Goal: Task Accomplishment & Management: Manage account settings

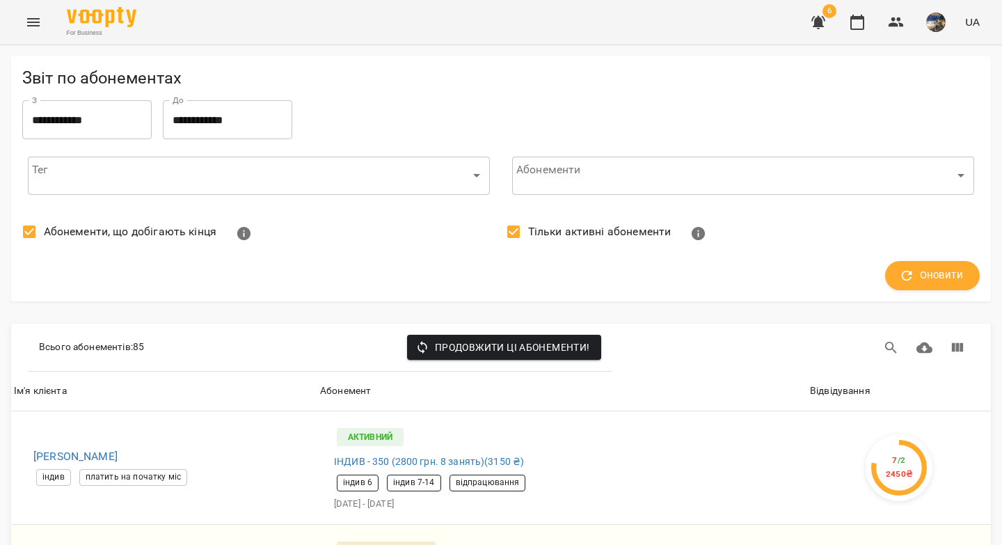
click at [819, 27] on icon "button" at bounding box center [818, 22] width 17 height 17
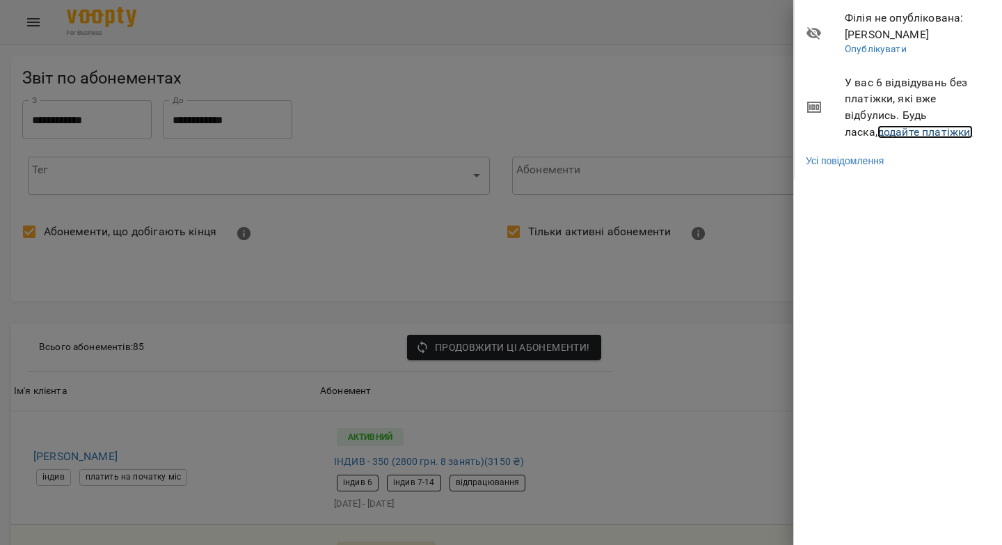
click at [877, 136] on link "додайте платіжки!" at bounding box center [925, 131] width 96 height 13
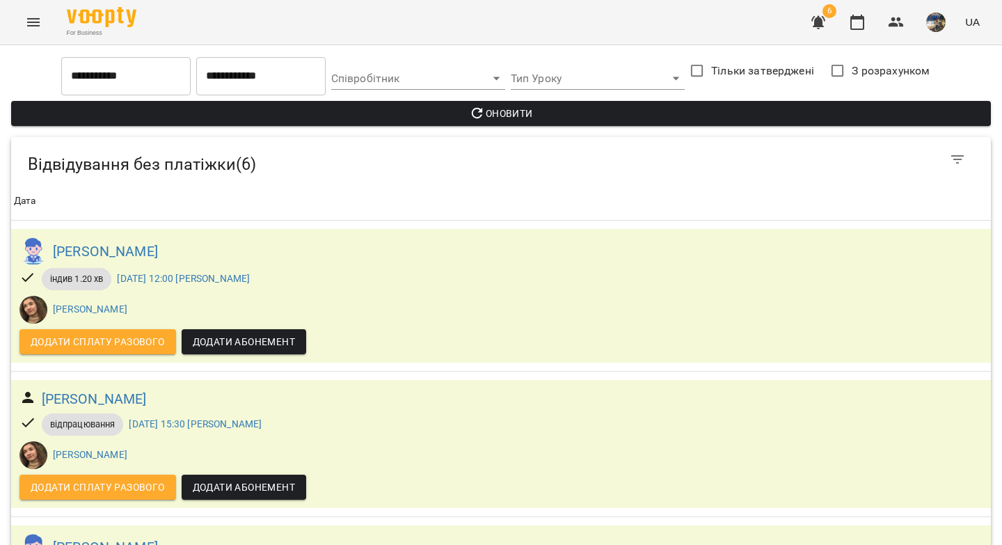
scroll to position [582, 0]
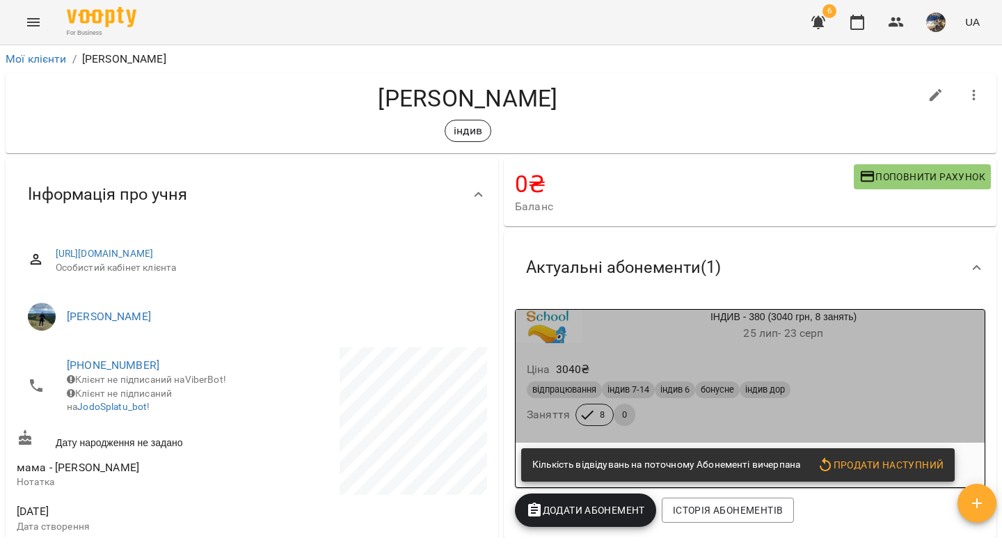
click at [806, 373] on div "Ціна 3040 ₴" at bounding box center [750, 369] width 452 height 25
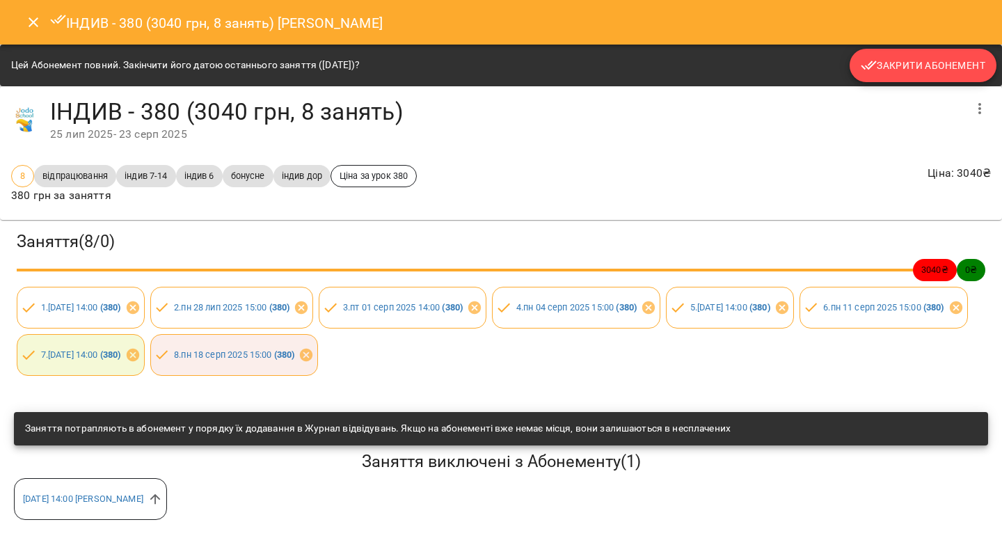
click at [899, 71] on span "Закрити Абонемент" at bounding box center [922, 65] width 125 height 17
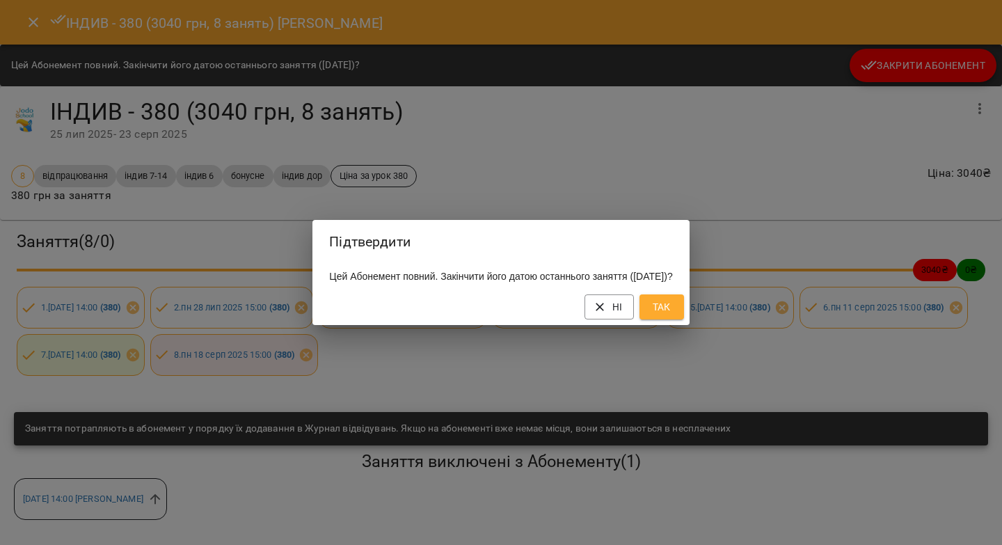
click at [673, 315] on span "Так" at bounding box center [661, 306] width 22 height 17
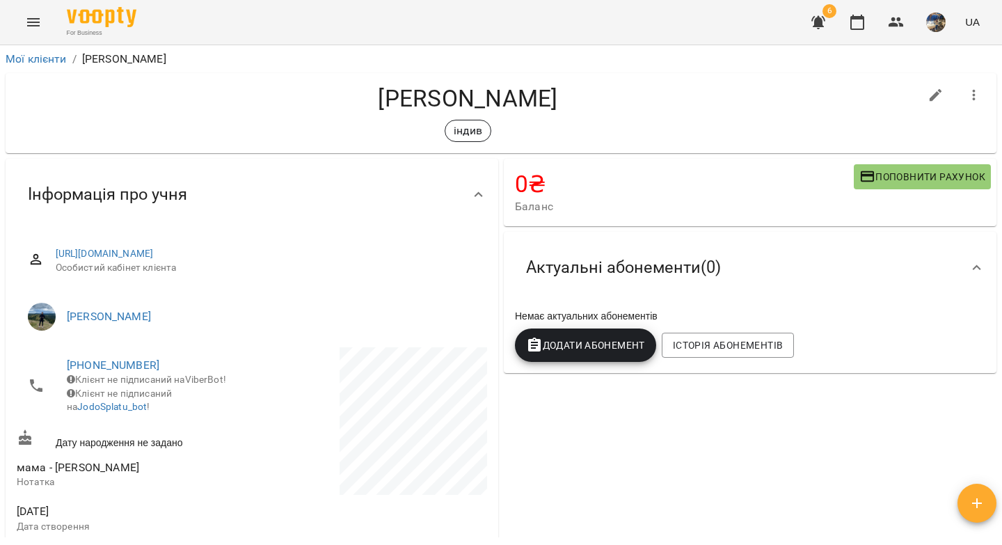
click at [617, 351] on span "Додати Абонемент" at bounding box center [585, 345] width 119 height 17
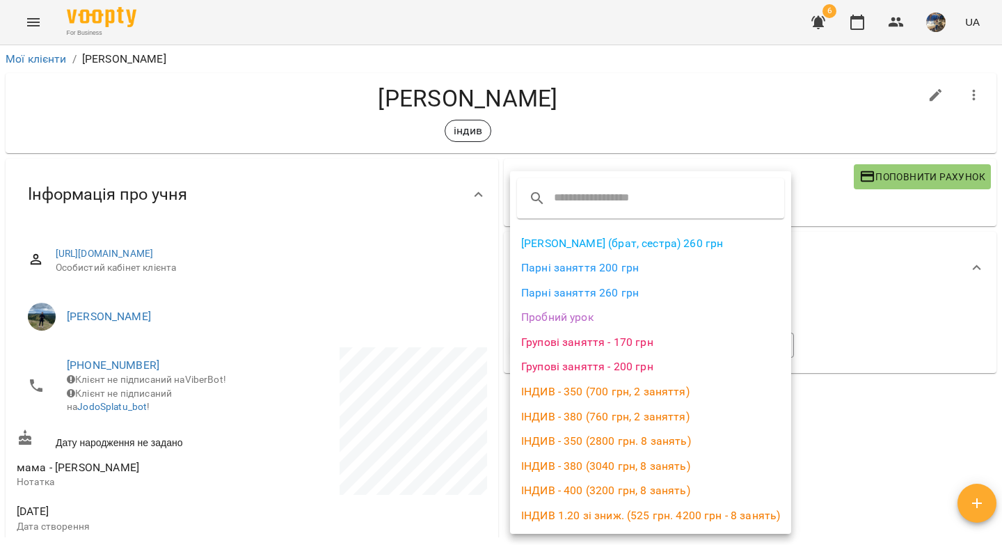
click at [601, 465] on li "ІНДИВ - 380 (3040 грн, 8 занять)" at bounding box center [650, 466] width 281 height 25
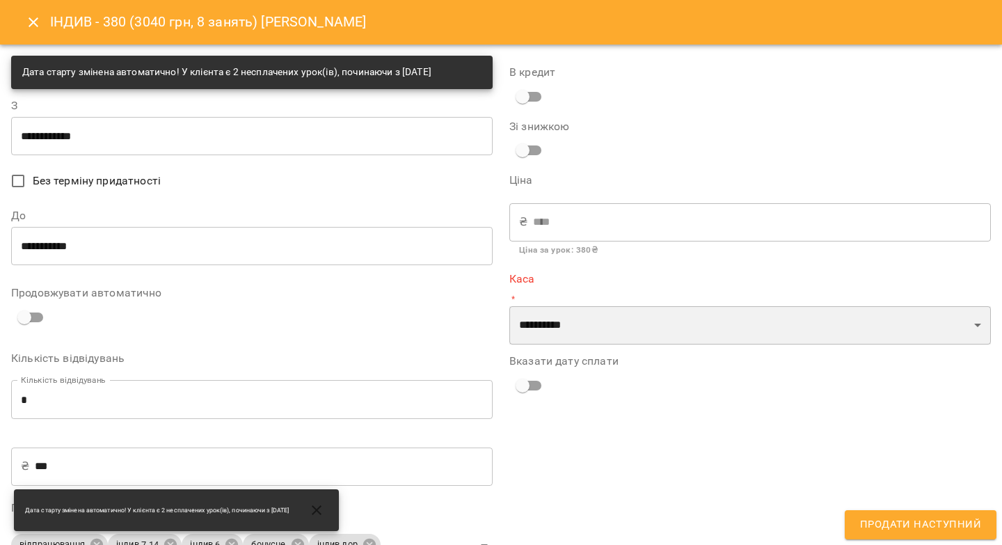
click at [579, 326] on select "**********" at bounding box center [749, 325] width 481 height 39
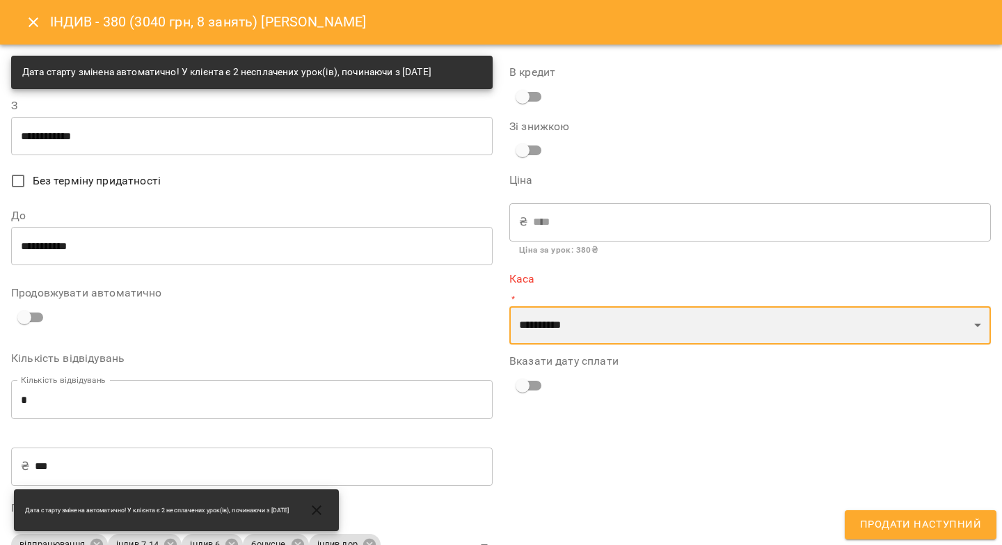
select select "****"
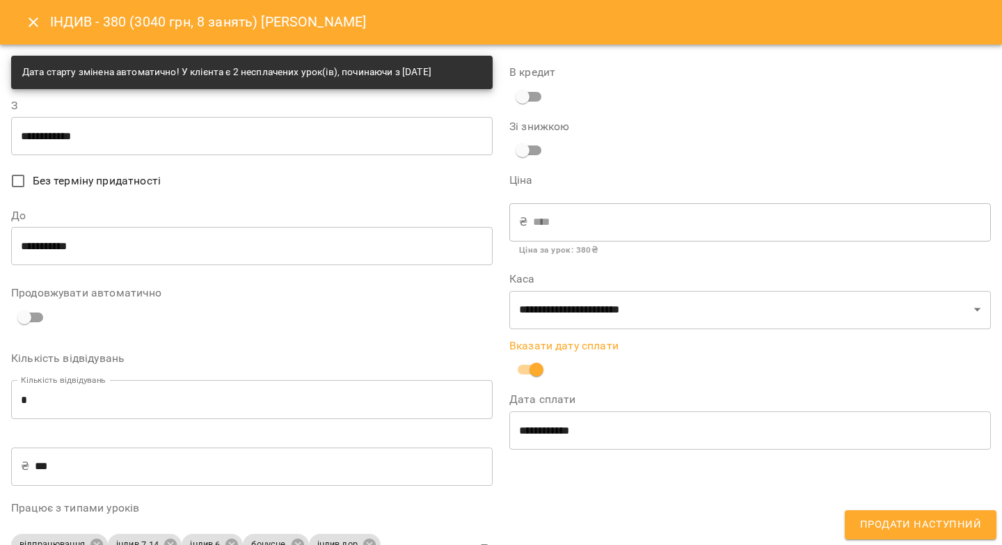
click at [886, 522] on span "Продати наступний" at bounding box center [920, 524] width 121 height 18
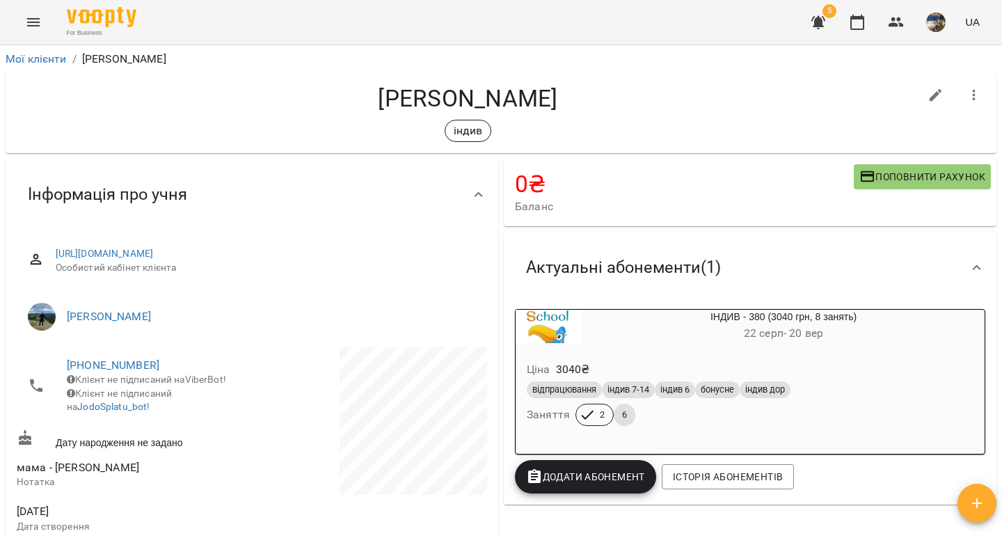
click at [823, 27] on icon "button" at bounding box center [818, 22] width 17 height 17
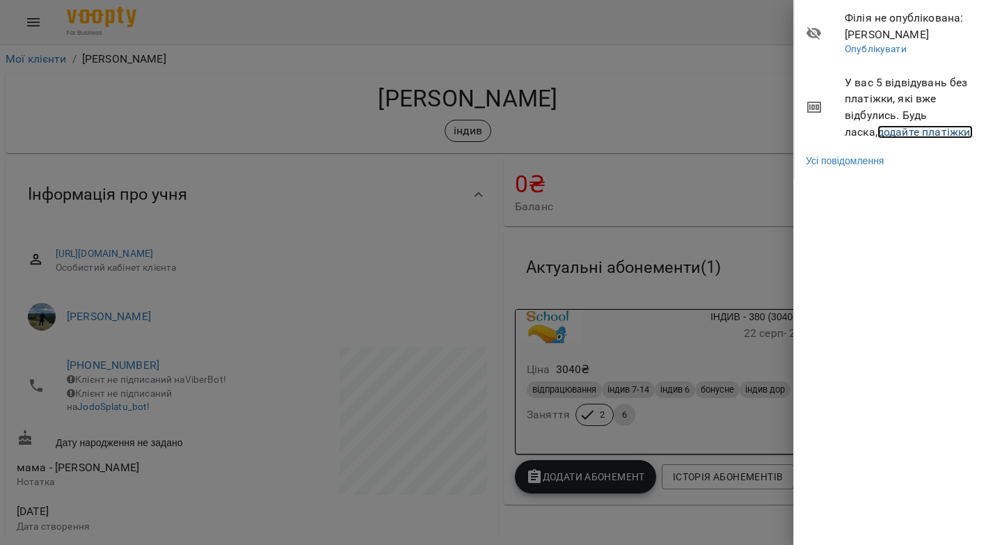
click at [908, 136] on link "додайте платіжки!" at bounding box center [925, 131] width 96 height 13
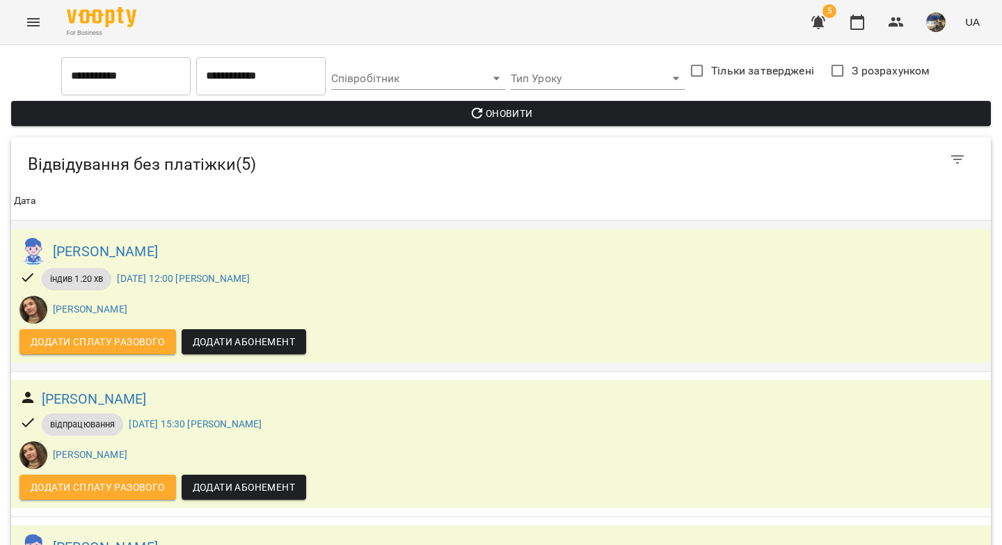
scroll to position [436, 0]
click at [824, 22] on icon "button" at bounding box center [818, 22] width 17 height 17
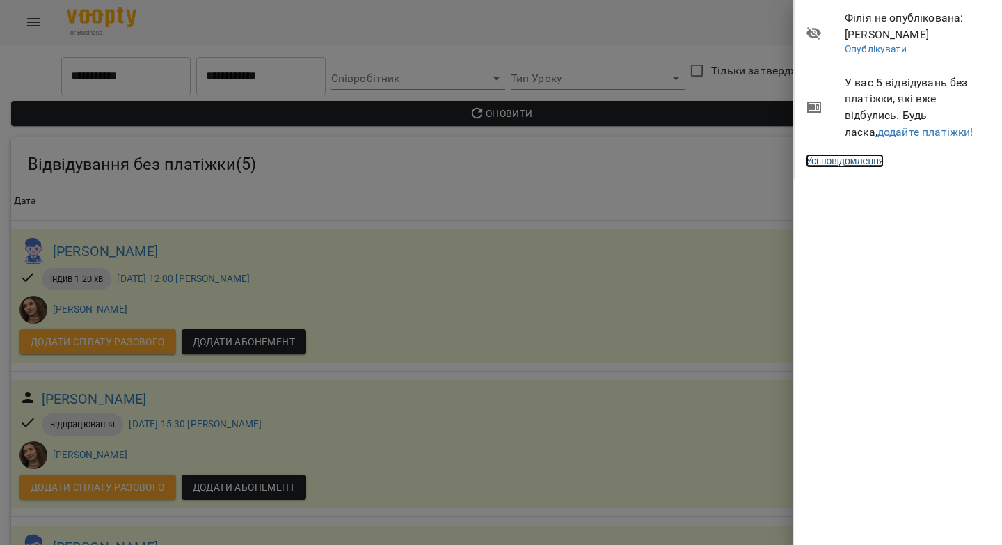
click at [856, 163] on link "Усі повідомлення" at bounding box center [845, 161] width 78 height 14
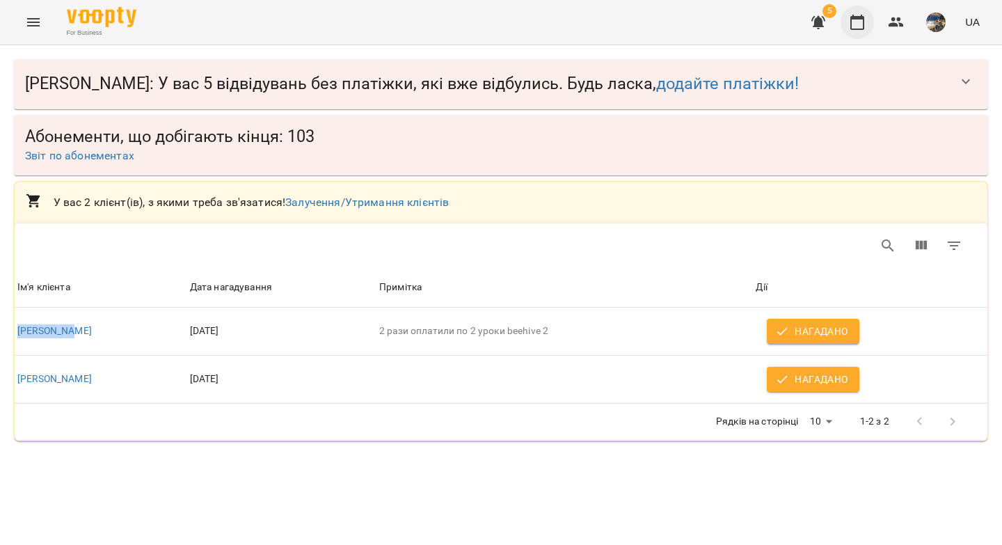
click at [860, 26] on icon "button" at bounding box center [857, 22] width 17 height 17
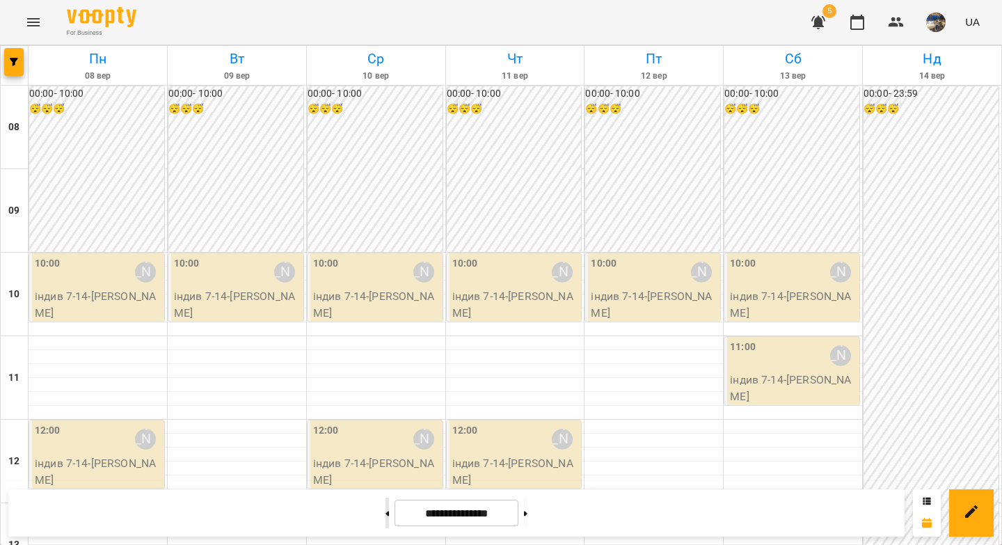
click at [385, 506] on button at bounding box center [386, 512] width 3 height 31
click at [385, 520] on button at bounding box center [386, 512] width 3 height 31
type input "**********"
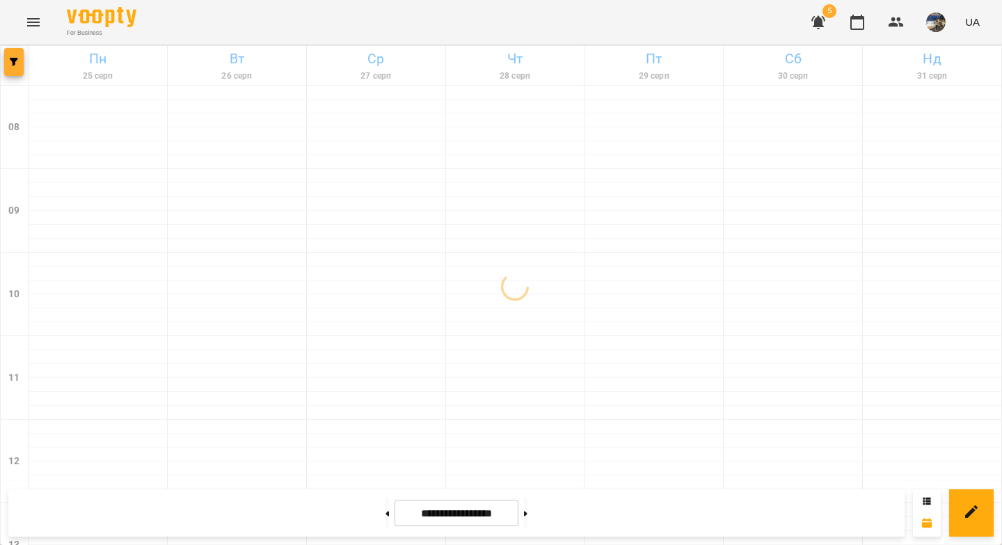
click at [10, 67] on button "button" at bounding box center [13, 62] width 19 height 28
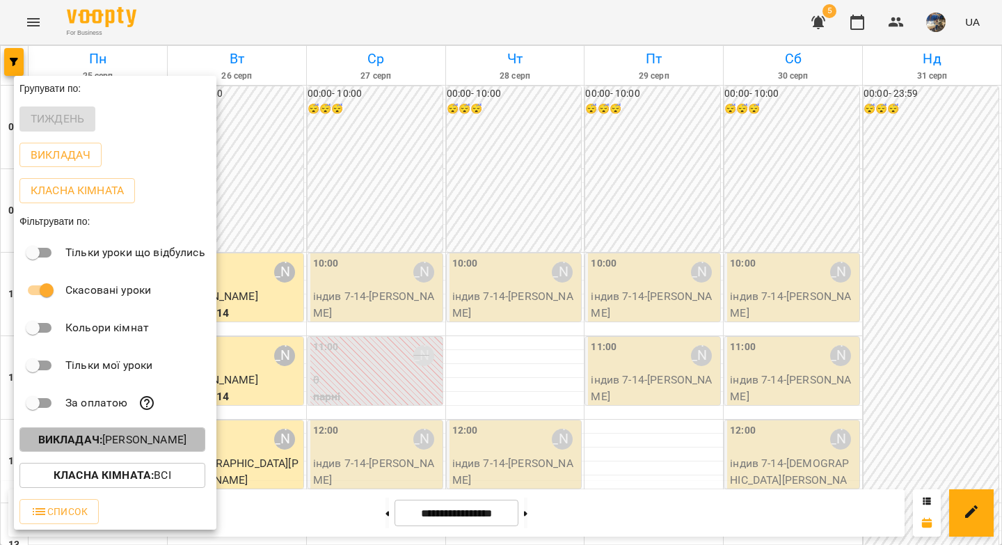
click at [135, 448] on p "Викладач : Вікторія Половинка" at bounding box center [112, 439] width 148 height 17
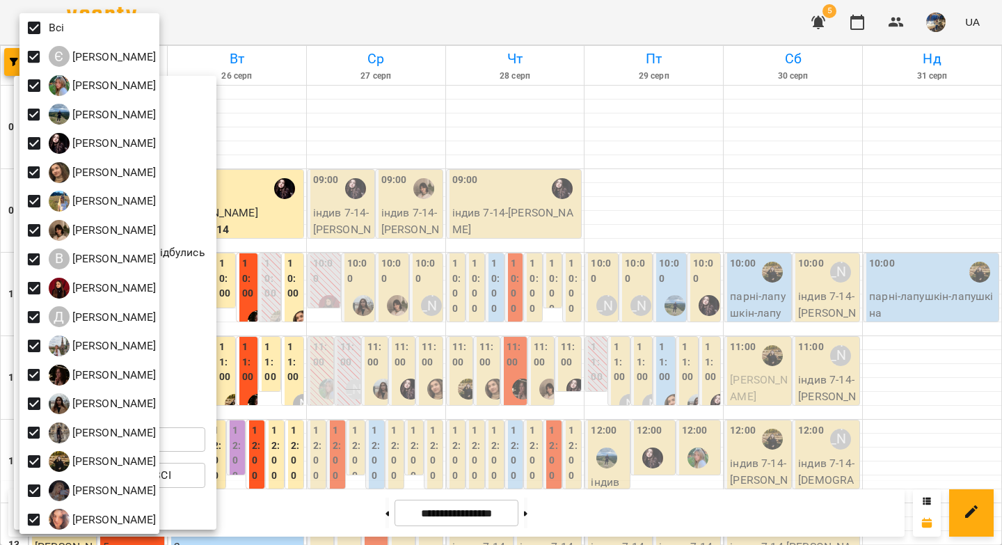
click at [667, 173] on div at bounding box center [501, 272] width 1002 height 545
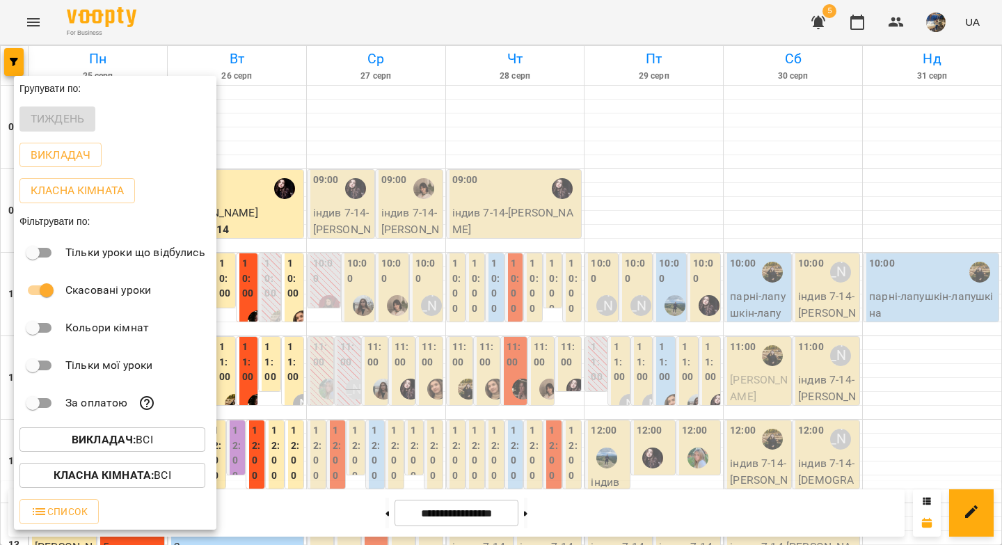
click at [280, 136] on div at bounding box center [501, 272] width 1002 height 545
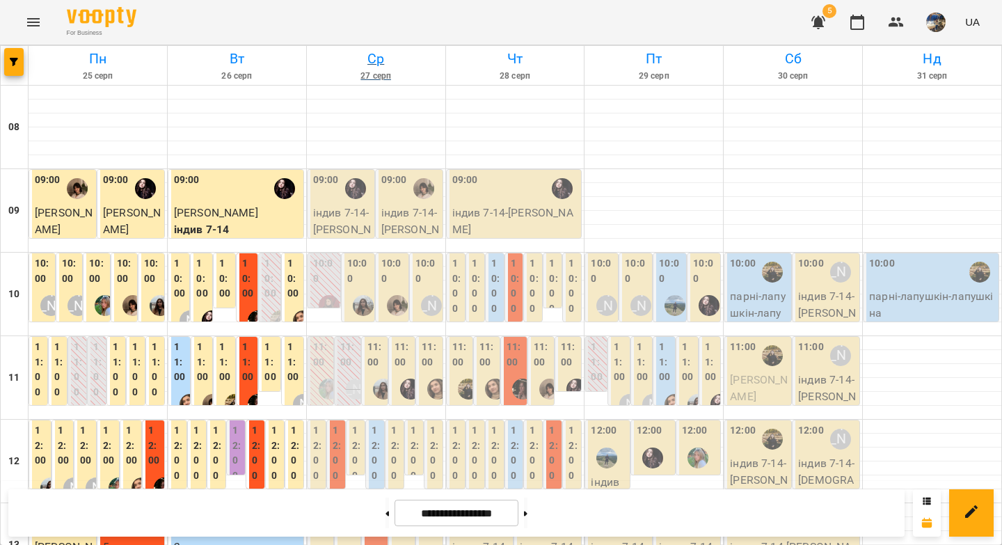
click at [374, 64] on h6 "Ср" at bounding box center [376, 59] width 134 height 22
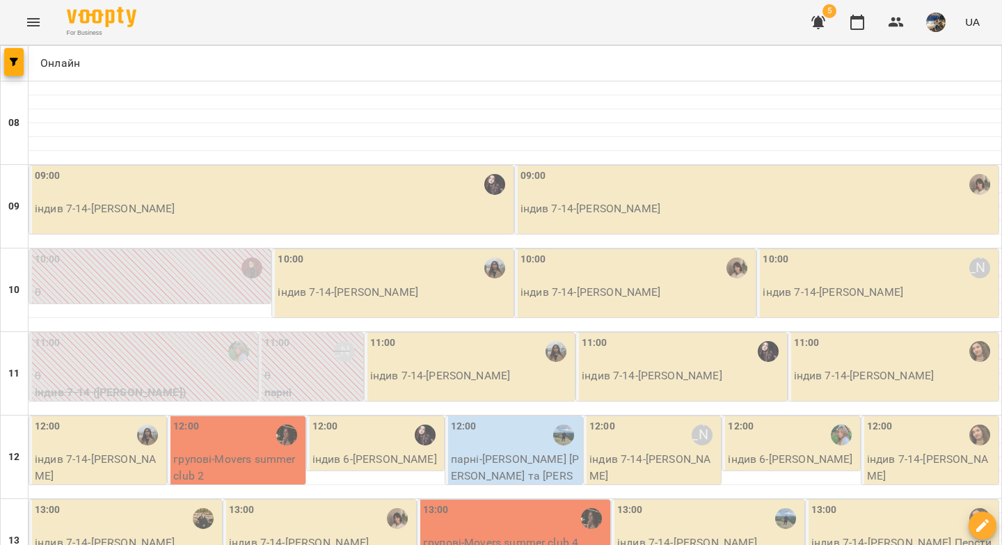
click at [273, 189] on div "09:00" at bounding box center [273, 184] width 476 height 32
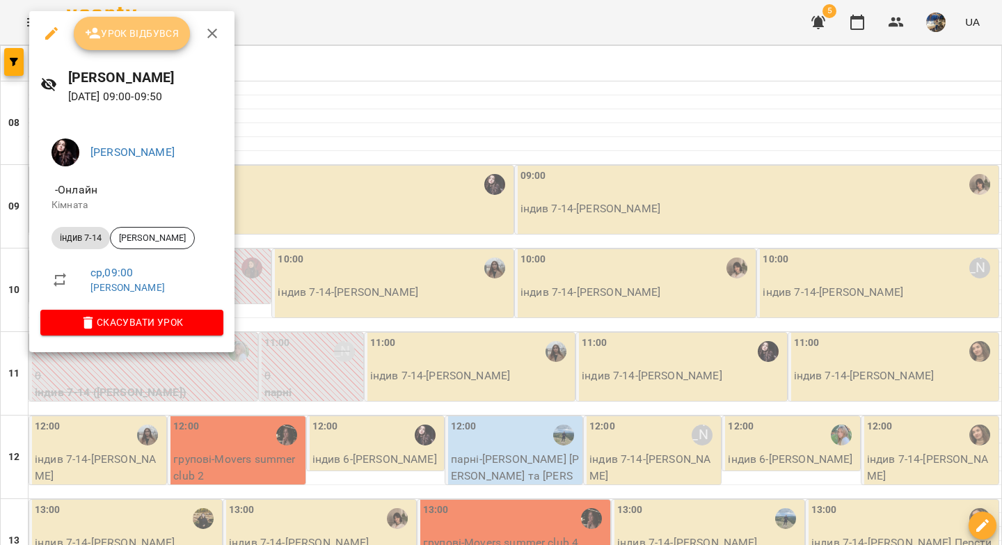
click at [122, 35] on span "Урок відбувся" at bounding box center [132, 33] width 95 height 17
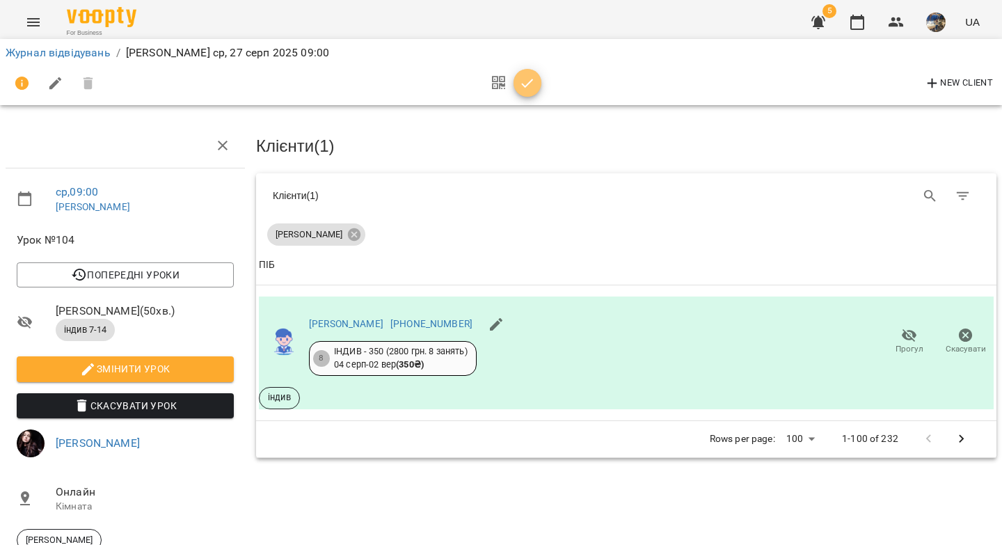
click at [522, 88] on icon "button" at bounding box center [527, 83] width 17 height 17
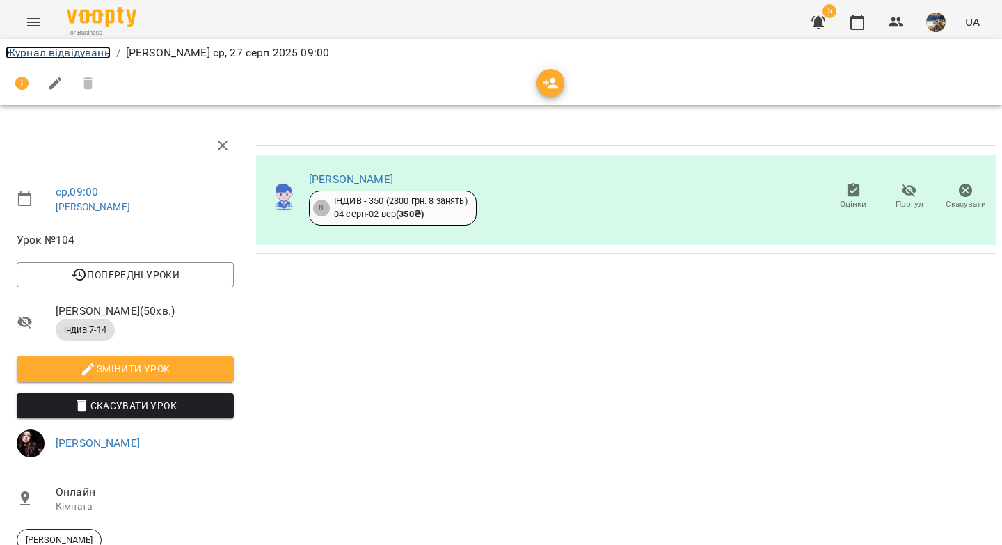
click at [90, 54] on link "Журнал відвідувань" at bounding box center [58, 52] width 105 height 13
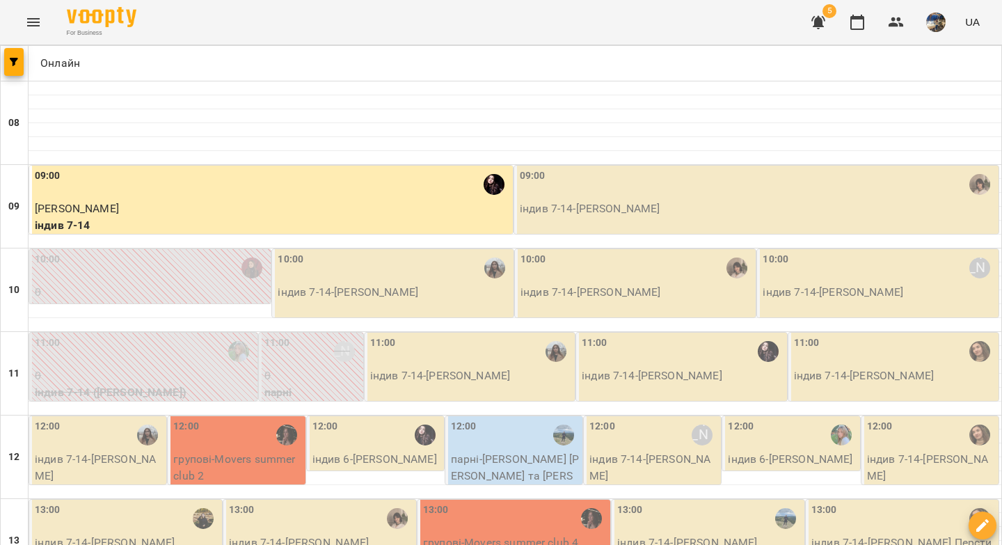
click at [643, 189] on div "09:00" at bounding box center [758, 184] width 476 height 32
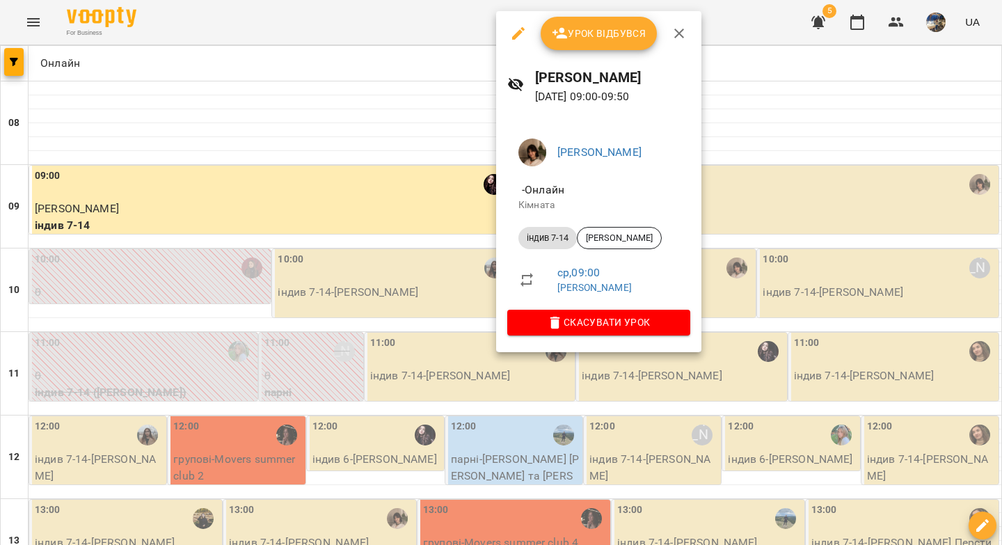
click at [634, 40] on span "Урок відбувся" at bounding box center [599, 33] width 95 height 17
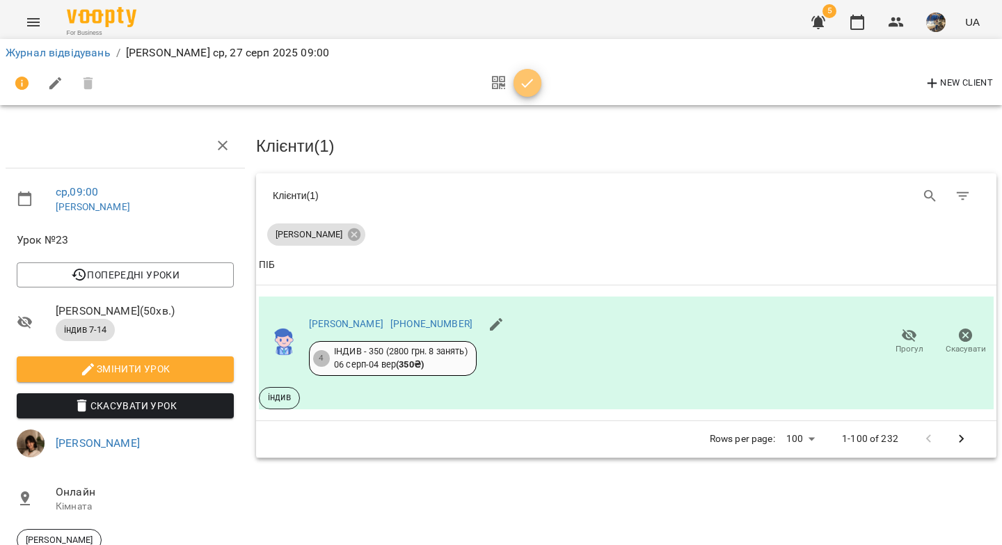
click at [528, 84] on icon "button" at bounding box center [527, 83] width 17 height 17
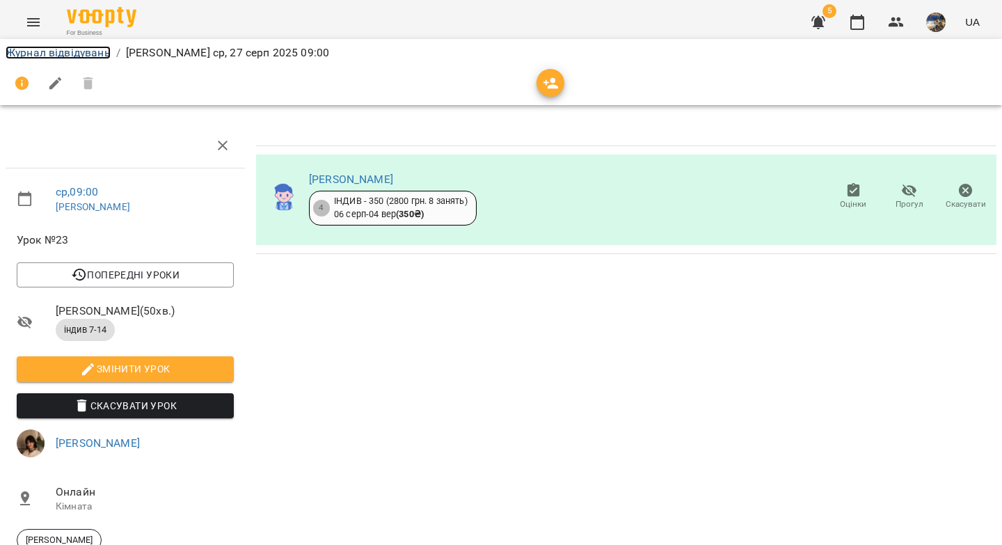
click at [58, 53] on link "Журнал відвідувань" at bounding box center [58, 52] width 105 height 13
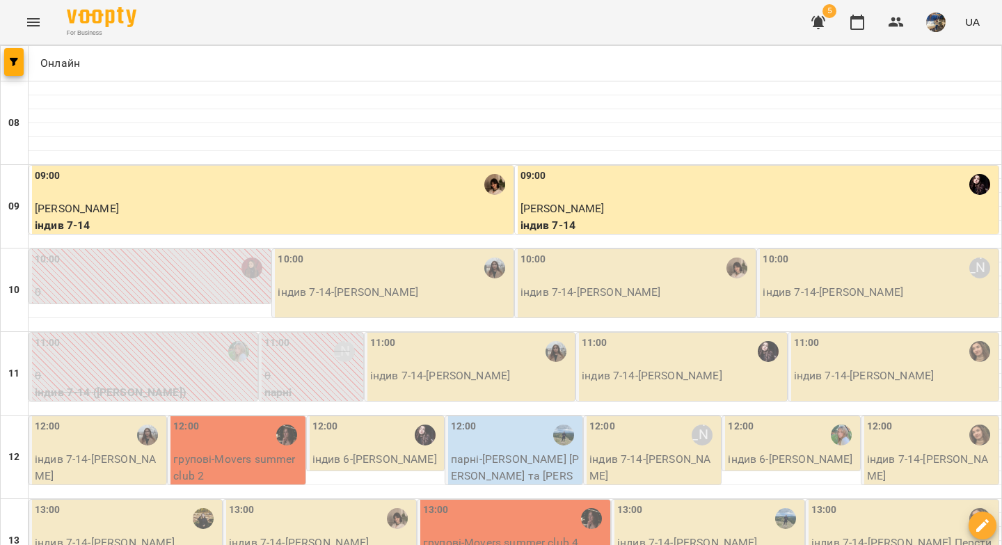
click at [388, 273] on div "10:00" at bounding box center [394, 268] width 233 height 32
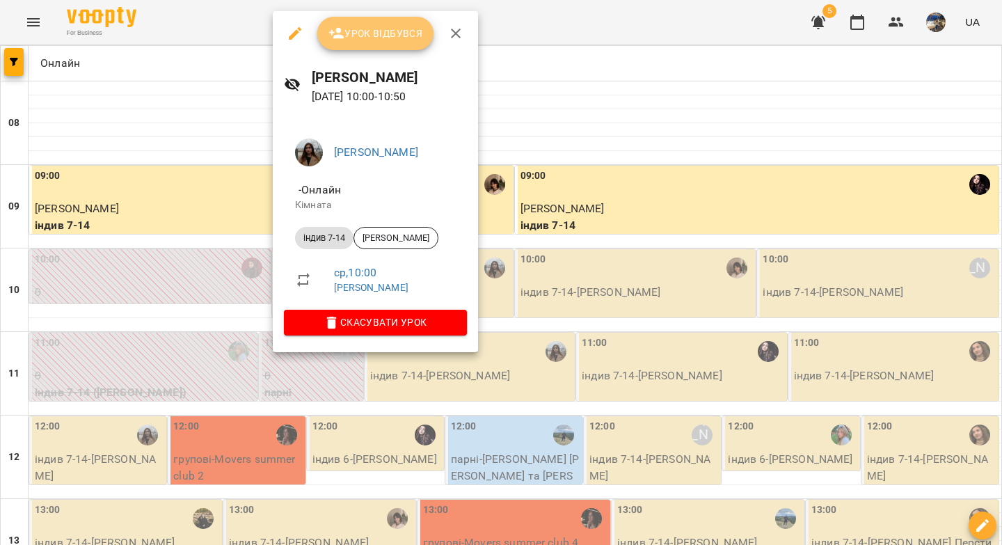
click at [369, 29] on span "Урок відбувся" at bounding box center [375, 33] width 95 height 17
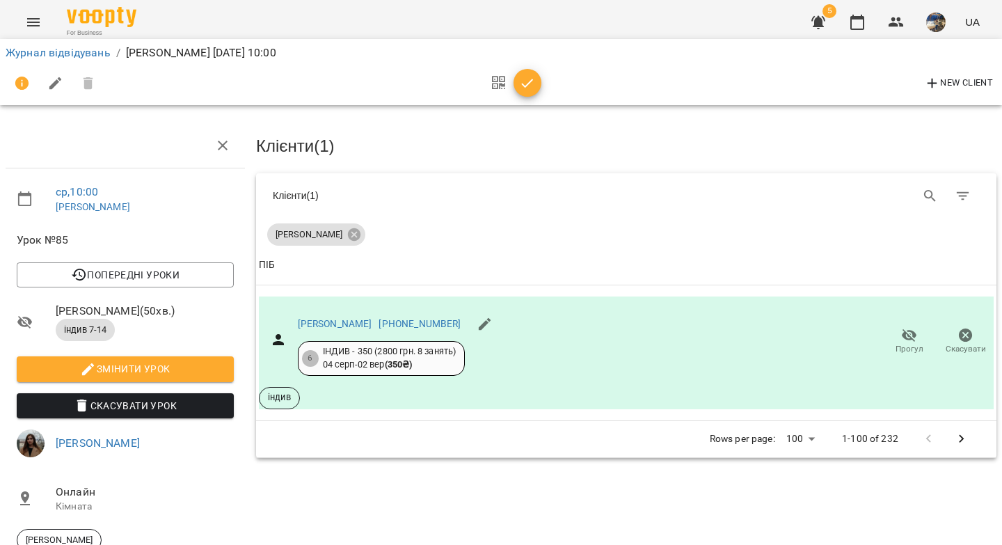
click at [528, 89] on icon "button" at bounding box center [527, 83] width 17 height 17
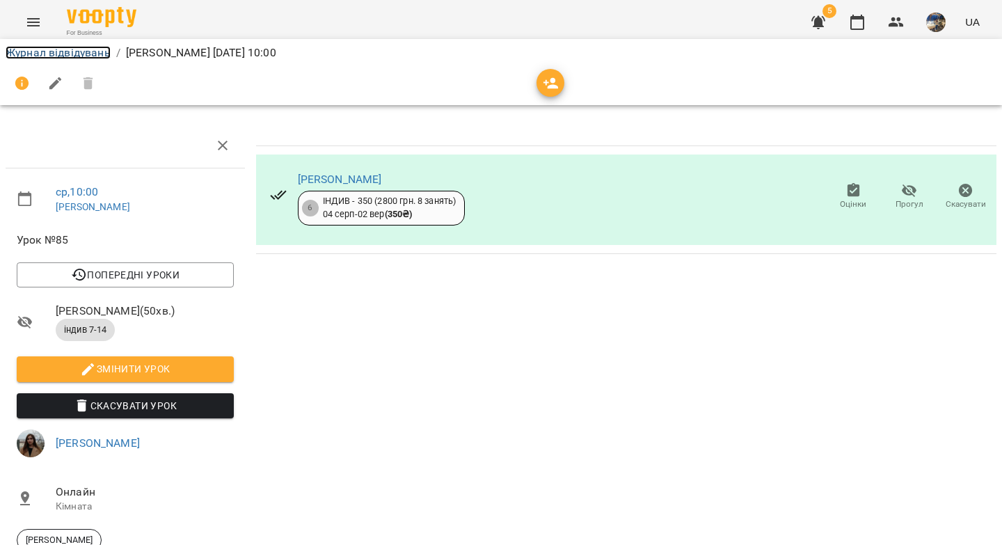
click at [84, 57] on link "Журнал відвідувань" at bounding box center [58, 52] width 105 height 13
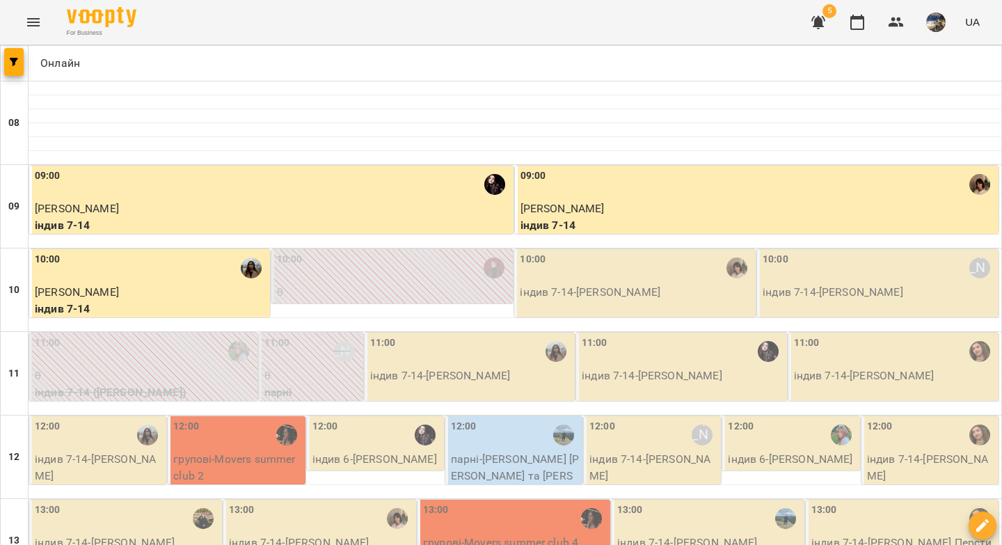
click at [602, 282] on div "10:00" at bounding box center [636, 268] width 233 height 32
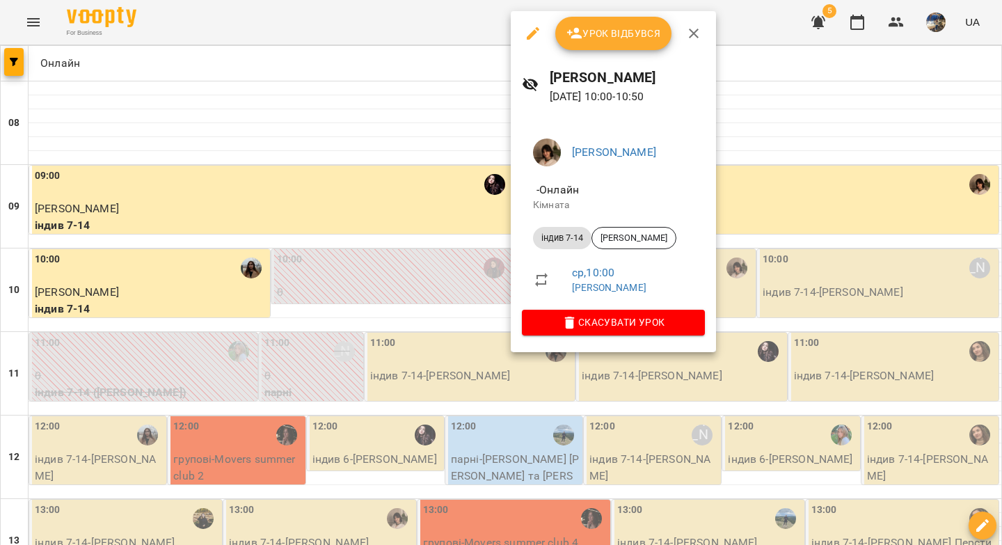
click at [630, 25] on span "Урок відбувся" at bounding box center [613, 33] width 95 height 17
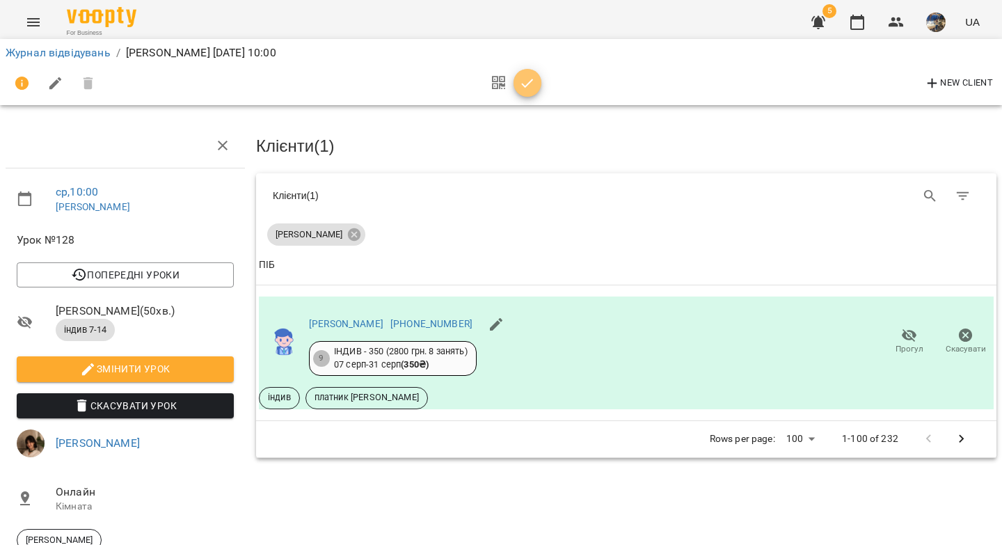
click at [526, 84] on icon "button" at bounding box center [527, 83] width 17 height 17
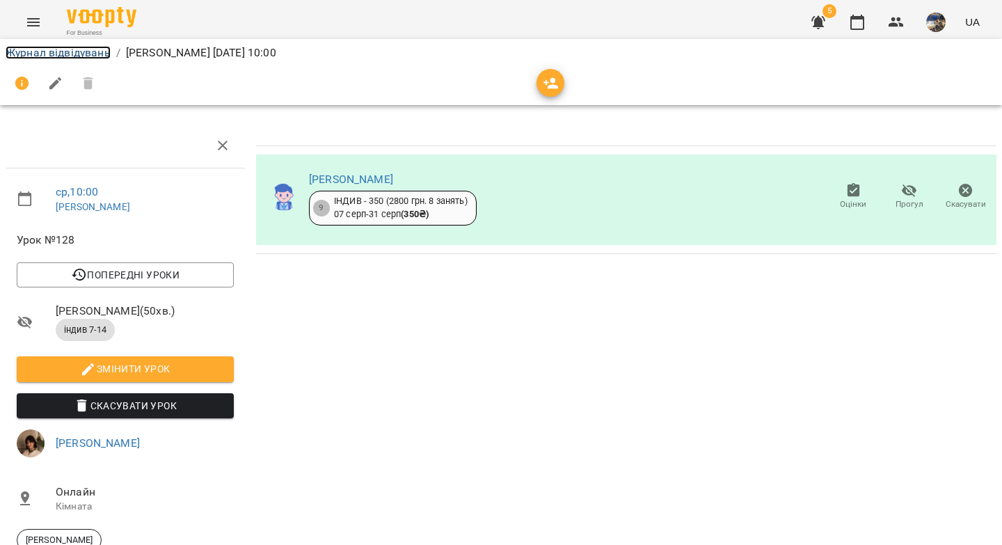
click at [76, 56] on link "Журнал відвідувань" at bounding box center [58, 52] width 105 height 13
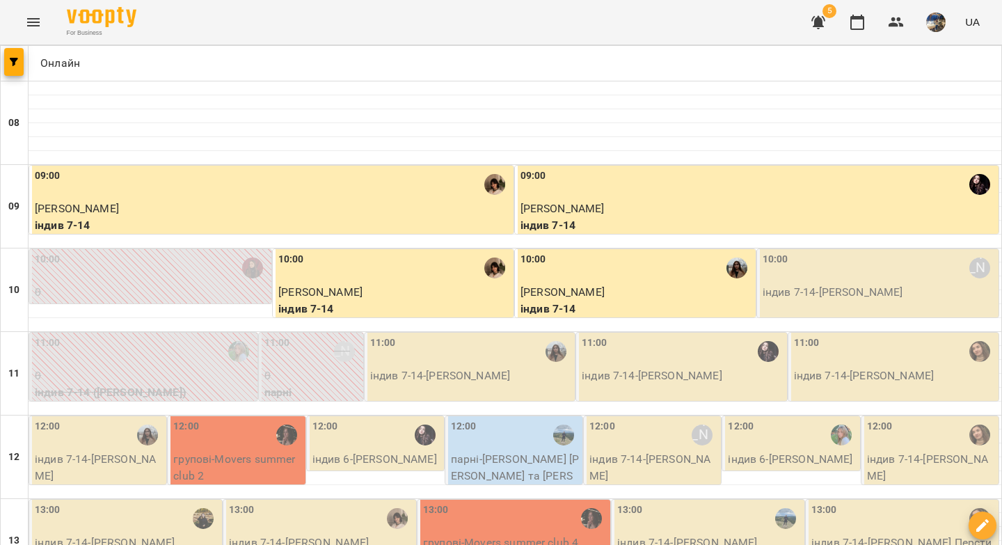
click at [776, 288] on p "індив 7-14 - Андрій Назарчук" at bounding box center [878, 292] width 233 height 17
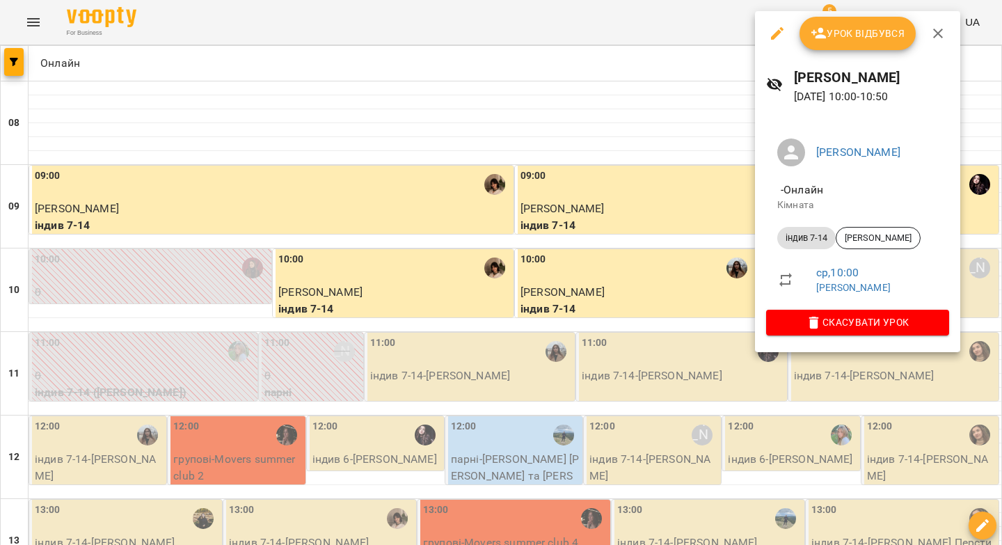
click at [835, 31] on span "Урок відбувся" at bounding box center [857, 33] width 95 height 17
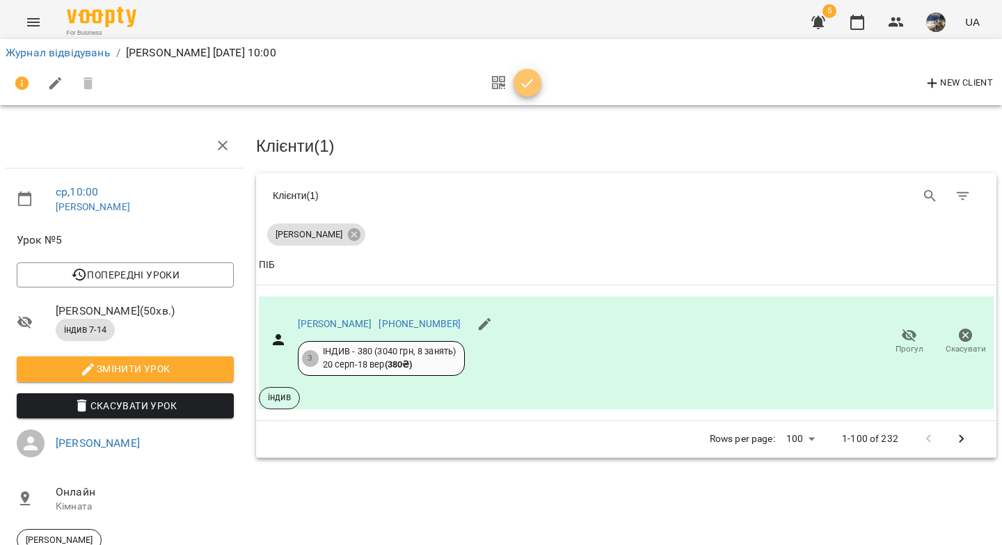
drag, startPoint x: 525, startPoint y: 90, endPoint x: 463, endPoint y: 87, distance: 62.0
click at [525, 90] on icon "button" at bounding box center [527, 83] width 17 height 17
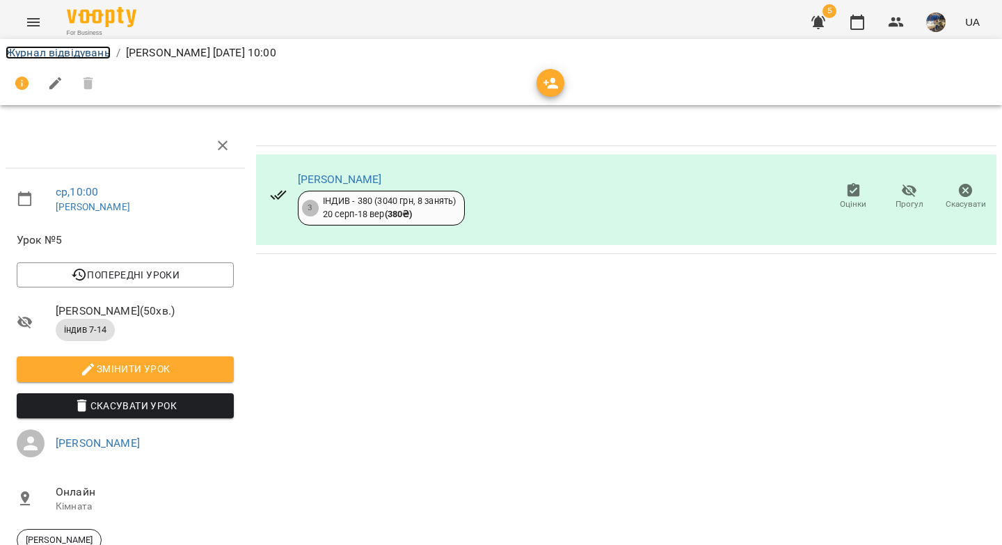
click at [77, 56] on link "Журнал відвідувань" at bounding box center [58, 52] width 105 height 13
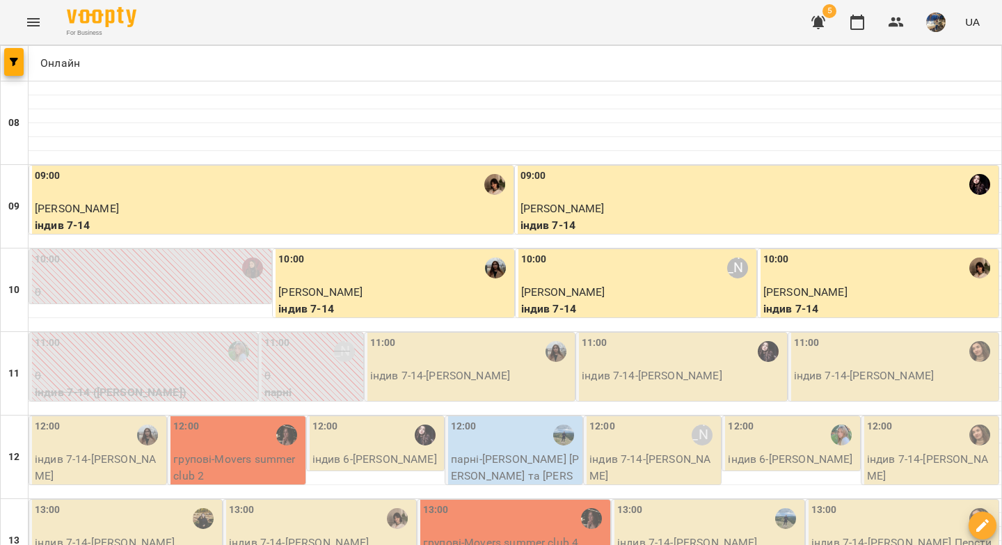
click at [459, 383] on p "індив 7-14 - Назар Христенко" at bounding box center [471, 375] width 202 height 17
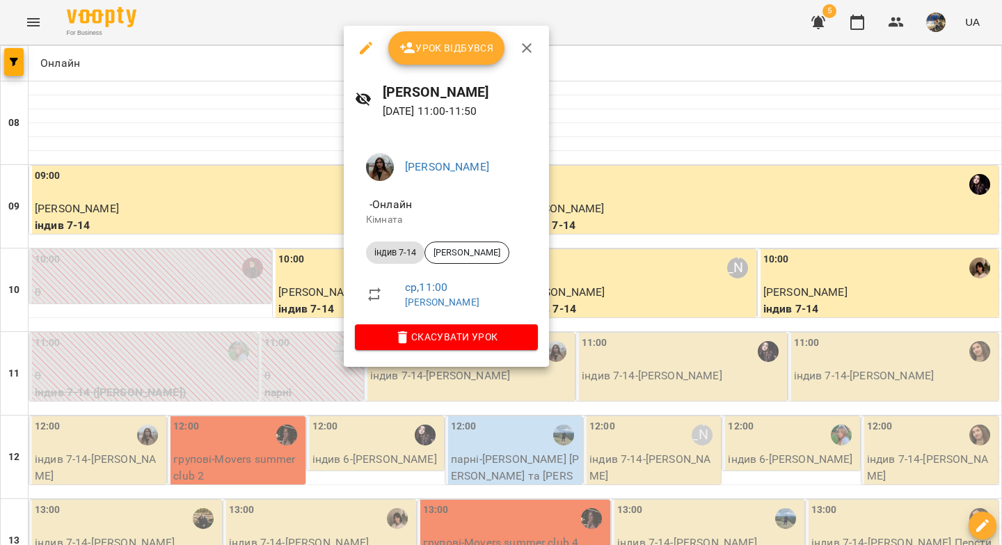
click at [447, 55] on span "Урок відбувся" at bounding box center [446, 48] width 95 height 17
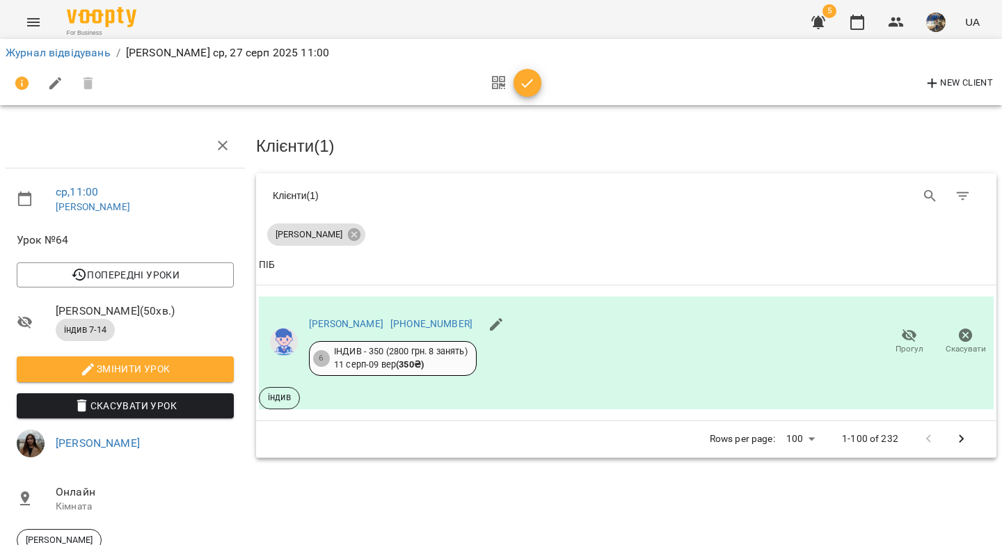
click at [533, 85] on icon "button" at bounding box center [527, 83] width 17 height 17
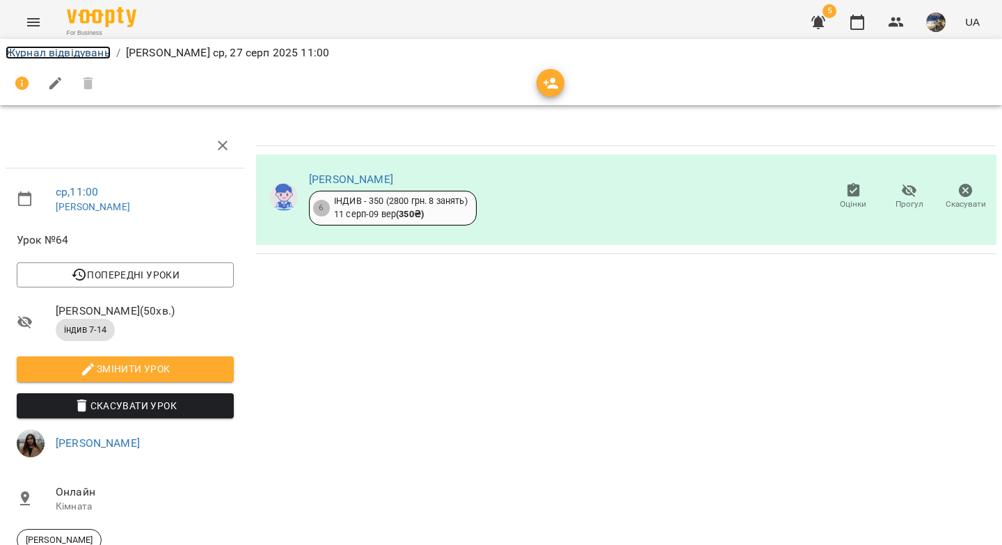
click at [95, 51] on link "Журнал відвідувань" at bounding box center [58, 52] width 105 height 13
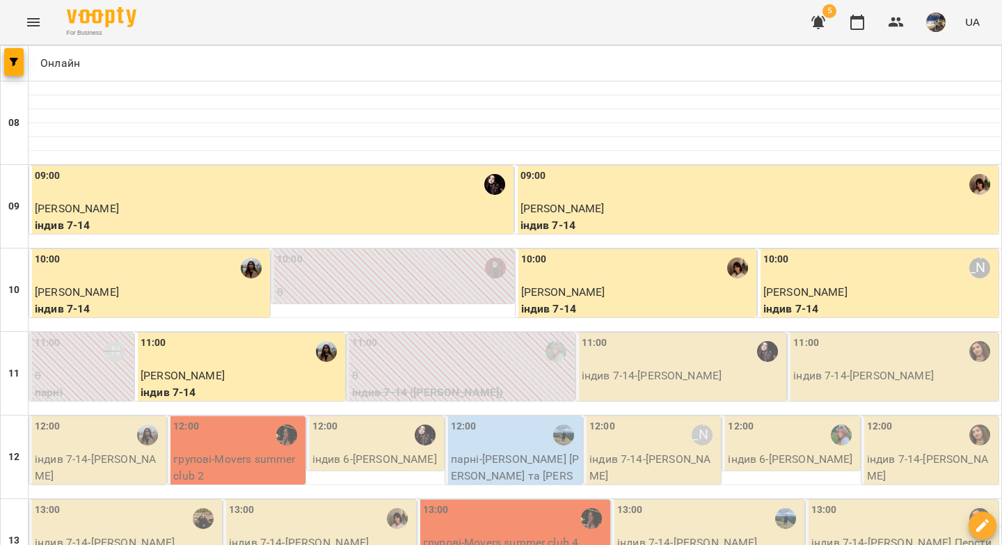
click at [639, 369] on p "індив 7-14 - Даниїл Позняк" at bounding box center [683, 375] width 202 height 17
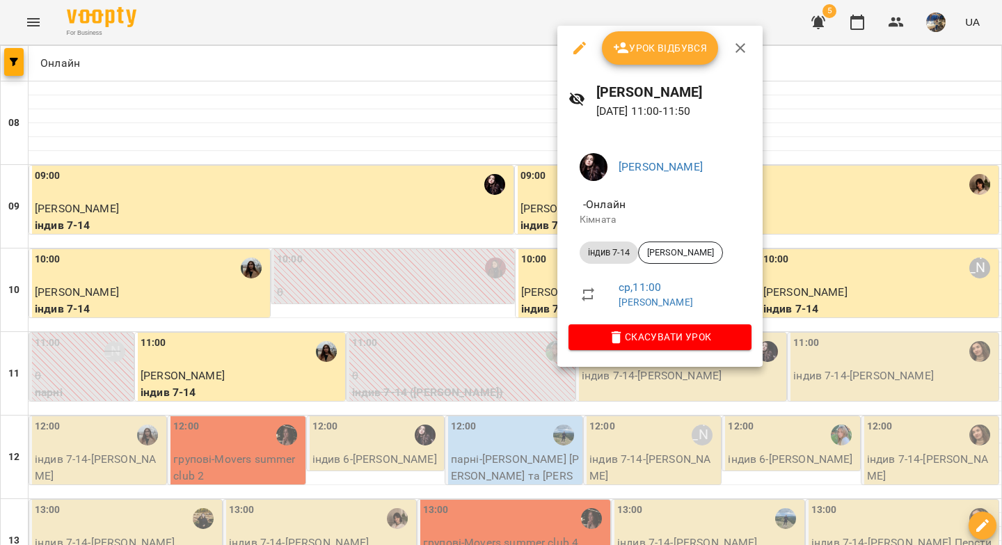
click at [640, 56] on span "Урок відбувся" at bounding box center [660, 48] width 95 height 17
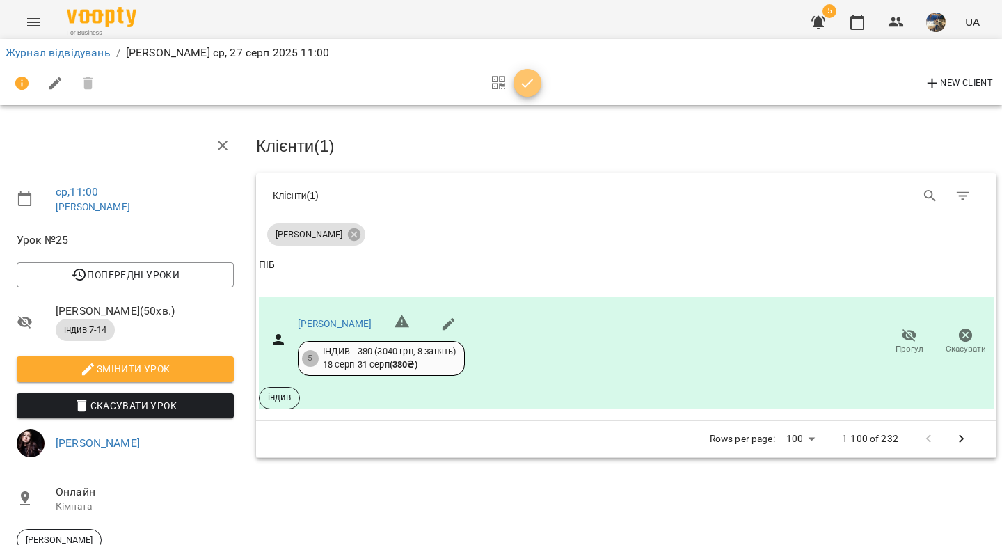
click at [525, 86] on icon "button" at bounding box center [528, 83] width 12 height 9
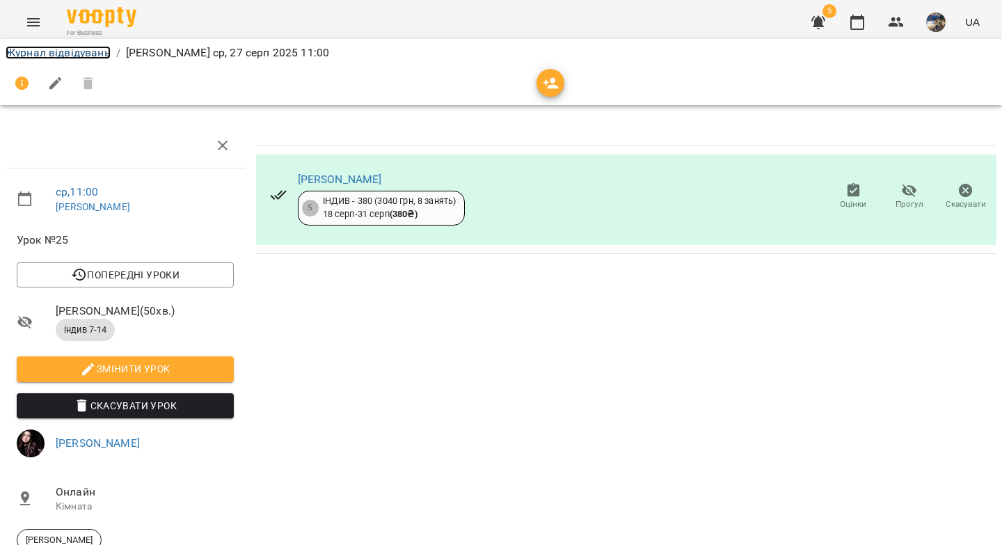
click at [80, 49] on link "Журнал відвідувань" at bounding box center [58, 52] width 105 height 13
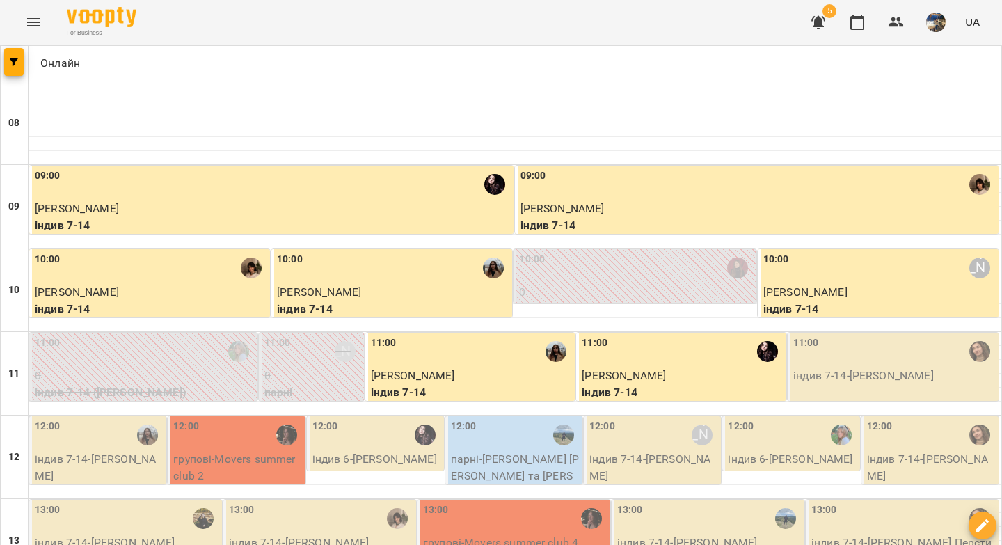
click at [847, 373] on p "індив 7-14 - Олександра Похила" at bounding box center [894, 375] width 202 height 17
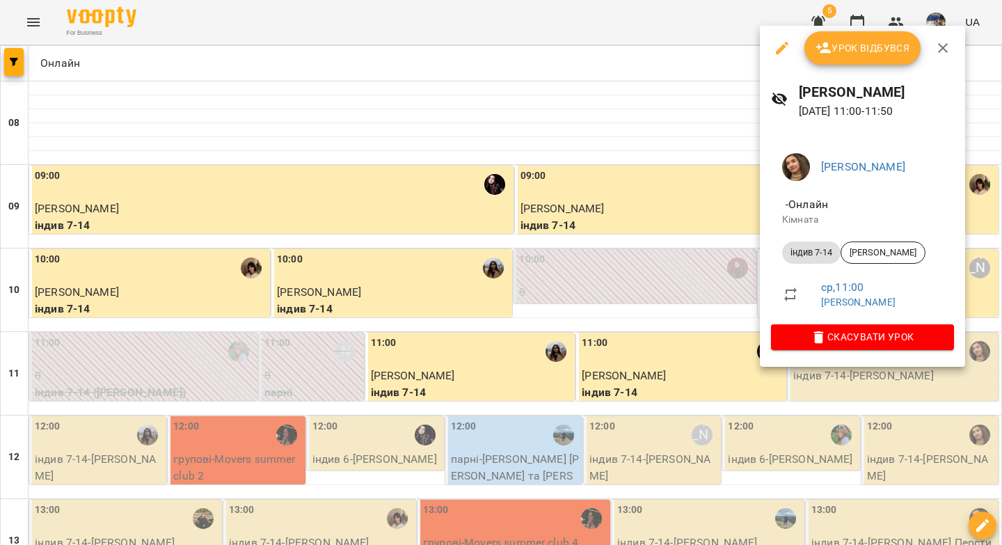
click at [872, 40] on span "Урок відбувся" at bounding box center [862, 48] width 95 height 17
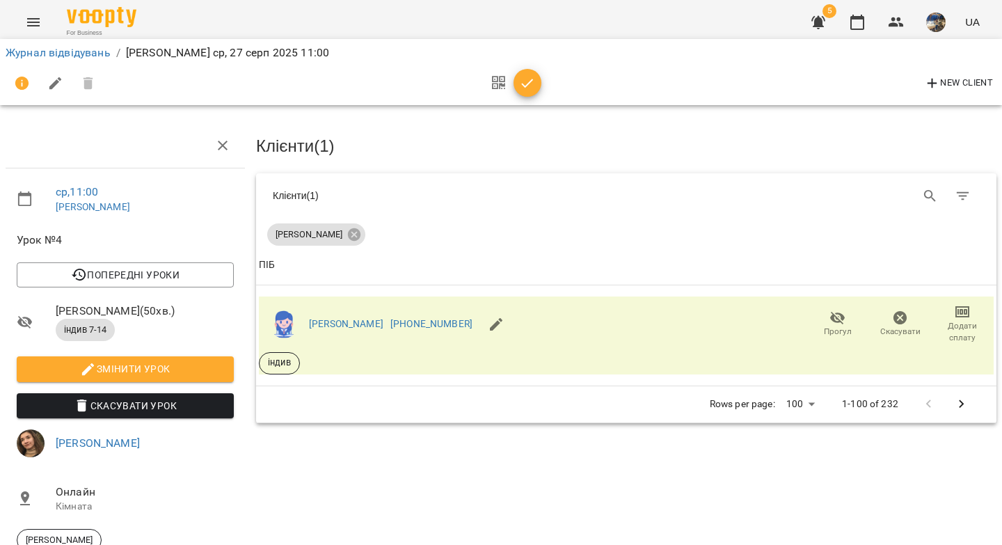
click at [531, 79] on icon "button" at bounding box center [528, 83] width 12 height 9
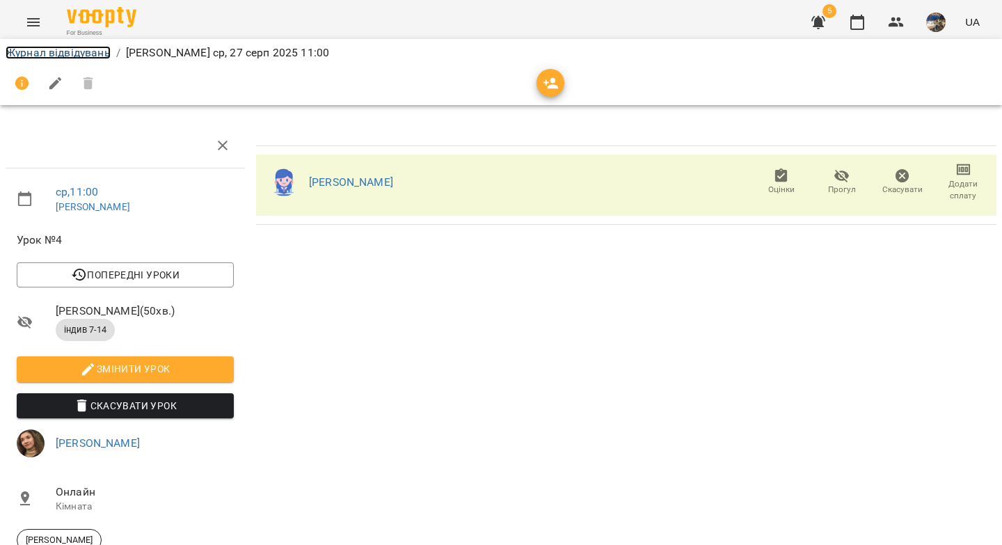
click at [84, 55] on link "Журнал відвідувань" at bounding box center [58, 52] width 105 height 13
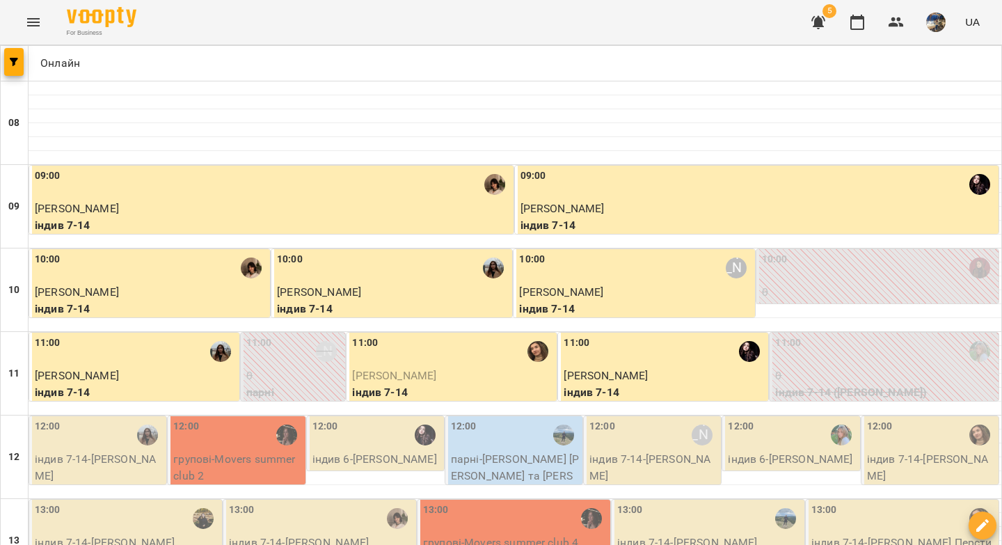
scroll to position [200, 0]
click at [63, 451] on p "індив 7-14 - Марія Гальченко" at bounding box center [99, 467] width 129 height 33
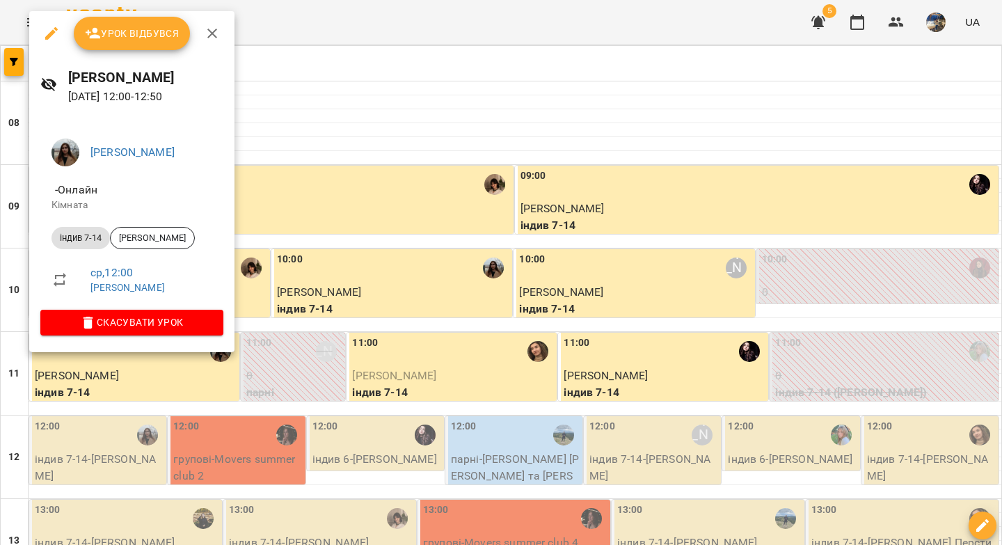
click at [117, 39] on span "Урок відбувся" at bounding box center [132, 33] width 95 height 17
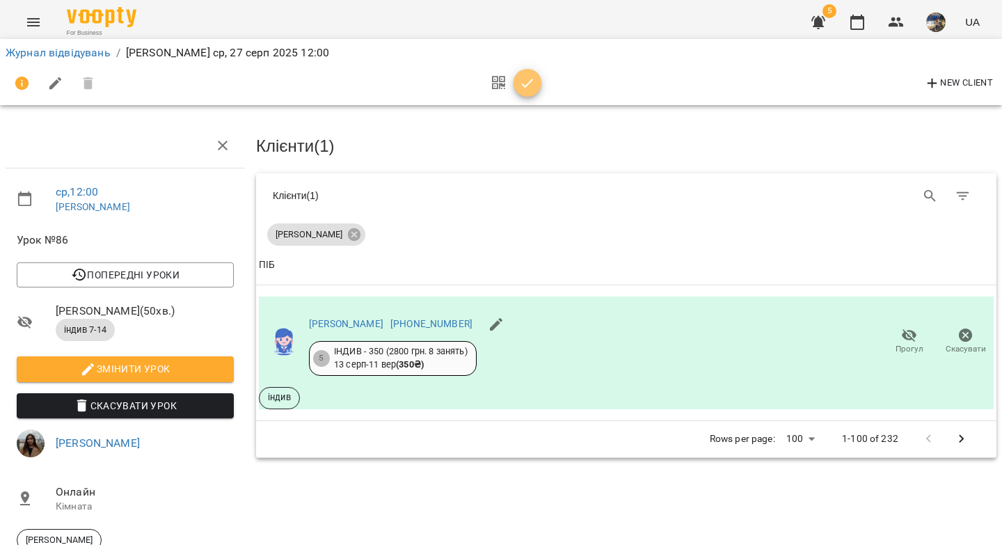
click at [529, 80] on icon "button" at bounding box center [527, 83] width 17 height 17
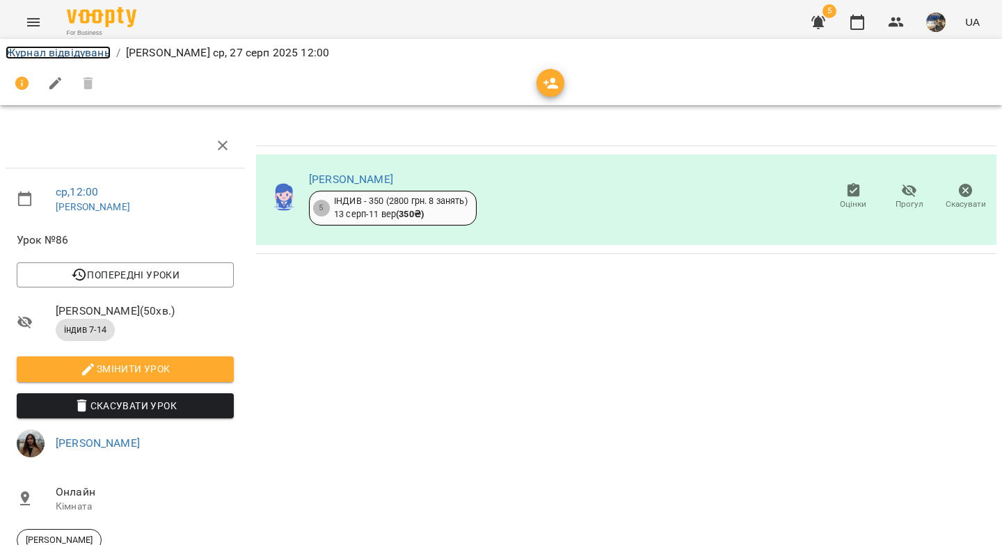
click at [59, 49] on link "Журнал відвідувань" at bounding box center [58, 52] width 105 height 13
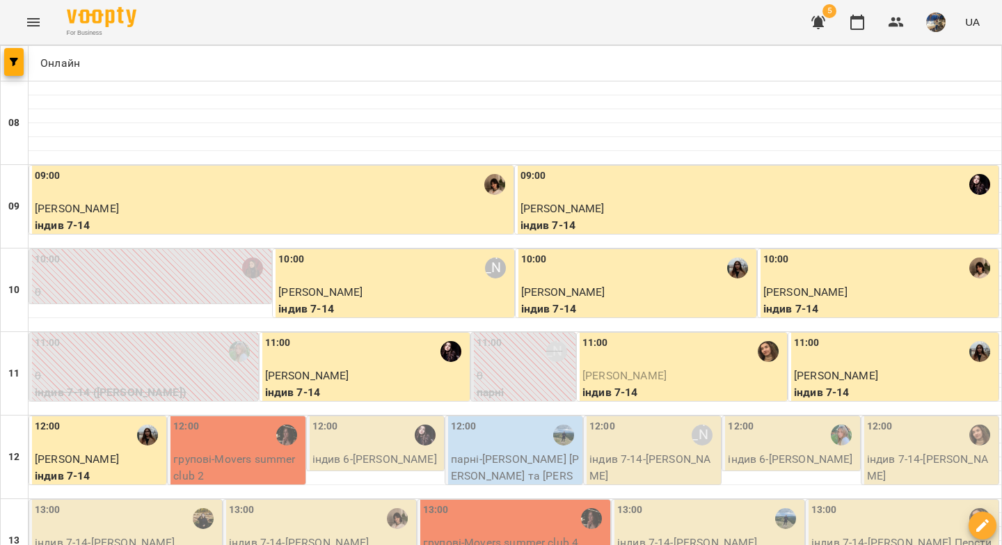
scroll to position [142, 0]
click at [225, 451] on p "групові - Movers summer club 2" at bounding box center [237, 467] width 129 height 33
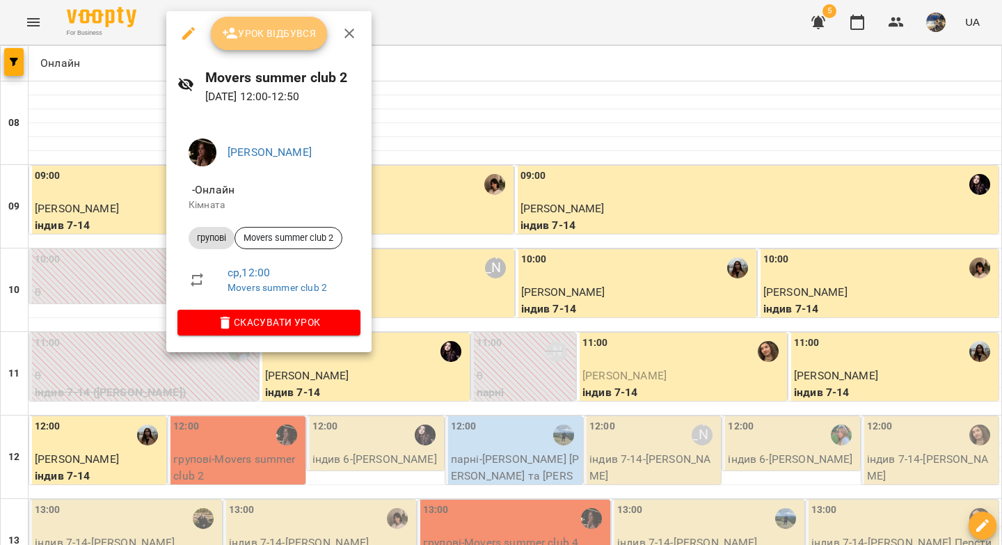
click at [266, 31] on span "Урок відбувся" at bounding box center [269, 33] width 95 height 17
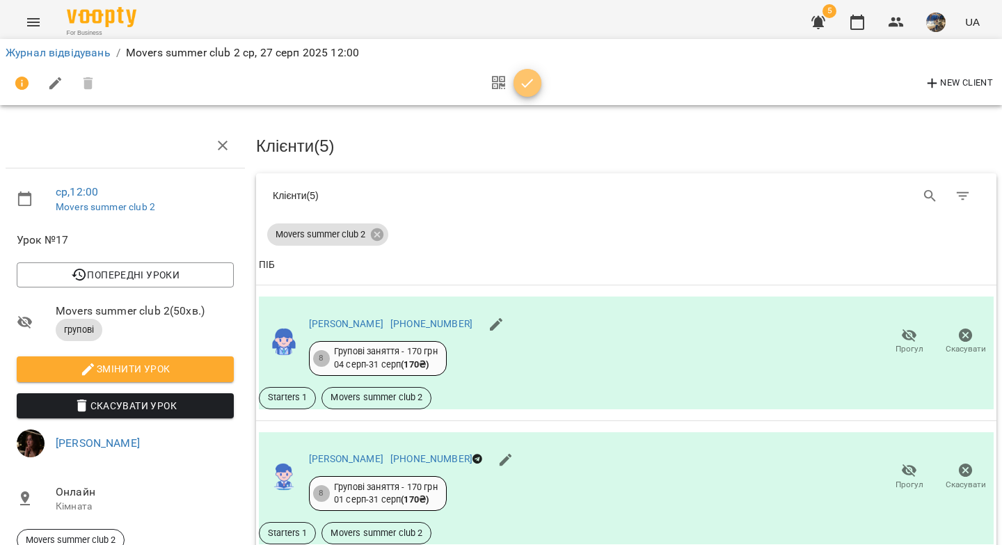
click at [526, 86] on icon "button" at bounding box center [527, 83] width 17 height 17
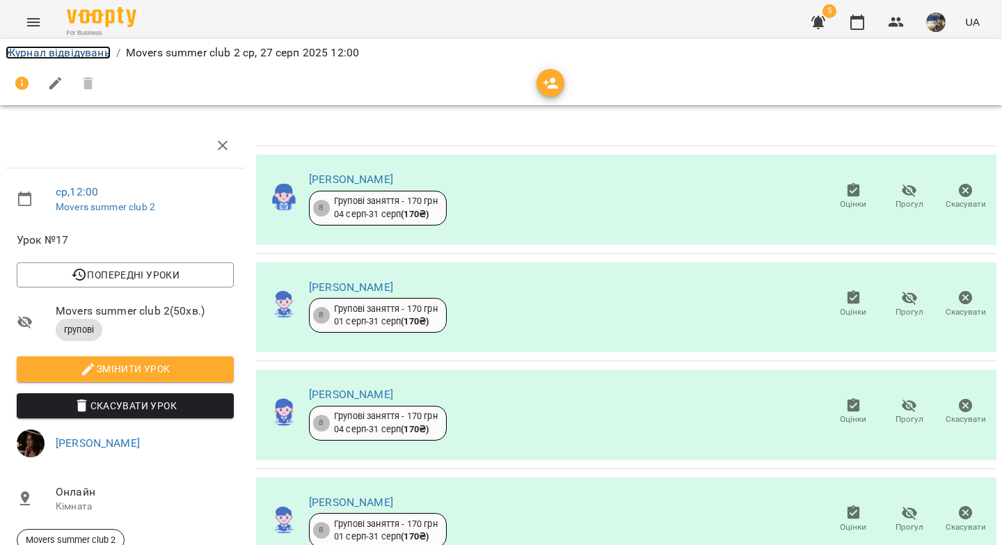
drag, startPoint x: 98, startPoint y: 54, endPoint x: 125, endPoint y: 57, distance: 26.7
click at [98, 54] on link "Журнал відвідувань" at bounding box center [58, 52] width 105 height 13
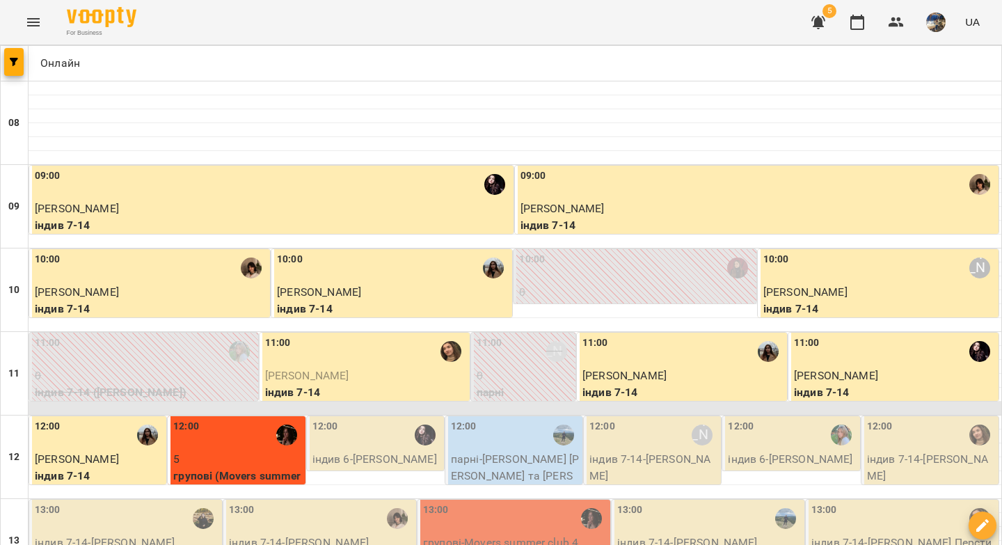
scroll to position [152, 0]
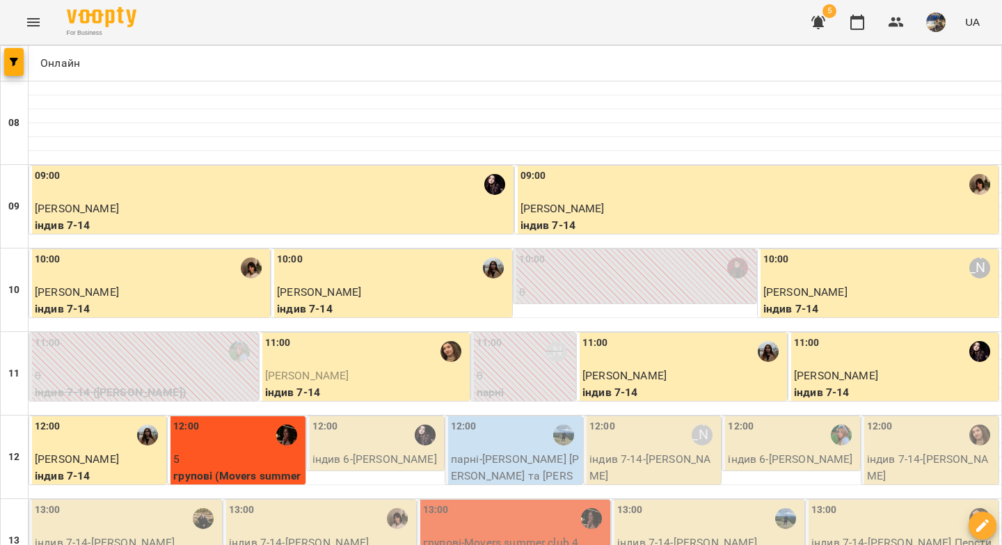
click at [377, 419] on div "12:00" at bounding box center [376, 435] width 129 height 32
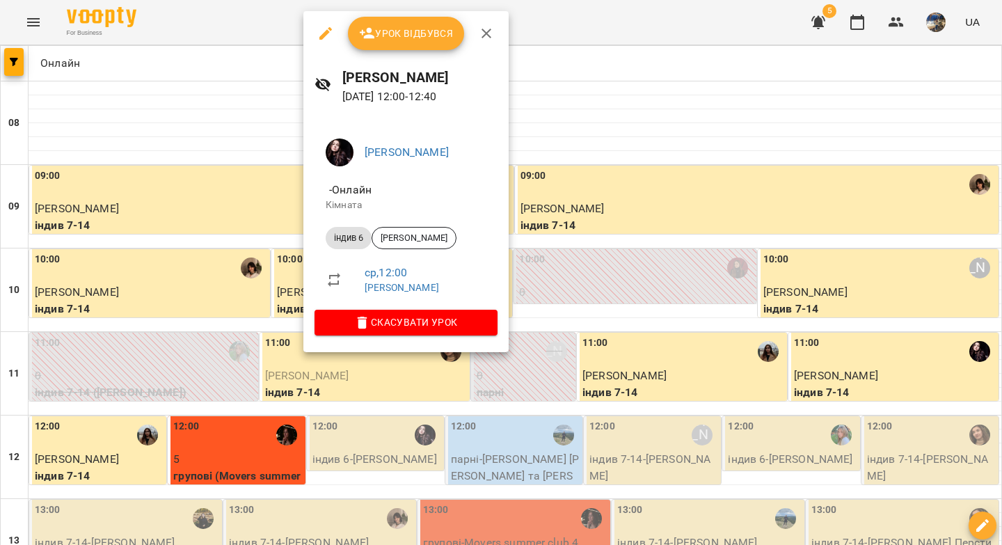
click at [408, 40] on span "Урок відбувся" at bounding box center [406, 33] width 95 height 17
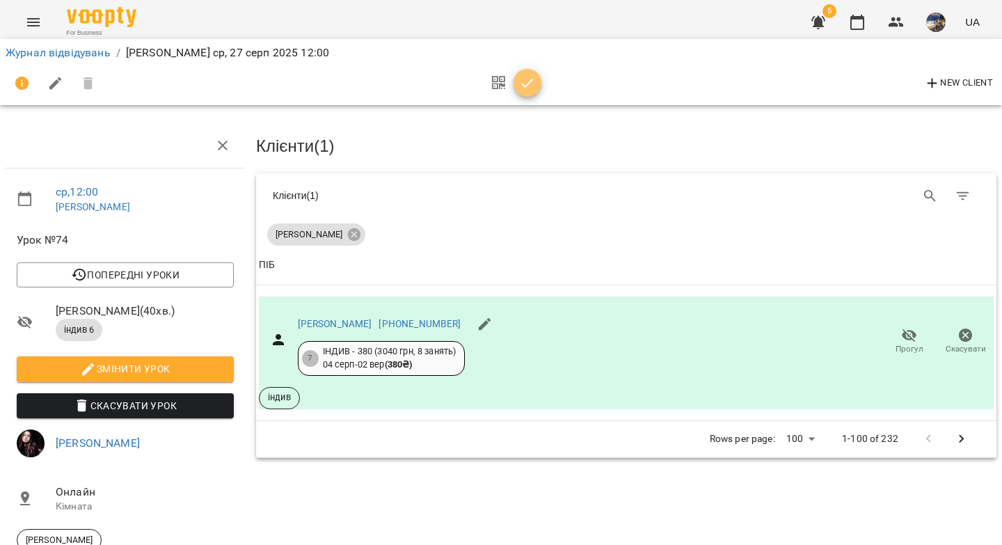
click at [536, 80] on span "button" at bounding box center [527, 83] width 28 height 17
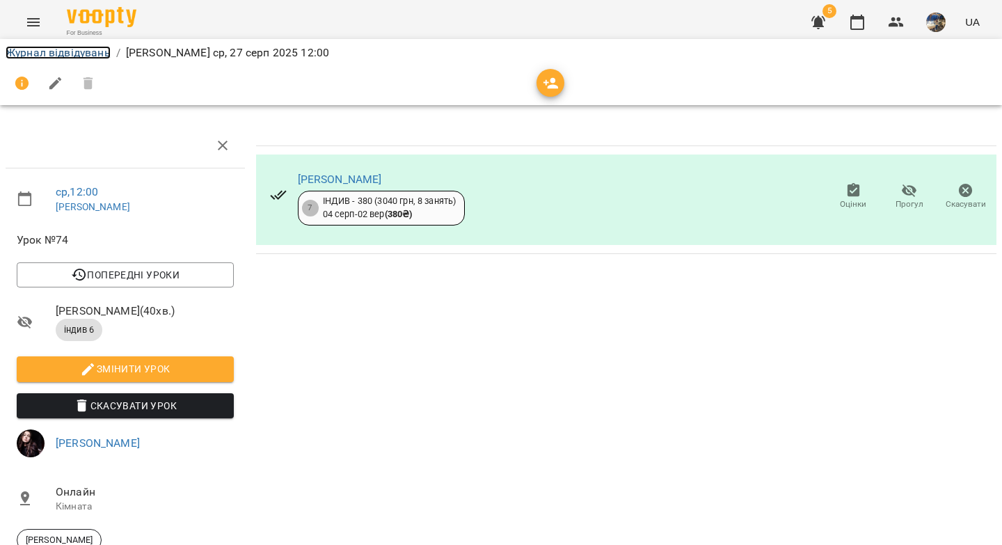
click at [89, 52] on link "Журнал відвідувань" at bounding box center [58, 52] width 105 height 13
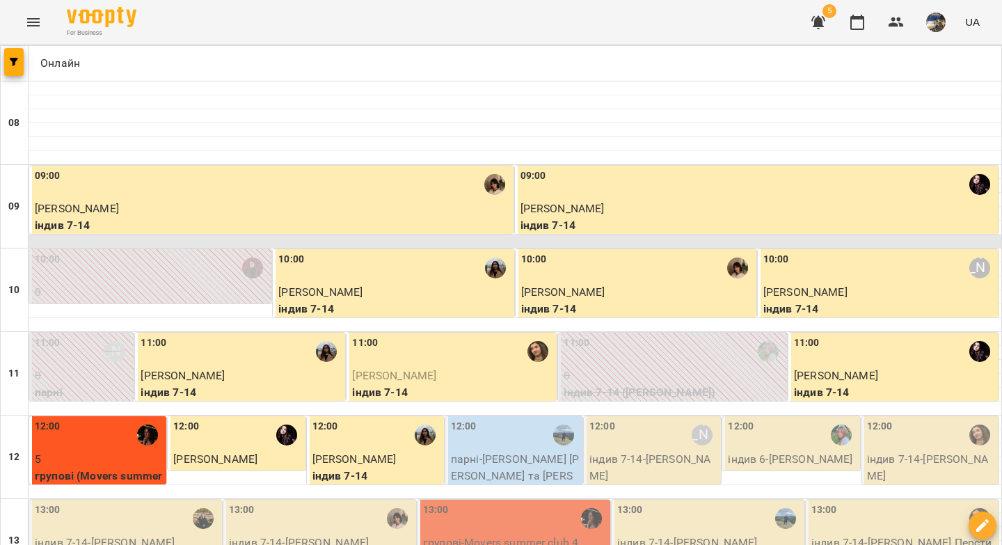
scroll to position [88, 0]
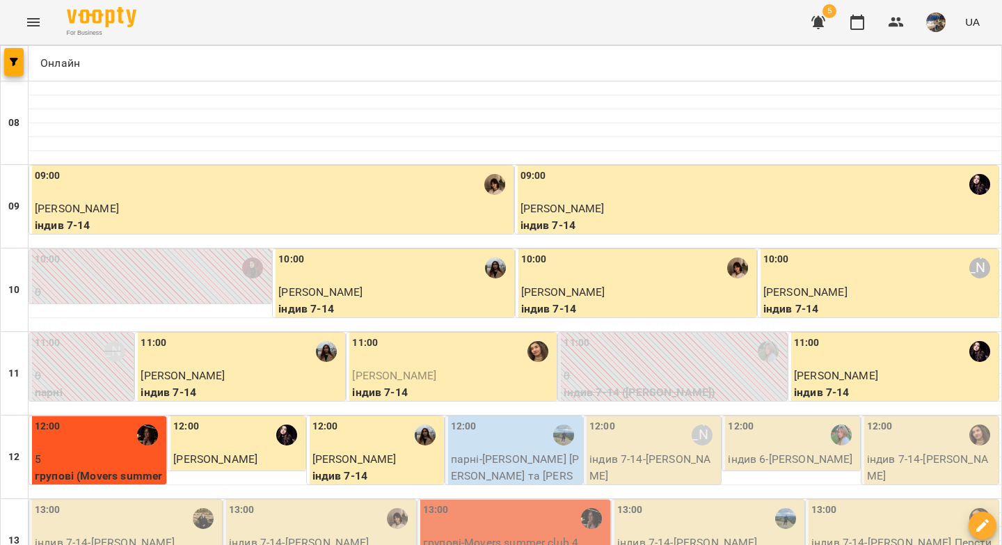
click at [525, 419] on div "12:00" at bounding box center [515, 435] width 129 height 32
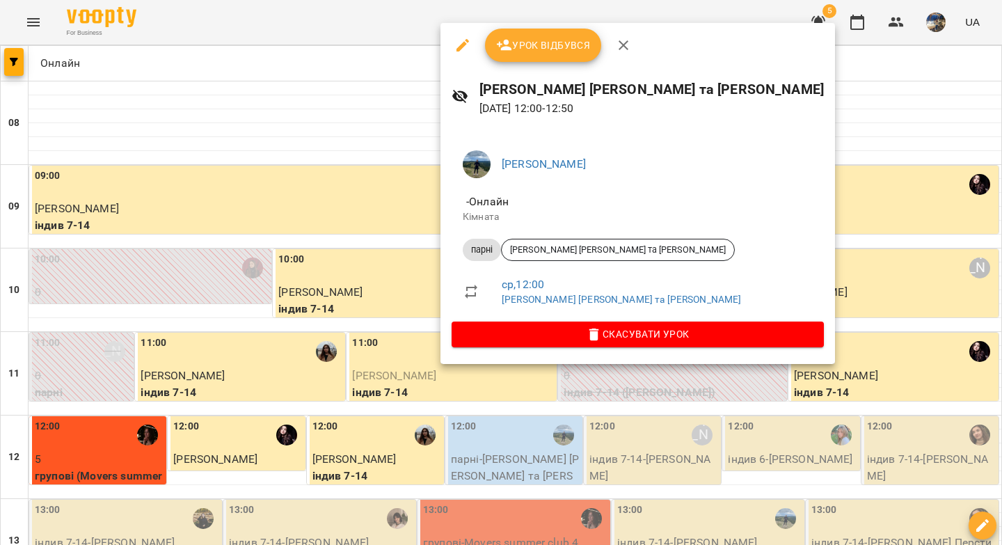
click at [558, 45] on span "Урок відбувся" at bounding box center [543, 45] width 95 height 17
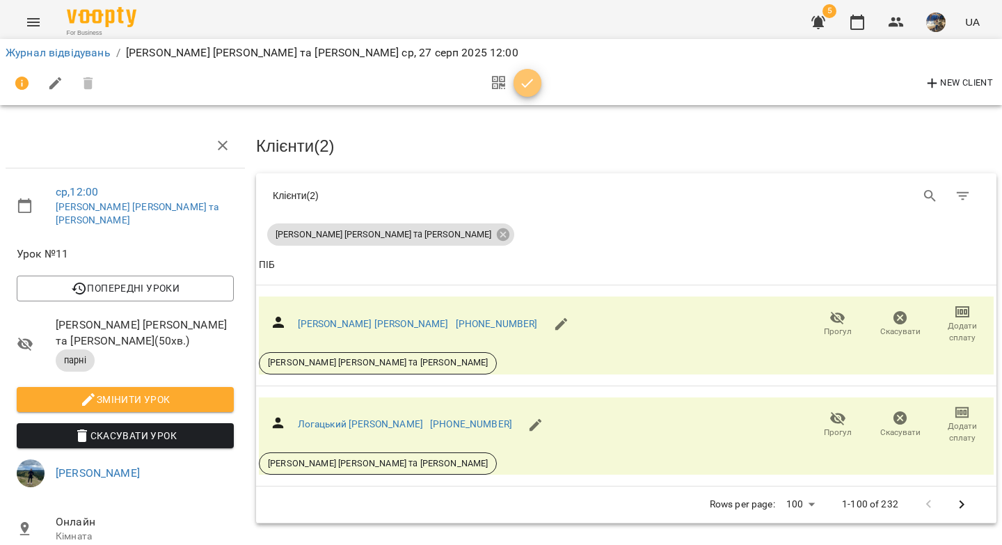
click at [525, 75] on icon "button" at bounding box center [527, 83] width 17 height 17
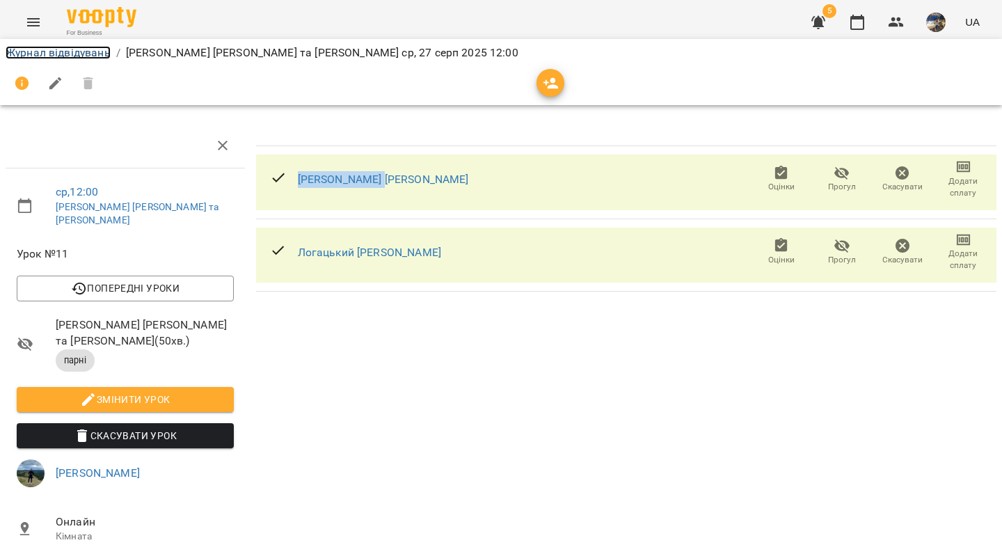
click at [64, 51] on link "Журнал відвідувань" at bounding box center [58, 52] width 105 height 13
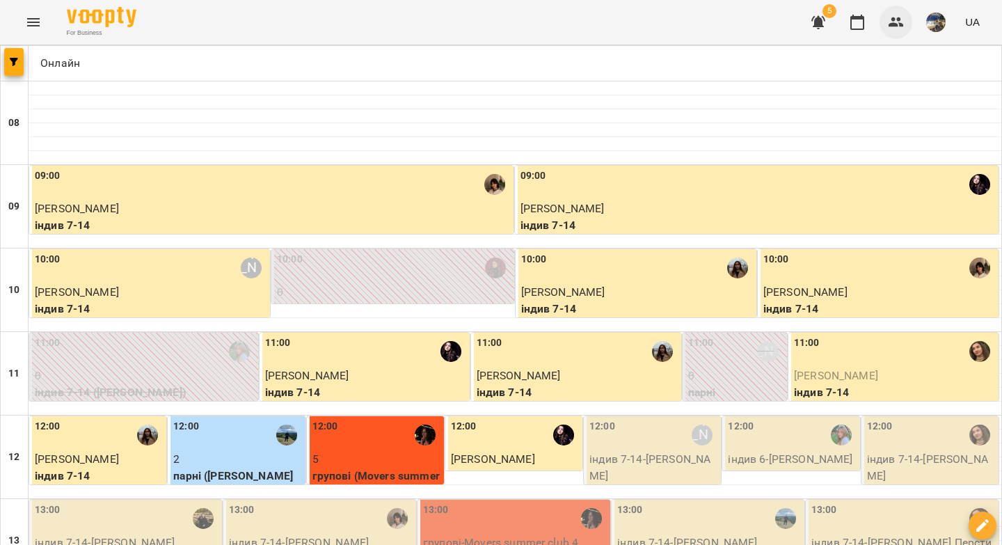
click at [892, 29] on icon "button" at bounding box center [896, 22] width 17 height 17
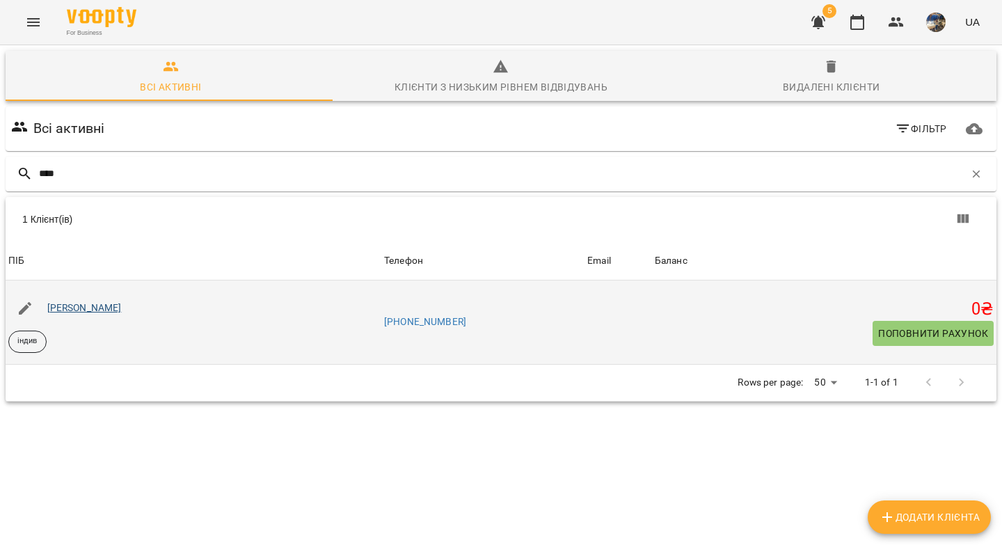
type input "****"
click at [90, 307] on link "Макар Рандюк" at bounding box center [84, 307] width 74 height 11
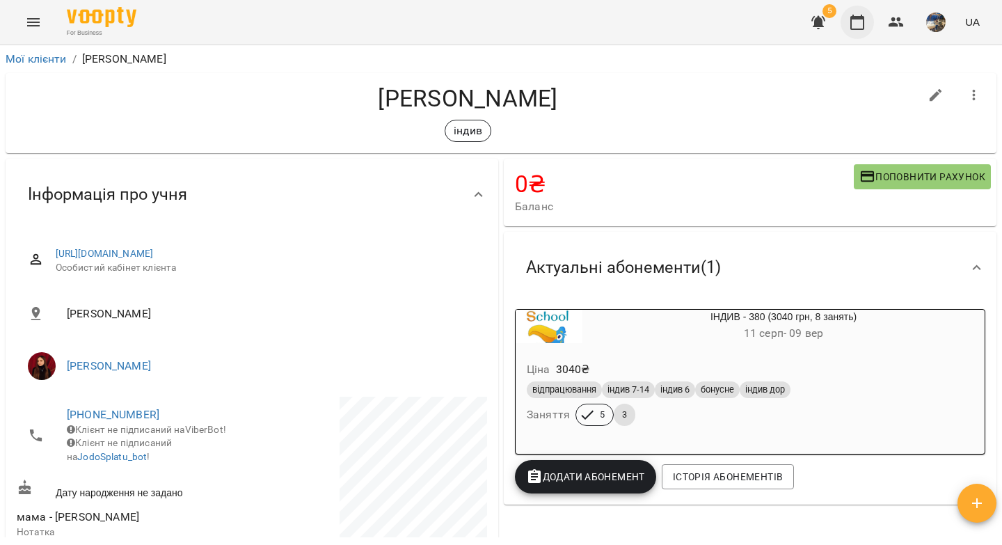
click at [862, 28] on icon "button" at bounding box center [857, 22] width 17 height 17
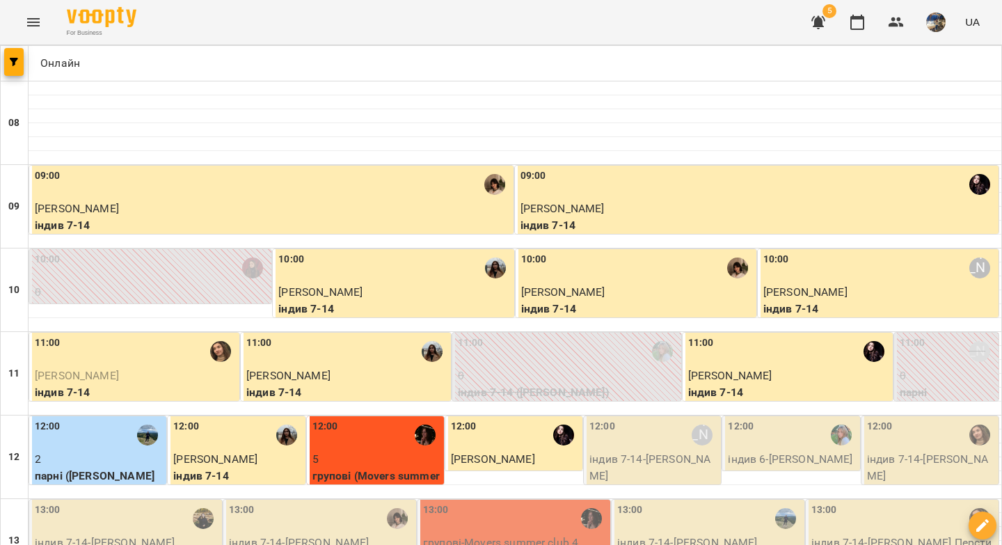
scroll to position [114, 0]
click at [643, 451] on p "індив 7-14 - Даніл Цис" at bounding box center [653, 467] width 129 height 33
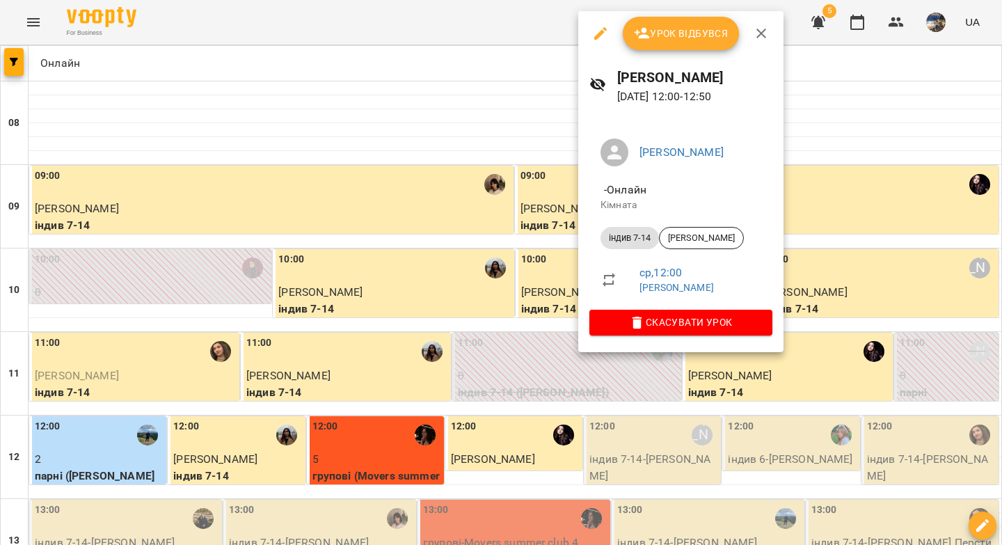
click at [671, 25] on span "Урок відбувся" at bounding box center [681, 33] width 95 height 17
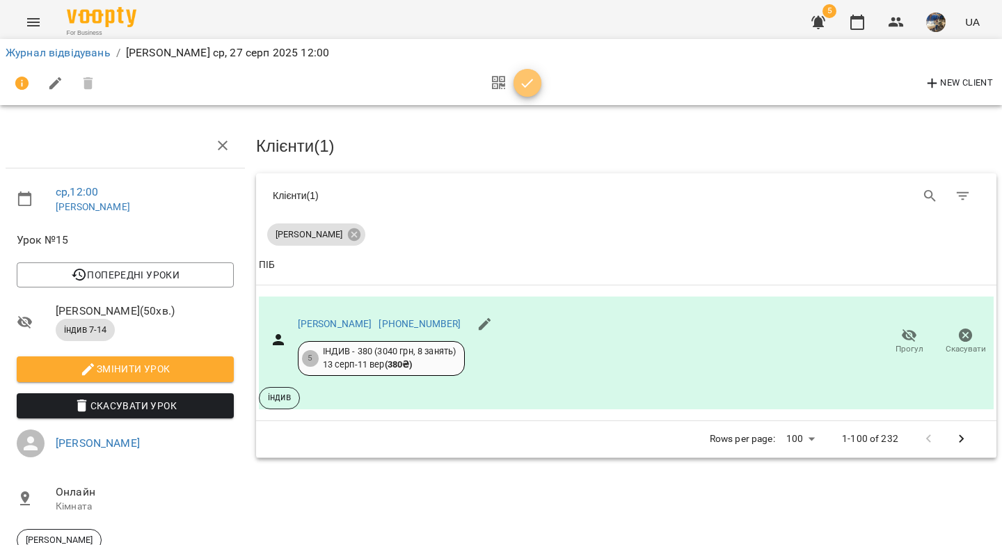
click at [528, 79] on icon "button" at bounding box center [527, 83] width 17 height 17
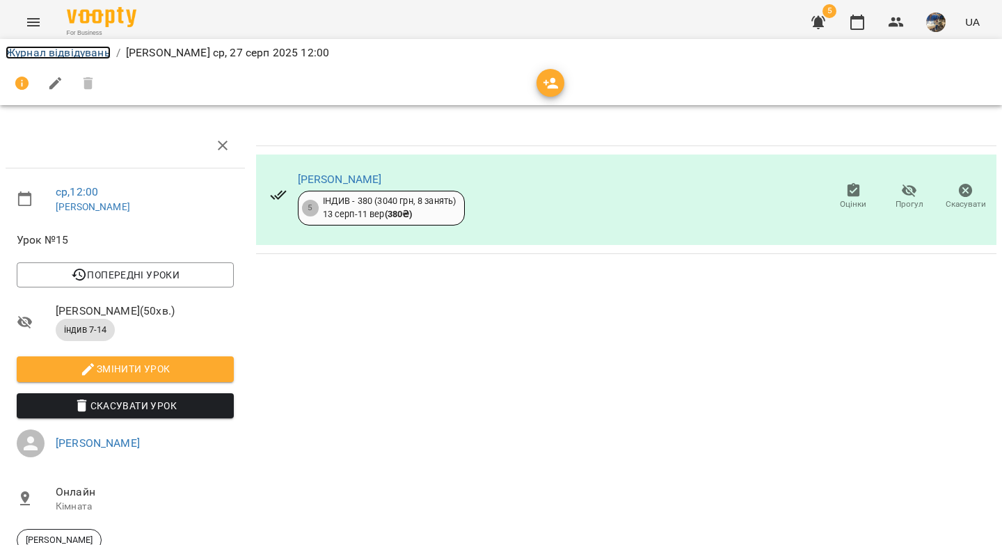
drag, startPoint x: 62, startPoint y: 45, endPoint x: 72, endPoint y: 54, distance: 13.4
click at [62, 46] on link "Журнал відвідувань" at bounding box center [58, 52] width 105 height 13
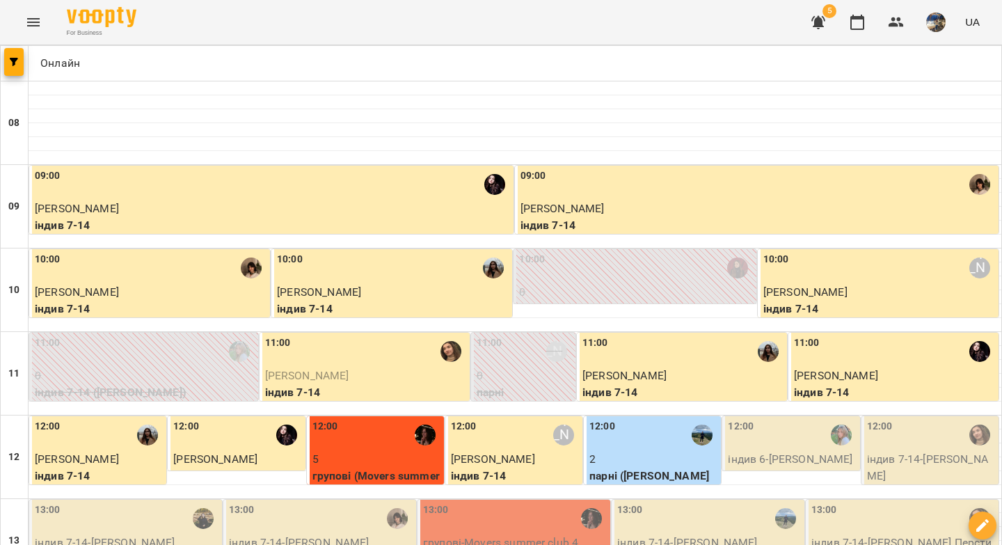
scroll to position [269, 0]
click at [738, 419] on div "12:00" at bounding box center [741, 435] width 26 height 32
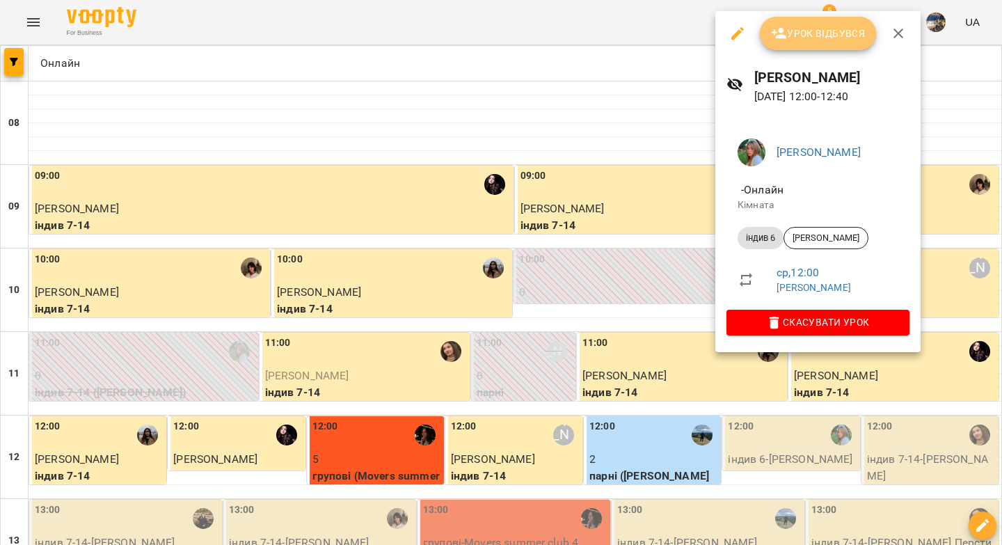
click at [803, 35] on span "Урок відбувся" at bounding box center [818, 33] width 95 height 17
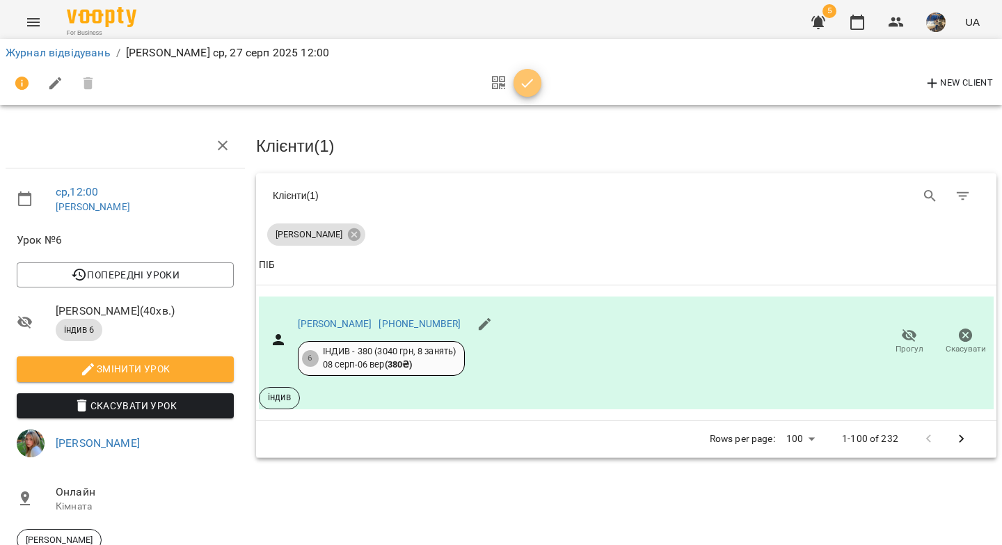
click at [522, 88] on icon "button" at bounding box center [527, 83] width 17 height 17
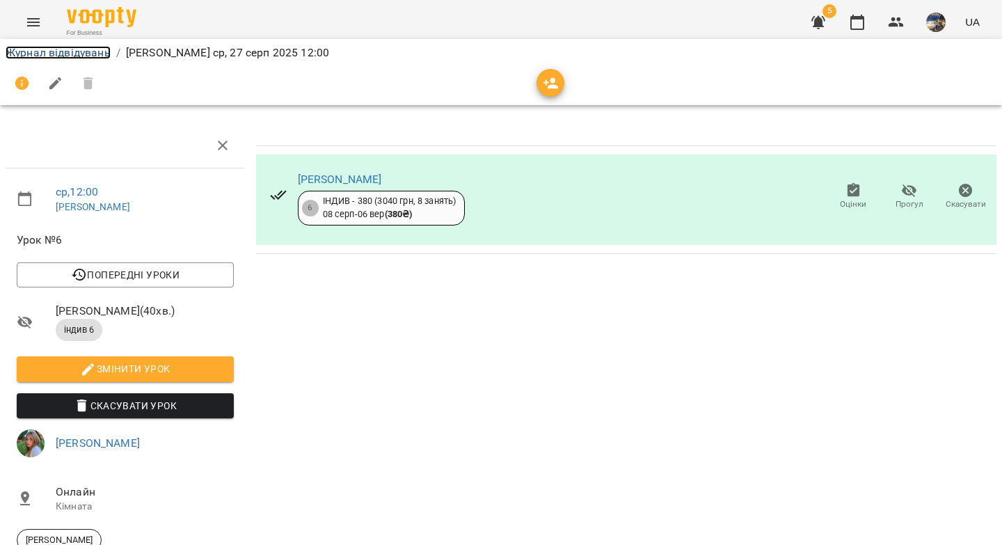
click at [97, 51] on link "Журнал відвідувань" at bounding box center [58, 52] width 105 height 13
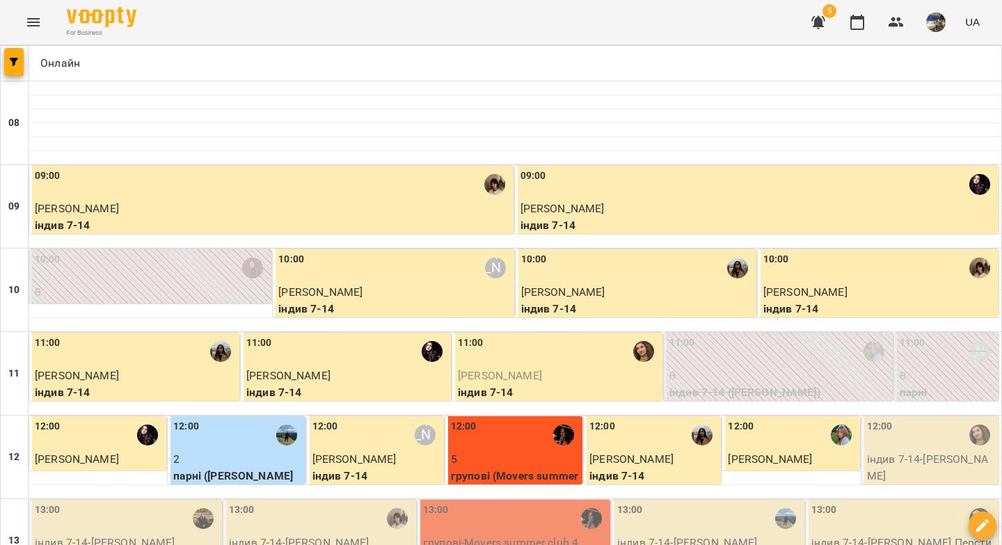
scroll to position [178, 0]
click at [907, 419] on div "12:00" at bounding box center [931, 435] width 129 height 32
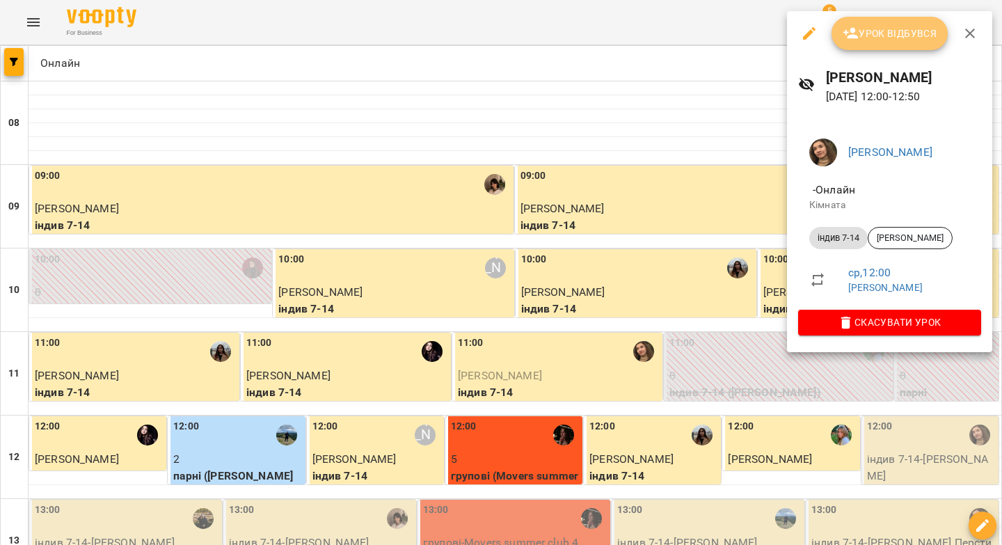
click at [861, 39] on span "Урок відбувся" at bounding box center [889, 33] width 95 height 17
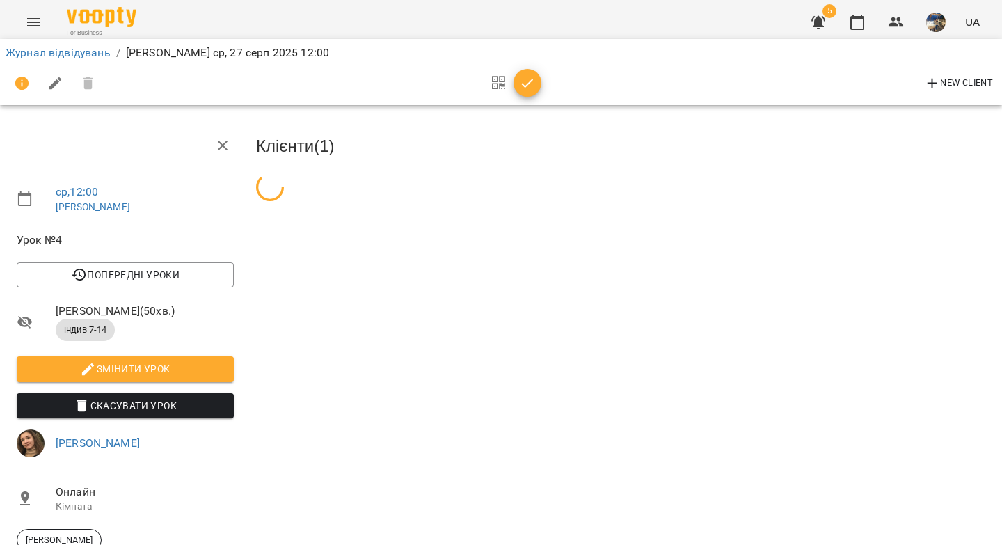
click at [523, 88] on icon "button" at bounding box center [527, 83] width 17 height 17
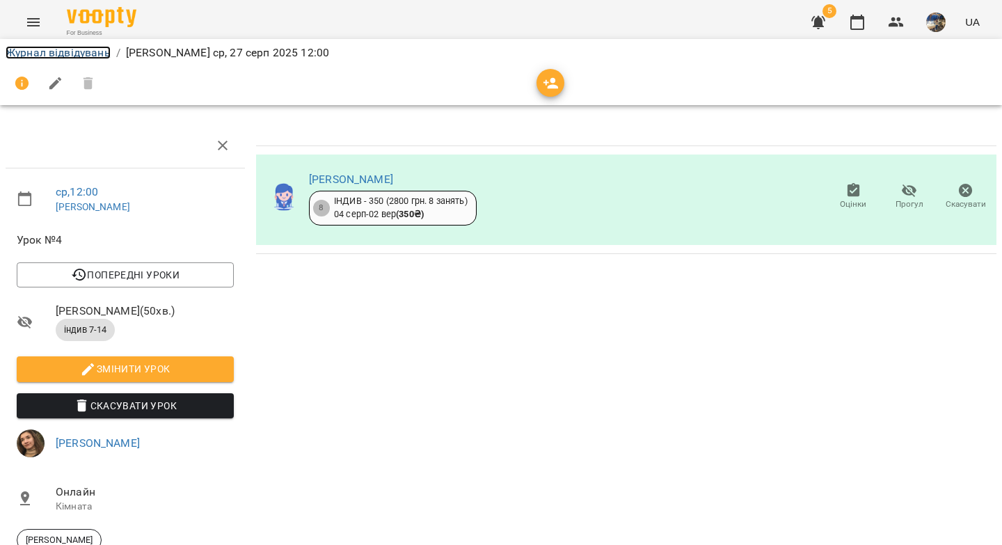
click at [84, 46] on link "Журнал відвідувань" at bounding box center [58, 52] width 105 height 13
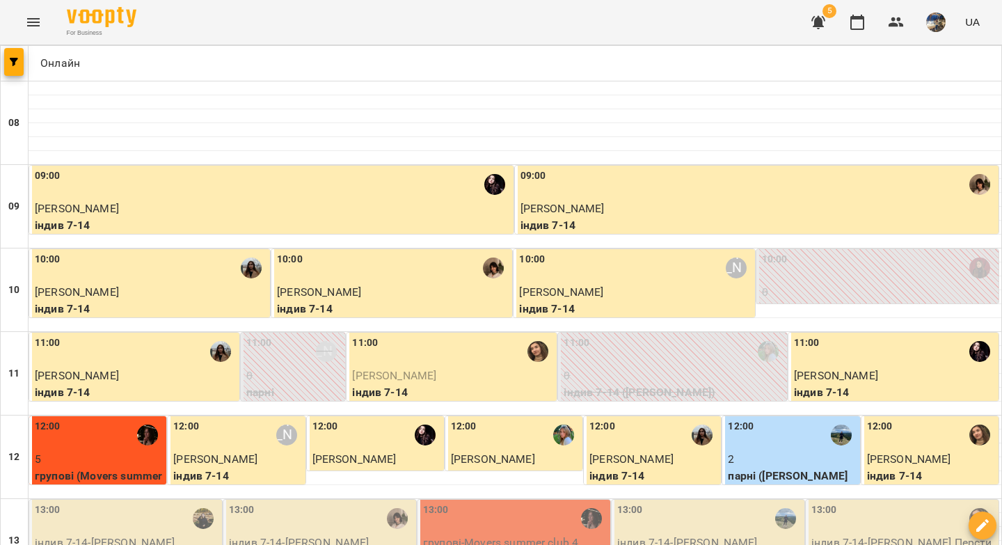
scroll to position [209, 0]
click at [152, 502] on div "13:00" at bounding box center [127, 518] width 184 height 32
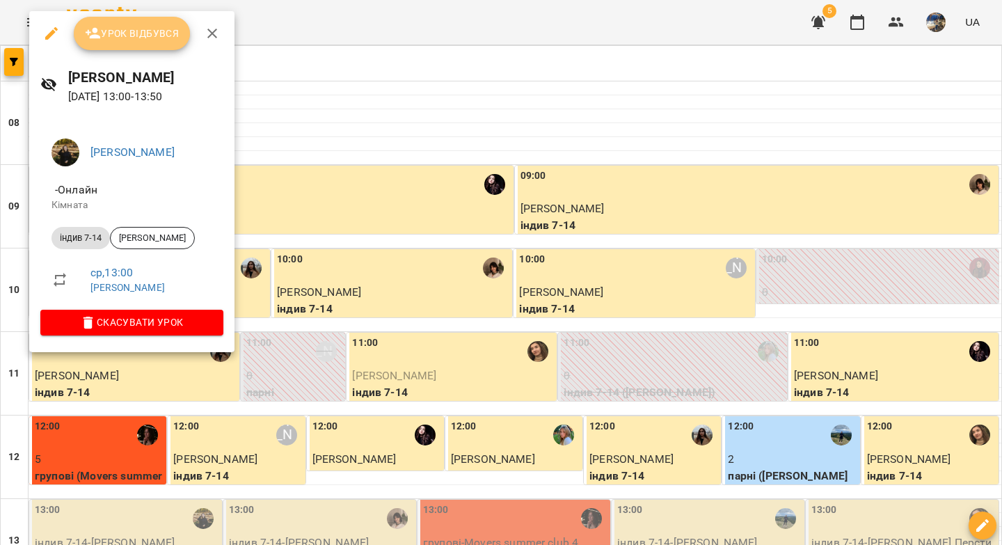
click at [162, 48] on button "Урок відбувся" at bounding box center [132, 33] width 117 height 33
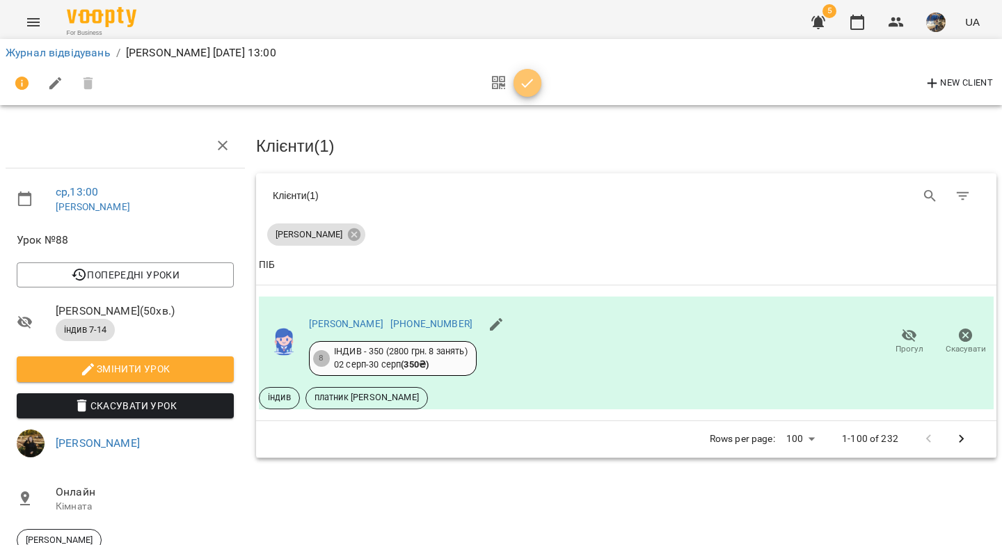
click at [529, 88] on icon "button" at bounding box center [527, 83] width 17 height 17
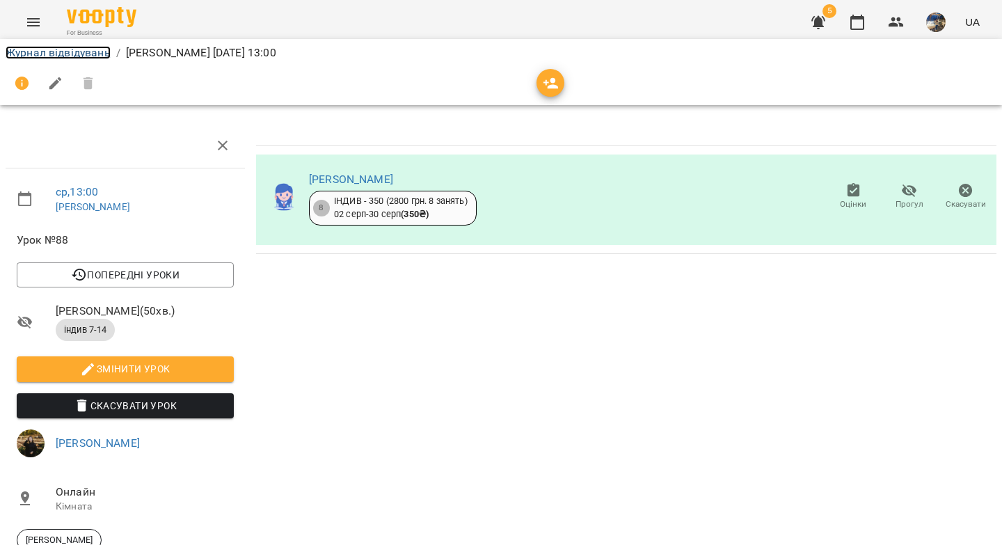
click at [45, 53] on link "Журнал відвідувань" at bounding box center [58, 52] width 105 height 13
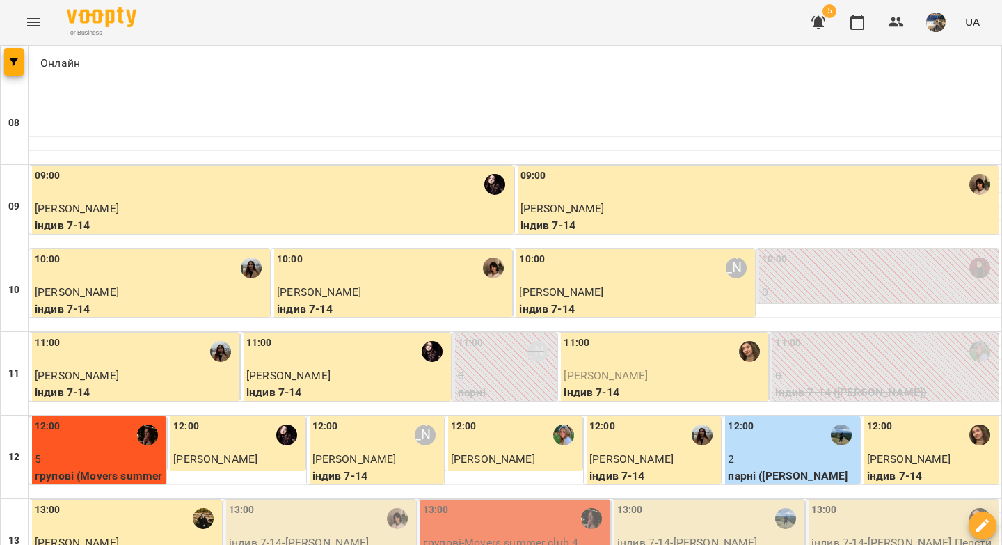
scroll to position [342, 0]
click at [314, 499] on div "13:00 індив 7-14 - Томаш Паладій" at bounding box center [319, 533] width 193 height 68
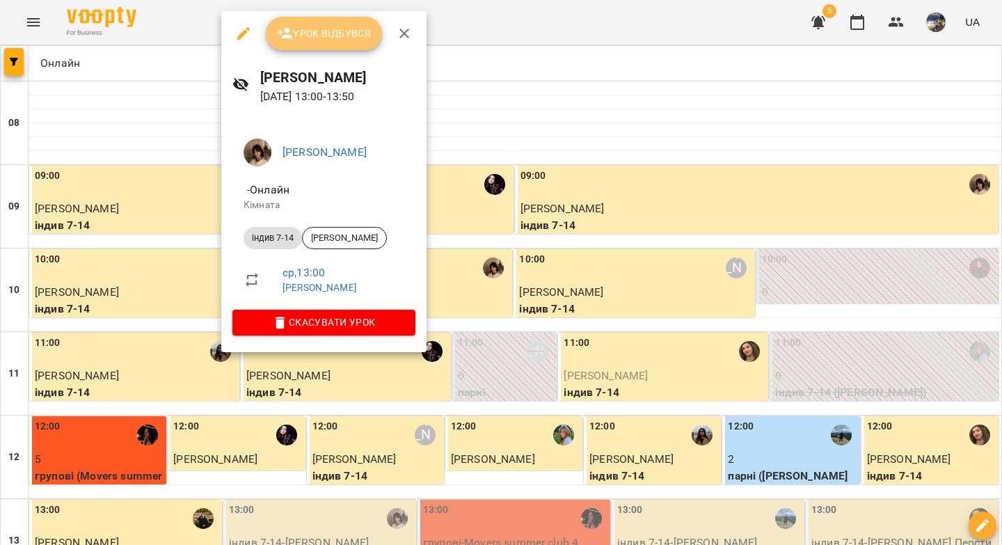
click at [289, 33] on icon "button" at bounding box center [285, 33] width 17 height 17
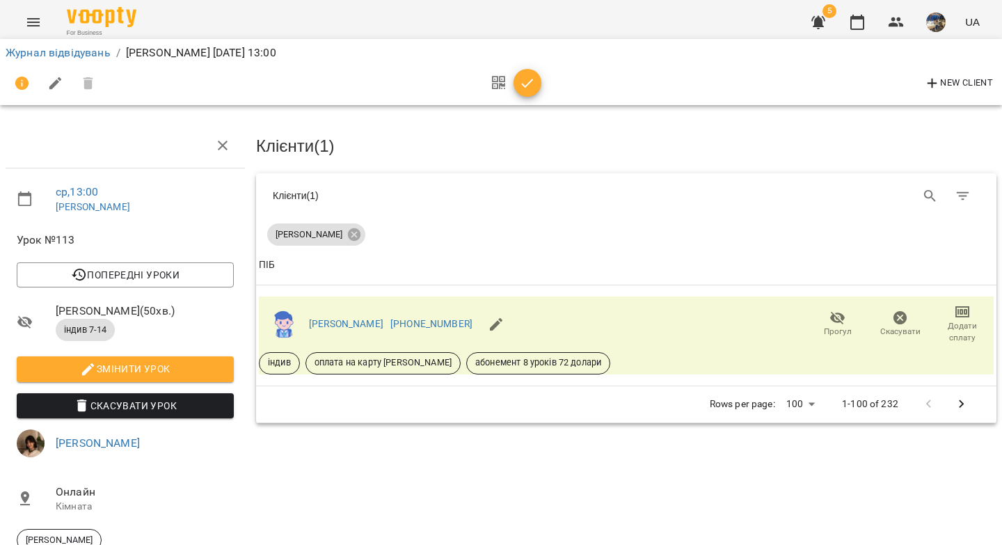
click at [526, 81] on icon "button" at bounding box center [527, 83] width 17 height 17
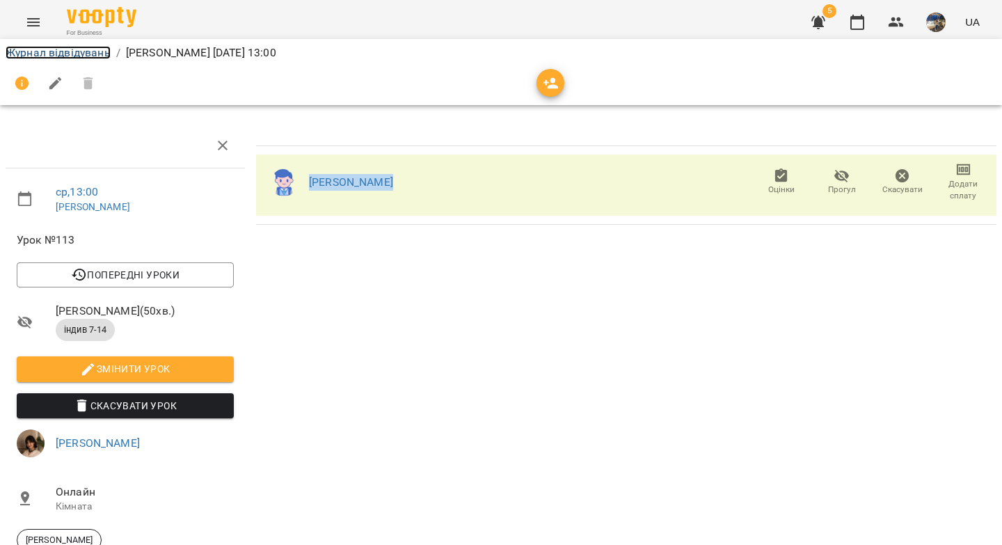
click at [91, 51] on link "Журнал відвідувань" at bounding box center [58, 52] width 105 height 13
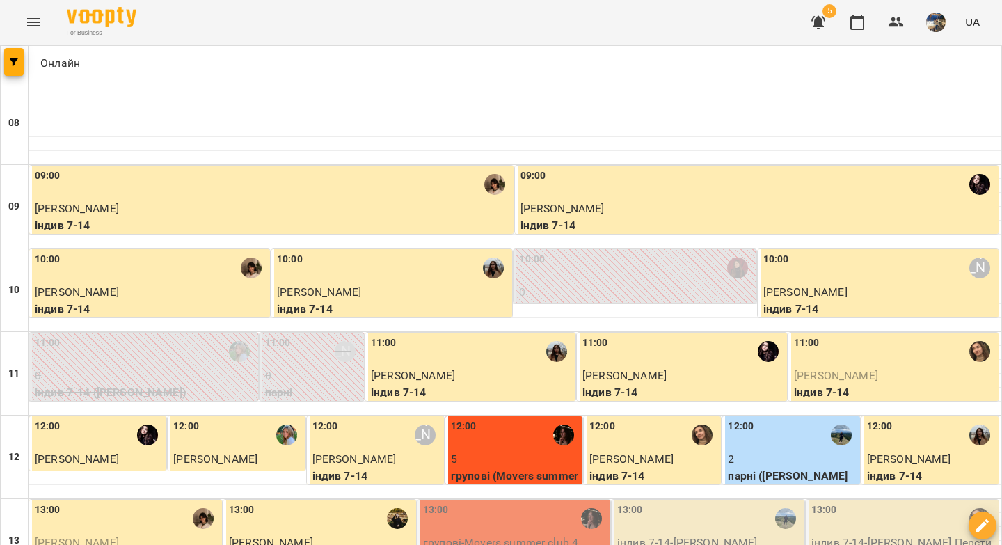
scroll to position [312, 0]
click at [447, 534] on p "групові - Movers summer club 4" at bounding box center [515, 542] width 184 height 17
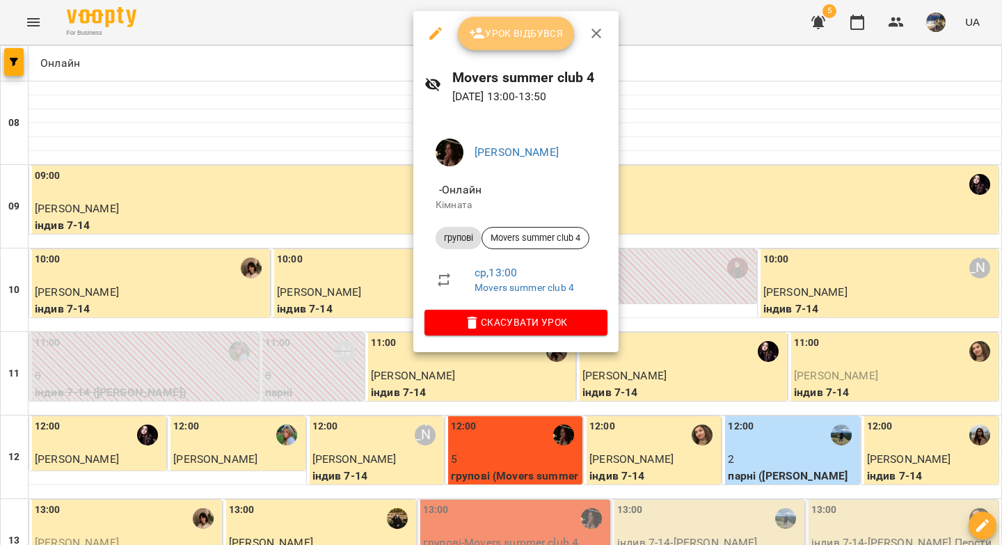
click at [497, 45] on button "Урок відбувся" at bounding box center [516, 33] width 117 height 33
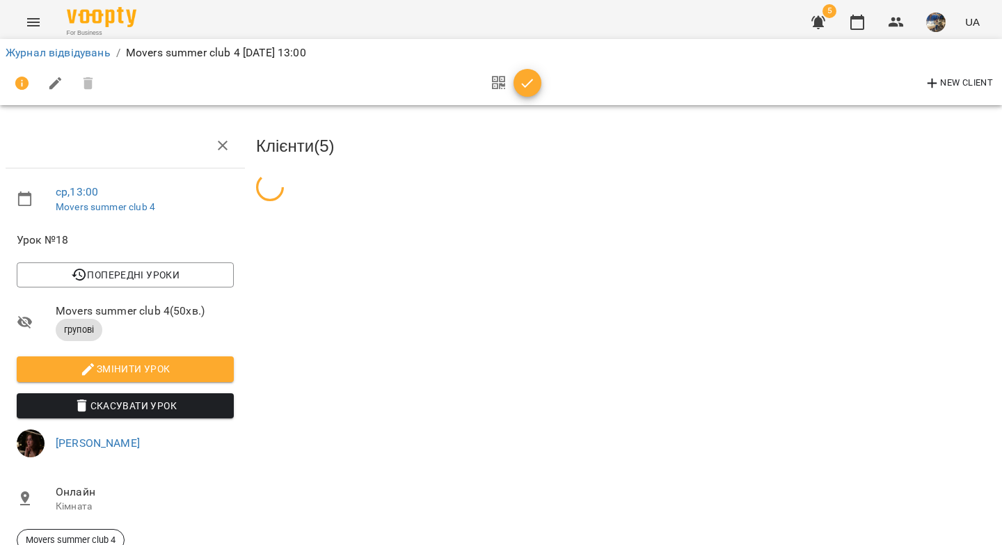
click at [517, 85] on span "button" at bounding box center [527, 83] width 28 height 17
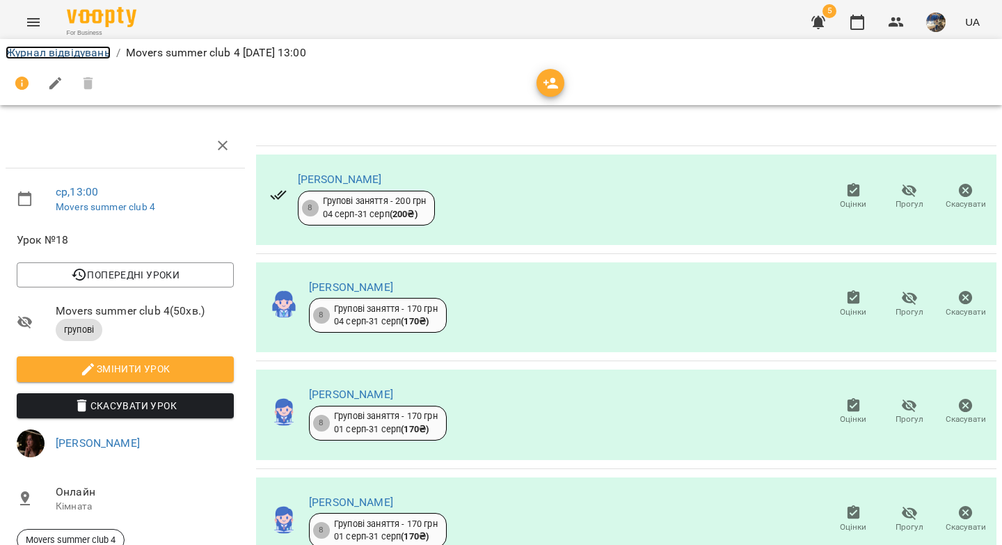
click at [84, 54] on link "Журнал відвідувань" at bounding box center [58, 52] width 105 height 13
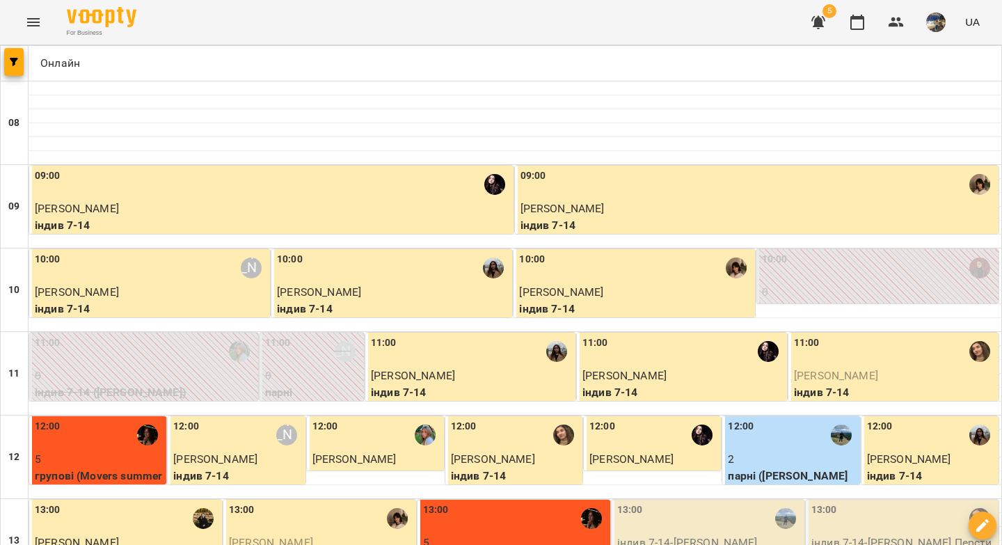
scroll to position [427, 0]
click at [662, 534] on p "індив 7-14 - Даромір Врагова" at bounding box center [709, 542] width 184 height 17
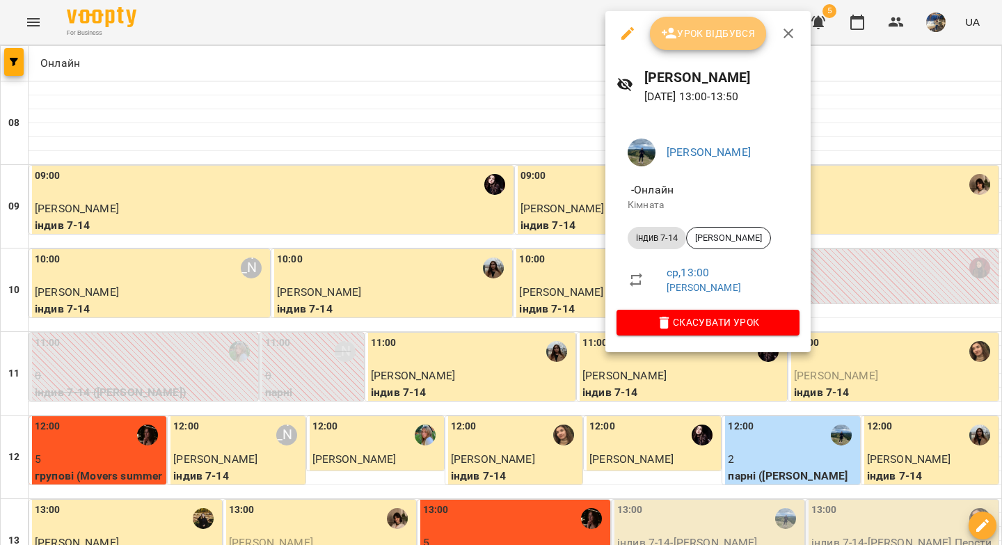
click at [696, 39] on span "Урок відбувся" at bounding box center [708, 33] width 95 height 17
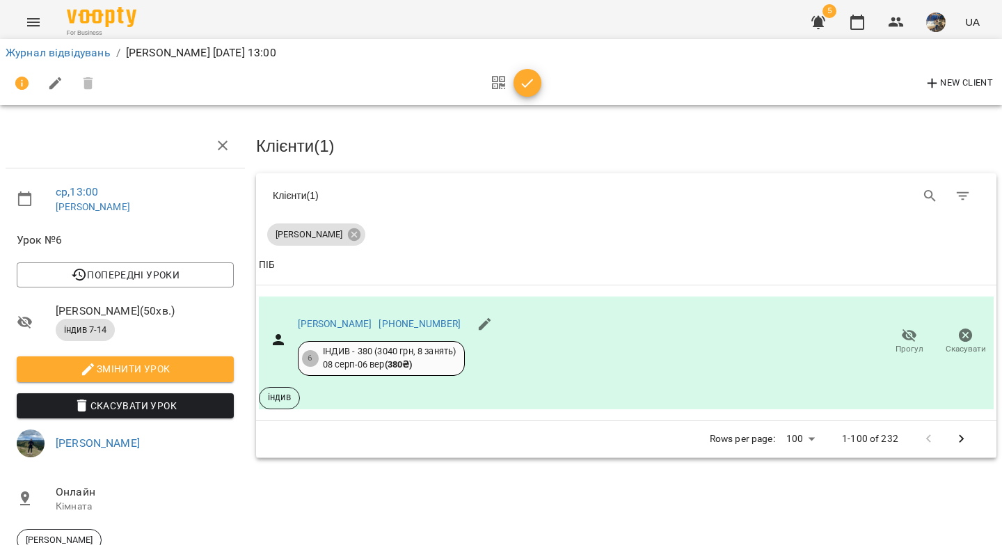
click at [528, 83] on icon "button" at bounding box center [528, 83] width 12 height 9
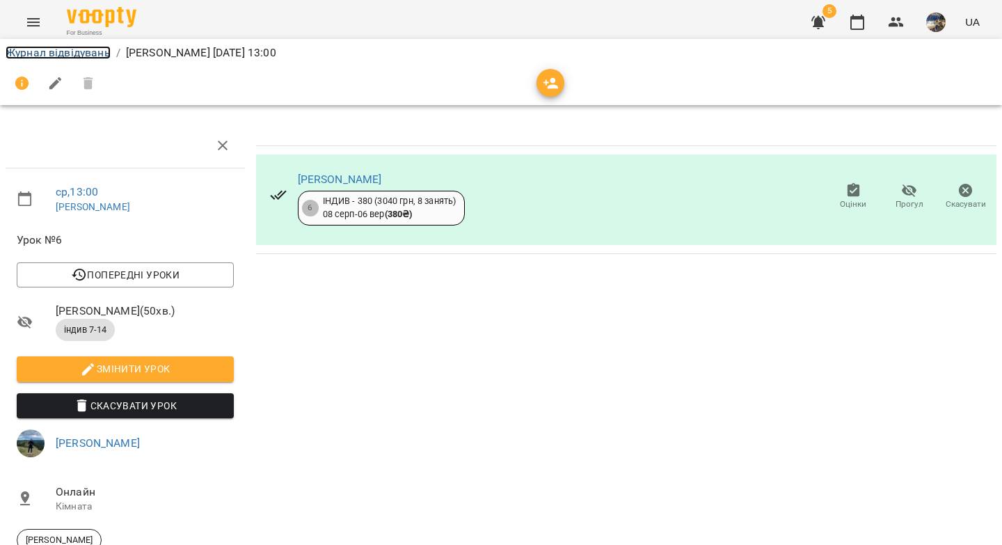
click at [83, 54] on link "Журнал відвідувань" at bounding box center [58, 52] width 105 height 13
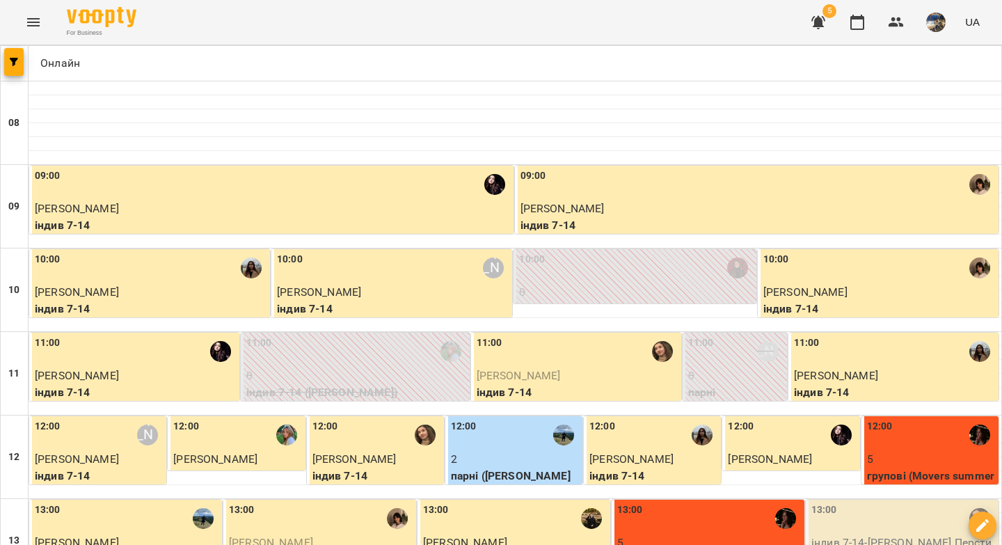
scroll to position [260, 0]
click at [867, 502] on div "13:00" at bounding box center [903, 518] width 184 height 32
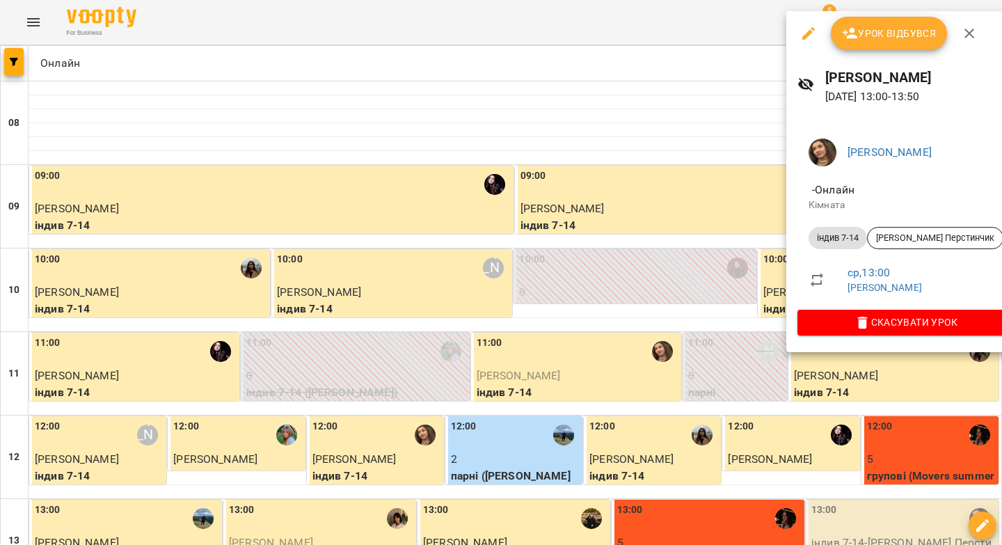
click at [880, 40] on span "Урок відбувся" at bounding box center [889, 33] width 95 height 17
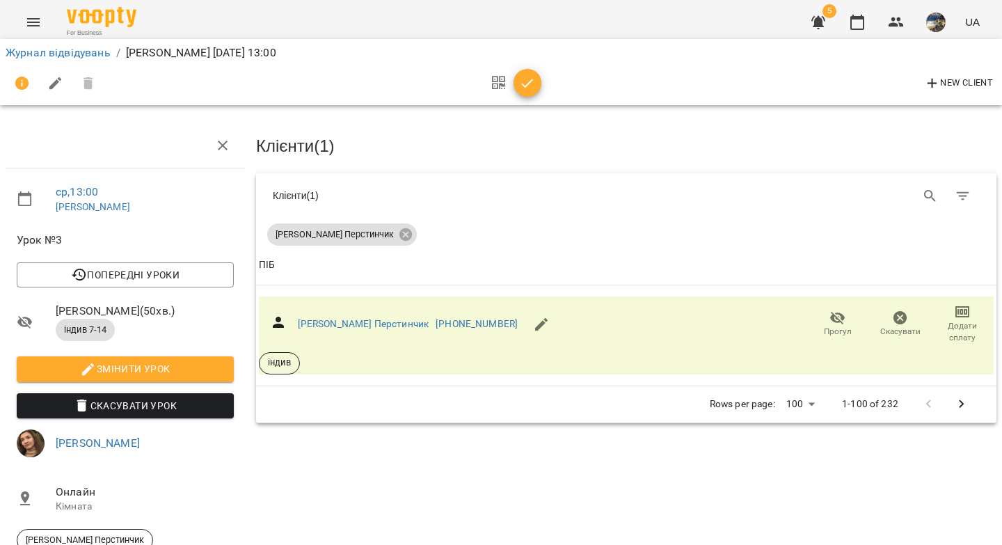
click at [529, 86] on icon "button" at bounding box center [527, 83] width 17 height 17
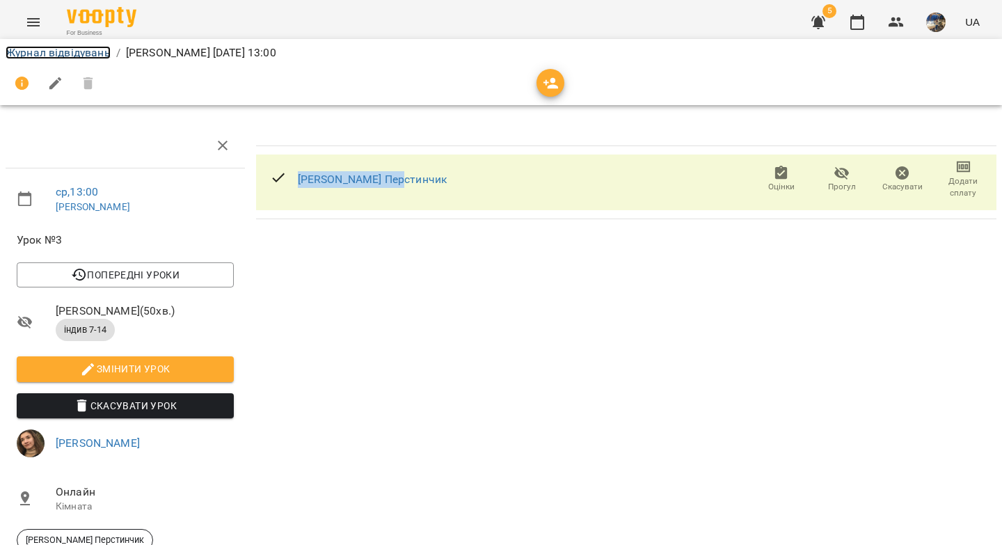
click at [83, 54] on link "Журнал відвідувань" at bounding box center [58, 52] width 105 height 13
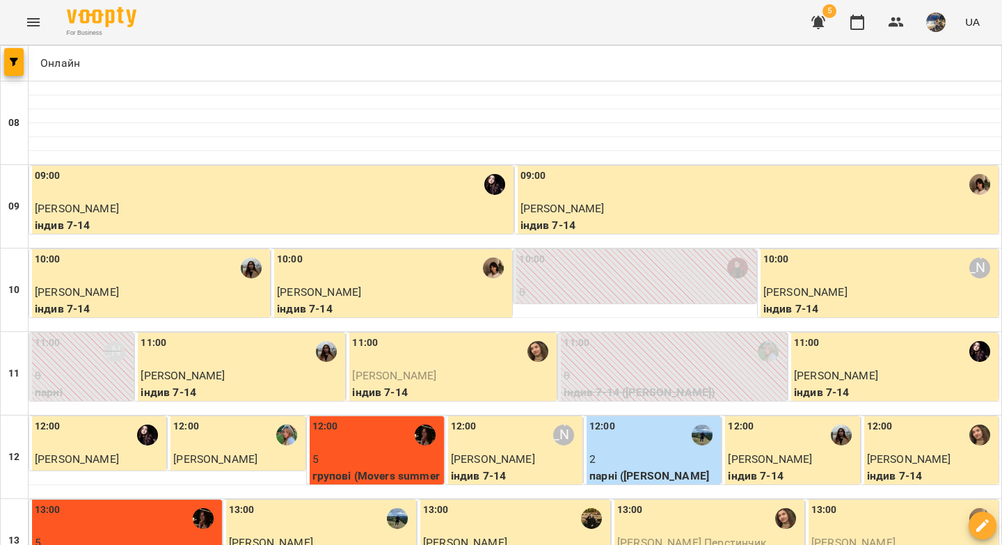
scroll to position [269, 0]
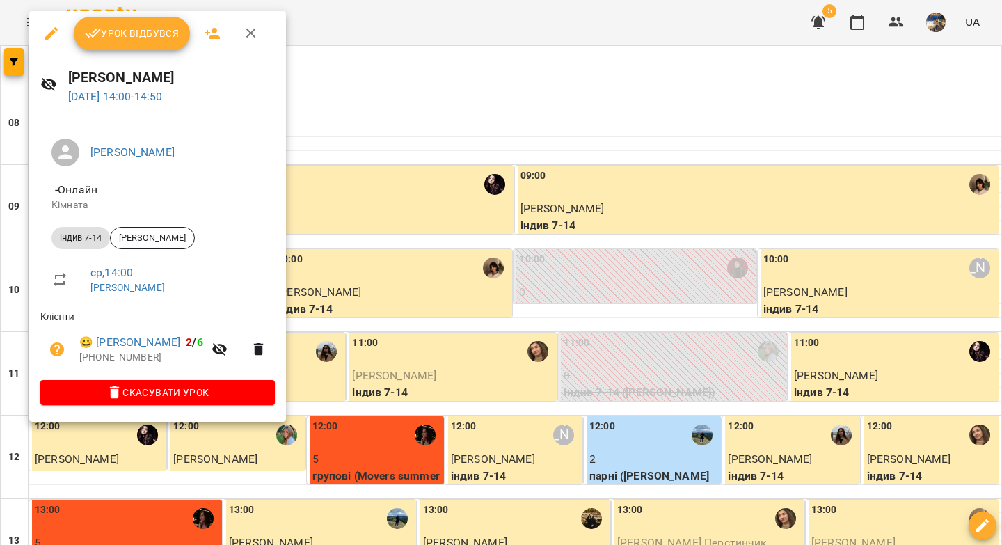
click at [127, 37] on span "Урок відбувся" at bounding box center [132, 33] width 95 height 17
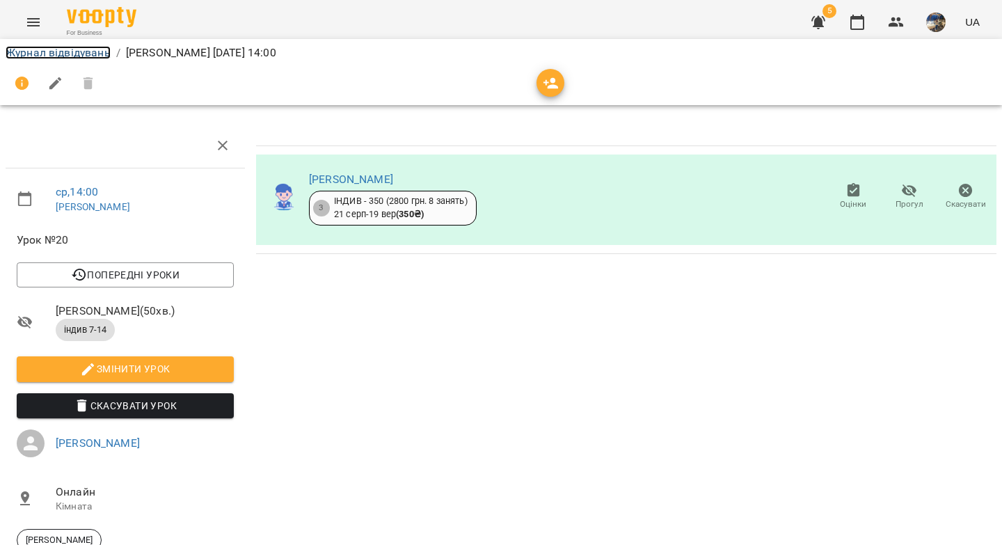
click at [74, 54] on link "Журнал відвідувань" at bounding box center [58, 52] width 105 height 13
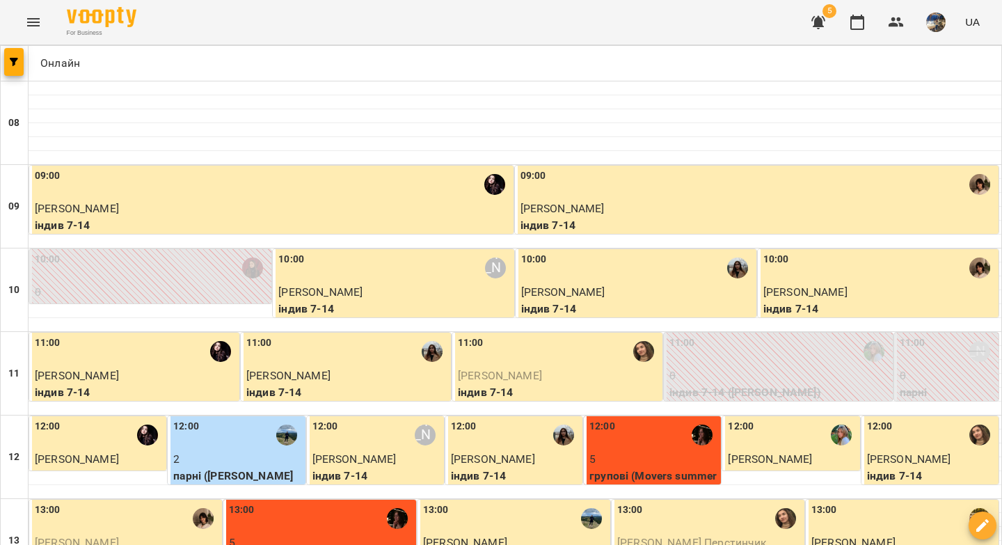
scroll to position [497, 0]
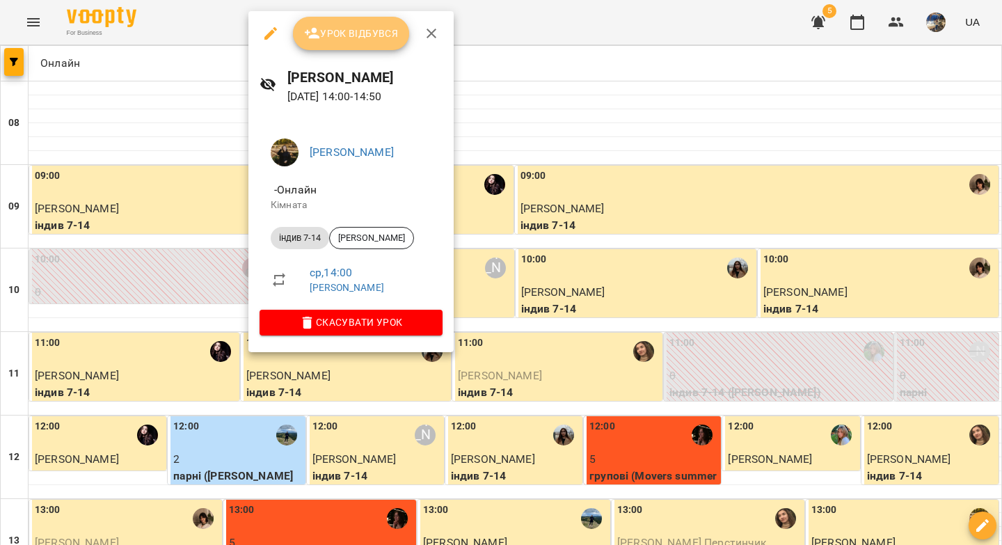
click at [355, 38] on span "Урок відбувся" at bounding box center [351, 33] width 95 height 17
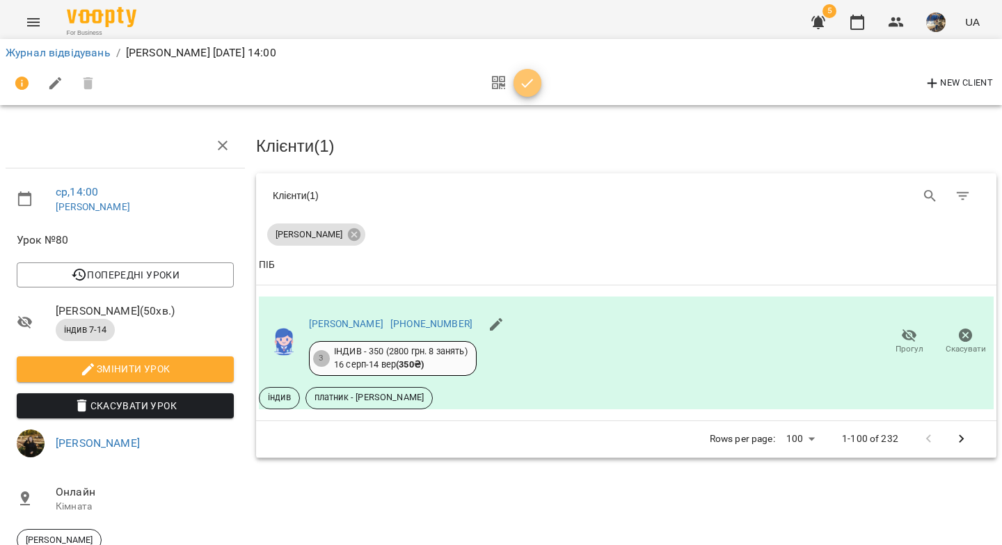
click at [538, 83] on span "button" at bounding box center [527, 83] width 28 height 17
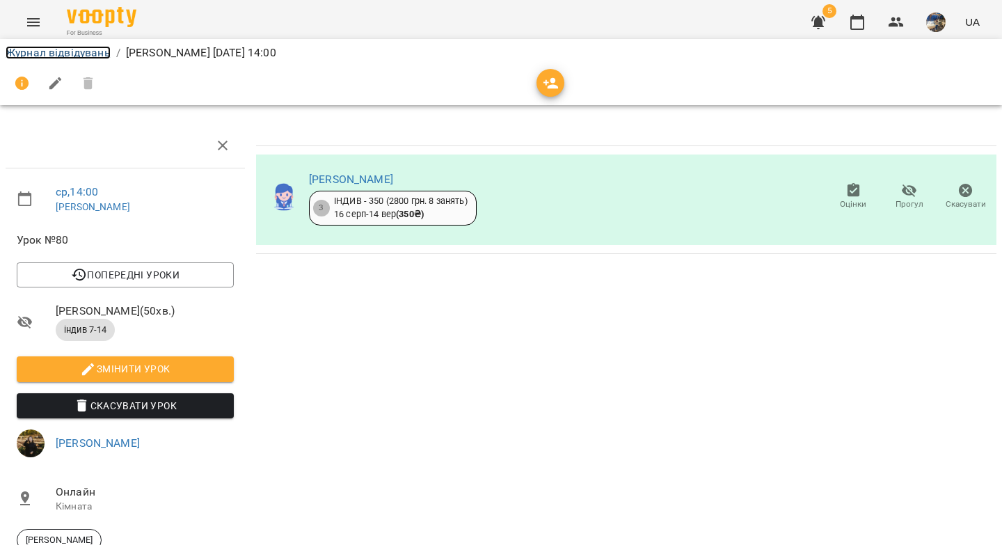
click at [87, 54] on link "Журнал відвідувань" at bounding box center [58, 52] width 105 height 13
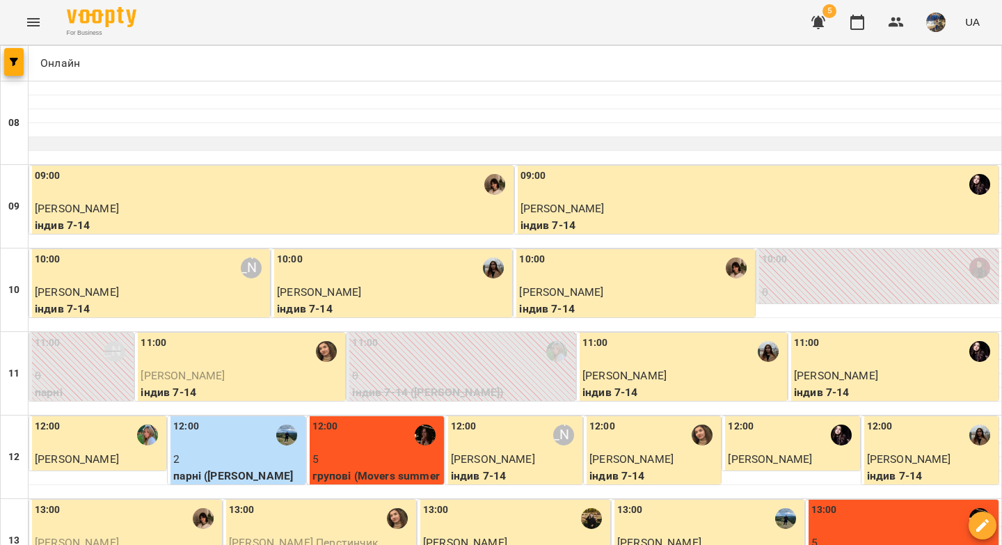
scroll to position [301, 0]
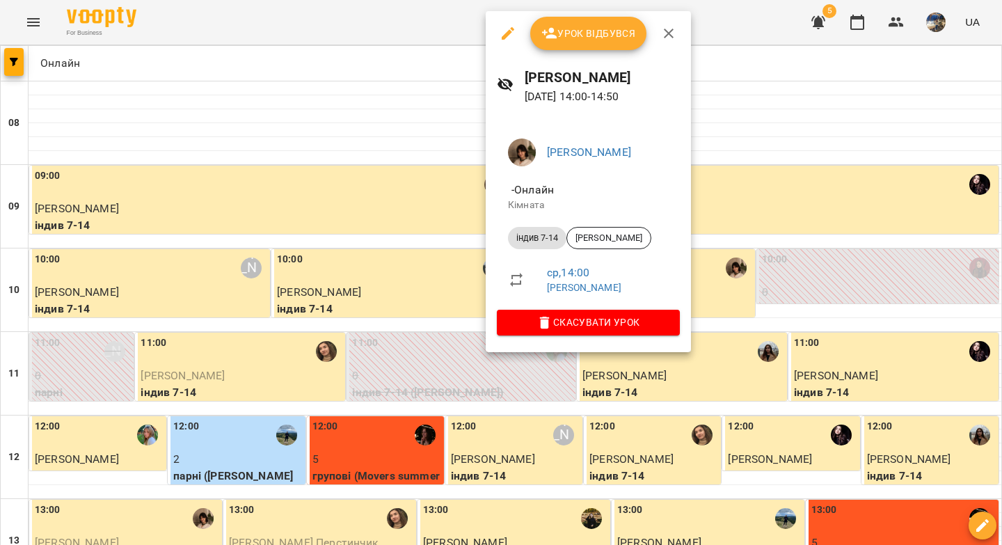
click at [605, 33] on span "Урок відбувся" at bounding box center [588, 33] width 95 height 17
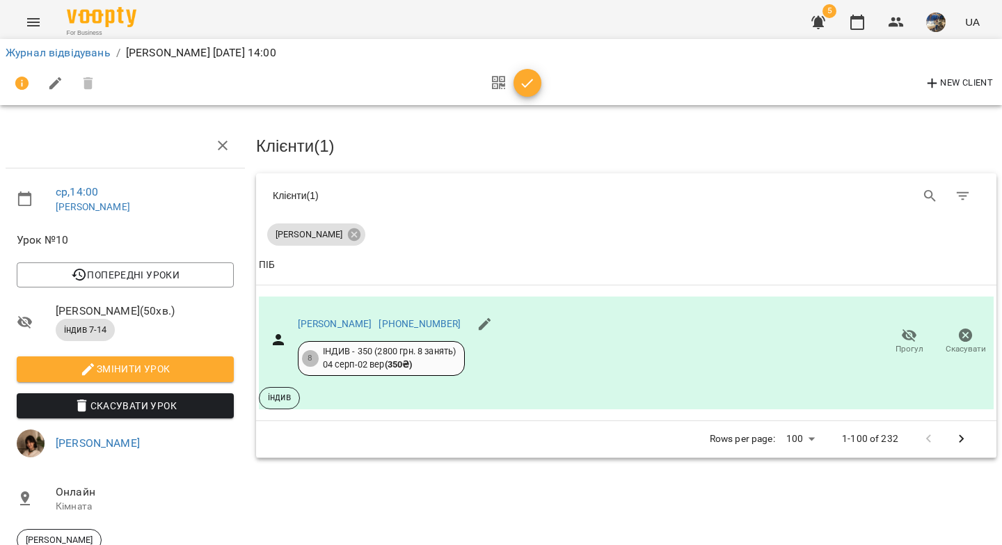
click at [530, 83] on icon "button" at bounding box center [527, 83] width 17 height 17
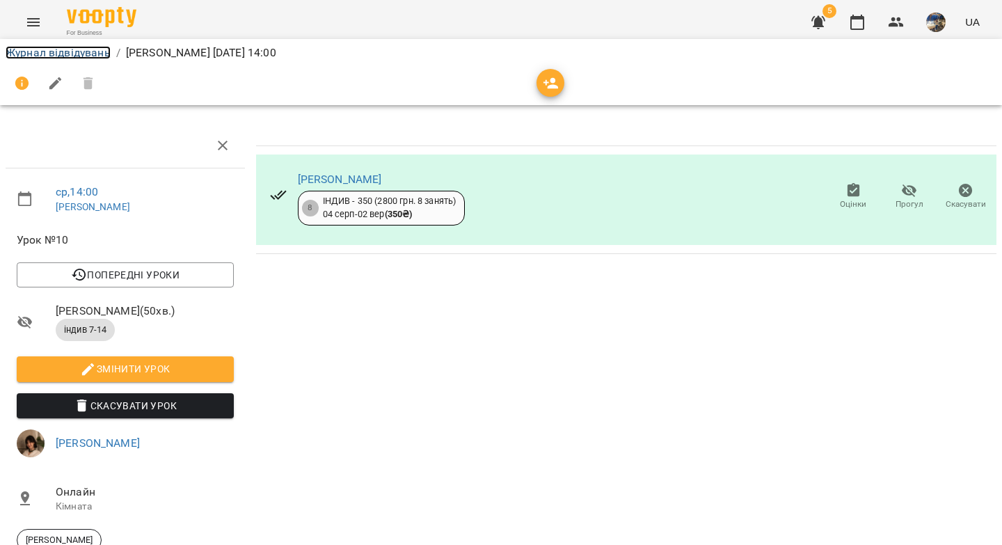
click at [86, 54] on link "Журнал відвідувань" at bounding box center [58, 52] width 105 height 13
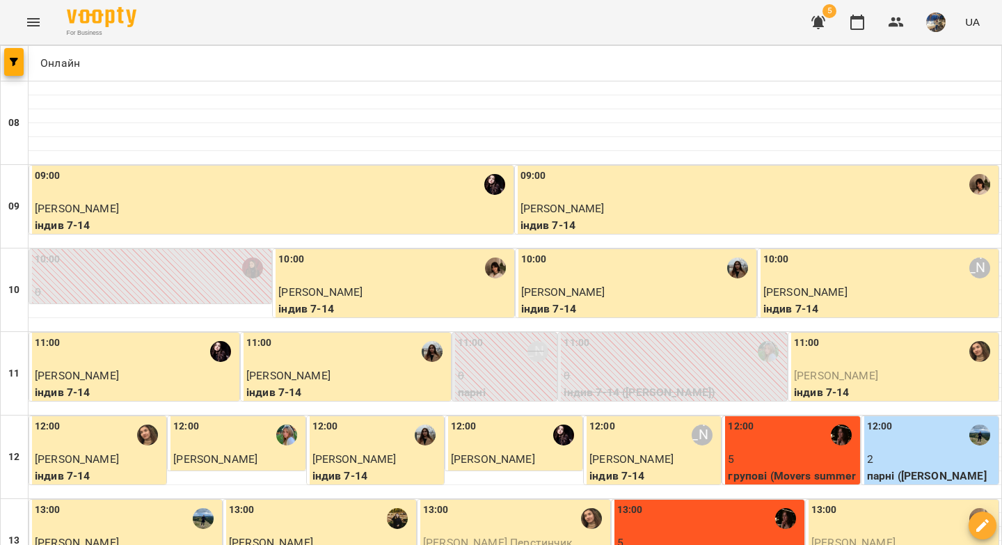
scroll to position [292, 0]
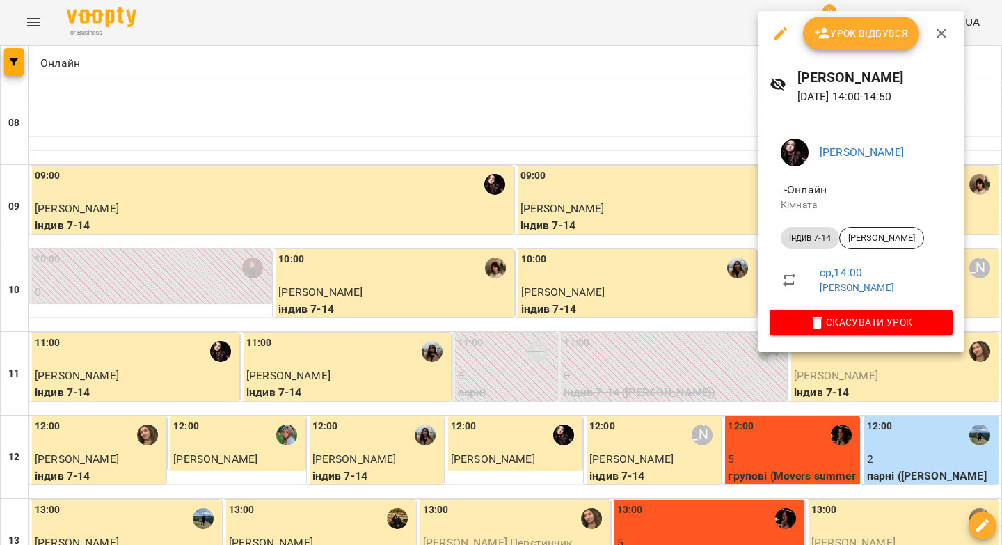
click at [840, 33] on span "Урок відбувся" at bounding box center [861, 33] width 95 height 17
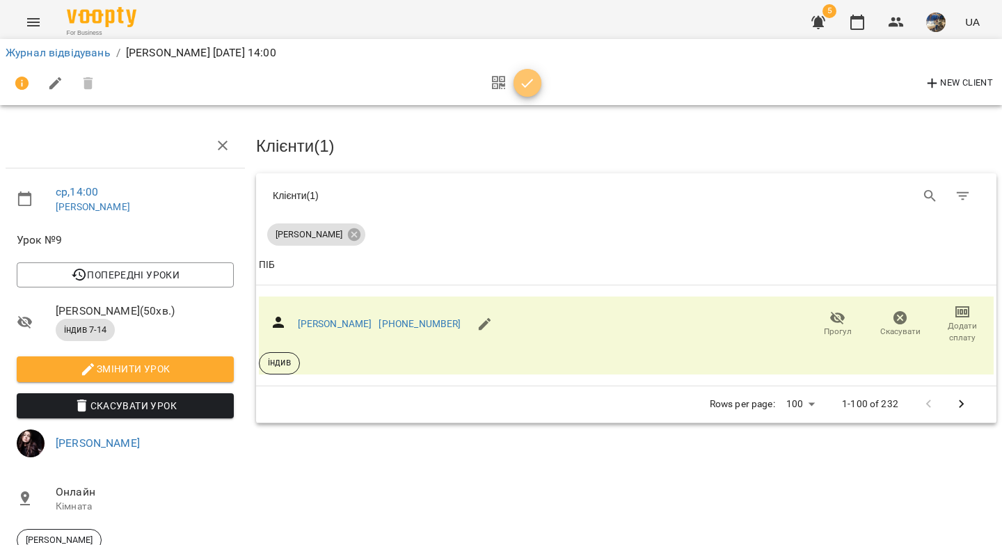
click at [520, 86] on icon "button" at bounding box center [527, 83] width 17 height 17
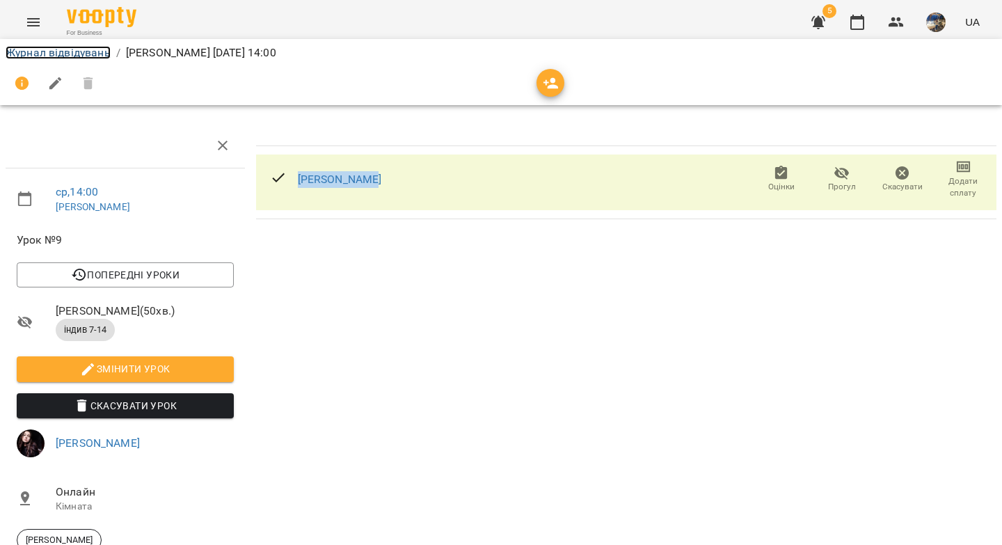
click at [74, 55] on link "Журнал відвідувань" at bounding box center [58, 52] width 105 height 13
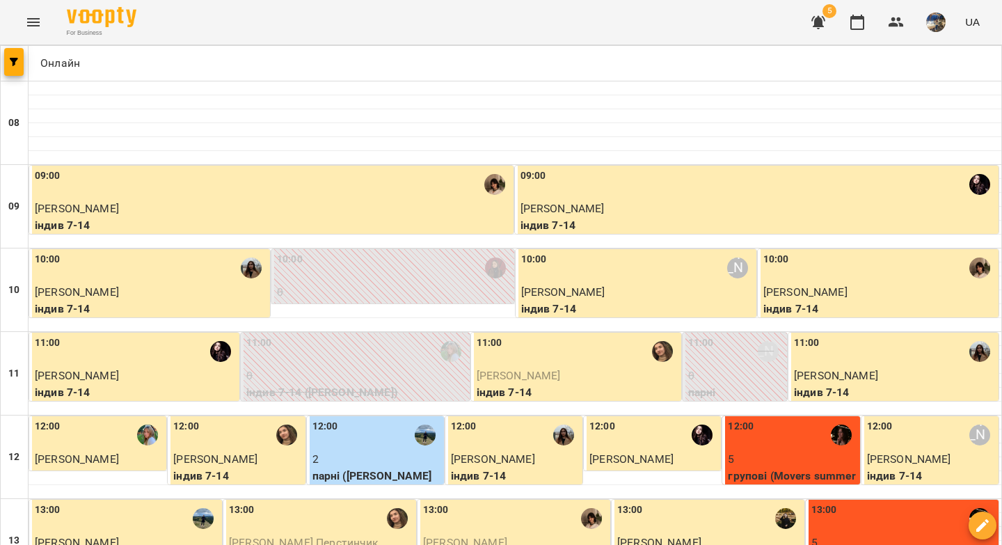
scroll to position [422, 0]
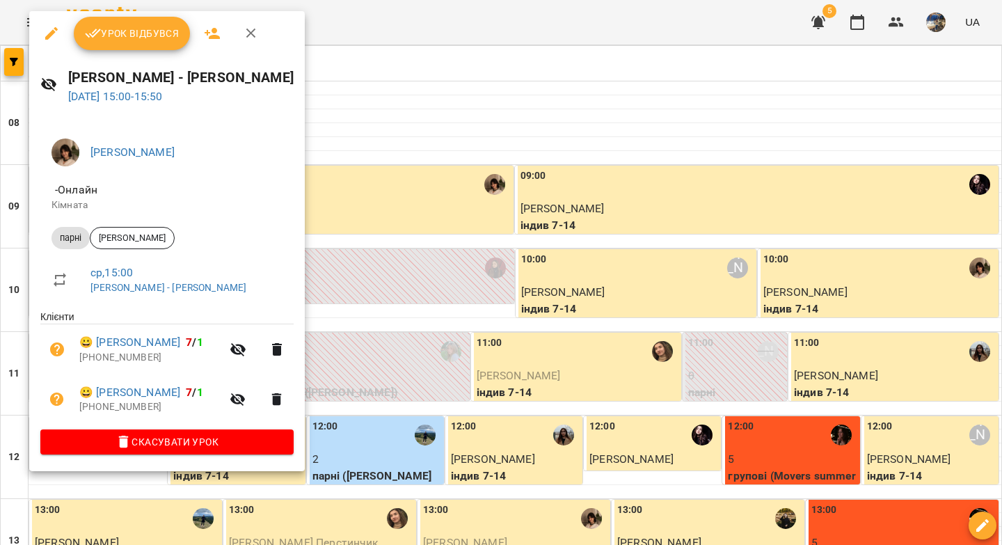
click at [142, 37] on span "Урок відбувся" at bounding box center [132, 33] width 95 height 17
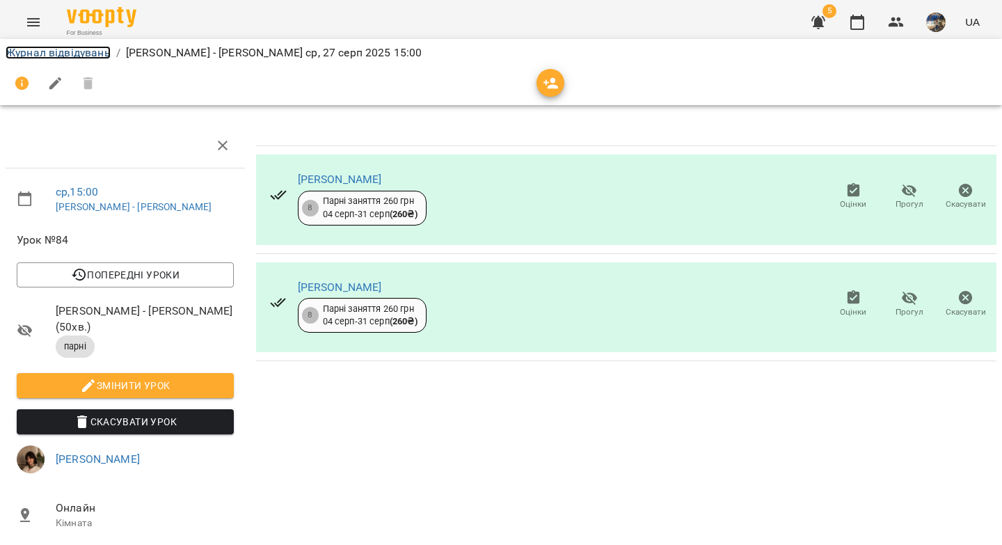
drag, startPoint x: 95, startPoint y: 54, endPoint x: 152, endPoint y: 66, distance: 57.7
click at [95, 54] on link "Журнал відвідувань" at bounding box center [58, 52] width 105 height 13
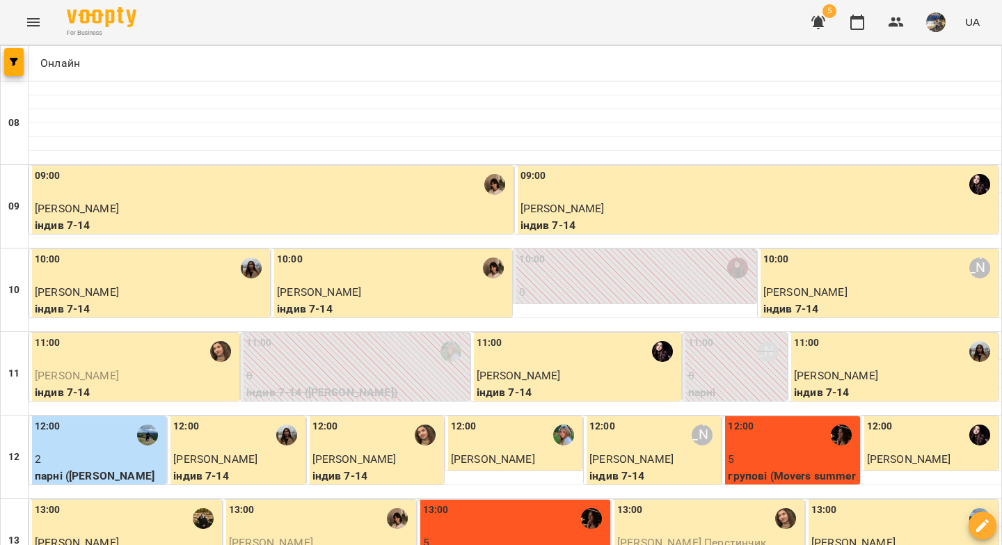
scroll to position [378, 0]
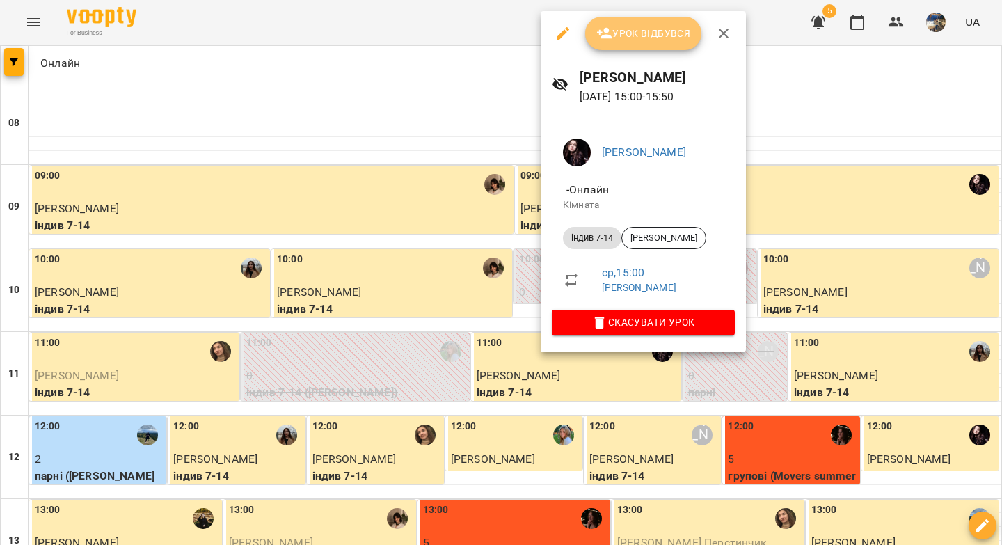
click at [642, 42] on button "Урок відбувся" at bounding box center [643, 33] width 117 height 33
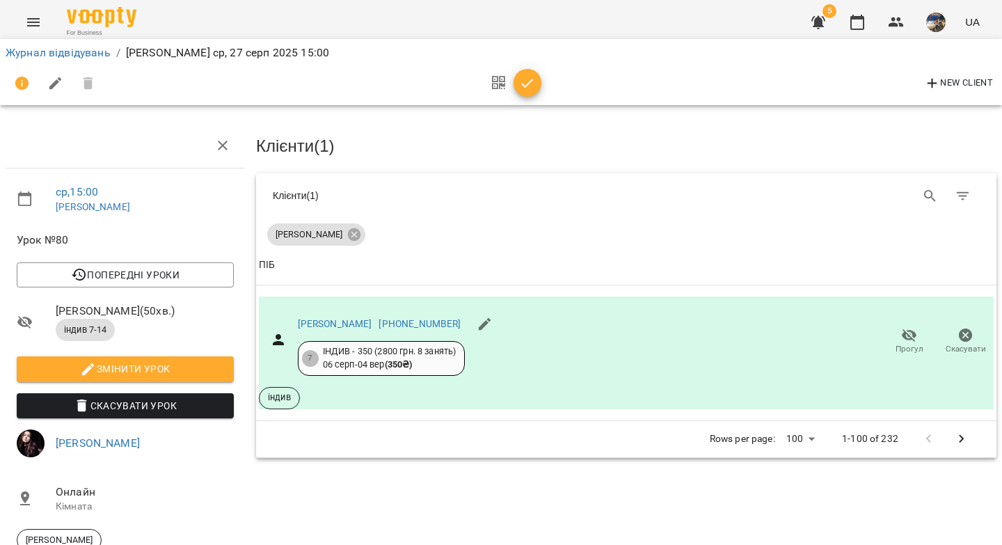
click at [538, 83] on span "button" at bounding box center [527, 83] width 28 height 17
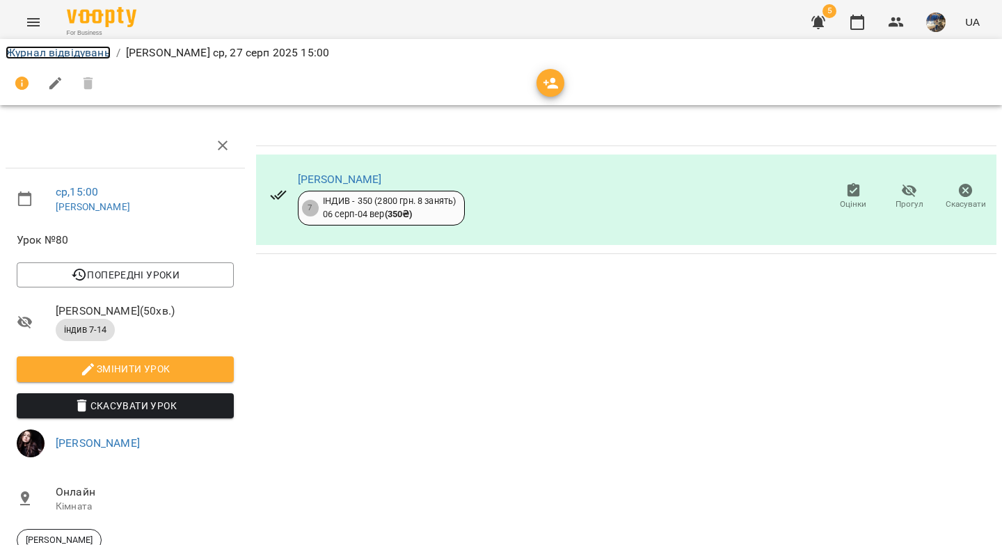
click at [91, 56] on link "Журнал відвідувань" at bounding box center [58, 52] width 105 height 13
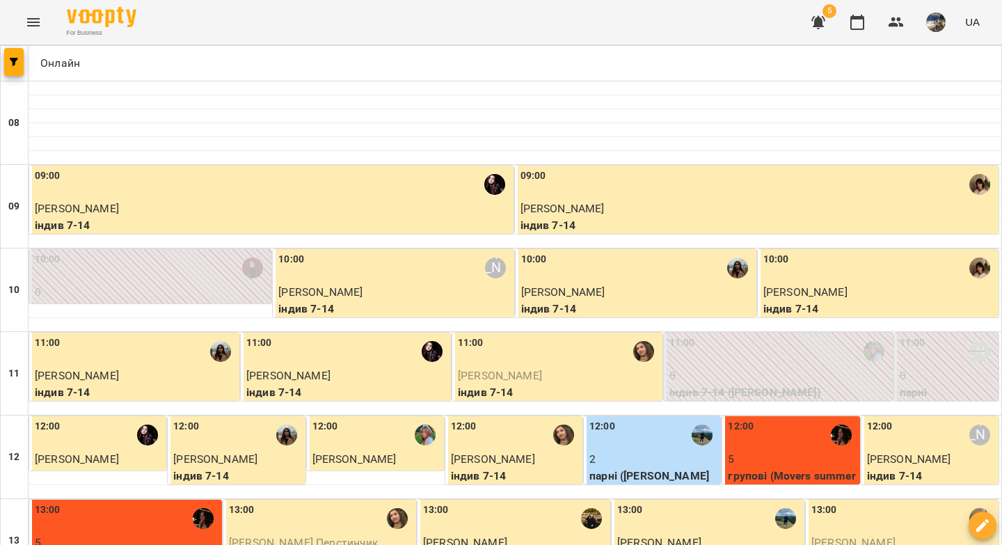
scroll to position [520, 0]
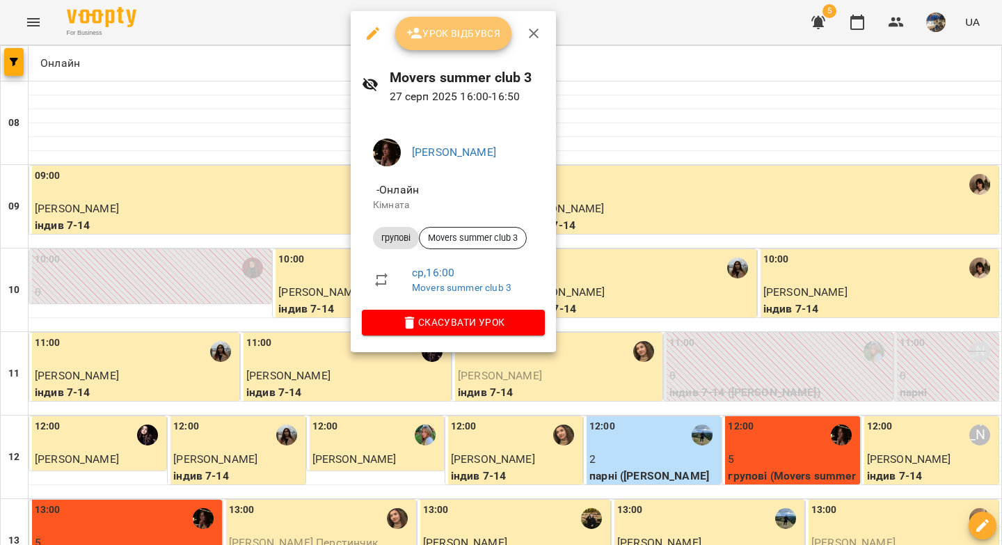
click at [451, 31] on span "Урок відбувся" at bounding box center [453, 33] width 95 height 17
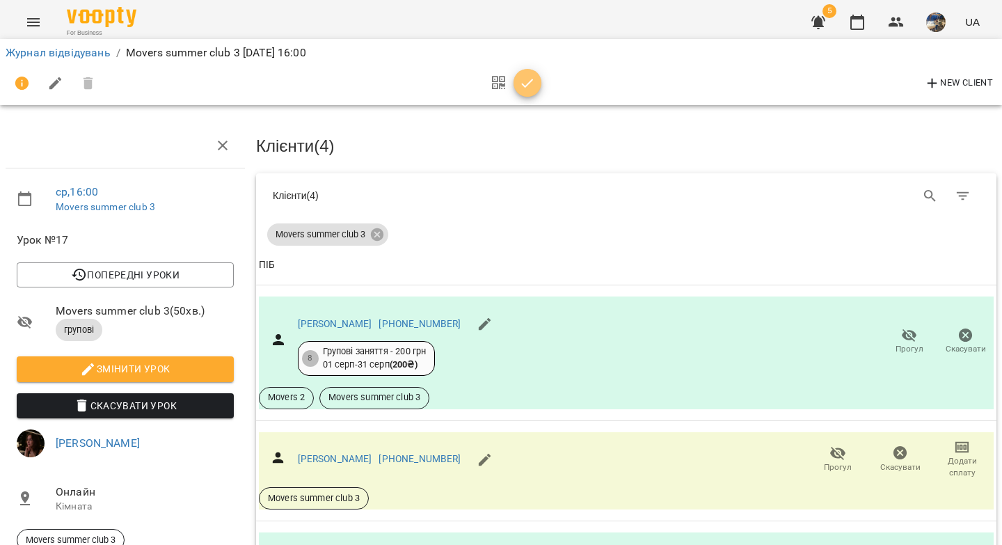
click at [524, 77] on icon "button" at bounding box center [527, 83] width 17 height 17
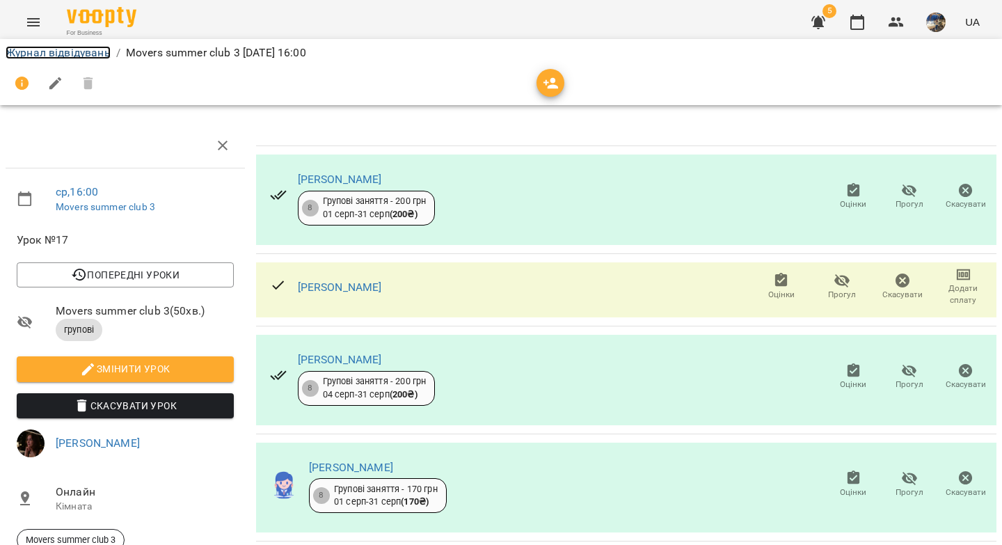
click at [80, 57] on link "Журнал відвідувань" at bounding box center [58, 52] width 105 height 13
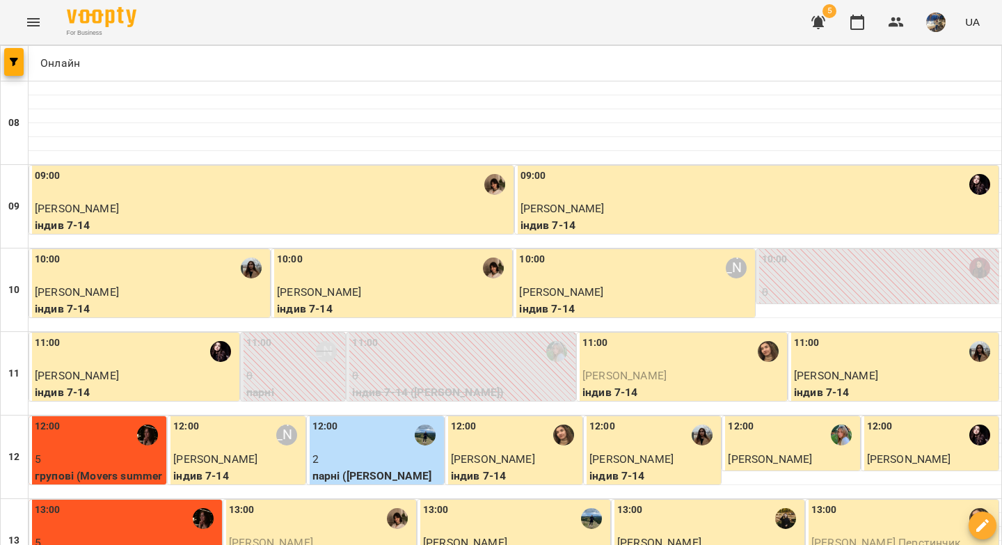
scroll to position [675, 0]
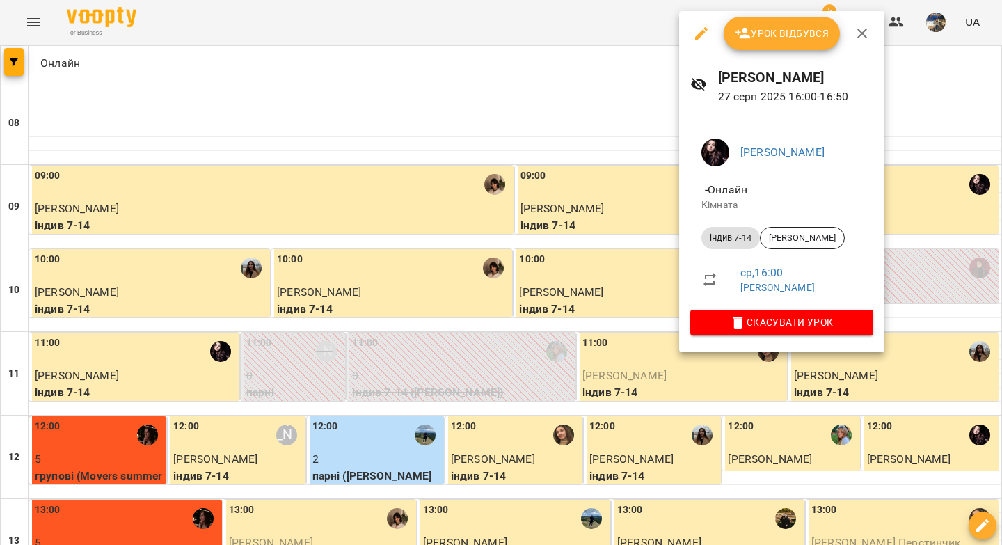
click at [744, 31] on icon "button" at bounding box center [742, 33] width 15 height 11
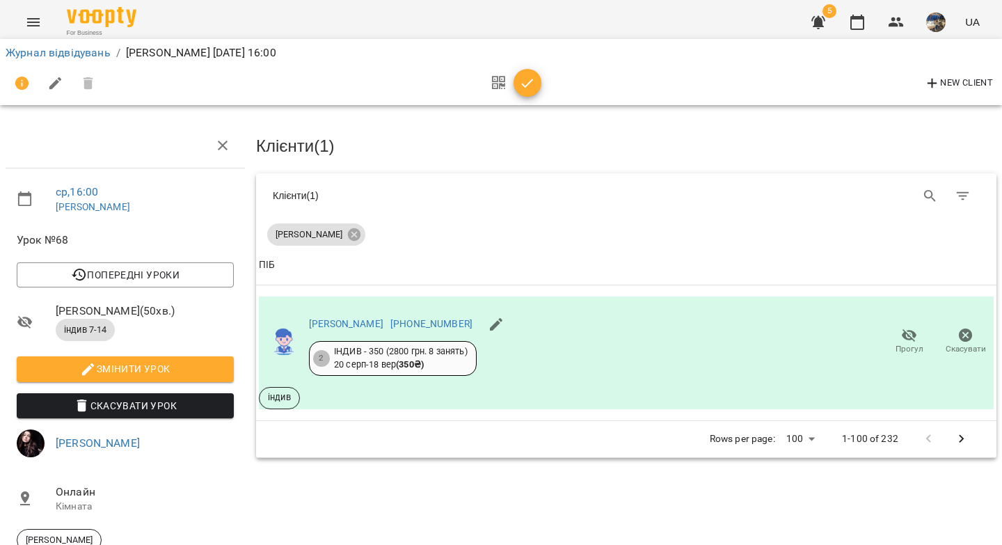
click at [526, 79] on icon "button" at bounding box center [527, 83] width 17 height 17
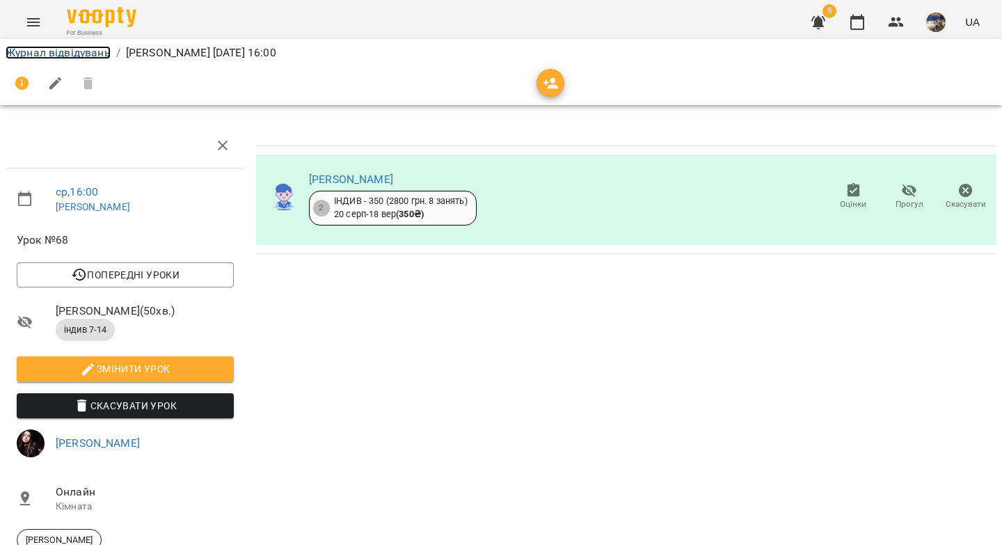
click at [102, 55] on link "Журнал відвідувань" at bounding box center [58, 52] width 105 height 13
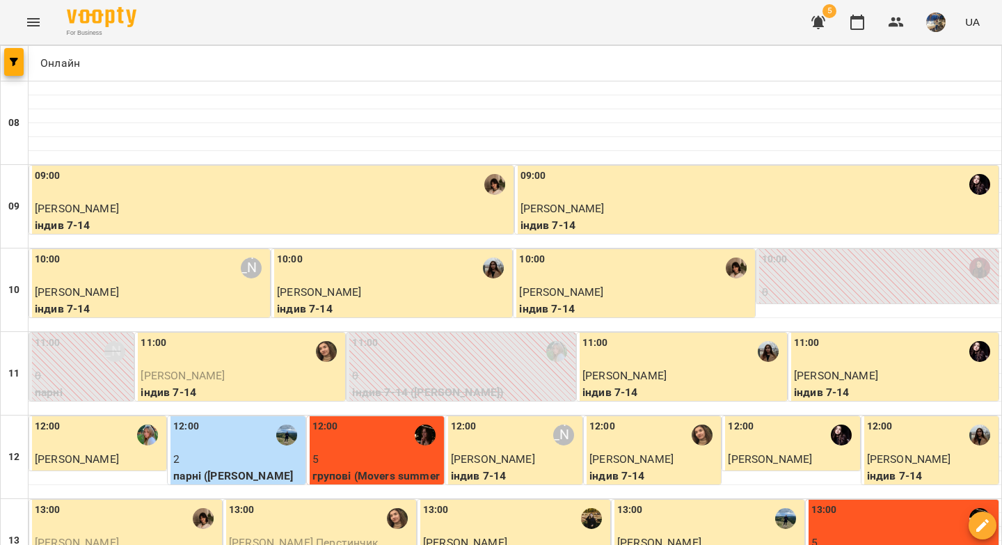
scroll to position [545, 0]
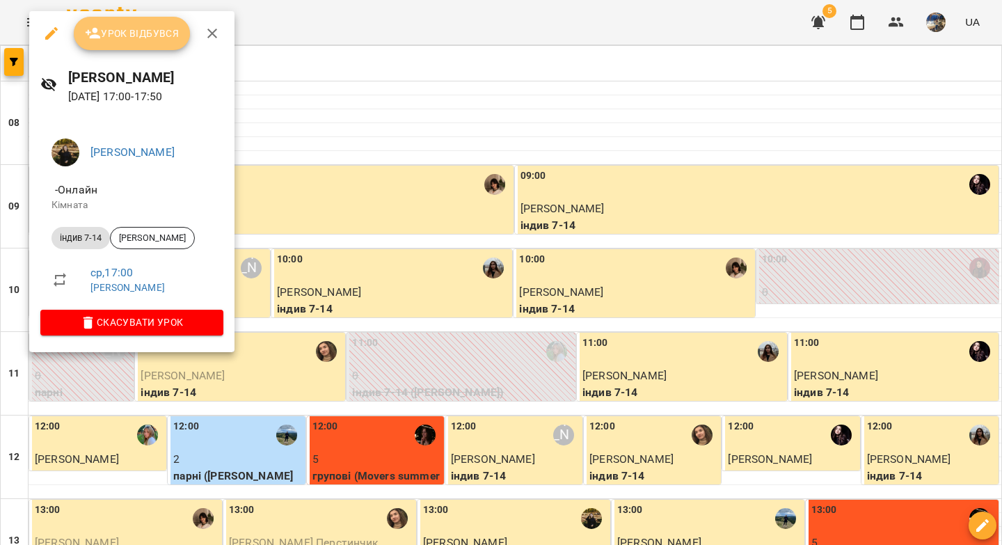
click at [136, 45] on button "Урок відбувся" at bounding box center [132, 33] width 117 height 33
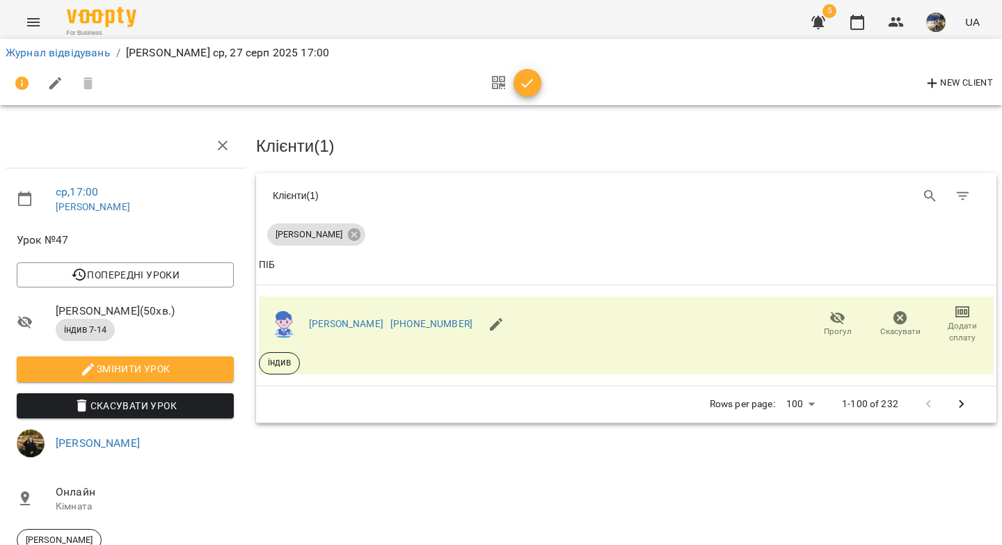
click at [526, 84] on icon "button" at bounding box center [528, 83] width 12 height 9
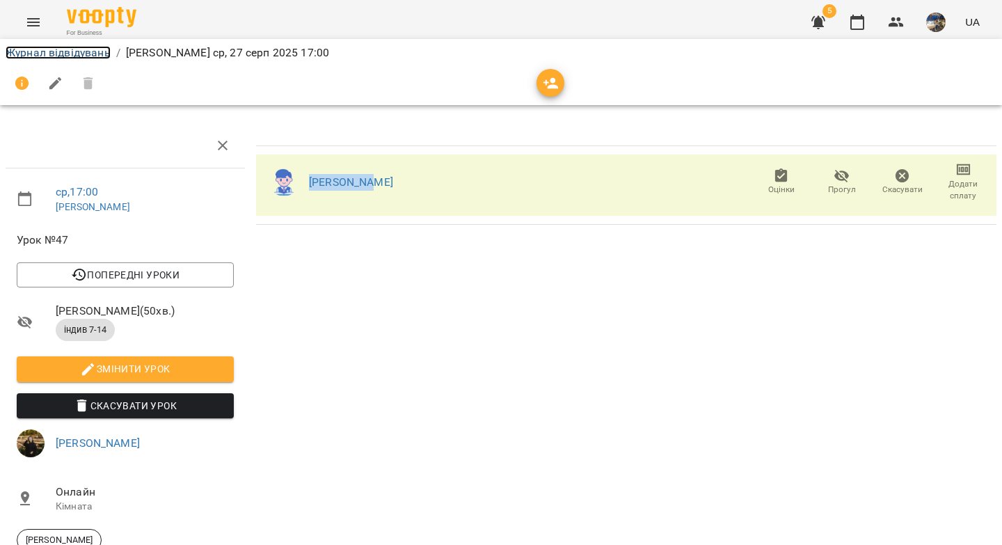
click at [67, 56] on link "Журнал відвідувань" at bounding box center [58, 52] width 105 height 13
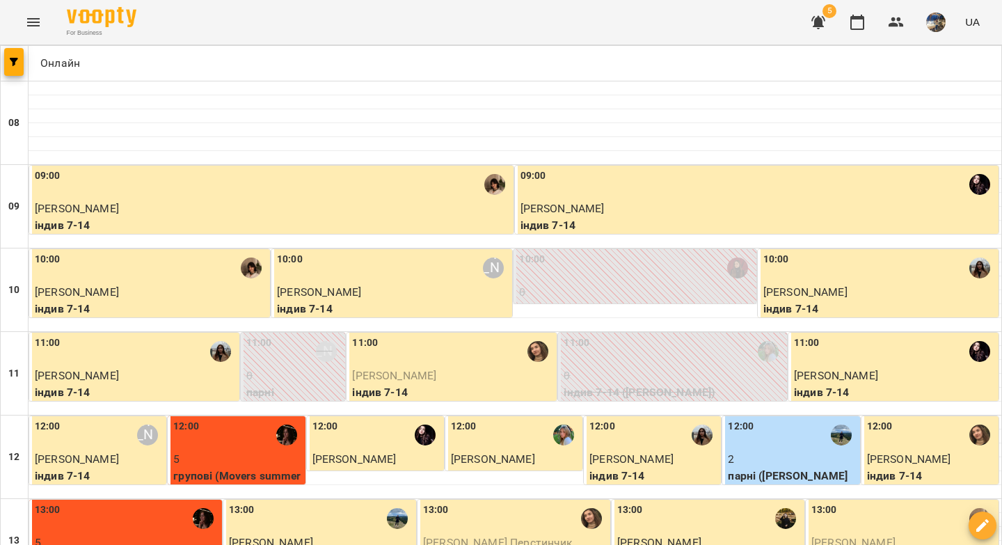
scroll to position [524, 0]
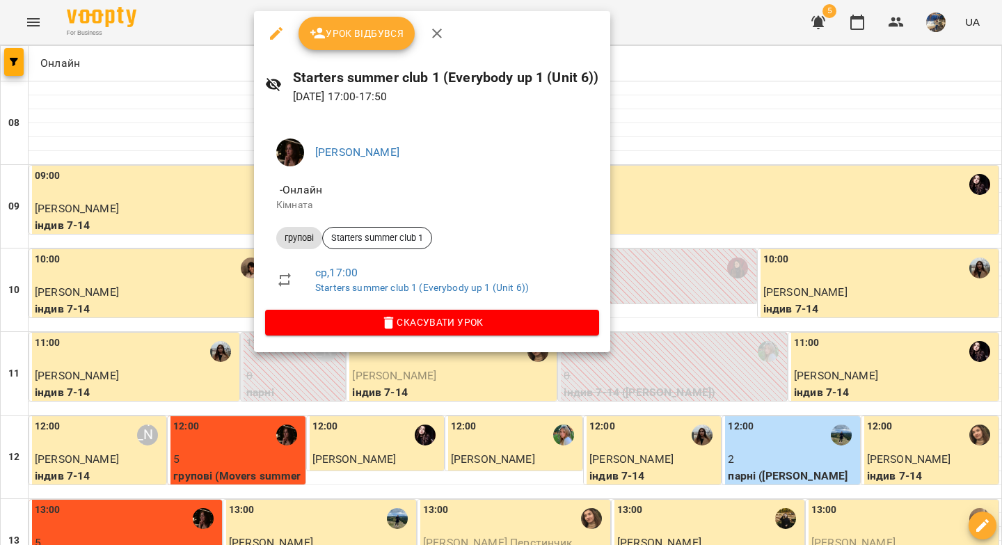
click at [380, 29] on span "Урок відбувся" at bounding box center [357, 33] width 95 height 17
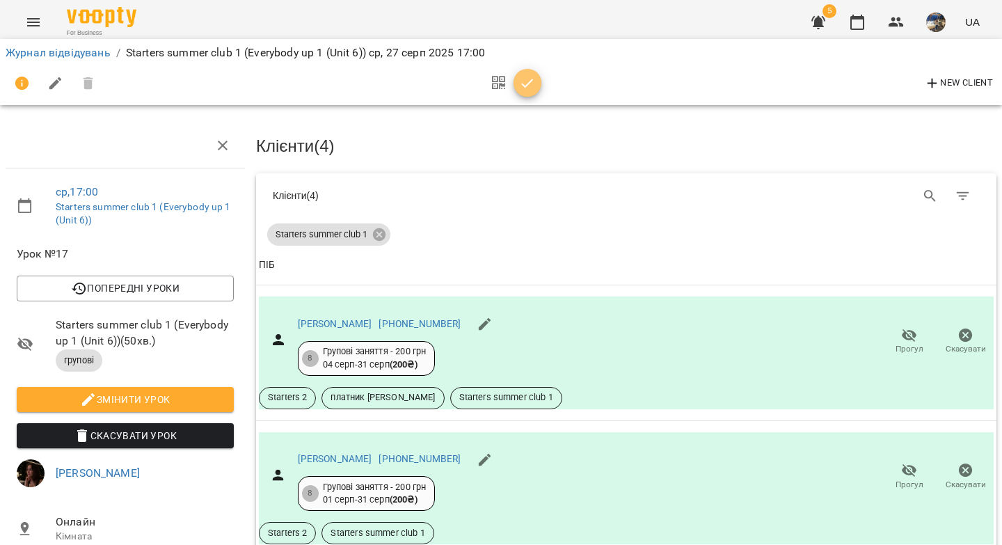
click at [534, 73] on button "button" at bounding box center [527, 83] width 28 height 28
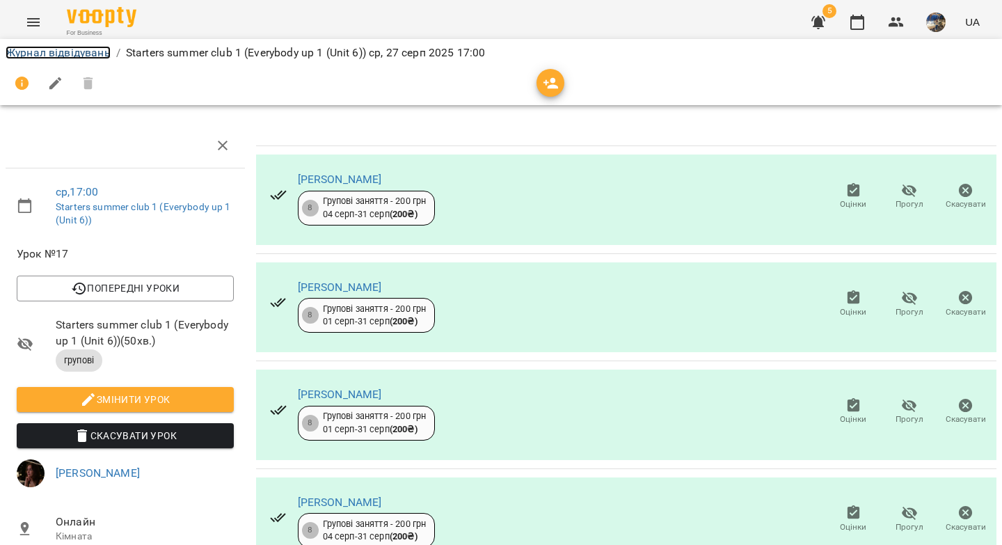
click at [61, 49] on link "Журнал відвідувань" at bounding box center [58, 52] width 105 height 13
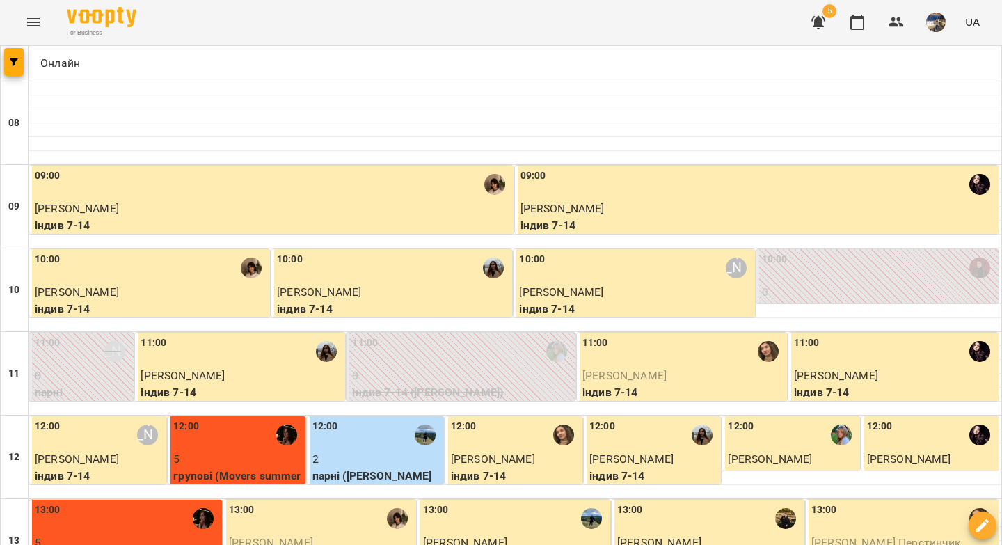
scroll to position [534, 0]
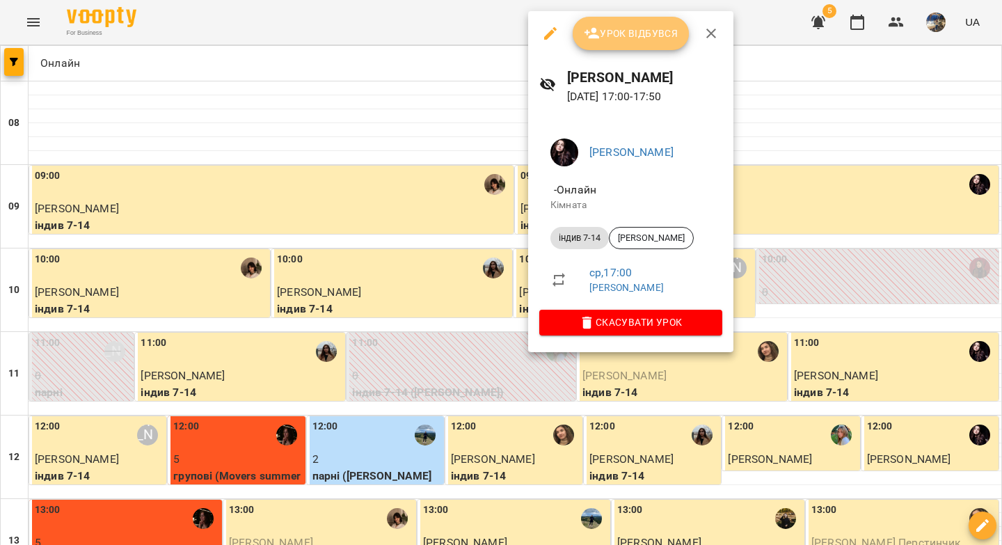
click at [655, 42] on button "Урок відбувся" at bounding box center [630, 33] width 117 height 33
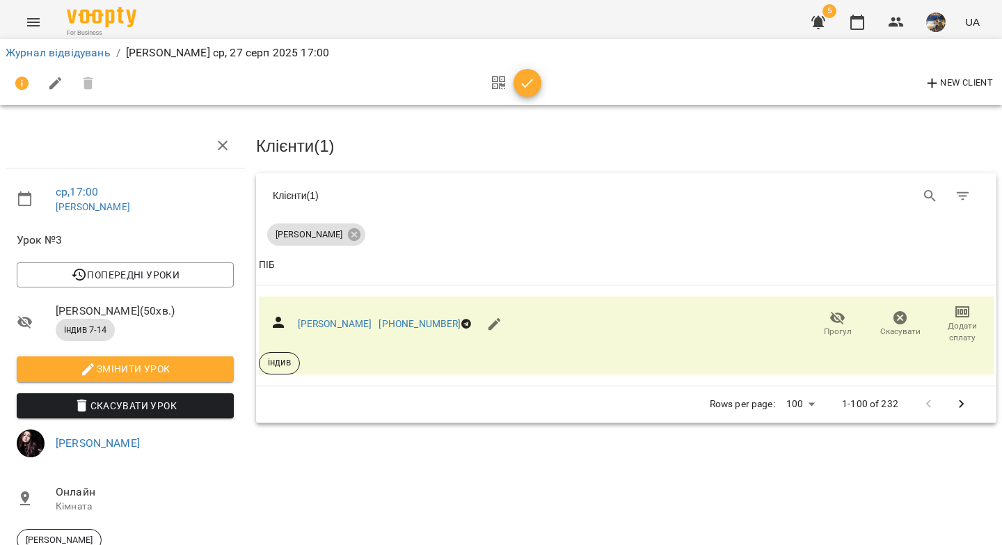
click at [529, 82] on icon "button" at bounding box center [528, 83] width 12 height 9
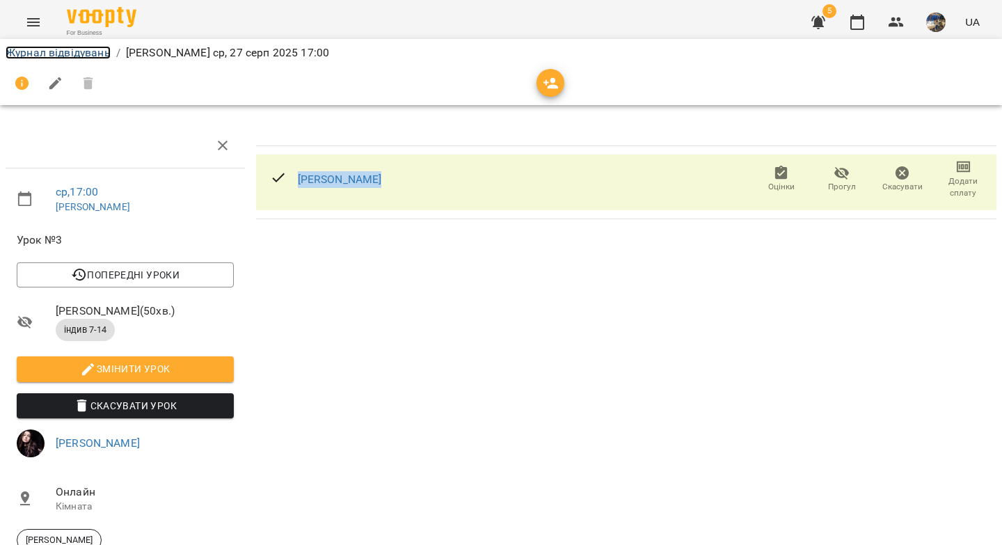
click at [69, 52] on link "Журнал відвідувань" at bounding box center [58, 52] width 105 height 13
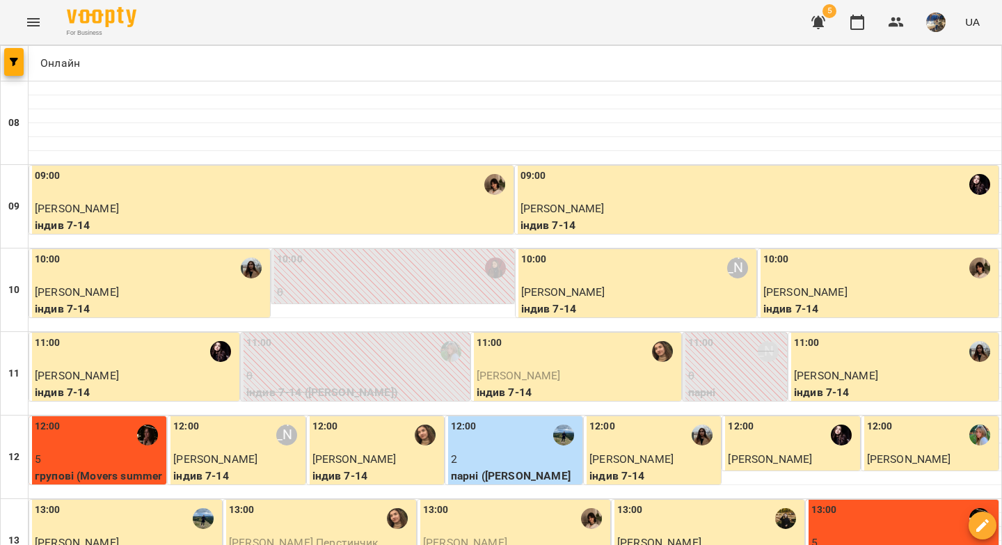
scroll to position [664, 0]
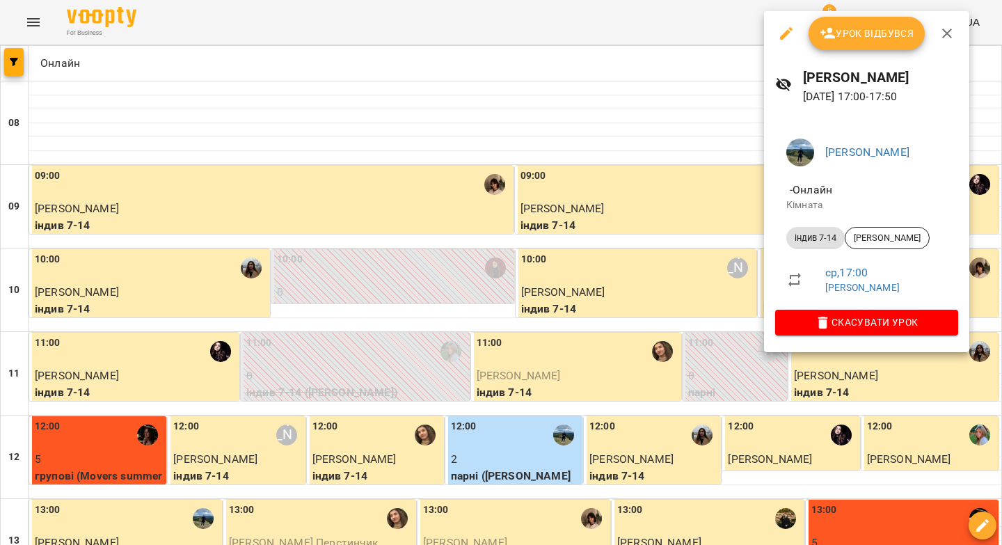
click at [845, 34] on span "Урок відбувся" at bounding box center [866, 33] width 95 height 17
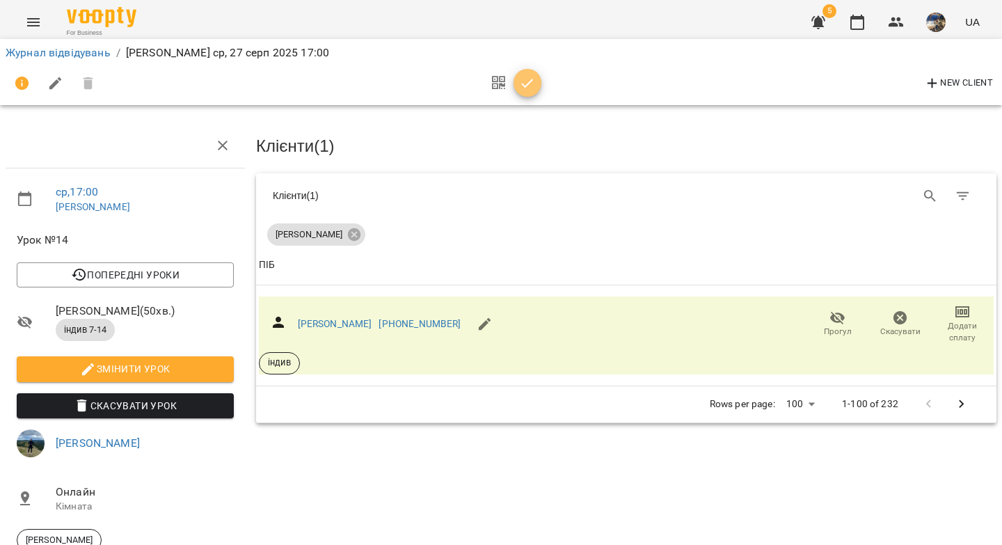
click at [524, 82] on icon "button" at bounding box center [527, 83] width 17 height 17
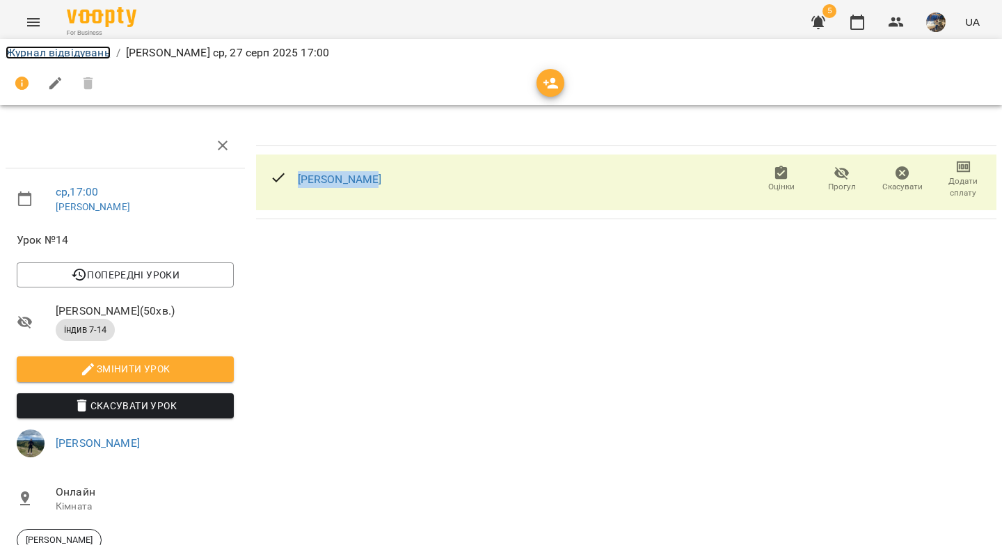
click at [65, 51] on link "Журнал відвідувань" at bounding box center [58, 52] width 105 height 13
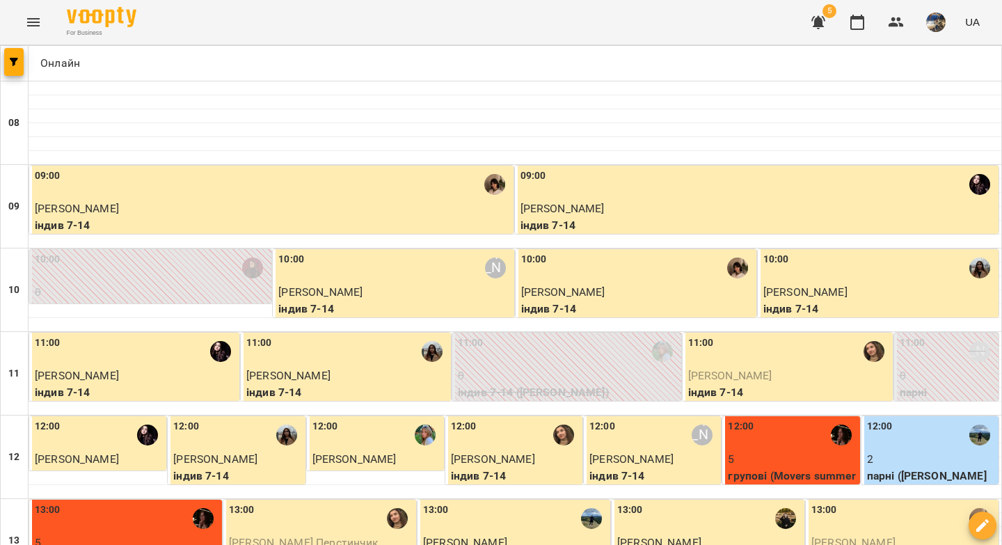
scroll to position [797, 0]
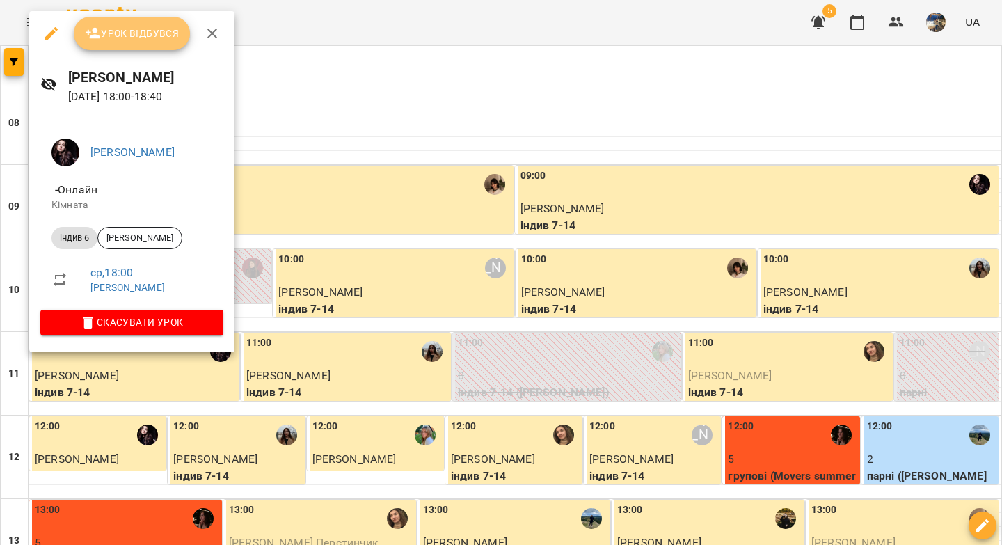
click at [114, 41] on span "Урок відбувся" at bounding box center [132, 33] width 95 height 17
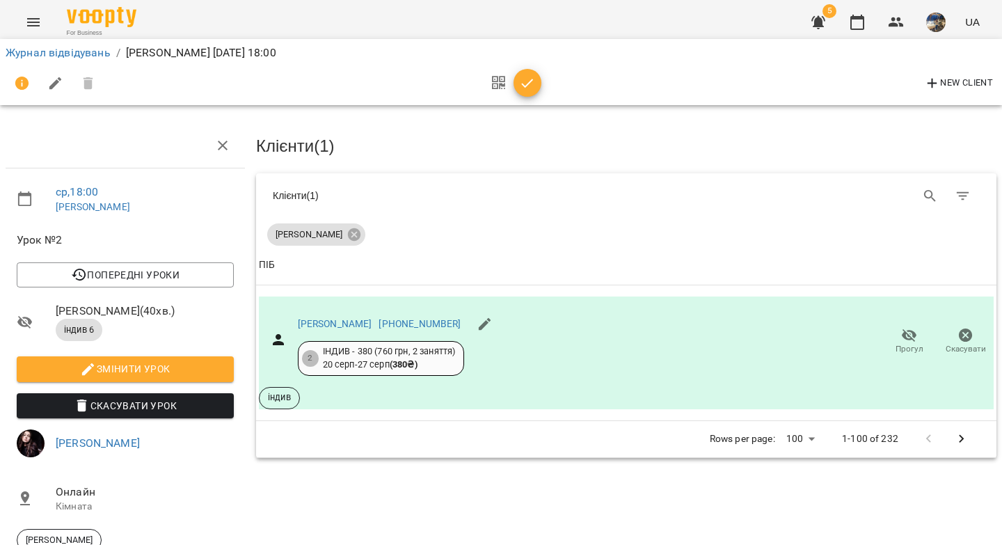
click at [527, 80] on icon "button" at bounding box center [527, 83] width 17 height 17
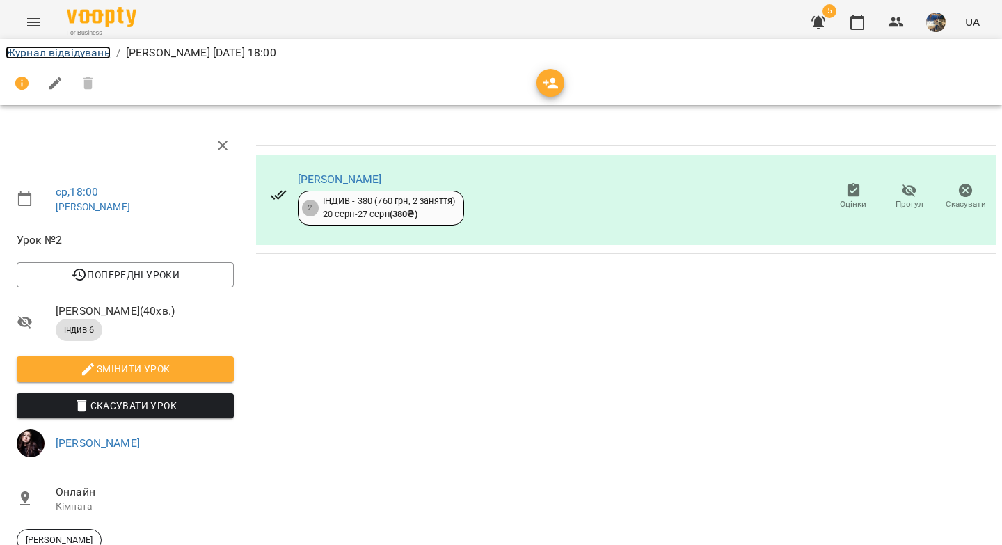
click at [90, 51] on link "Журнал відвідувань" at bounding box center [58, 52] width 105 height 13
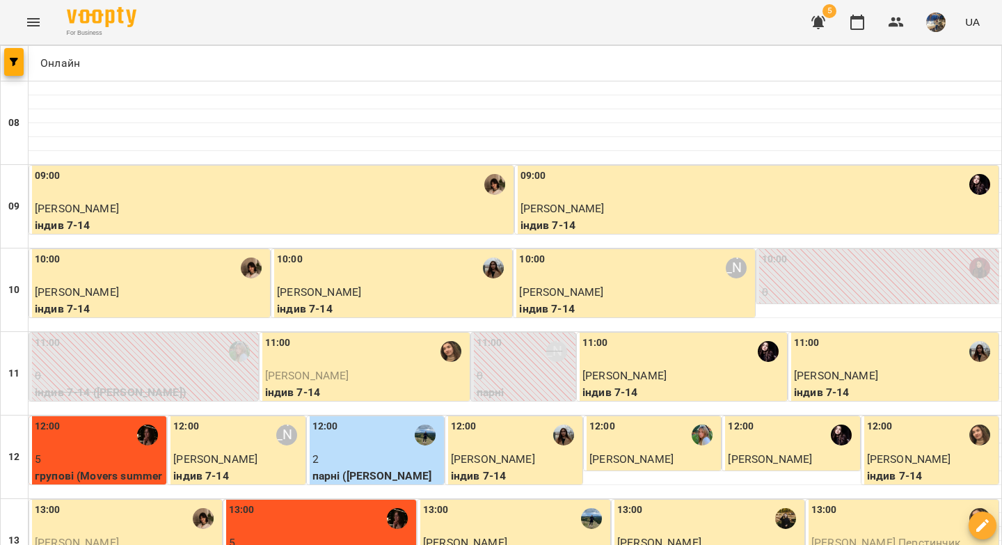
scroll to position [765, 0]
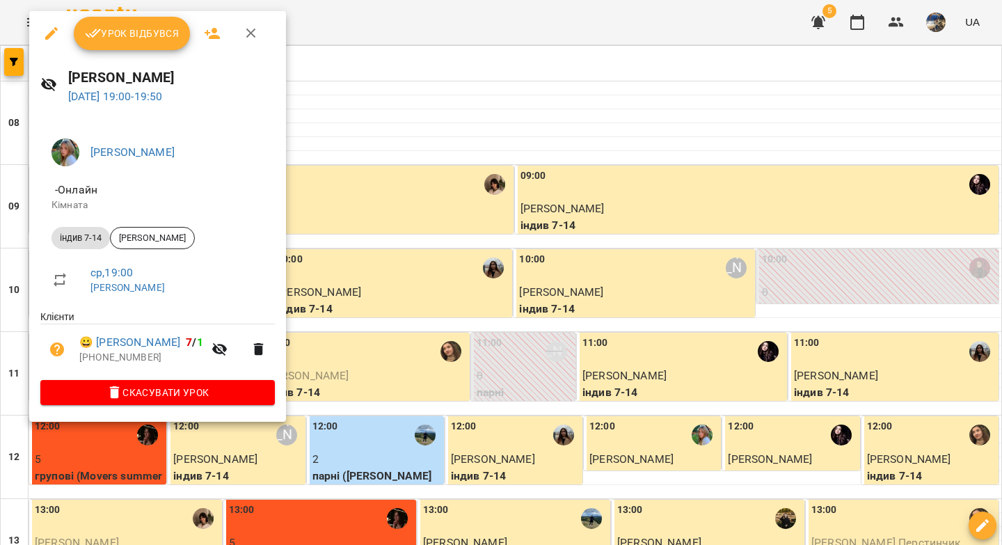
click at [127, 28] on span "Урок відбувся" at bounding box center [132, 33] width 95 height 17
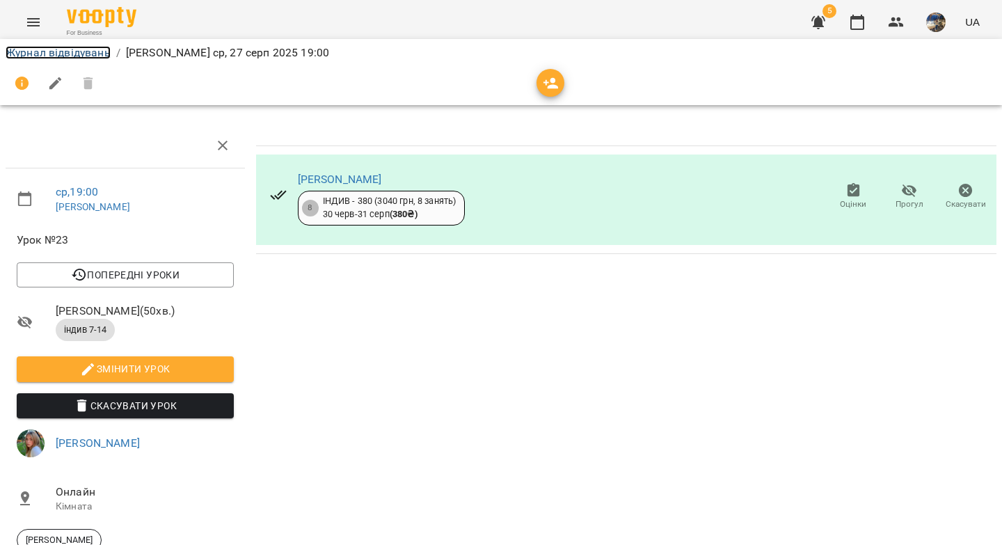
drag, startPoint x: 93, startPoint y: 49, endPoint x: 527, endPoint y: 189, distance: 456.0
click at [93, 49] on link "Журнал відвідувань" at bounding box center [58, 52] width 105 height 13
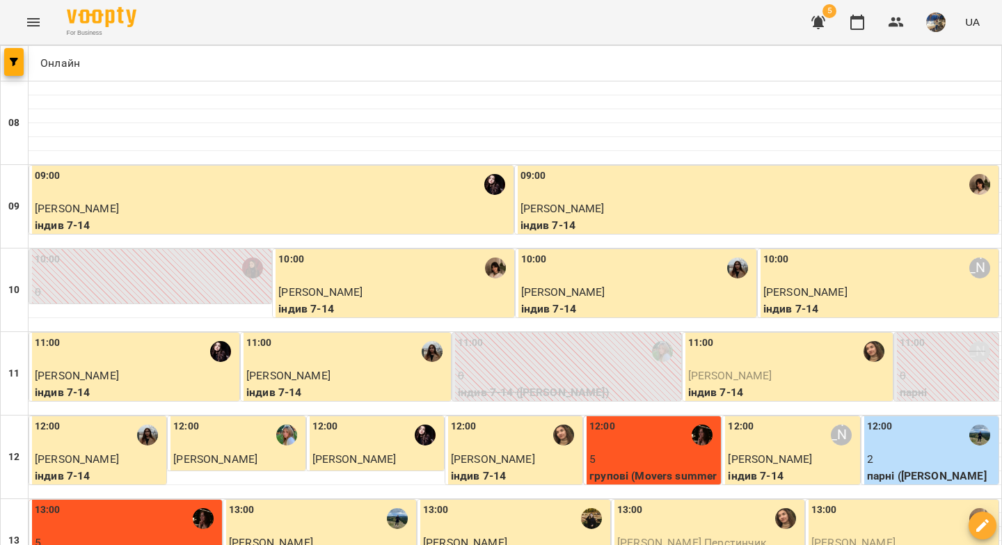
scroll to position [798, 0]
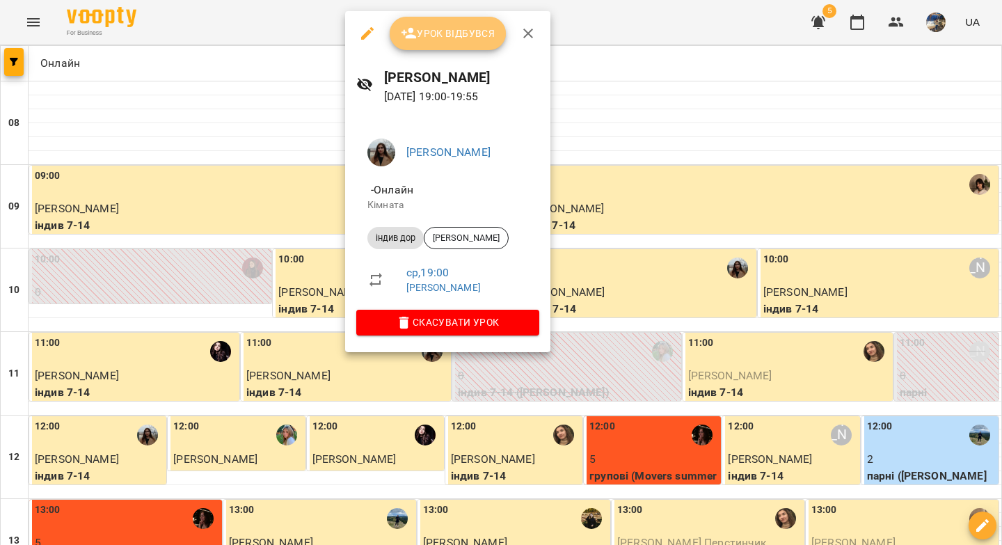
click at [449, 42] on button "Урок відбувся" at bounding box center [448, 33] width 117 height 33
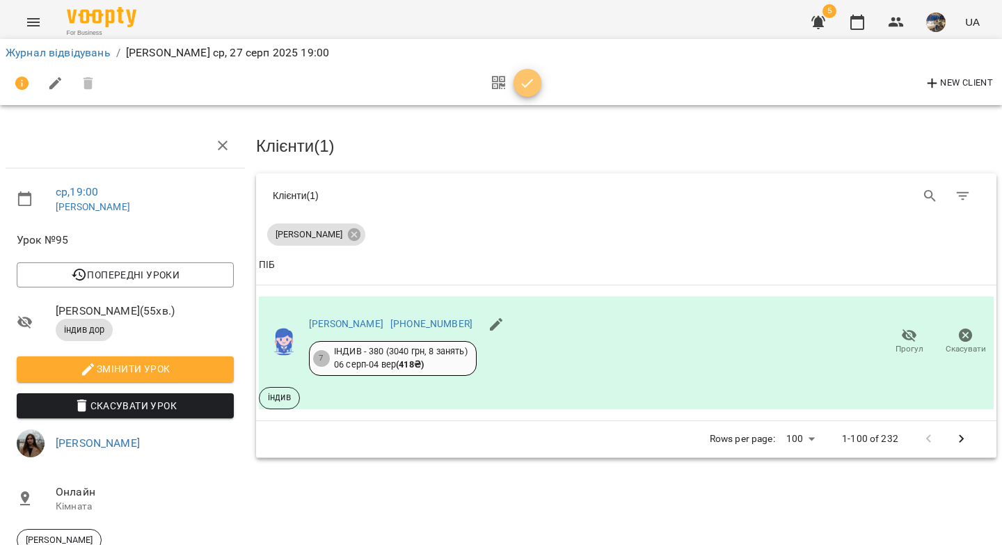
drag, startPoint x: 529, startPoint y: 87, endPoint x: 514, endPoint y: 86, distance: 15.4
click at [529, 86] on icon "button" at bounding box center [527, 83] width 17 height 17
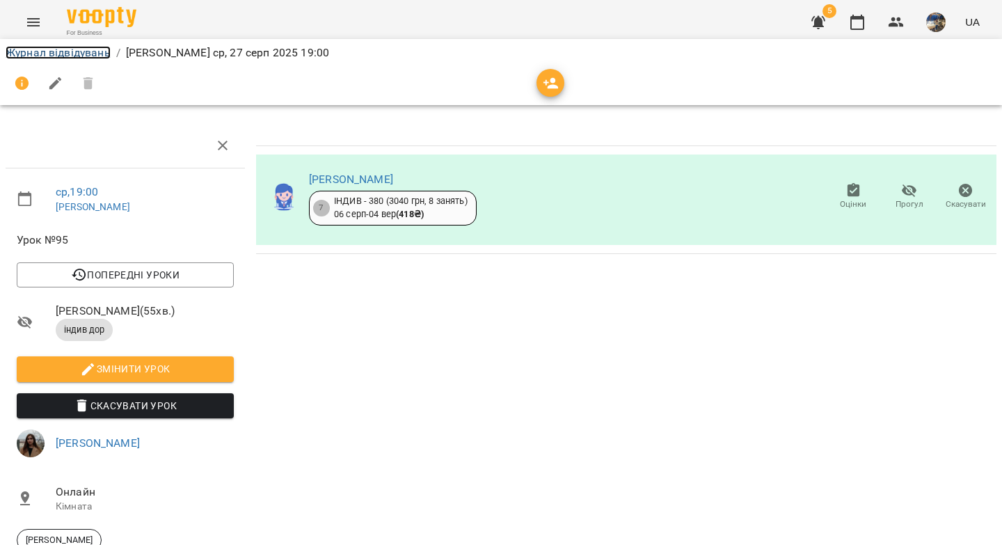
click at [88, 51] on link "Журнал відвідувань" at bounding box center [58, 52] width 105 height 13
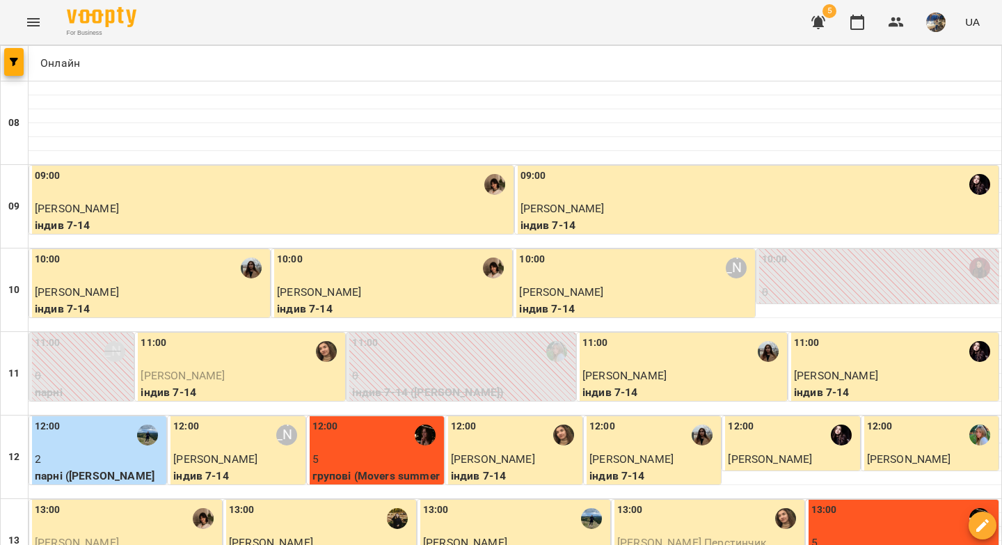
scroll to position [783, 0]
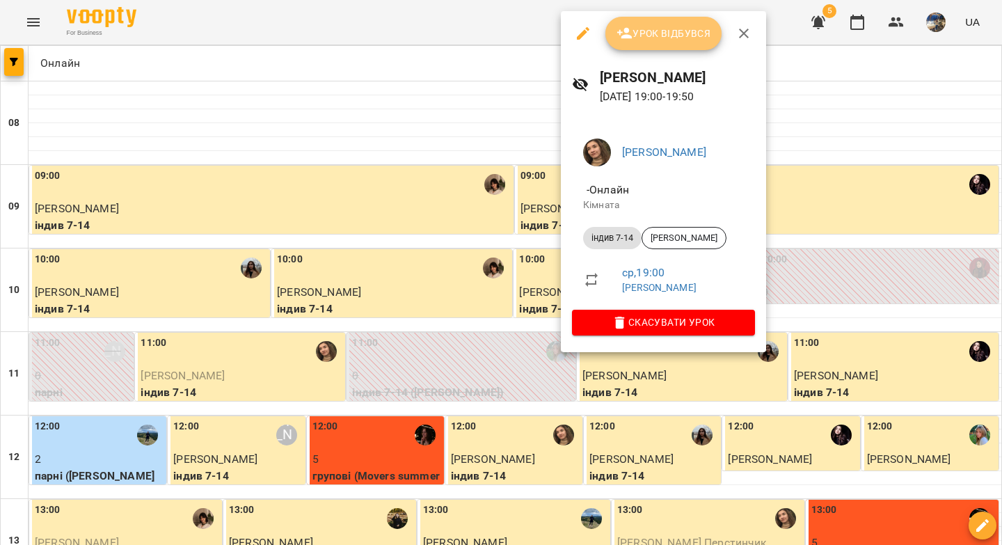
click at [667, 40] on span "Урок відбувся" at bounding box center [663, 33] width 95 height 17
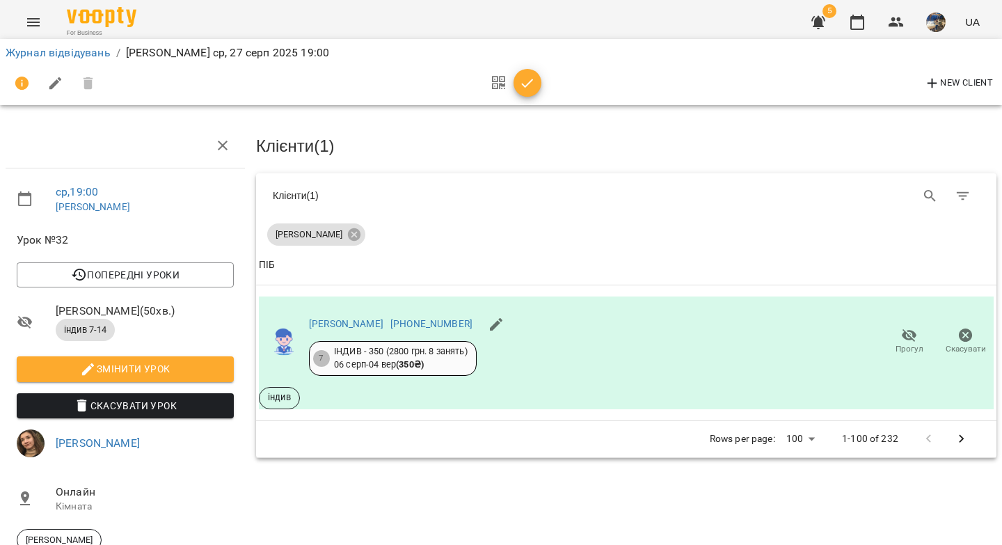
click at [520, 85] on icon "button" at bounding box center [527, 83] width 17 height 17
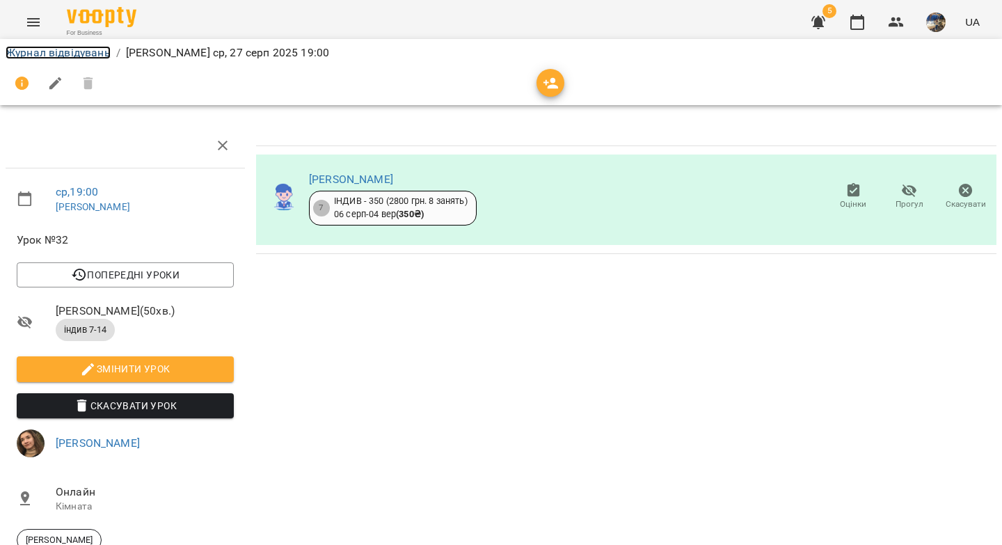
click at [92, 54] on link "Журнал відвідувань" at bounding box center [58, 52] width 105 height 13
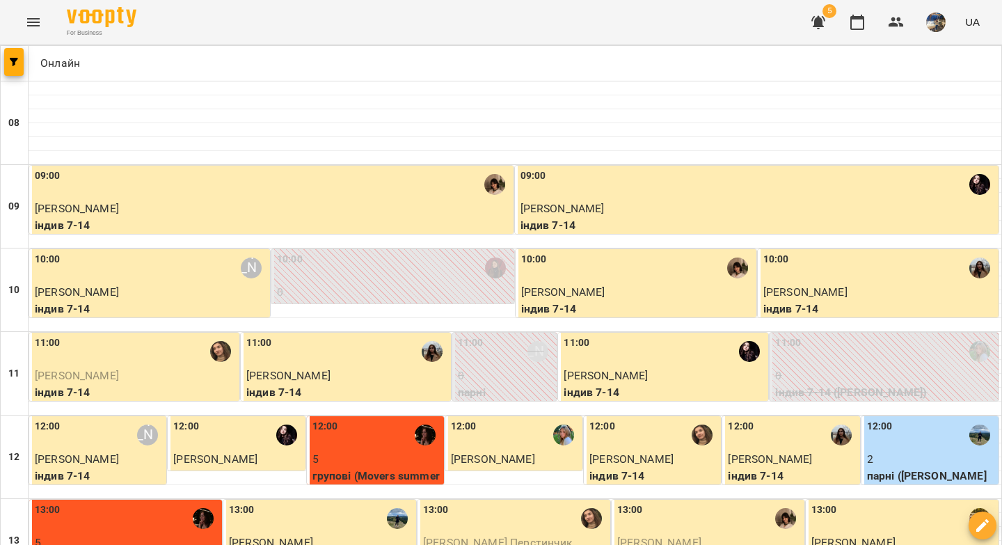
scroll to position [798, 0]
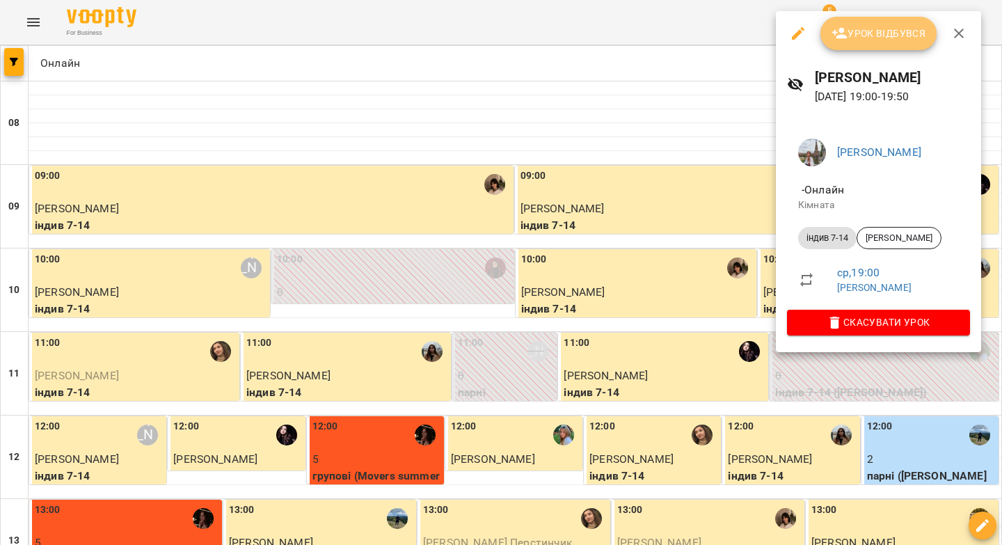
click at [854, 44] on button "Урок відбувся" at bounding box center [878, 33] width 117 height 33
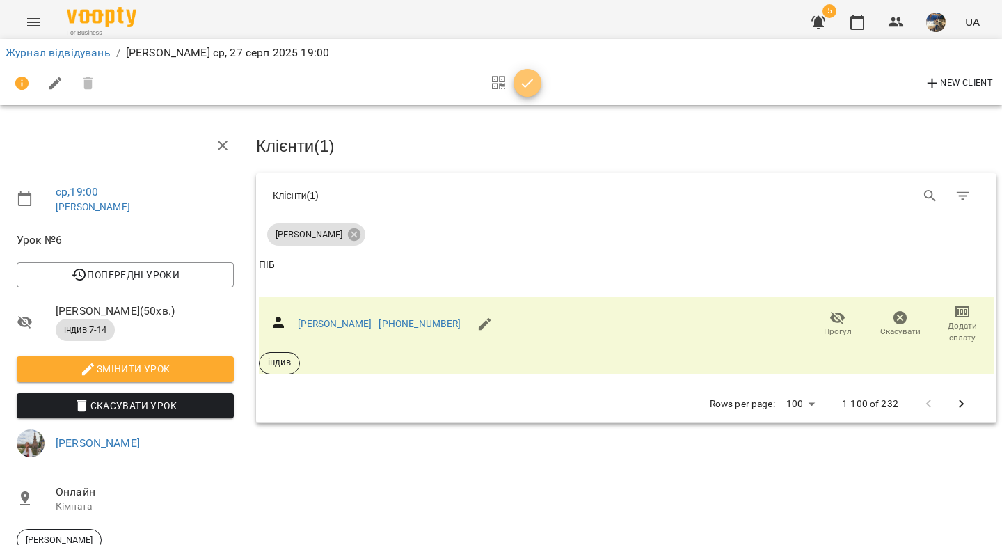
click at [536, 81] on span "button" at bounding box center [527, 83] width 28 height 17
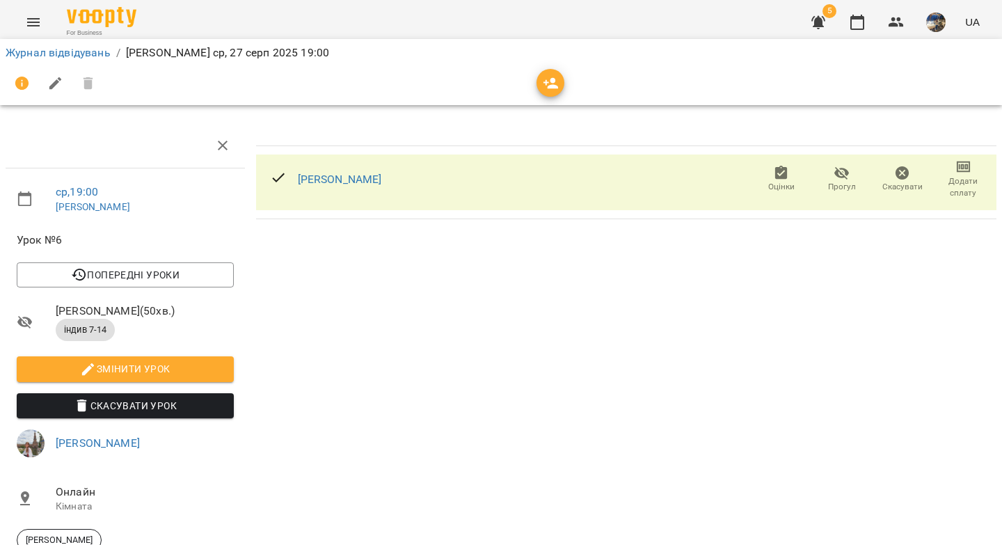
click at [95, 60] on li "Журнал відвідувань" at bounding box center [58, 53] width 105 height 17
click at [93, 52] on link "Журнал відвідувань" at bounding box center [58, 52] width 105 height 13
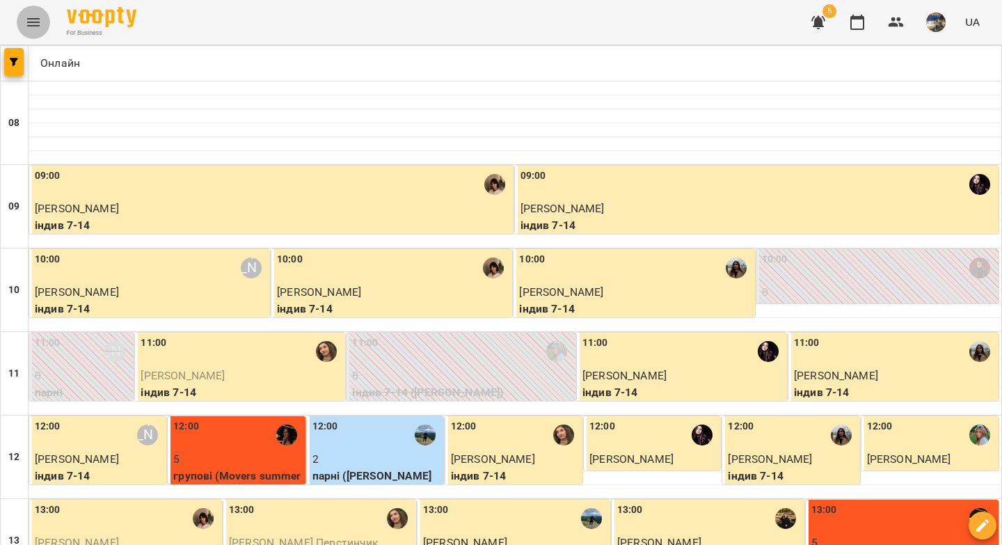
click at [40, 24] on icon "Menu" at bounding box center [33, 22] width 17 height 17
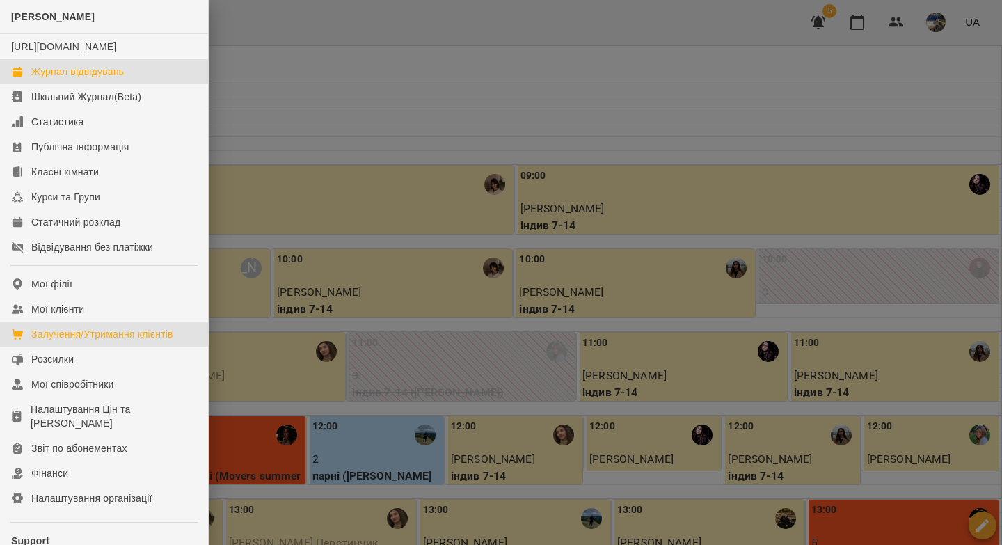
click at [119, 341] on div "Залучення/Утримання клієнтів" at bounding box center [102, 334] width 142 height 14
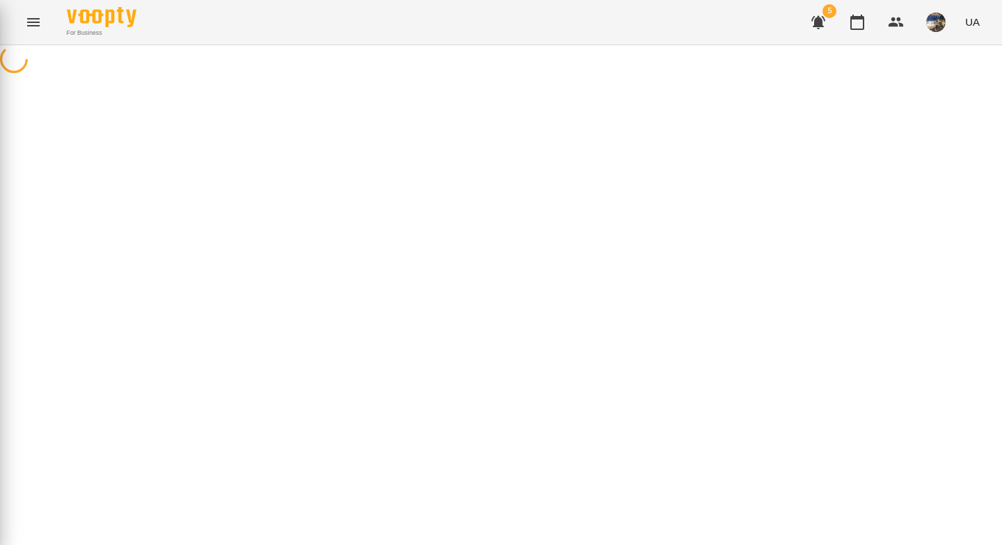
select select "**********"
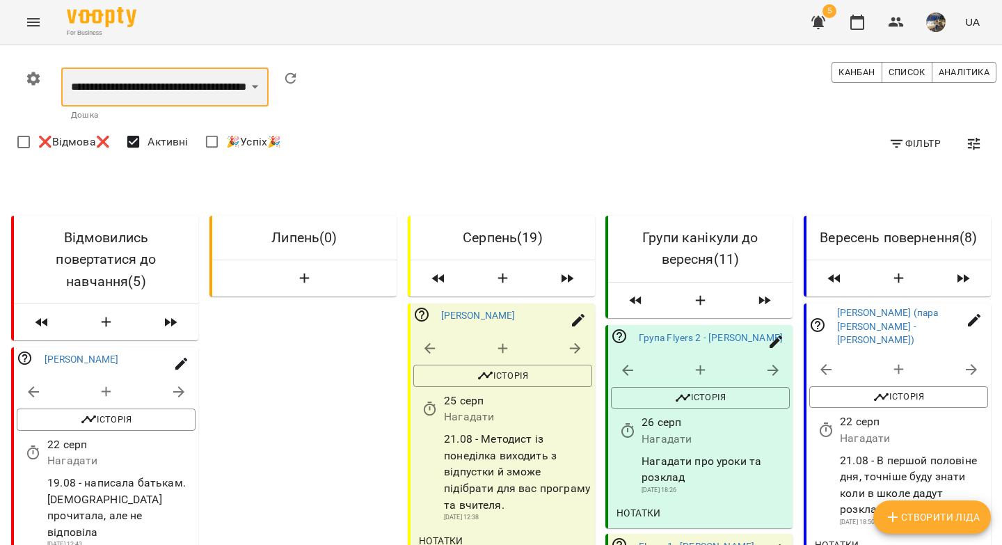
click at [234, 73] on select "**********" at bounding box center [164, 86] width 207 height 39
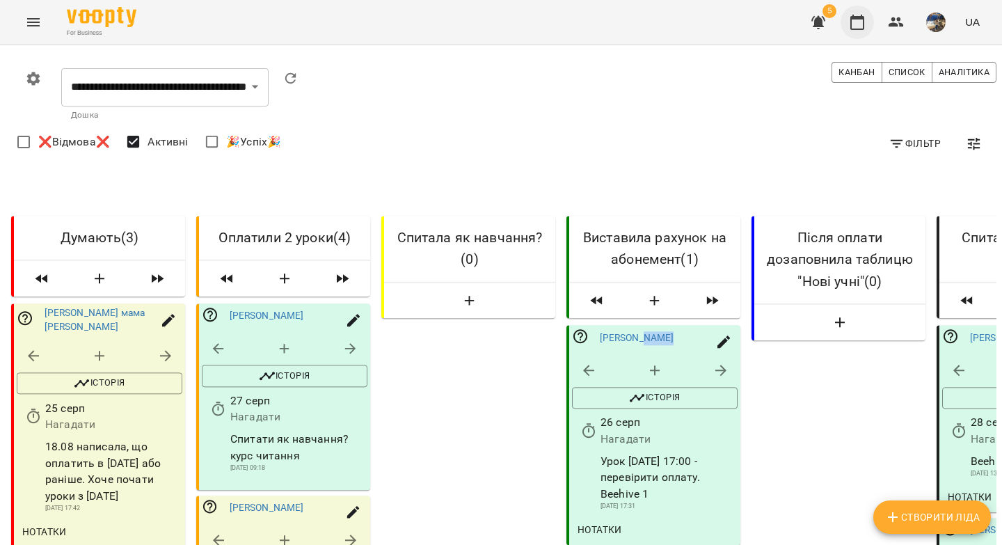
click at [857, 24] on icon "button" at bounding box center [857, 22] width 17 height 17
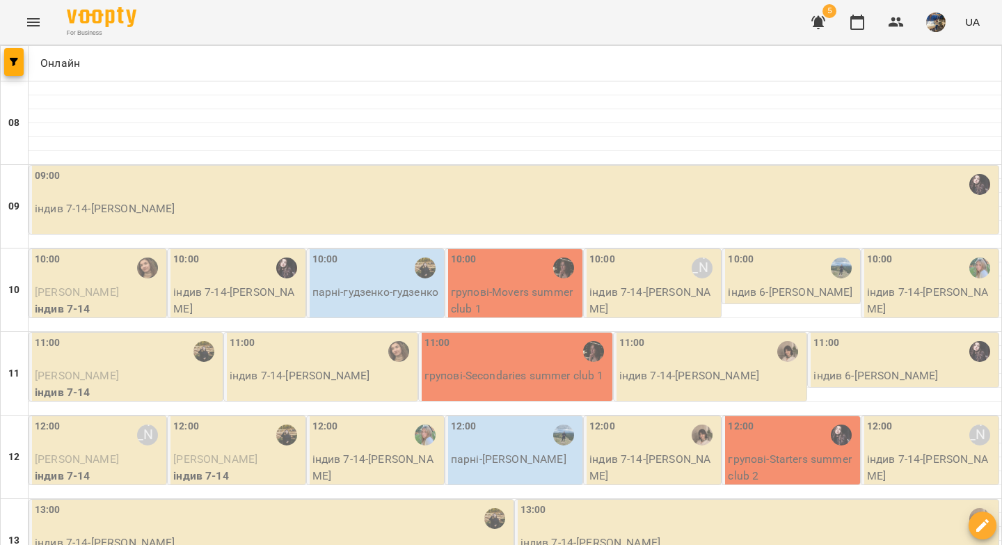
click at [353, 202] on p "індив 7-14 - Марія Білан" at bounding box center [515, 208] width 961 height 17
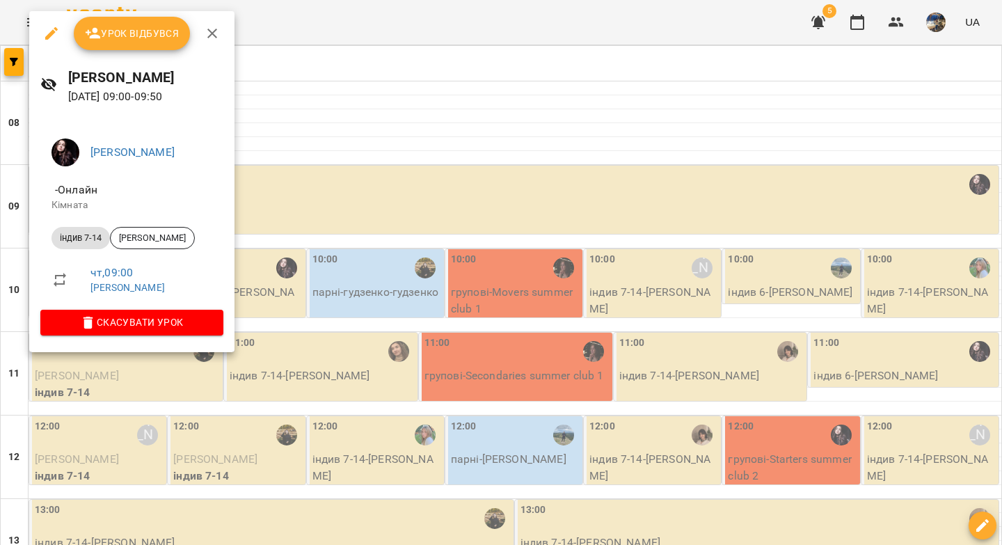
click at [134, 35] on span "Урок відбувся" at bounding box center [132, 33] width 95 height 17
click at [138, 40] on div "For Business 5 UA" at bounding box center [501, 22] width 1002 height 45
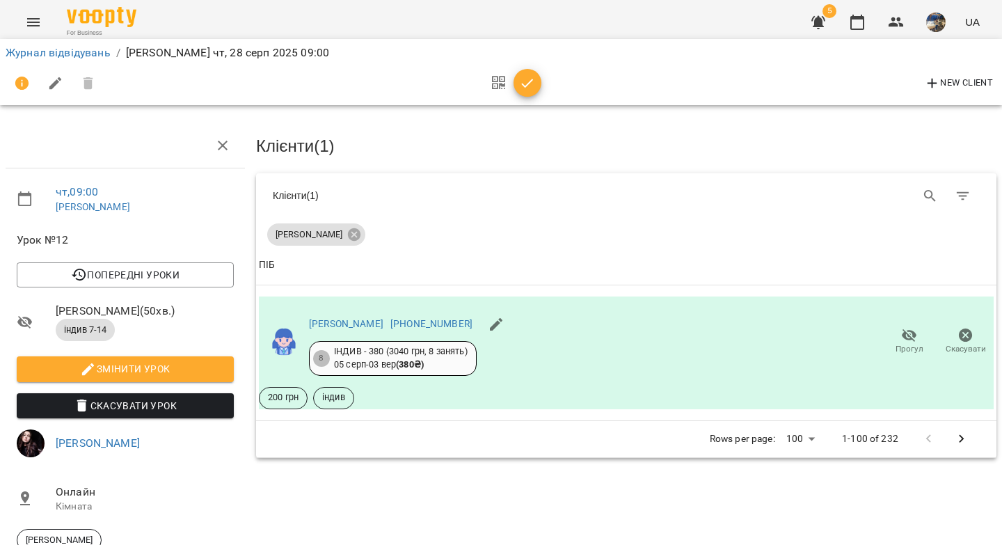
click at [527, 81] on icon "button" at bounding box center [527, 83] width 17 height 17
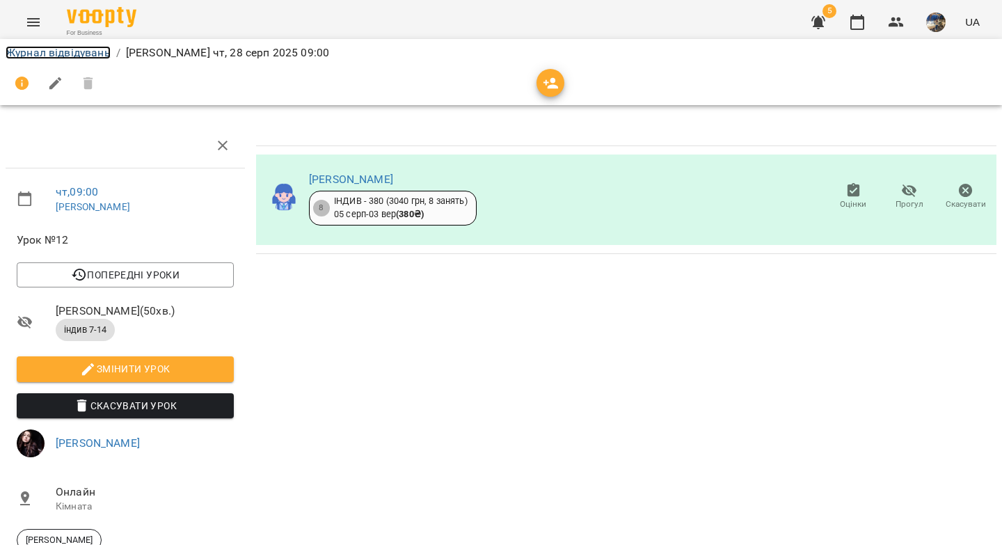
click at [63, 56] on link "Журнал відвідувань" at bounding box center [58, 52] width 105 height 13
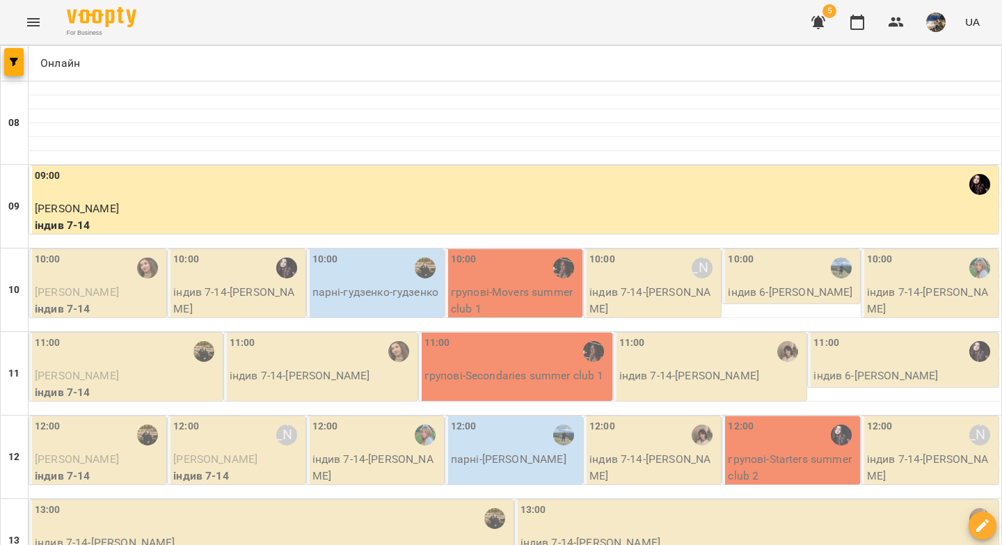
click at [113, 279] on div "10:00" at bounding box center [99, 268] width 129 height 32
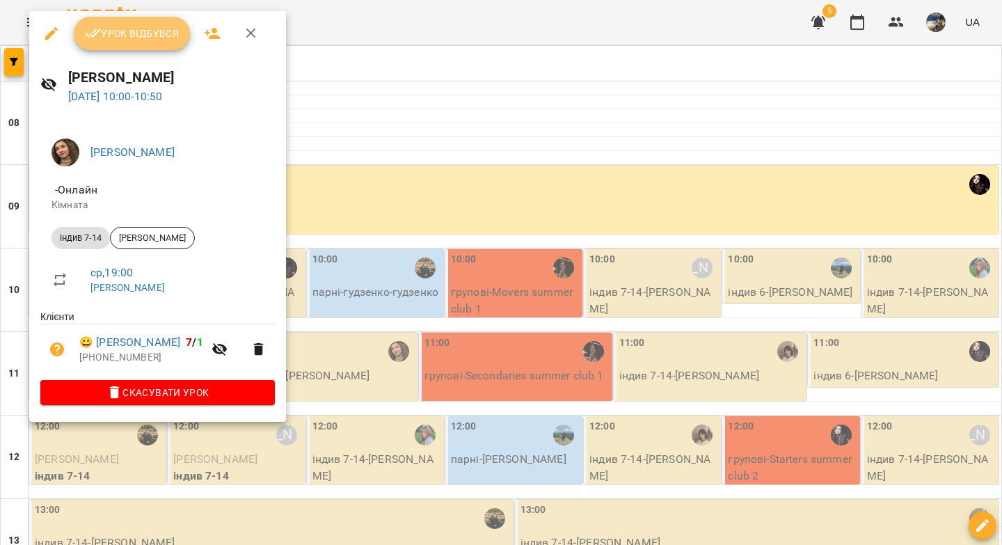
click at [129, 41] on span "Урок відбувся" at bounding box center [132, 33] width 95 height 17
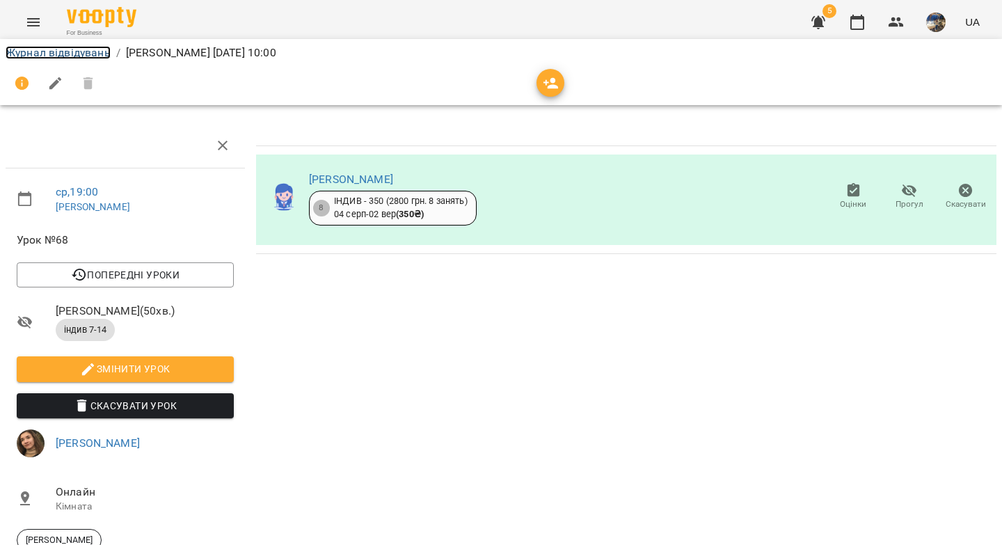
click at [44, 51] on link "Журнал відвідувань" at bounding box center [58, 52] width 105 height 13
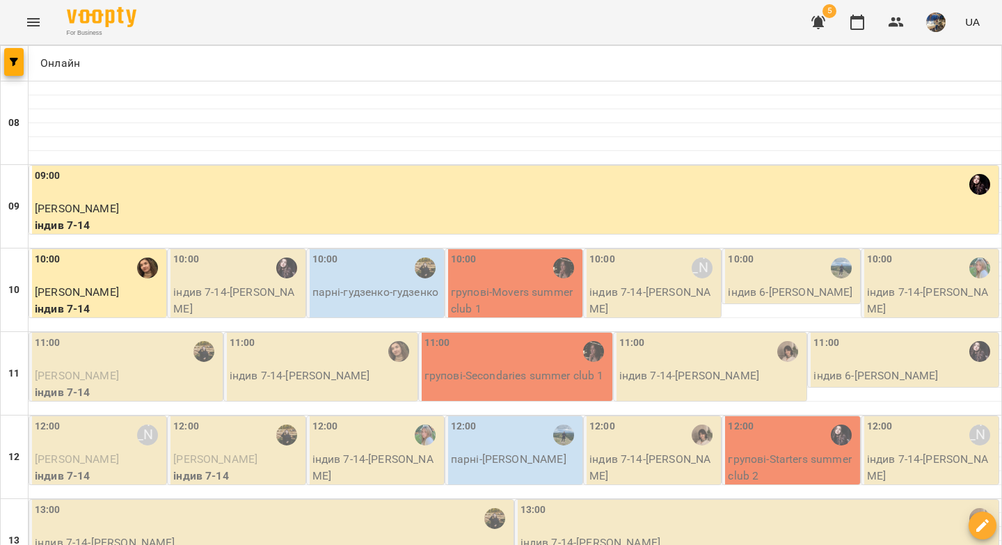
scroll to position [158, 0]
click at [227, 284] on p "індив 7-14 - Марічка Калита" at bounding box center [237, 300] width 129 height 33
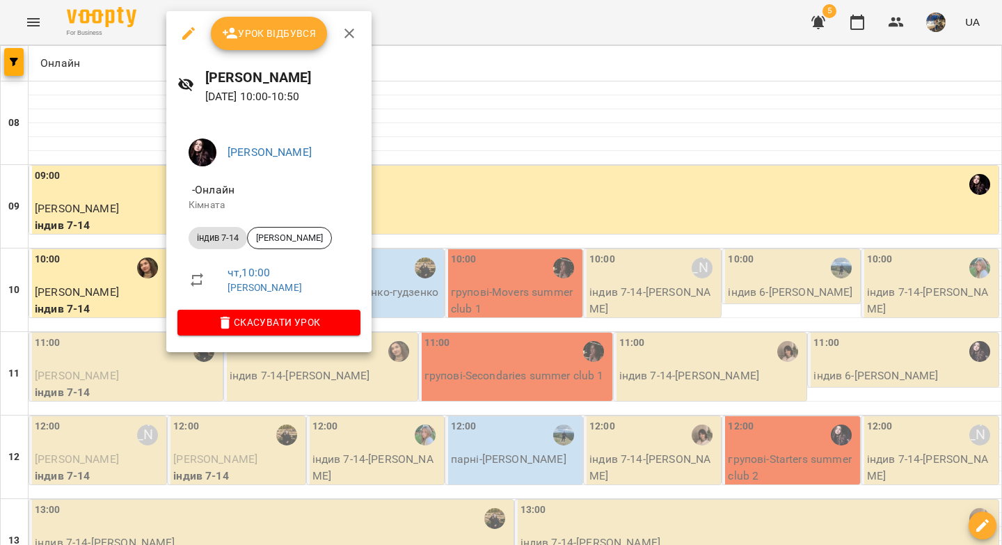
click at [276, 39] on span "Урок відбувся" at bounding box center [269, 33] width 95 height 17
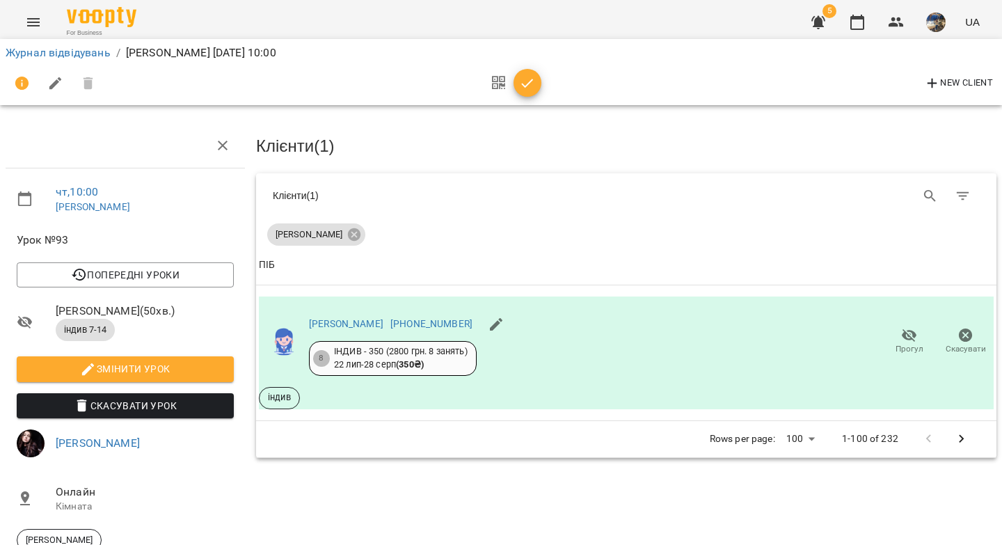
click at [531, 87] on icon "button" at bounding box center [527, 83] width 17 height 17
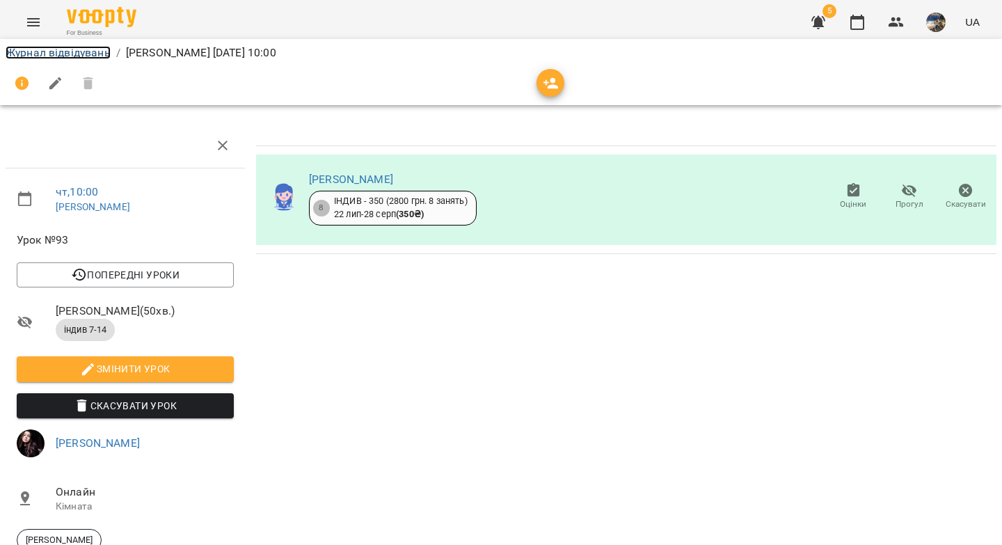
click at [48, 56] on link "Журнал відвідувань" at bounding box center [58, 52] width 105 height 13
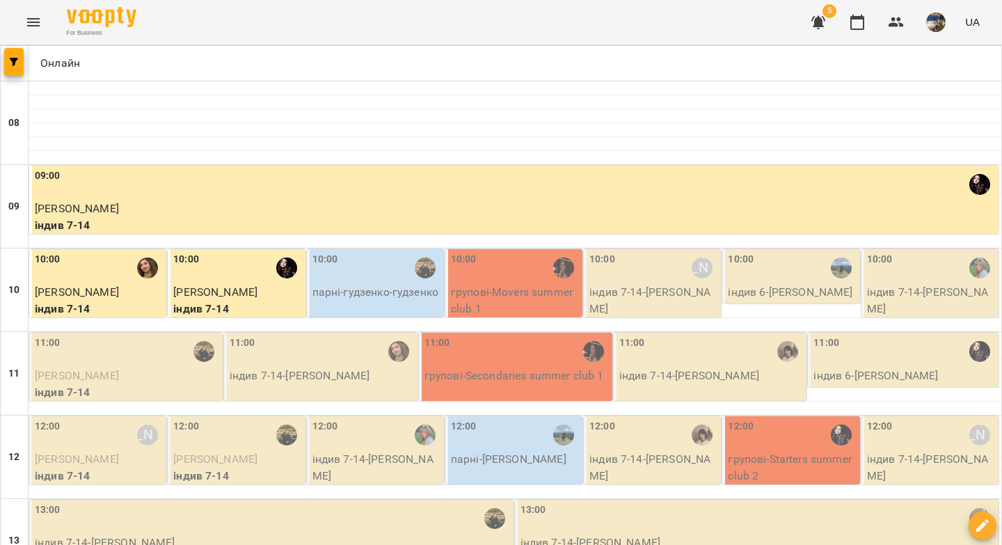
click at [341, 288] on p "парні - гудзенко-гудзенко" at bounding box center [376, 292] width 129 height 17
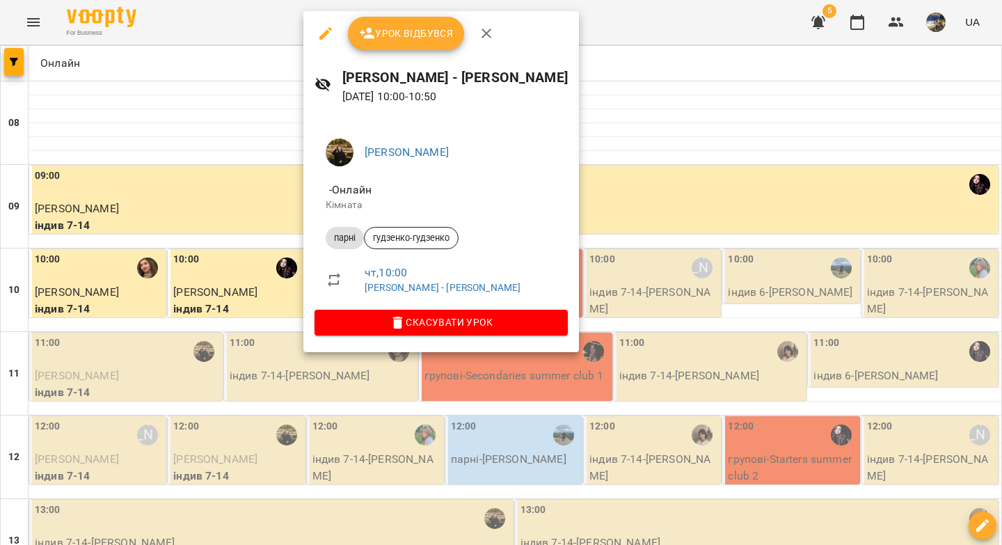
click at [435, 41] on span "Урок відбувся" at bounding box center [406, 33] width 95 height 17
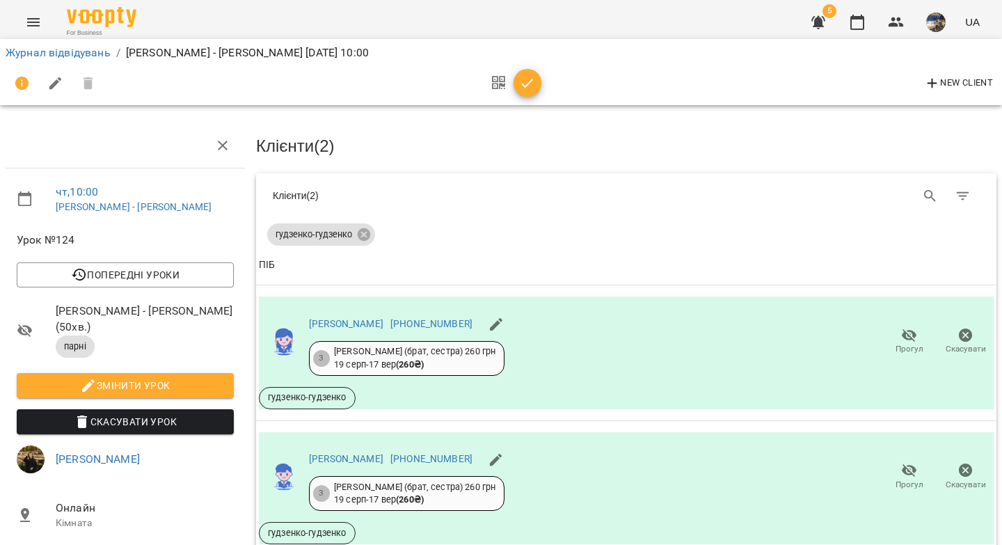
click at [531, 88] on icon "button" at bounding box center [527, 83] width 17 height 17
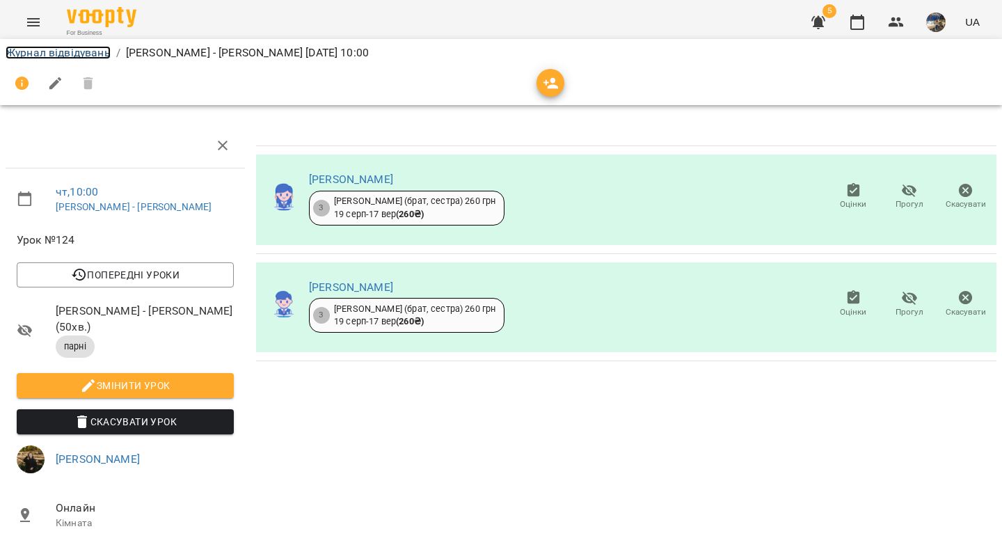
click at [77, 47] on link "Журнал відвідувань" at bounding box center [58, 52] width 105 height 13
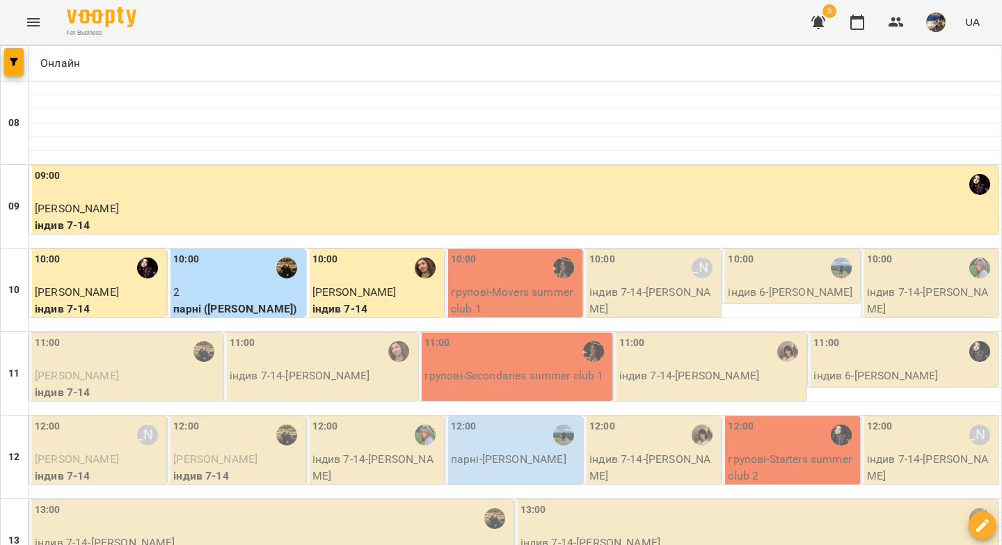
click at [508, 289] on p "групові - Movers summer club 1" at bounding box center [515, 300] width 129 height 33
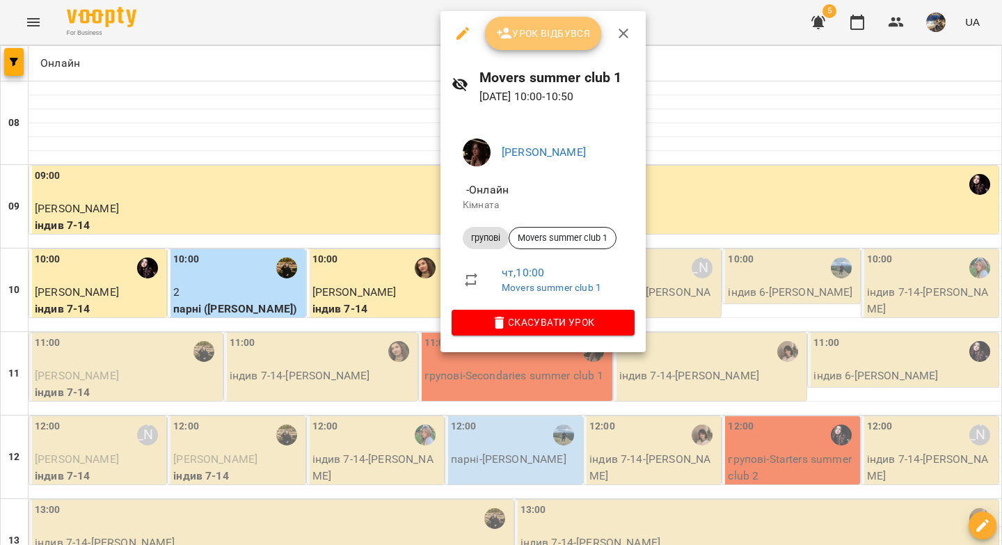
click at [534, 45] on button "Урок відбувся" at bounding box center [543, 33] width 117 height 33
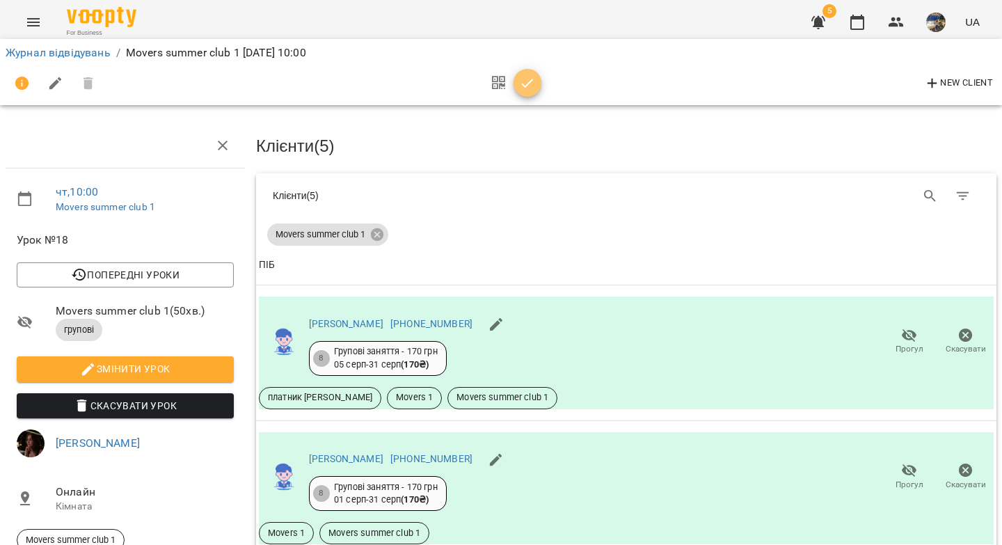
click at [525, 86] on icon "button" at bounding box center [528, 83] width 12 height 9
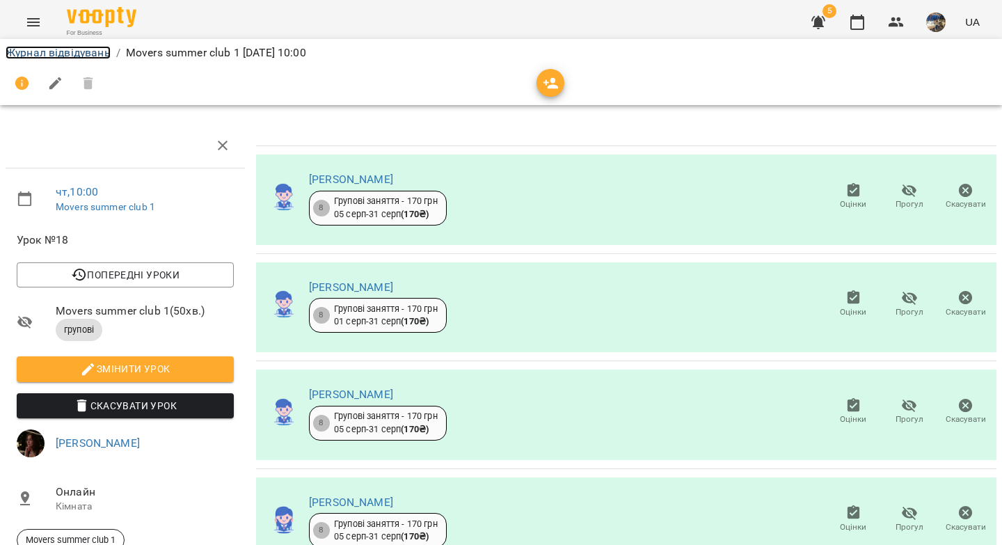
click at [63, 54] on link "Журнал відвідувань" at bounding box center [58, 52] width 105 height 13
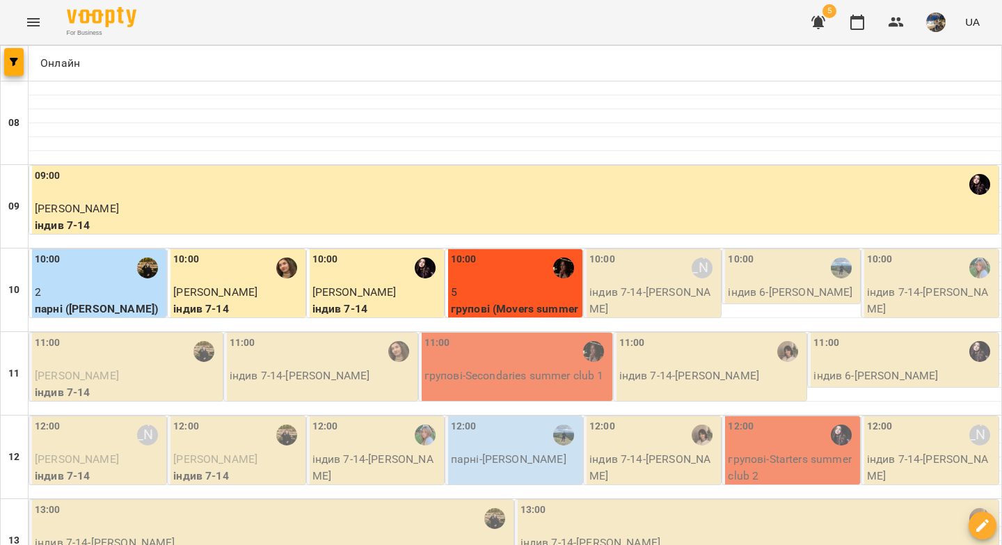
click at [649, 277] on div "10:00 Вікторія Половинка" at bounding box center [653, 268] width 129 height 32
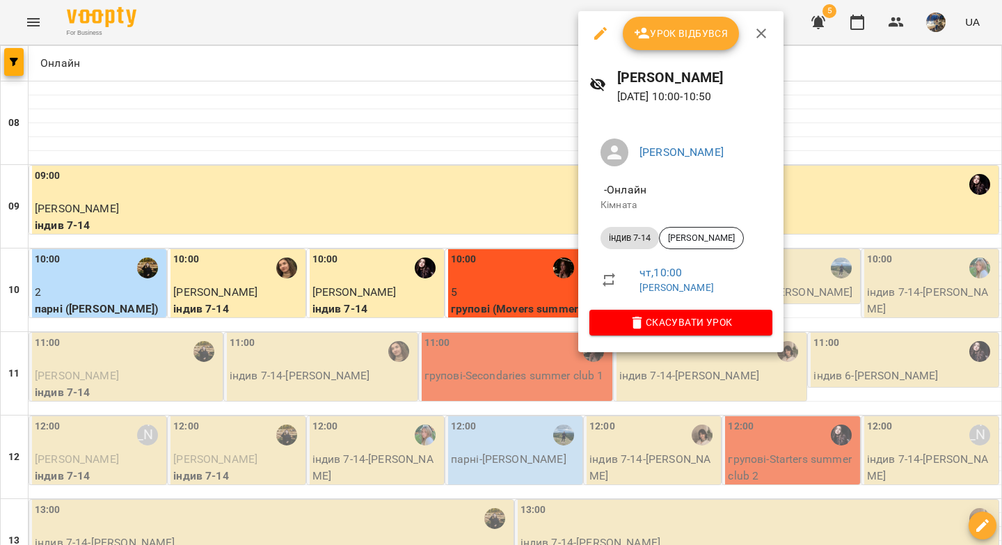
click at [698, 44] on button "Урок відбувся" at bounding box center [681, 33] width 117 height 33
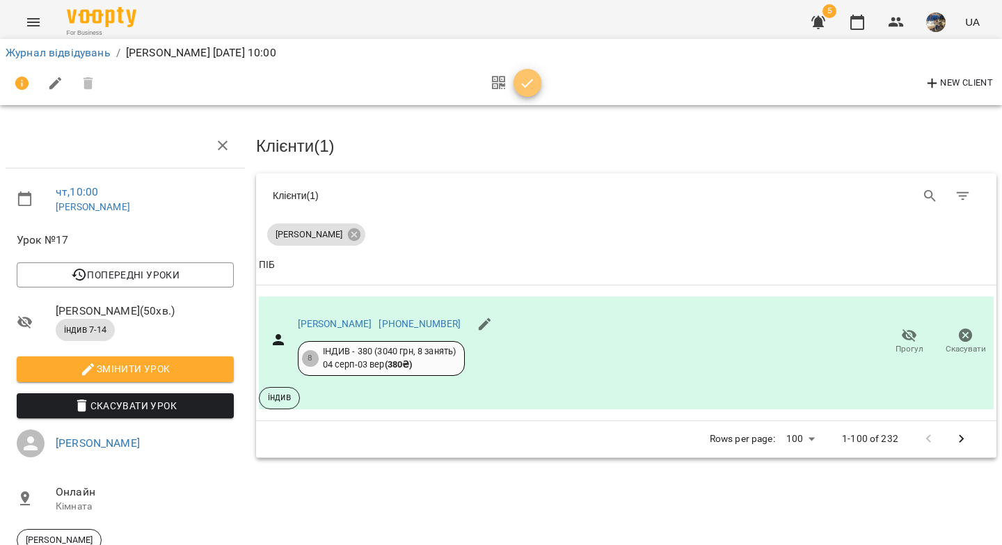
click at [533, 83] on icon "button" at bounding box center [527, 83] width 17 height 17
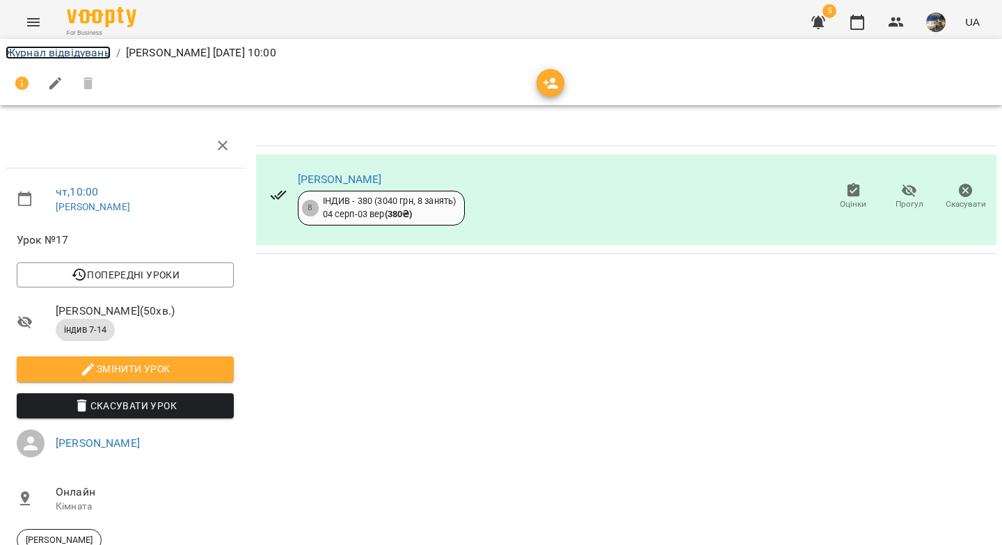
click at [76, 52] on link "Журнал відвідувань" at bounding box center [58, 52] width 105 height 13
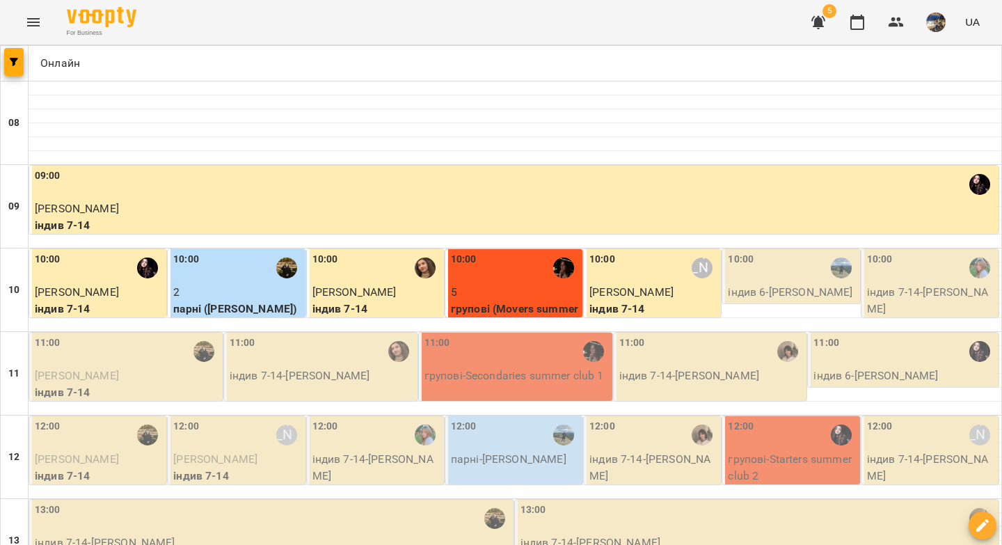
scroll to position [42, 0]
click at [795, 284] on p "індив 6 - Ілля Воїнов" at bounding box center [792, 292] width 129 height 17
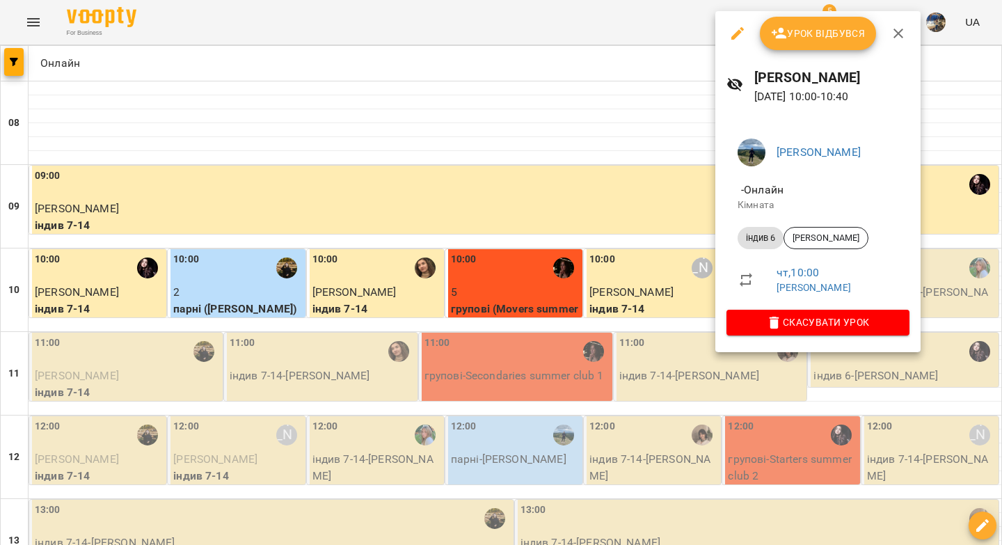
click at [801, 22] on button "Урок відбувся" at bounding box center [818, 33] width 117 height 33
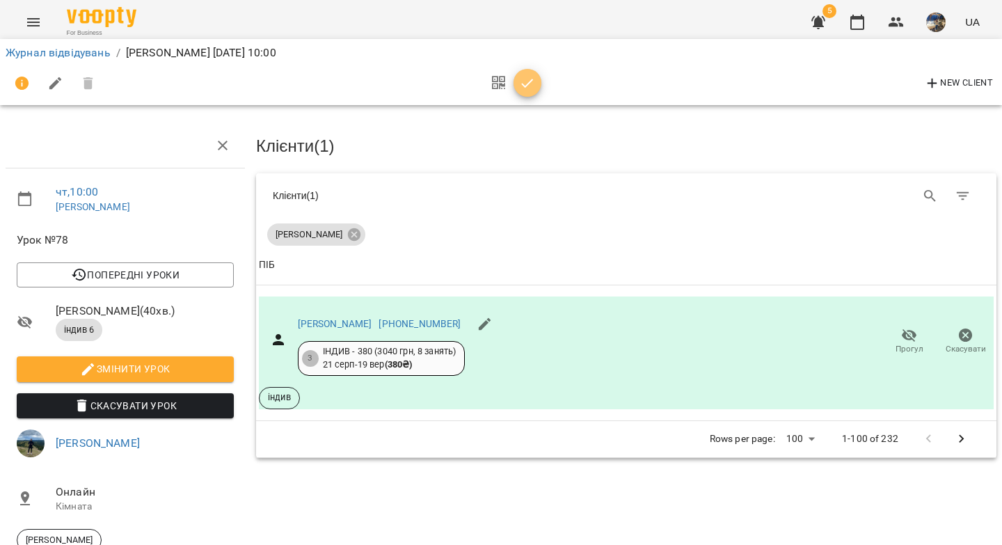
click at [538, 87] on span "button" at bounding box center [527, 83] width 28 height 17
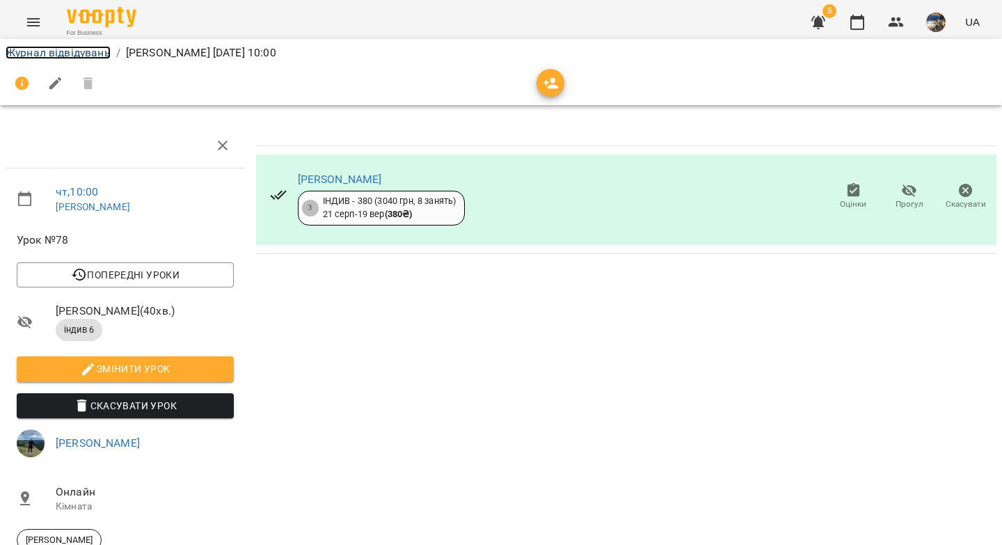
click at [73, 55] on link "Журнал відвідувань" at bounding box center [58, 52] width 105 height 13
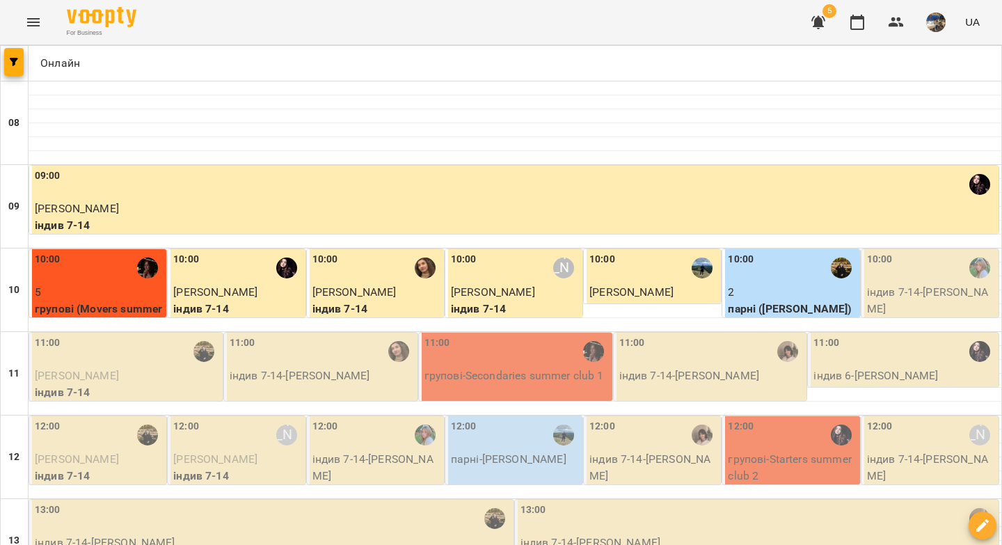
click at [876, 263] on label "10:00" at bounding box center [880, 259] width 26 height 15
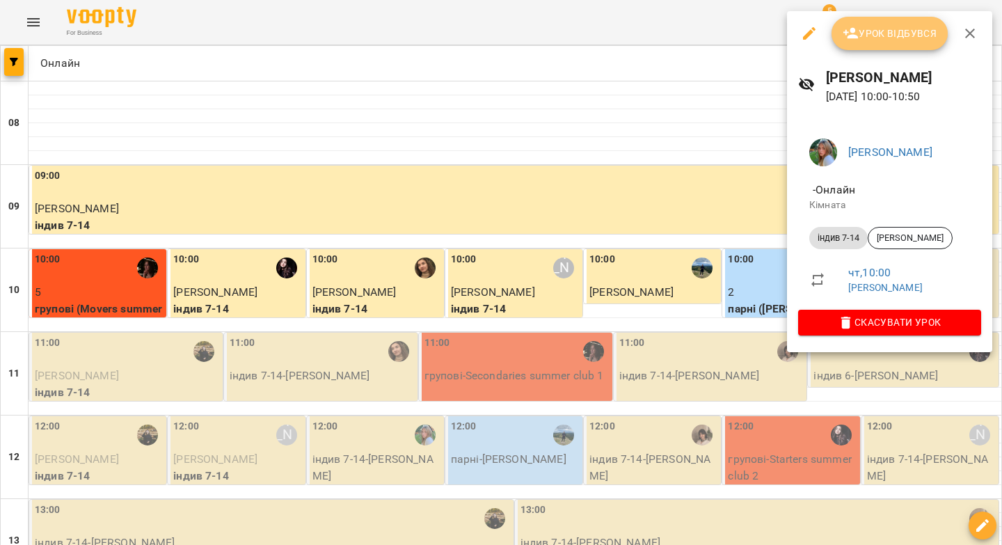
click at [887, 38] on span "Урок відбувся" at bounding box center [889, 33] width 95 height 17
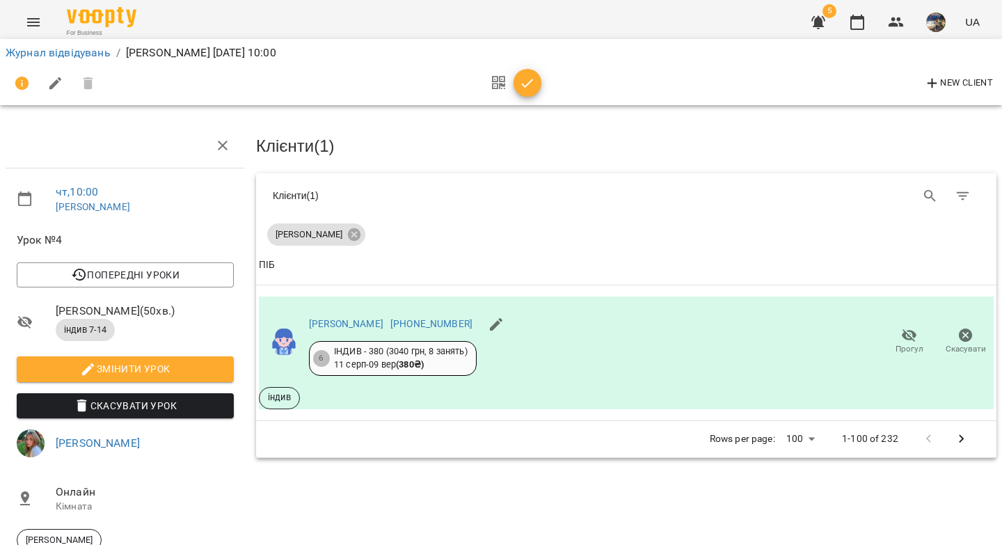
click at [520, 85] on icon "button" at bounding box center [527, 83] width 17 height 17
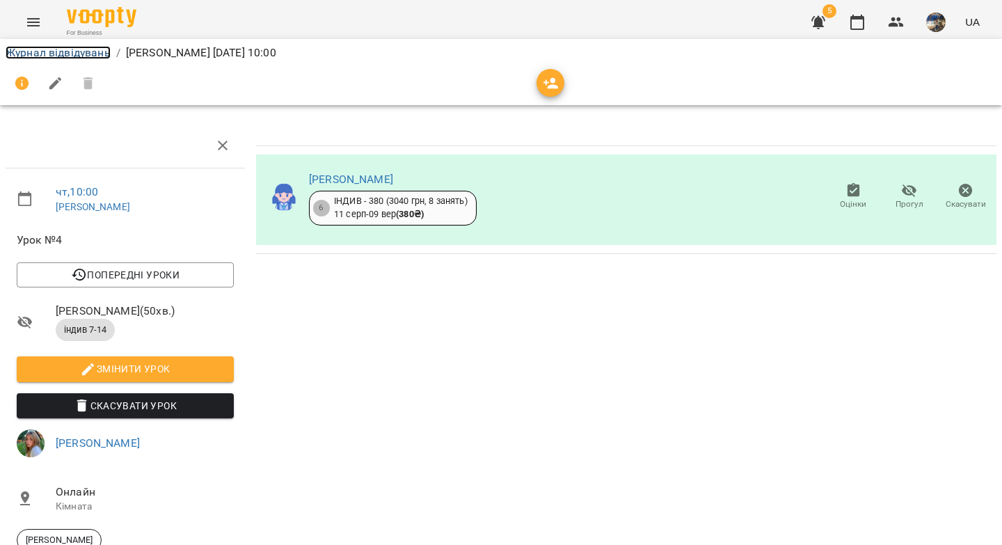
click at [94, 53] on link "Журнал відвідувань" at bounding box center [58, 52] width 105 height 13
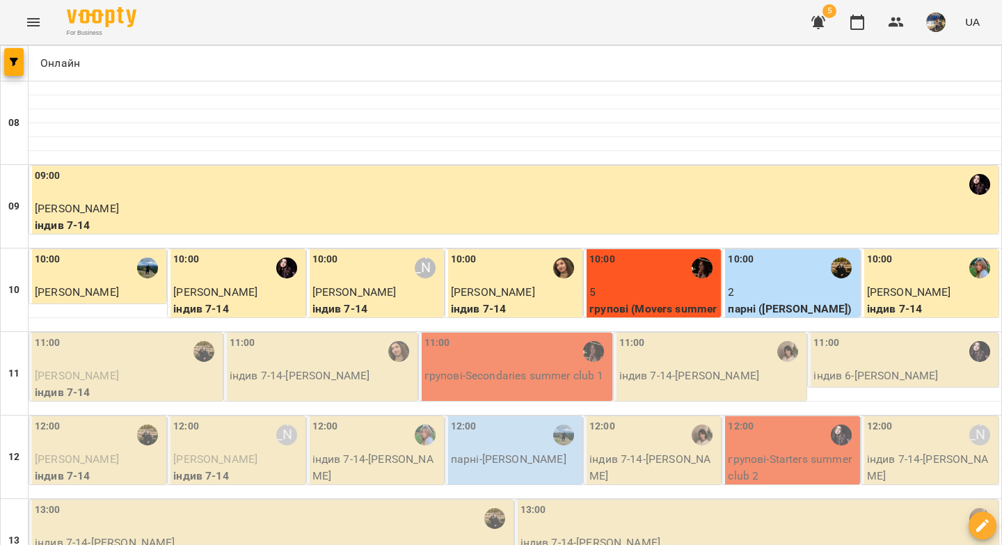
scroll to position [66, 0]
click at [171, 335] on div "11:00" at bounding box center [127, 351] width 185 height 32
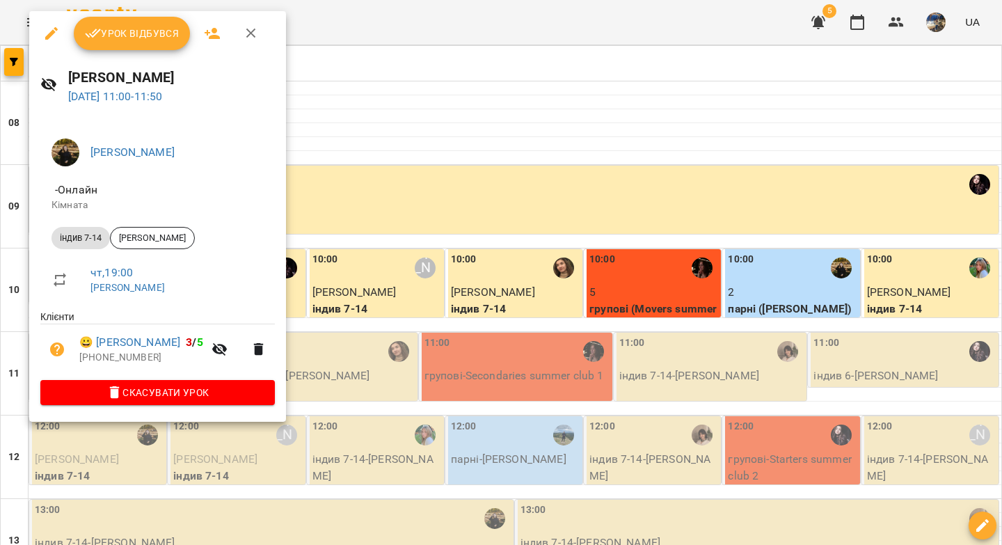
click at [137, 39] on span "Урок відбувся" at bounding box center [132, 33] width 95 height 17
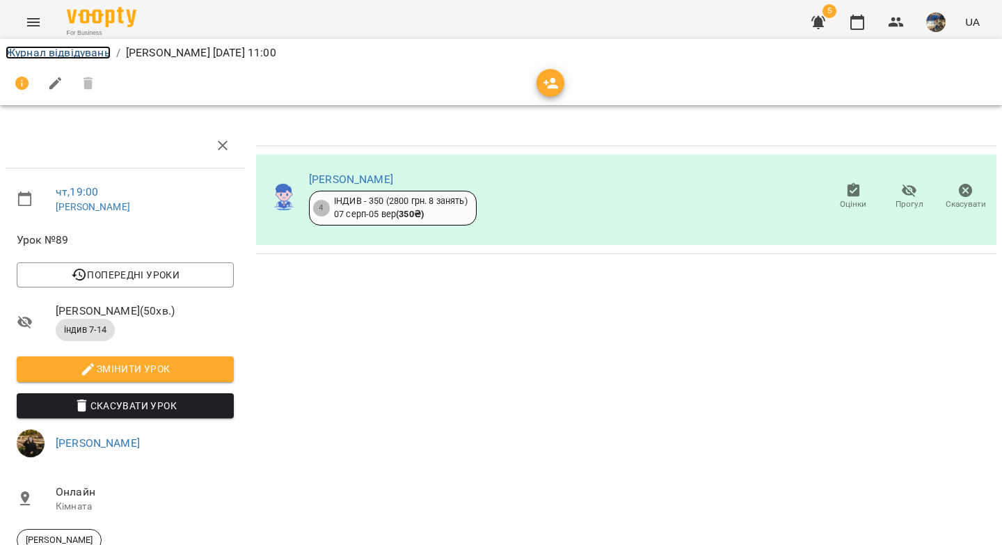
click at [85, 54] on link "Журнал відвідувань" at bounding box center [58, 52] width 105 height 13
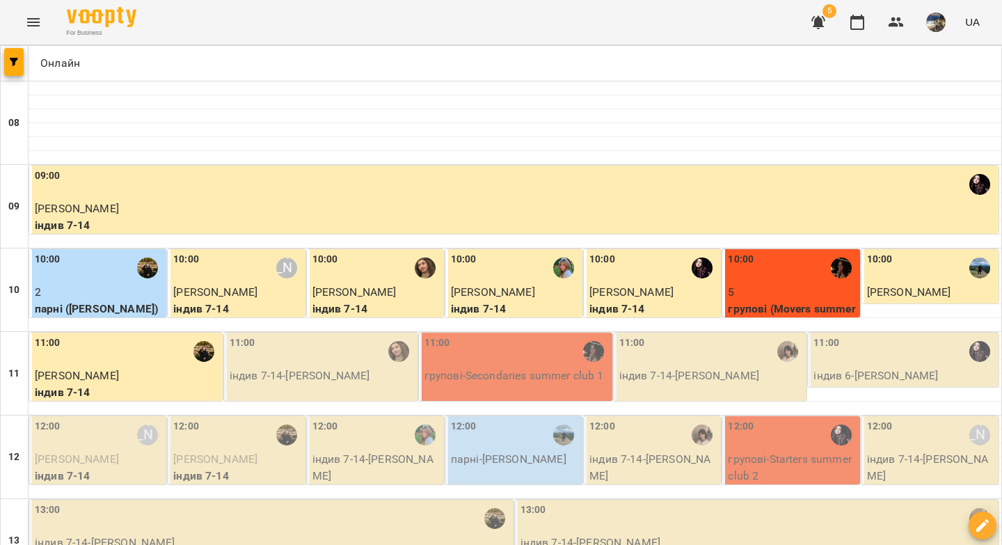
click at [313, 376] on p "індив 7-14 - Емілія Янчуровська" at bounding box center [322, 375] width 185 height 17
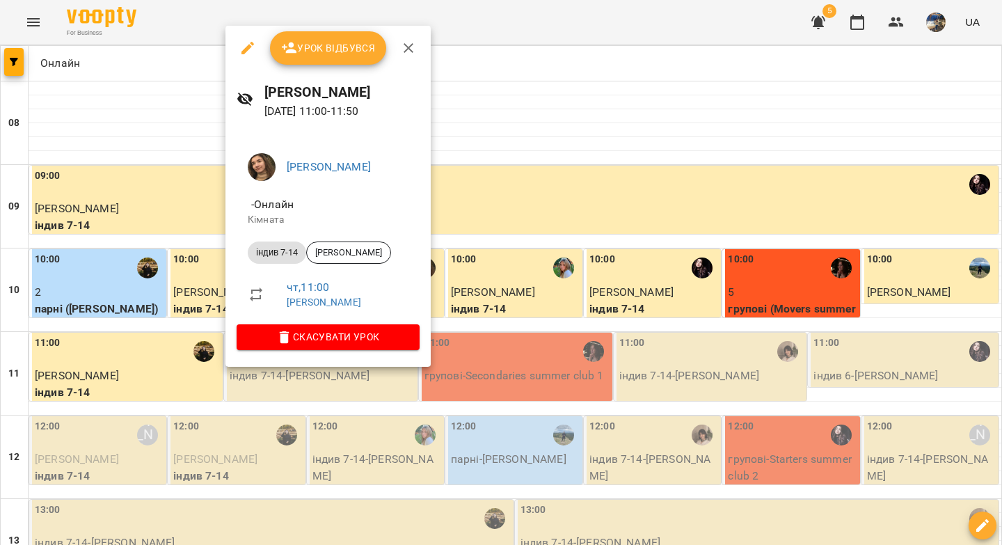
click at [342, 49] on span "Урок відбувся" at bounding box center [328, 48] width 95 height 17
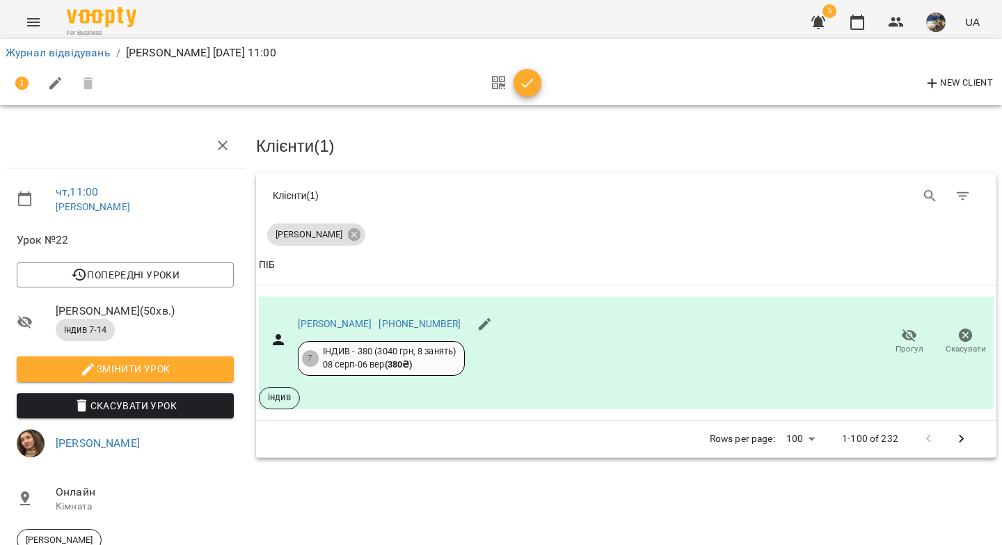
click at [529, 84] on icon "button" at bounding box center [527, 83] width 17 height 17
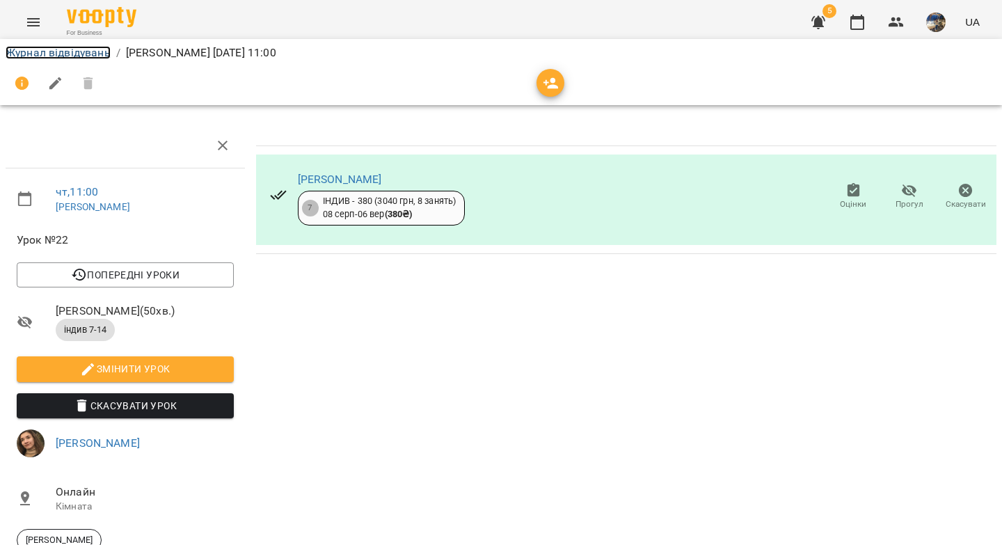
click at [51, 53] on link "Журнал відвідувань" at bounding box center [58, 52] width 105 height 13
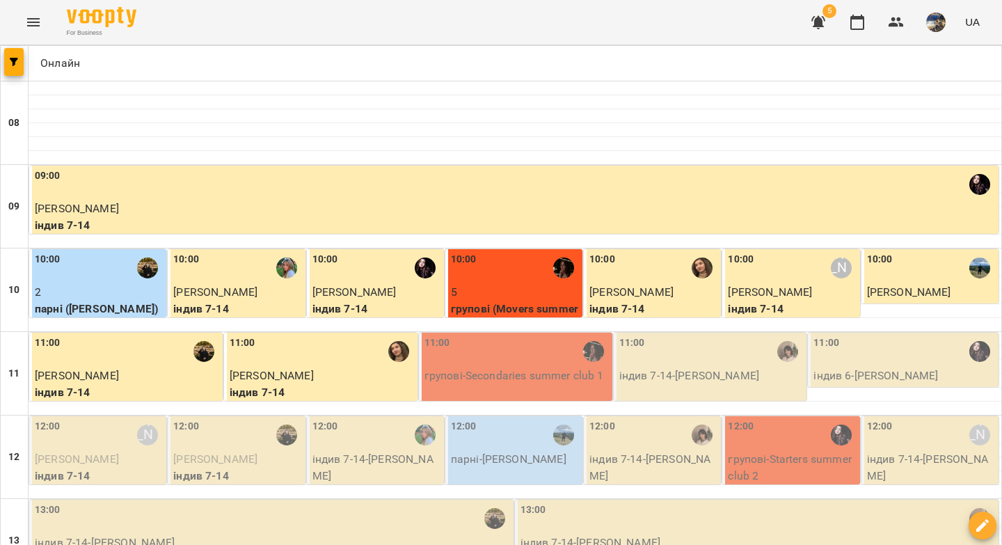
scroll to position [192, 0]
click at [525, 367] on p "групові - Secondaries summer club 1" at bounding box center [516, 375] width 185 height 17
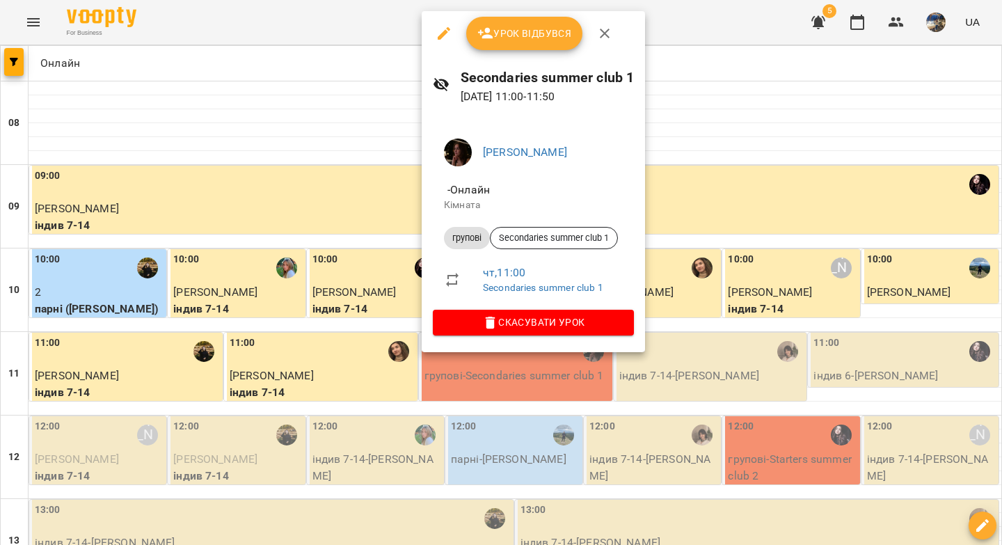
click at [543, 31] on span "Урок відбувся" at bounding box center [524, 33] width 95 height 17
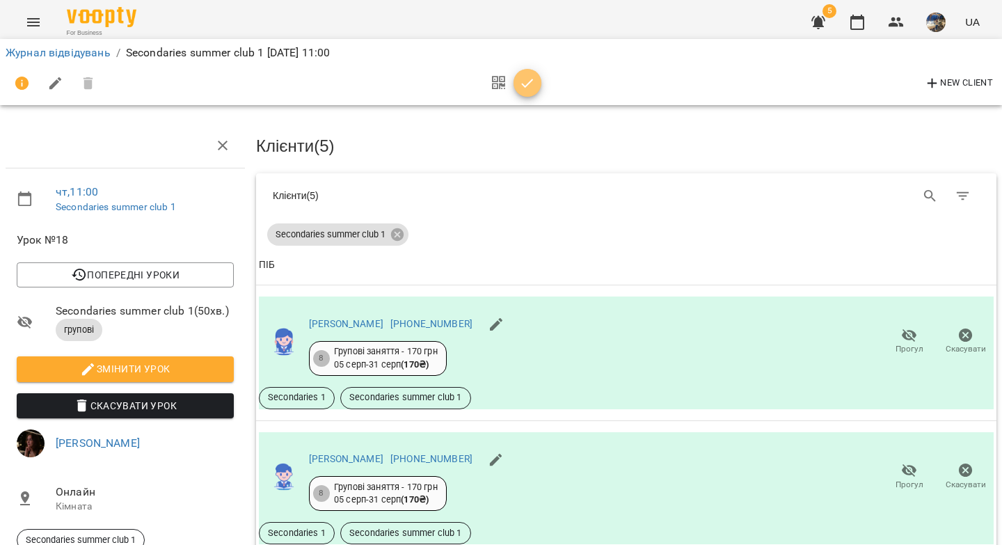
click at [530, 88] on icon "button" at bounding box center [527, 83] width 17 height 17
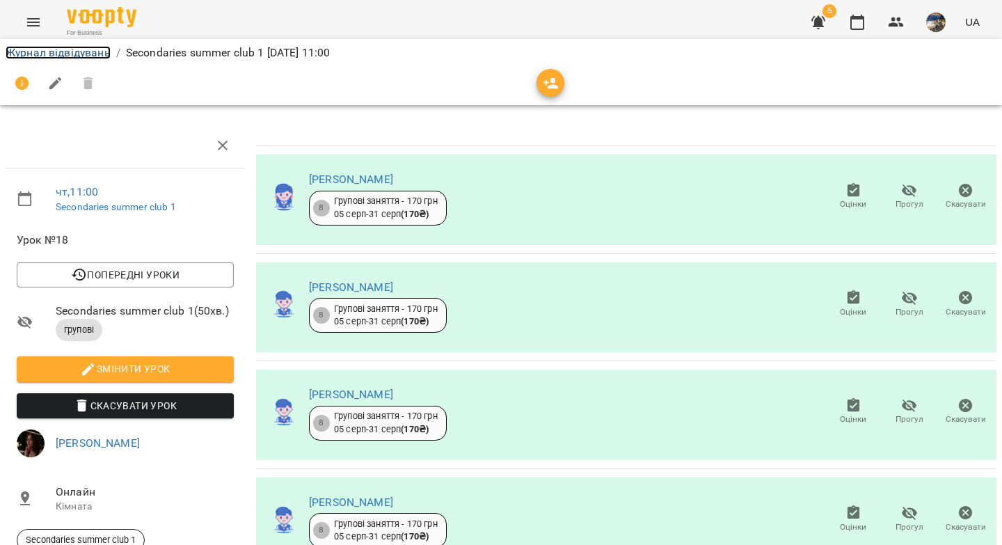
drag, startPoint x: 90, startPoint y: 54, endPoint x: 106, endPoint y: 56, distance: 16.2
click at [90, 54] on link "Журнал відвідувань" at bounding box center [58, 52] width 105 height 13
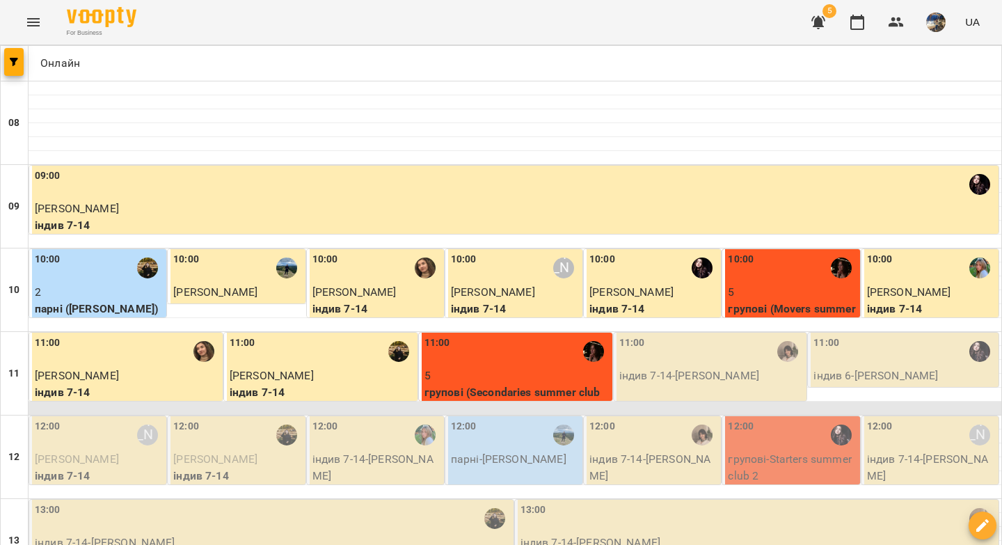
scroll to position [154, 0]
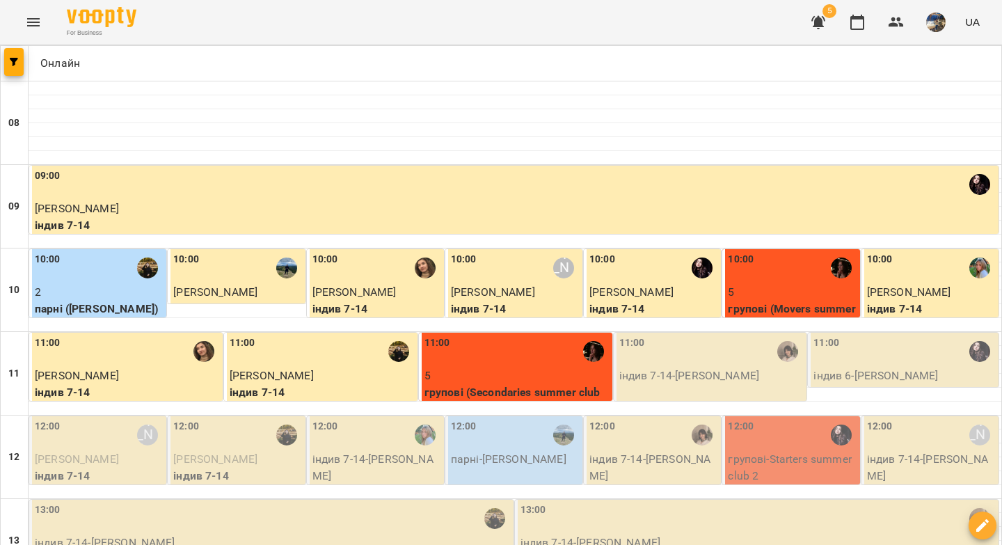
click at [723, 333] on div "11:00 індив 7-14 - Марія Мурашко" at bounding box center [710, 367] width 193 height 68
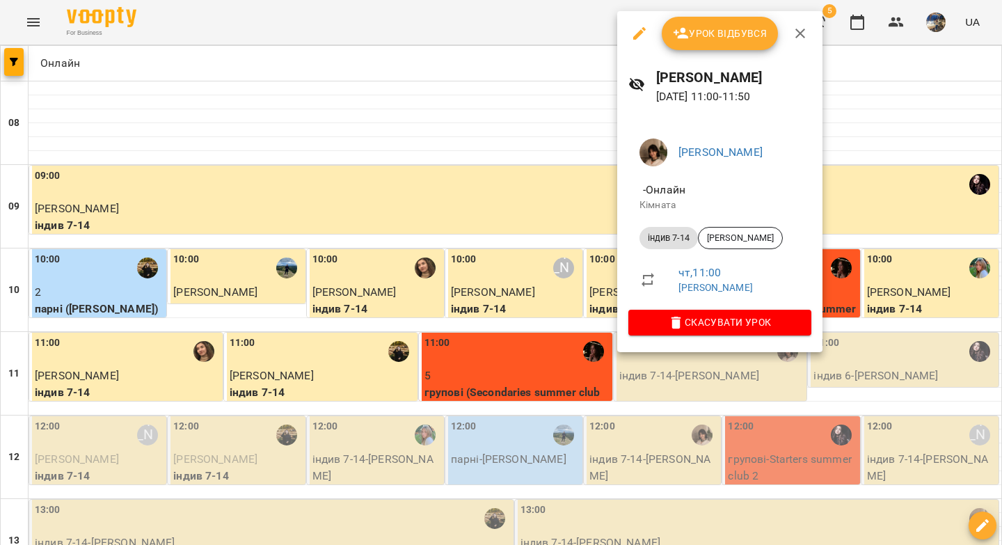
click at [730, 34] on span "Урок відбувся" at bounding box center [720, 33] width 95 height 17
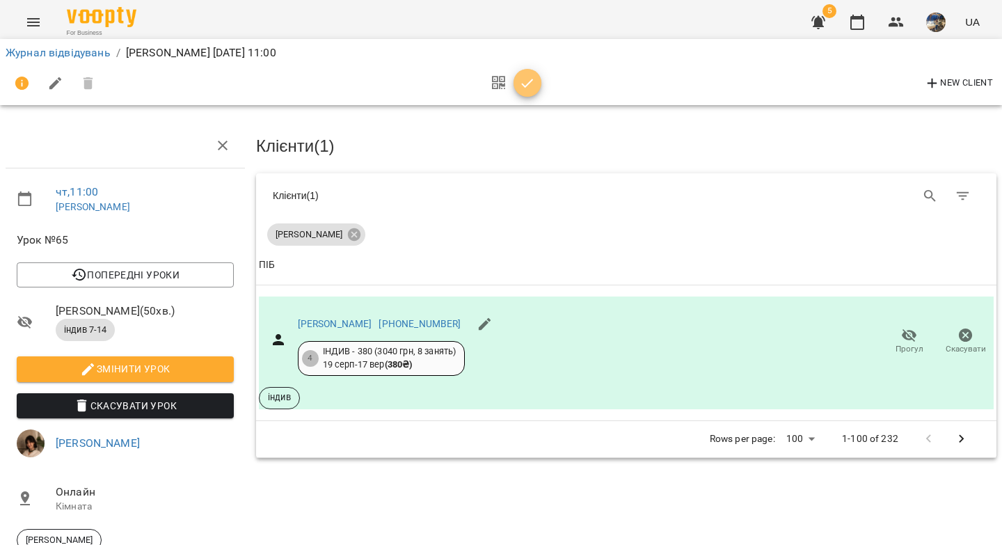
drag, startPoint x: 521, startPoint y: 85, endPoint x: 430, endPoint y: 93, distance: 91.5
click at [521, 85] on icon "button" at bounding box center [527, 83] width 17 height 17
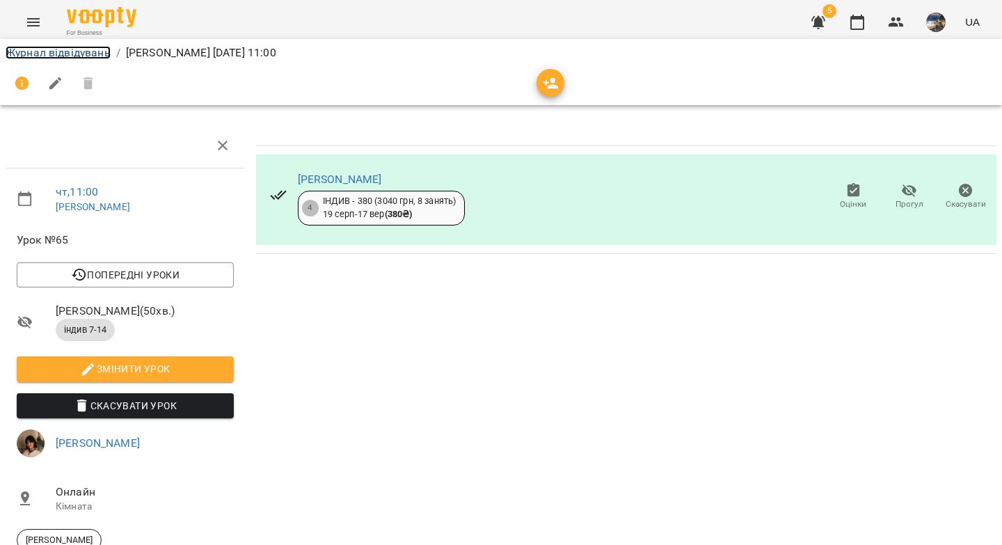
click at [72, 47] on link "Журнал відвідувань" at bounding box center [58, 52] width 105 height 13
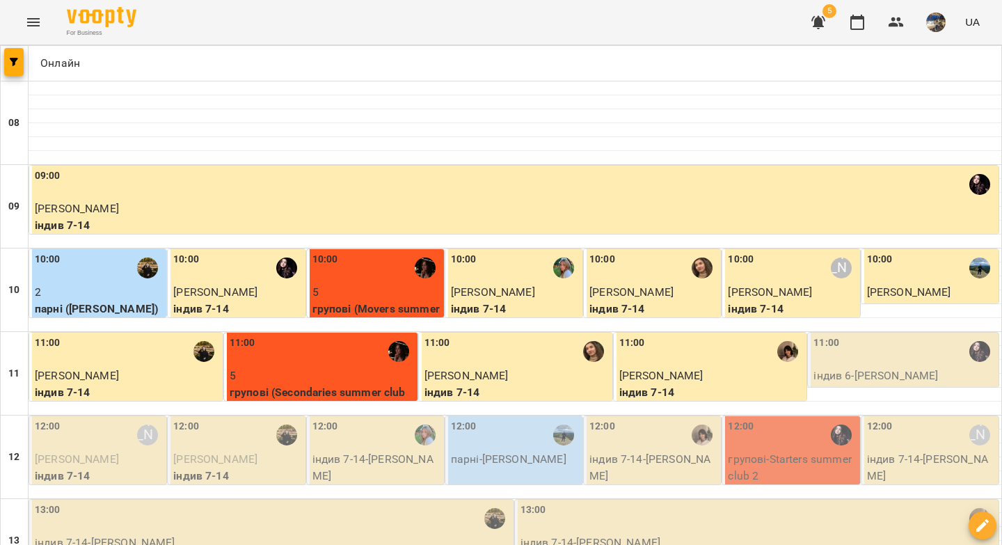
click at [850, 348] on div "11:00" at bounding box center [904, 351] width 182 height 32
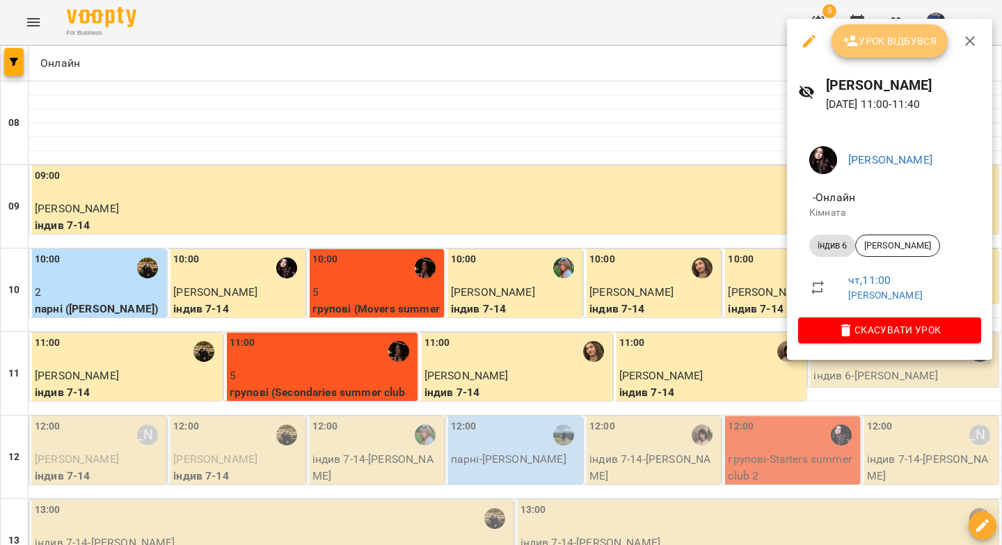
click at [874, 39] on span "Урок відбувся" at bounding box center [889, 41] width 95 height 17
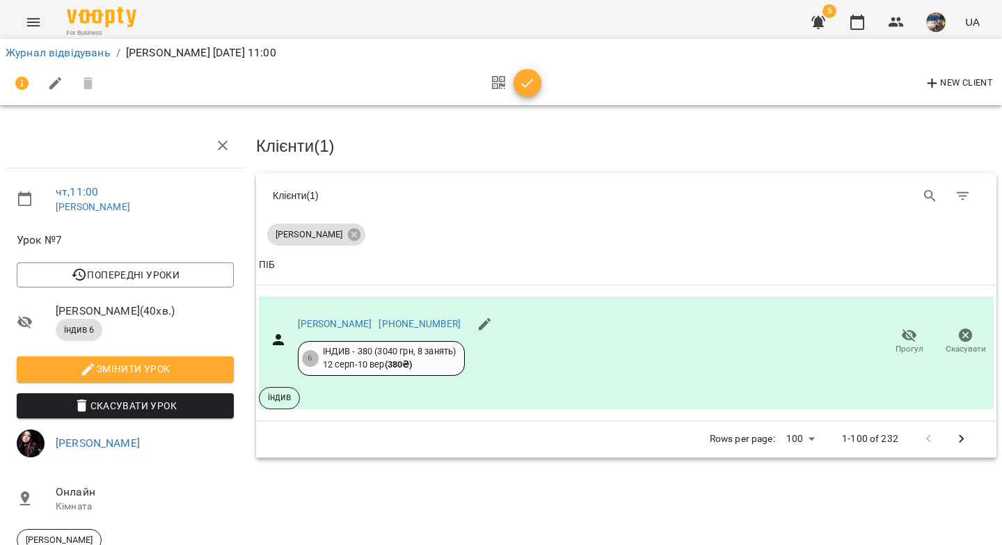
drag, startPoint x: 529, startPoint y: 85, endPoint x: 516, endPoint y: 86, distance: 12.5
click at [529, 85] on icon "button" at bounding box center [527, 83] width 17 height 17
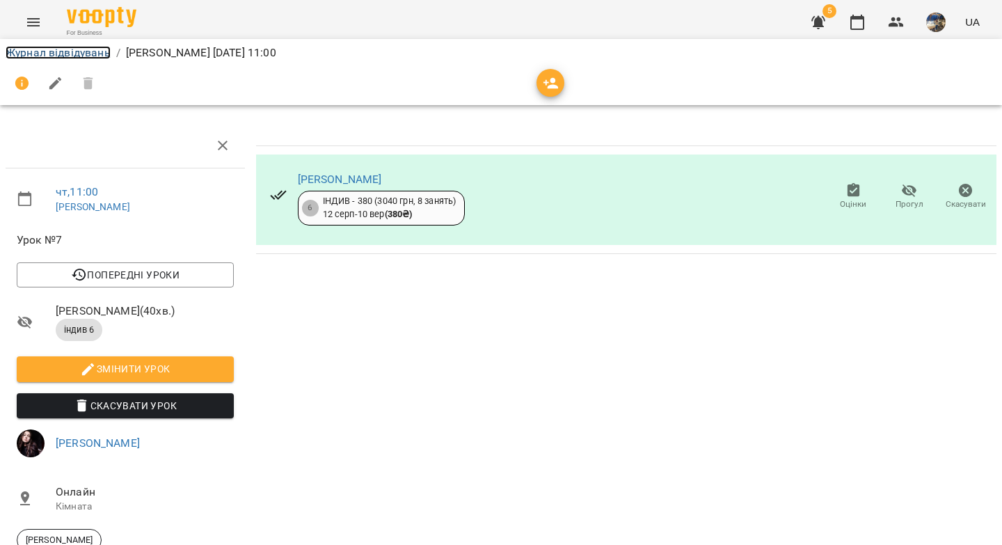
click at [88, 46] on link "Журнал відвідувань" at bounding box center [58, 52] width 105 height 13
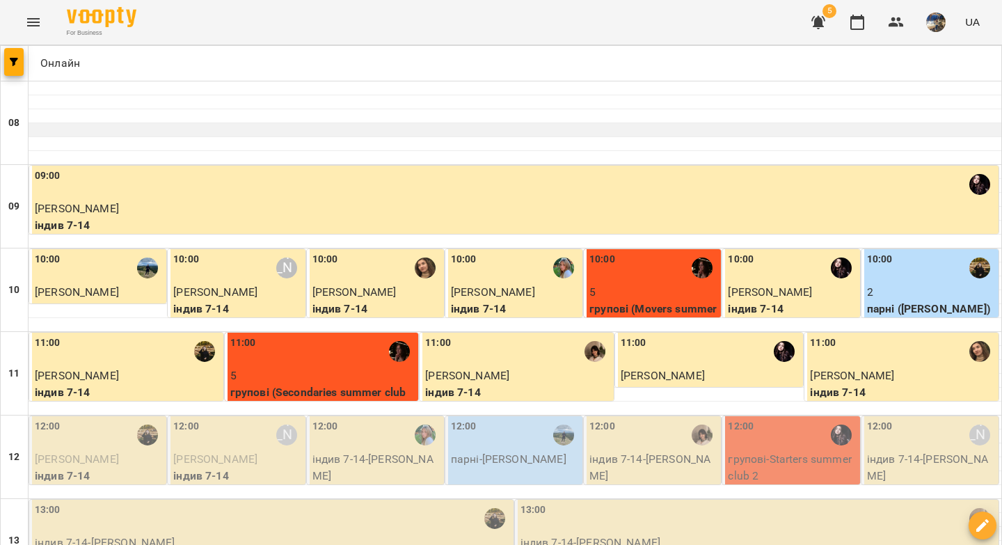
scroll to position [90, 0]
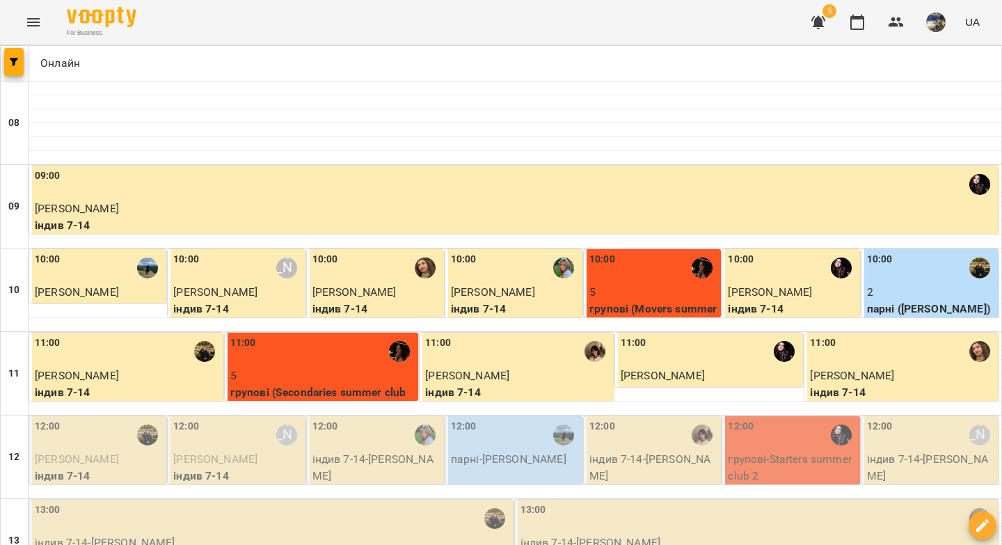
click at [115, 419] on div "12:00" at bounding box center [99, 435] width 129 height 32
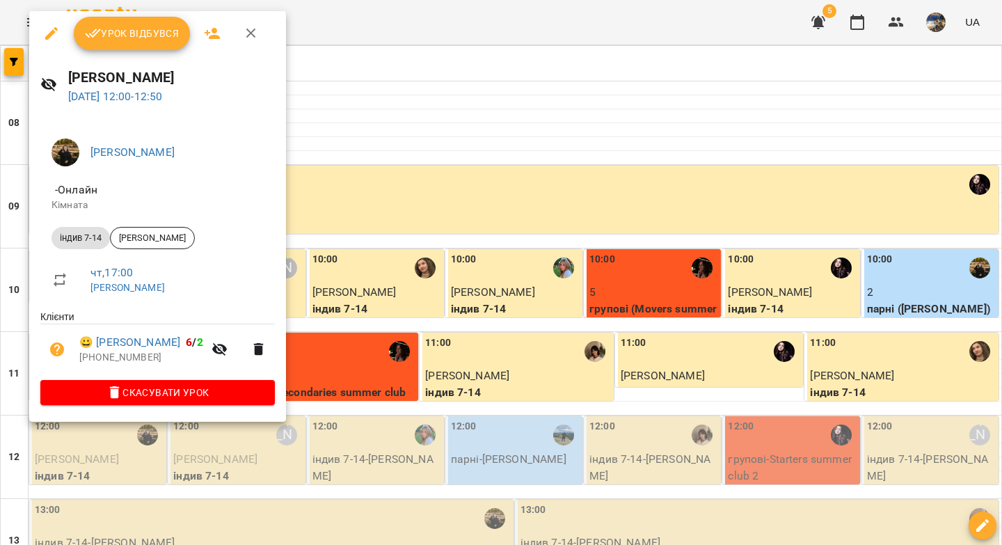
click at [120, 49] on div "Урок відбувся" at bounding box center [157, 33] width 257 height 45
click at [134, 34] on span "Урок відбувся" at bounding box center [132, 33] width 95 height 17
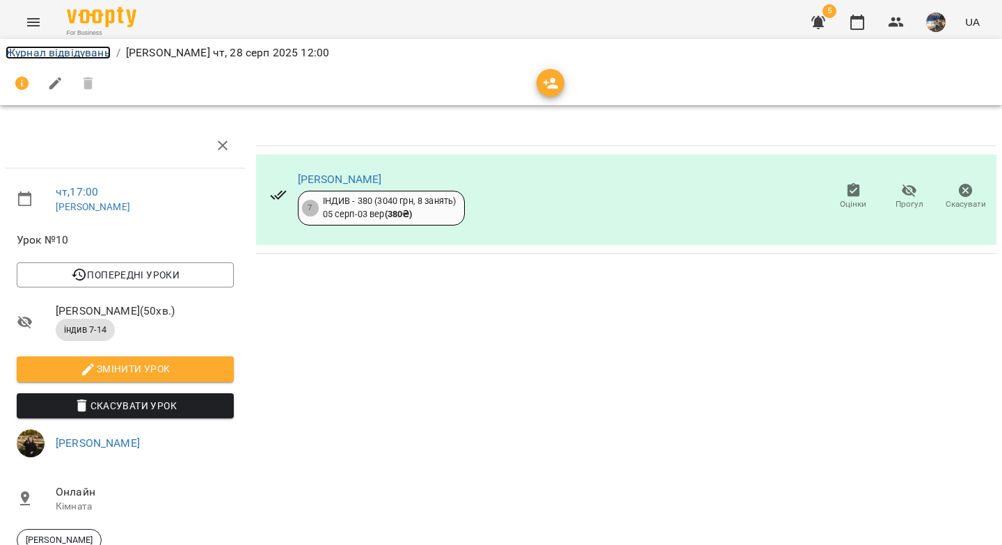
click at [83, 56] on link "Журнал відвідувань" at bounding box center [58, 52] width 105 height 13
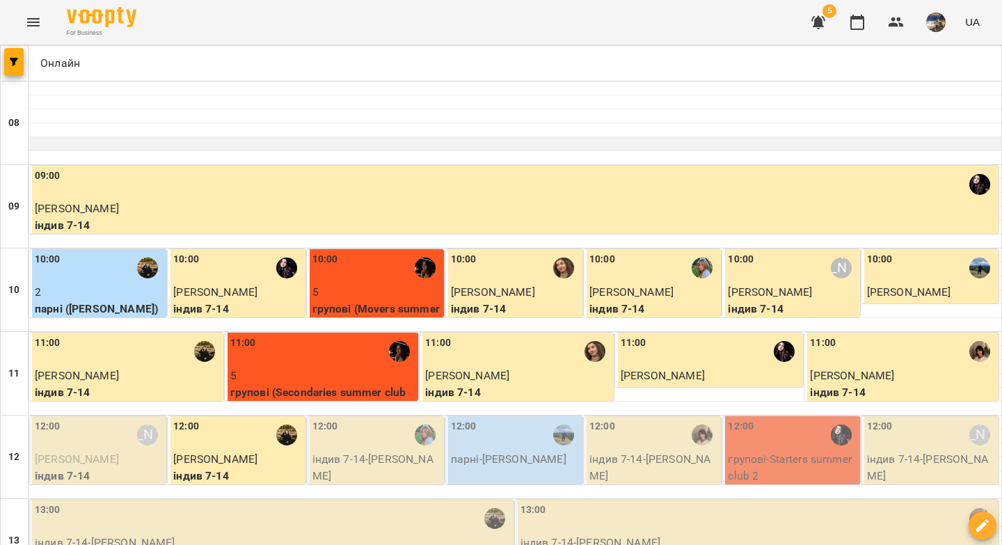
scroll to position [253, 0]
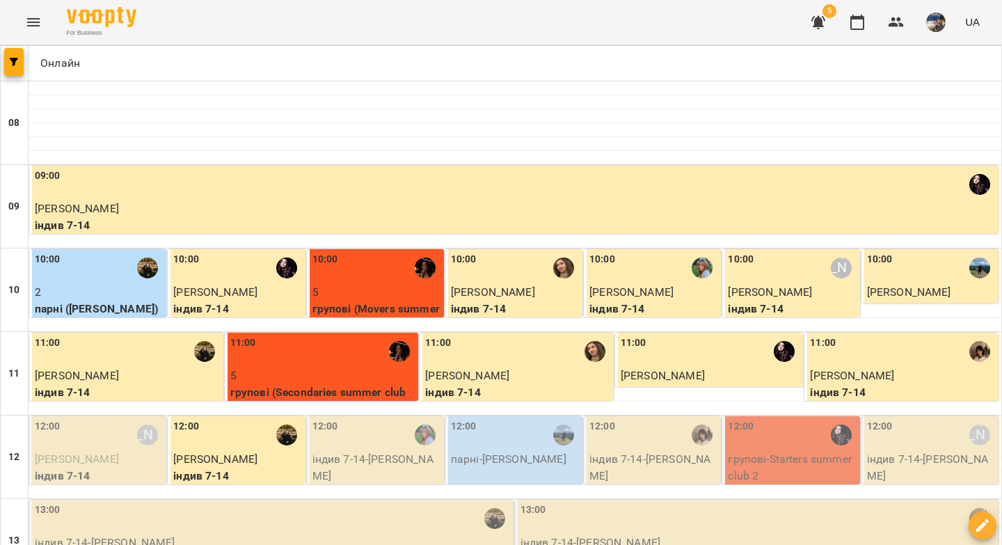
click at [110, 451] on p "Артем Вовк" at bounding box center [99, 459] width 129 height 17
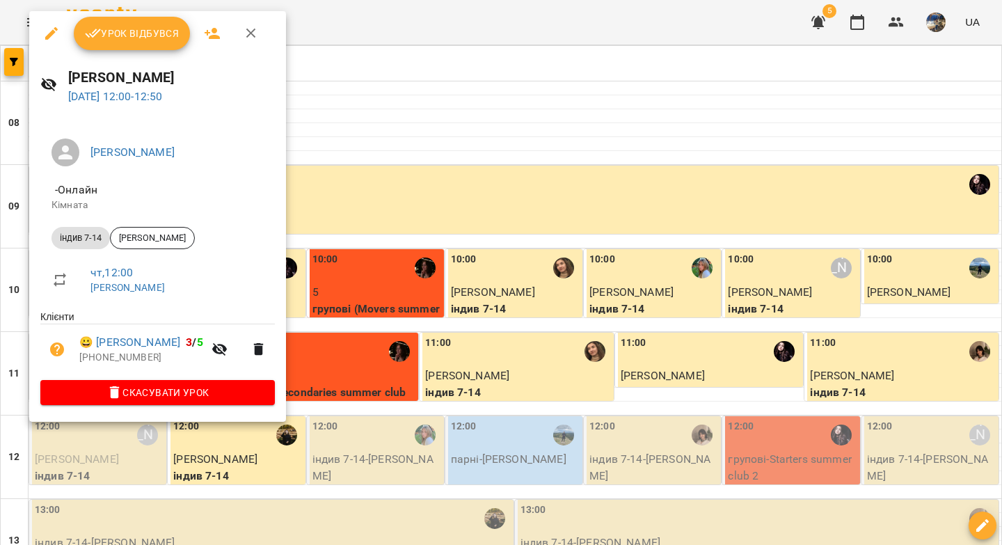
click at [119, 38] on span "Урок відбувся" at bounding box center [132, 33] width 95 height 17
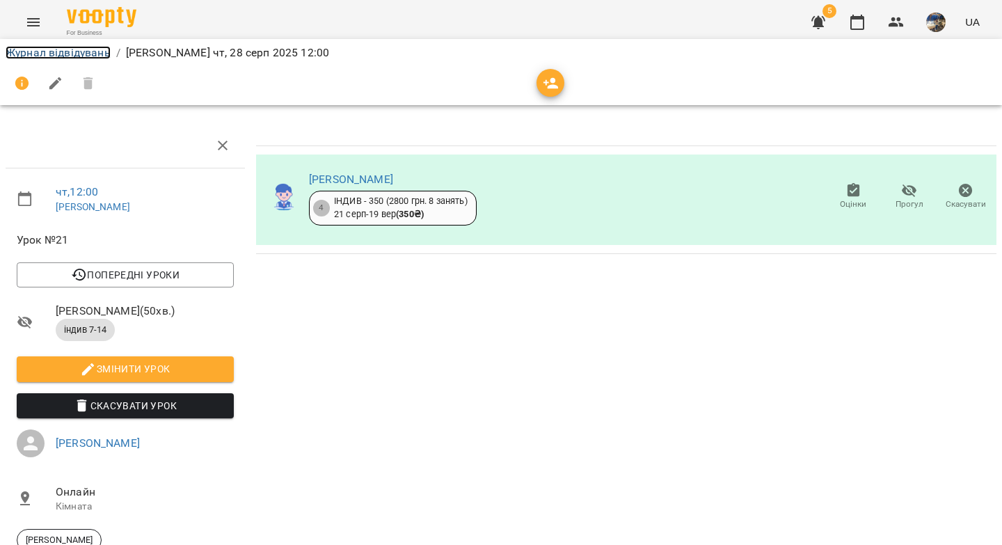
click at [55, 56] on link "Журнал відвідувань" at bounding box center [58, 52] width 105 height 13
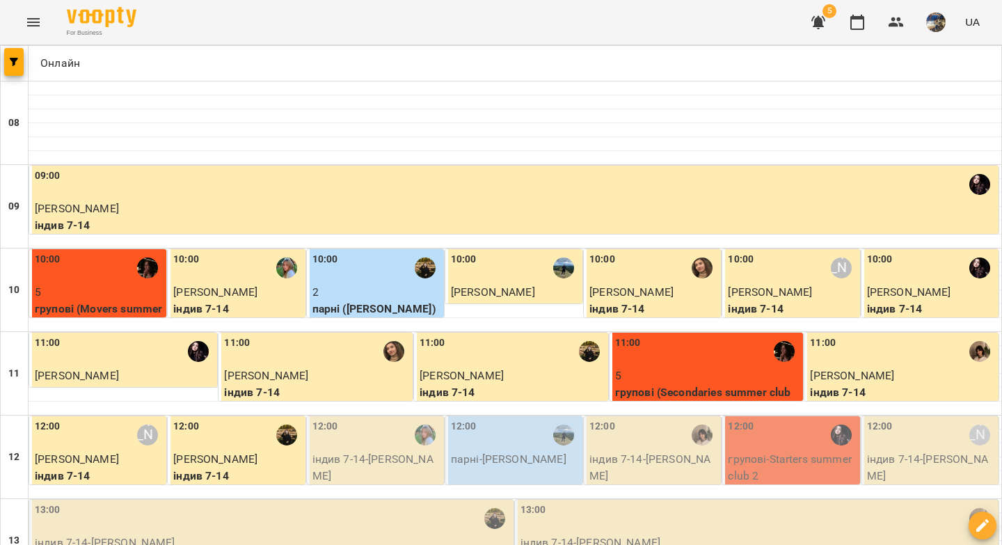
scroll to position [346, 0]
click at [377, 451] on p "індив 7-14 - Софія Ткаченко" at bounding box center [376, 467] width 129 height 33
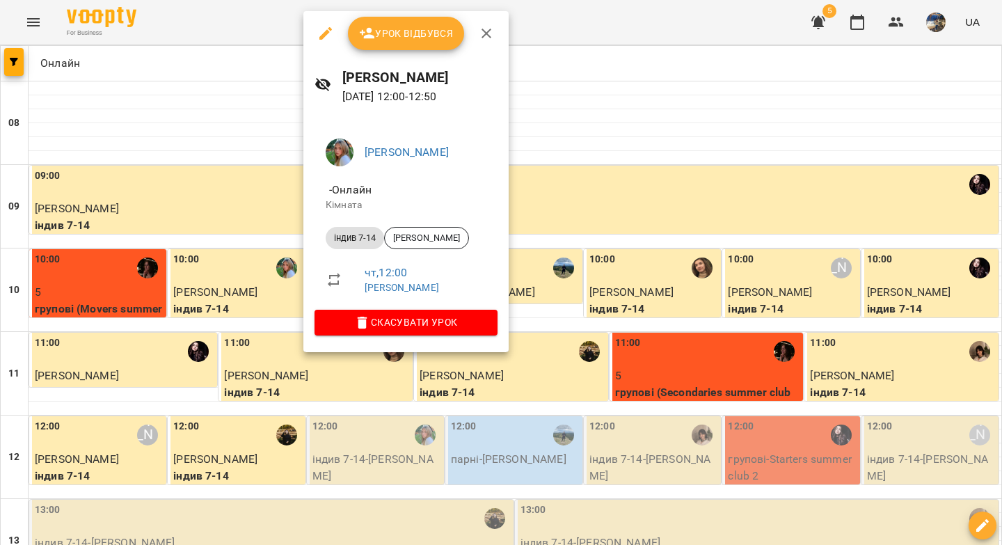
click at [410, 24] on button "Урок відбувся" at bounding box center [406, 33] width 117 height 33
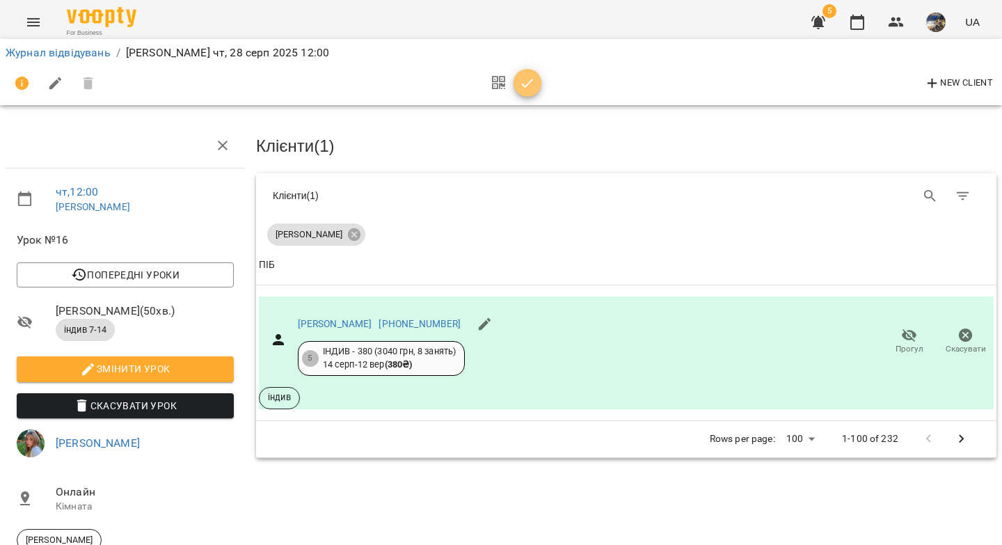
click at [525, 84] on icon "button" at bounding box center [527, 83] width 17 height 17
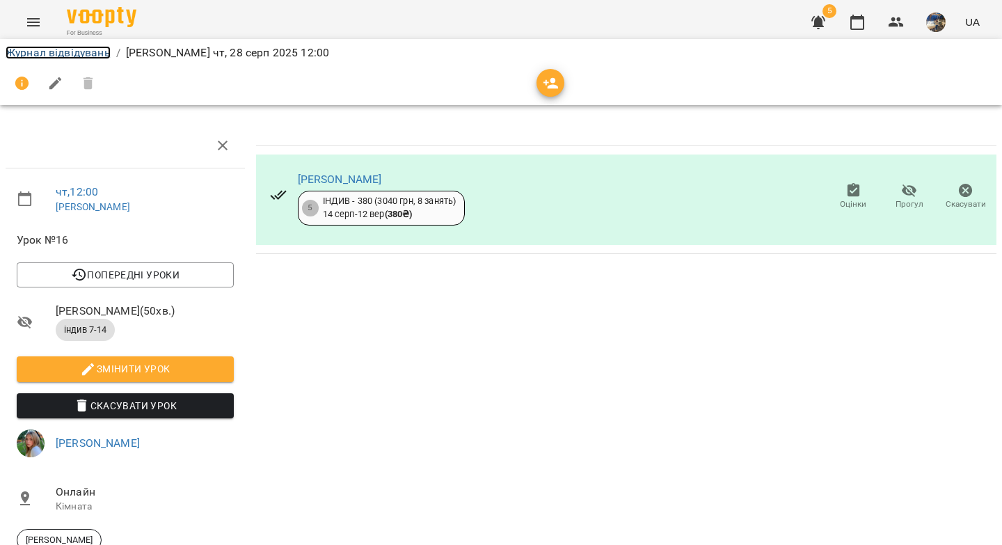
click at [56, 48] on link "Журнал відвідувань" at bounding box center [58, 52] width 105 height 13
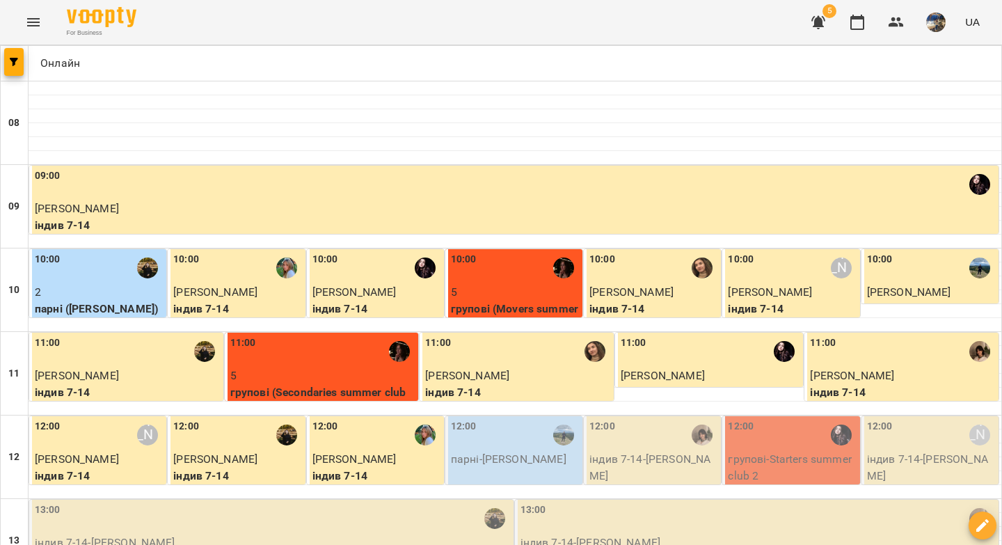
scroll to position [111, 0]
click at [503, 419] on div "12:00" at bounding box center [515, 435] width 129 height 32
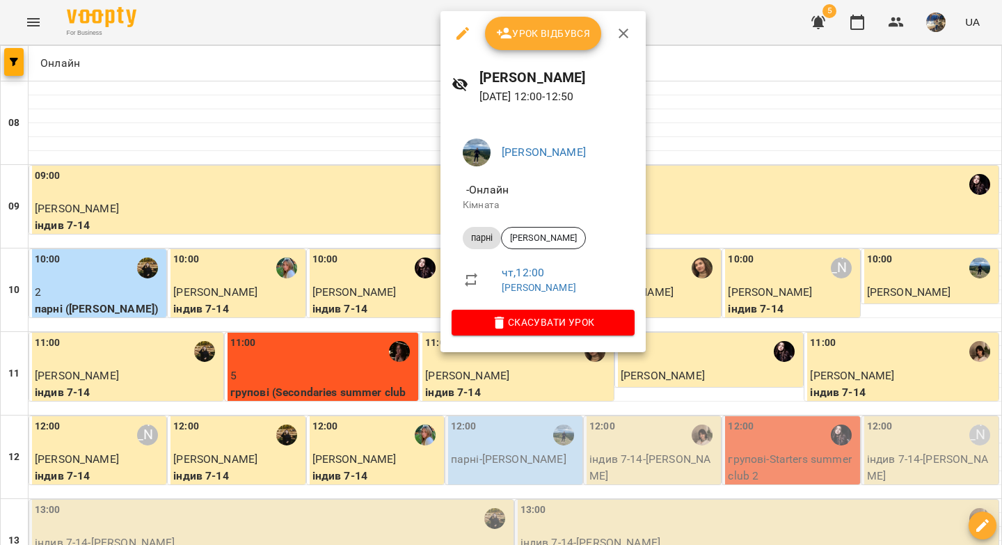
click at [567, 40] on span "Урок відбувся" at bounding box center [543, 33] width 95 height 17
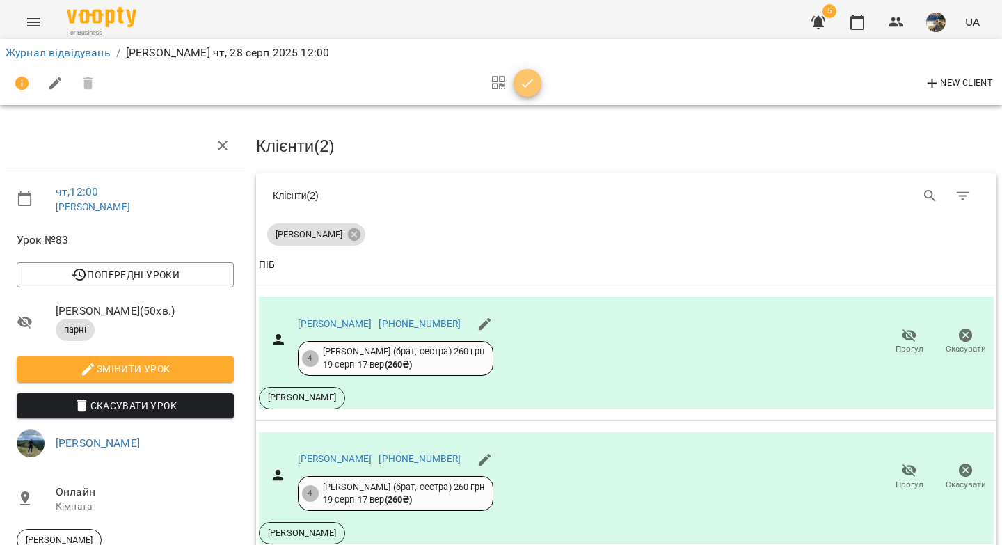
click at [524, 84] on icon "button" at bounding box center [527, 83] width 17 height 17
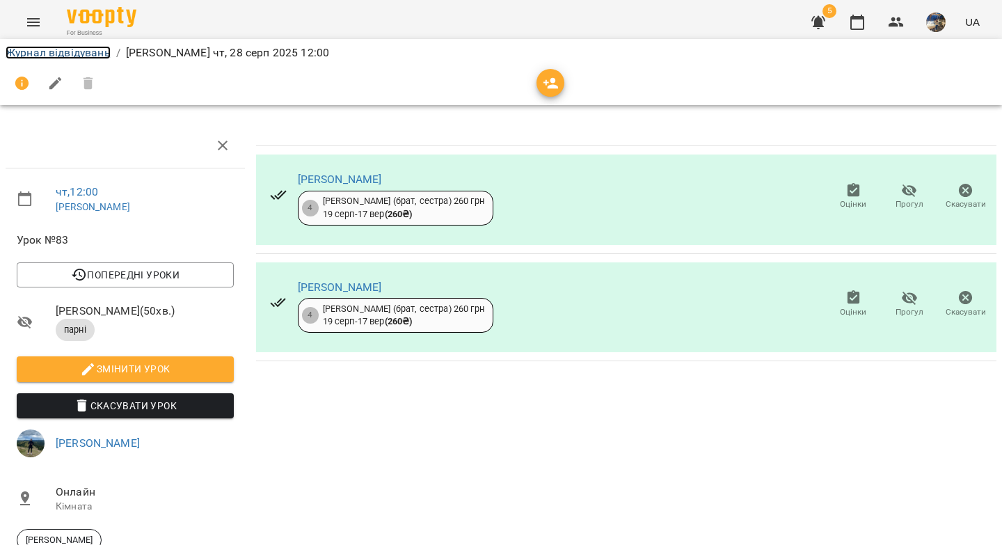
click at [29, 50] on link "Журнал відвідувань" at bounding box center [58, 52] width 105 height 13
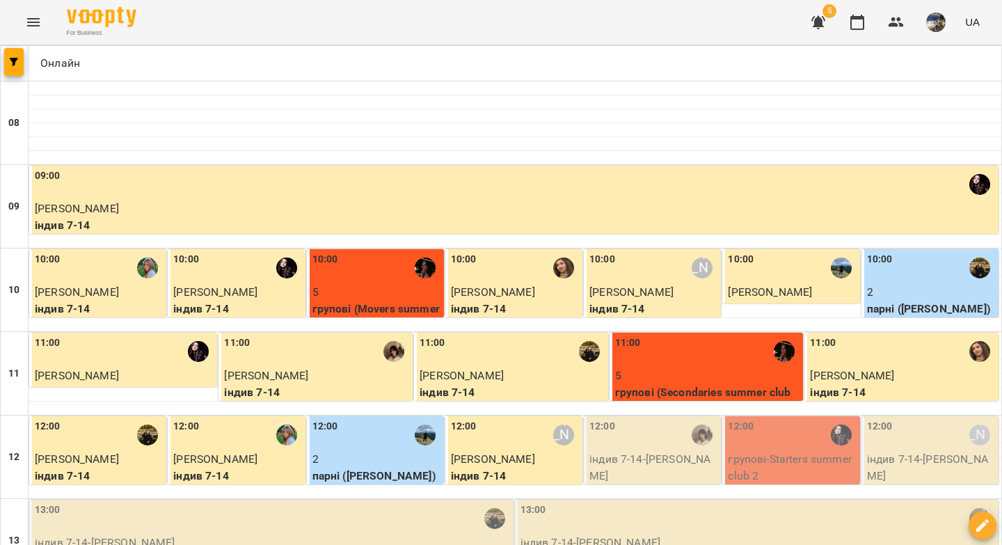
scroll to position [181, 0]
click at [634, 451] on p "індив 7-14 - Анастасія Хоменко" at bounding box center [653, 467] width 129 height 33
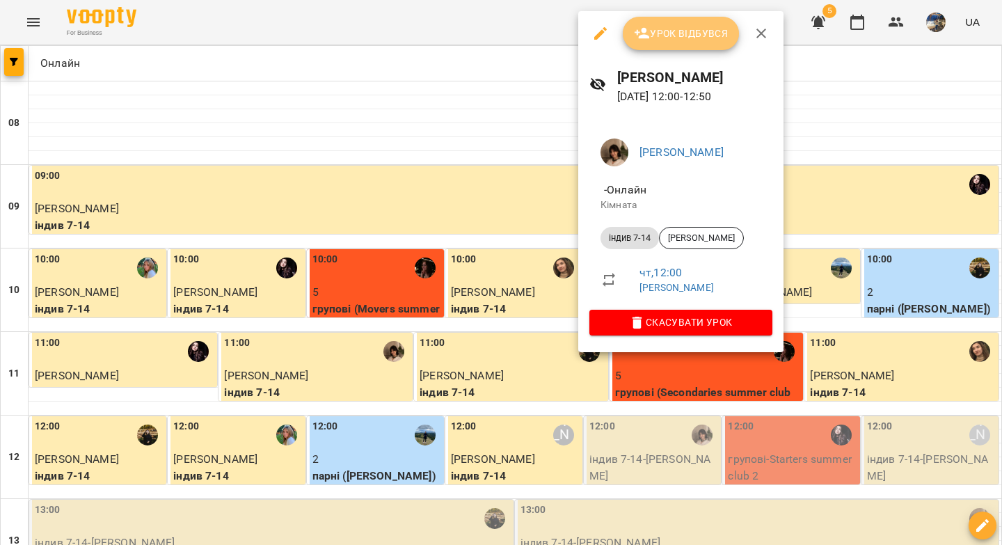
click at [684, 42] on span "Урок відбувся" at bounding box center [681, 33] width 95 height 17
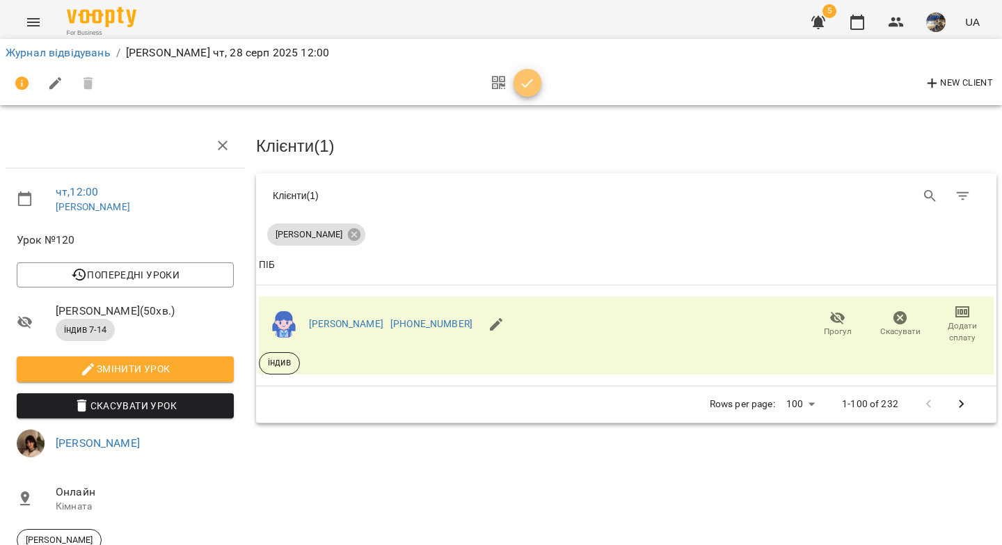
click at [538, 81] on span "button" at bounding box center [527, 83] width 28 height 17
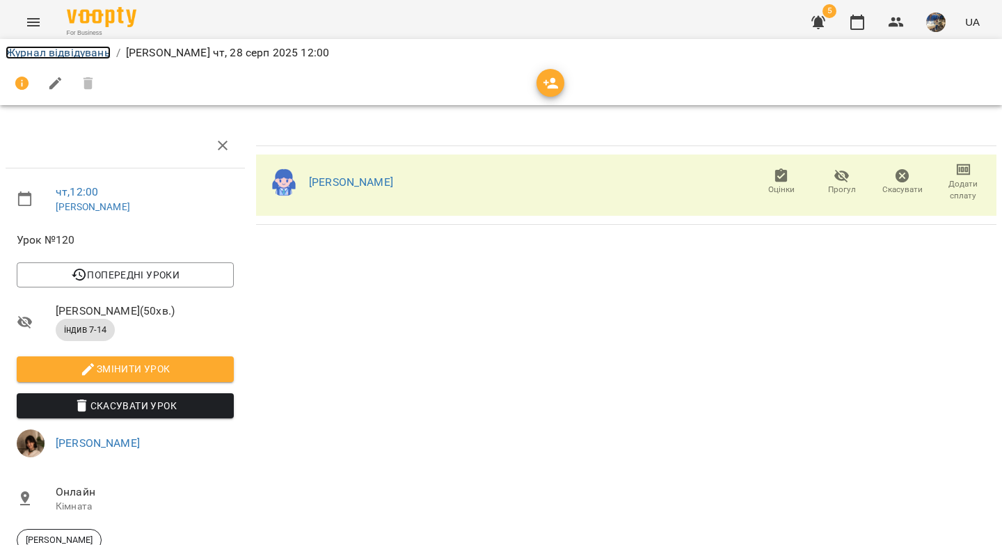
click at [80, 53] on link "Журнал відвідувань" at bounding box center [58, 52] width 105 height 13
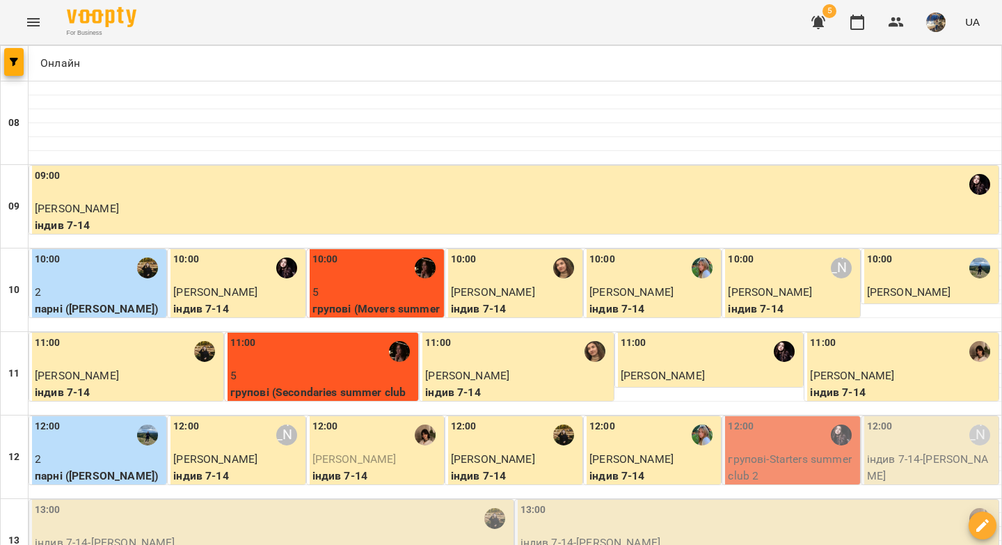
scroll to position [283, 0]
click at [780, 451] on p "групові - Starters summer club 2" at bounding box center [792, 467] width 129 height 33
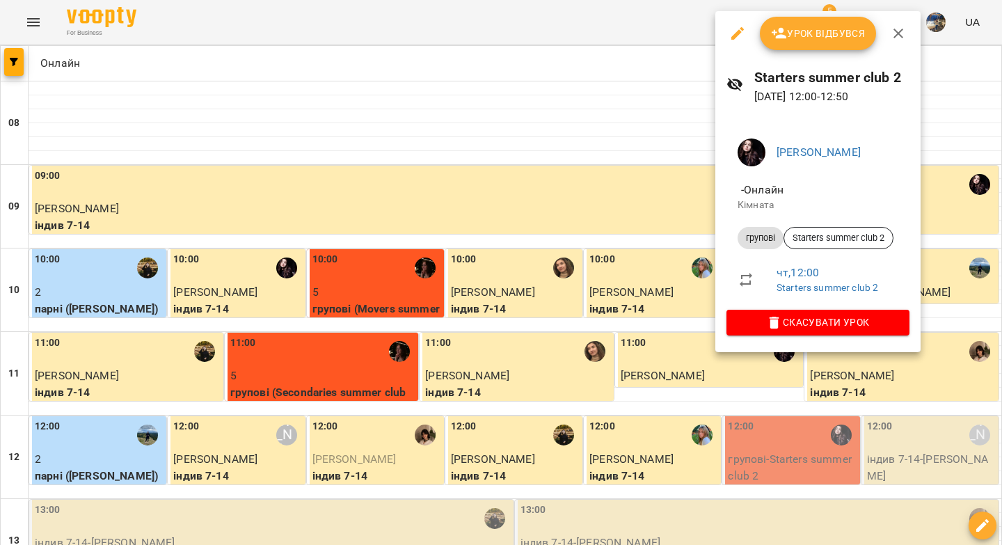
click at [806, 40] on span "Урок відбувся" at bounding box center [818, 33] width 95 height 17
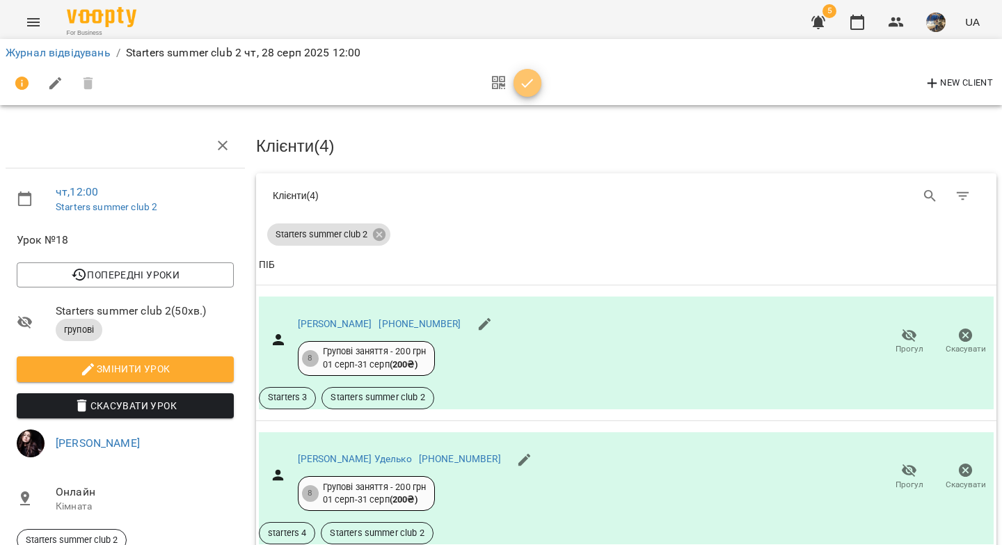
click at [527, 80] on icon "button" at bounding box center [527, 83] width 17 height 17
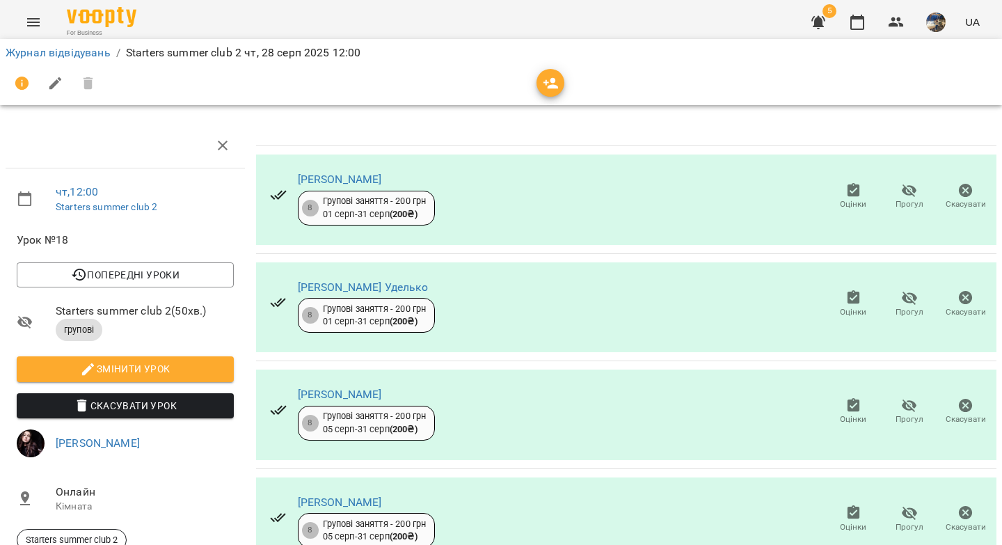
click at [56, 61] on div "Журнал відвідувань / Starters summer club 2 чт, 28 серп 2025 12:00" at bounding box center [501, 53] width 996 height 22
click at [60, 56] on link "Журнал відвідувань" at bounding box center [58, 52] width 105 height 13
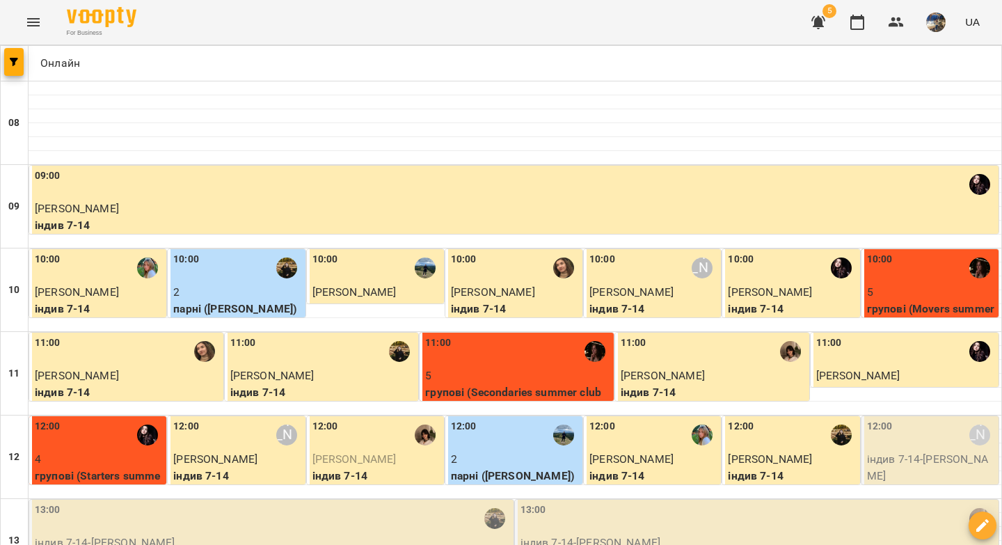
scroll to position [168, 0]
click at [892, 451] on p "індив 7-14 - Дамір Мунтян" at bounding box center [931, 467] width 129 height 33
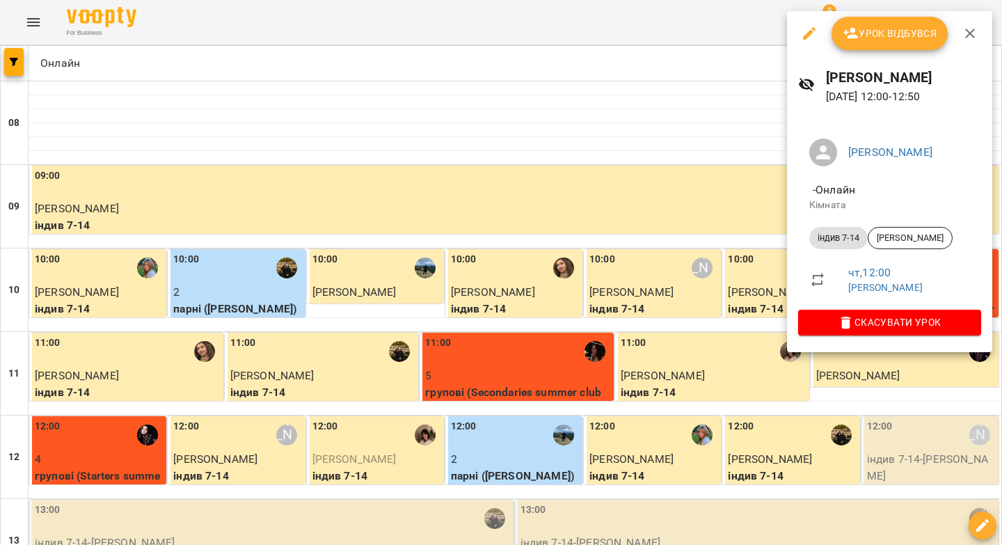
click at [891, 36] on span "Урок відбувся" at bounding box center [889, 33] width 95 height 17
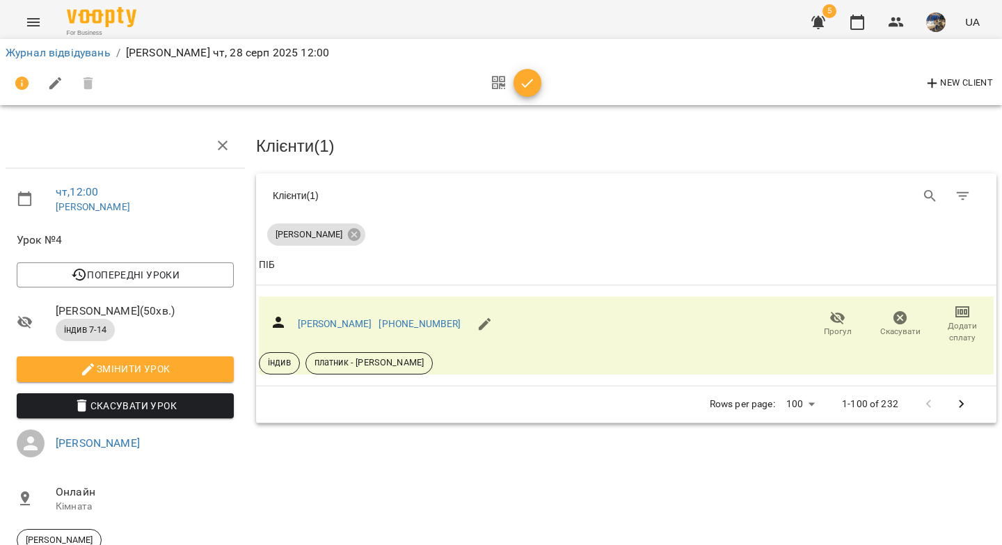
drag, startPoint x: 531, startPoint y: 83, endPoint x: 521, endPoint y: 83, distance: 9.7
click at [531, 82] on icon "button" at bounding box center [527, 83] width 17 height 17
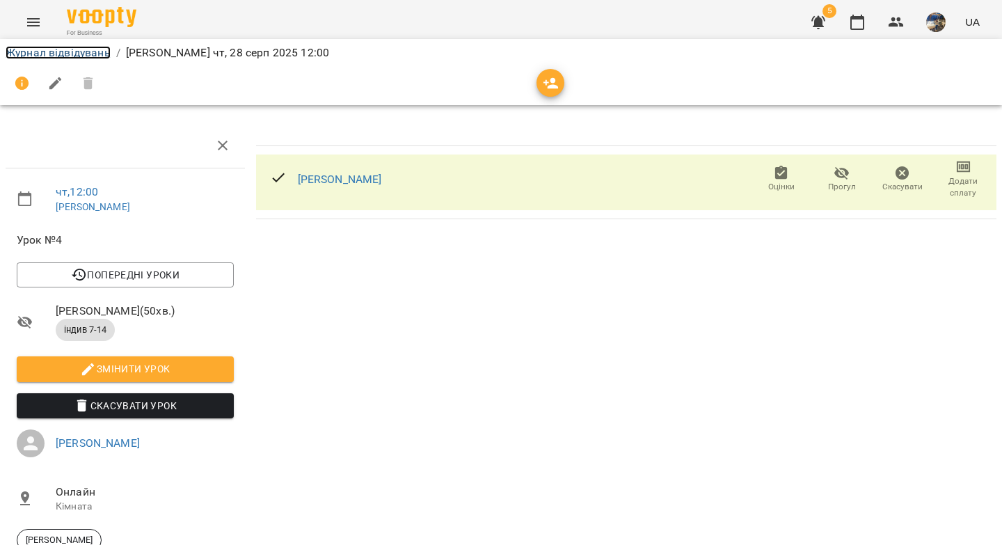
click at [80, 47] on link "Журнал відвідувань" at bounding box center [58, 52] width 105 height 13
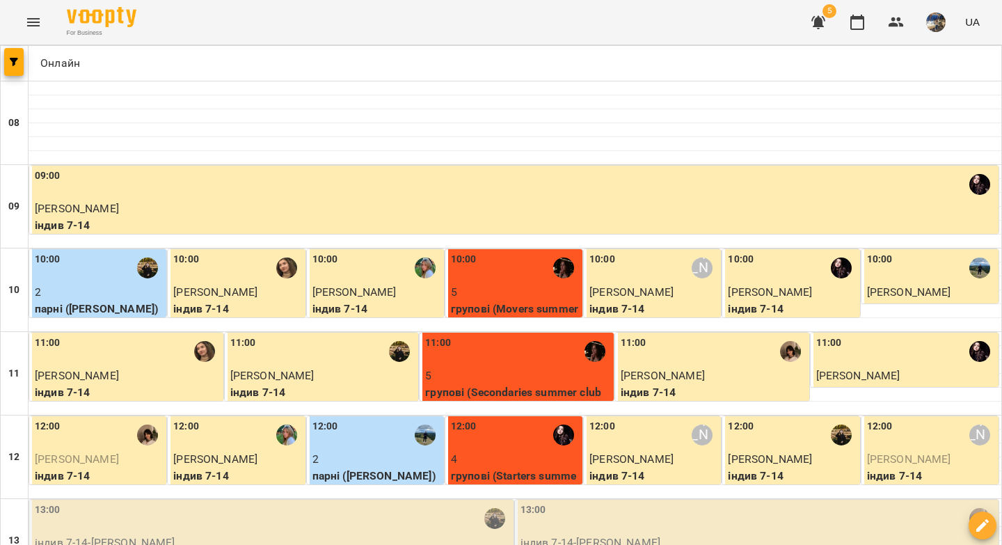
scroll to position [244, 0]
click at [298, 502] on div "13:00" at bounding box center [273, 518] width 476 height 32
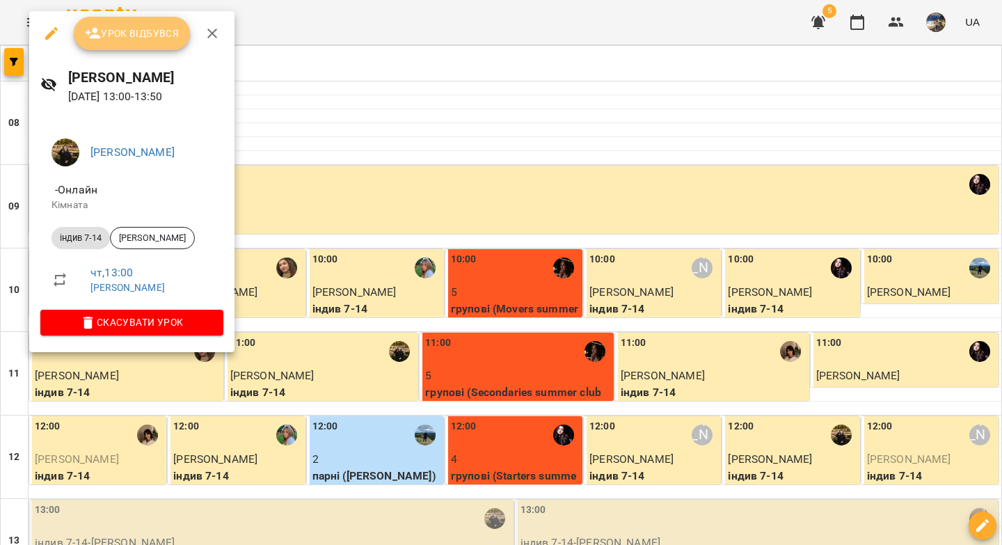
click at [157, 36] on span "Урок відбувся" at bounding box center [132, 33] width 95 height 17
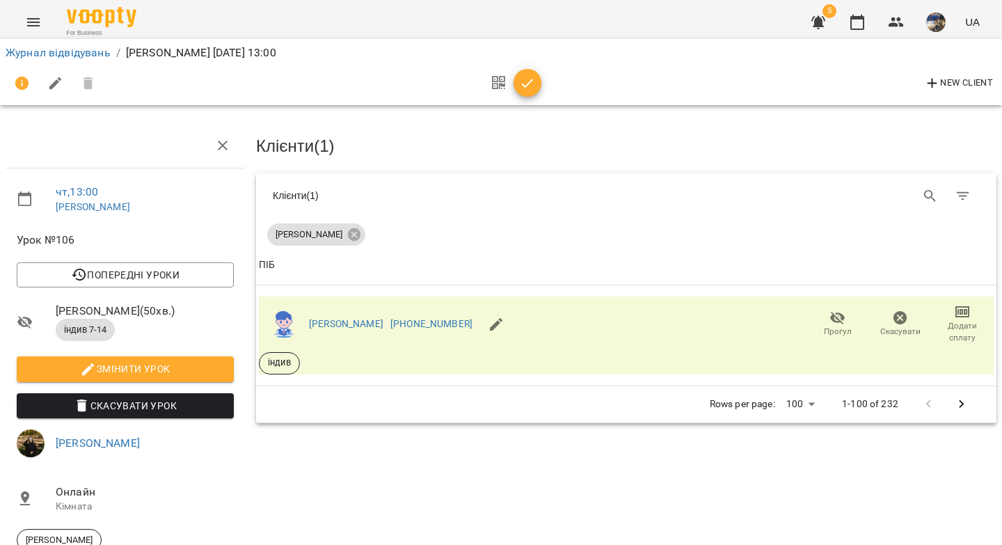
click at [528, 81] on icon "button" at bounding box center [527, 83] width 17 height 17
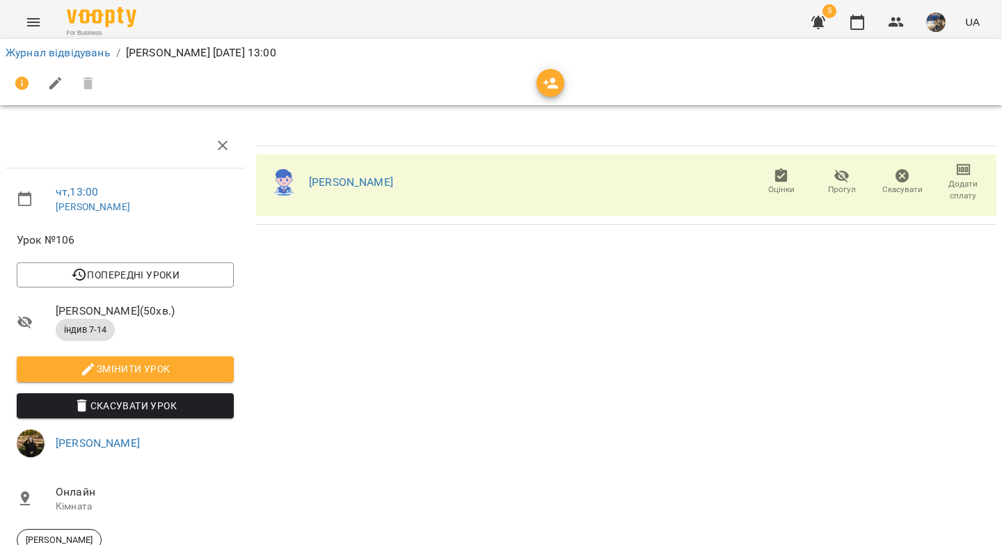
click at [85, 59] on li "Журнал відвідувань" at bounding box center [58, 53] width 105 height 17
click at [88, 55] on link "Журнал відвідувань" at bounding box center [58, 52] width 105 height 13
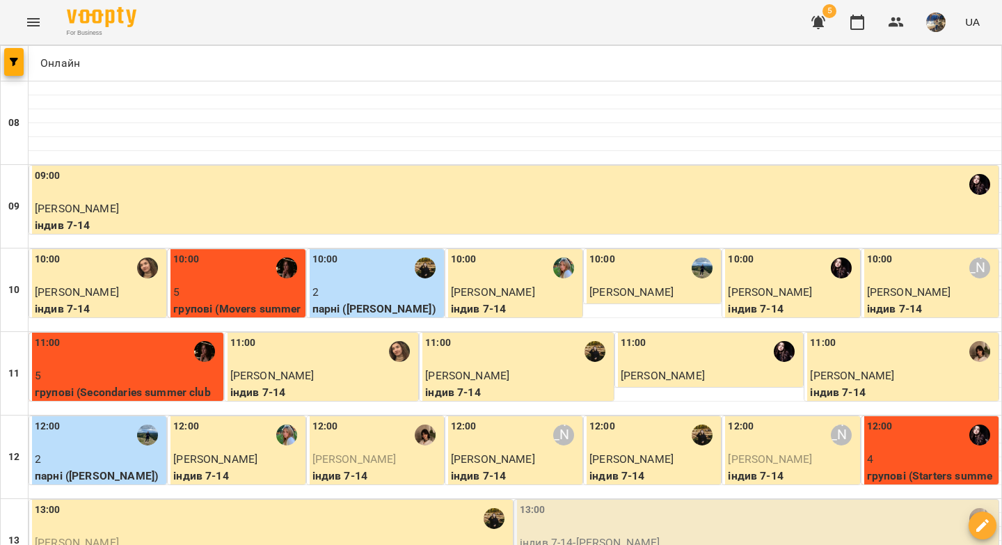
scroll to position [320, 0]
click at [607, 534] on p "індив 7-14 - Мирослава Зусько" at bounding box center [758, 542] width 476 height 17
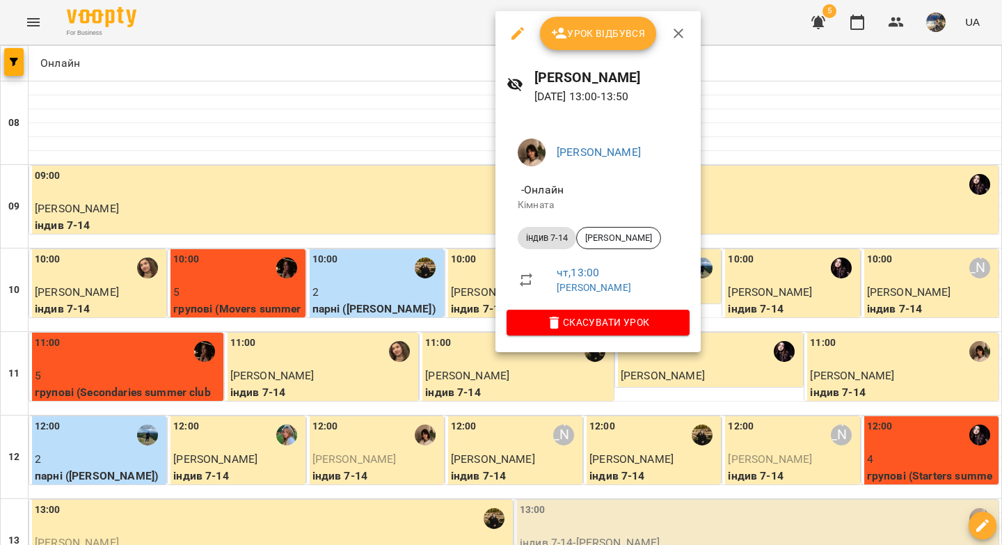
click at [586, 34] on span "Урок відбувся" at bounding box center [598, 33] width 95 height 17
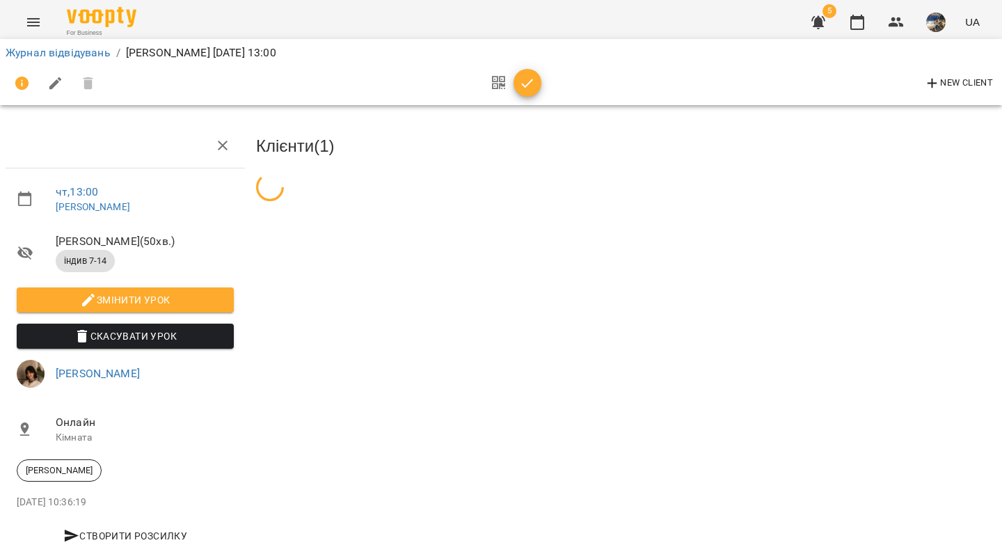
click at [533, 82] on icon "button" at bounding box center [527, 83] width 17 height 17
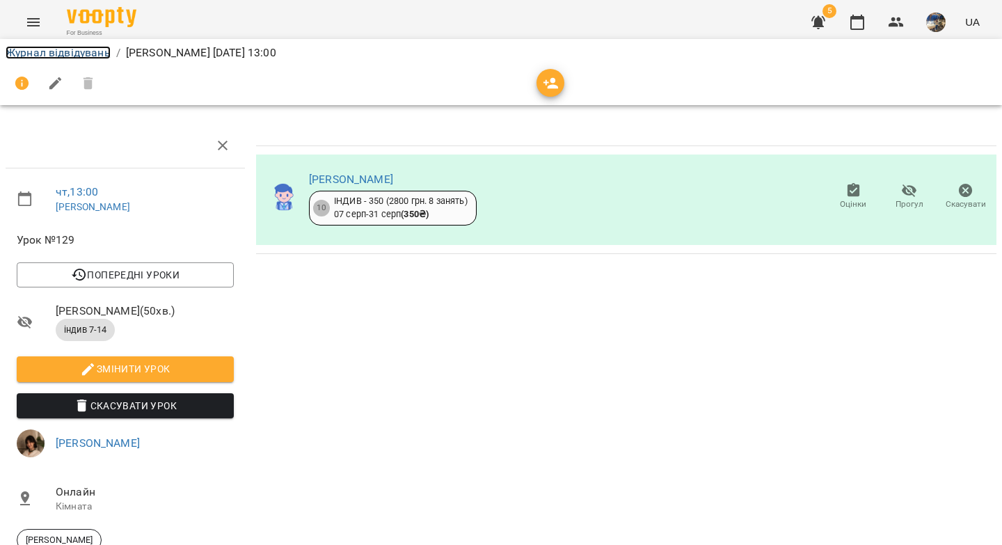
click at [84, 50] on link "Журнал відвідувань" at bounding box center [58, 52] width 105 height 13
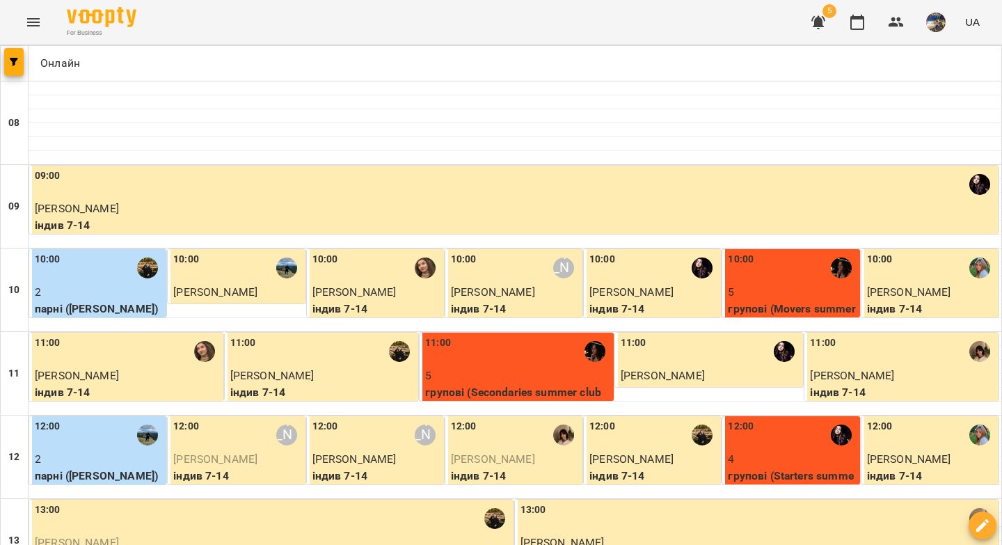
scroll to position [345, 0]
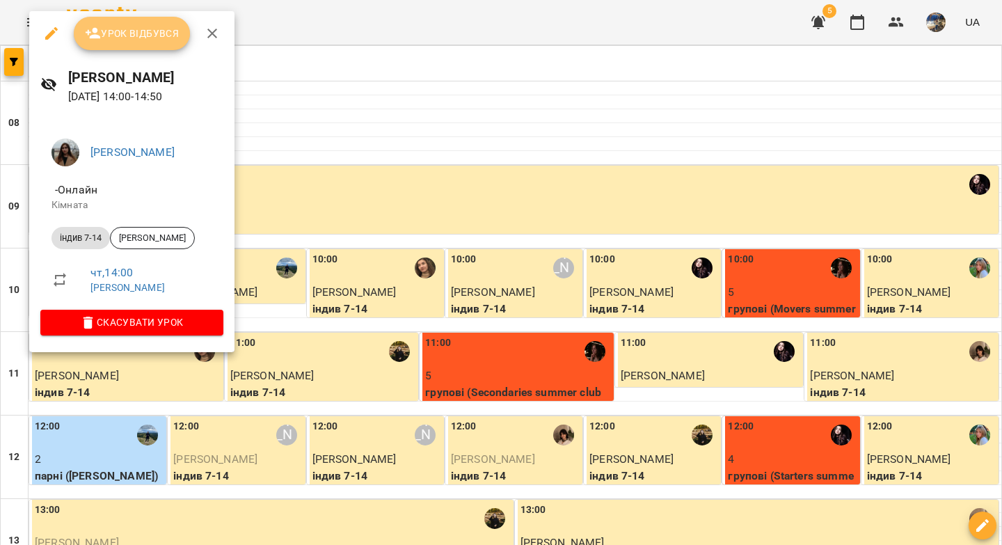
click at [162, 34] on span "Урок відбувся" at bounding box center [132, 33] width 95 height 17
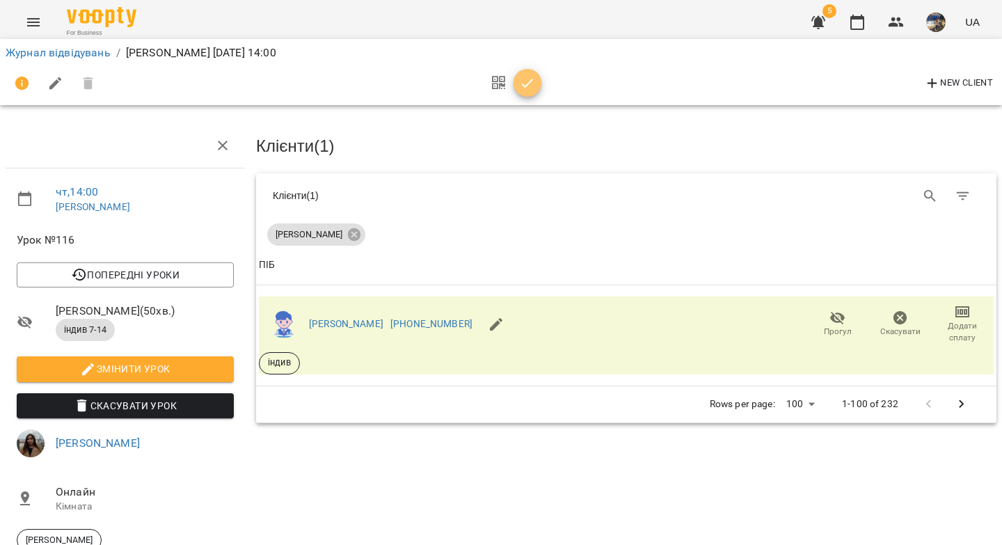
drag, startPoint x: 524, startPoint y: 85, endPoint x: 515, endPoint y: 90, distance: 10.6
click at [525, 85] on icon "button" at bounding box center [527, 83] width 17 height 17
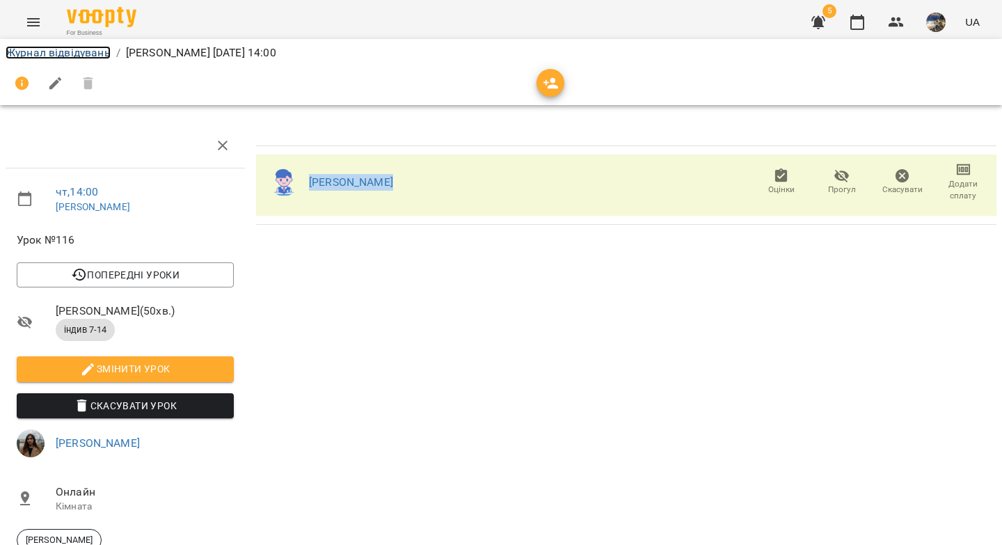
click at [78, 55] on link "Журнал відвідувань" at bounding box center [58, 52] width 105 height 13
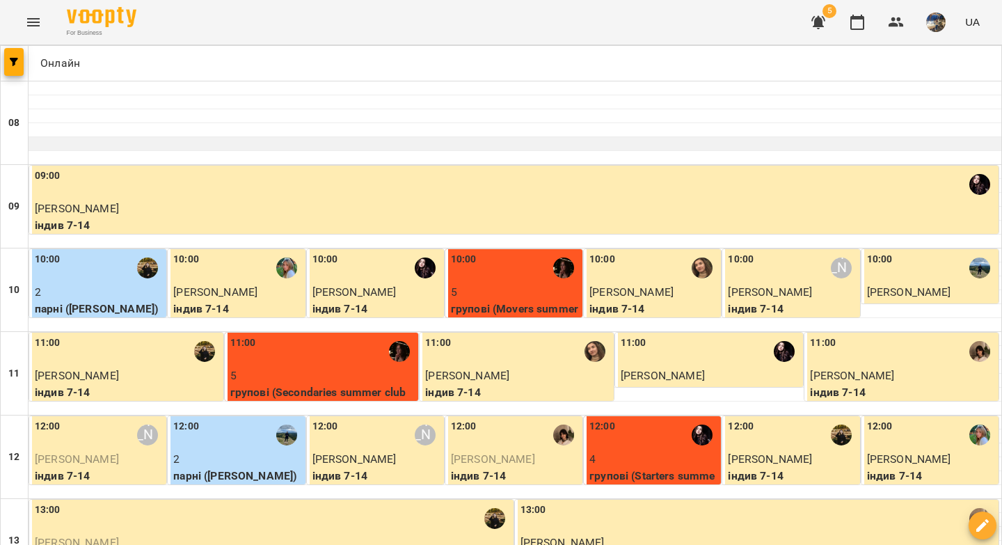
scroll to position [236, 0]
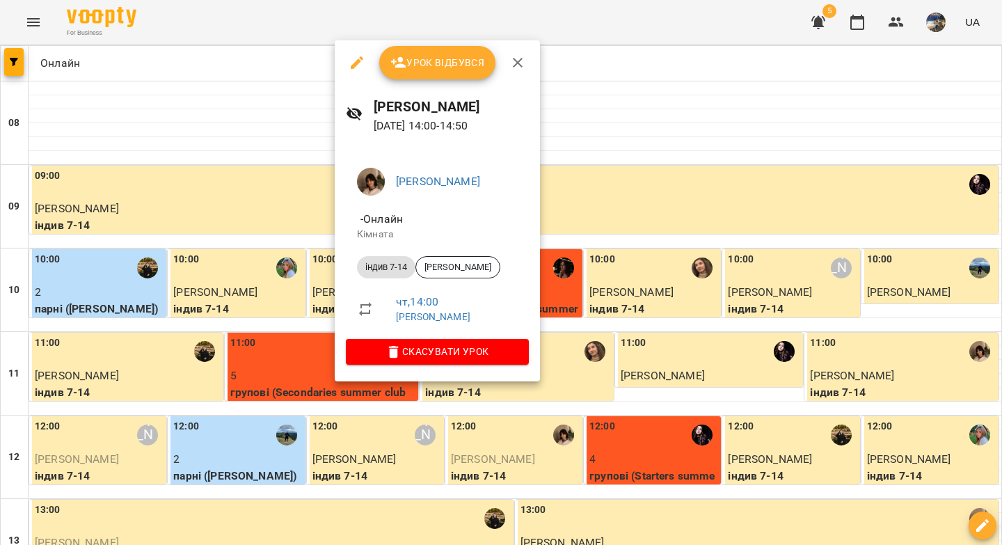
click at [468, 58] on span "Урок відбувся" at bounding box center [437, 62] width 95 height 17
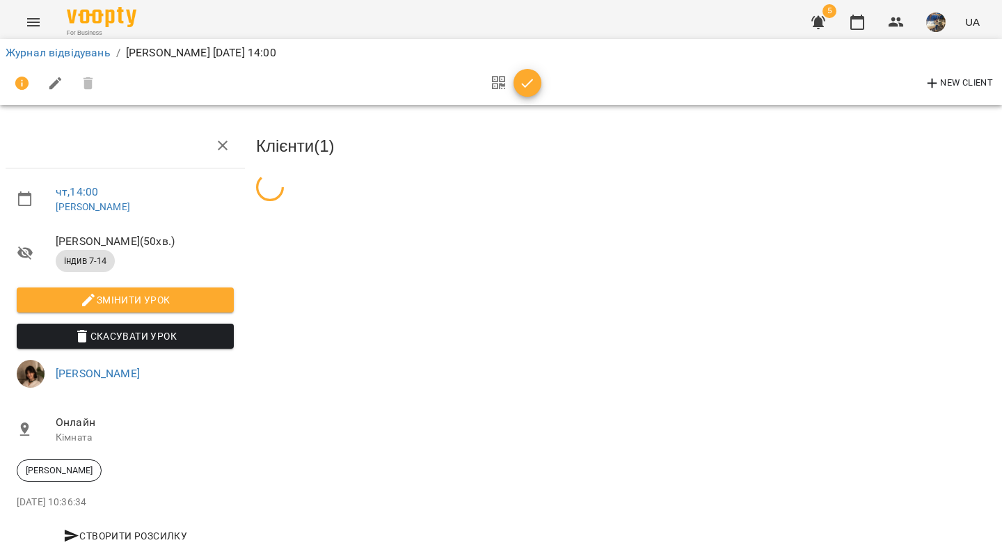
click at [529, 92] on button "button" at bounding box center [527, 83] width 28 height 28
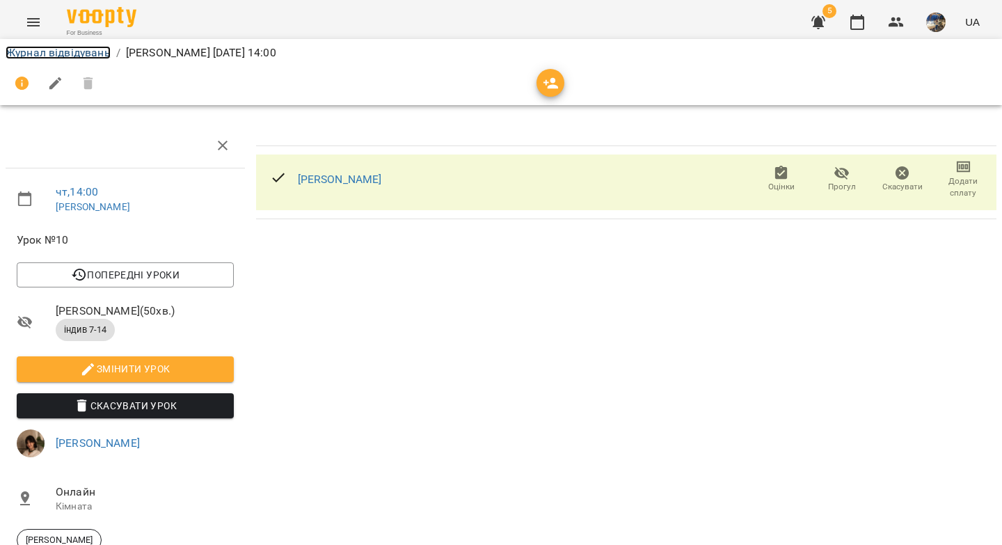
click at [28, 52] on link "Журнал відвідувань" at bounding box center [58, 52] width 105 height 13
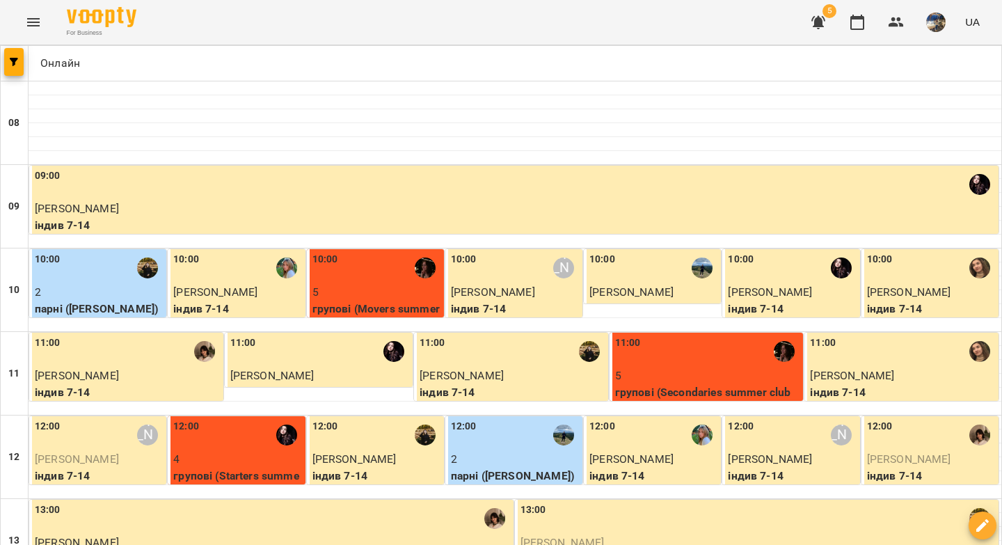
scroll to position [378, 0]
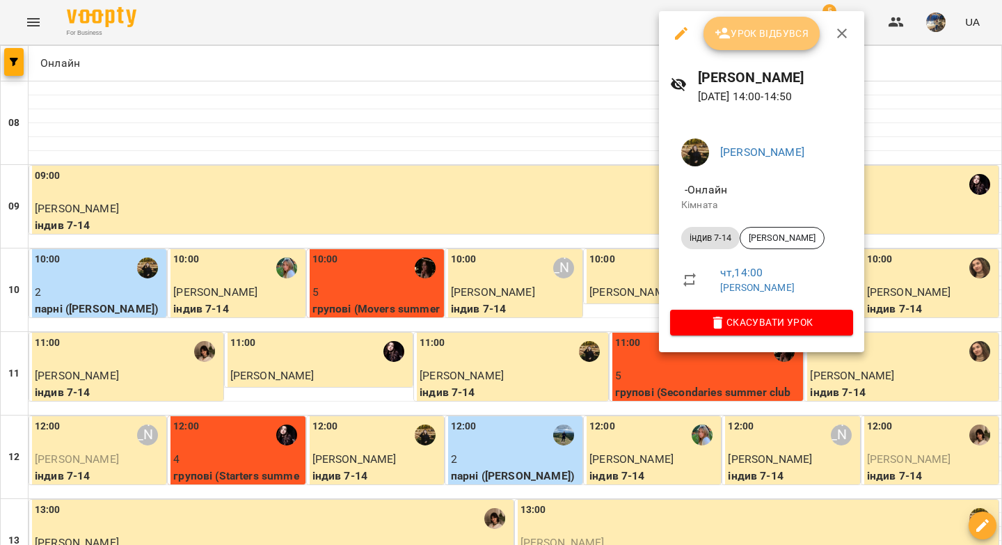
click at [748, 32] on span "Урок відбувся" at bounding box center [761, 33] width 95 height 17
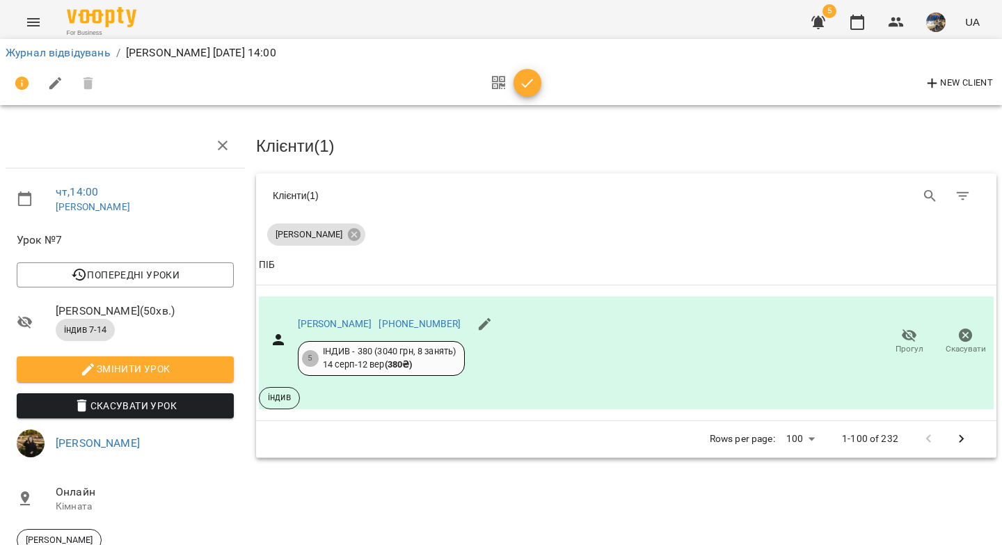
click at [527, 86] on icon "button" at bounding box center [527, 83] width 17 height 17
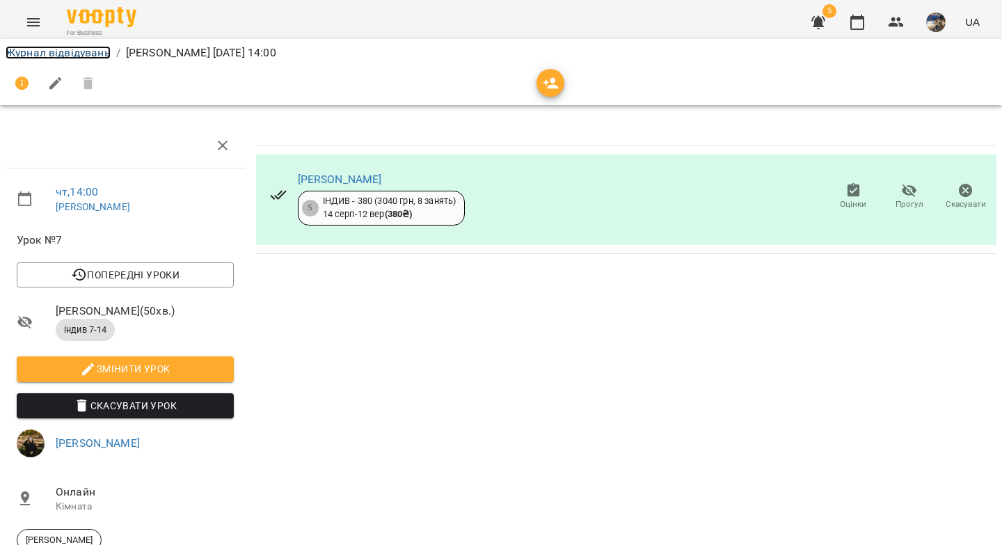
click at [68, 54] on link "Журнал відвідувань" at bounding box center [58, 52] width 105 height 13
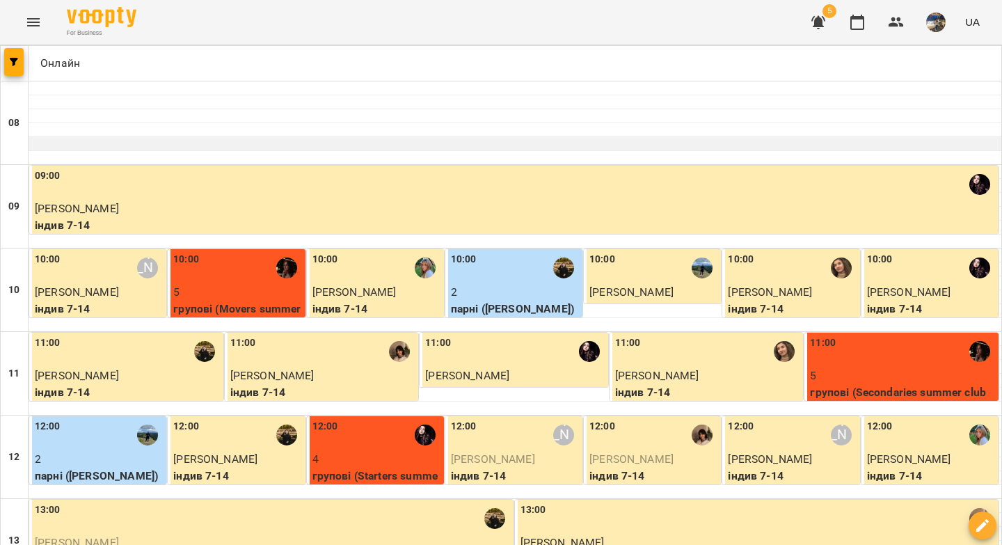
scroll to position [417, 0]
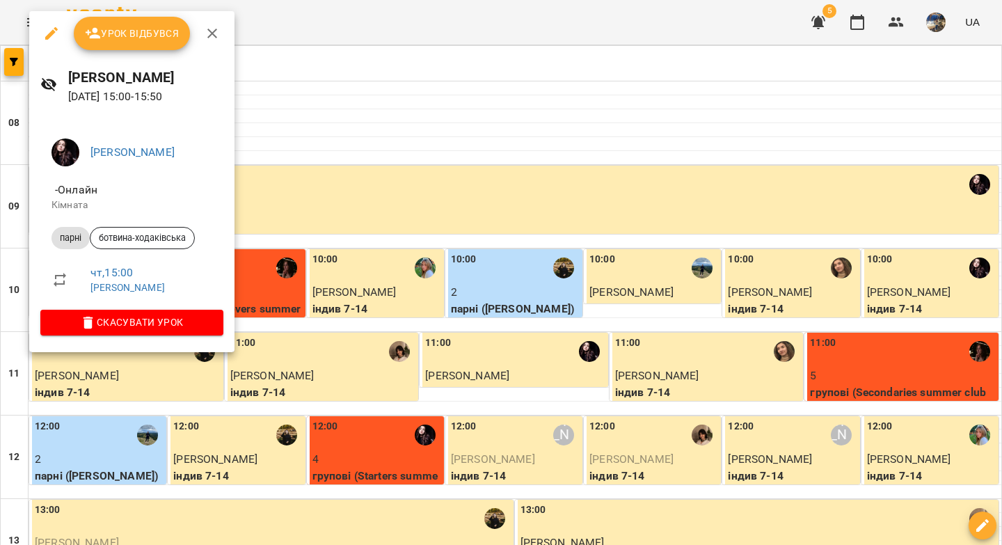
click at [110, 25] on span "Урок відбувся" at bounding box center [132, 33] width 95 height 17
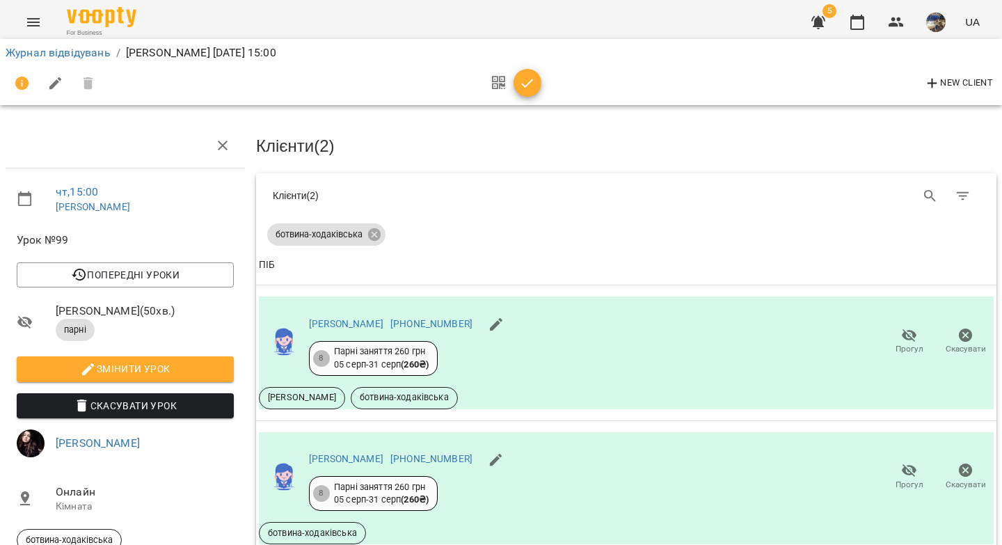
click at [531, 87] on icon "button" at bounding box center [527, 83] width 17 height 17
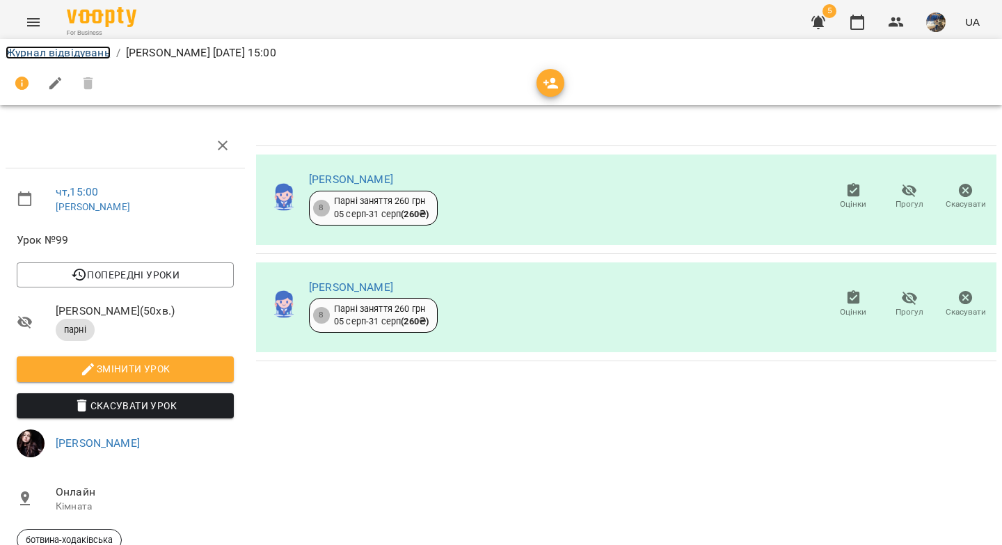
click at [52, 58] on link "Журнал відвідувань" at bounding box center [58, 52] width 105 height 13
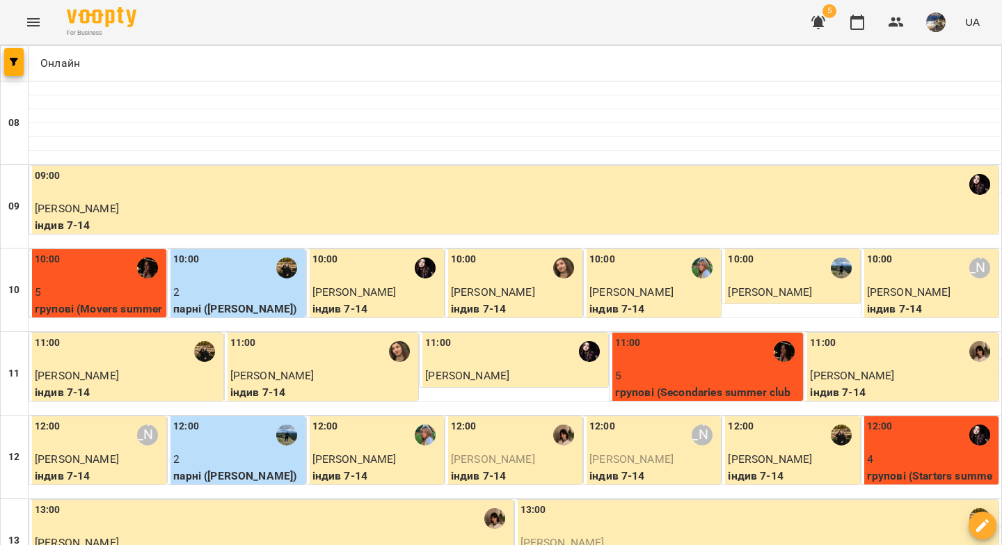
scroll to position [495, 0]
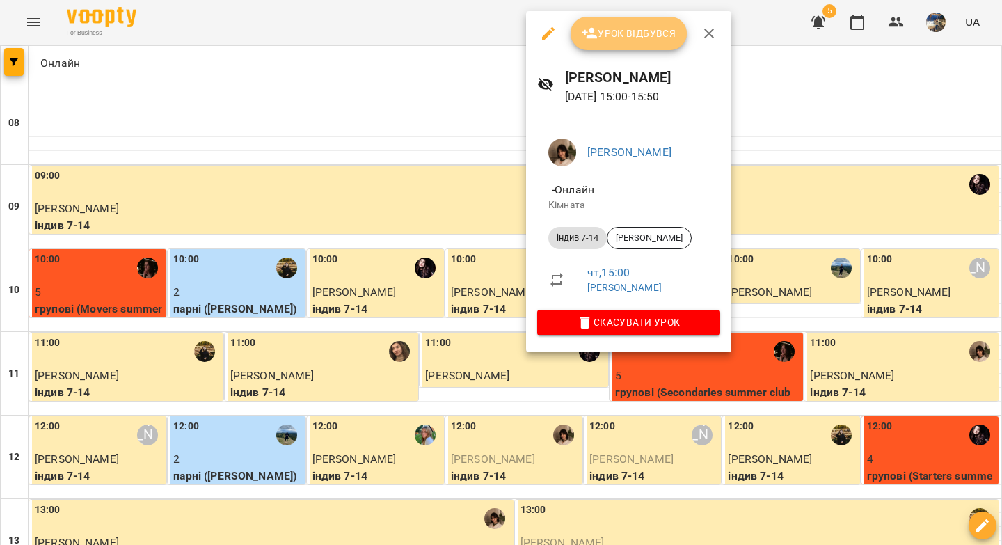
click at [623, 32] on span "Урок відбувся" at bounding box center [629, 33] width 95 height 17
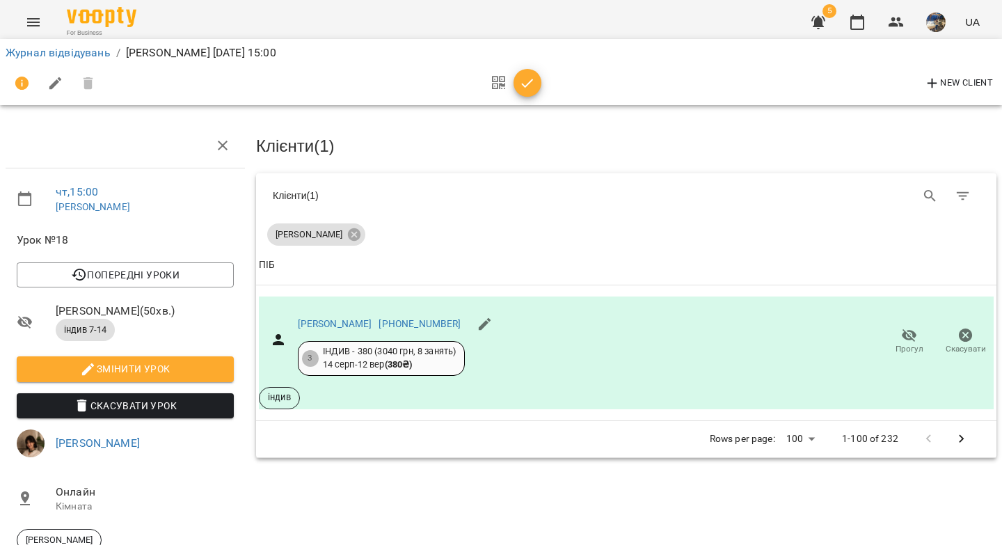
click at [523, 92] on button "button" at bounding box center [527, 83] width 28 height 28
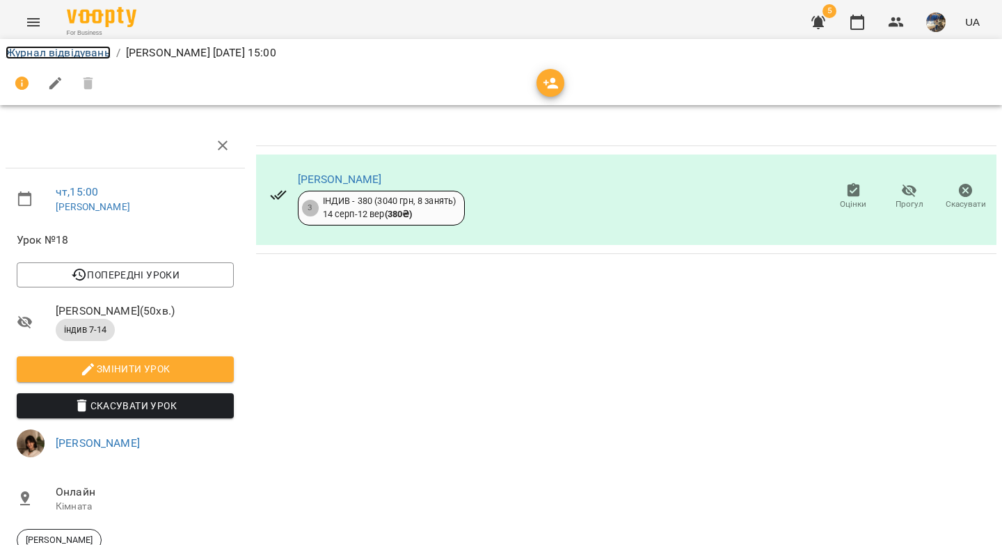
click at [83, 51] on link "Журнал відвідувань" at bounding box center [58, 52] width 105 height 13
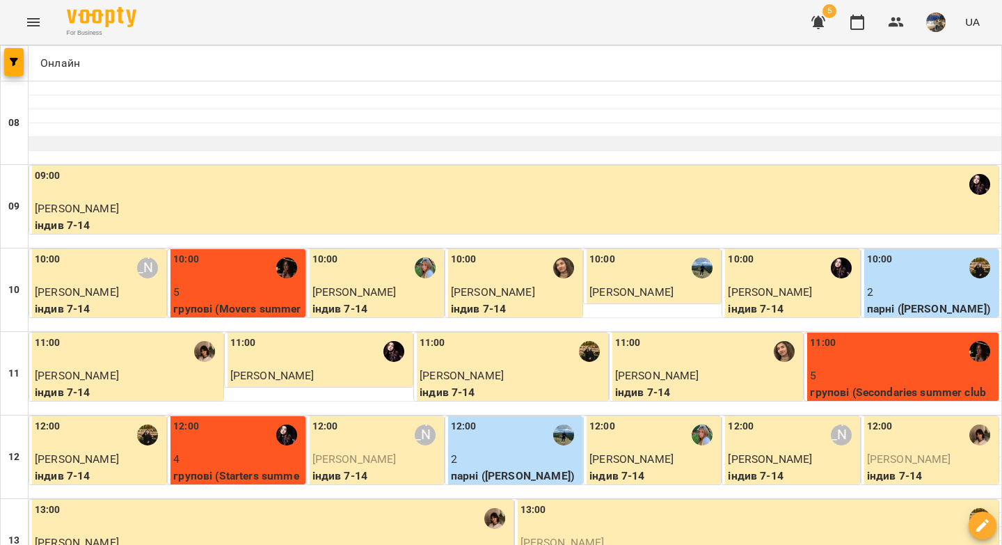
scroll to position [583, 0]
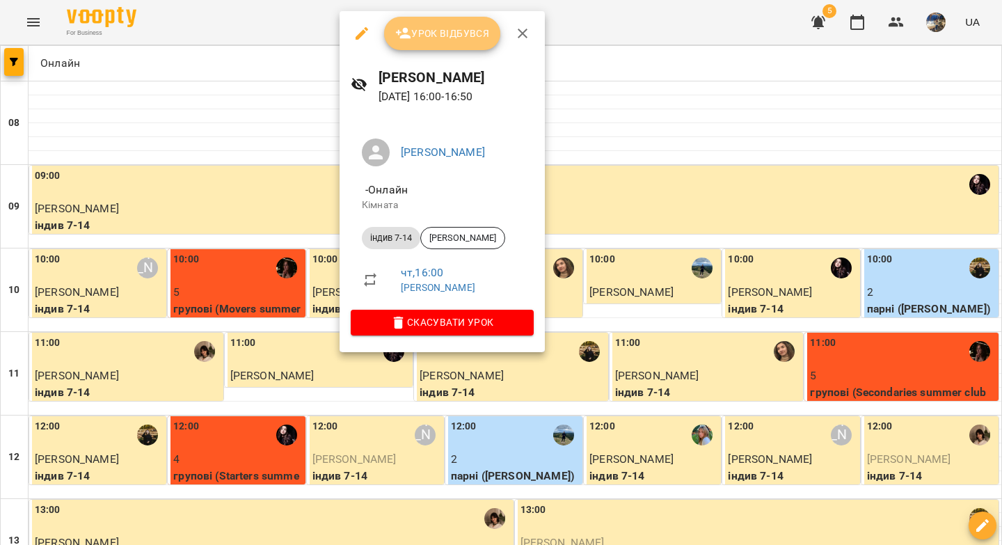
click at [447, 31] on span "Урок відбувся" at bounding box center [442, 33] width 95 height 17
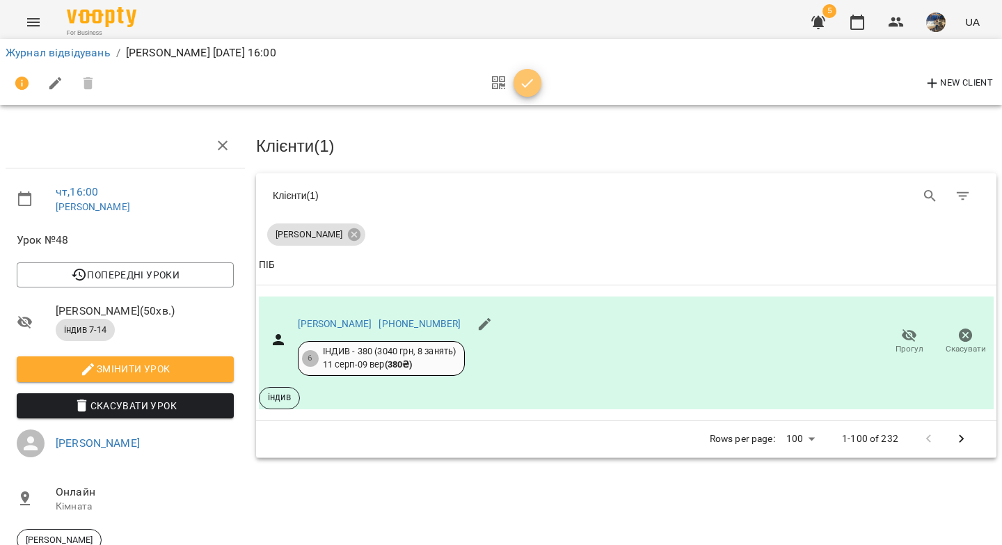
click at [536, 90] on span "button" at bounding box center [527, 83] width 28 height 17
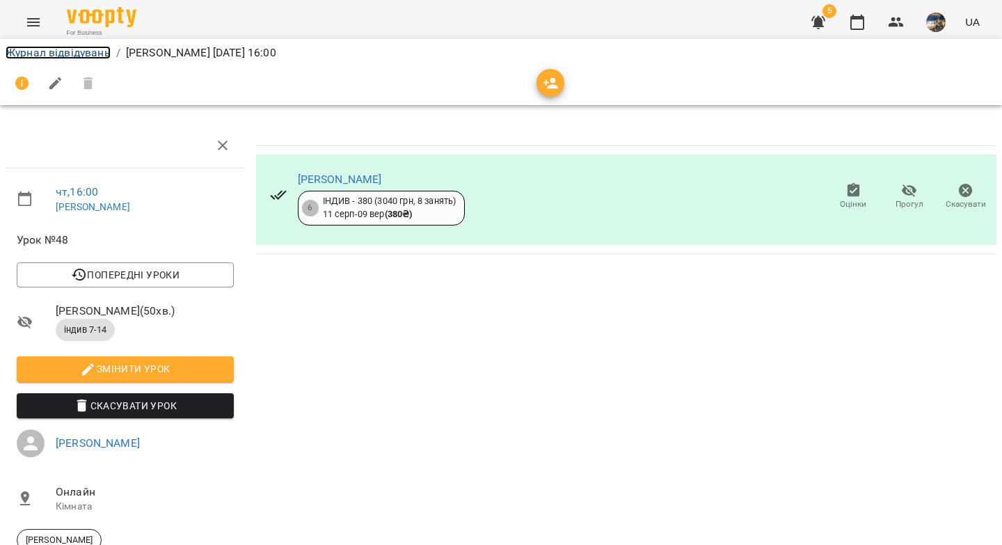
click at [28, 47] on link "Журнал відвідувань" at bounding box center [58, 52] width 105 height 13
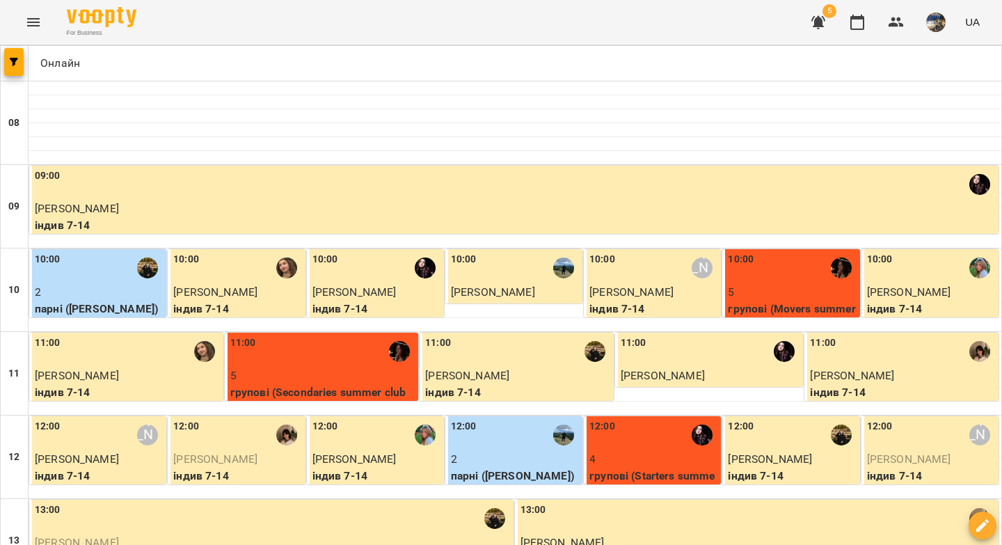
scroll to position [550, 0]
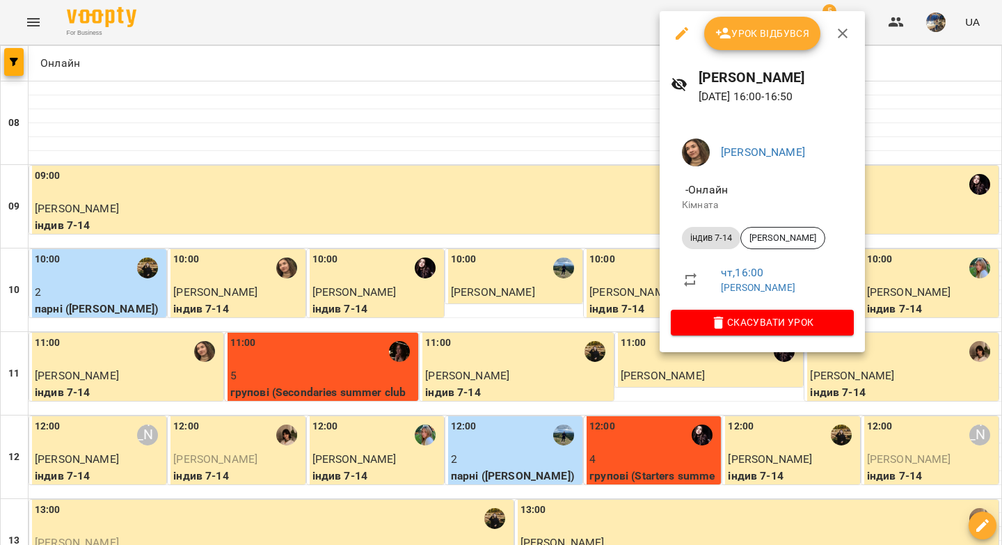
drag, startPoint x: 739, startPoint y: 40, endPoint x: 731, endPoint y: 43, distance: 8.8
click at [739, 40] on span "Урок відбувся" at bounding box center [762, 33] width 95 height 17
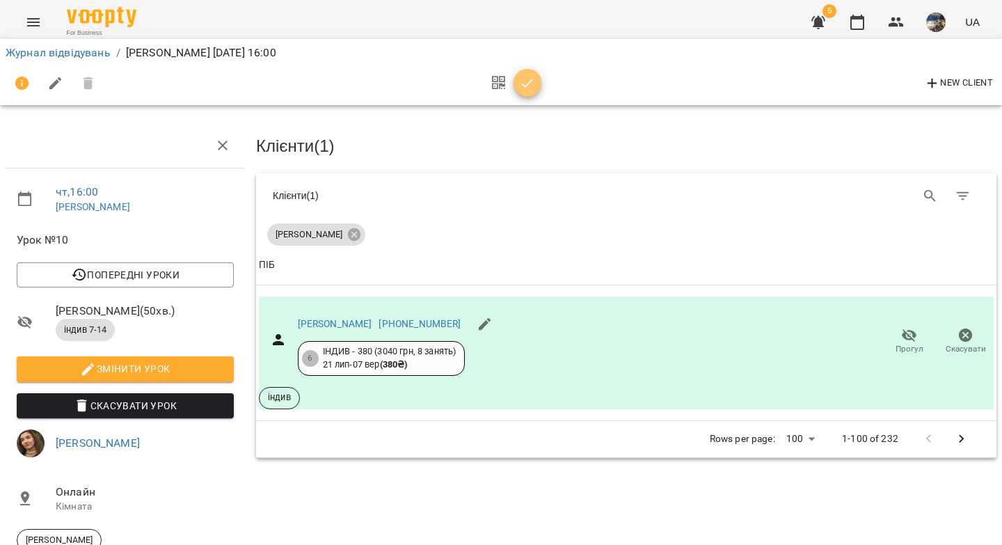
click at [533, 79] on icon "button" at bounding box center [527, 83] width 17 height 17
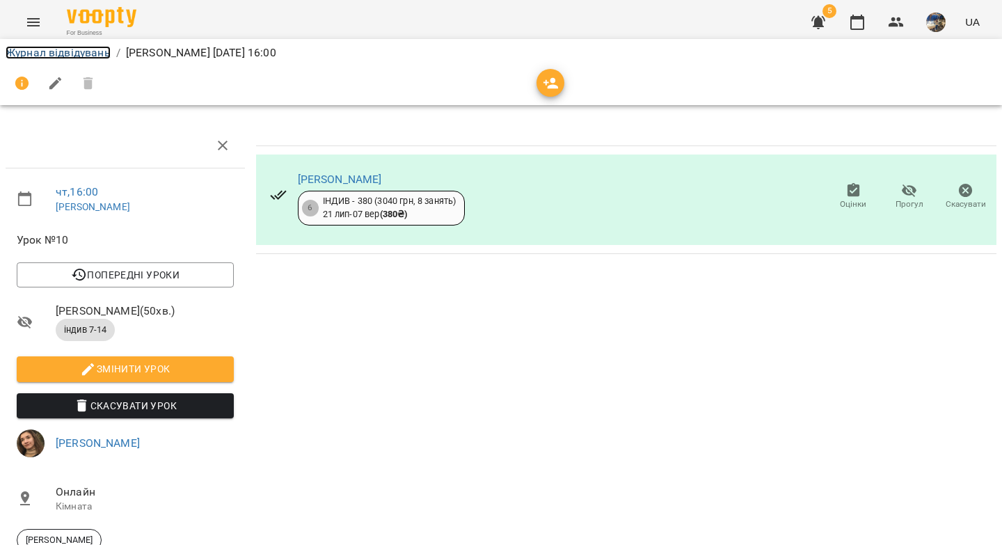
click at [22, 56] on link "Журнал відвідувань" at bounding box center [58, 52] width 105 height 13
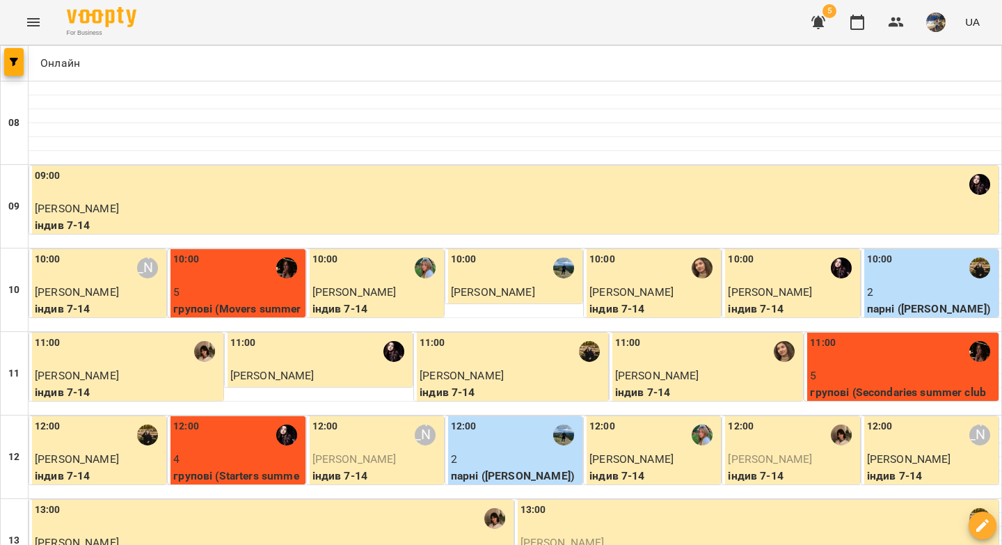
scroll to position [610, 0]
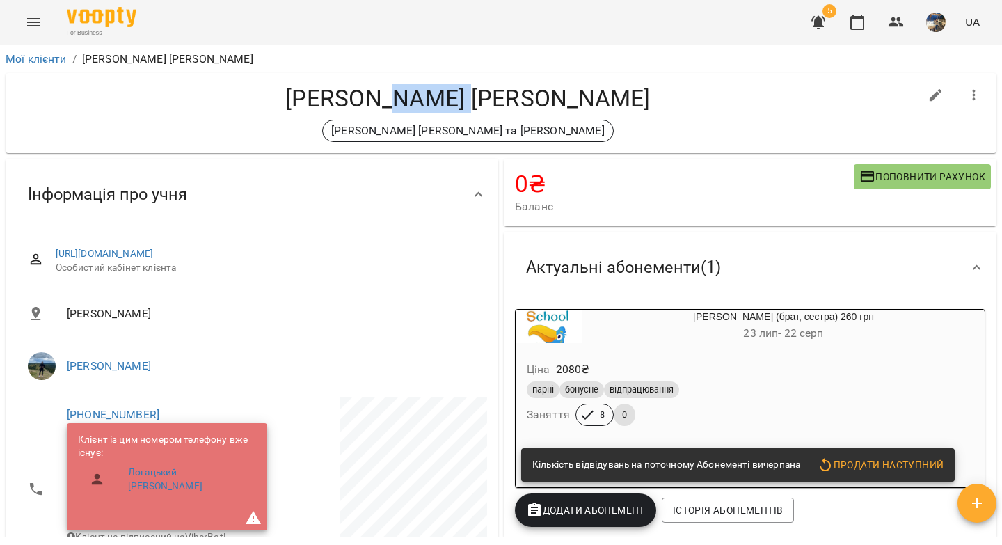
drag, startPoint x: 573, startPoint y: 95, endPoint x: 489, endPoint y: 97, distance: 84.2
click at [489, 97] on h4 "Логацький Іван" at bounding box center [468, 98] width 902 height 29
drag, startPoint x: 442, startPoint y: 100, endPoint x: 429, endPoint y: 99, distance: 12.5
click at [442, 99] on h4 "Логацький Іван" at bounding box center [468, 98] width 902 height 29
drag, startPoint x: 378, startPoint y: 96, endPoint x: 488, endPoint y: 97, distance: 110.6
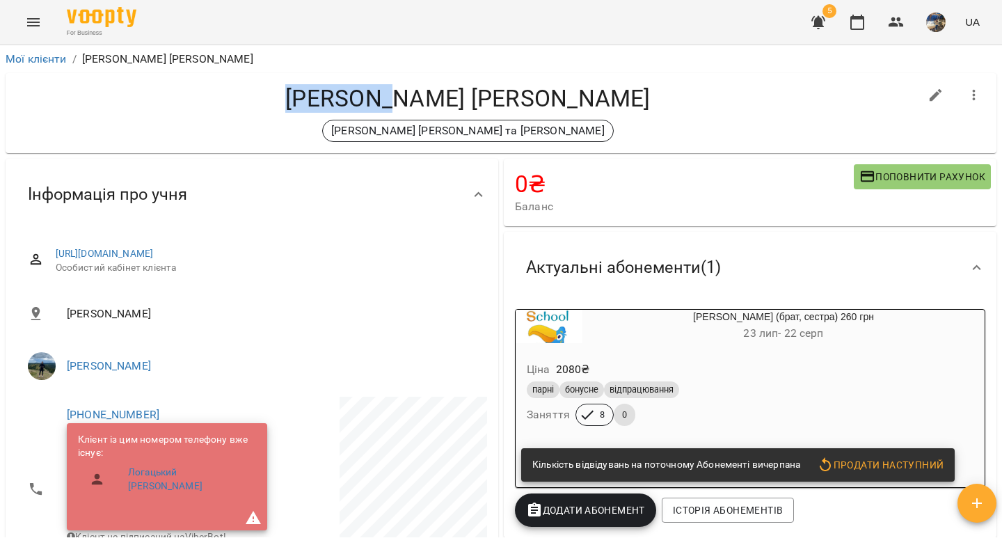
click at [488, 97] on h4 "Логацький Іван" at bounding box center [468, 98] width 902 height 29
copy h4 "Логацьки"
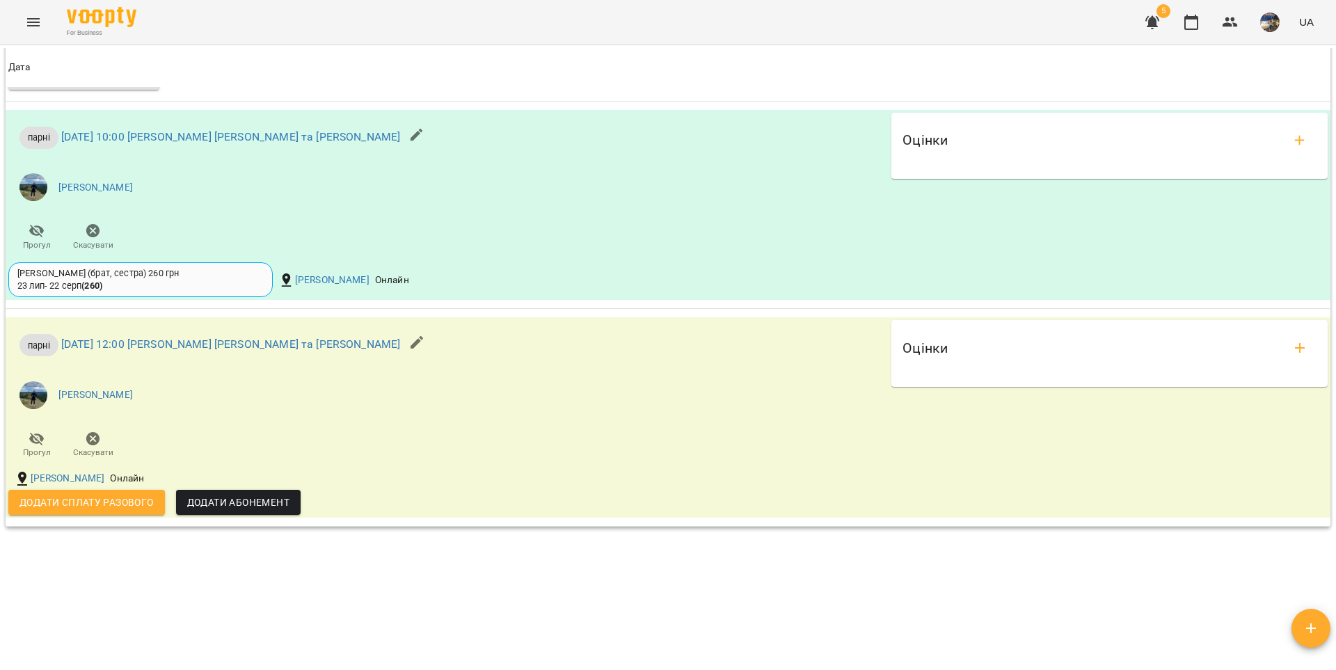
scroll to position [1755, 0]
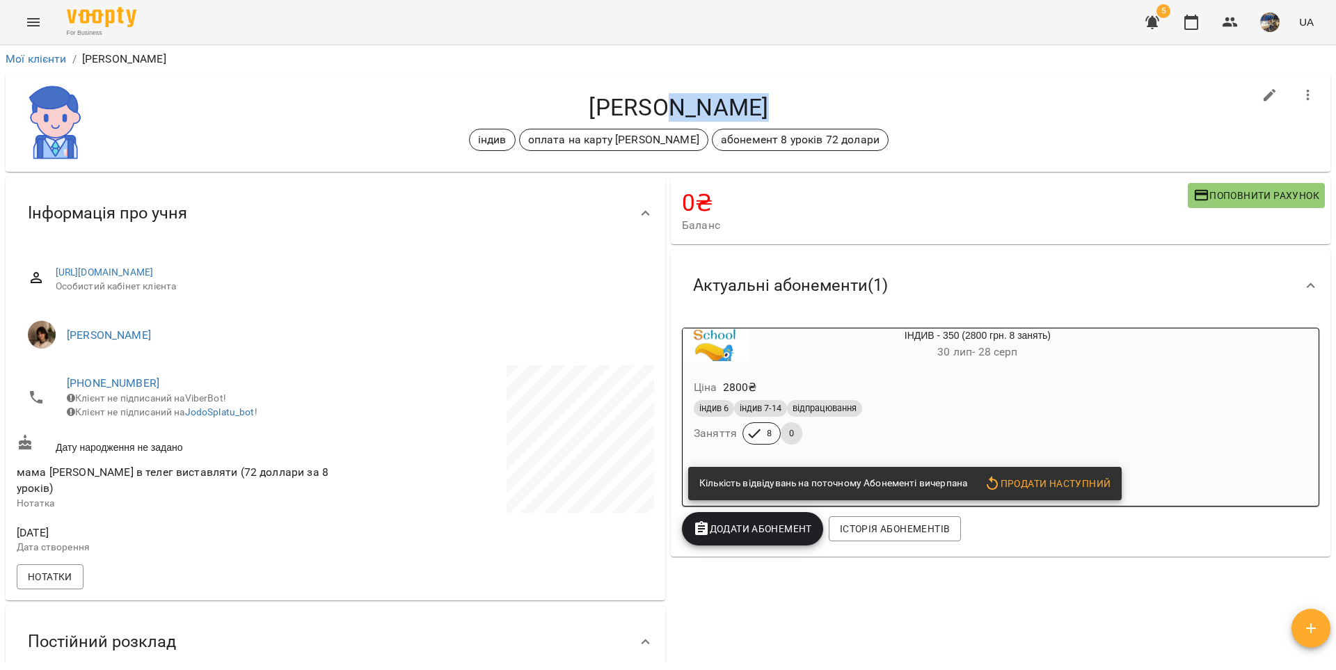
drag, startPoint x: 762, startPoint y: 107, endPoint x: 678, endPoint y: 101, distance: 84.4
click at [678, 101] on h4 "[PERSON_NAME]" at bounding box center [678, 107] width 1148 height 29
copy h4 "Паладій"
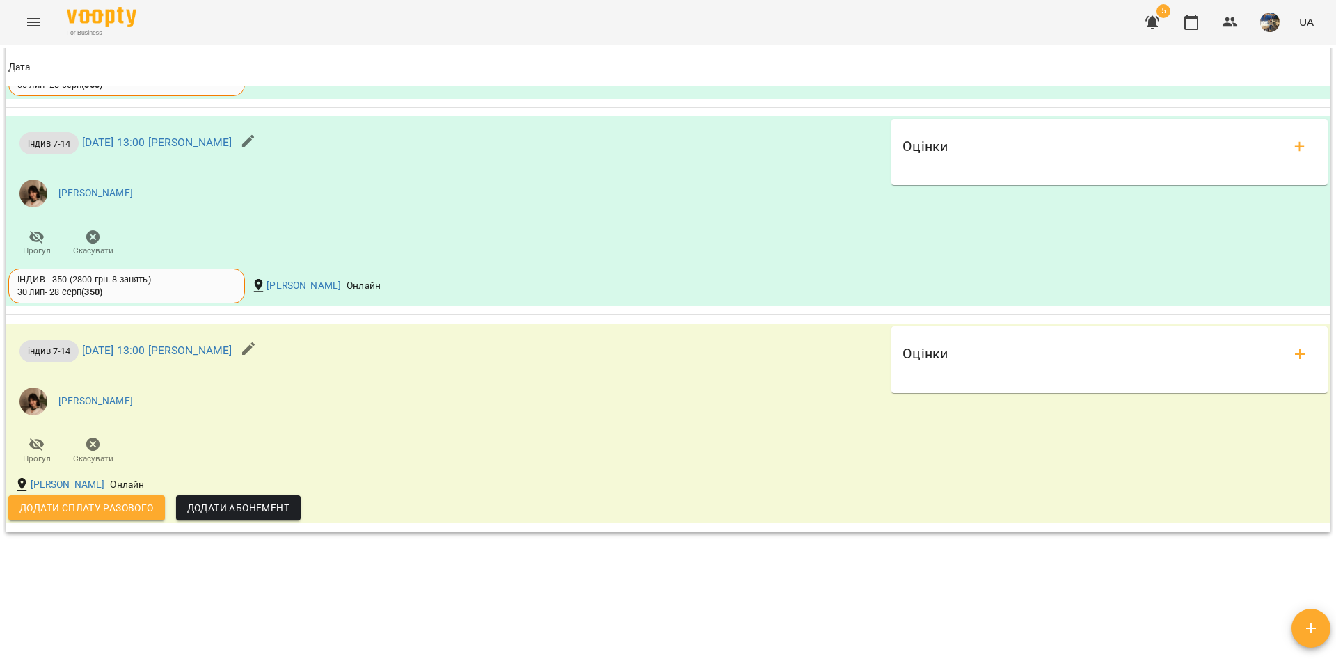
scroll to position [1441, 0]
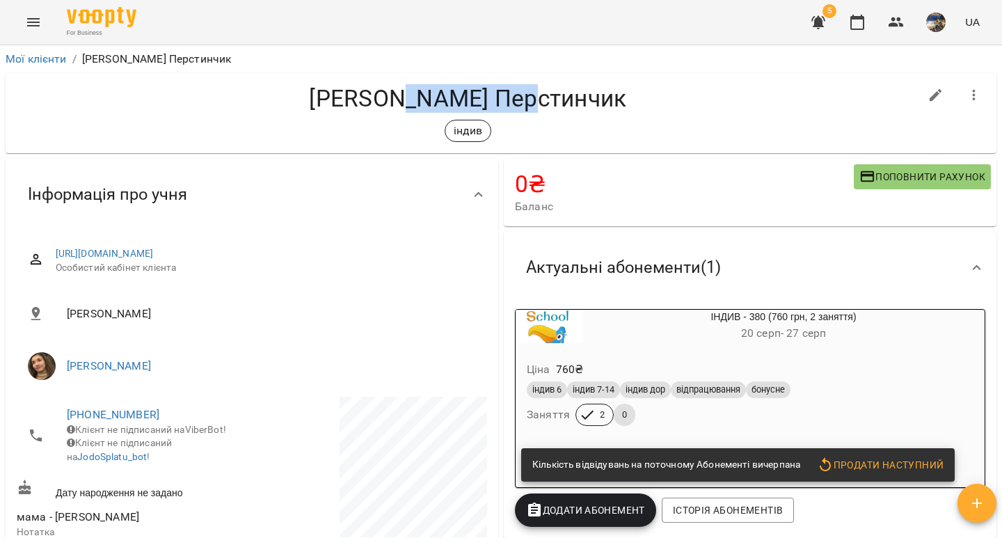
drag, startPoint x: 572, startPoint y: 100, endPoint x: 444, endPoint y: 93, distance: 127.5
click at [444, 93] on h4 "Сандра Перстинчик" at bounding box center [468, 98] width 902 height 29
copy h4 "Перстинчик"
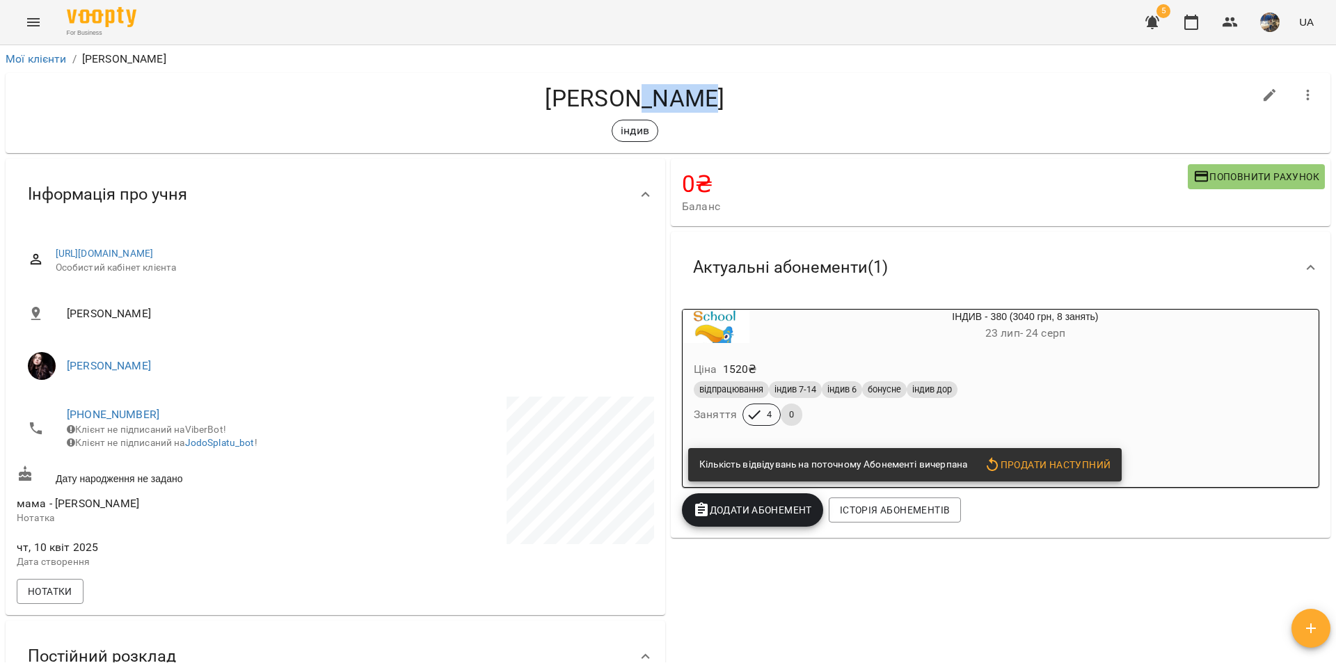
drag, startPoint x: 728, startPoint y: 100, endPoint x: 645, endPoint y: 96, distance: 82.9
click at [645, 96] on h4 "Матвій Прусс" at bounding box center [635, 98] width 1236 height 29
copy h4 "Прусс"
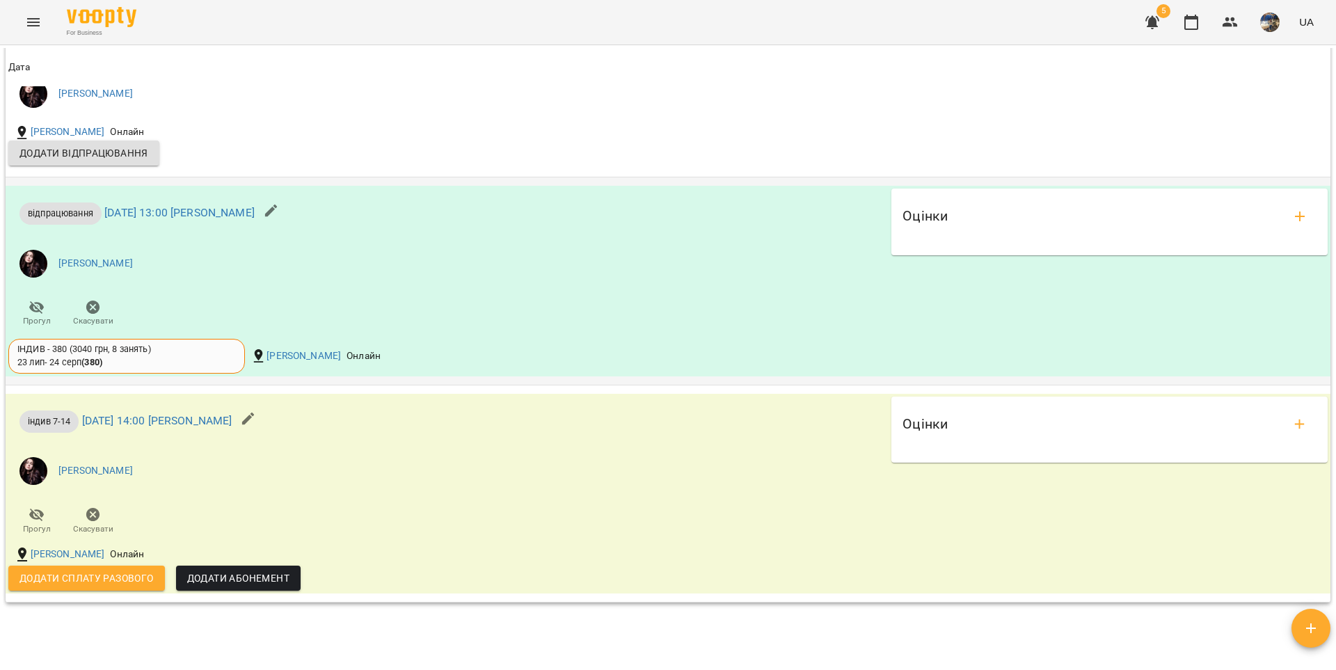
scroll to position [143, 0]
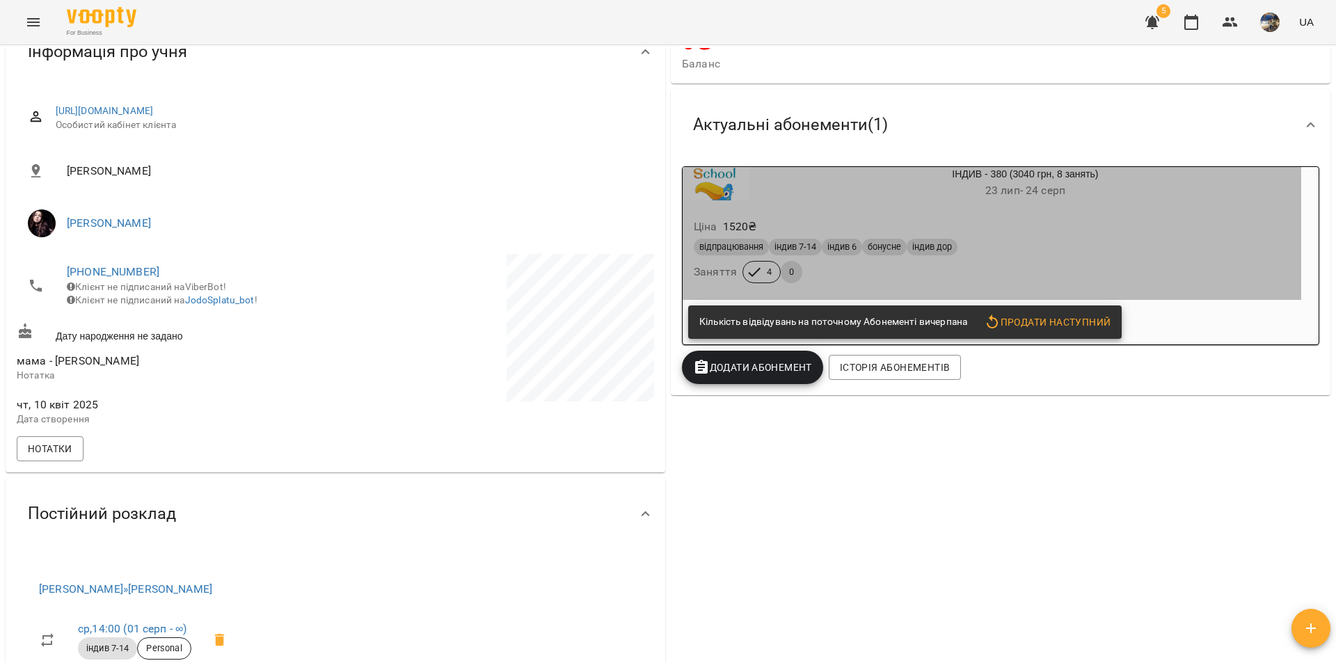
click at [1001, 271] on div "відпрацювання індив 7-14 індив 6 бонусне індив дор Заняття 4 0" at bounding box center [992, 261] width 602 height 50
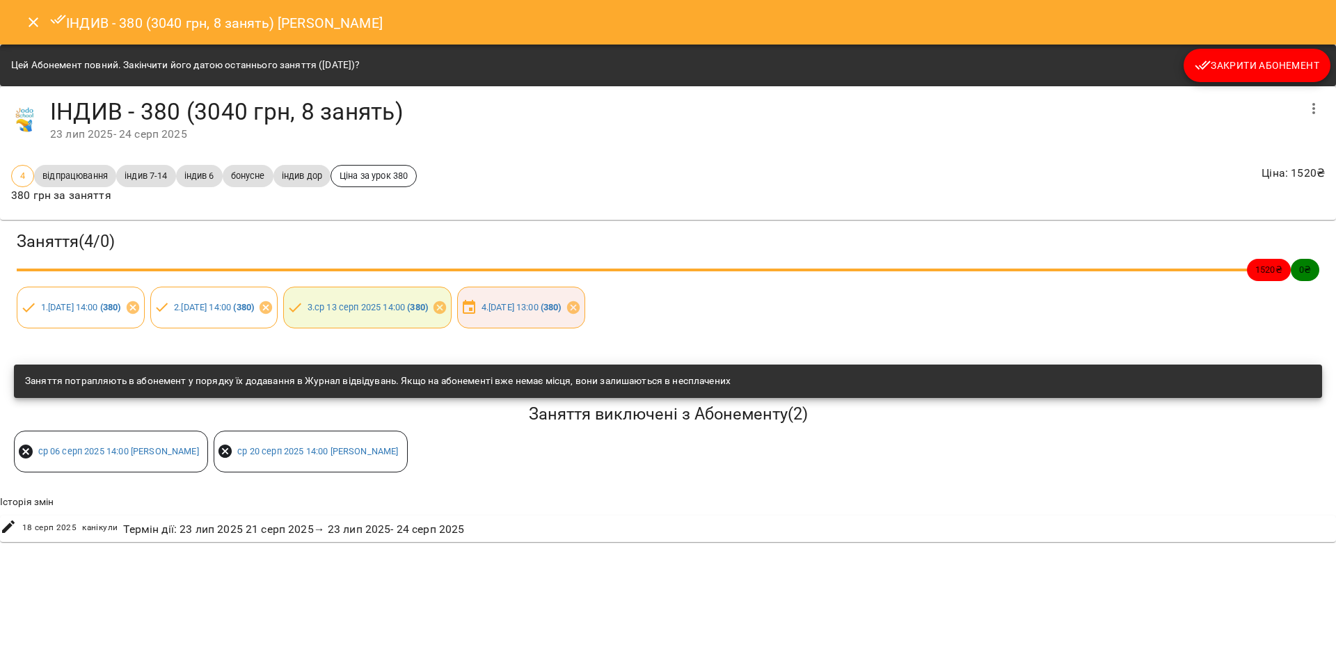
click at [40, 24] on icon "Close" at bounding box center [33, 22] width 17 height 17
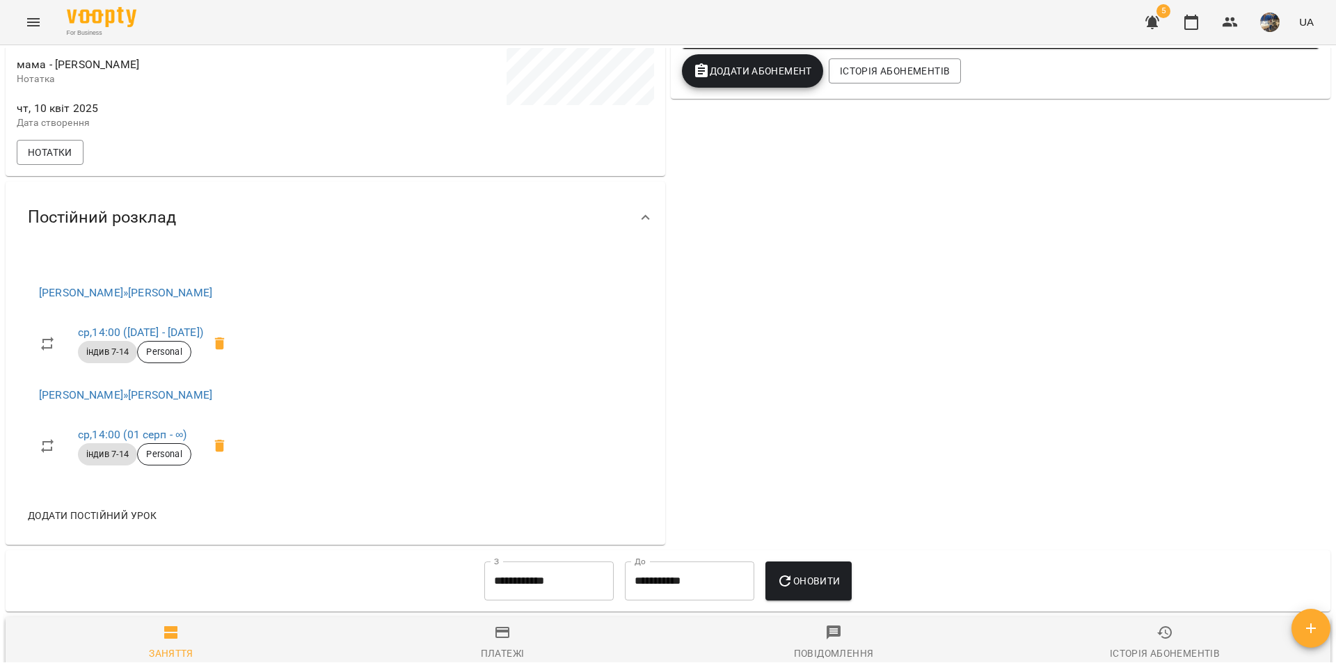
scroll to position [0, 0]
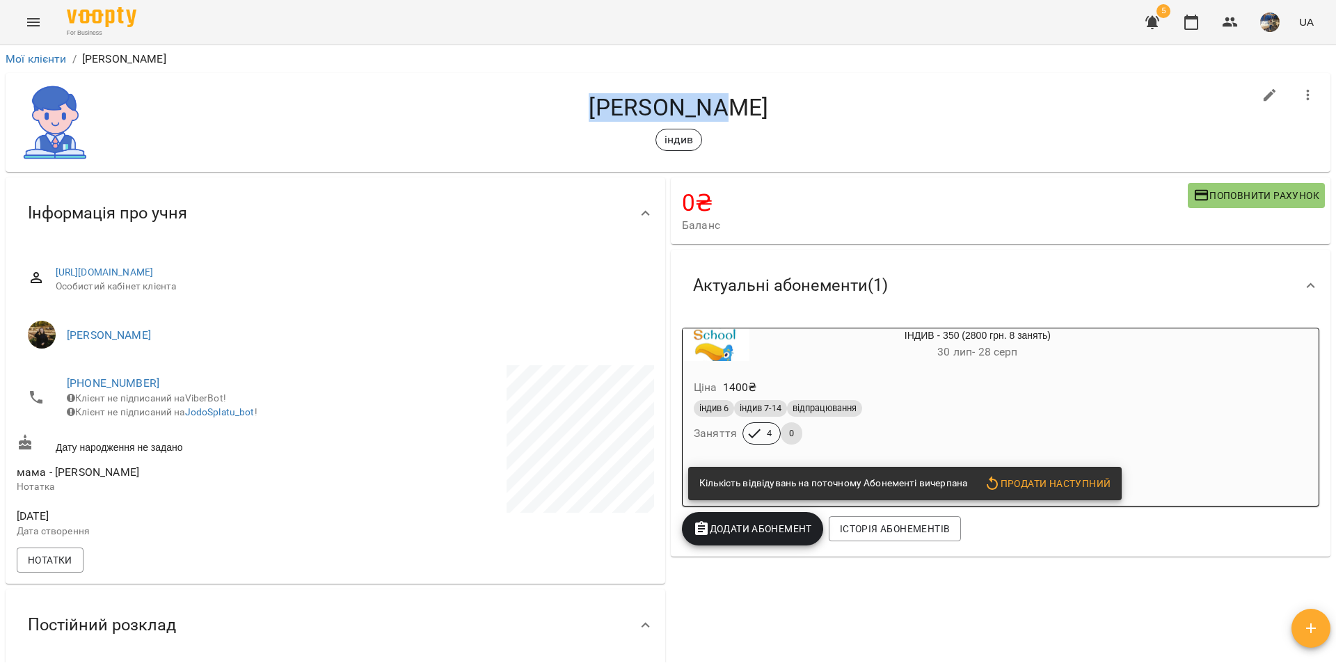
drag, startPoint x: 752, startPoint y: 107, endPoint x: 617, endPoint y: 111, distance: 135.0
click at [617, 111] on h4 "[PERSON_NAME]" at bounding box center [678, 107] width 1148 height 29
copy h4 "[PERSON_NAME]"
click at [767, 124] on div "[PERSON_NAME] індив" at bounding box center [678, 122] width 1148 height 58
drag, startPoint x: 740, startPoint y: 111, endPoint x: 677, endPoint y: 104, distance: 63.7
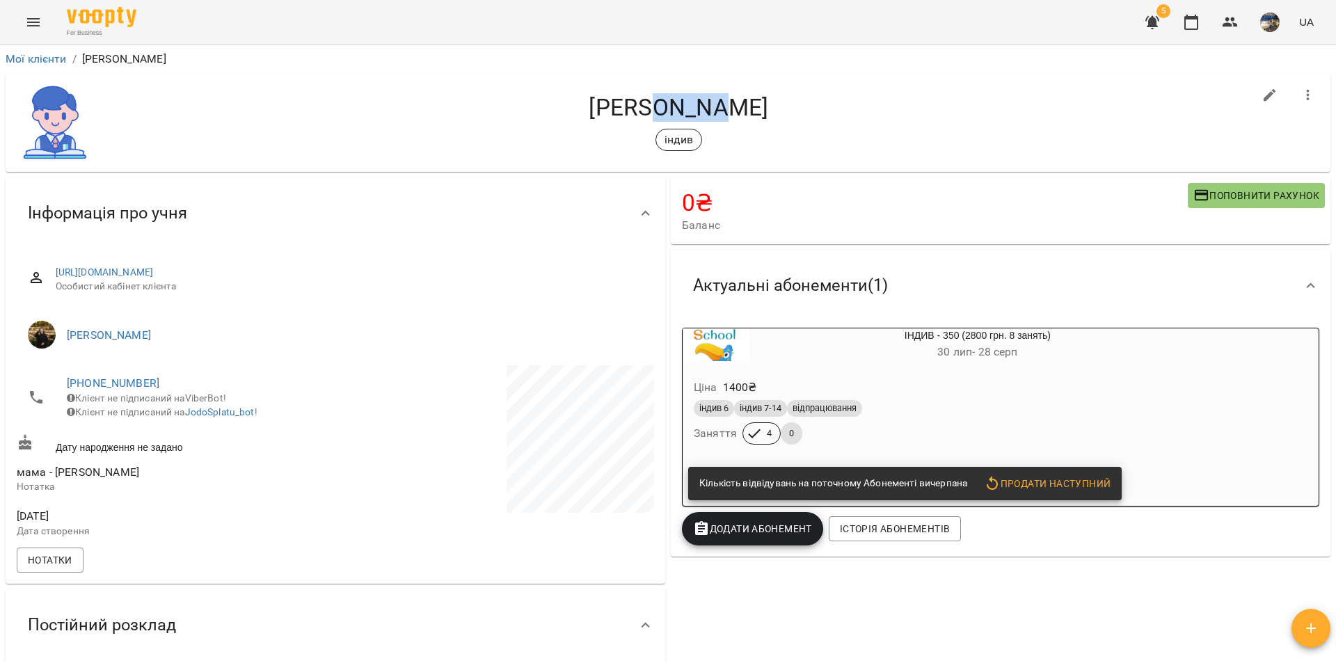
click at [677, 104] on h4 "[PERSON_NAME]" at bounding box center [678, 107] width 1148 height 29
copy h4 "[PERSON_NAME]"
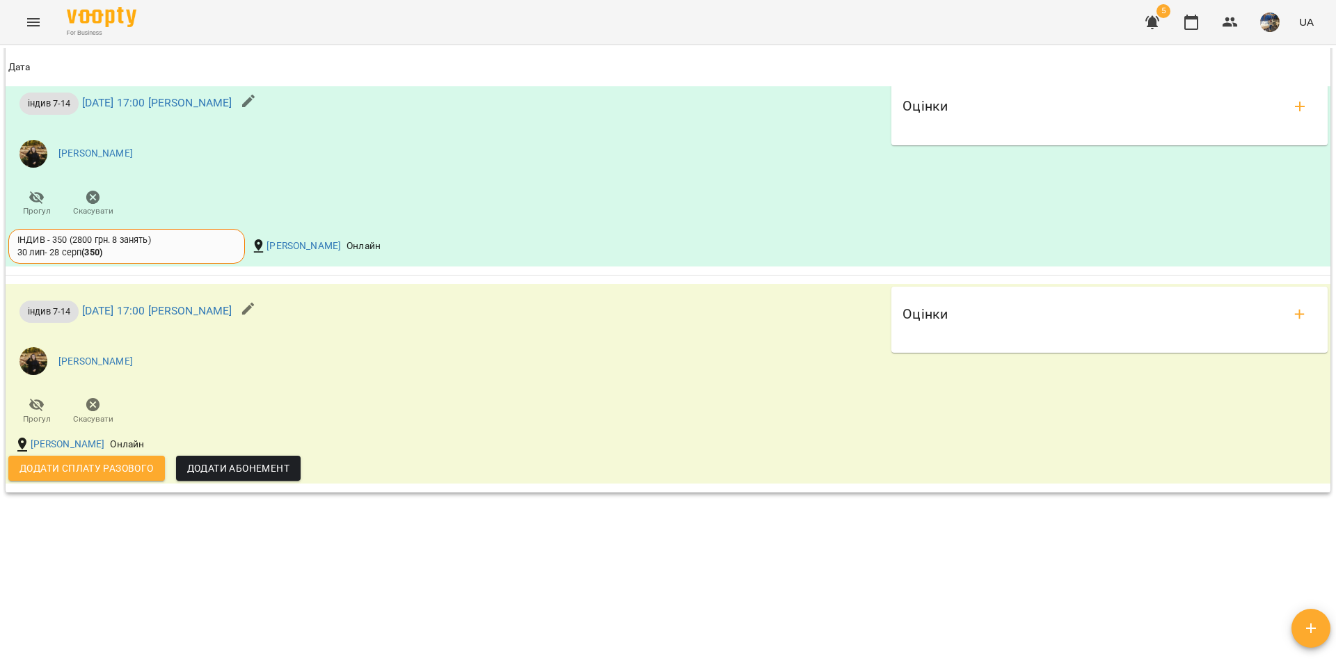
scroll to position [1000, 0]
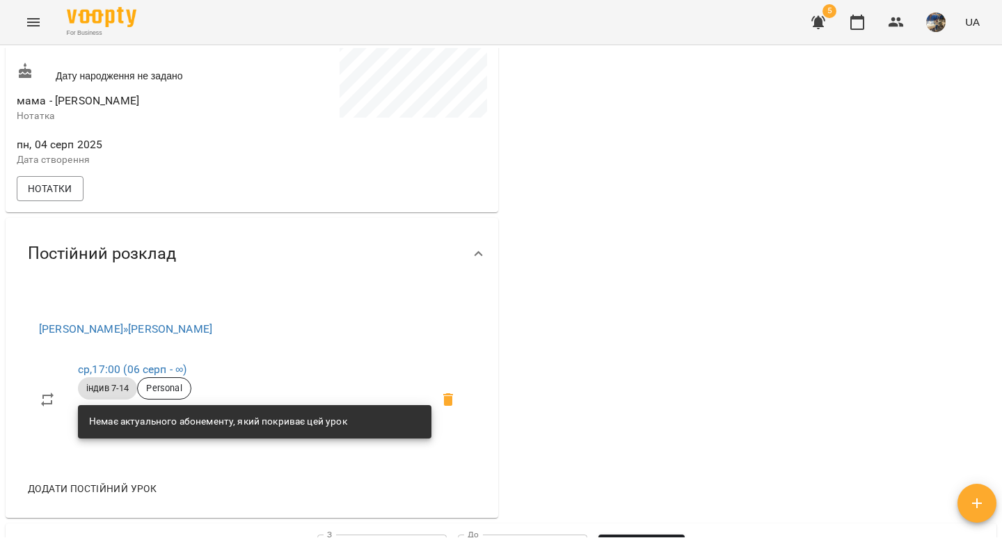
scroll to position [728, 0]
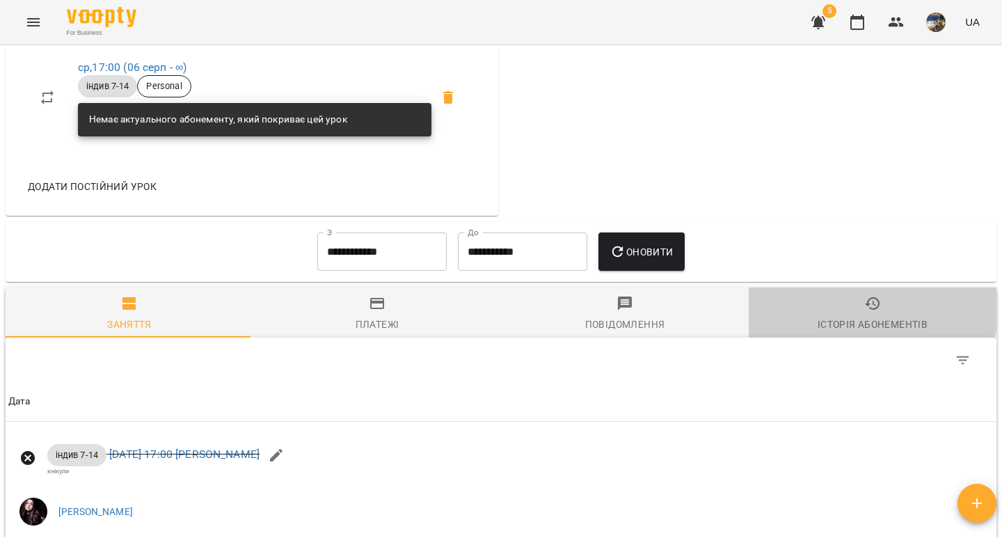
click at [864, 312] on icon "button" at bounding box center [872, 303] width 17 height 17
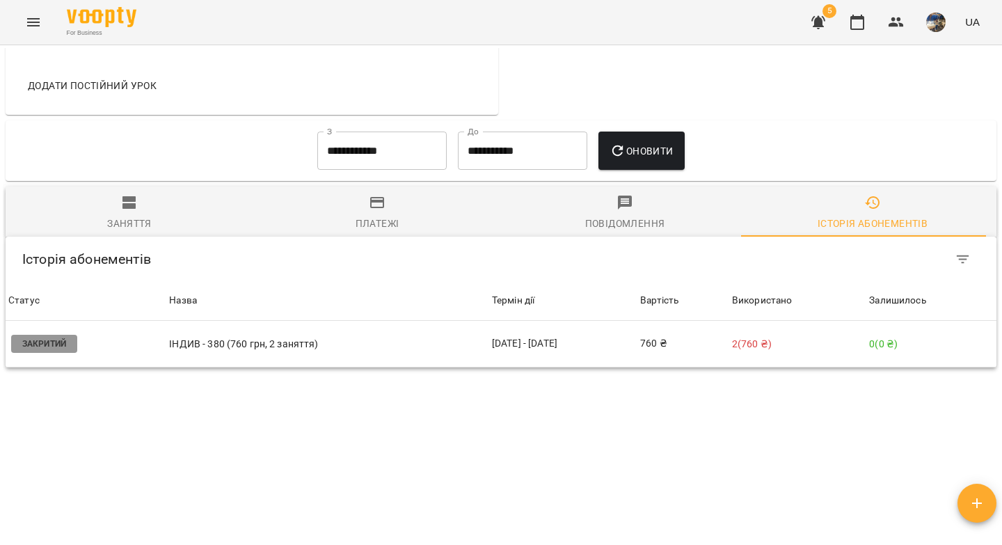
scroll to position [0, 0]
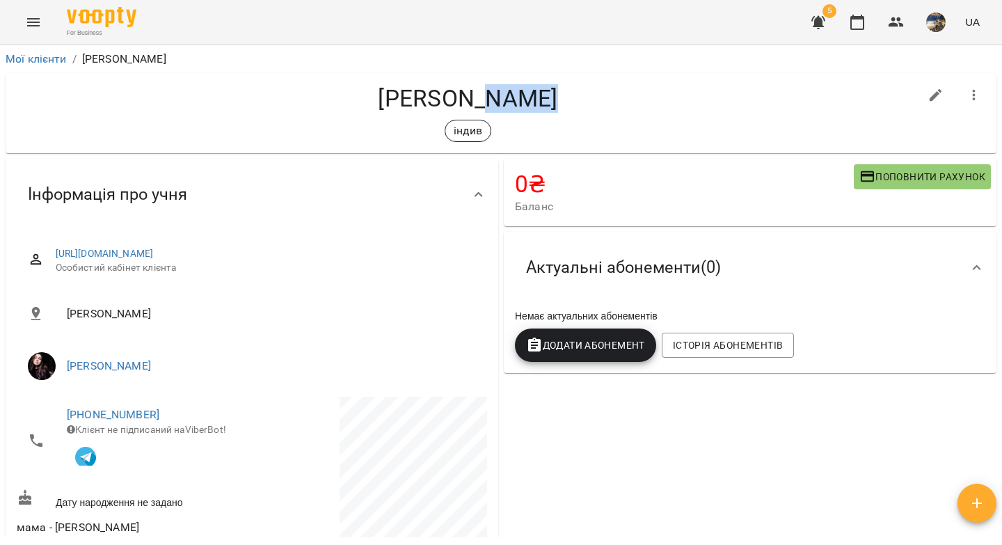
drag, startPoint x: 546, startPoint y: 99, endPoint x: 481, endPoint y: 96, distance: 64.8
click at [481, 96] on h4 "[PERSON_NAME]" at bounding box center [468, 98] width 902 height 29
copy h4 "[PERSON_NAME]"
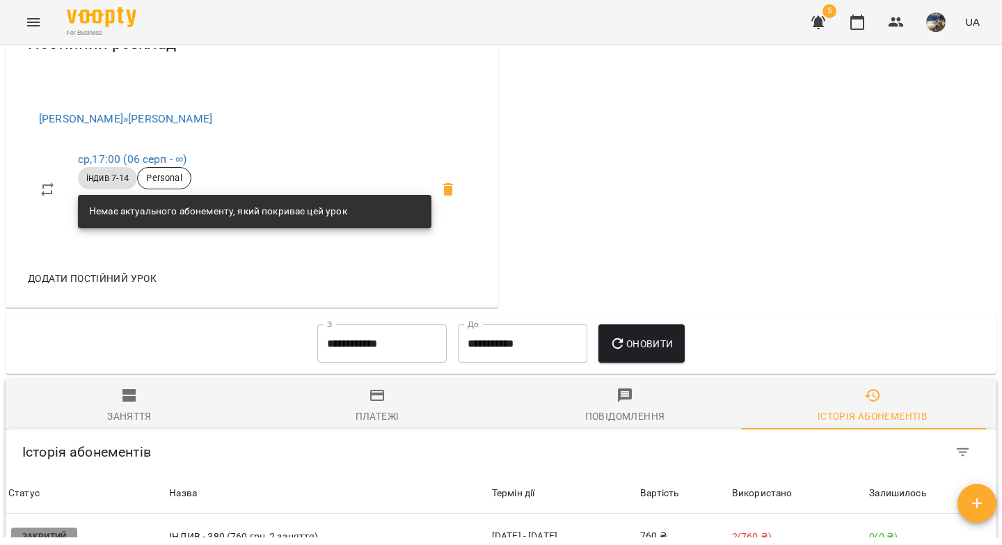
scroll to position [835, 0]
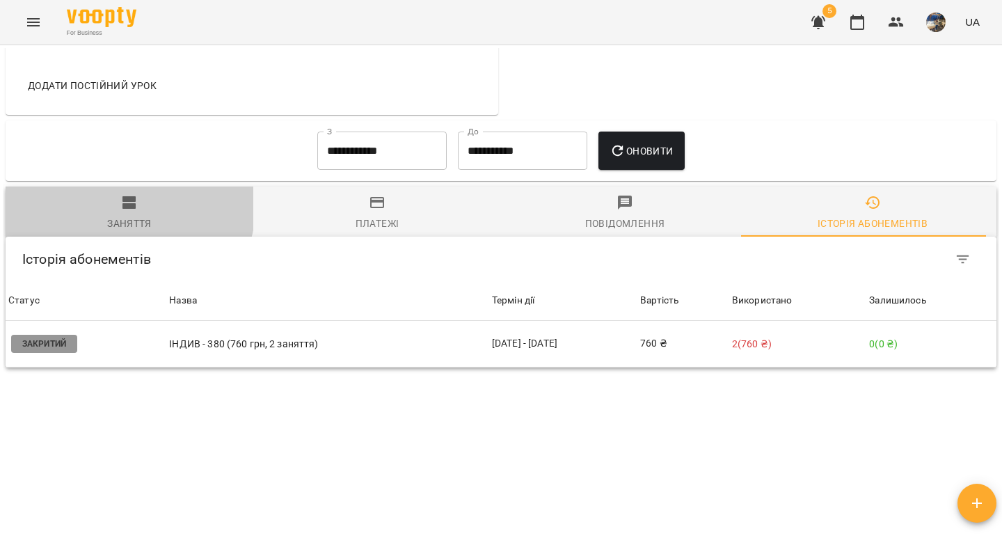
click at [121, 202] on icon "button" at bounding box center [129, 202] width 17 height 17
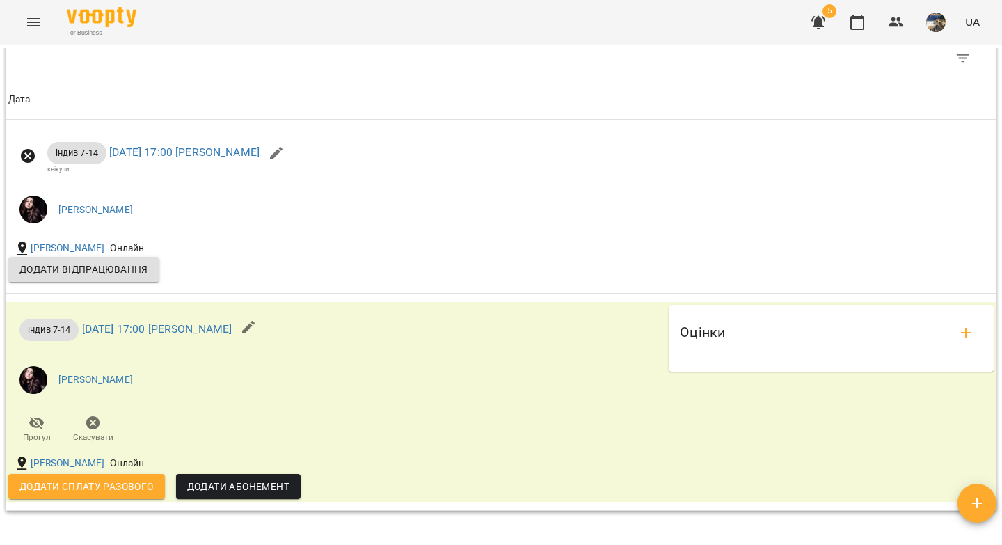
scroll to position [1051, 0]
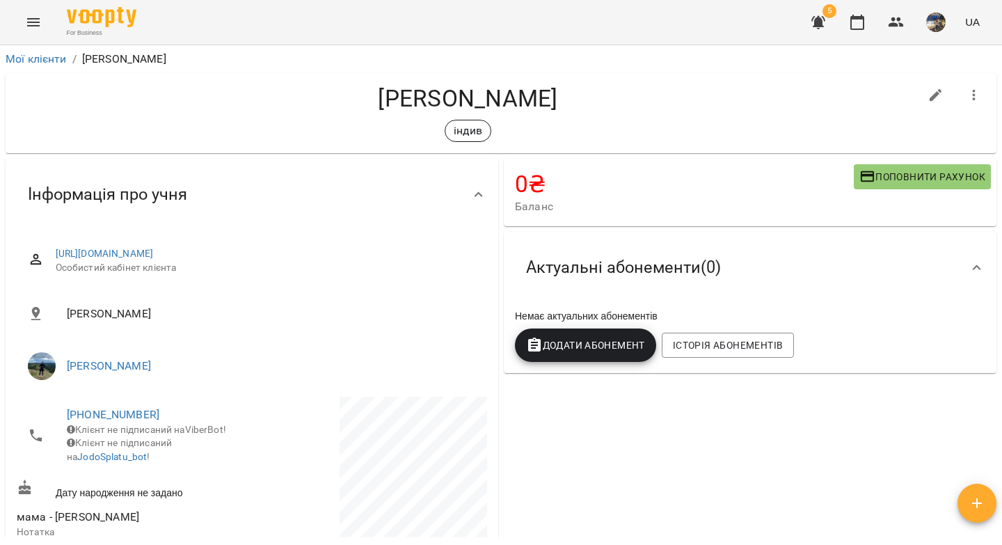
click at [567, 344] on span "Додати Абонемент" at bounding box center [585, 345] width 119 height 17
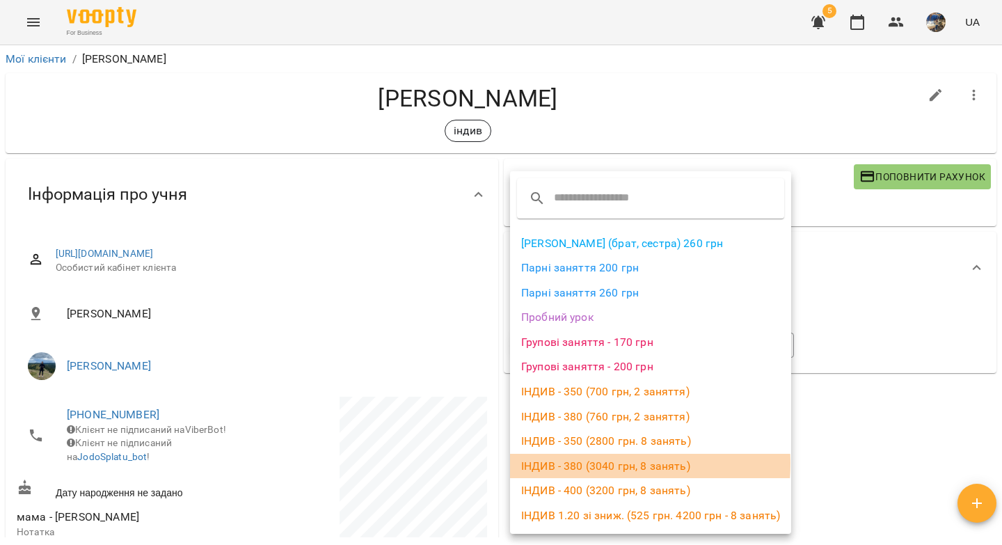
click at [587, 463] on li "ІНДИВ - 380 (3040 грн, 8 занять)" at bounding box center [650, 466] width 281 height 25
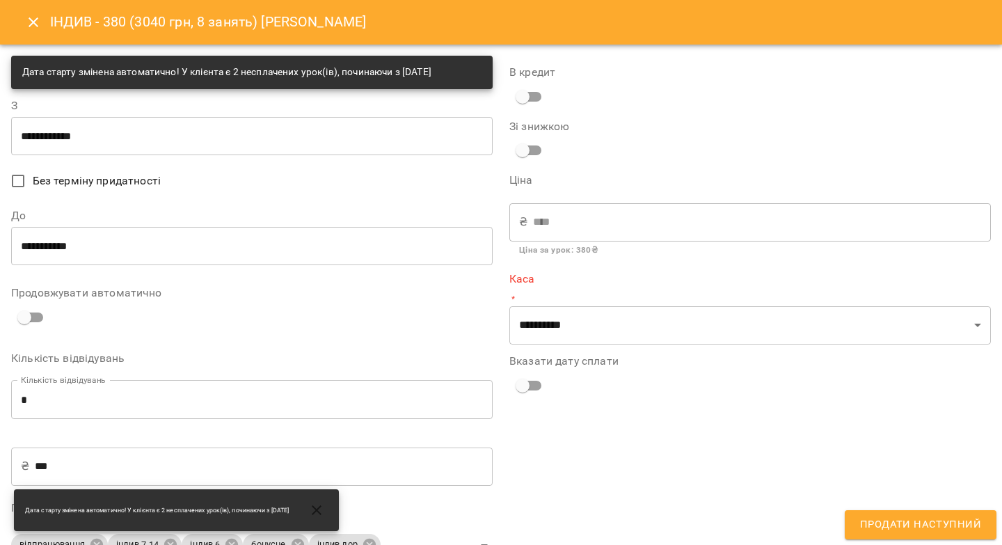
type input "**********"
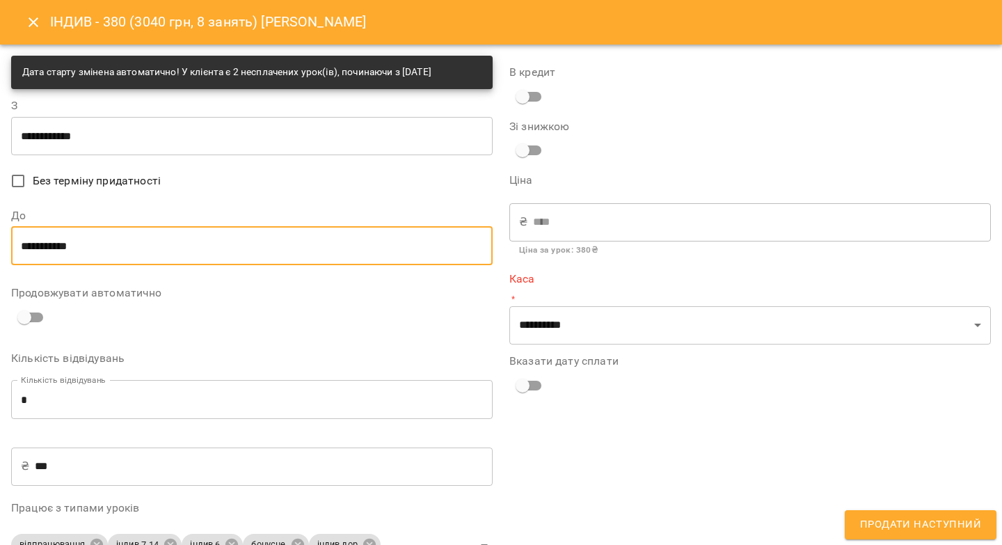
click at [39, 253] on input "**********" at bounding box center [251, 245] width 481 height 39
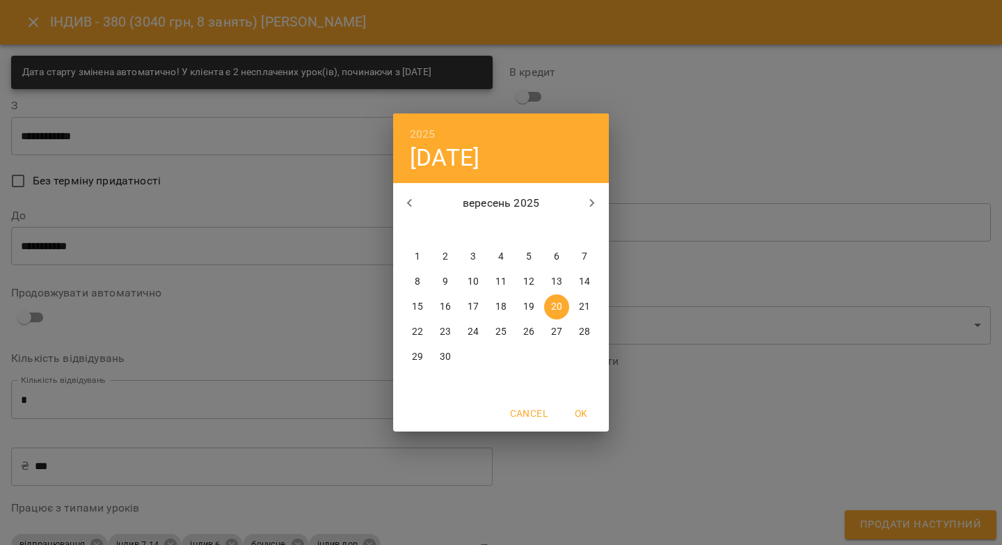
click at [450, 330] on p "23" at bounding box center [445, 332] width 11 height 14
type input "**********"
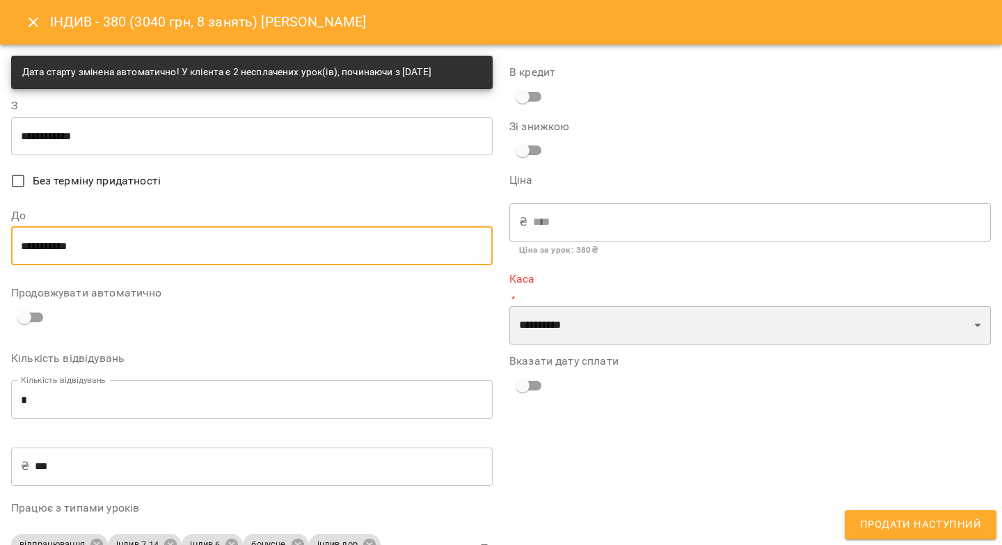
click at [527, 324] on select "**********" at bounding box center [749, 325] width 481 height 39
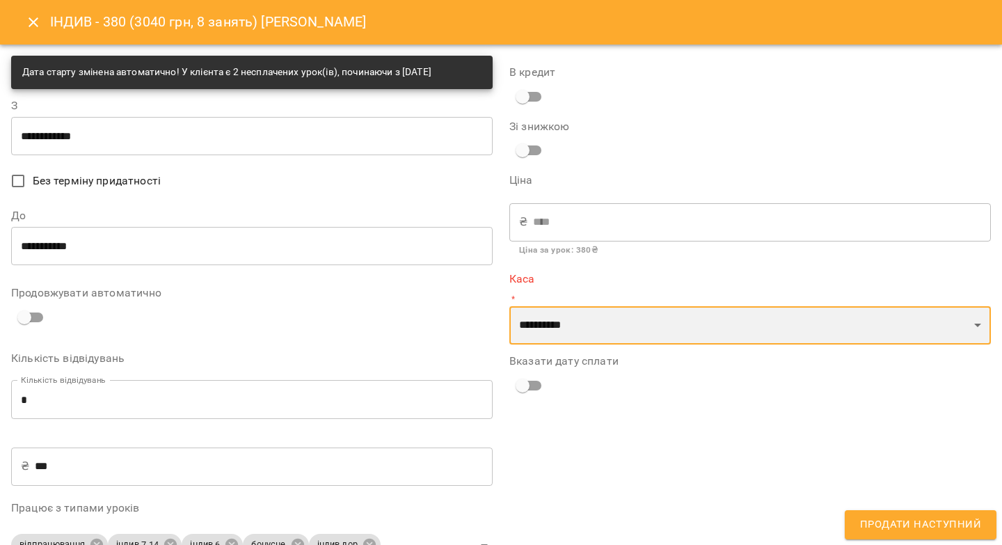
select select "****"
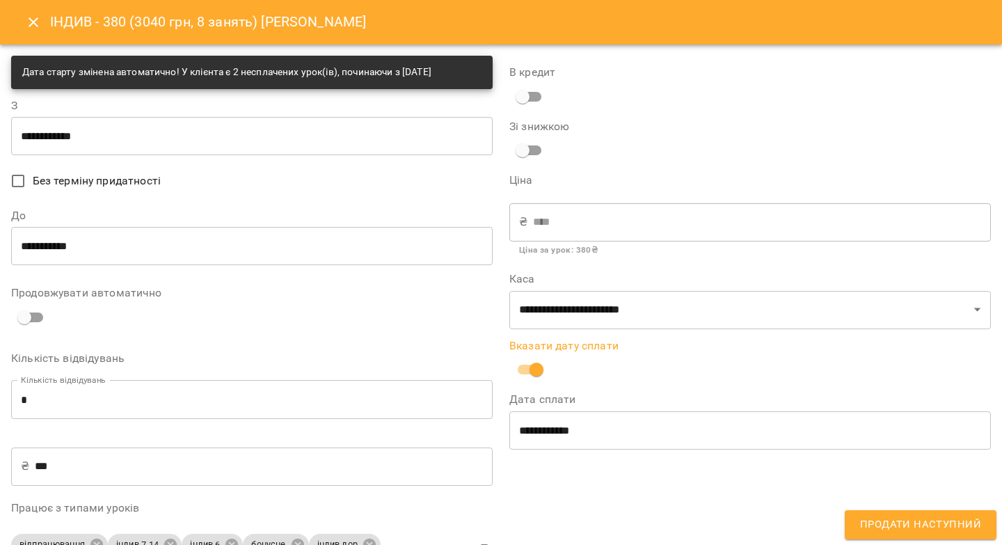
click at [530, 424] on input "**********" at bounding box center [749, 429] width 481 height 39
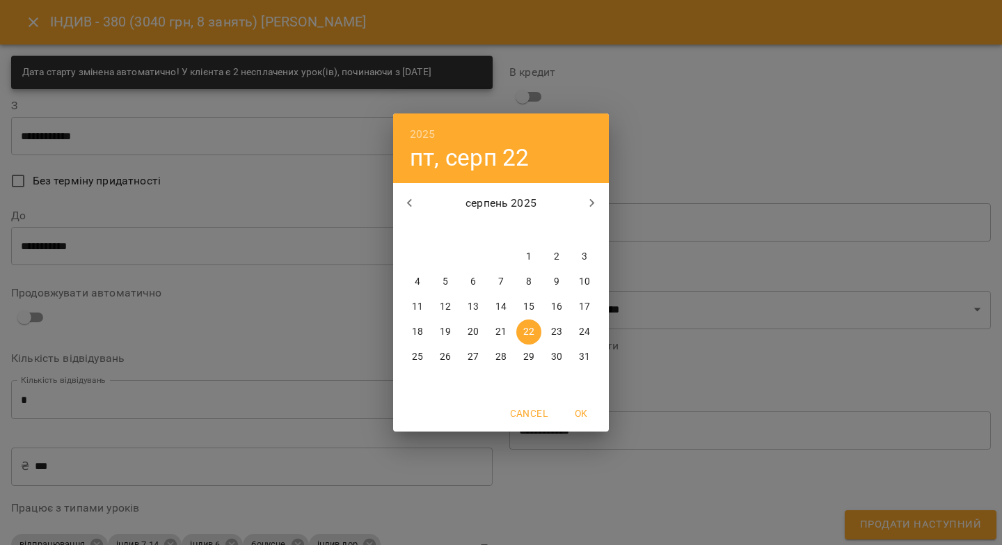
click at [471, 330] on p "20" at bounding box center [472, 332] width 11 height 14
type input "**********"
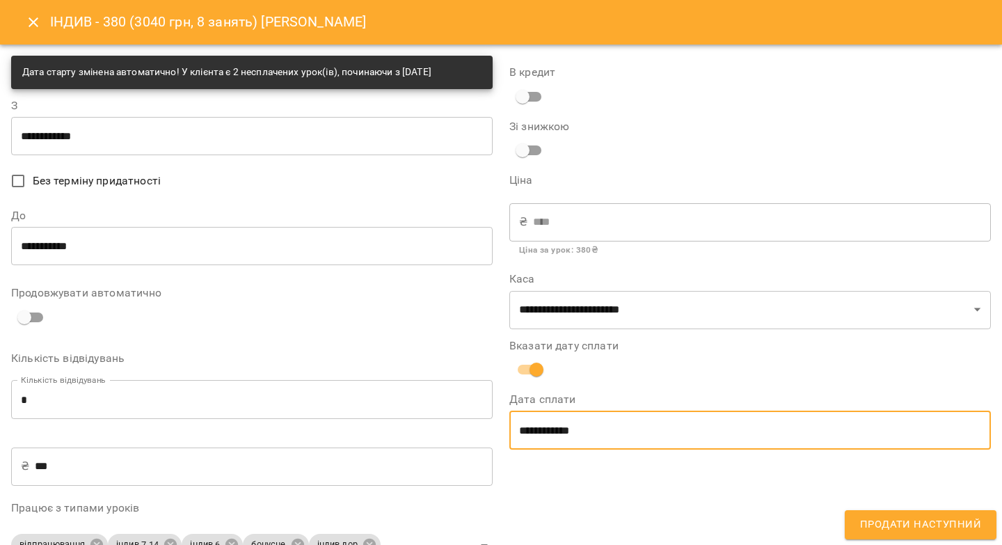
click at [913, 524] on span "Продати наступний" at bounding box center [920, 524] width 121 height 18
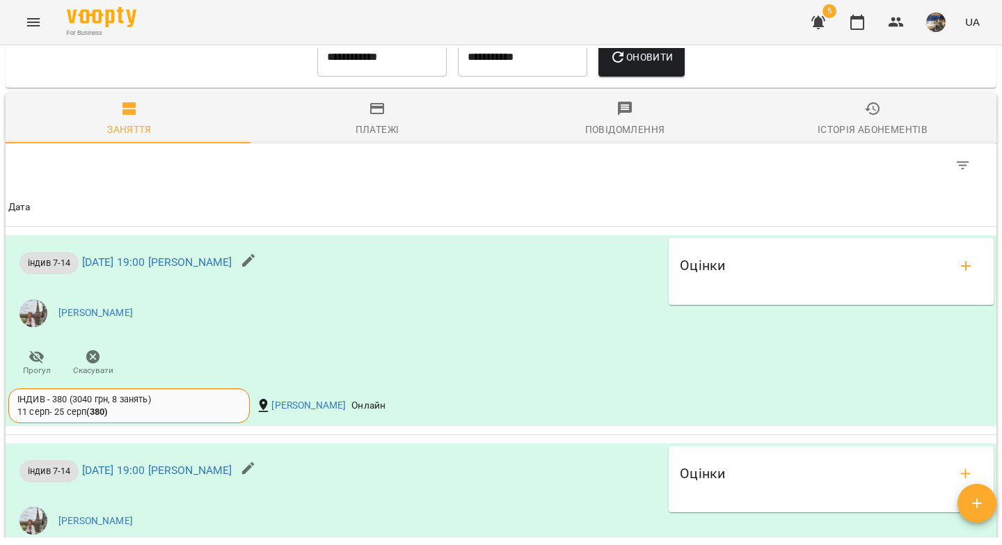
scroll to position [666, 0]
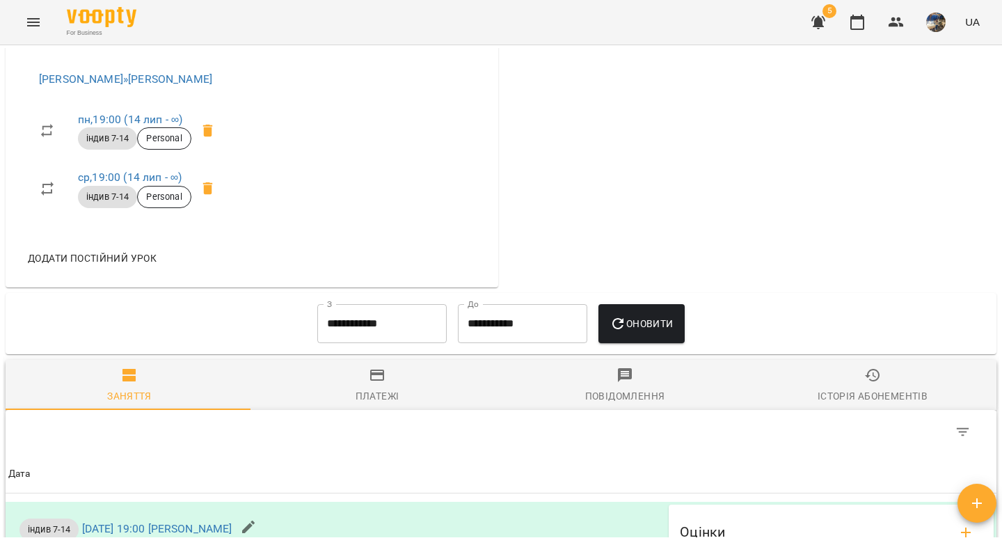
click at [333, 332] on input "**********" at bounding box center [381, 323] width 129 height 39
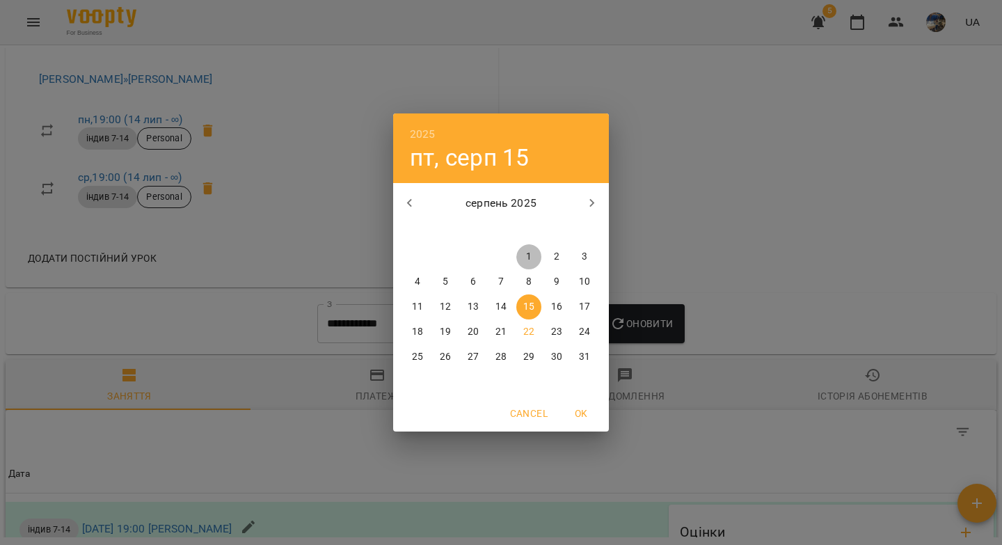
click at [529, 253] on p "1" at bounding box center [529, 257] width 6 height 14
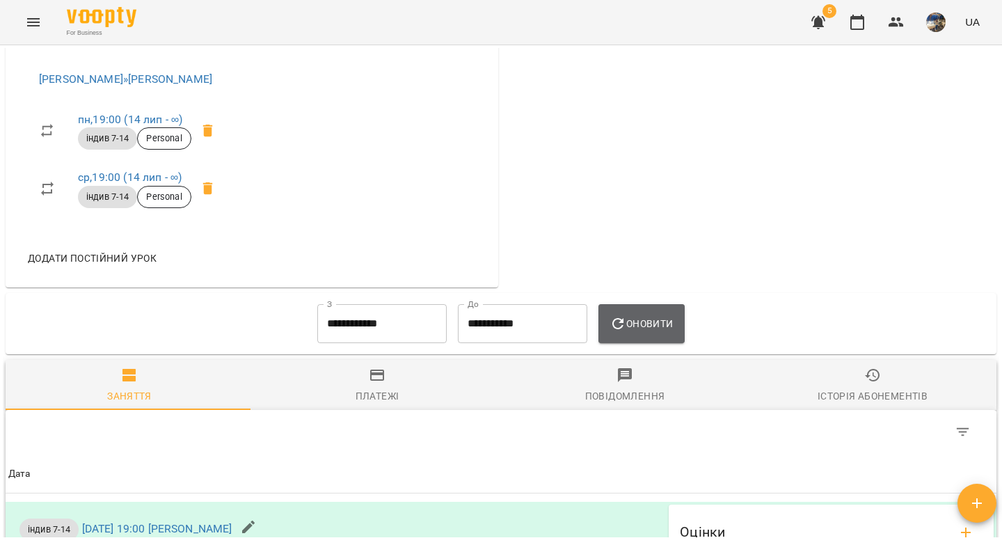
click at [625, 328] on icon "button" at bounding box center [617, 323] width 17 height 17
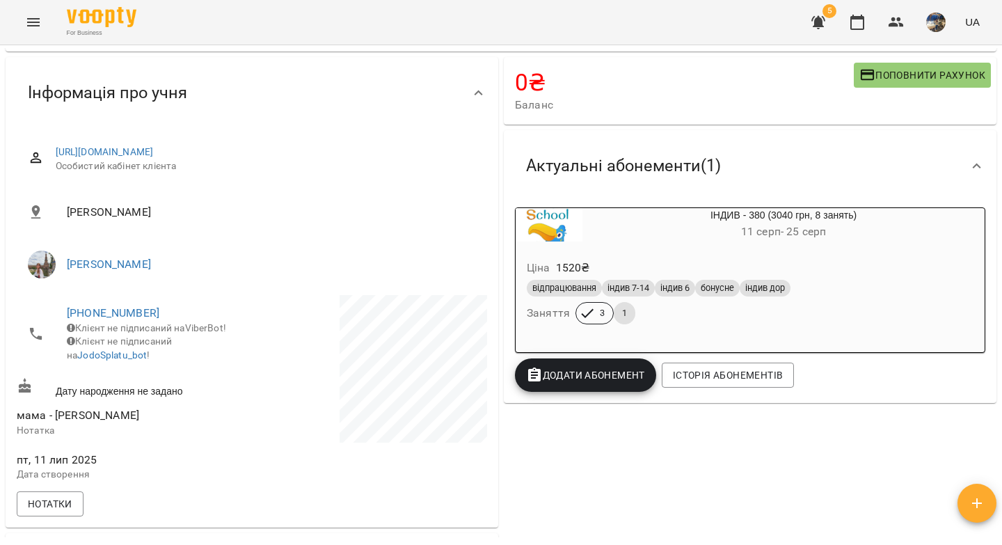
scroll to position [719, 0]
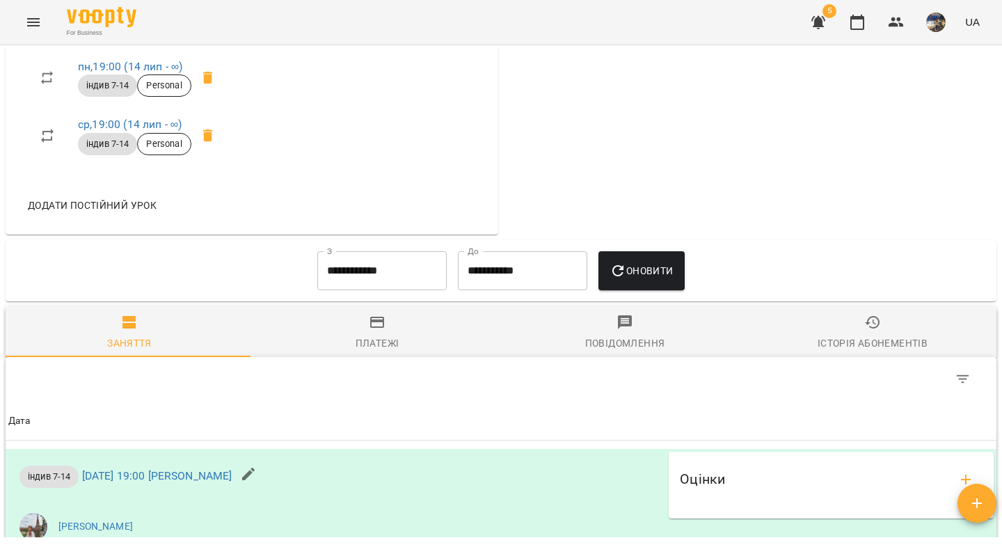
click at [390, 288] on input "**********" at bounding box center [381, 270] width 129 height 39
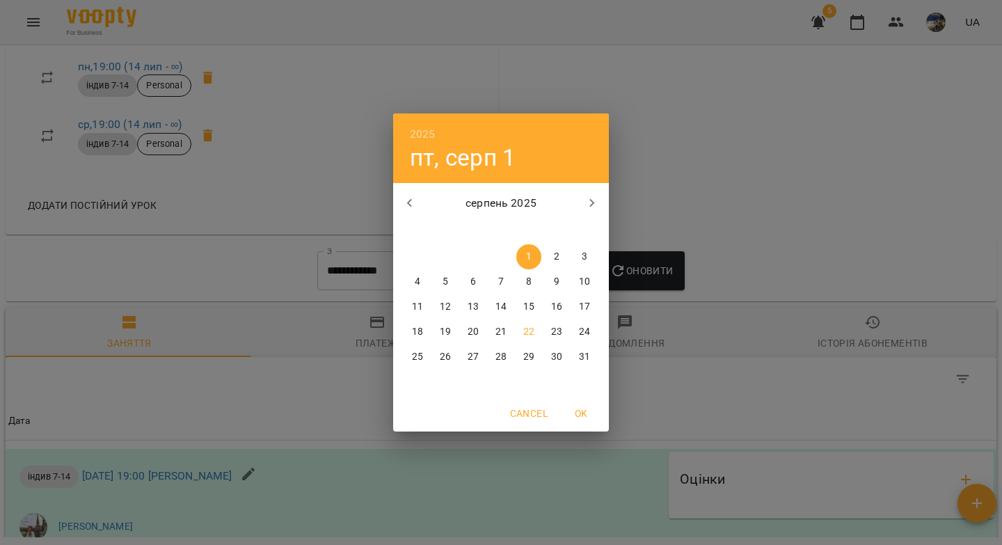
click at [412, 203] on icon "button" at bounding box center [409, 203] width 17 height 17
click at [413, 328] on p "21" at bounding box center [417, 332] width 11 height 14
type input "**********"
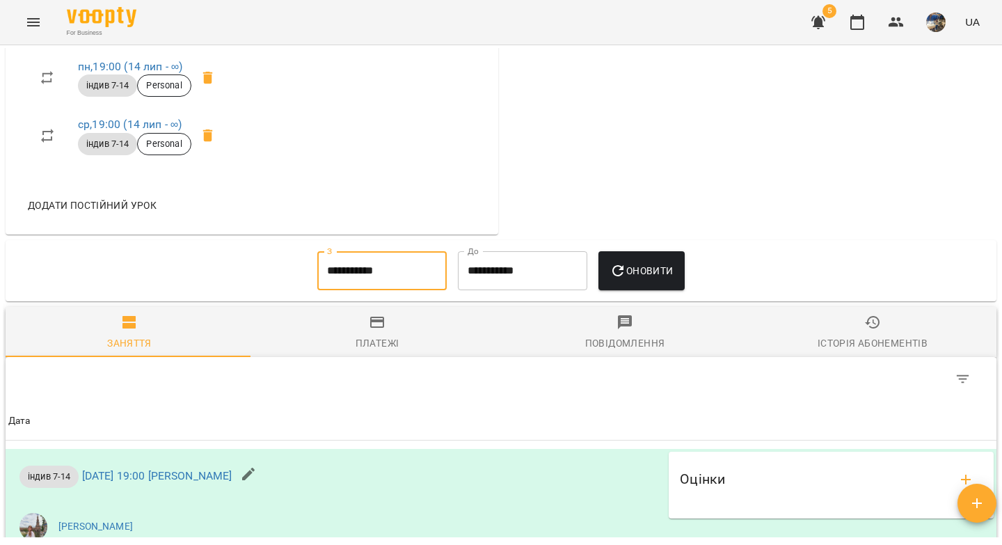
click at [620, 276] on icon "button" at bounding box center [617, 270] width 11 height 11
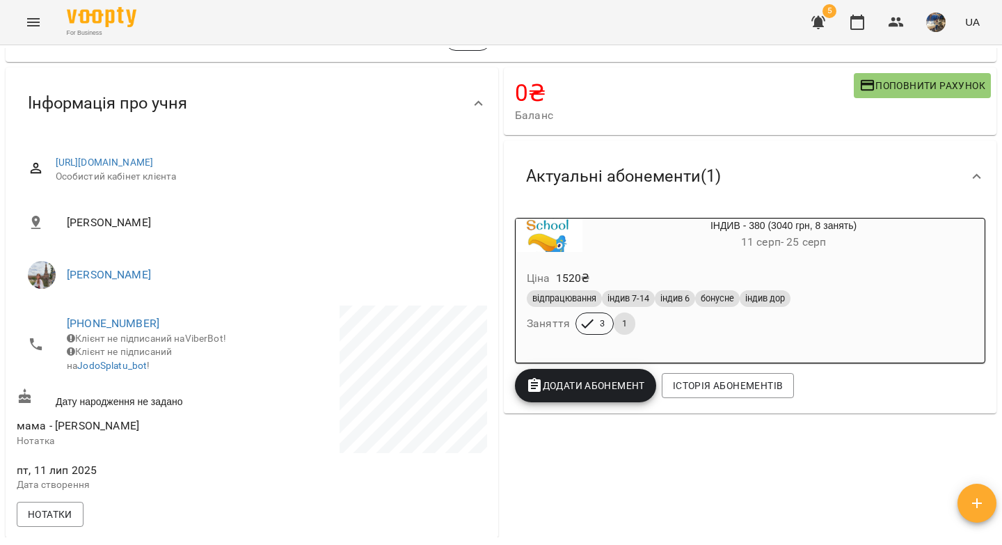
scroll to position [0, 0]
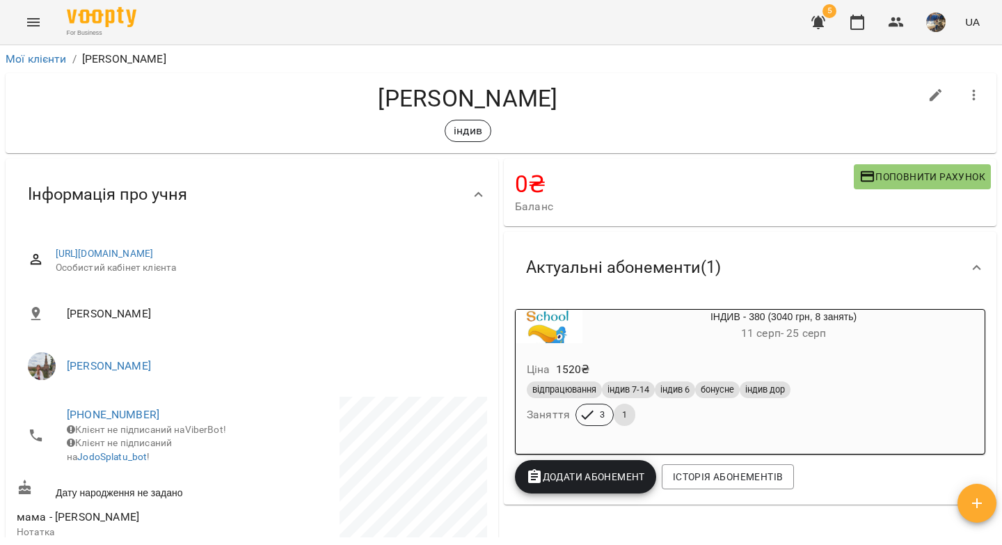
click at [931, 373] on div "Ціна 1520 ₴" at bounding box center [750, 369] width 452 height 25
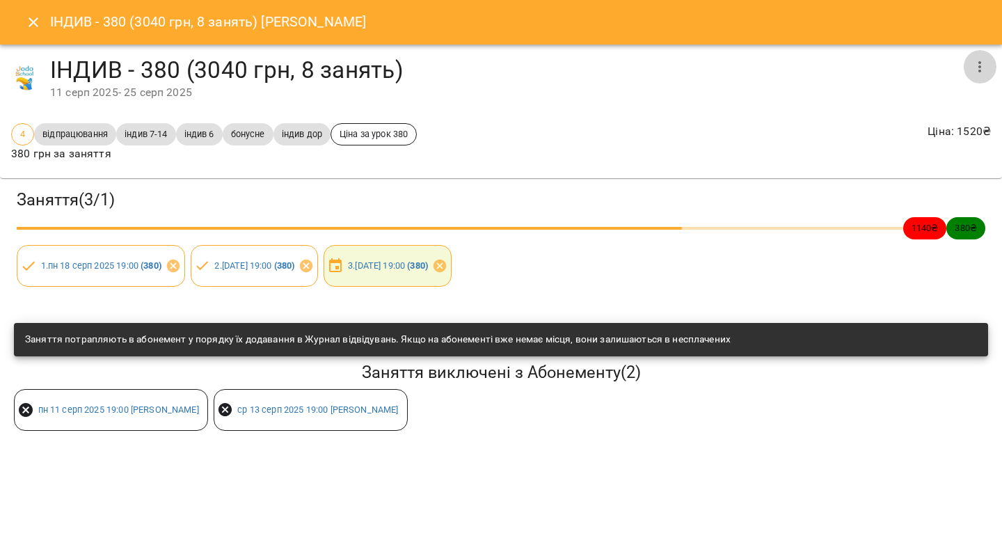
click at [987, 65] on icon "button" at bounding box center [979, 66] width 17 height 17
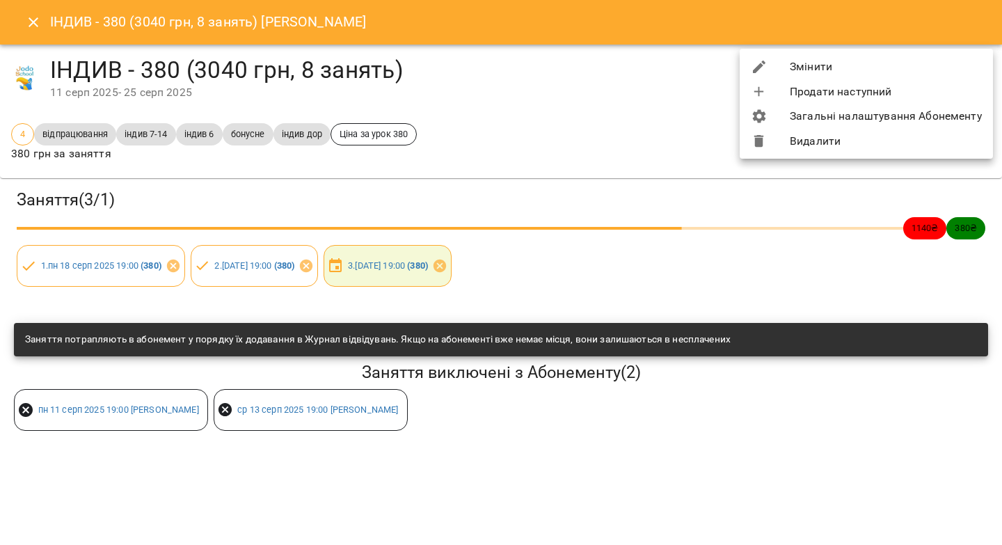
click at [868, 62] on li "Змінити" at bounding box center [865, 66] width 253 height 25
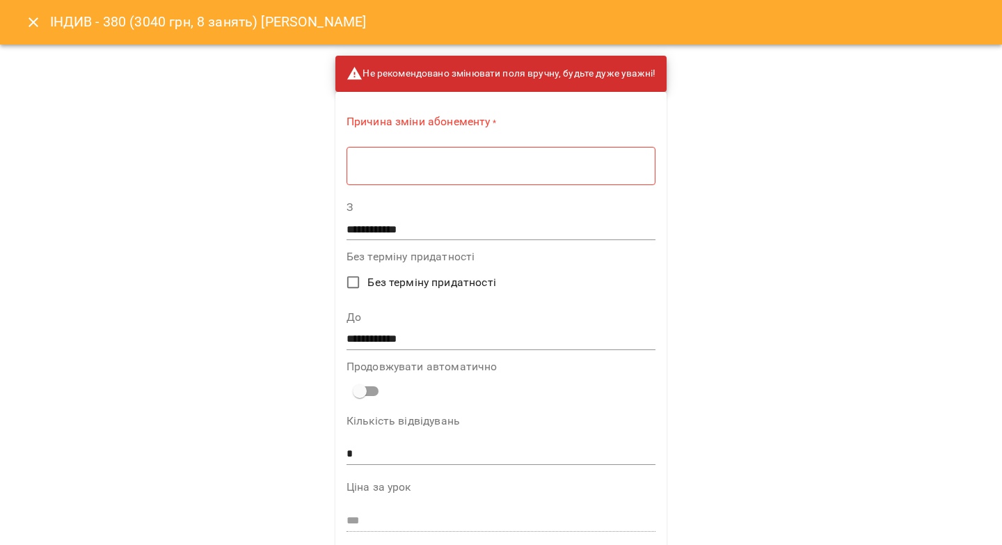
click at [363, 341] on input "**********" at bounding box center [500, 339] width 309 height 22
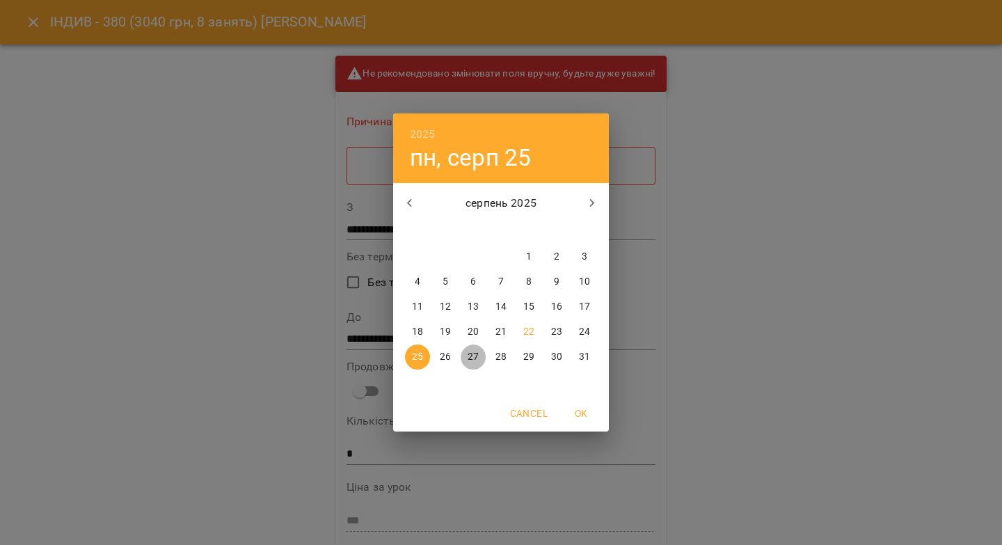
click at [471, 358] on p "27" at bounding box center [472, 357] width 11 height 14
type input "**********"
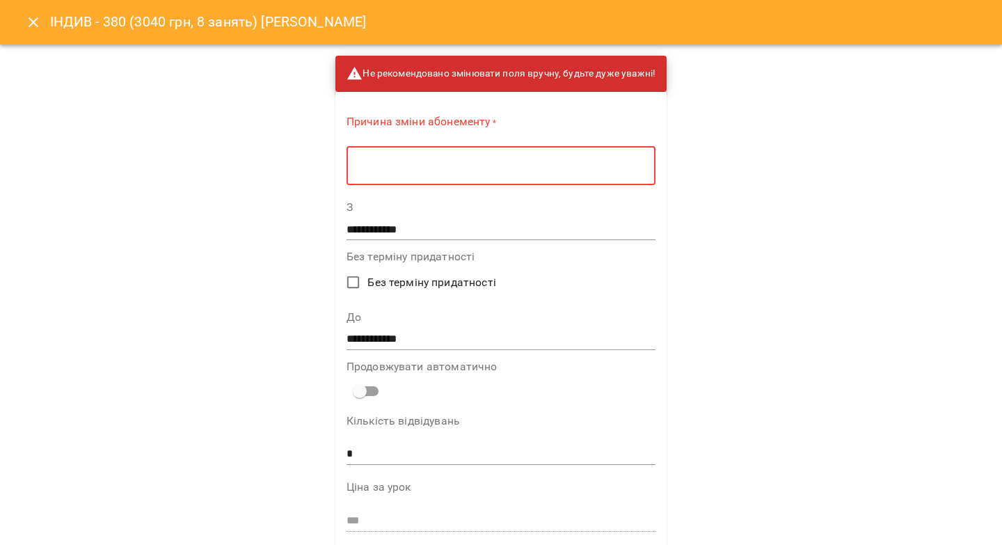
click at [396, 169] on textarea at bounding box center [500, 165] width 289 height 13
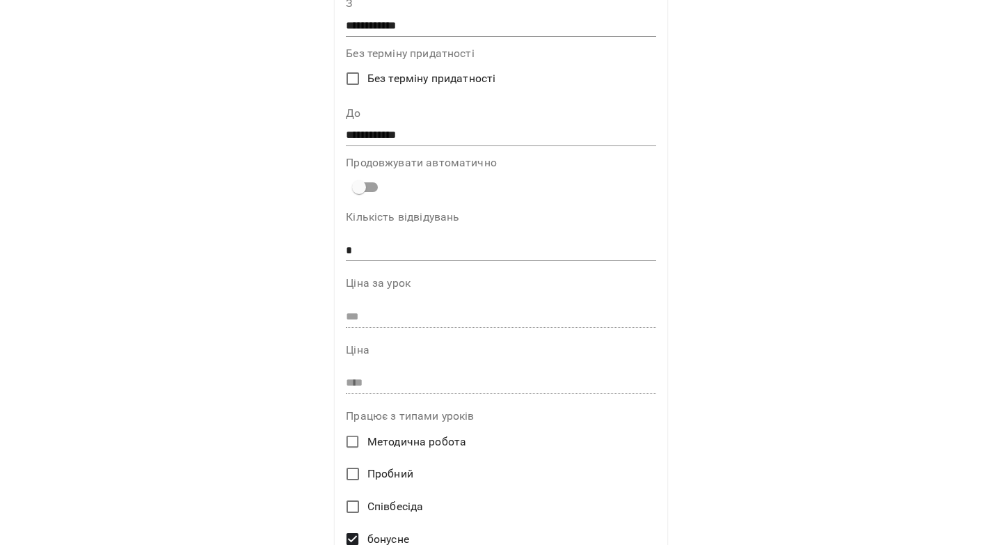
scroll to position [632, 0]
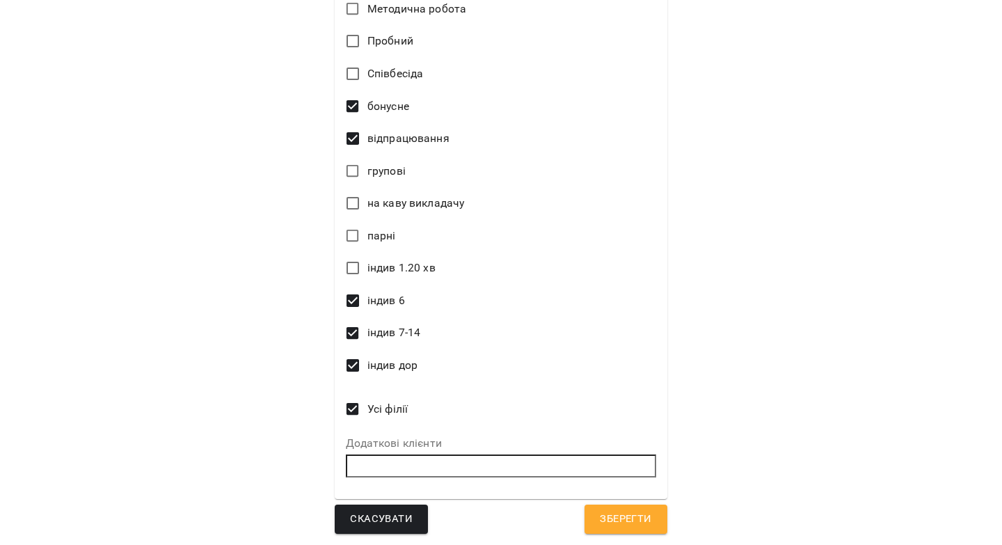
type textarea "********"
drag, startPoint x: 618, startPoint y: 519, endPoint x: 775, endPoint y: 392, distance: 201.3
click at [618, 518] on span "Зберегти" at bounding box center [625, 519] width 51 height 18
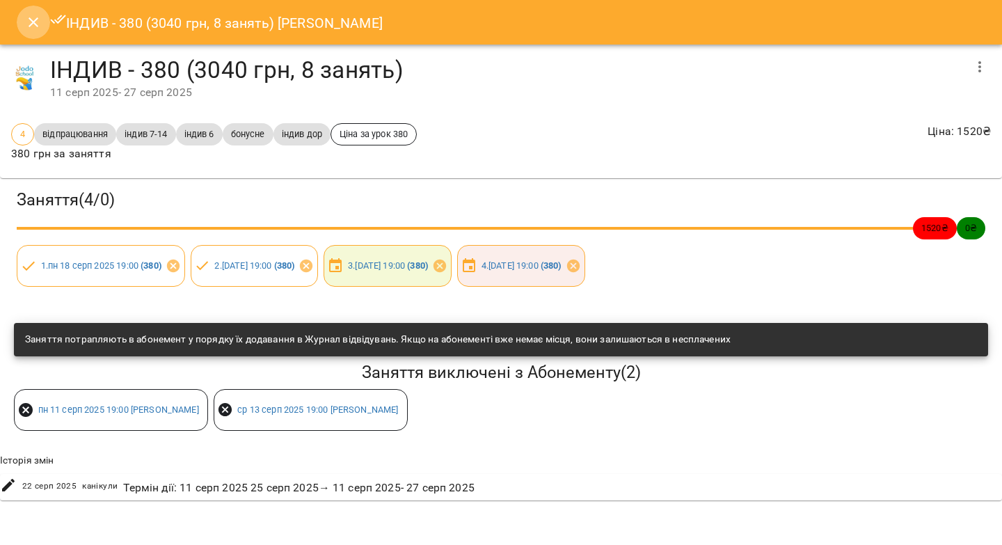
click at [33, 23] on icon "Close" at bounding box center [33, 22] width 17 height 17
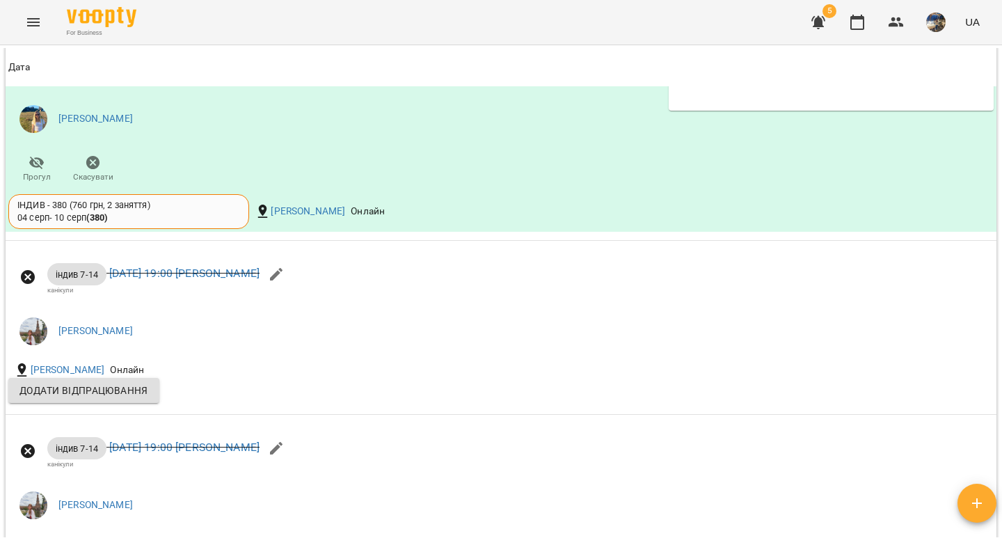
scroll to position [712, 0]
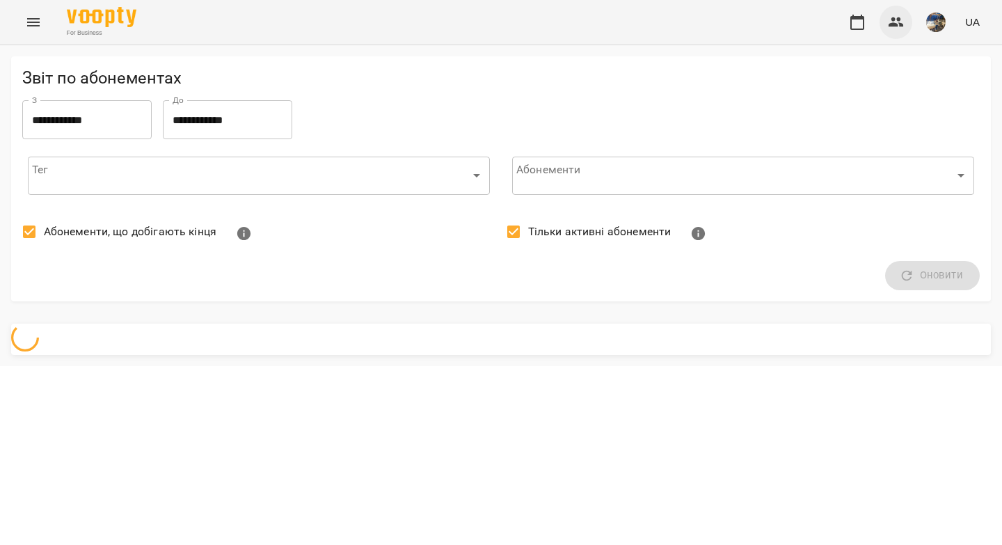
click at [898, 24] on icon "button" at bounding box center [896, 22] width 17 height 17
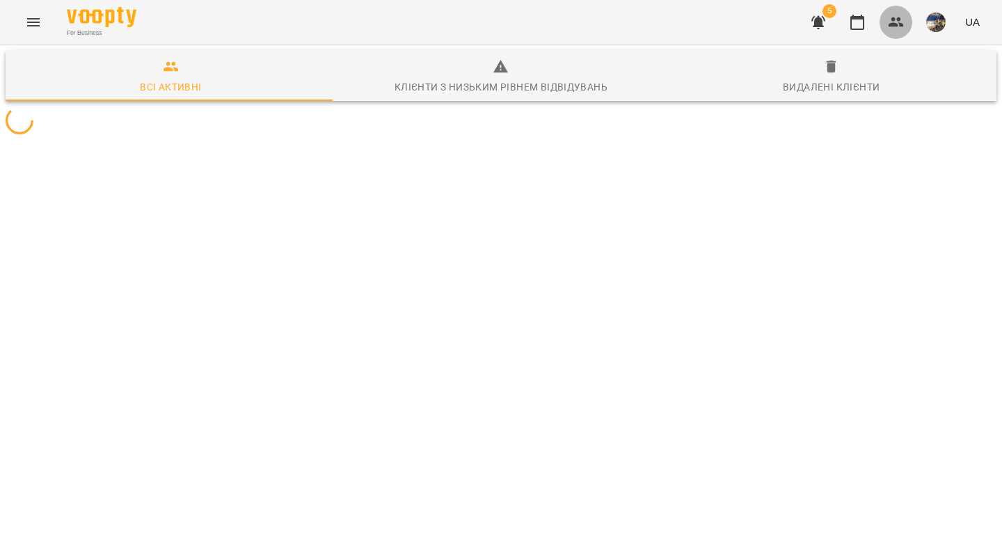
click at [897, 26] on icon "button" at bounding box center [895, 22] width 15 height 10
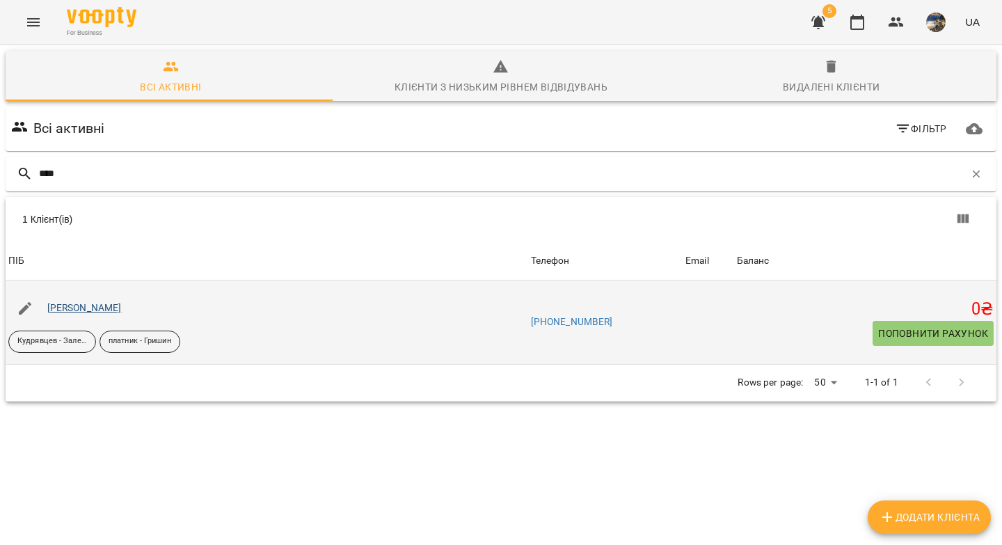
type input "****"
click at [122, 303] on link "[PERSON_NAME]" at bounding box center [84, 307] width 74 height 11
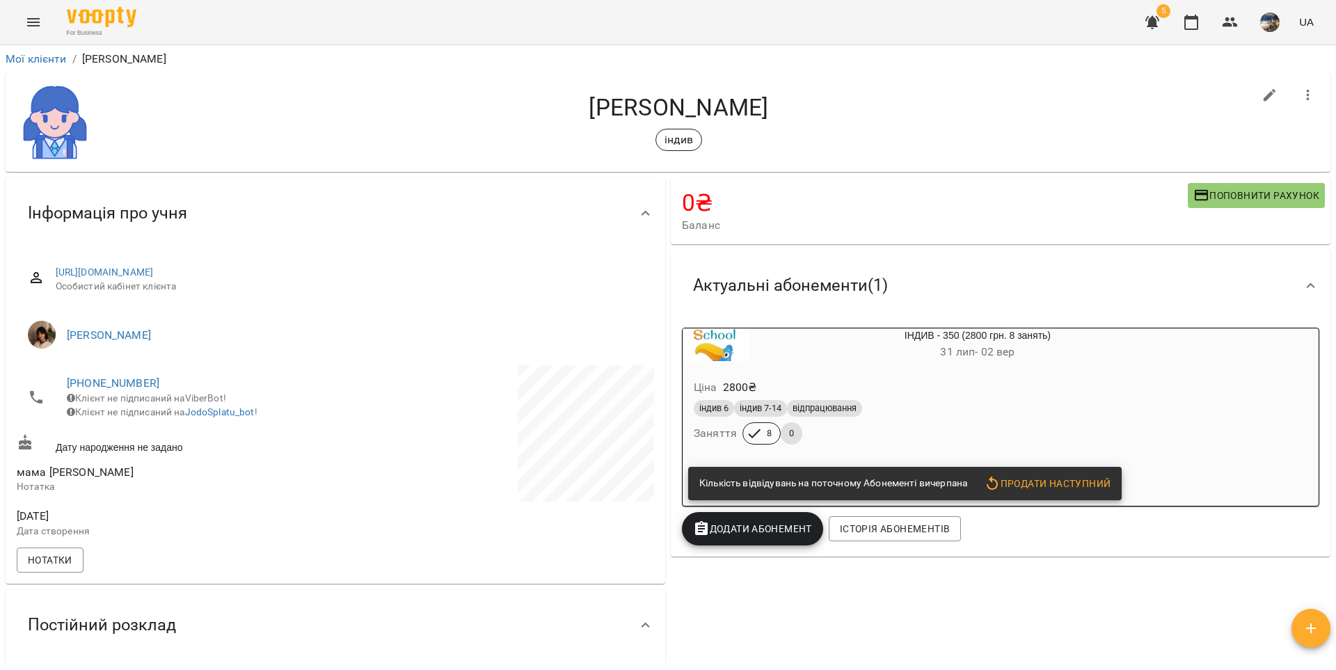
drag, startPoint x: 816, startPoint y: 109, endPoint x: 688, endPoint y: 102, distance: 128.2
click at [688, 102] on h4 "Анастасія Хоменко" at bounding box center [678, 107] width 1148 height 29
copy h4 "Хоменко"
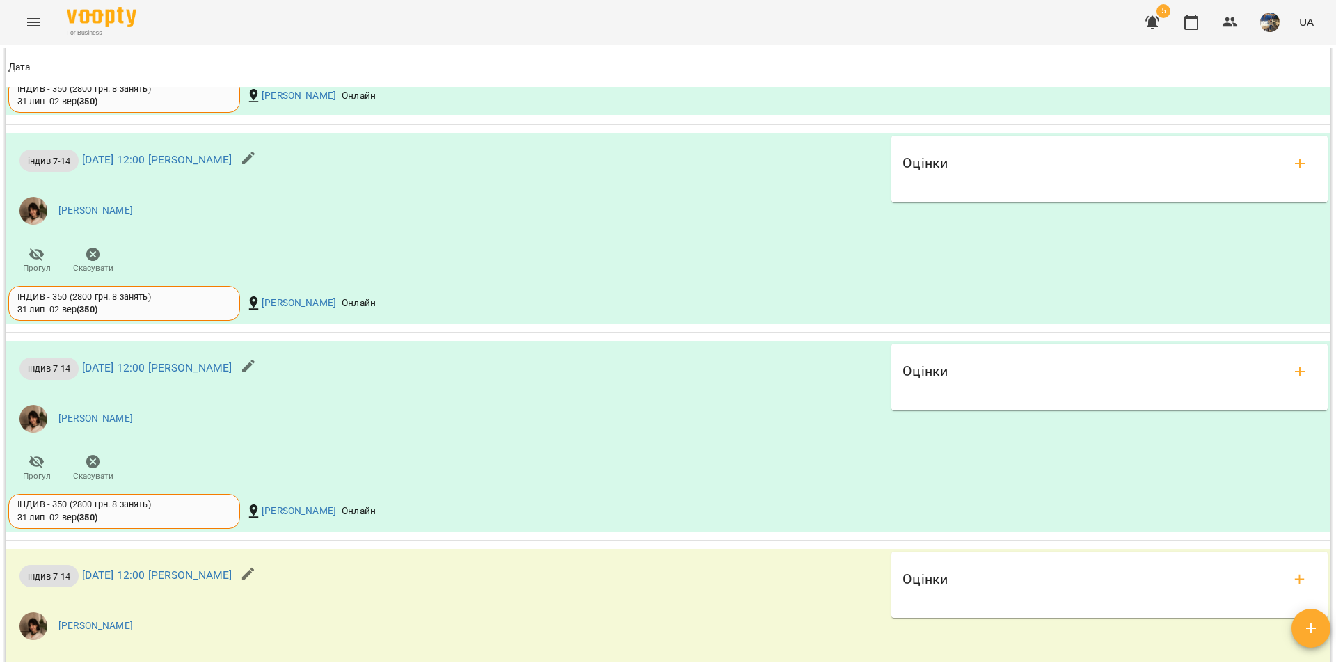
scroll to position [1457, 0]
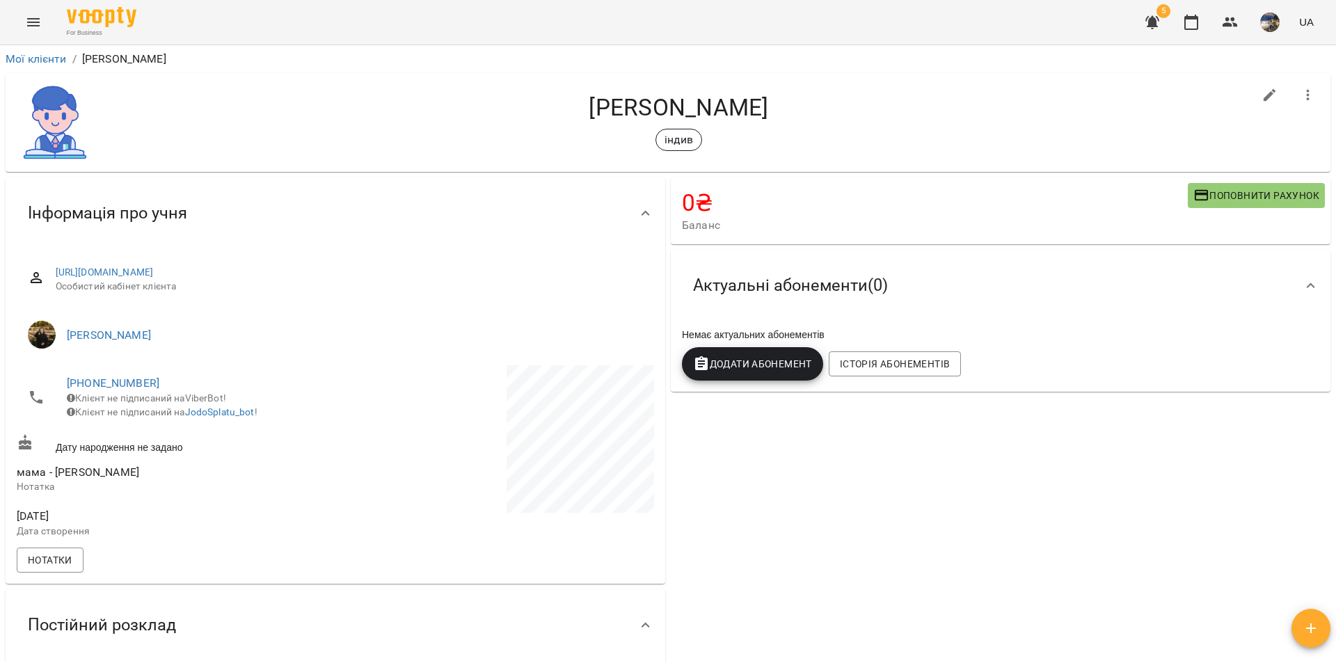
drag, startPoint x: 796, startPoint y: 120, endPoint x: 768, endPoint y: 119, distance: 28.6
click at [785, 117] on h4 "Назар Росоха" at bounding box center [678, 107] width 1148 height 29
drag, startPoint x: 764, startPoint y: 112, endPoint x: 675, endPoint y: 101, distance: 89.7
click at [675, 101] on h4 "Назар Росоха" at bounding box center [678, 107] width 1148 height 29
copy h4 "Росоха"
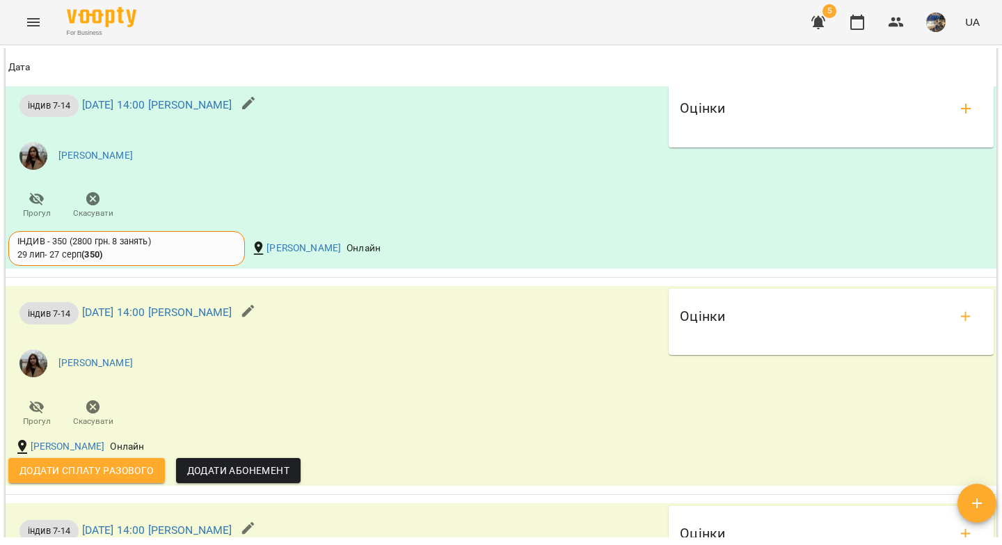
scroll to position [1408, 0]
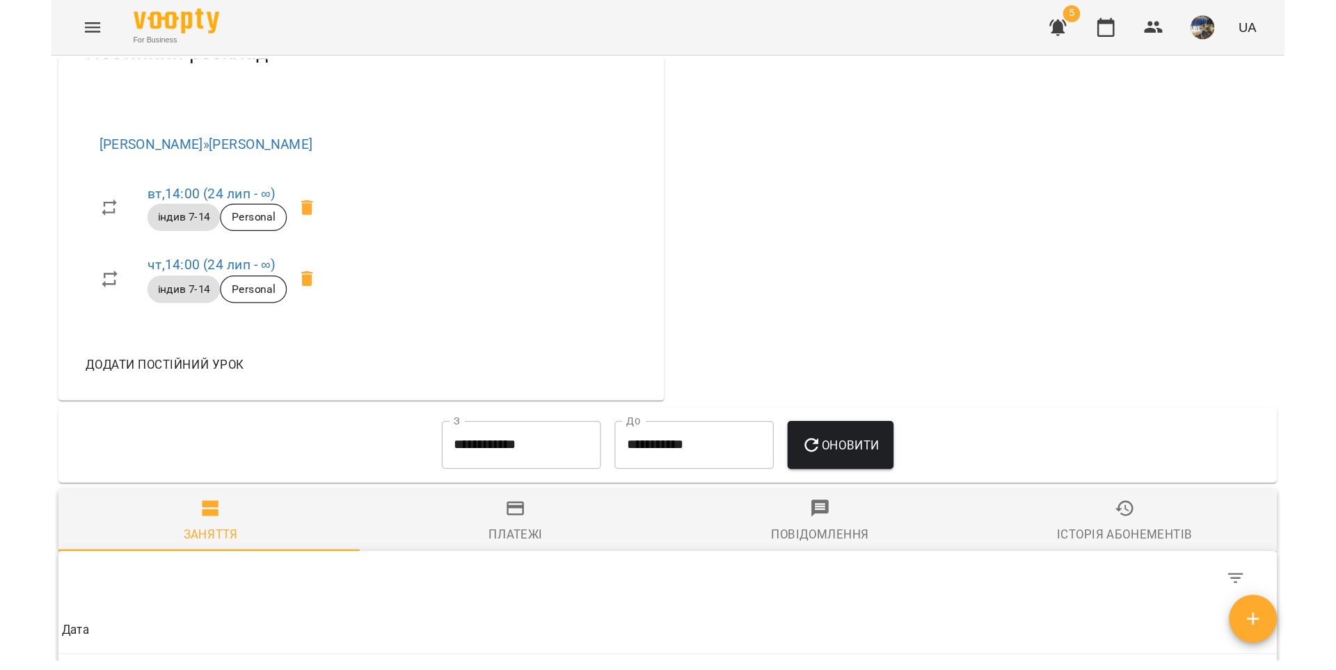
scroll to position [72, 0]
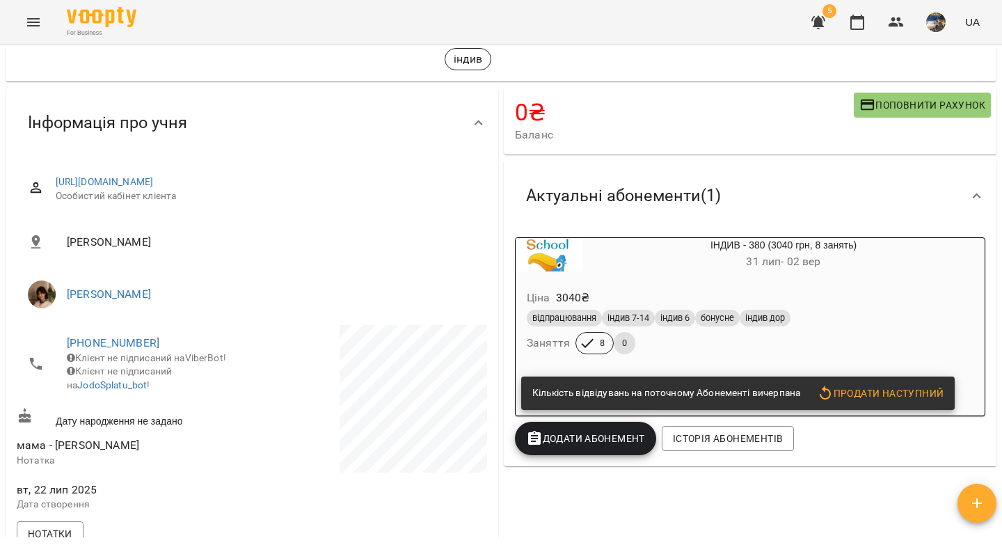
click at [825, 349] on div "відпрацювання індив 7-14 індив 6 бонусне індив дор Заняття 8 0" at bounding box center [750, 332] width 452 height 50
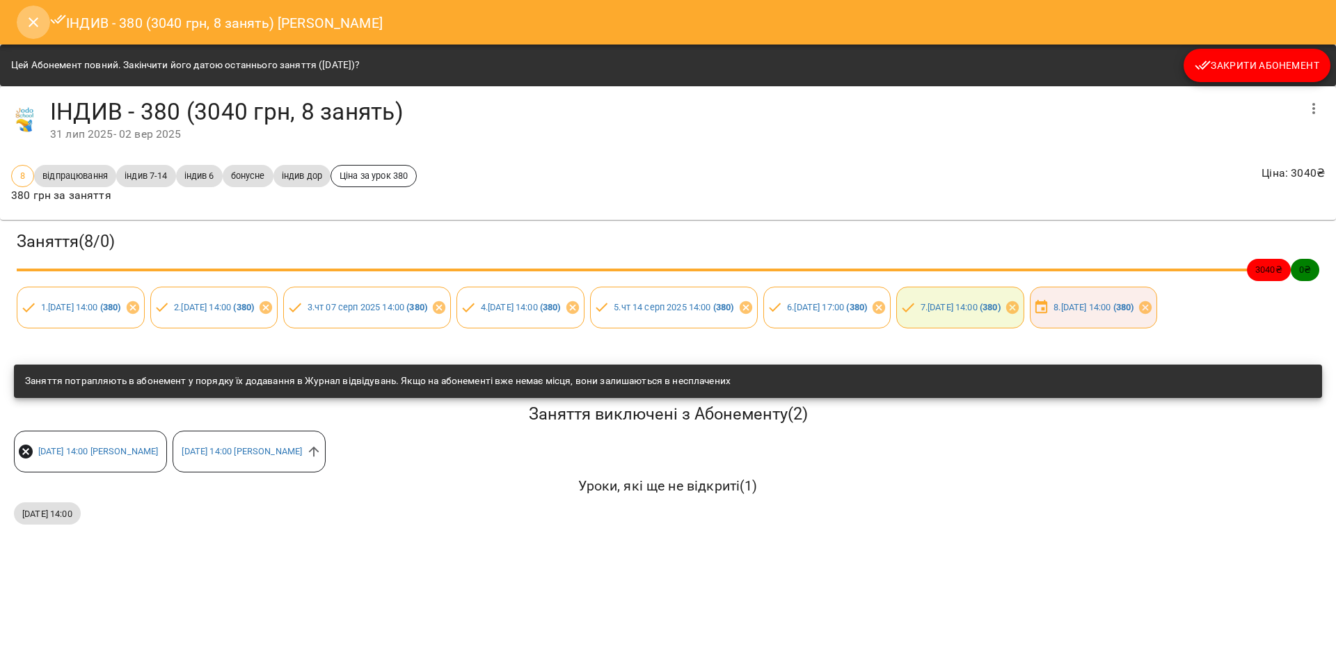
click at [38, 23] on icon "Close" at bounding box center [33, 22] width 17 height 17
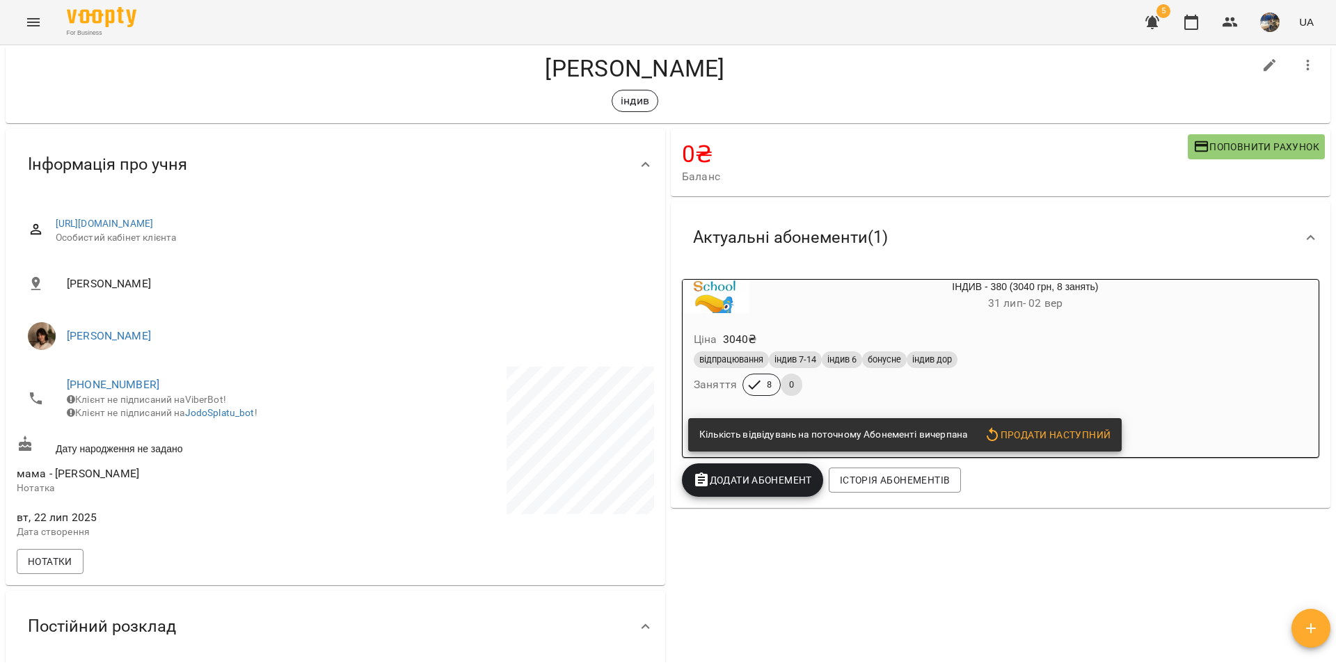
scroll to position [0, 0]
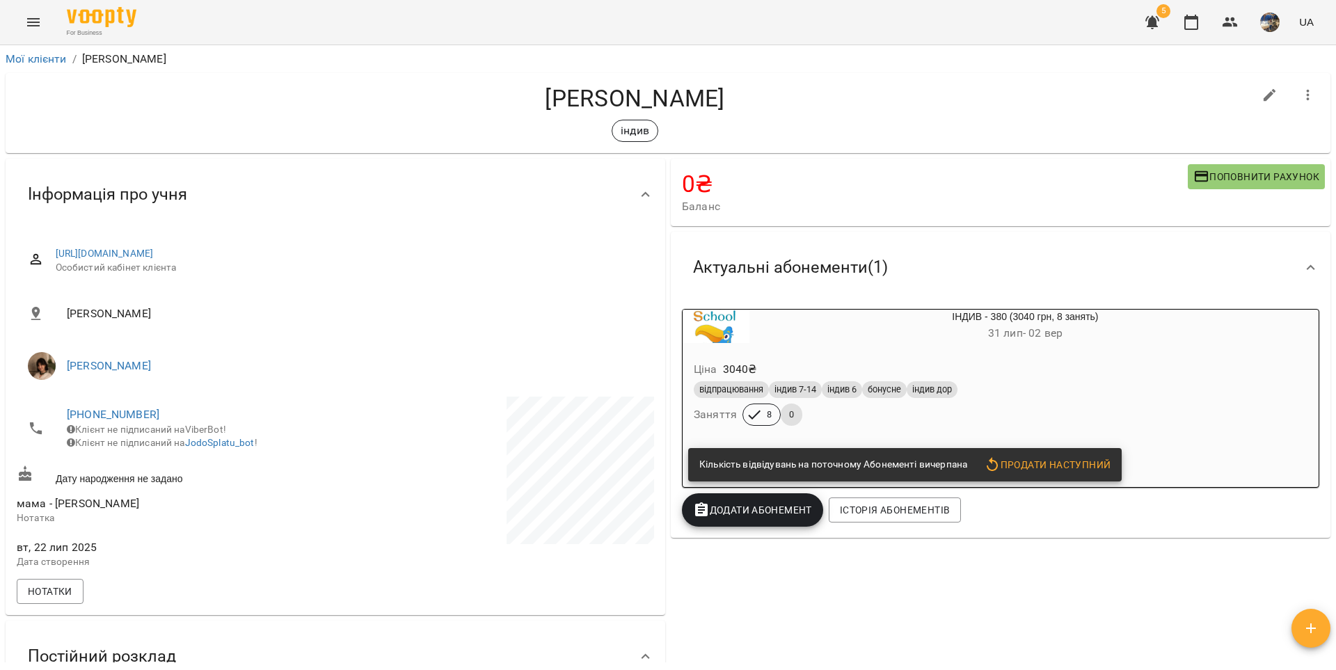
drag, startPoint x: 744, startPoint y: 103, endPoint x: 611, endPoint y: 96, distance: 133.0
click at [611, 96] on h4 "[PERSON_NAME]" at bounding box center [635, 98] width 1236 height 29
copy h4 "Назаренко"
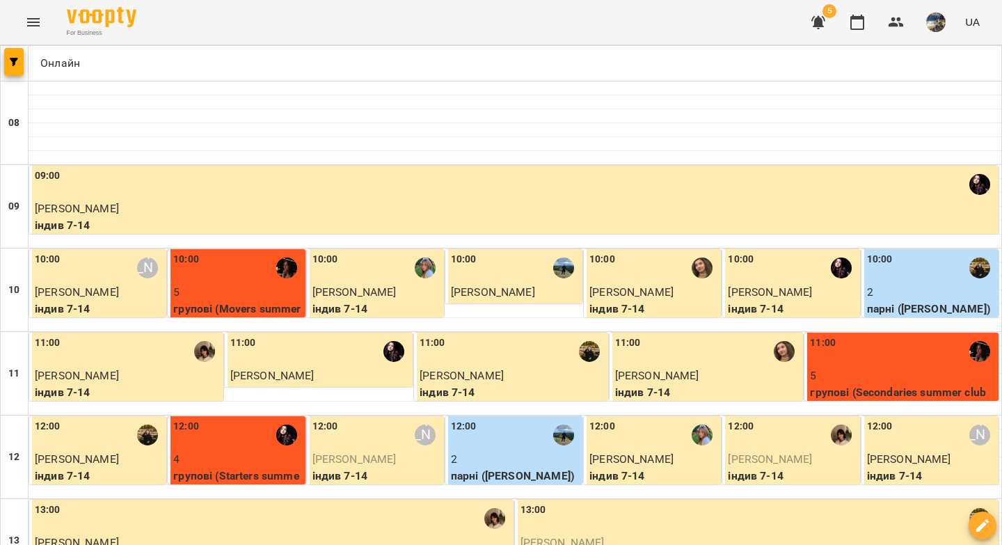
scroll to position [610, 0]
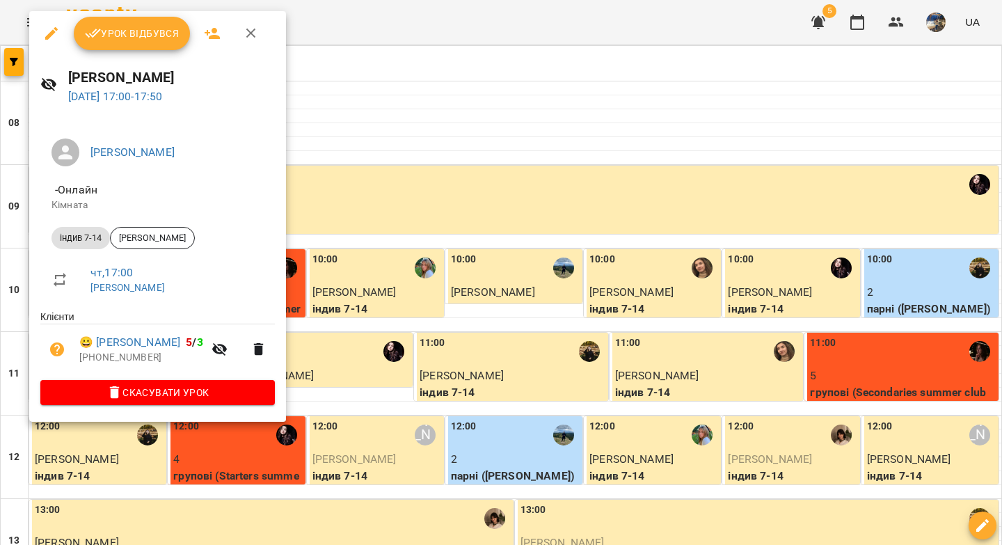
click at [144, 20] on button "Урок відбувся" at bounding box center [132, 33] width 117 height 33
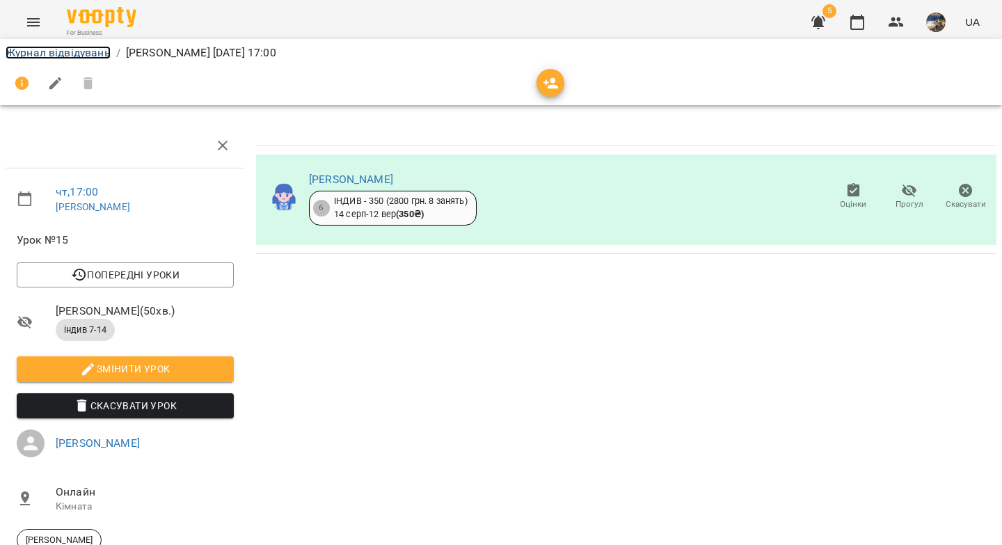
click at [86, 56] on link "Журнал відвідувань" at bounding box center [58, 52] width 105 height 13
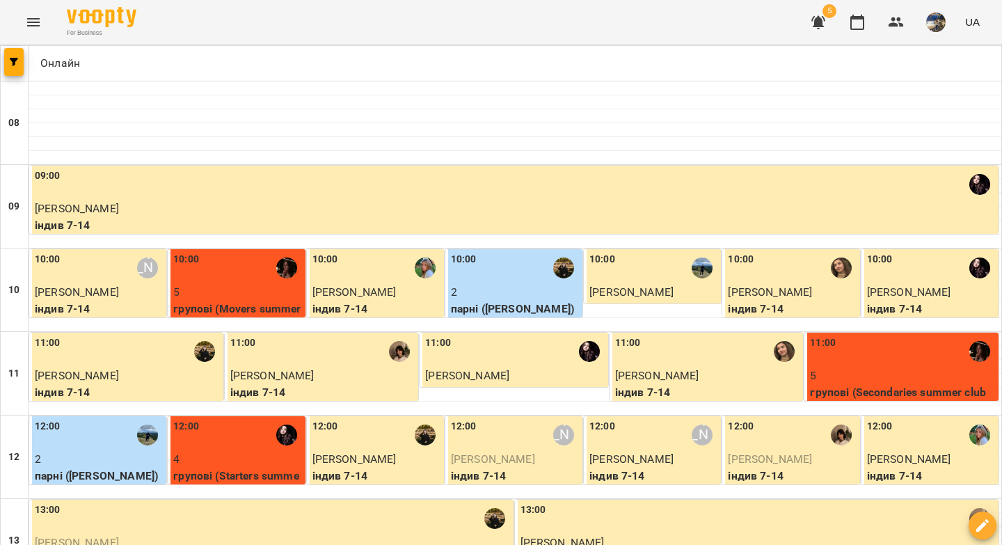
scroll to position [509, 0]
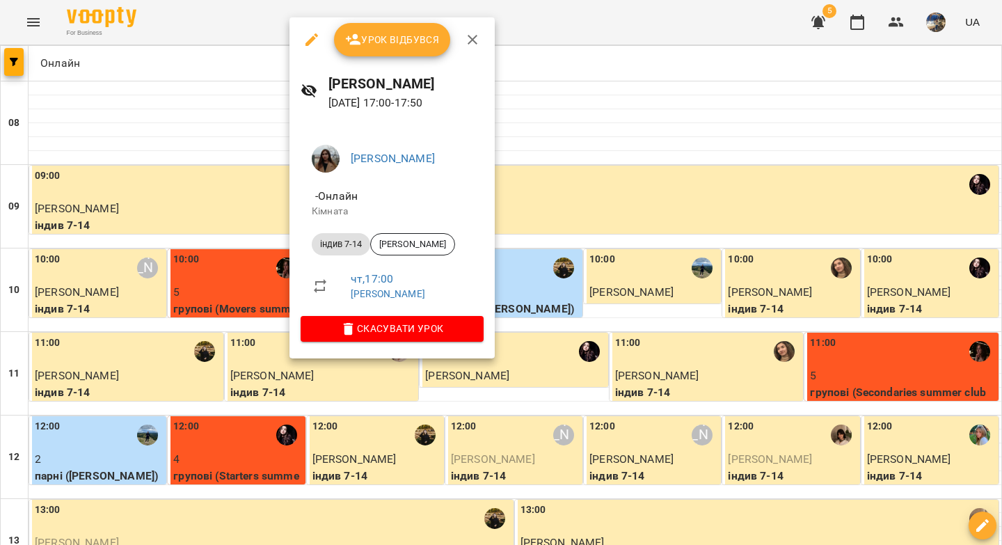
click at [394, 37] on span "Урок відбувся" at bounding box center [392, 39] width 95 height 17
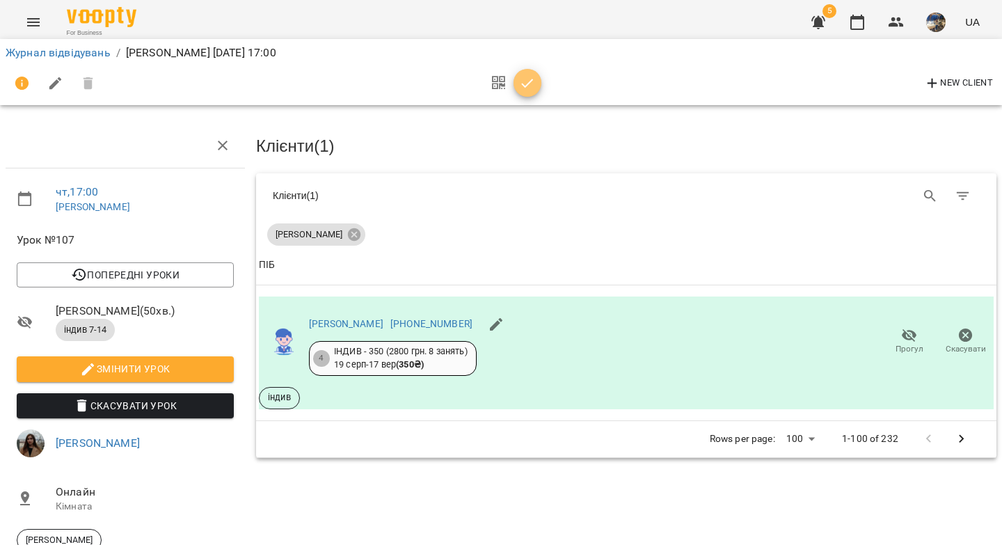
click at [530, 86] on icon "button" at bounding box center [527, 83] width 17 height 17
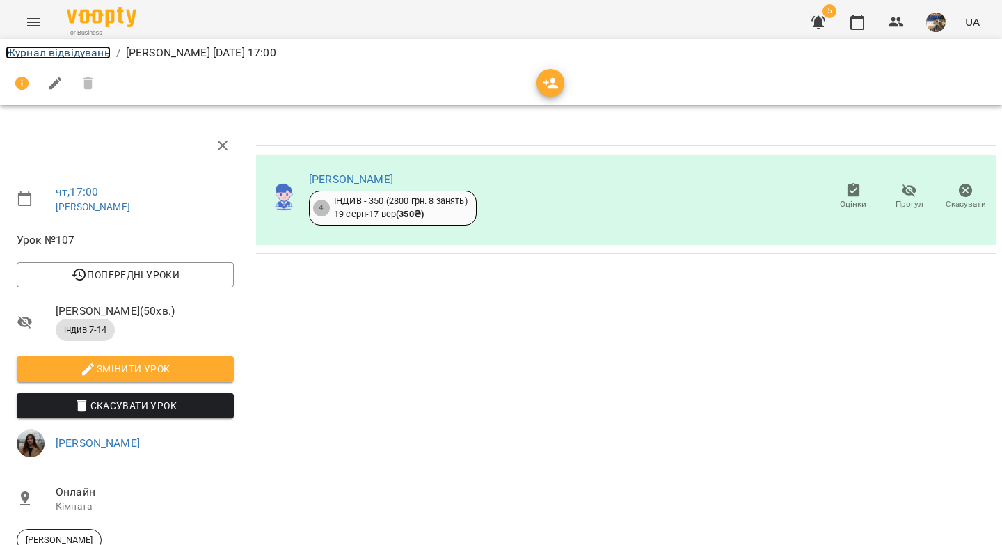
click at [64, 49] on link "Журнал відвідувань" at bounding box center [58, 52] width 105 height 13
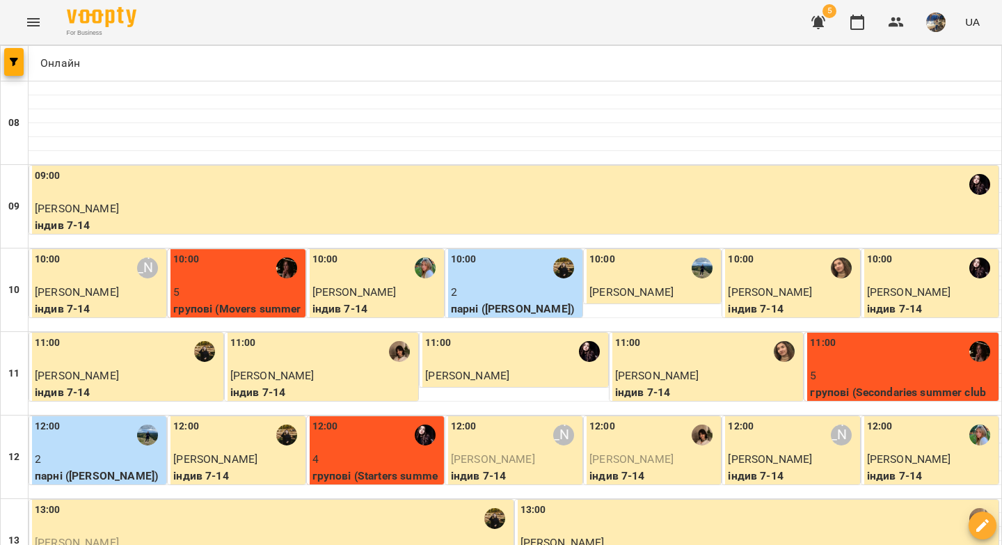
scroll to position [627, 0]
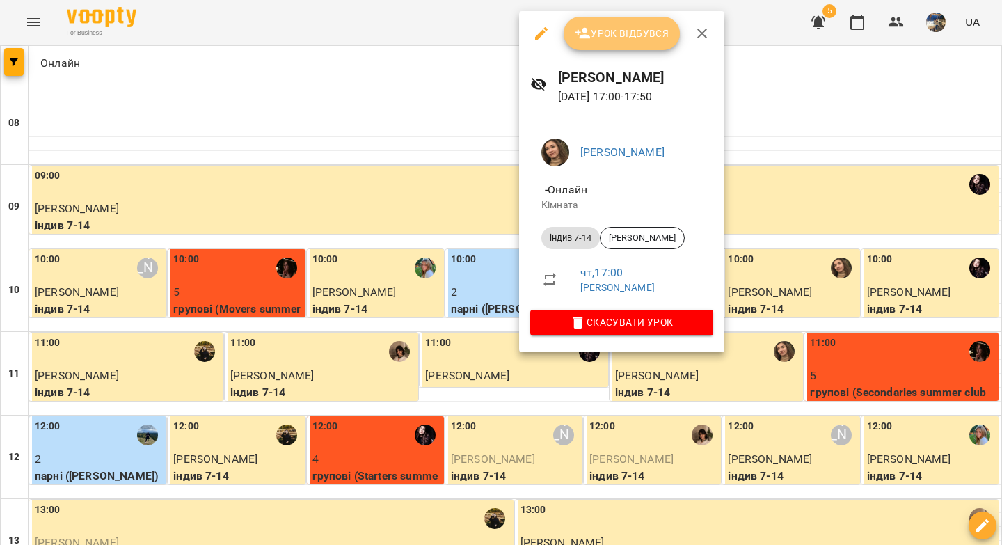
click at [594, 34] on span "Урок відбувся" at bounding box center [622, 33] width 95 height 17
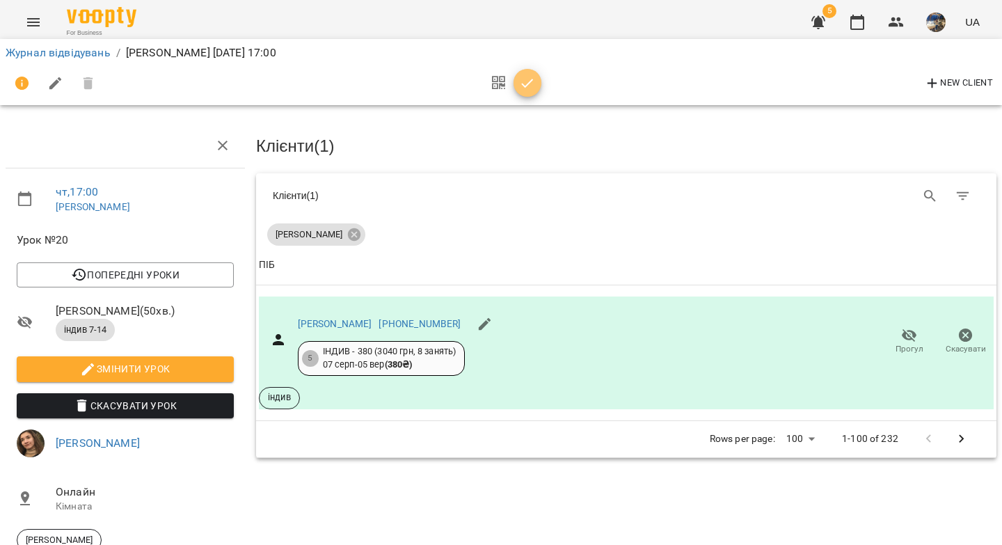
click at [525, 81] on icon "button" at bounding box center [527, 83] width 17 height 17
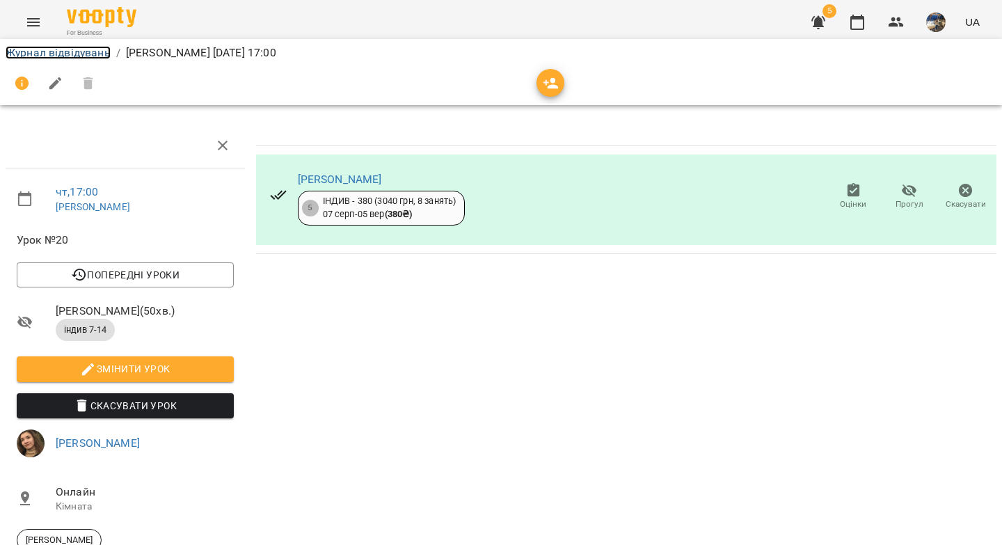
click at [88, 53] on link "Журнал відвідувань" at bounding box center [58, 52] width 105 height 13
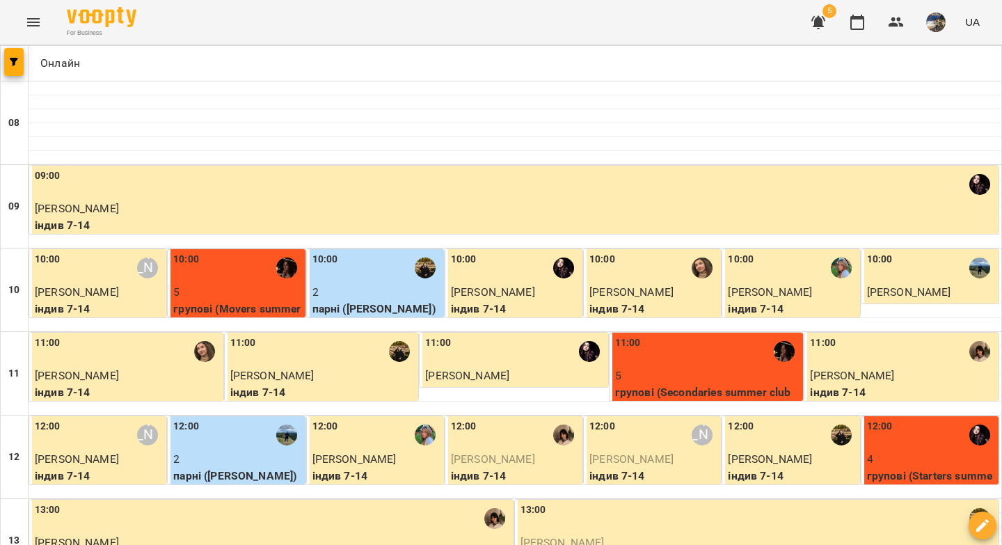
scroll to position [602, 0]
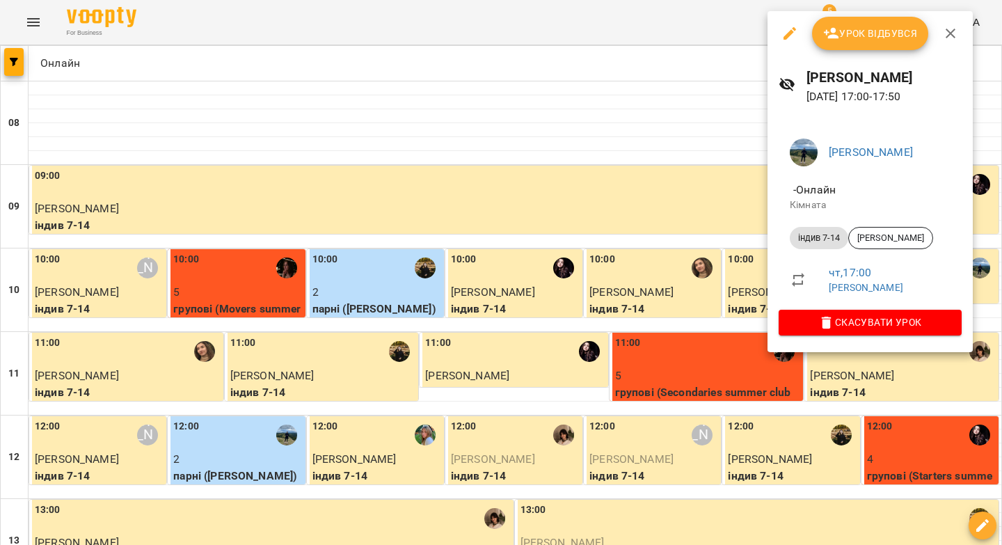
click at [860, 45] on button "Урок відбувся" at bounding box center [870, 33] width 117 height 33
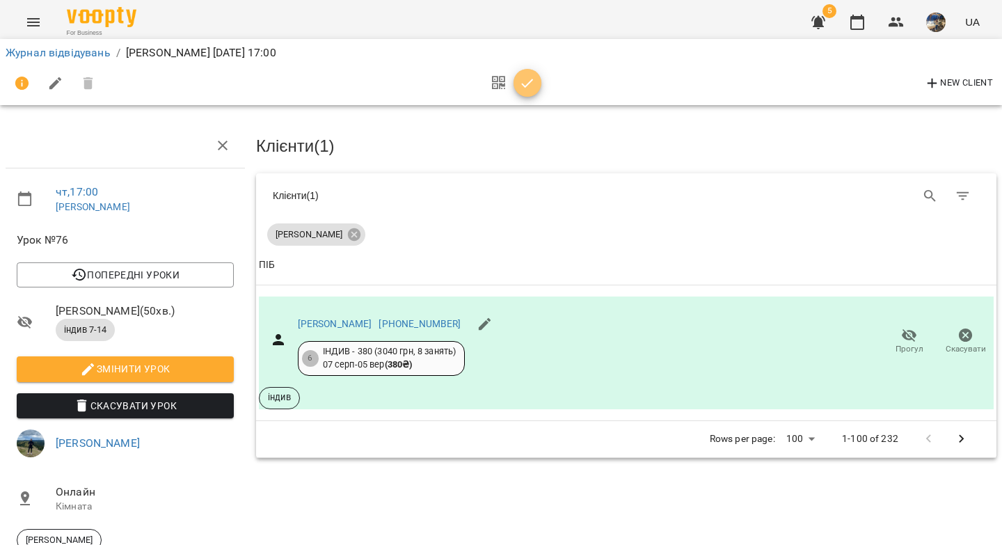
click at [520, 86] on icon "button" at bounding box center [527, 83] width 17 height 17
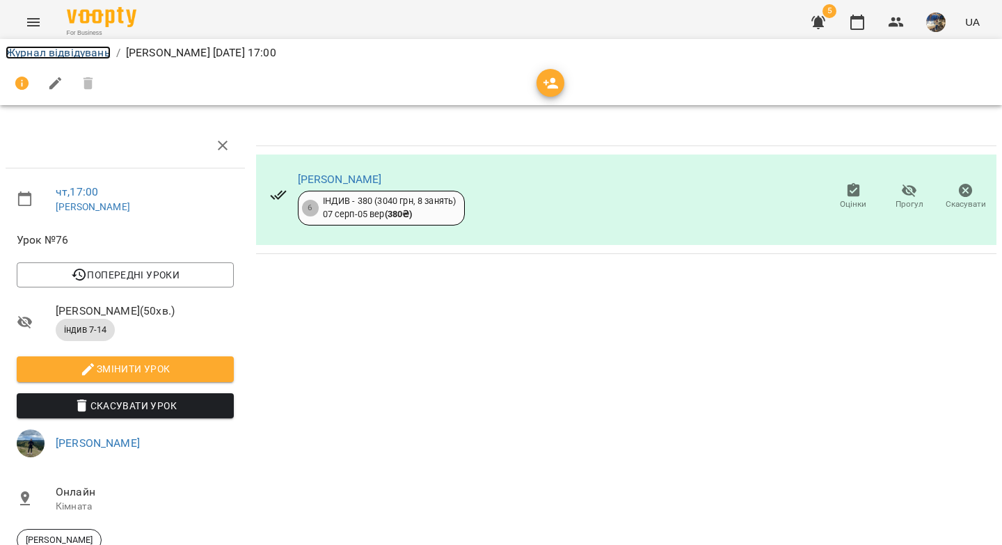
click at [65, 49] on link "Журнал відвідувань" at bounding box center [58, 52] width 105 height 13
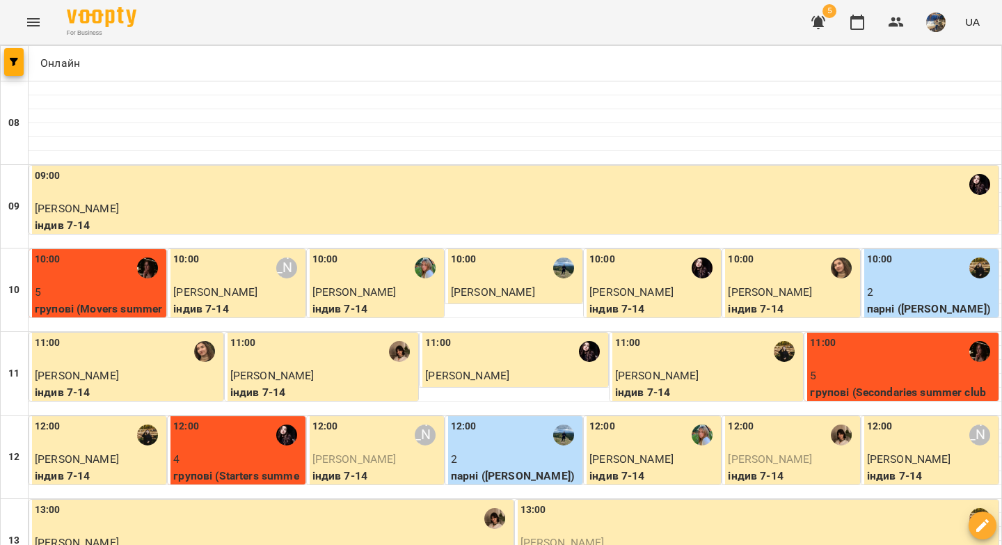
scroll to position [726, 0]
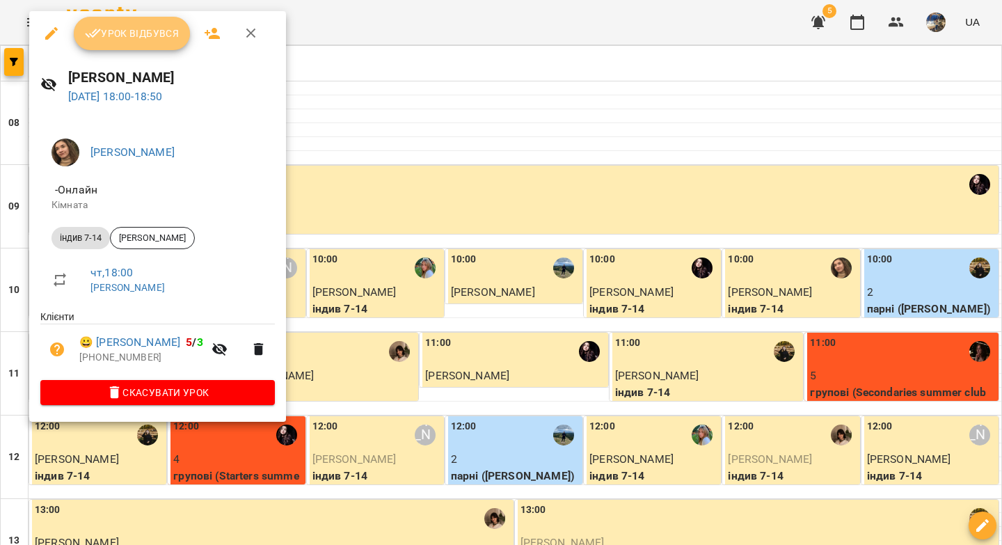
click at [136, 39] on span "Урок відбувся" at bounding box center [132, 33] width 95 height 17
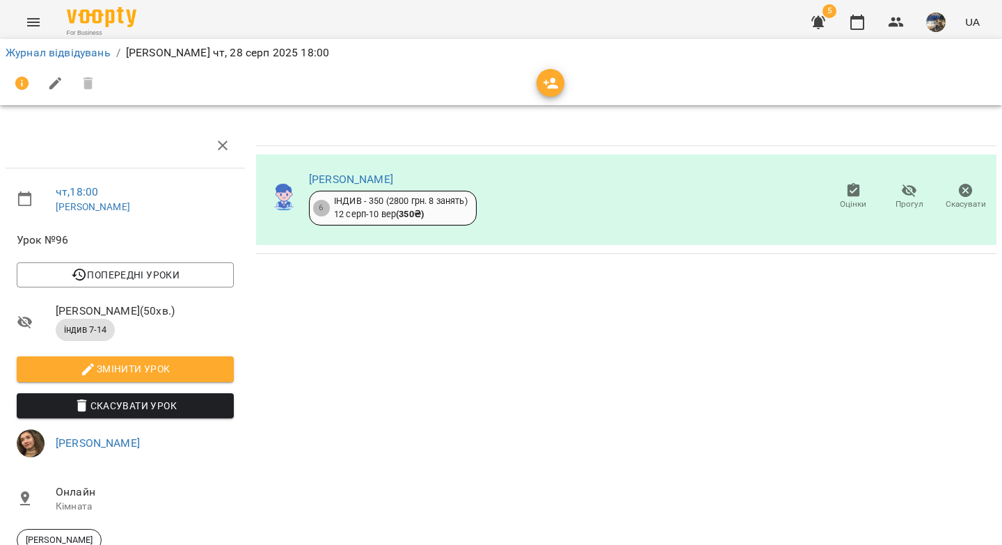
click at [70, 61] on li "Журнал відвідувань" at bounding box center [58, 53] width 105 height 17
click at [72, 55] on link "Журнал відвідувань" at bounding box center [58, 52] width 105 height 13
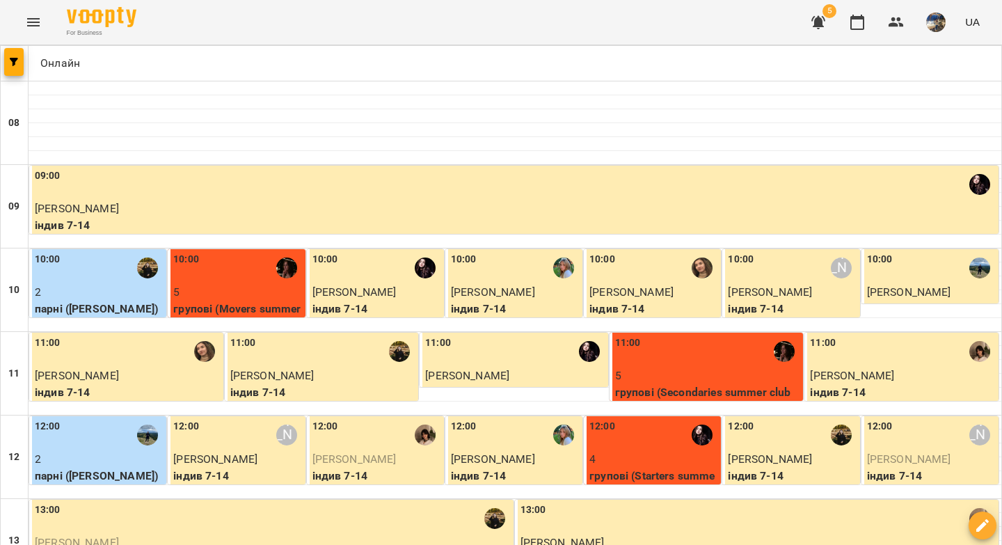
scroll to position [626, 0]
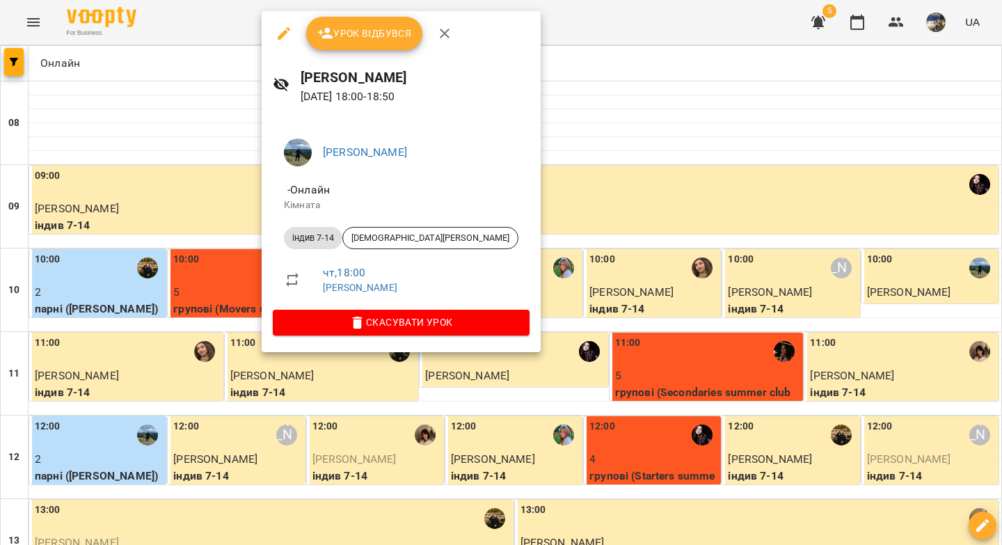
click at [372, 38] on span "Урок відбувся" at bounding box center [364, 33] width 95 height 17
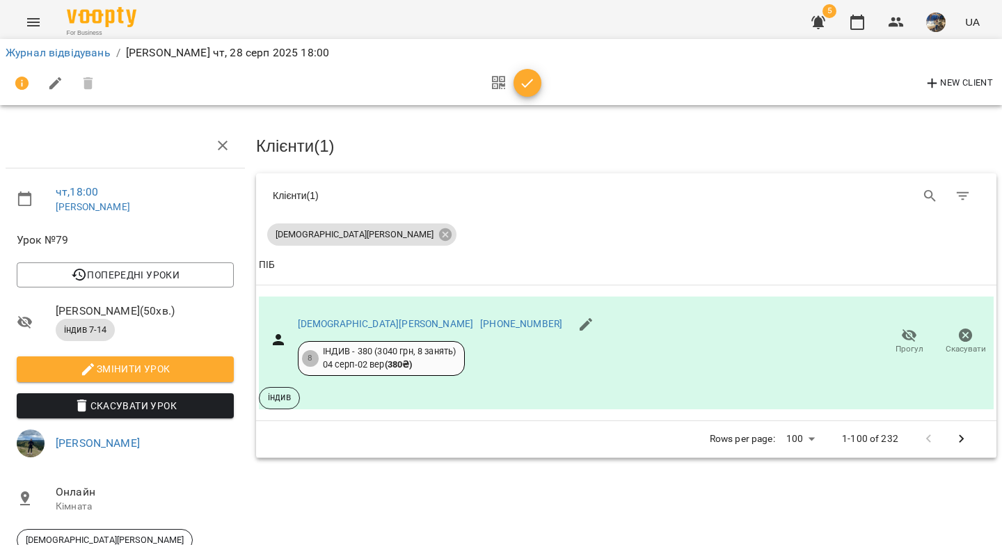
click at [529, 88] on icon "button" at bounding box center [527, 83] width 17 height 17
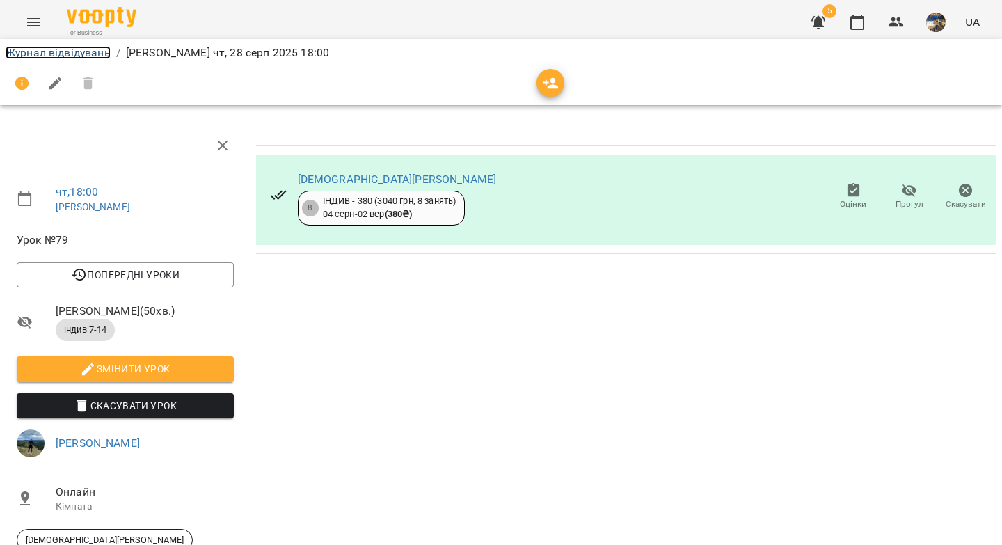
click at [34, 47] on link "Журнал відвідувань" at bounding box center [58, 52] width 105 height 13
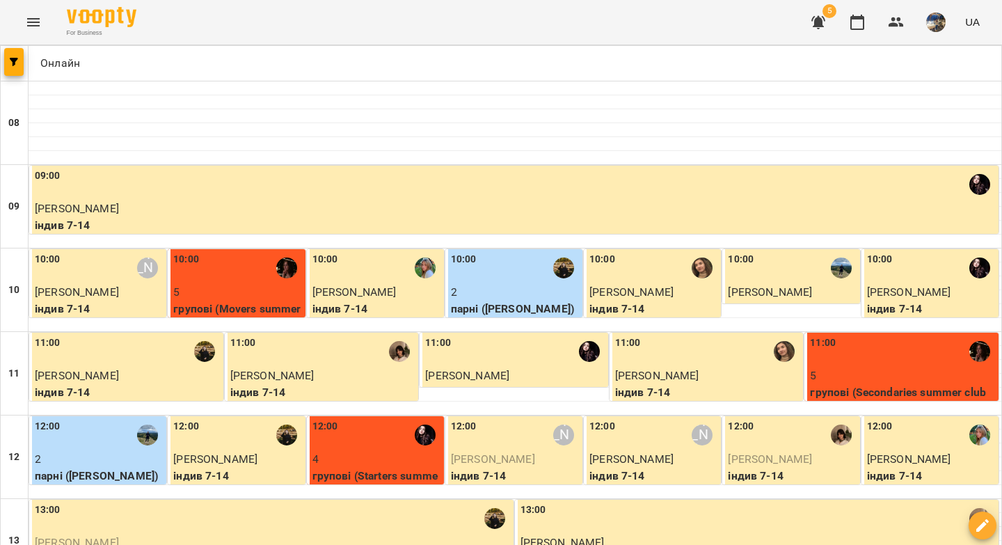
scroll to position [608, 0]
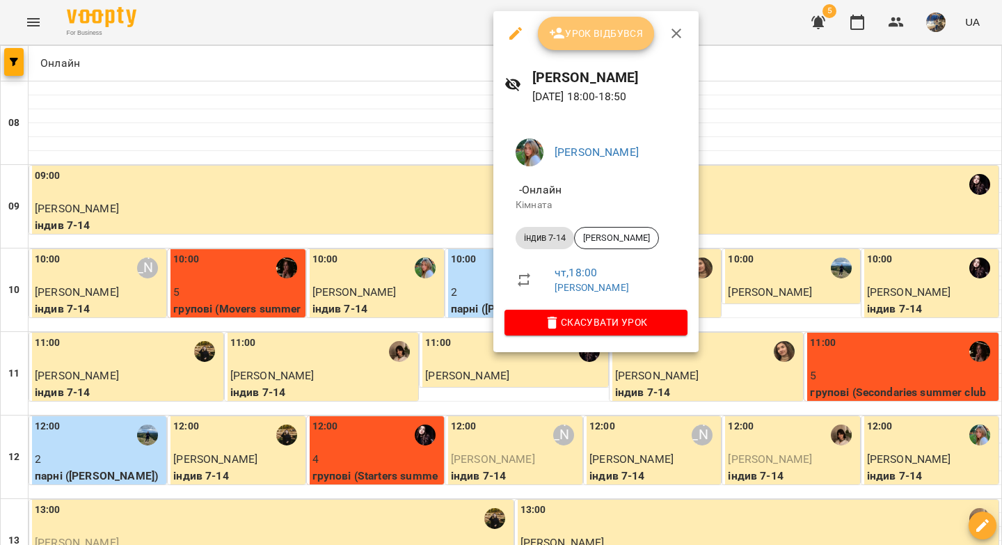
click at [607, 37] on span "Урок відбувся" at bounding box center [596, 33] width 95 height 17
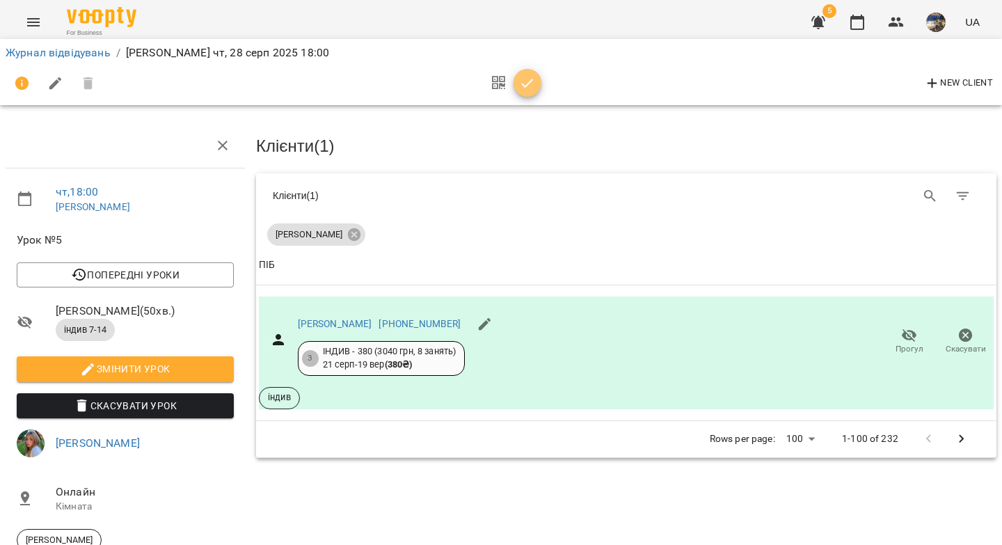
click at [522, 90] on icon "button" at bounding box center [527, 83] width 17 height 17
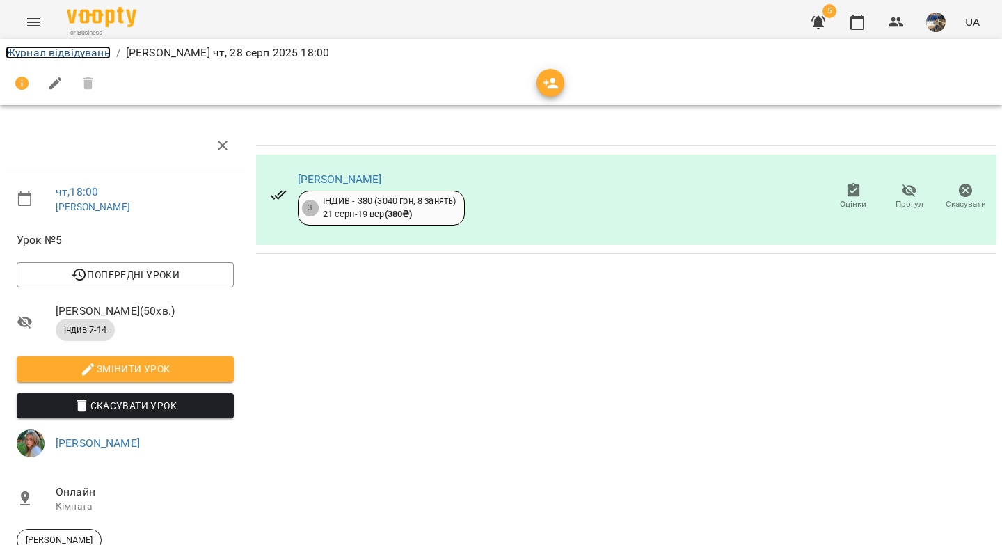
click at [61, 54] on link "Журнал відвідувань" at bounding box center [58, 52] width 105 height 13
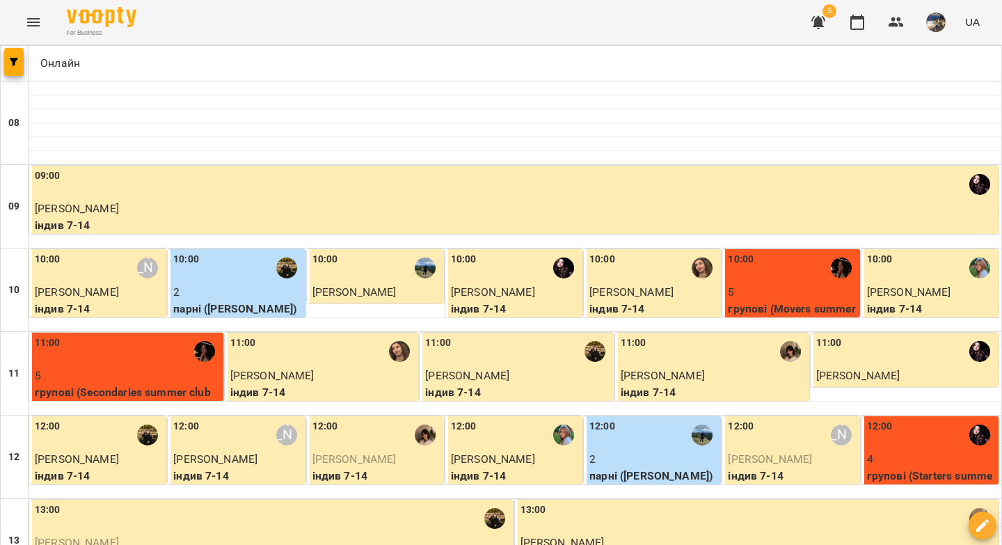
scroll to position [798, 0]
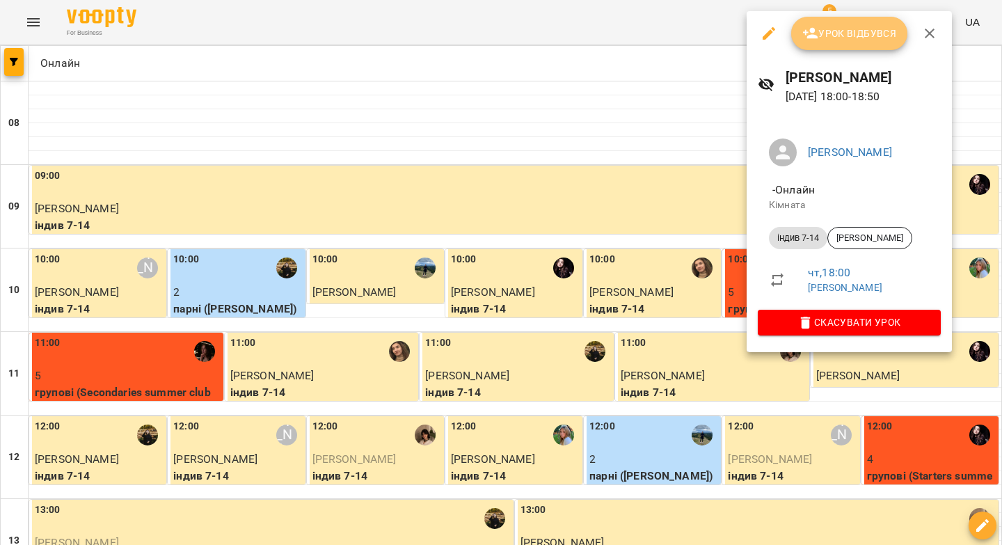
click at [831, 38] on span "Урок відбувся" at bounding box center [849, 33] width 95 height 17
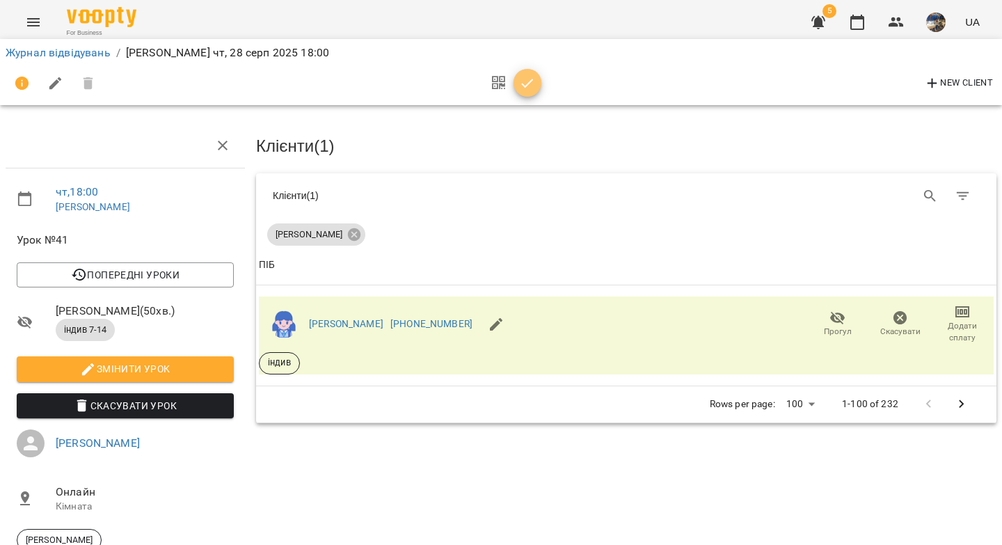
click at [523, 88] on icon "button" at bounding box center [527, 83] width 17 height 17
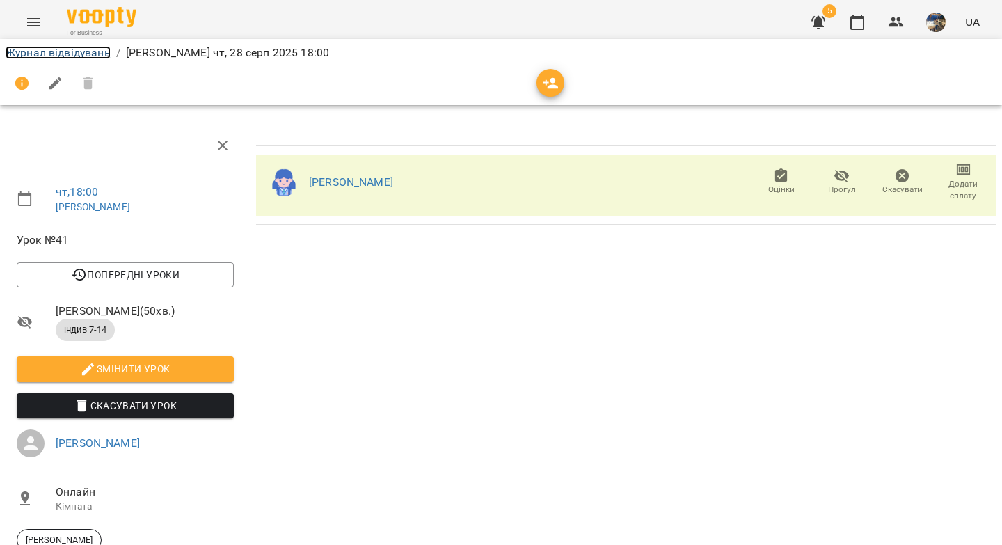
click at [51, 49] on link "Журнал відвідувань" at bounding box center [58, 52] width 105 height 13
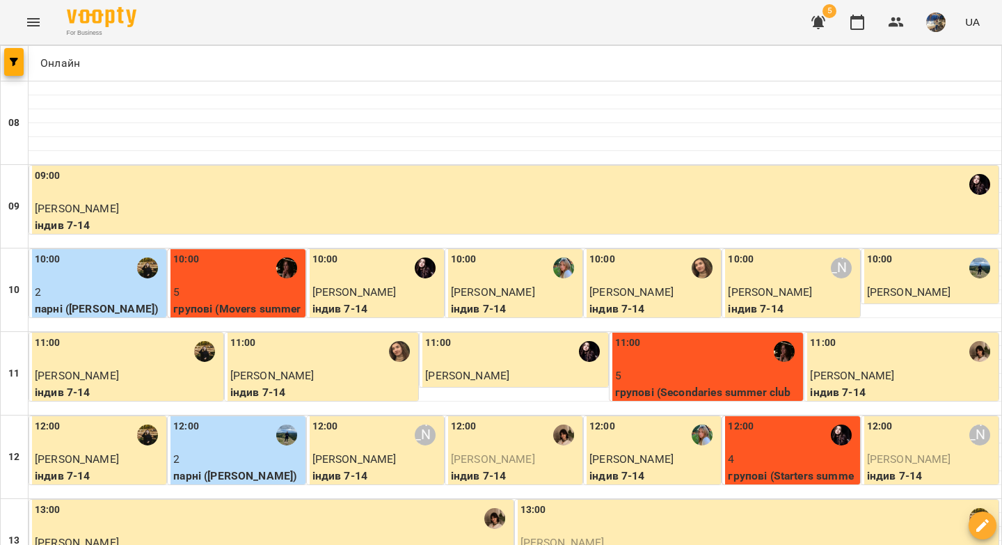
scroll to position [798, 0]
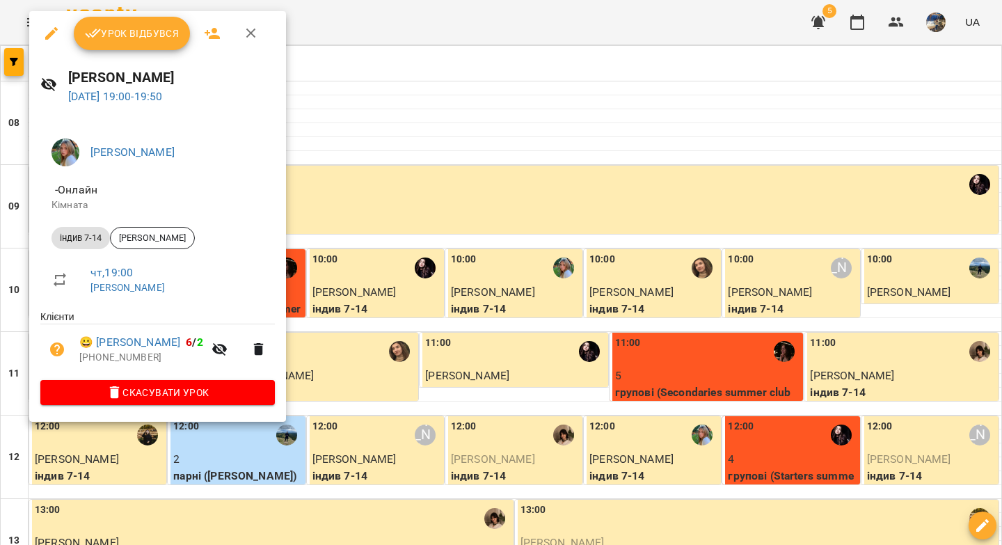
click at [147, 40] on span "Урок відбувся" at bounding box center [132, 33] width 95 height 17
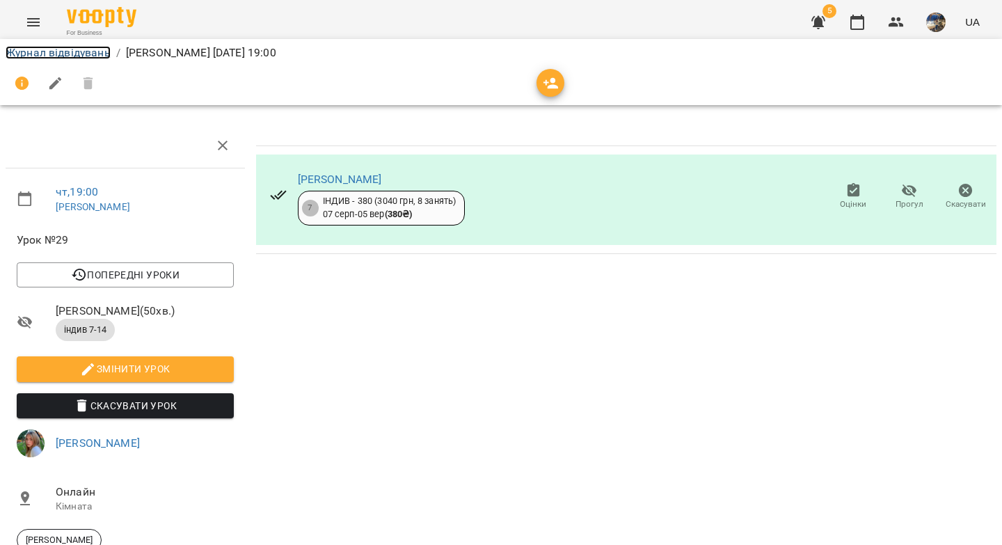
click at [68, 58] on link "Журнал відвідувань" at bounding box center [58, 52] width 105 height 13
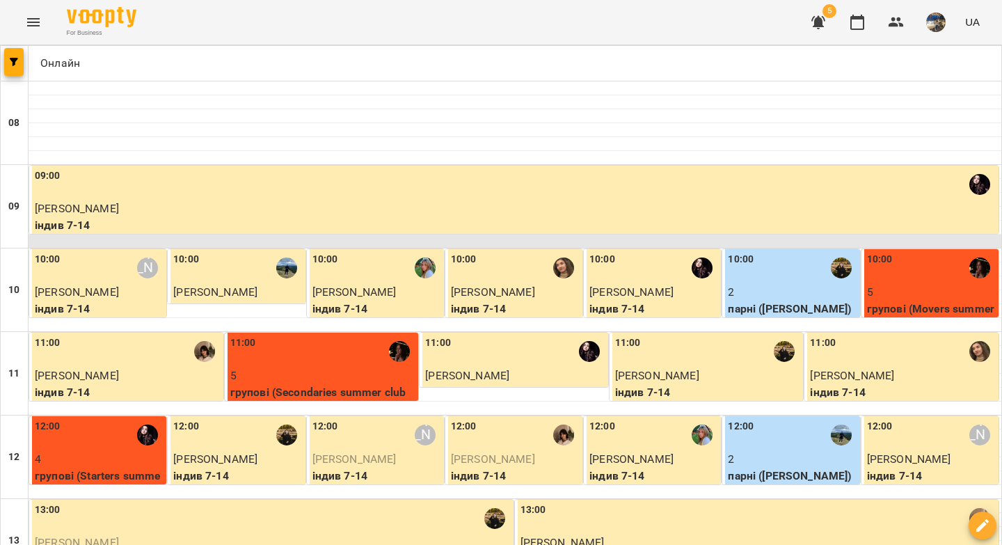
scroll to position [752, 0]
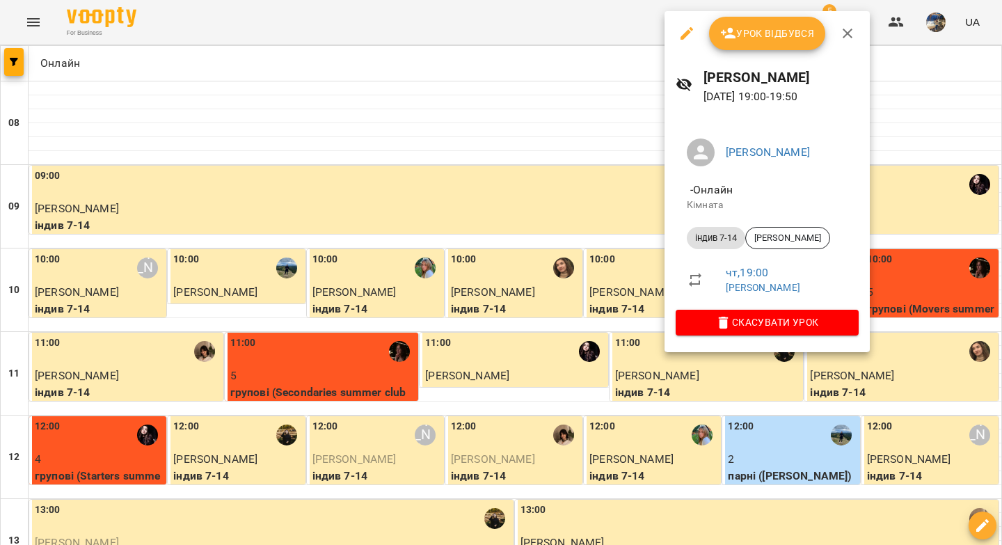
click at [769, 38] on span "Урок відбувся" at bounding box center [767, 33] width 95 height 17
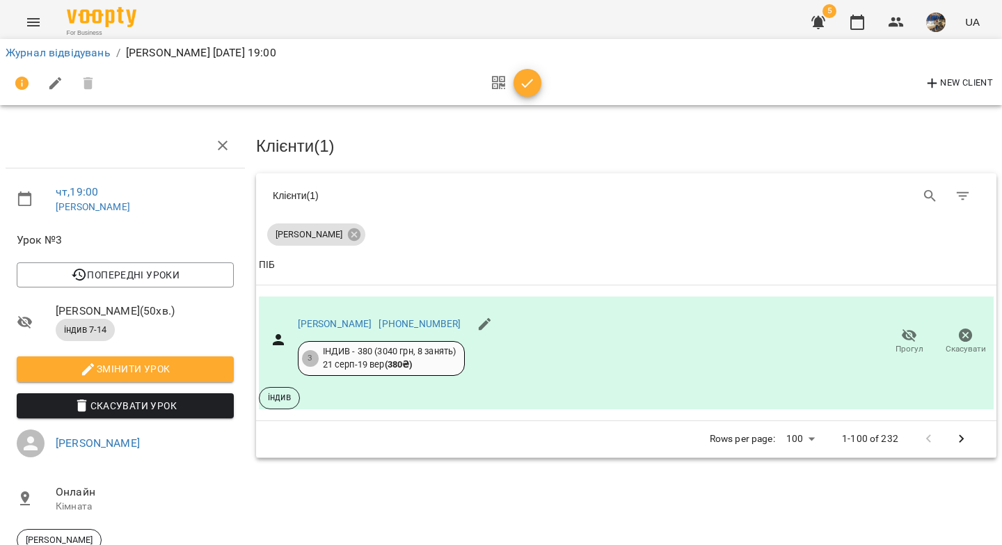
click at [521, 88] on icon "button" at bounding box center [527, 83] width 17 height 17
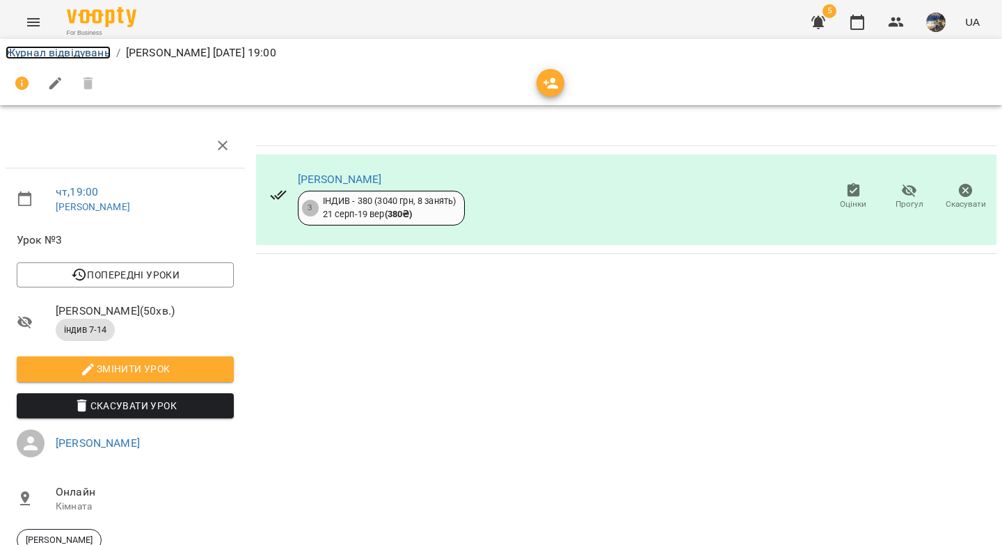
click at [73, 58] on link "Журнал відвідувань" at bounding box center [58, 52] width 105 height 13
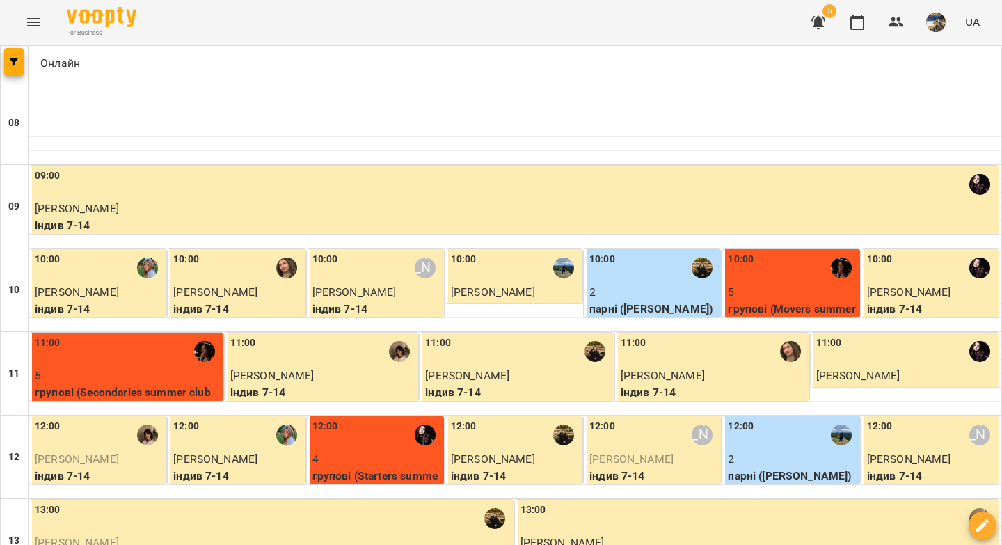
scroll to position [798, 0]
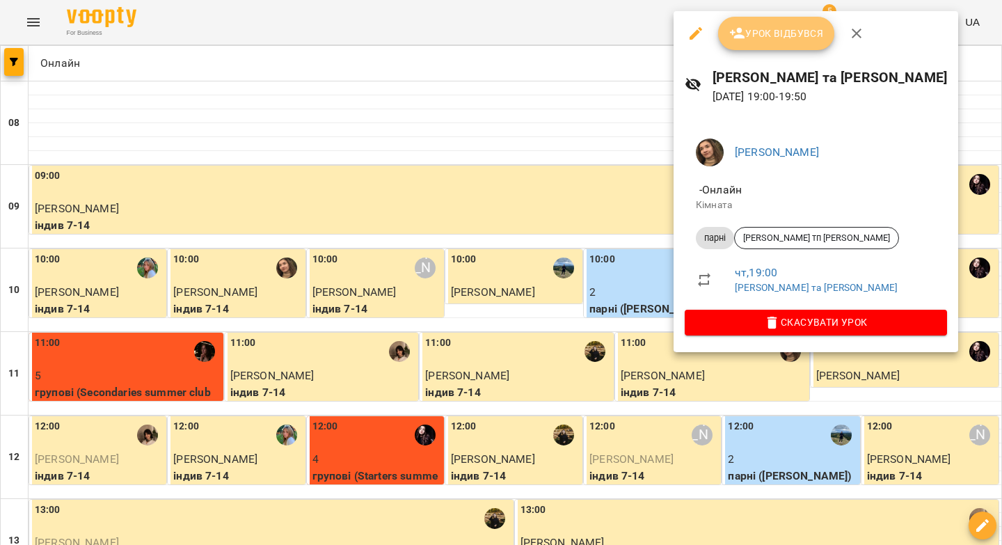
click at [771, 30] on span "Урок відбувся" at bounding box center [776, 33] width 95 height 17
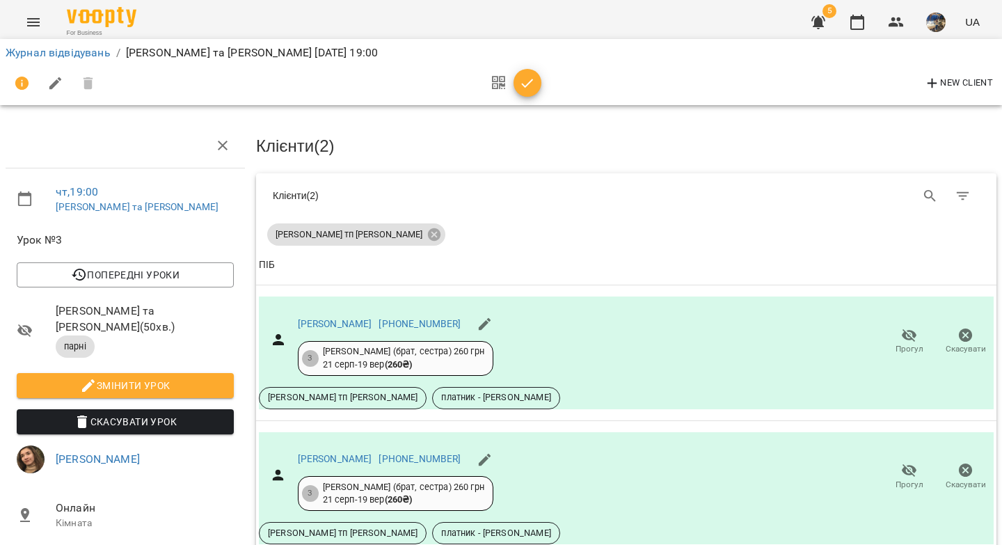
click at [525, 78] on icon "button" at bounding box center [527, 83] width 17 height 17
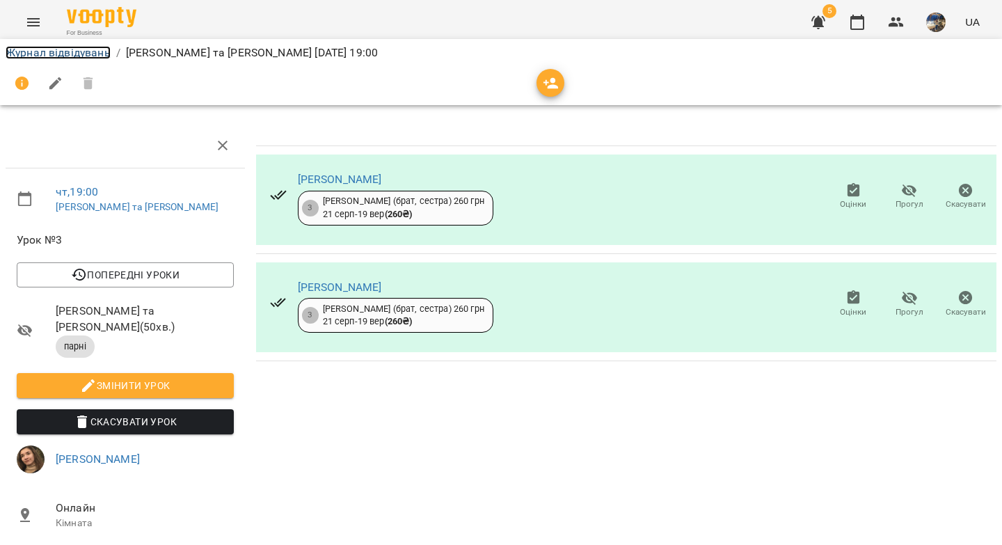
click at [30, 52] on link "Журнал відвідувань" at bounding box center [58, 52] width 105 height 13
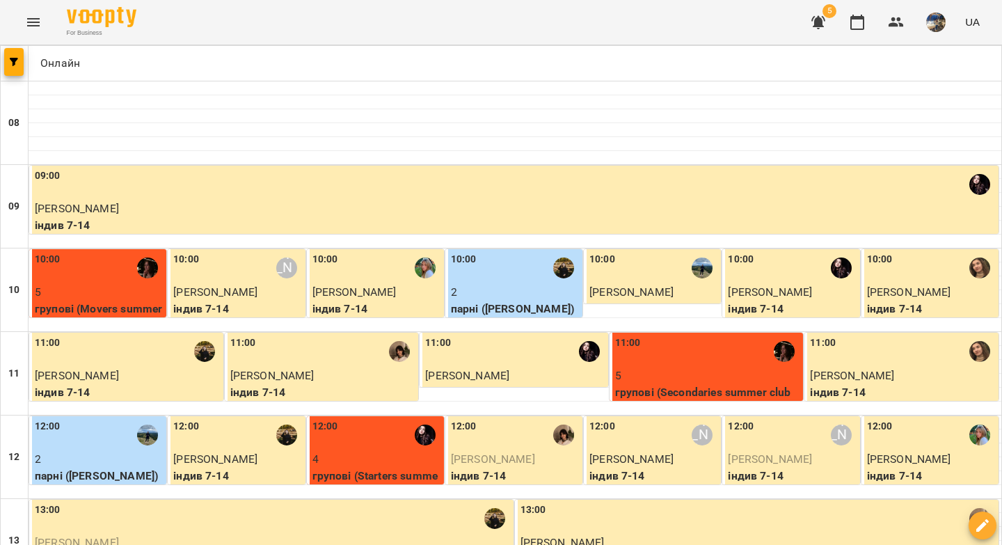
scroll to position [798, 0]
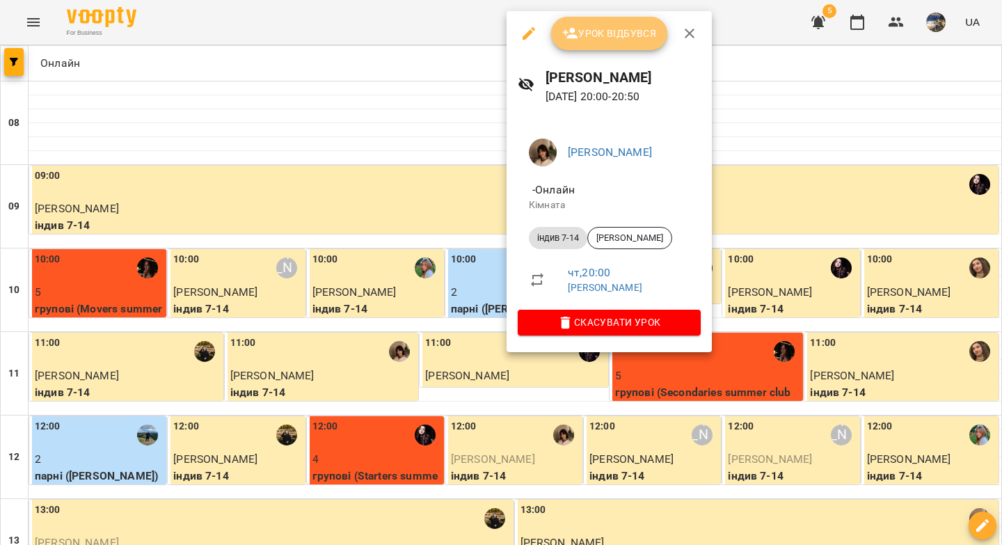
click at [627, 33] on span "Урок відбувся" at bounding box center [609, 33] width 95 height 17
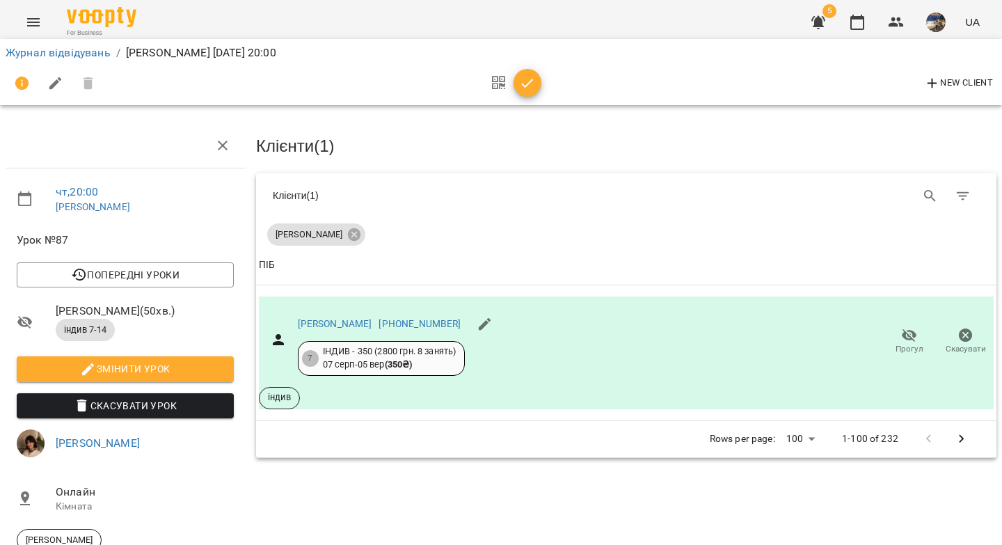
click at [520, 82] on icon "button" at bounding box center [527, 83] width 17 height 17
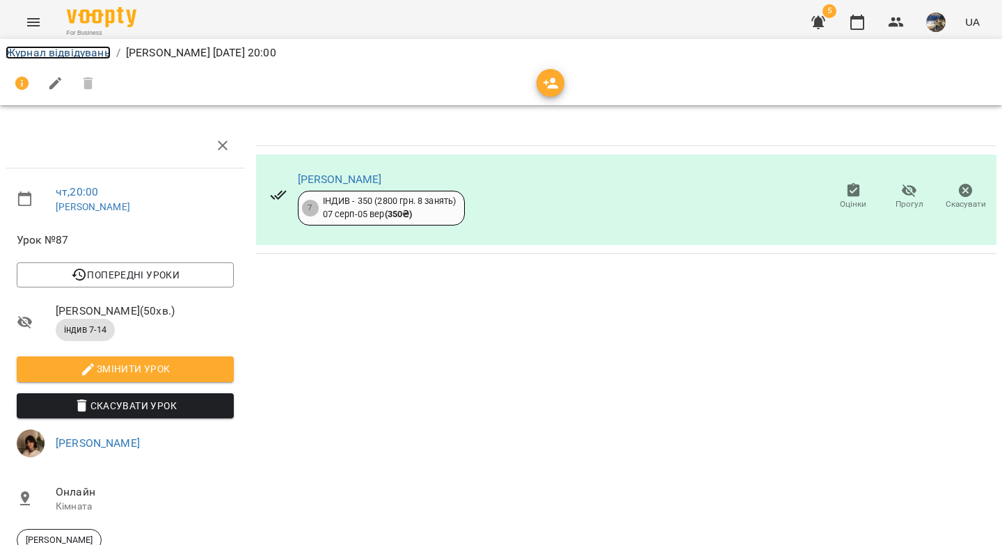
click at [76, 58] on link "Журнал відвідувань" at bounding box center [58, 52] width 105 height 13
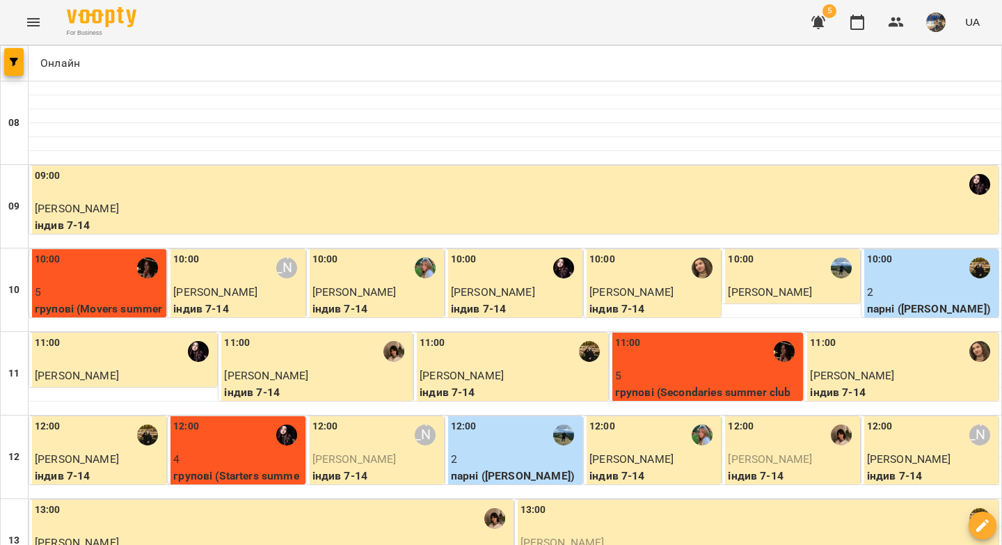
scroll to position [3, 0]
drag, startPoint x: 701, startPoint y: 471, endPoint x: 733, endPoint y: 321, distance: 153.6
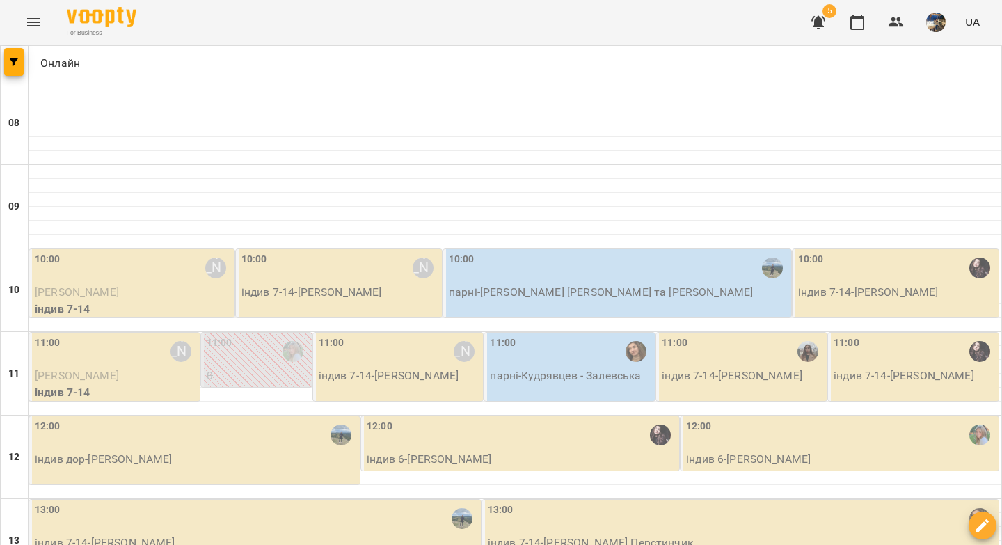
scroll to position [56, 0]
click at [822, 22] on icon "button" at bounding box center [818, 22] width 14 height 13
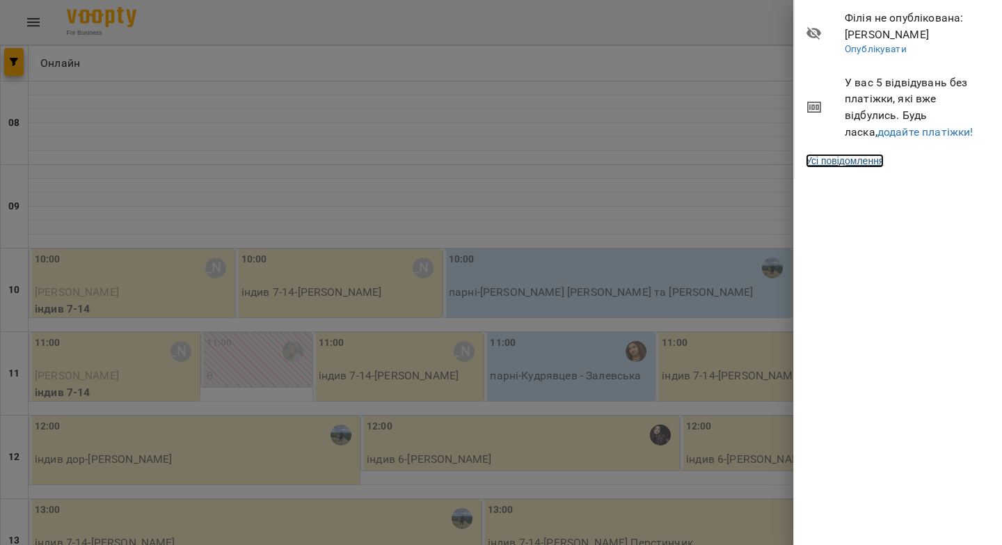
click at [854, 161] on link "Усі повідомлення" at bounding box center [845, 161] width 78 height 14
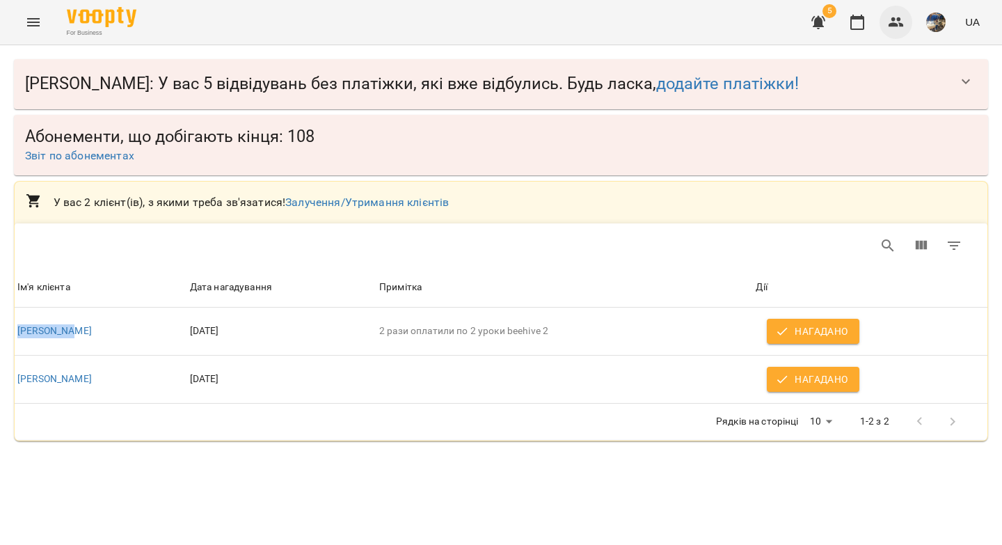
click at [904, 30] on button "button" at bounding box center [895, 22] width 33 height 33
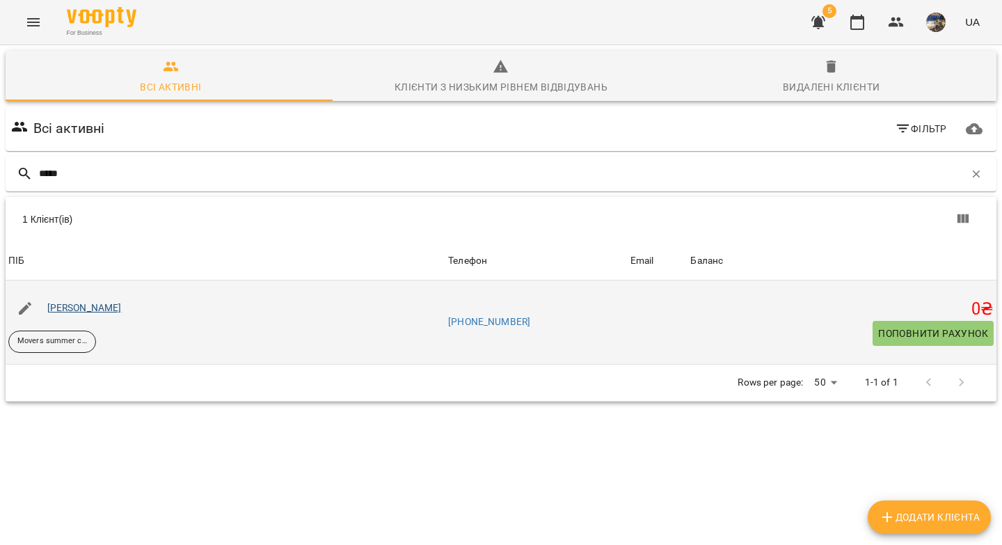
type input "*****"
click at [77, 305] on link "[PERSON_NAME]" at bounding box center [84, 307] width 74 height 11
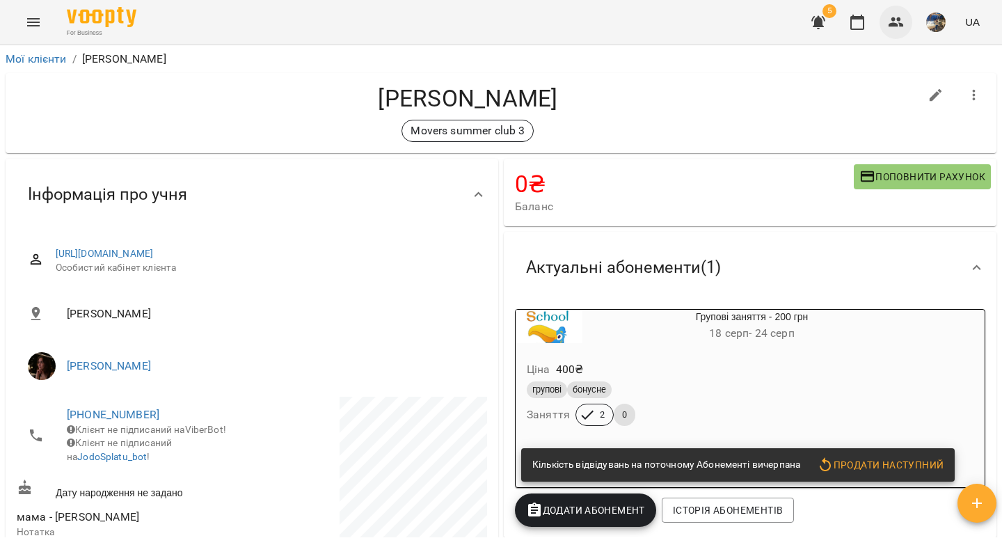
click at [906, 22] on button "button" at bounding box center [895, 22] width 33 height 33
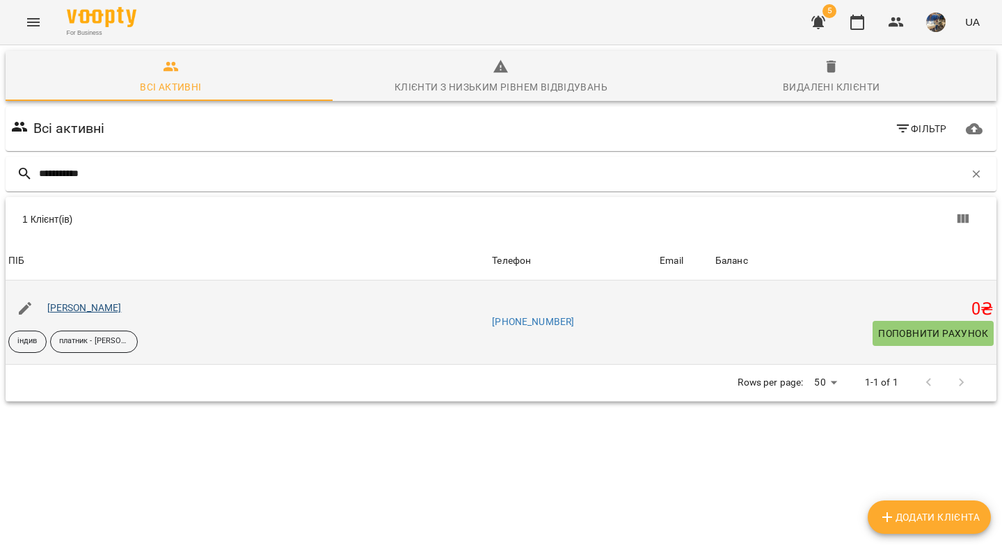
type input "**********"
click at [100, 305] on link "Назарій Ковташинець" at bounding box center [84, 307] width 74 height 11
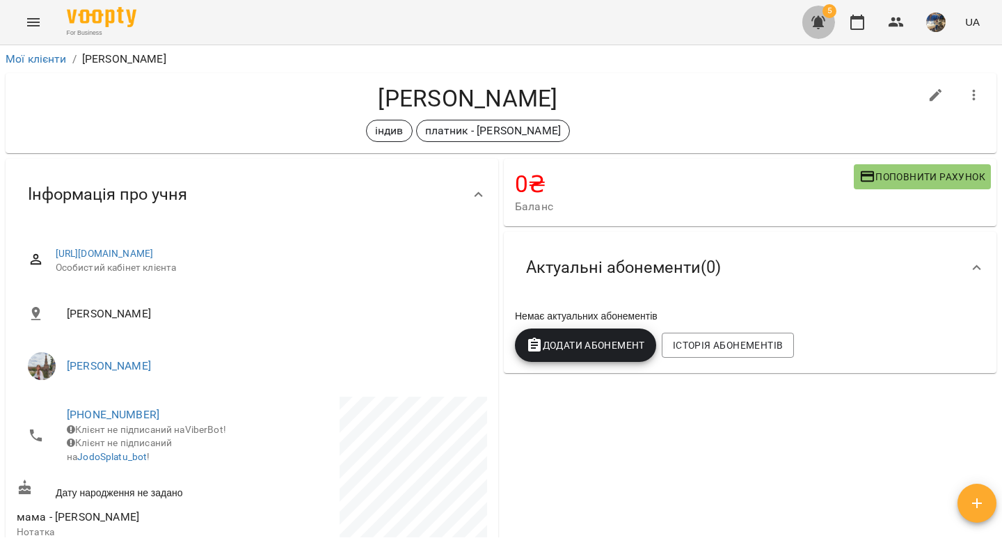
click at [823, 27] on icon "button" at bounding box center [818, 22] width 17 height 17
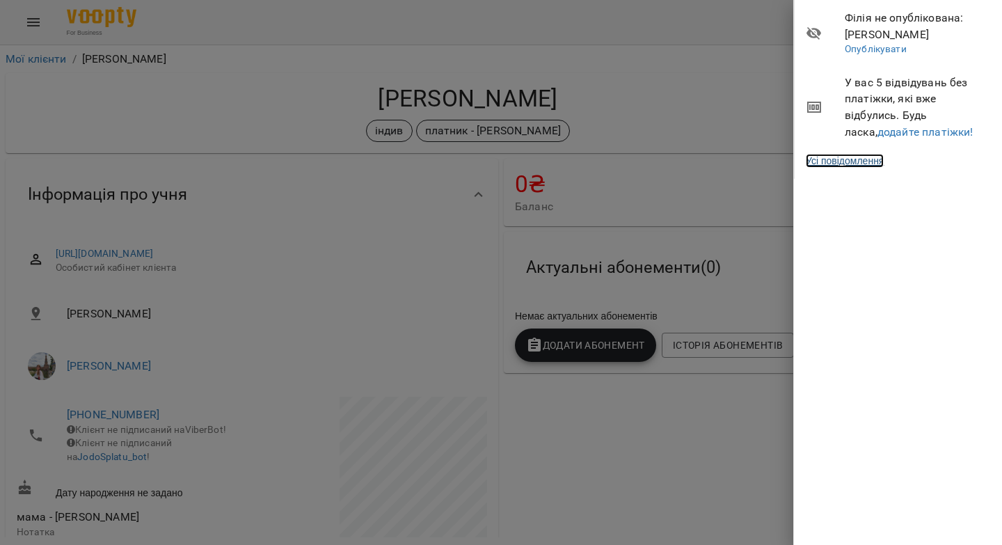
click at [849, 161] on link "Усі повідомлення" at bounding box center [845, 161] width 78 height 14
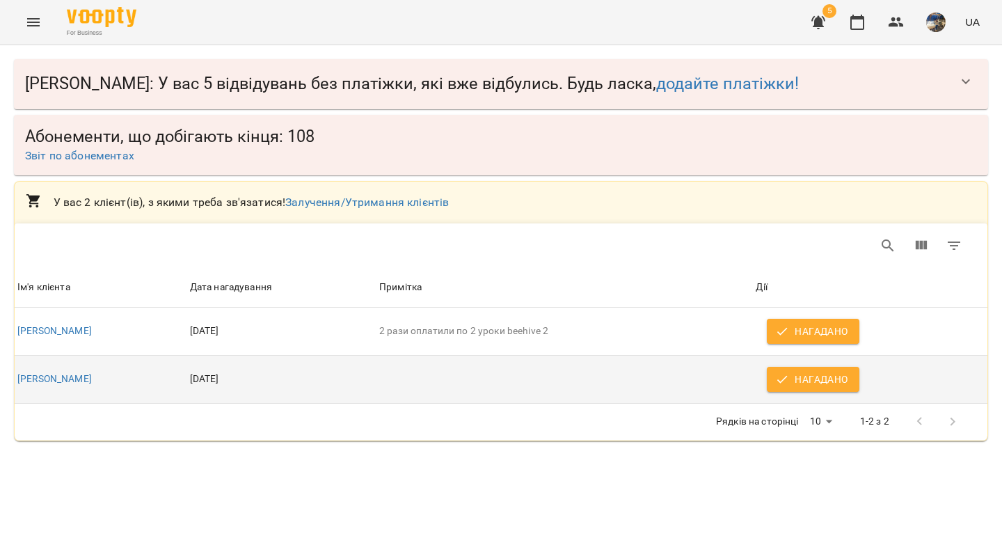
click at [813, 383] on span "Нагадано" at bounding box center [813, 379] width 70 height 17
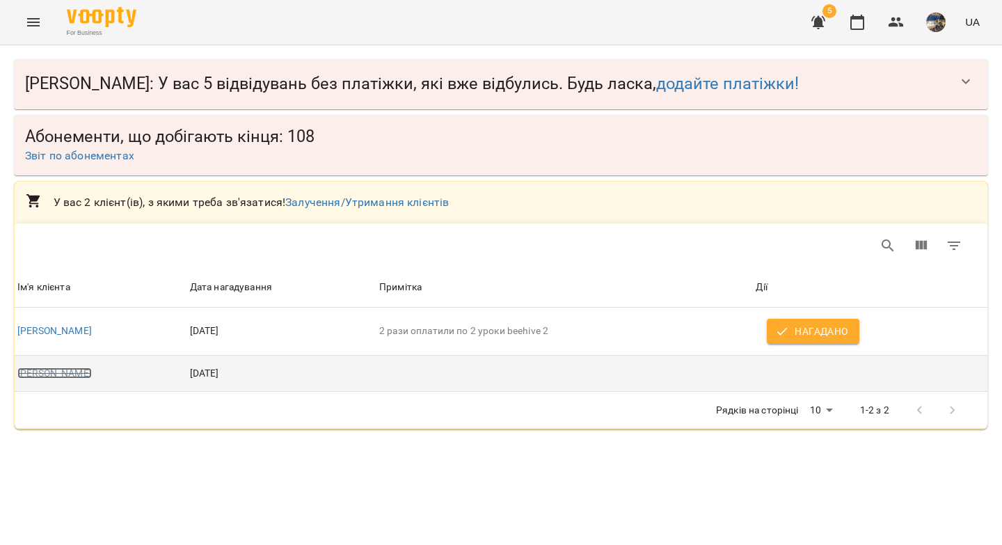
click at [92, 376] on link "Назарій Ковташинець" at bounding box center [54, 372] width 74 height 11
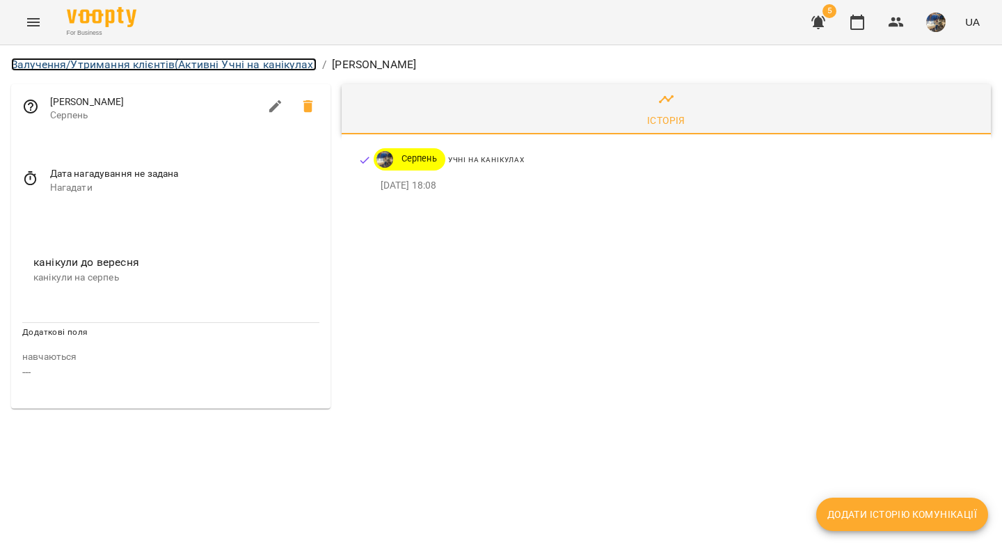
click at [157, 62] on link "Залучення/Утримання клієнтів (Активні Учні на канікулах)" at bounding box center [163, 64] width 305 height 13
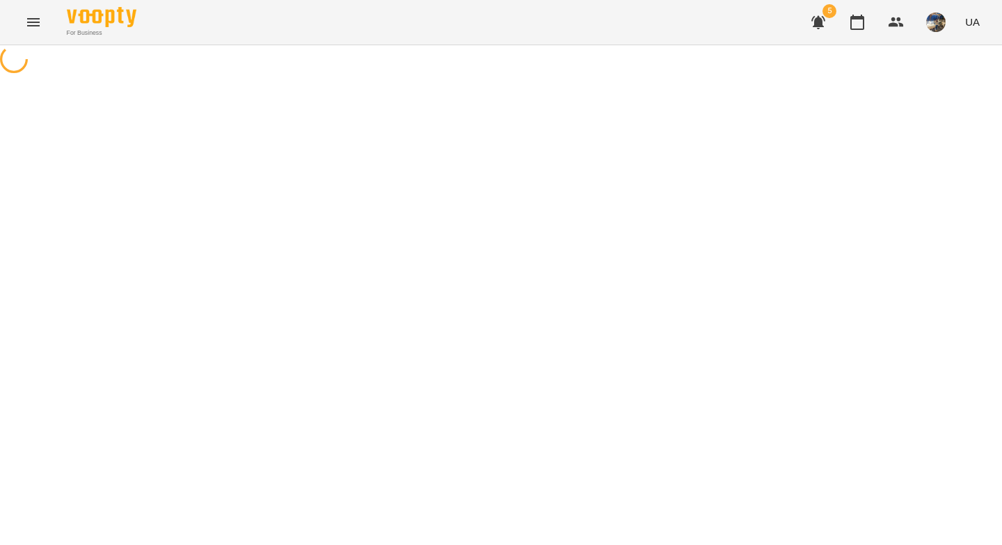
select select "**********"
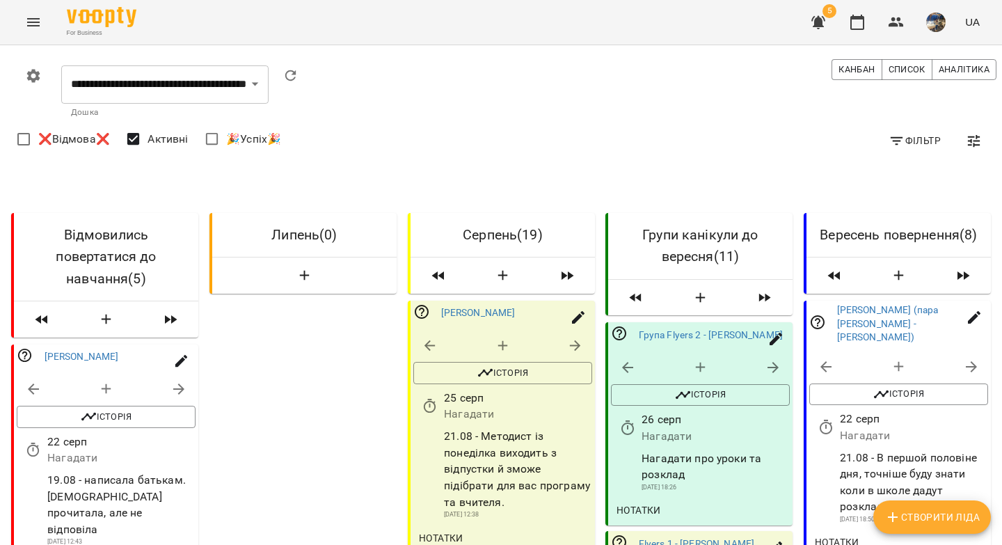
scroll to position [1174, 0]
select select "**********"
select select "*"
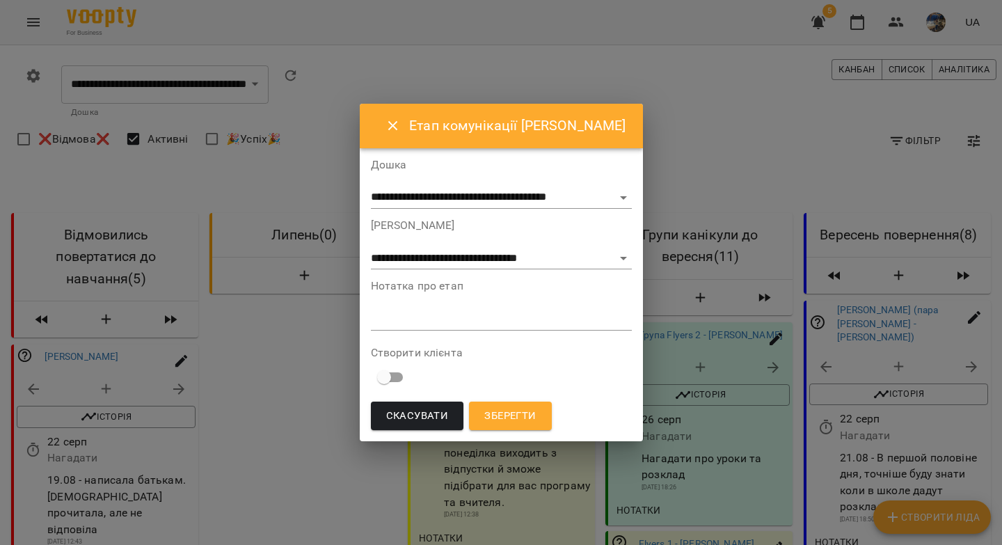
click at [429, 321] on textarea at bounding box center [501, 318] width 261 height 13
paste textarea "**********"
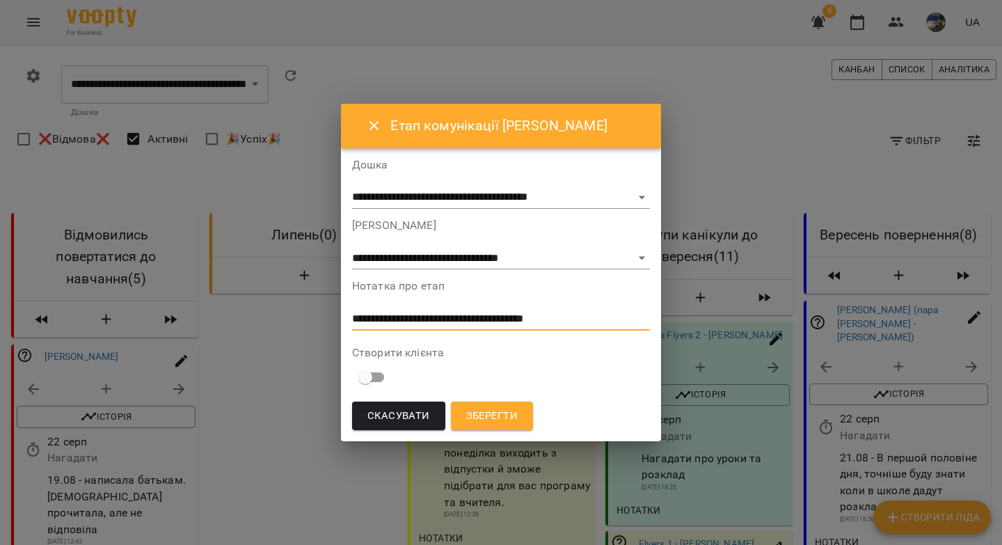
click at [360, 317] on textarea "**********" at bounding box center [501, 318] width 298 height 13
type textarea "**********"
click at [489, 428] on button "Зберегти" at bounding box center [492, 415] width 82 height 29
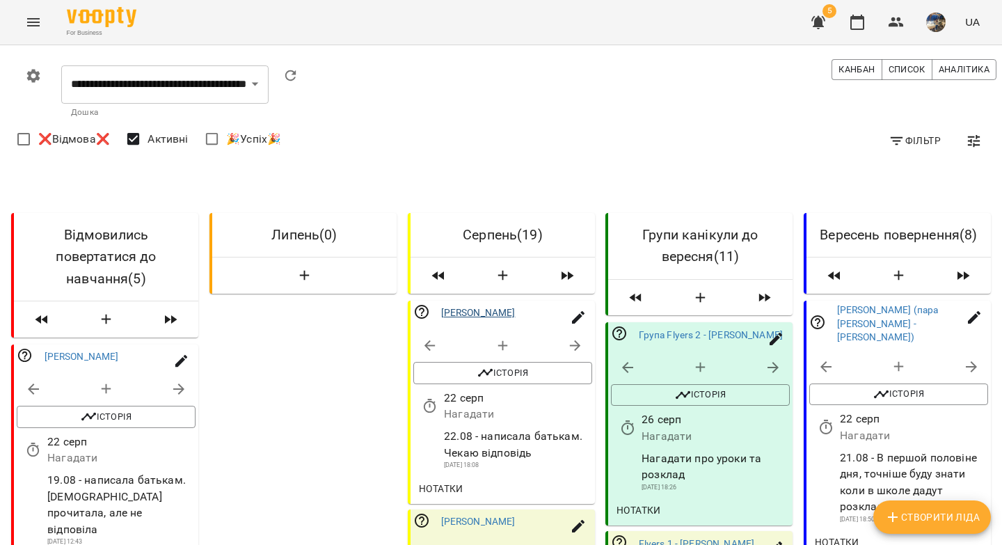
scroll to position [0, 0]
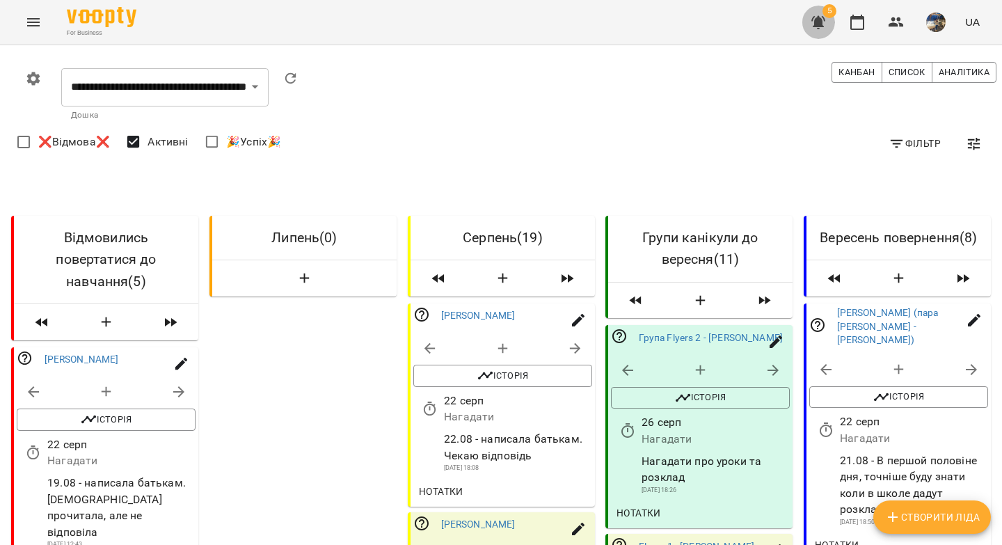
click at [822, 22] on icon "button" at bounding box center [818, 22] width 14 height 13
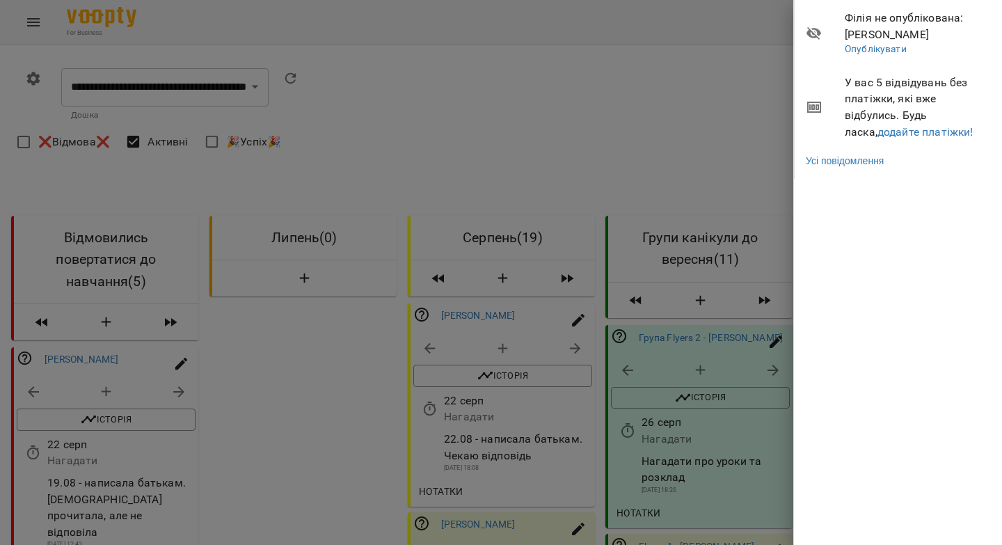
click at [470, 118] on div at bounding box center [501, 272] width 1002 height 545
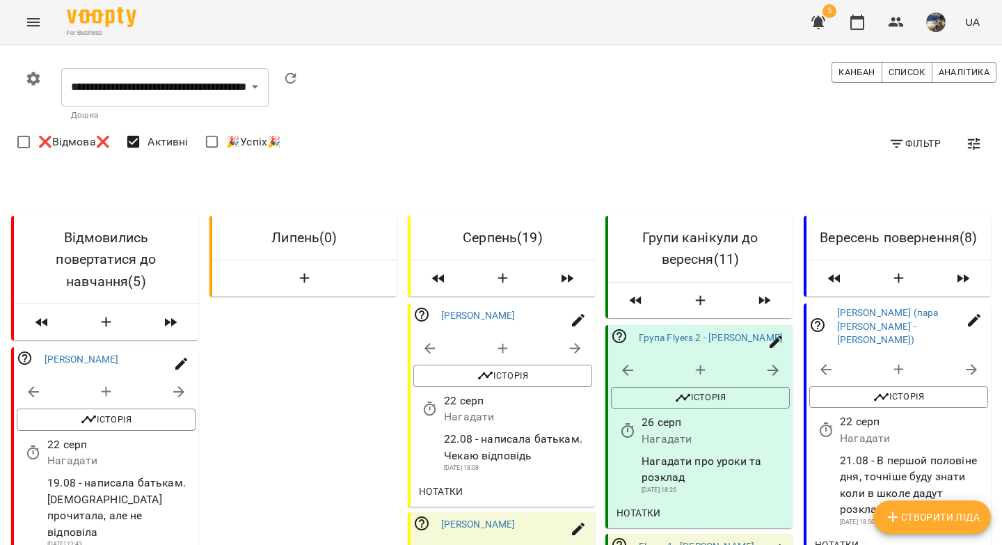
click at [824, 29] on icon "button" at bounding box center [818, 22] width 17 height 17
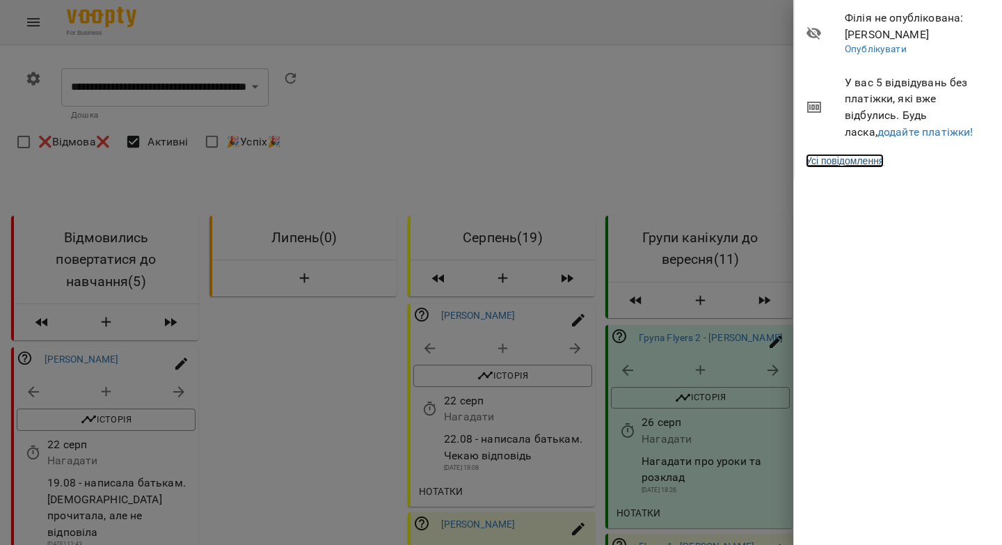
click at [840, 163] on link "Усі повідомлення" at bounding box center [845, 161] width 78 height 14
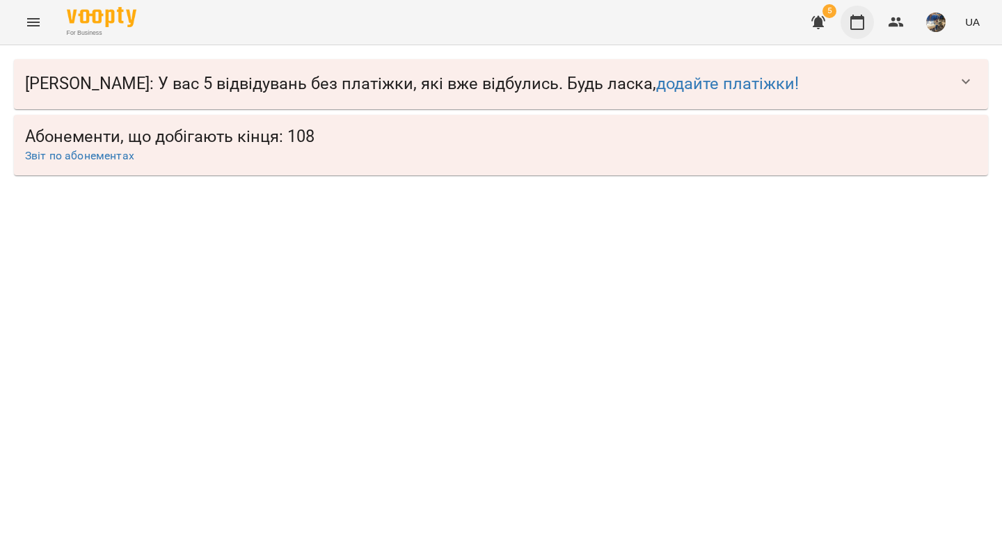
click at [856, 22] on icon "button" at bounding box center [857, 22] width 17 height 17
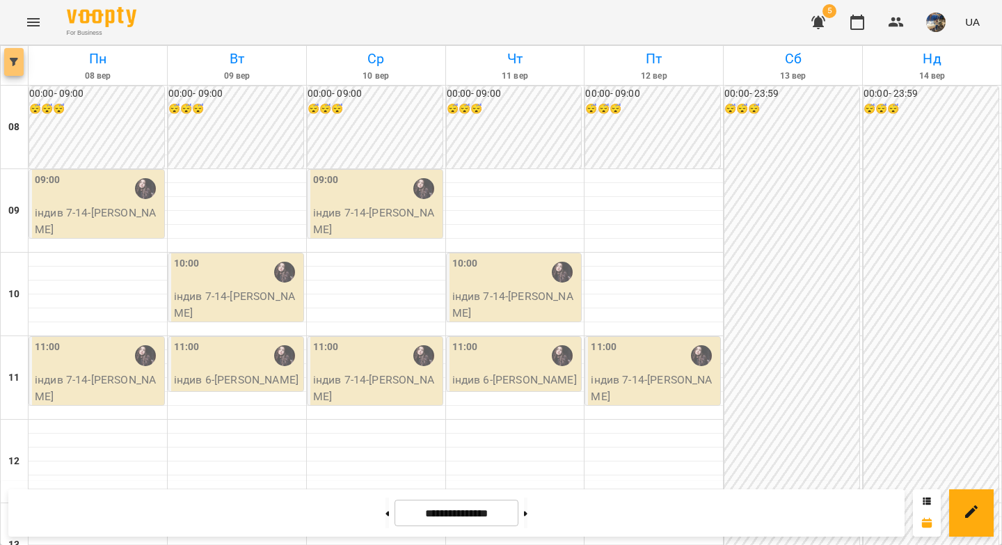
click at [11, 61] on icon "button" at bounding box center [14, 62] width 8 height 8
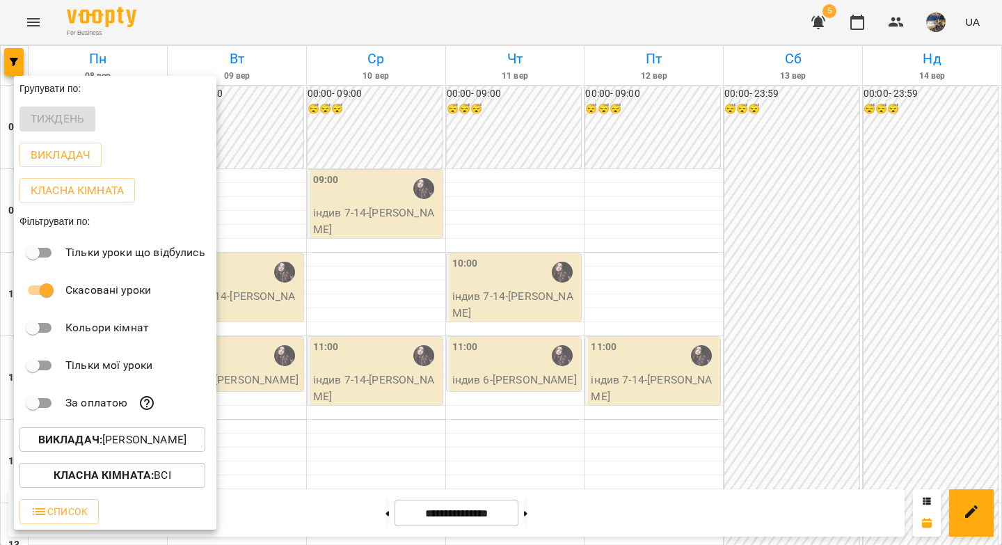
click at [80, 446] on b "Викладач :" at bounding box center [70, 439] width 64 height 13
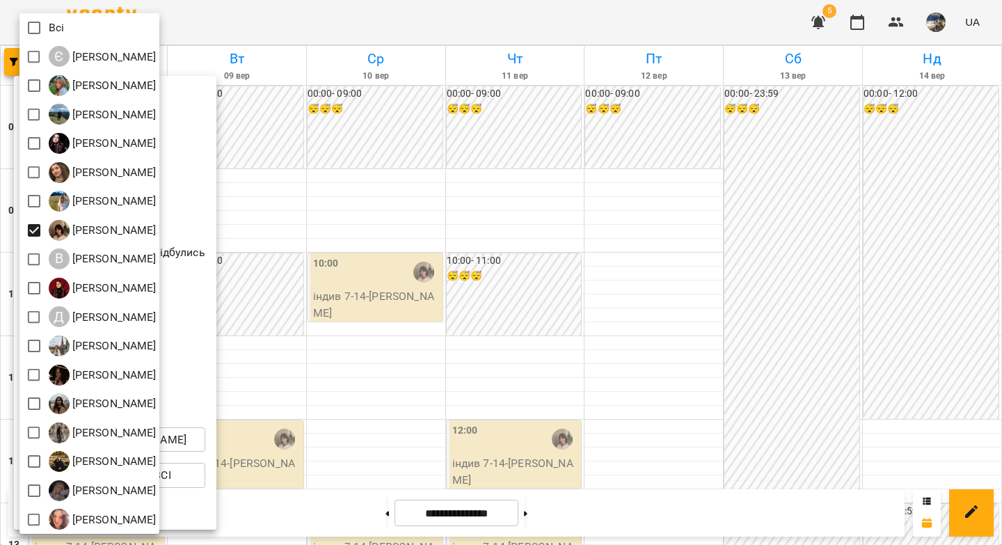
click at [366, 164] on div at bounding box center [501, 272] width 1002 height 545
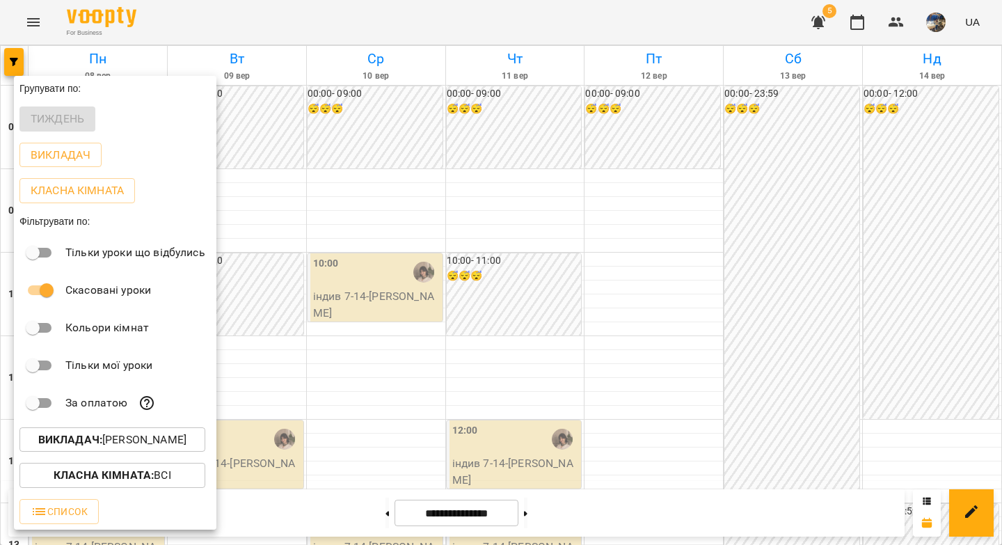
click at [367, 196] on div at bounding box center [501, 272] width 1002 height 545
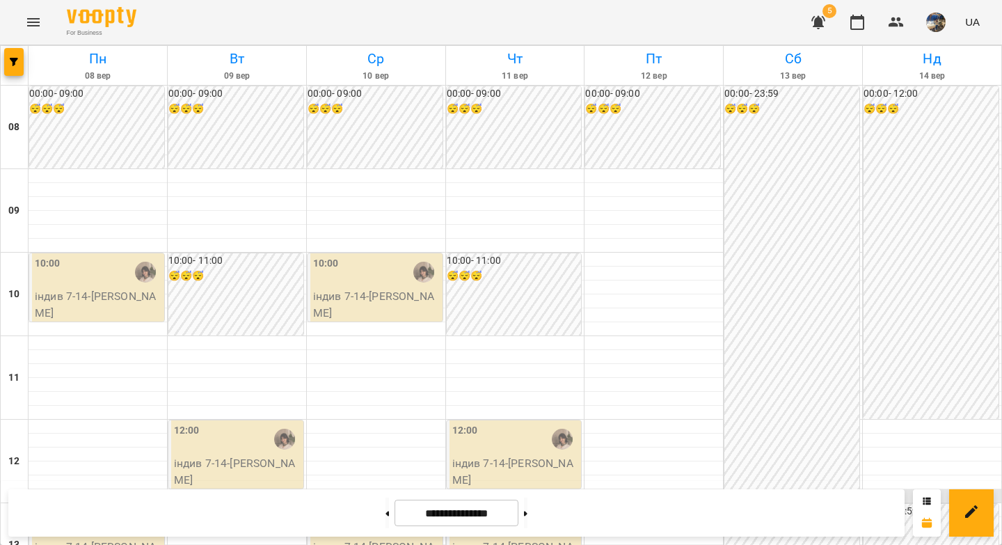
scroll to position [772, 0]
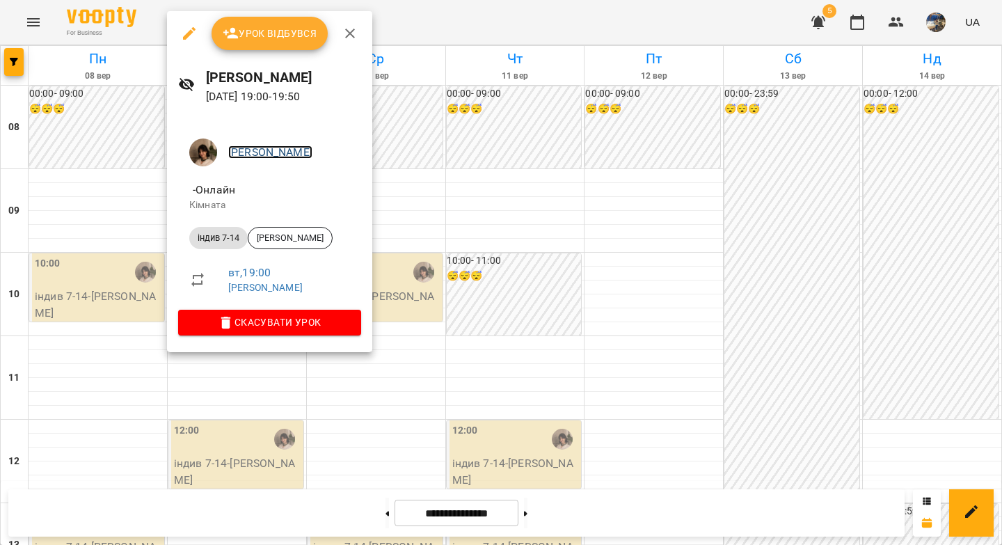
click at [273, 152] on link "[PERSON_NAME]" at bounding box center [270, 151] width 84 height 13
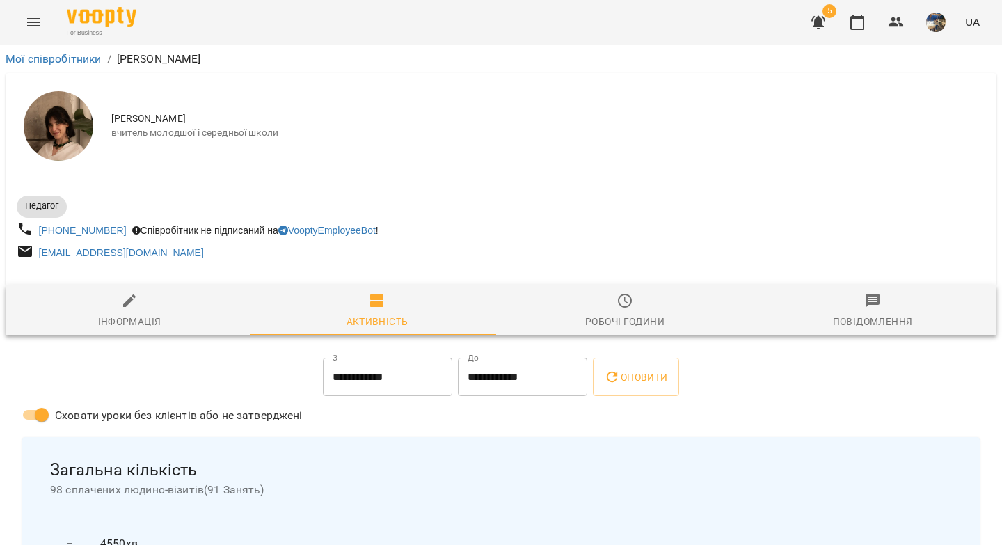
click at [628, 317] on div "Робочі години" at bounding box center [624, 321] width 79 height 17
click at [621, 307] on icon "button" at bounding box center [625, 301] width 14 height 14
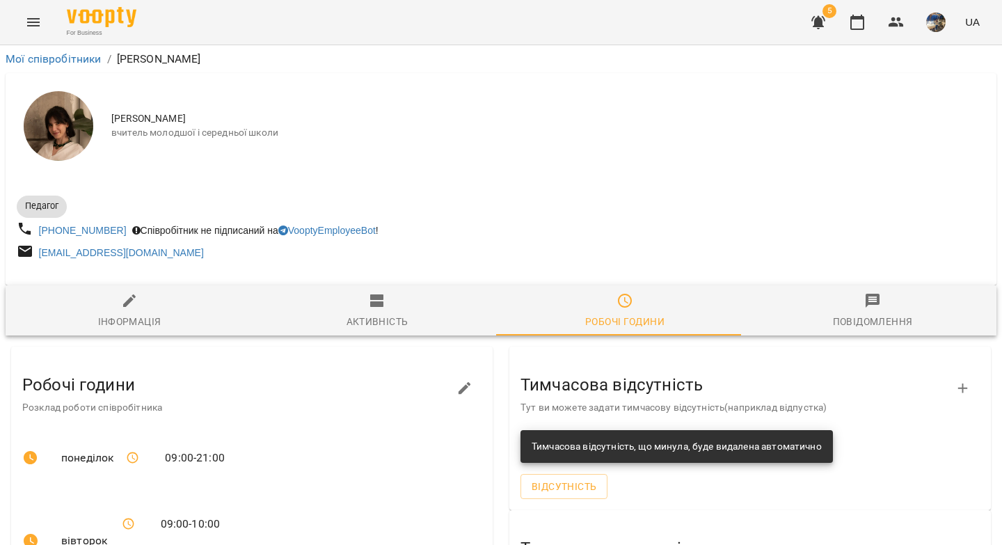
click at [467, 386] on icon "button" at bounding box center [464, 388] width 17 height 17
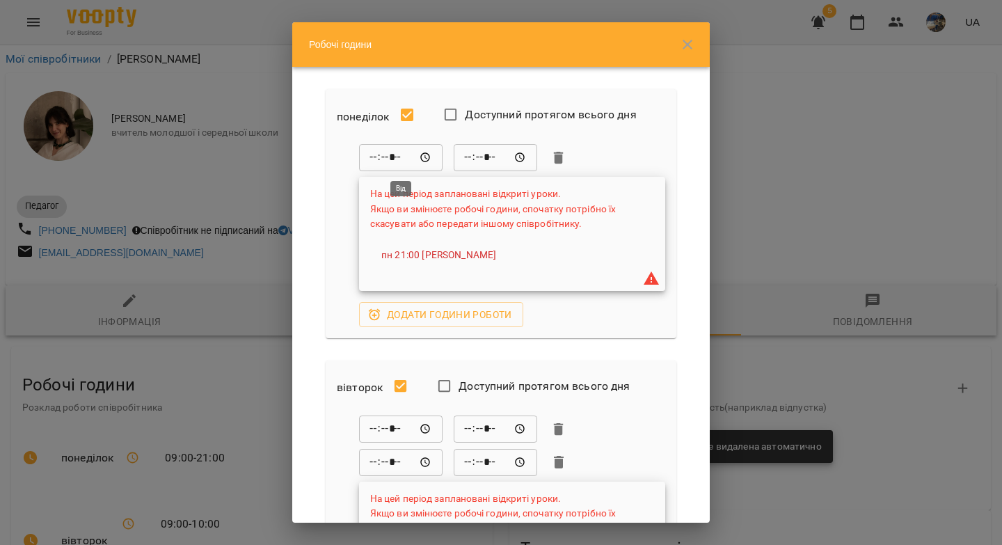
click at [423, 157] on input "*****" at bounding box center [400, 158] width 83 height 28
click at [472, 156] on input "*****" at bounding box center [495, 158] width 83 height 28
click at [471, 157] on input "*****" at bounding box center [495, 158] width 83 height 28
click at [465, 157] on input "*****" at bounding box center [495, 158] width 83 height 28
click at [590, 139] on div "понеділок Доступний протягом всього дня ***** ​ ***** ​ На цей період запланова…" at bounding box center [501, 213] width 351 height 249
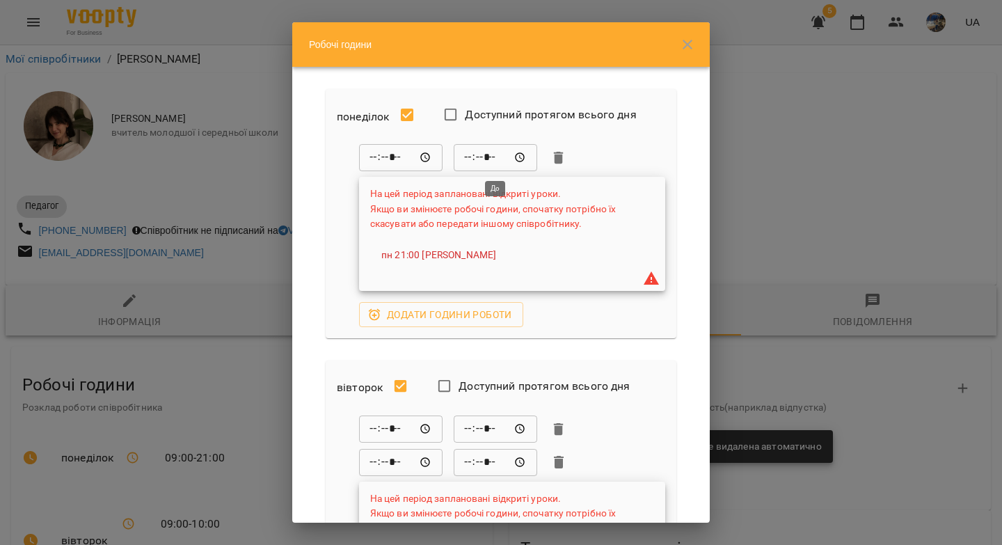
click at [520, 152] on input "*****" at bounding box center [495, 158] width 83 height 28
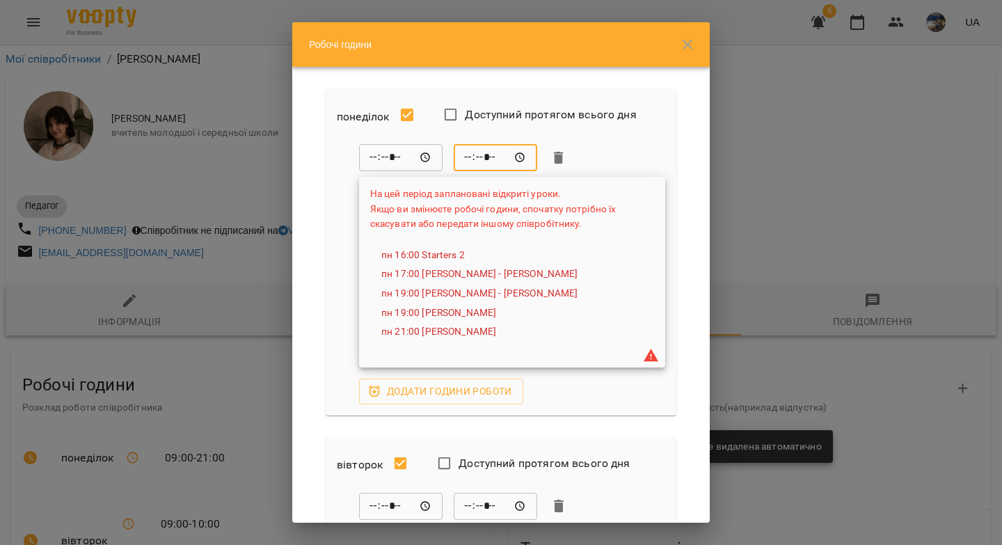
click at [339, 243] on div "***** ​ ***** ​ На цей період заплановані відкриті уроки. Якщо ви змінюєте робо…" at bounding box center [501, 274] width 328 height 260
click at [419, 393] on span "Додати години роботи" at bounding box center [441, 391] width 142 height 17
type input "*****"
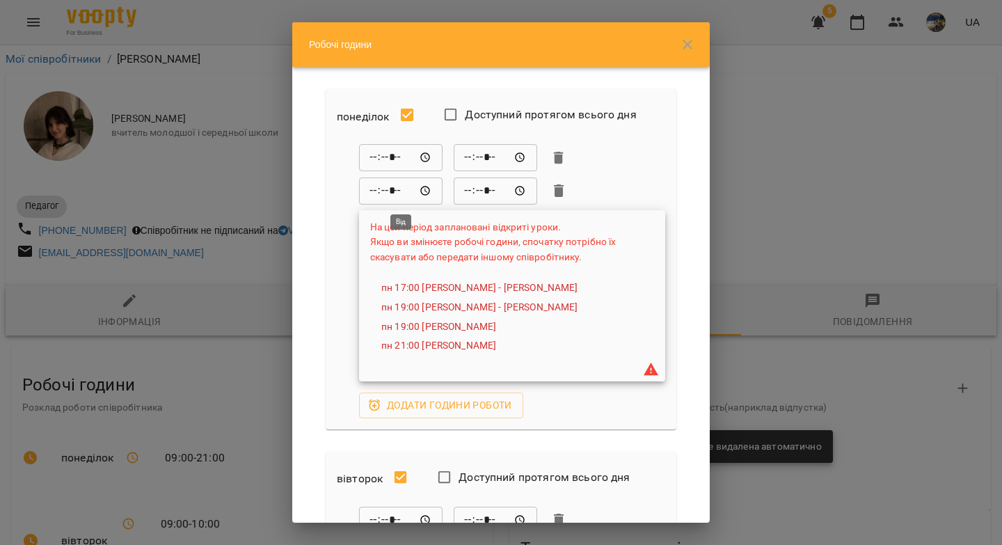
click at [375, 192] on input "*****" at bounding box center [400, 191] width 83 height 28
type input "*****"
click at [474, 191] on input "*****" at bounding box center [495, 191] width 83 height 28
type input "*****"
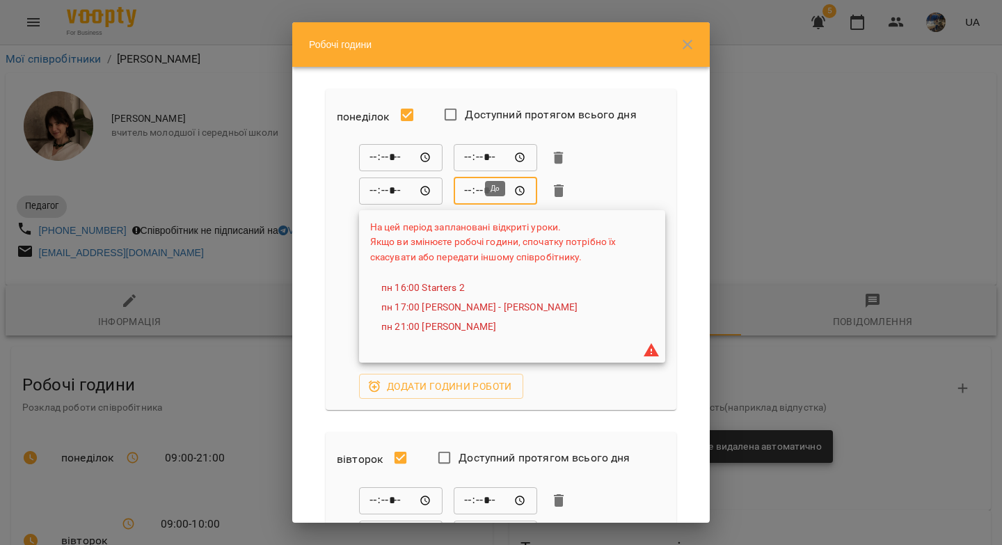
click at [467, 162] on input "*****" at bounding box center [495, 158] width 83 height 28
type input "*****"
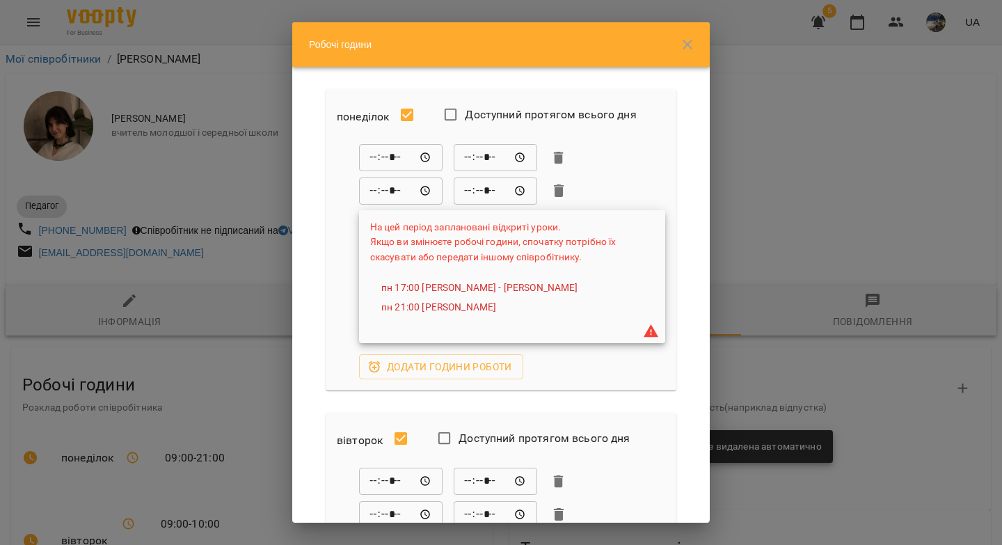
click at [692, 148] on div "понеділок Доступний протягом всього дня ***** ​ ***** ​ ***** ​ ***** ​ На цей …" at bounding box center [500, 295] width 417 height 456
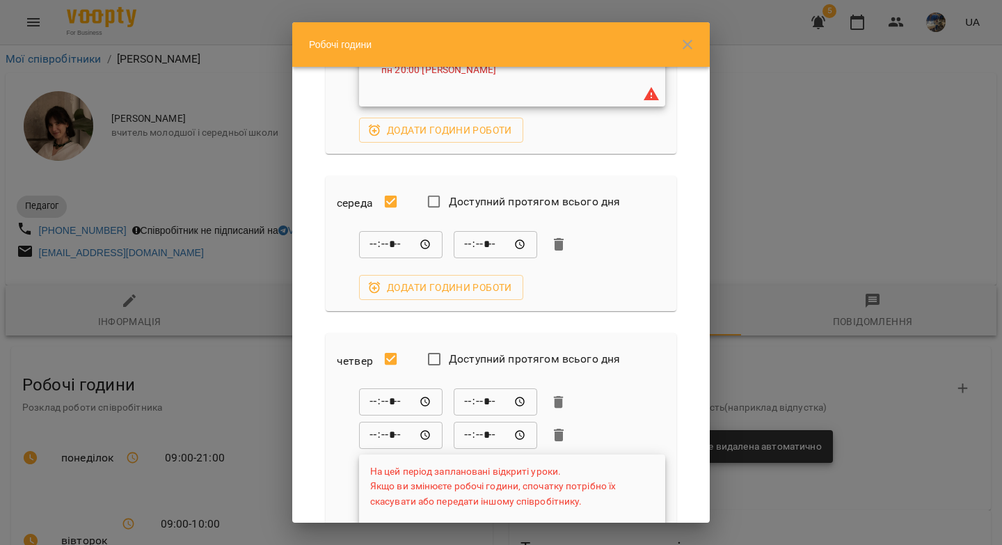
scroll to position [552, 0]
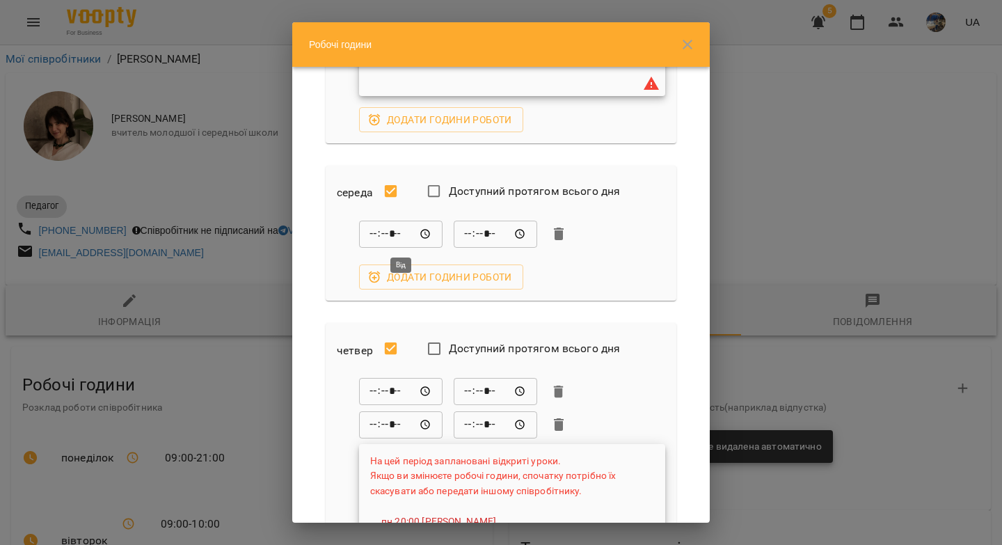
click at [428, 234] on input "*****" at bounding box center [400, 234] width 83 height 28
click at [474, 235] on input "*****" at bounding box center [495, 234] width 83 height 28
type input "*****"
click at [474, 235] on input "*****" at bounding box center [495, 234] width 83 height 28
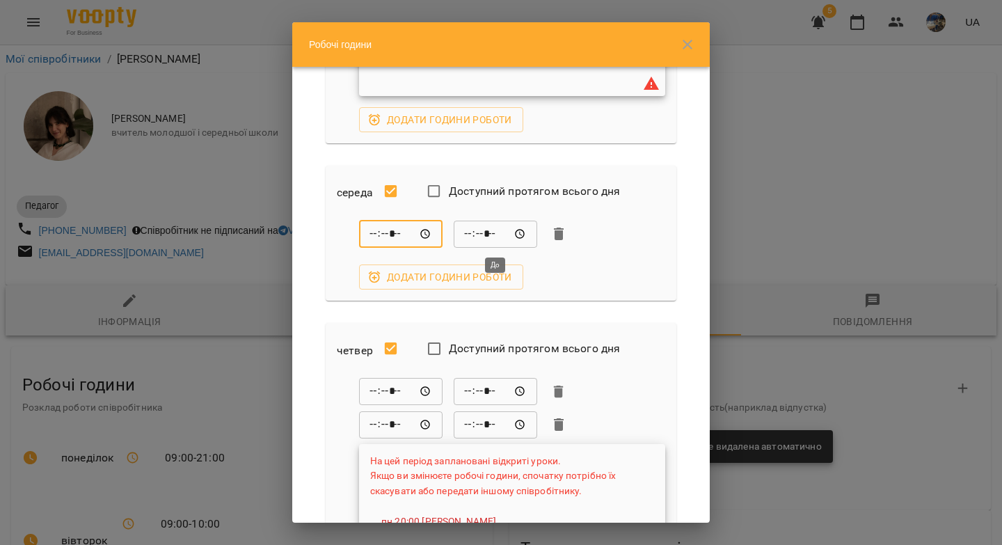
click at [528, 236] on input "*****" at bounding box center [495, 234] width 83 height 28
click at [518, 234] on input "*****" at bounding box center [495, 234] width 83 height 28
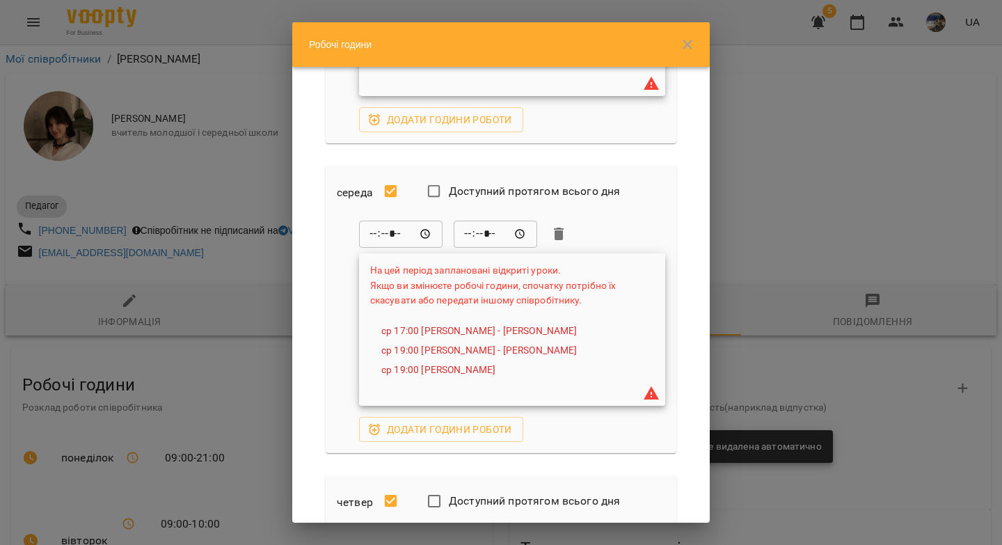
click at [593, 230] on div "***** ​ ***** ​" at bounding box center [512, 234] width 306 height 28
click at [392, 429] on span "Додати години роботи" at bounding box center [441, 429] width 142 height 17
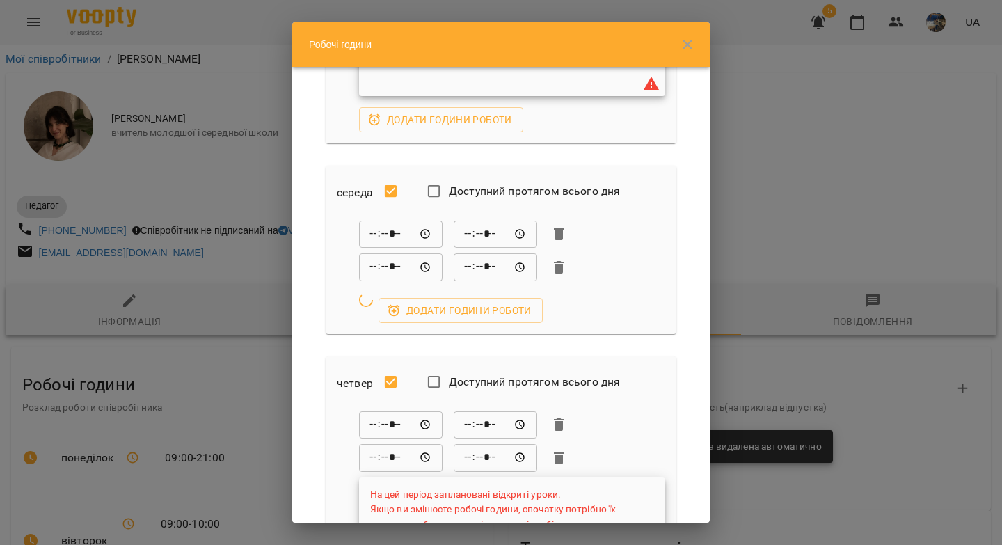
click at [406, 433] on input "*****" at bounding box center [400, 424] width 83 height 28
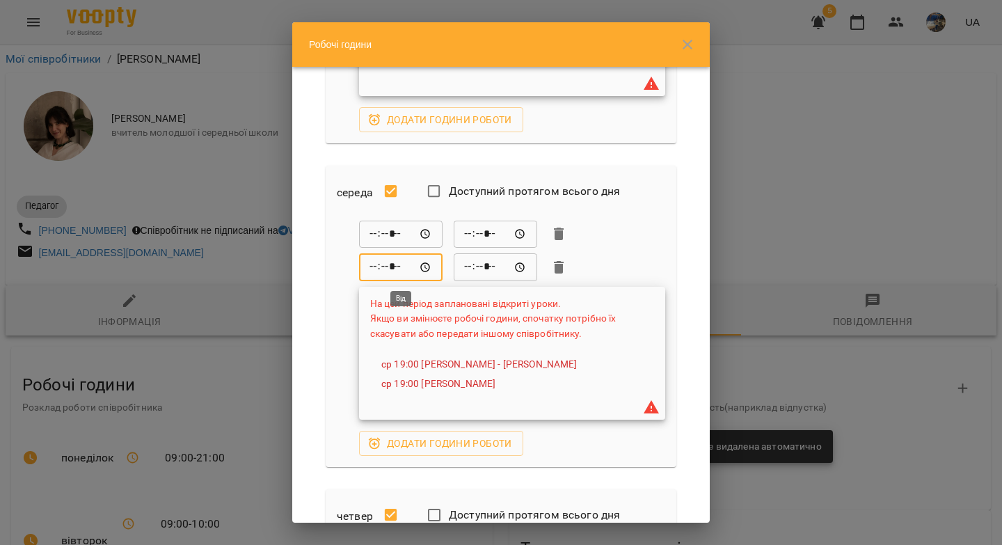
click at [374, 265] on input "*****" at bounding box center [400, 267] width 83 height 28
type input "*****"
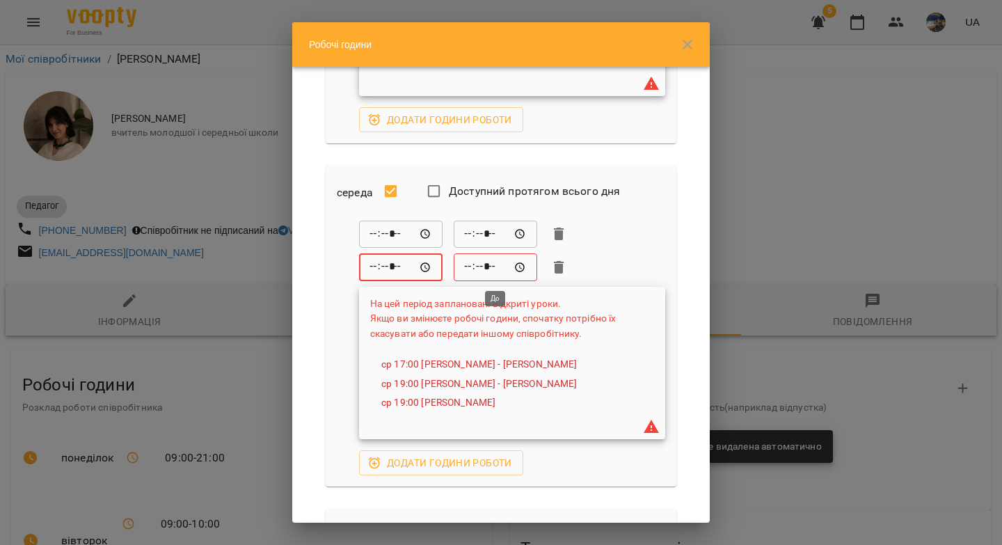
click at [472, 266] on input "*****" at bounding box center [495, 267] width 83 height 28
type input "*****"
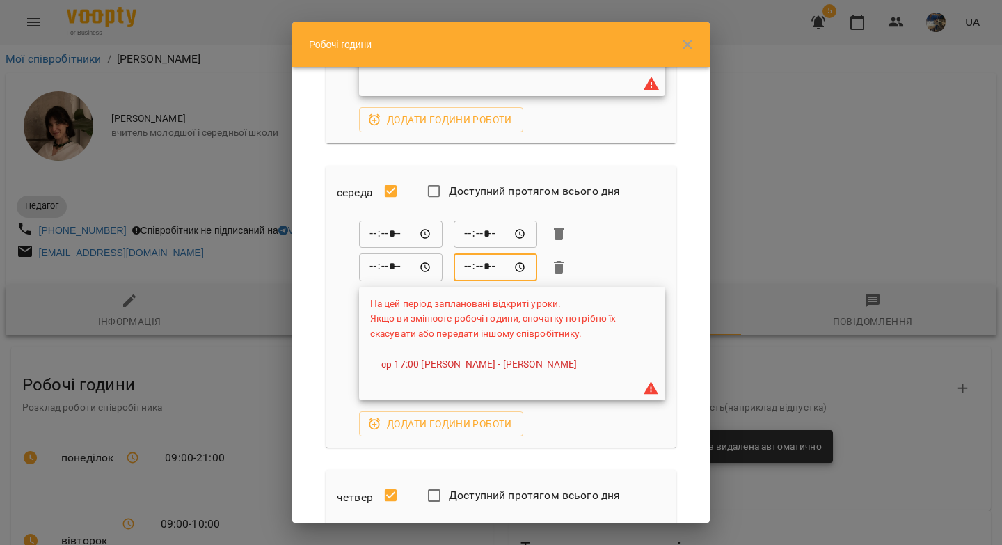
click at [673, 252] on form "понеділок Доступний протягом всього дня ***** ​ ***** ​ ***** ​ ***** ​ На цей …" at bounding box center [501, 391] width 384 height 1740
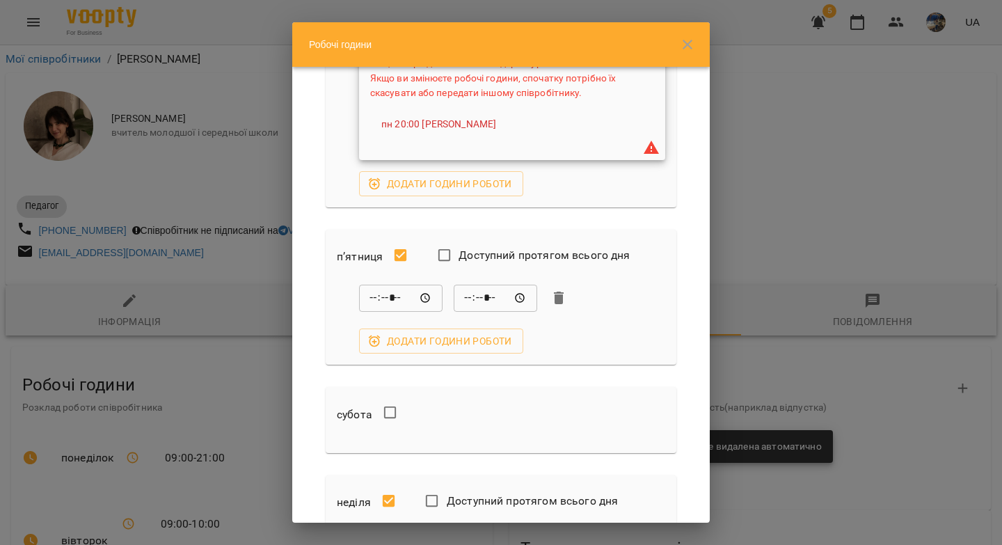
scroll to position [1295, 0]
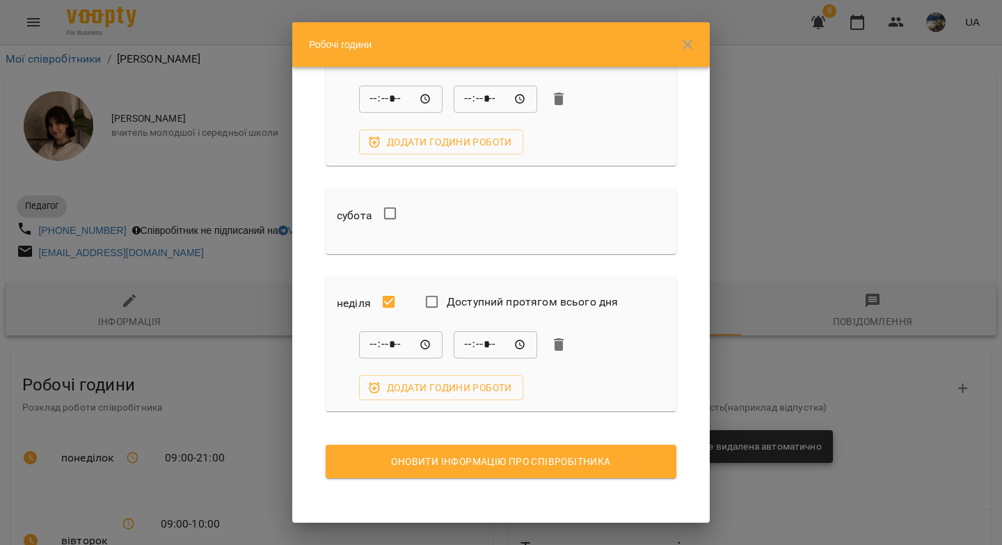
click at [559, 470] on button "Оновити інформацію про співробітника" at bounding box center [501, 460] width 351 height 33
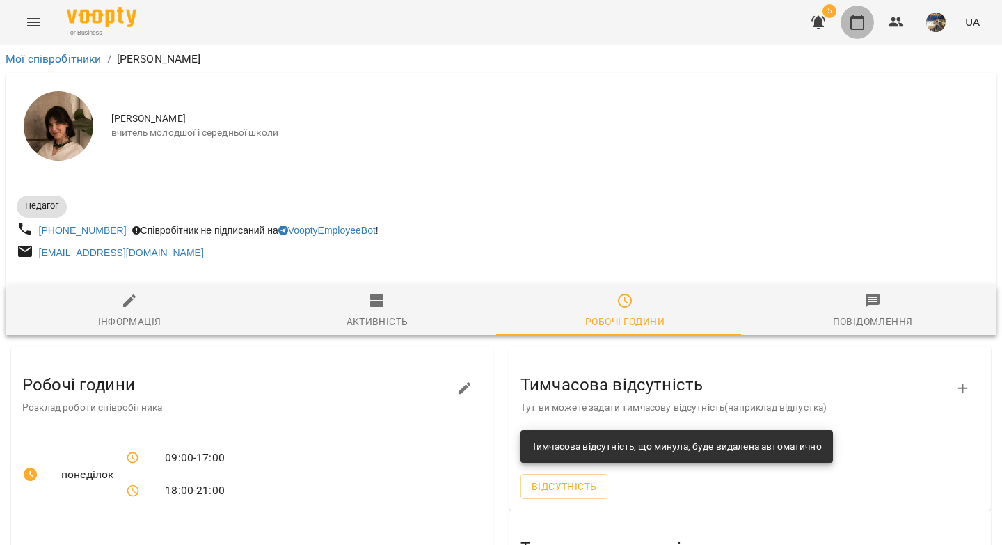
click at [856, 23] on icon "button" at bounding box center [857, 22] width 17 height 17
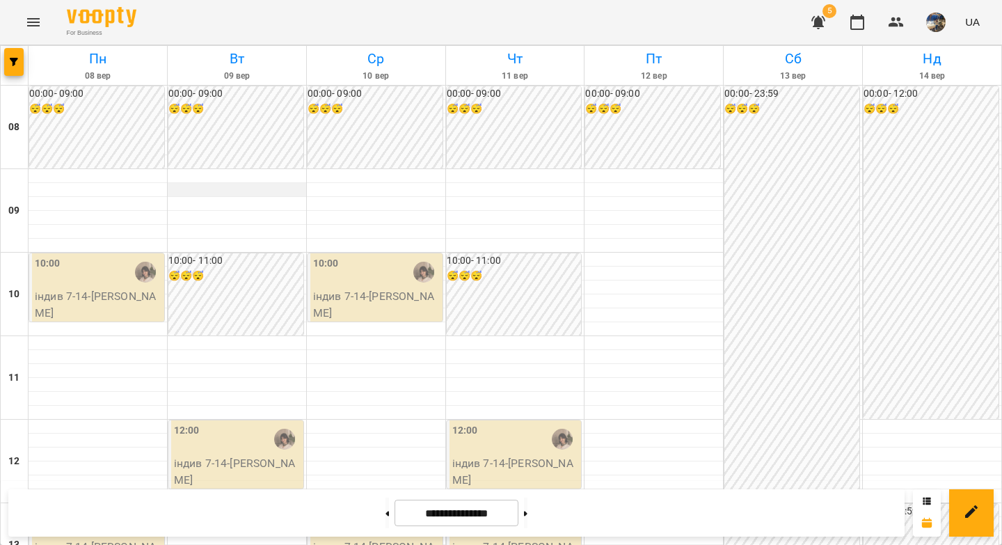
scroll to position [722, 0]
click at [385, 511] on icon at bounding box center [386, 514] width 3 height 6
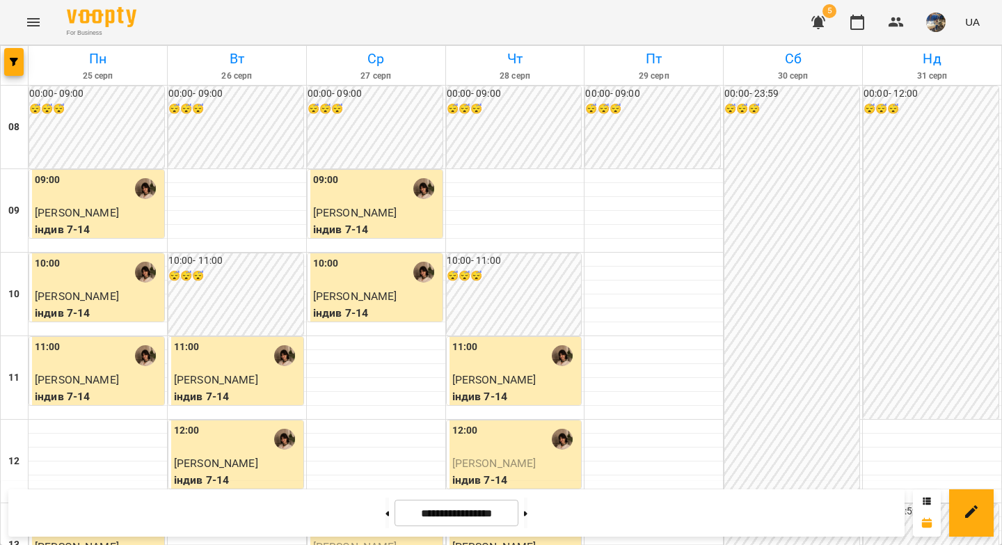
scroll to position [743, 0]
click at [385, 511] on button at bounding box center [386, 512] width 3 height 31
click at [386, 513] on icon at bounding box center [387, 513] width 3 height 5
click at [385, 513] on button at bounding box center [386, 512] width 3 height 31
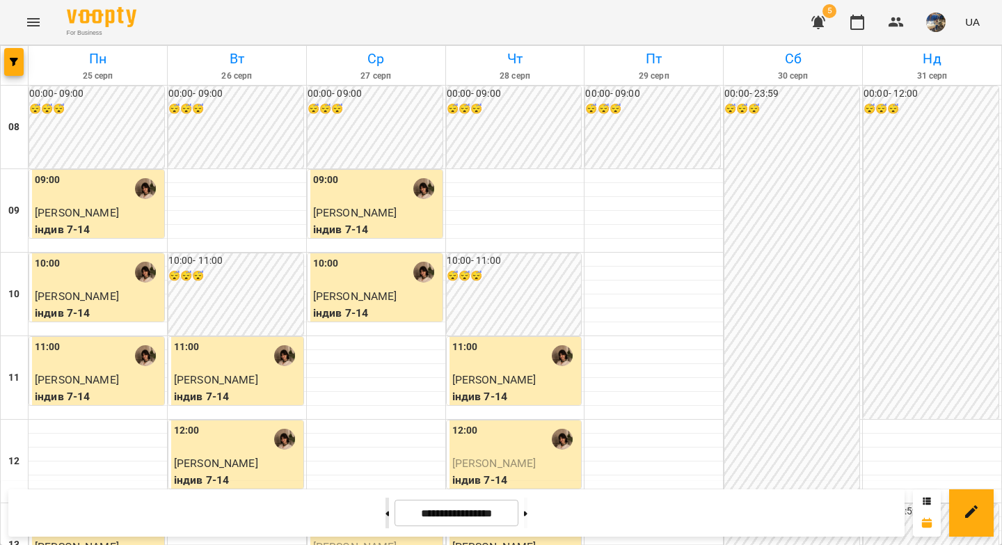
click at [385, 515] on button at bounding box center [386, 512] width 3 height 31
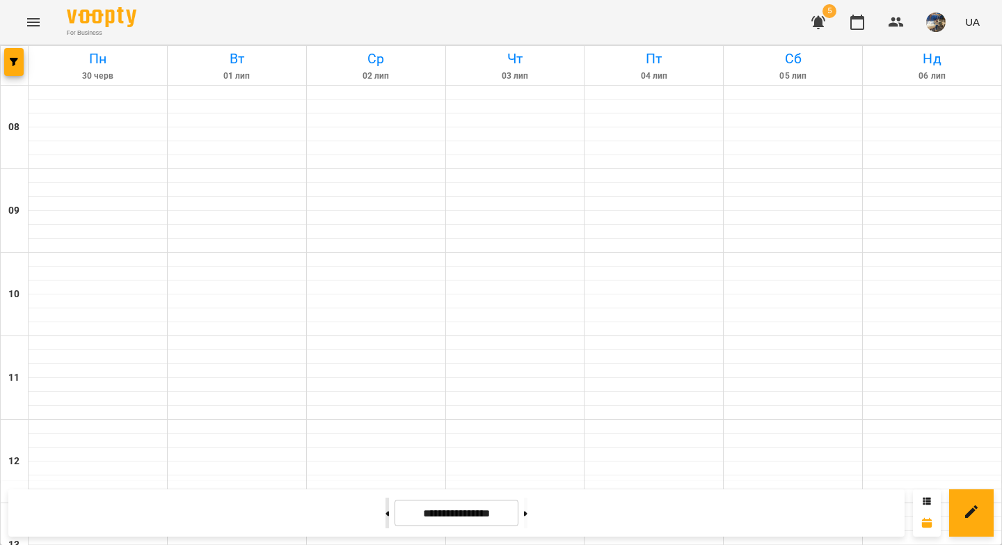
scroll to position [662, 0]
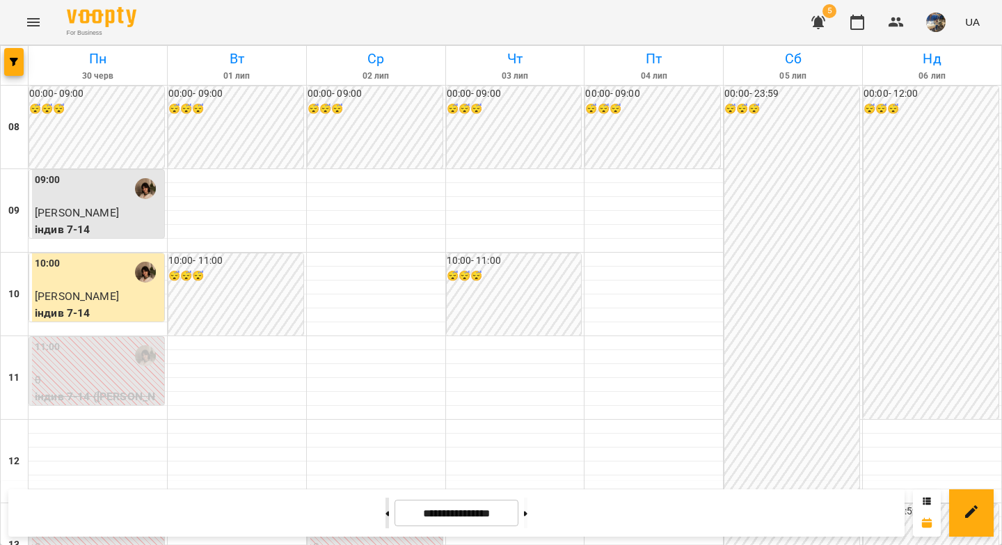
click at [385, 511] on button at bounding box center [386, 512] width 3 height 31
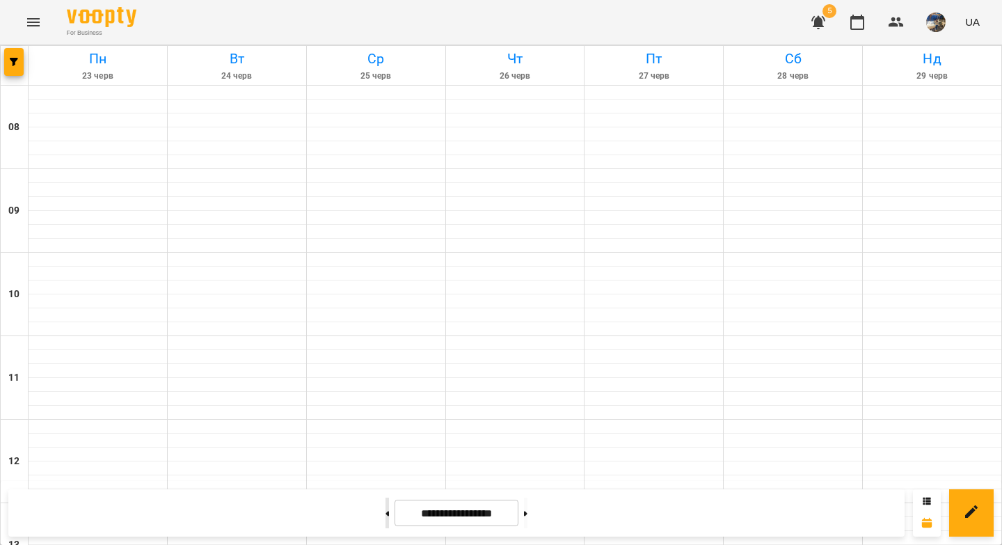
click at [385, 511] on button at bounding box center [386, 512] width 3 height 31
click at [385, 515] on icon at bounding box center [386, 514] width 3 height 6
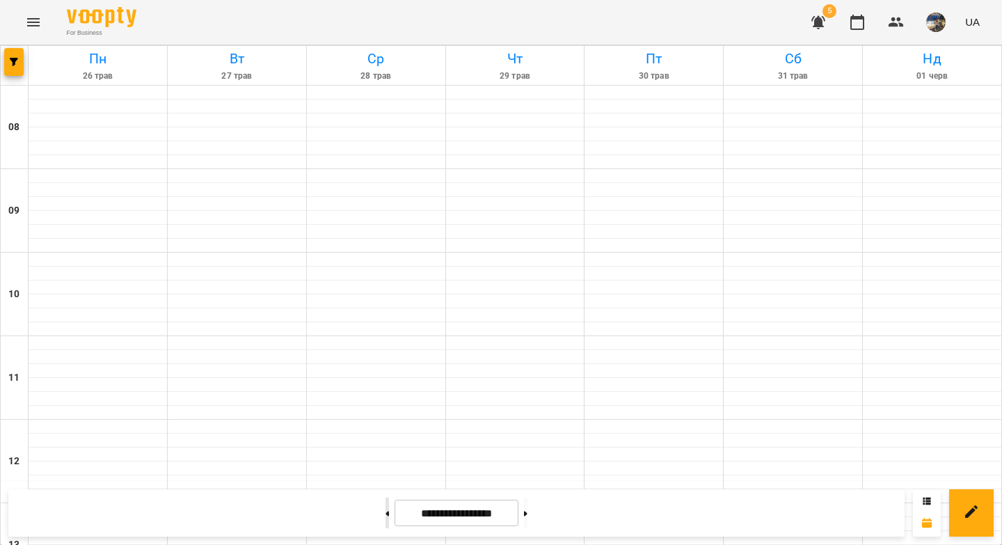
click at [386, 515] on icon at bounding box center [387, 513] width 3 height 5
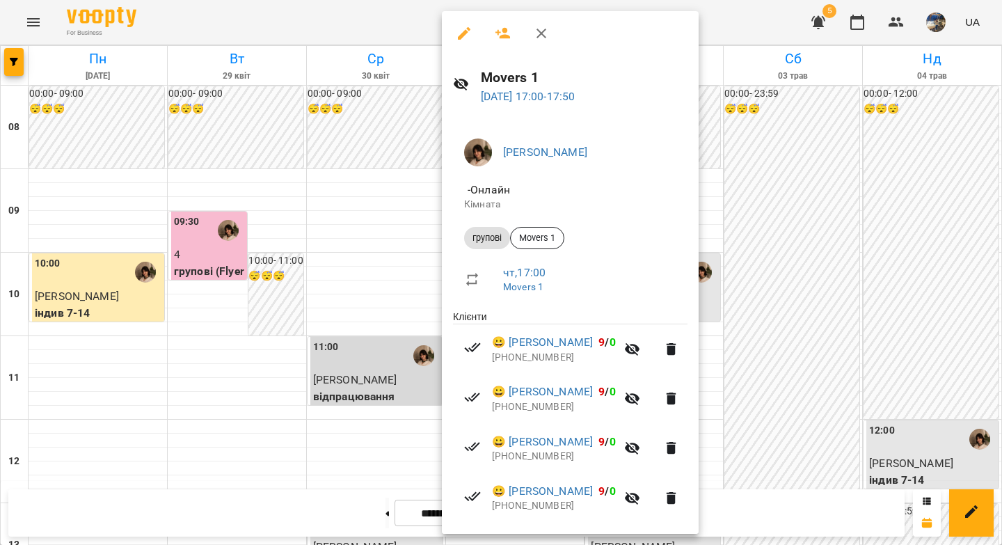
click at [278, 328] on div at bounding box center [501, 272] width 1002 height 545
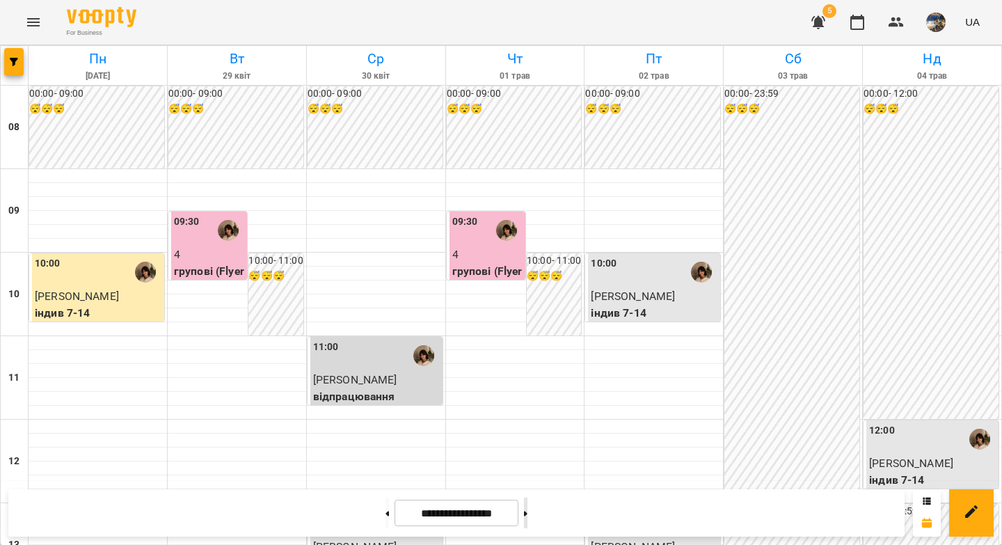
click at [527, 511] on button at bounding box center [525, 512] width 3 height 31
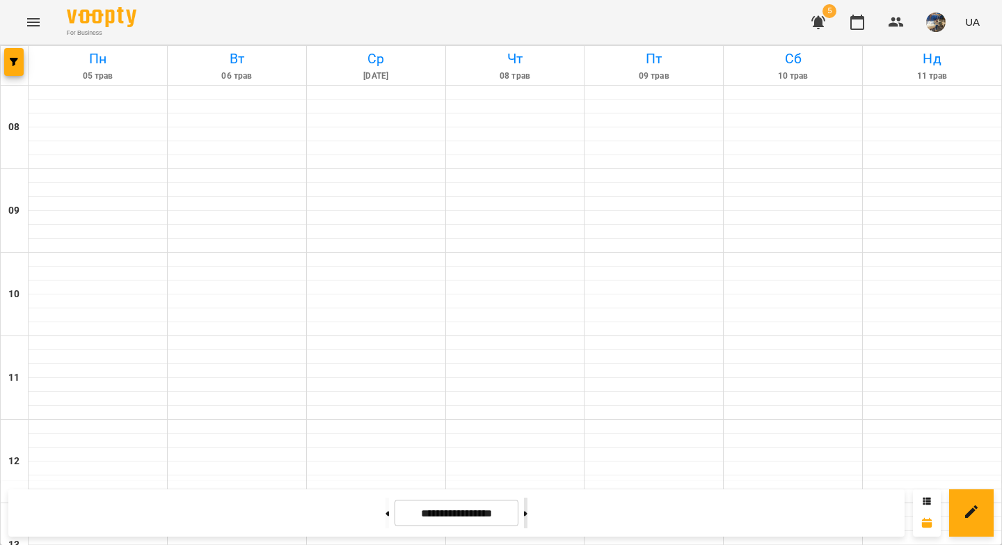
click at [527, 511] on button at bounding box center [525, 512] width 3 height 31
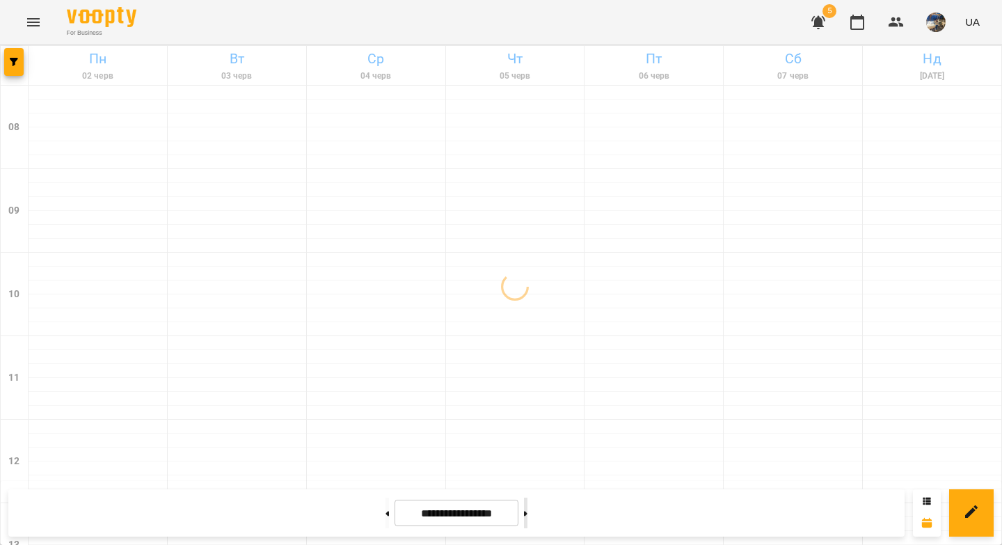
click at [527, 511] on button at bounding box center [525, 512] width 3 height 31
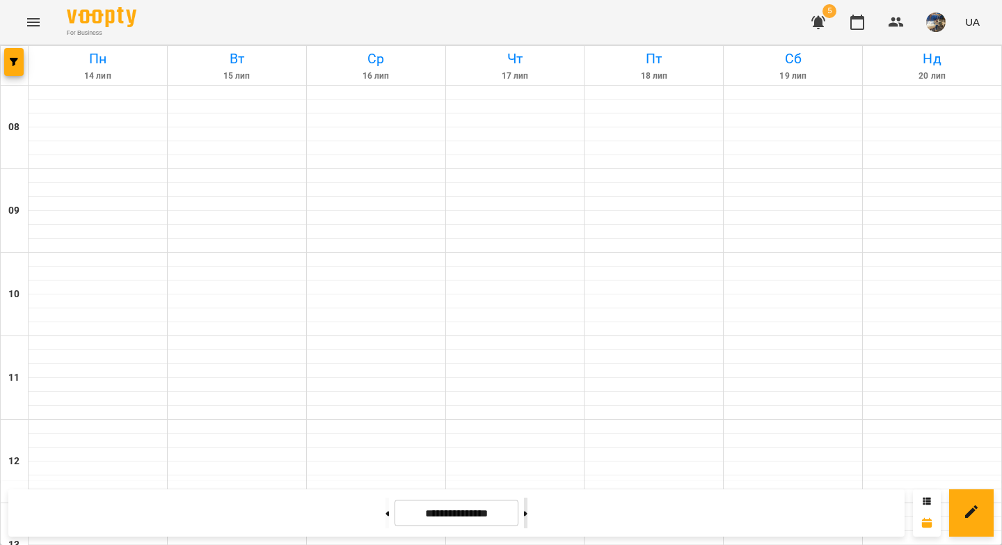
click at [527, 511] on button at bounding box center [525, 512] width 3 height 31
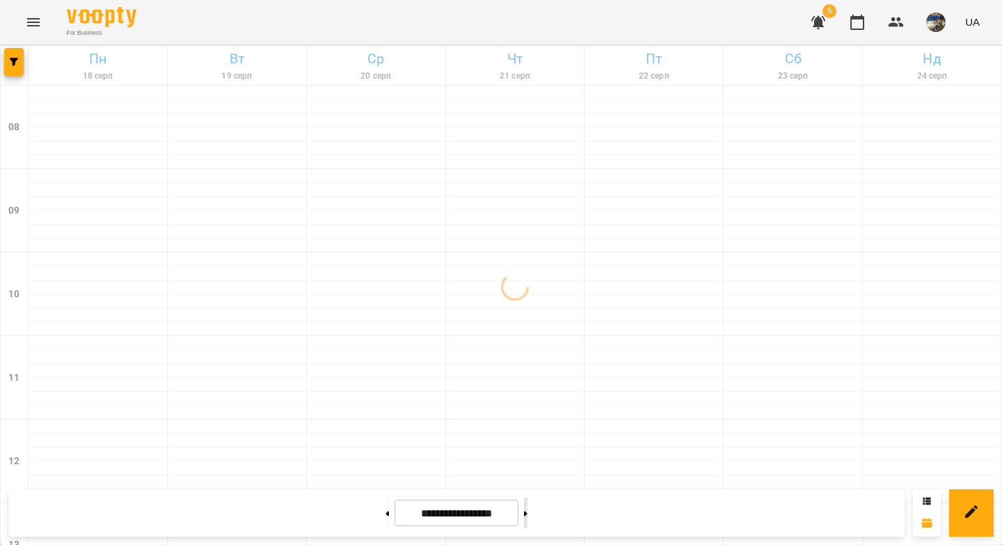
click at [527, 511] on button at bounding box center [525, 512] width 3 height 31
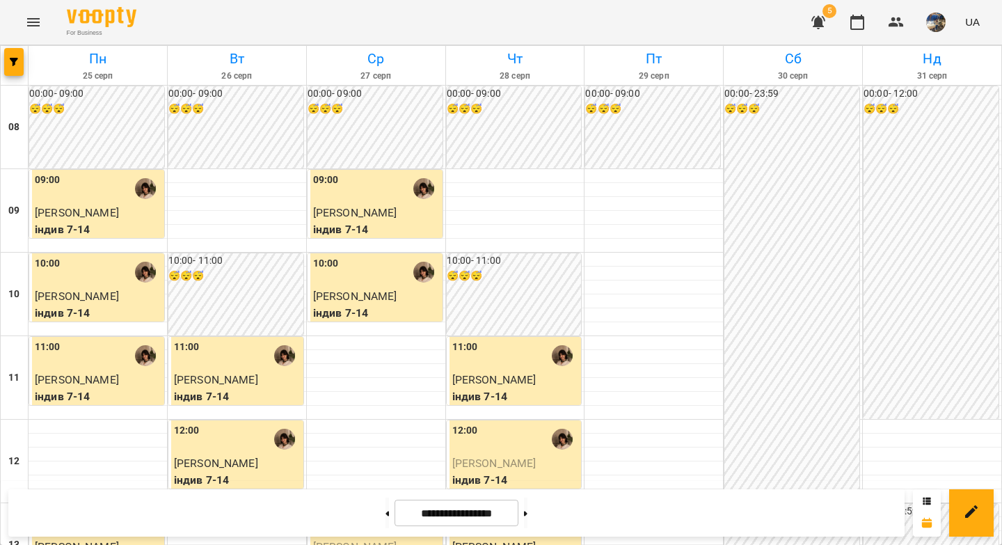
scroll to position [710, 0]
click at [385, 513] on button at bounding box center [386, 512] width 3 height 31
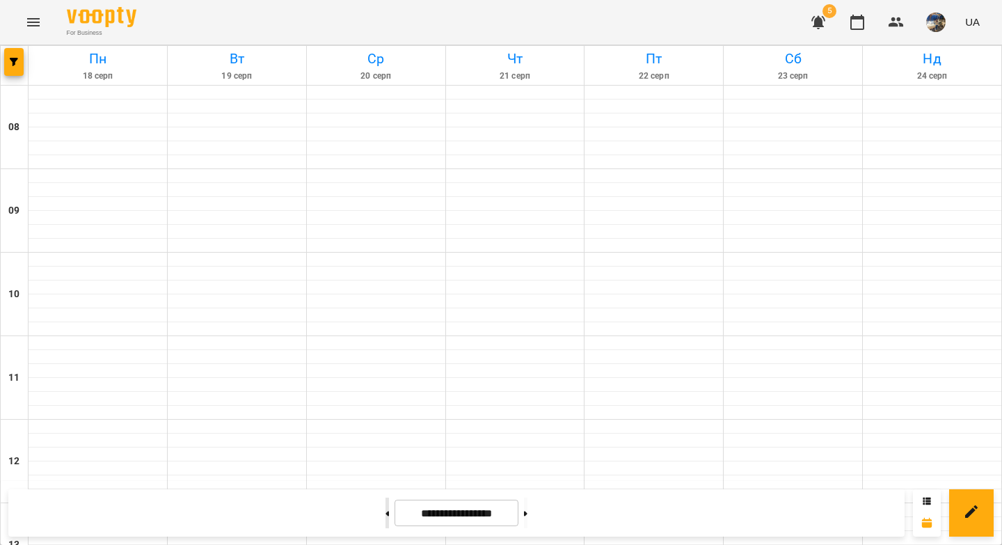
click at [385, 513] on button at bounding box center [386, 512] width 3 height 31
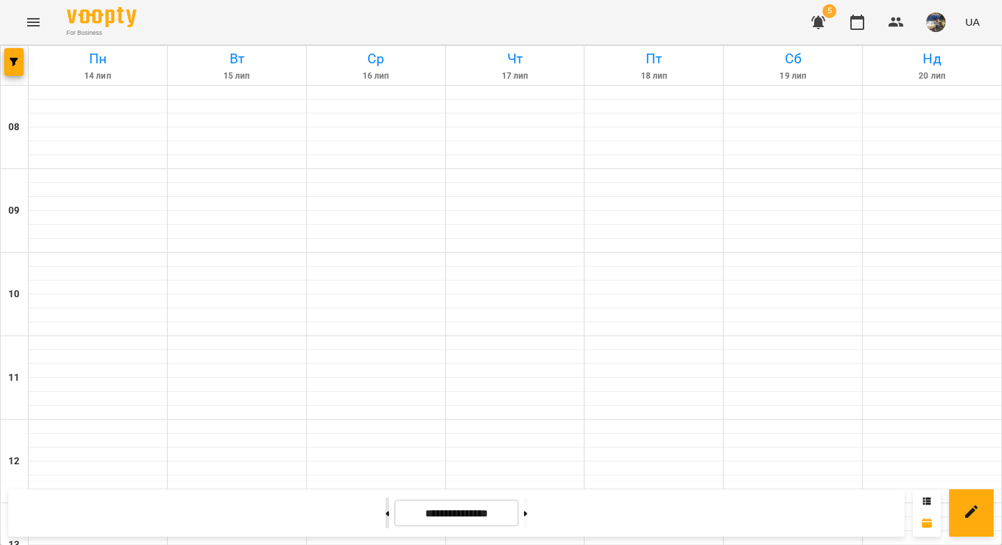
click at [385, 513] on button at bounding box center [386, 512] width 3 height 31
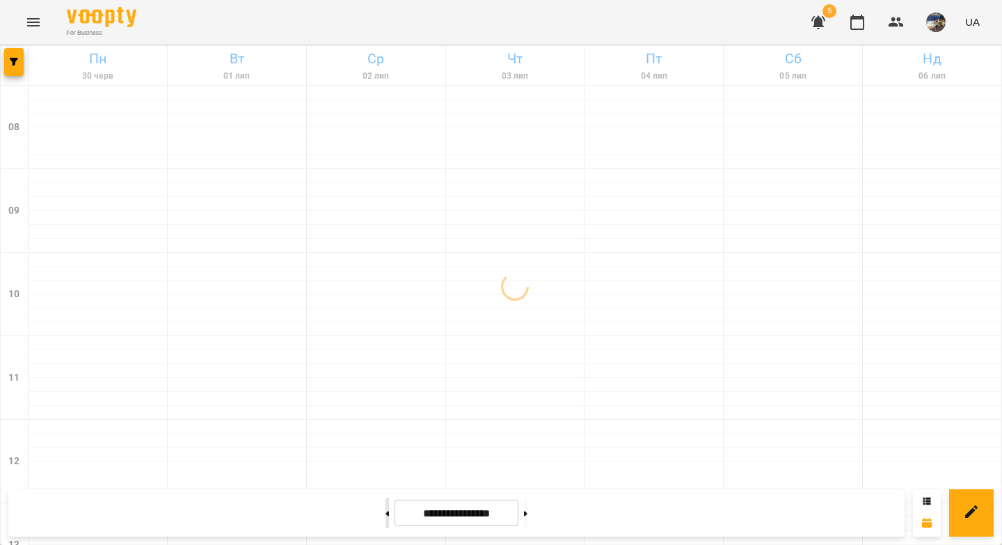
click at [385, 513] on button at bounding box center [386, 512] width 3 height 31
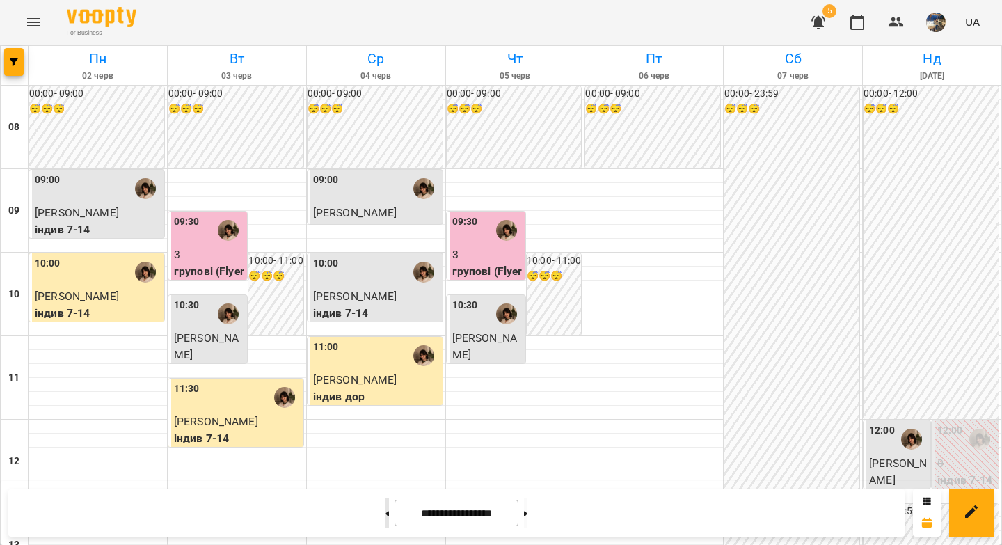
click at [385, 513] on button at bounding box center [386, 512] width 3 height 31
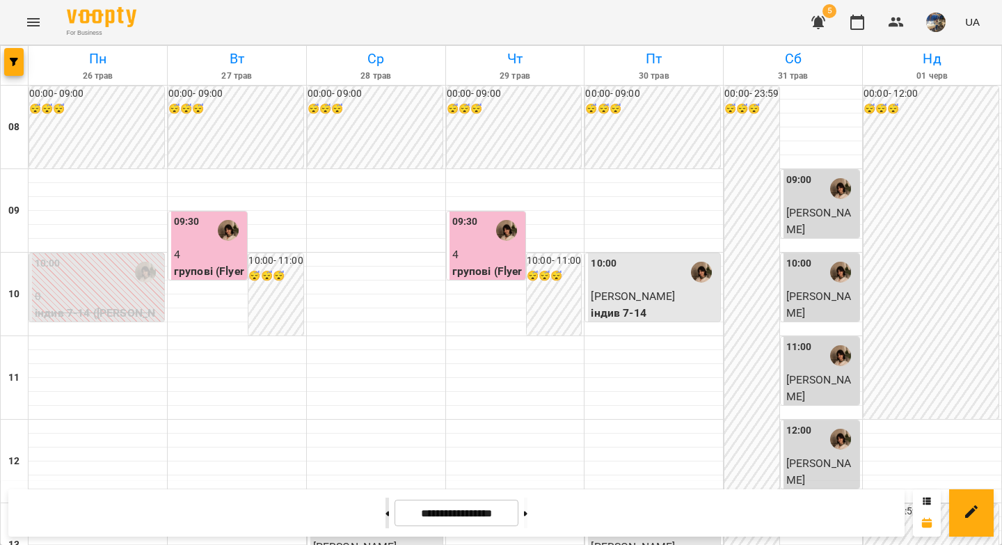
click at [385, 511] on icon at bounding box center [386, 514] width 3 height 6
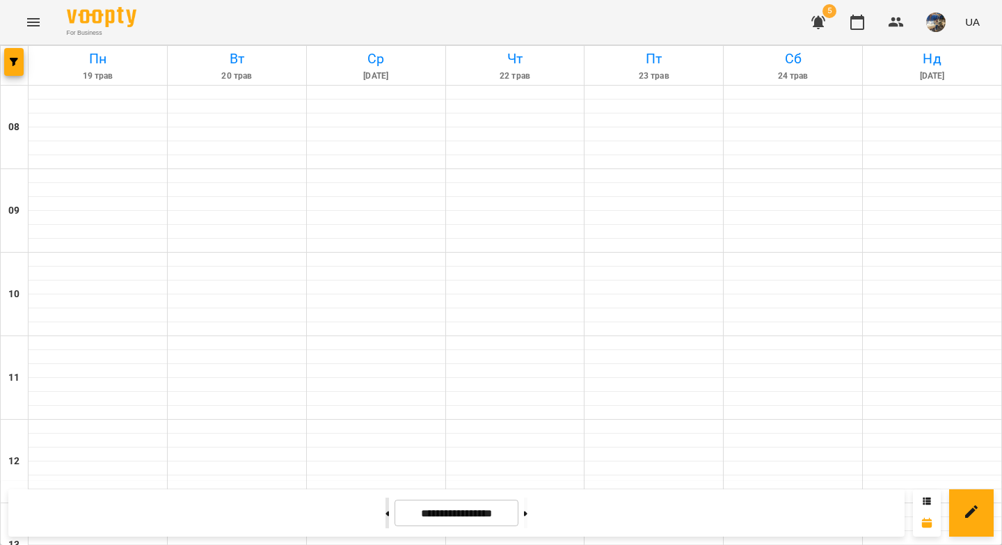
click at [385, 511] on icon at bounding box center [386, 514] width 3 height 6
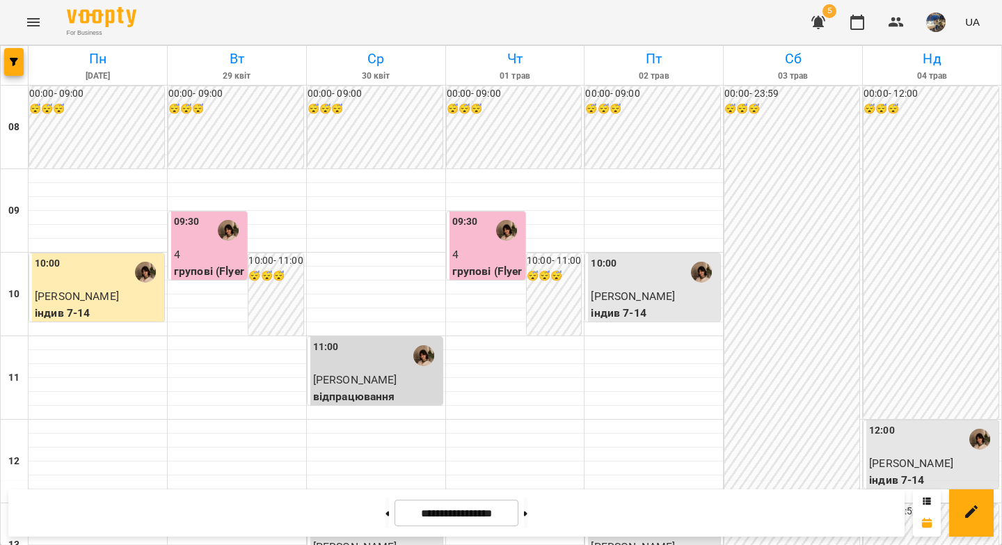
scroll to position [488, 0]
click at [385, 515] on button at bounding box center [386, 512] width 3 height 31
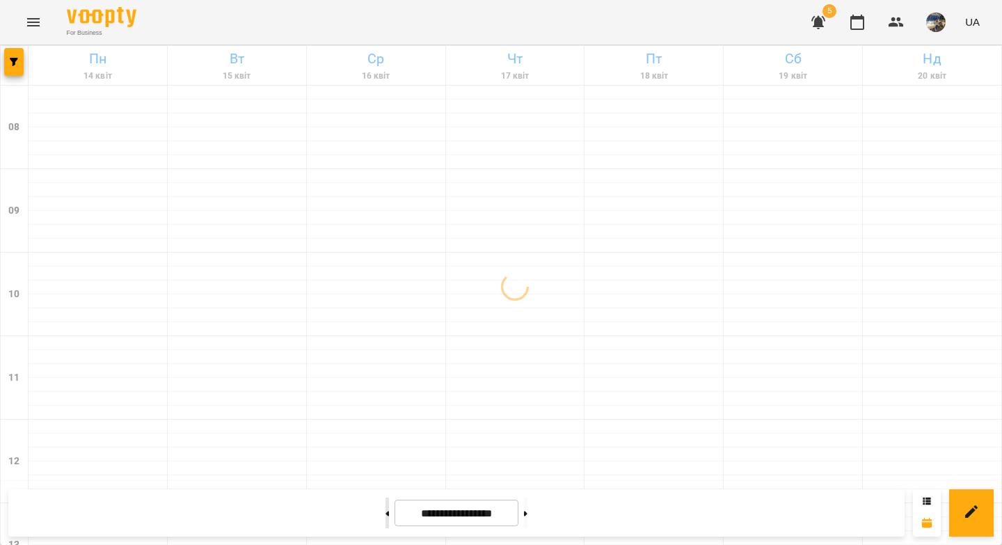
click at [385, 515] on button at bounding box center [386, 512] width 3 height 31
type input "**********"
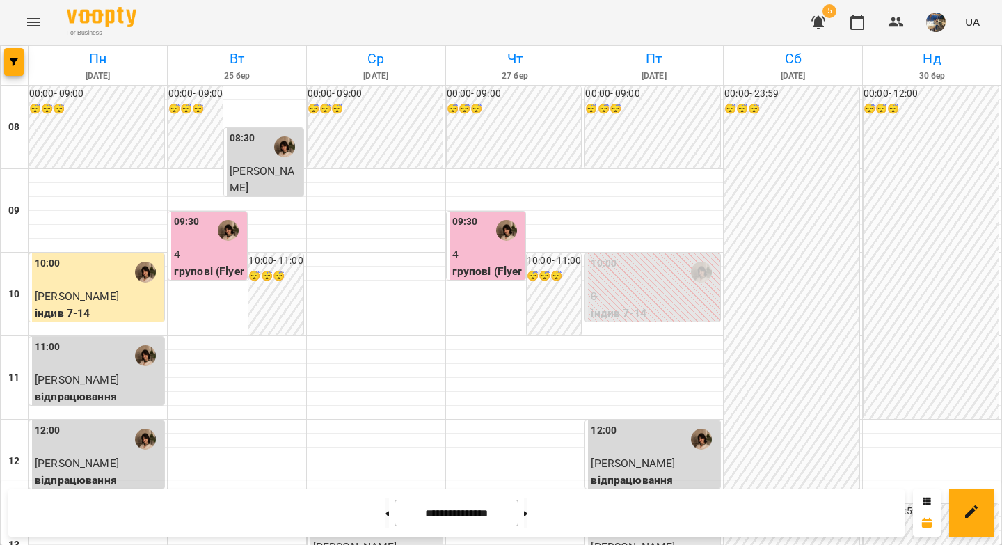
scroll to position [0, 0]
click at [897, 24] on icon "button" at bounding box center [895, 22] width 15 height 10
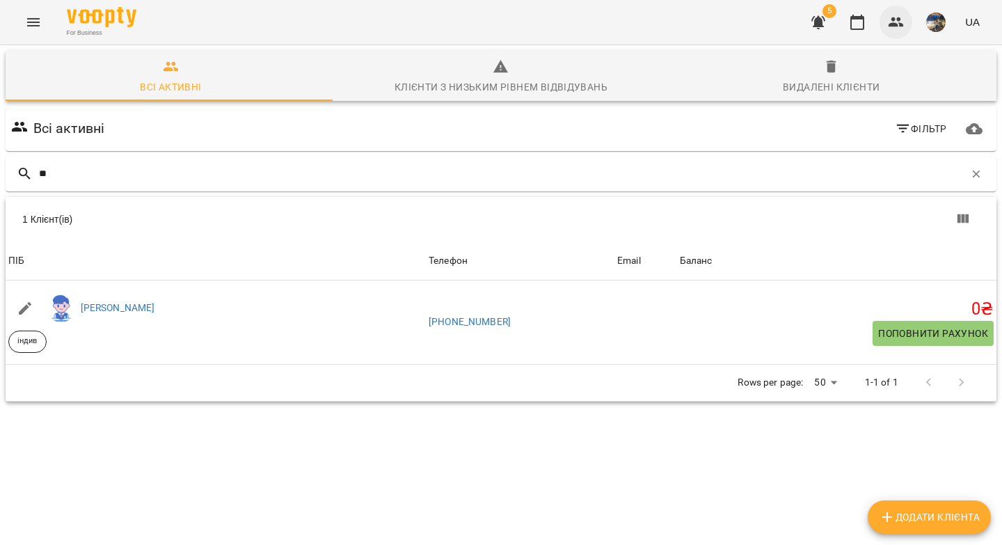
type input "*"
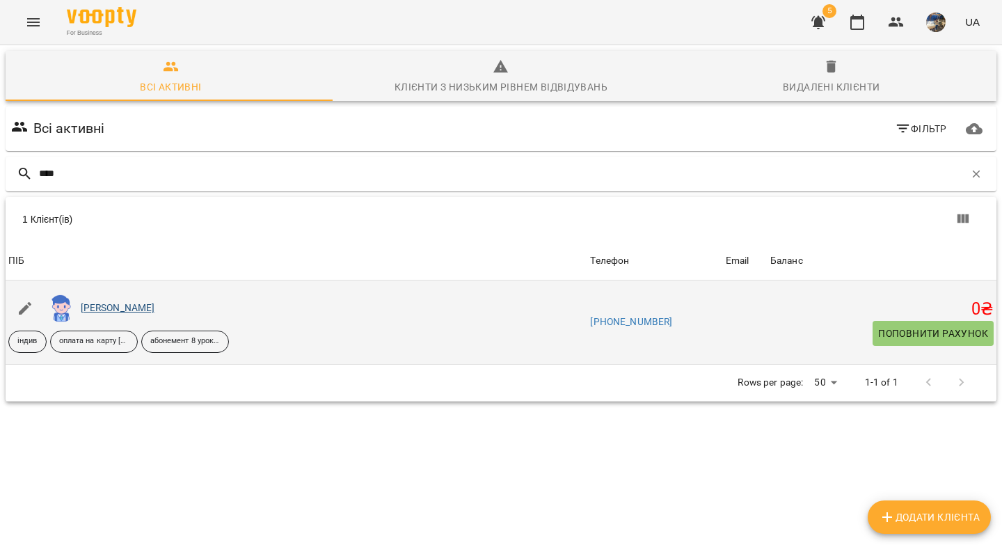
type input "****"
click at [109, 310] on link "Томаш Паладій" at bounding box center [118, 307] width 74 height 11
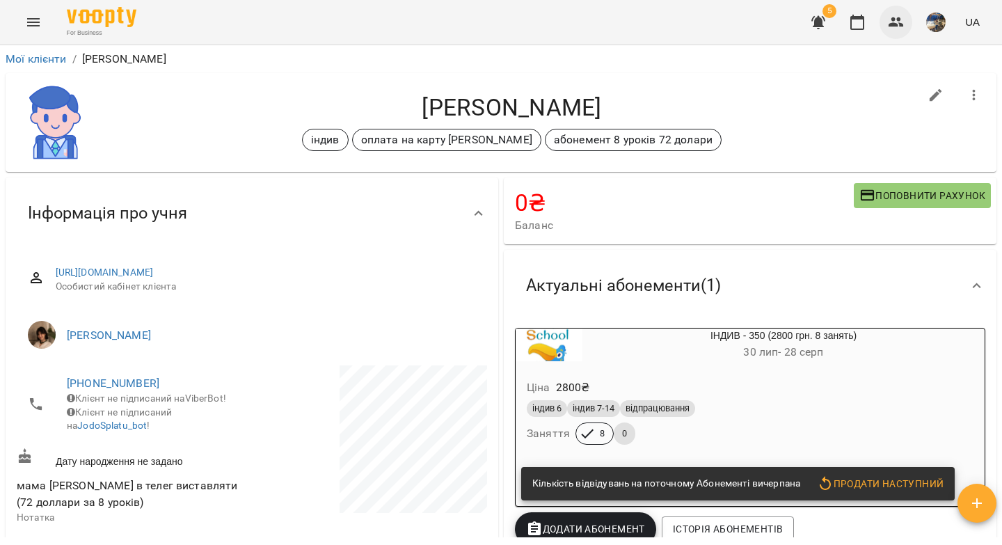
click at [895, 22] on icon "button" at bounding box center [896, 22] width 17 height 17
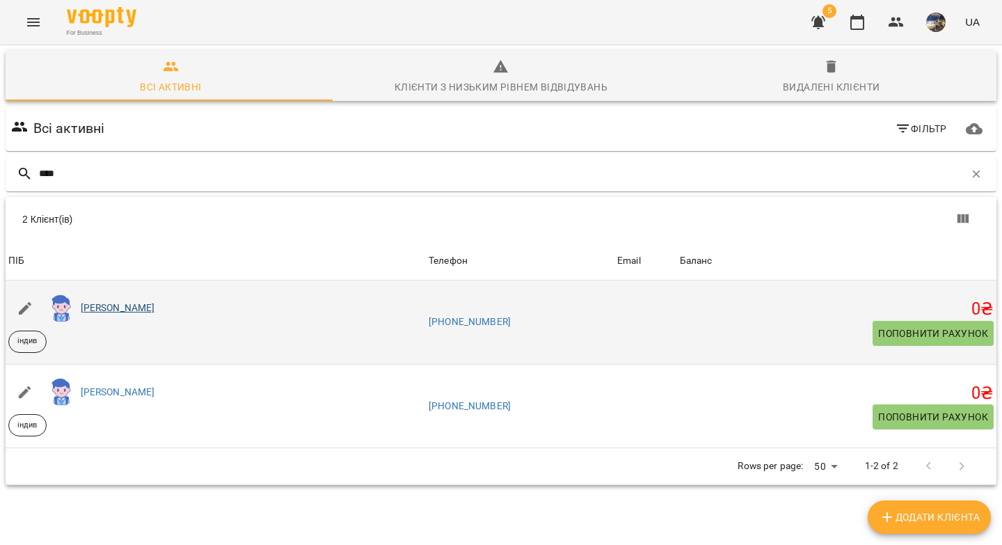
type input "****"
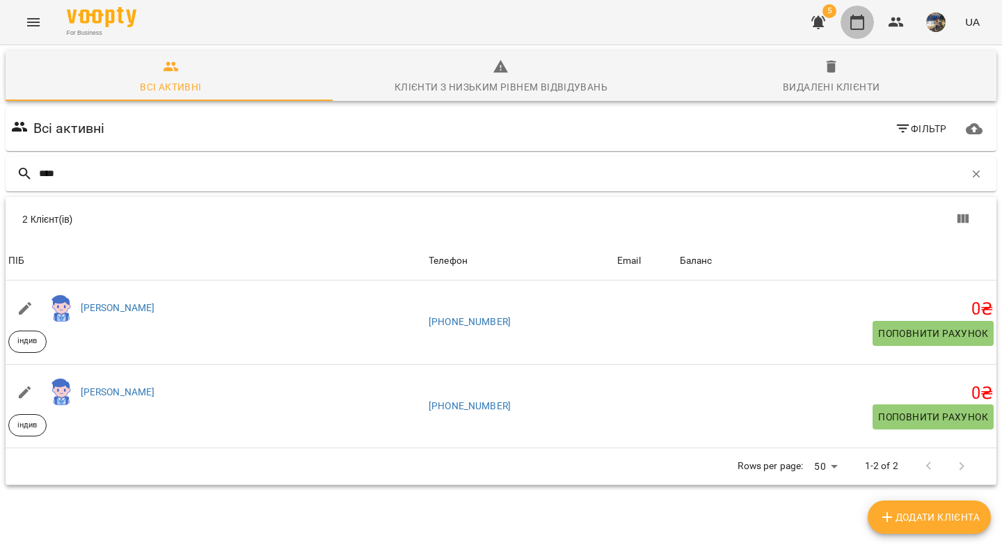
drag, startPoint x: 853, startPoint y: 24, endPoint x: 392, endPoint y: 141, distance: 475.6
click at [852, 24] on icon "button" at bounding box center [857, 22] width 17 height 17
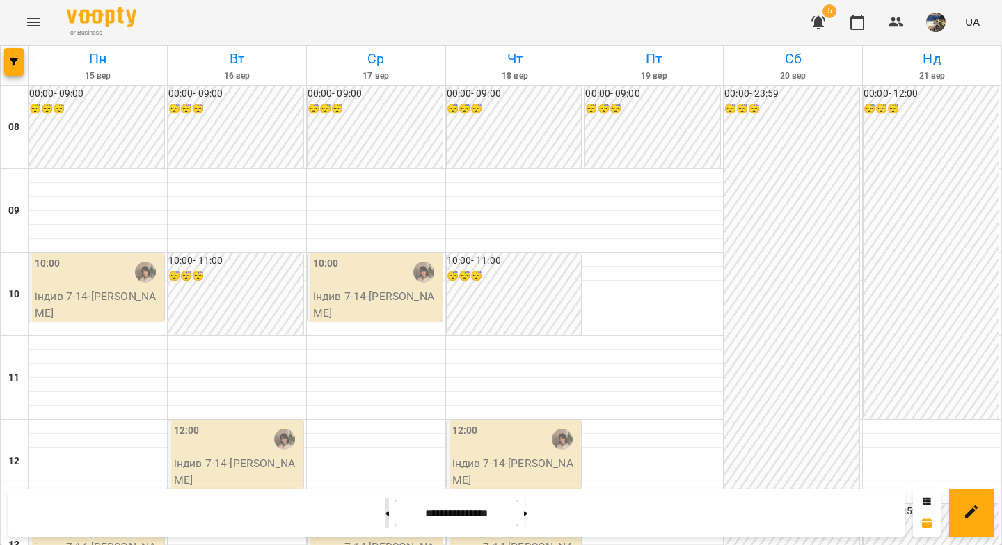
click at [385, 514] on button at bounding box center [386, 512] width 3 height 31
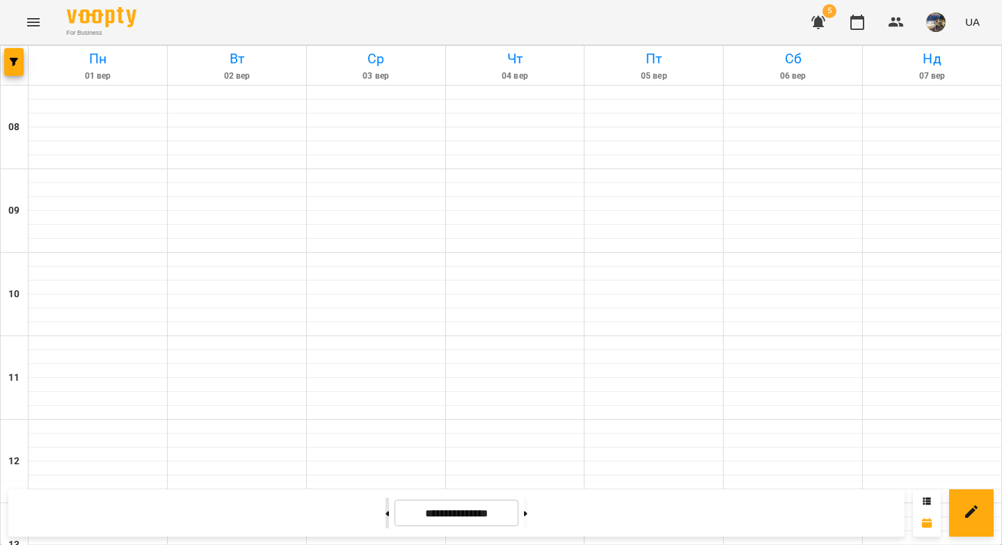
click at [385, 514] on button at bounding box center [386, 512] width 3 height 31
type input "**********"
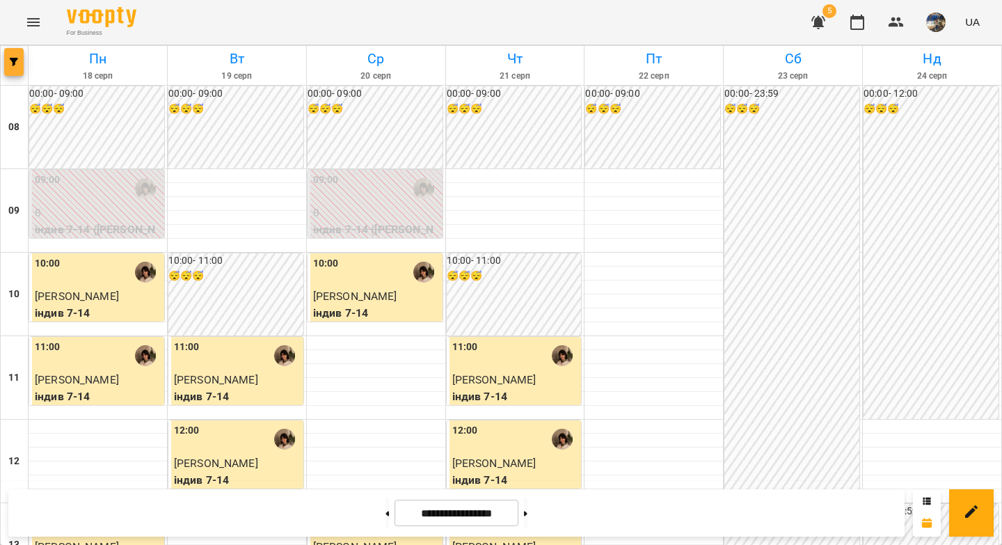
click at [8, 73] on button "button" at bounding box center [13, 62] width 19 height 28
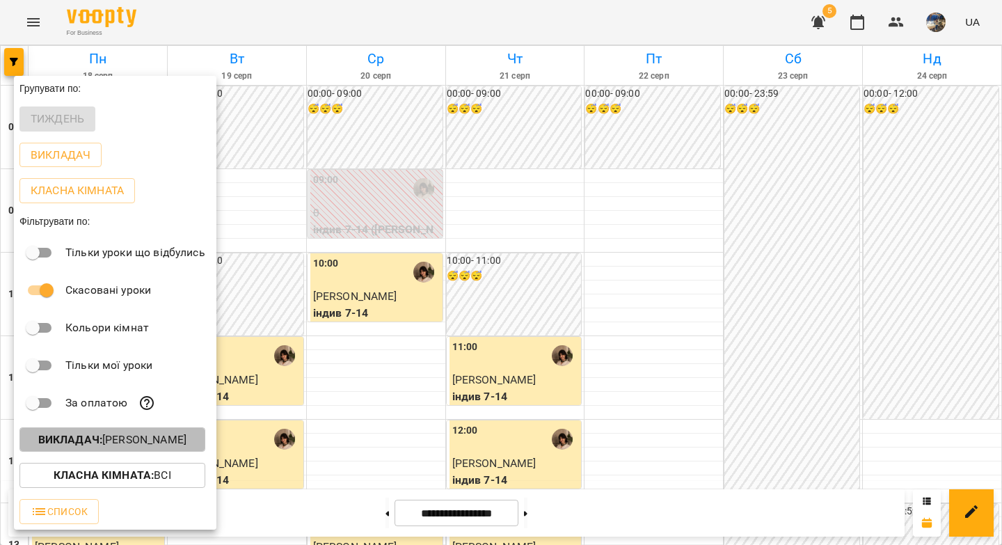
click at [117, 444] on p "Викладач : Вікторія Кубрик" at bounding box center [112, 439] width 148 height 17
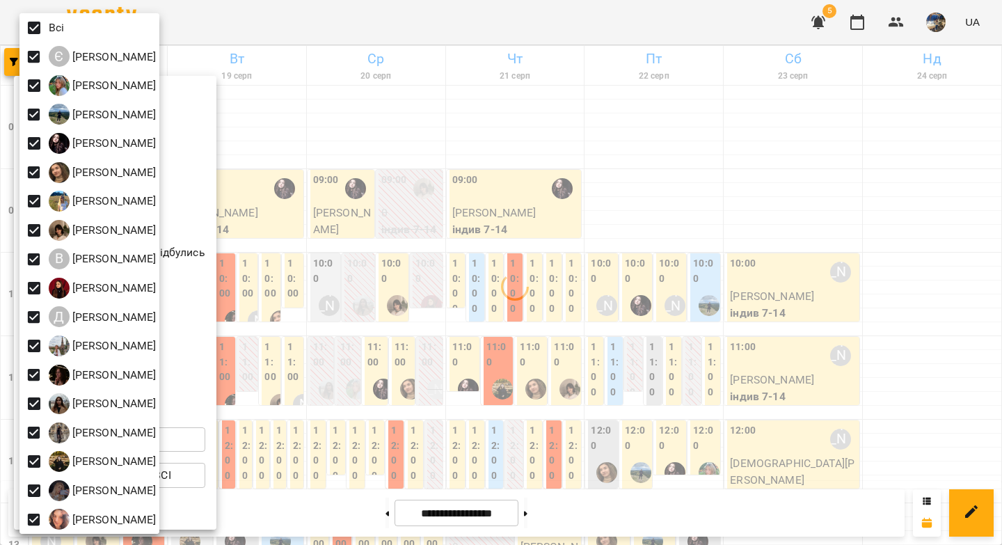
click at [618, 197] on div at bounding box center [501, 272] width 1002 height 545
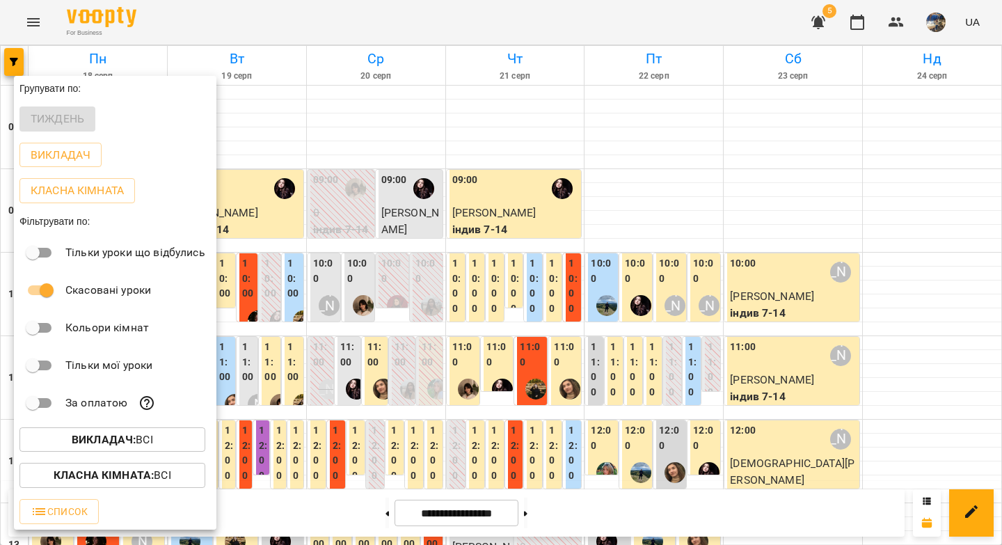
click at [649, 170] on div at bounding box center [501, 272] width 1002 height 545
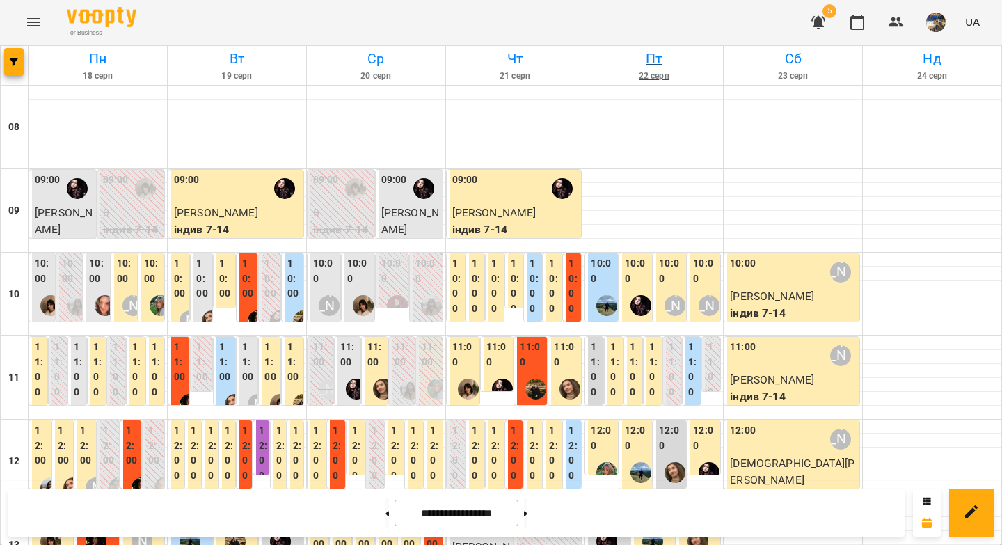
click at [648, 59] on h6 "Пт" at bounding box center [653, 59] width 134 height 22
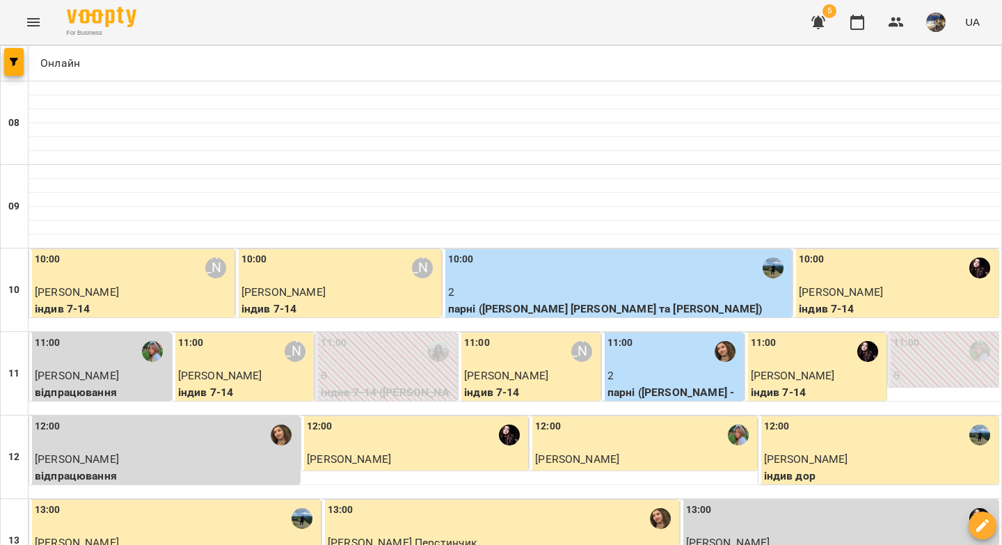
scroll to position [798, 0]
click at [858, 28] on icon "button" at bounding box center [857, 22] width 17 height 17
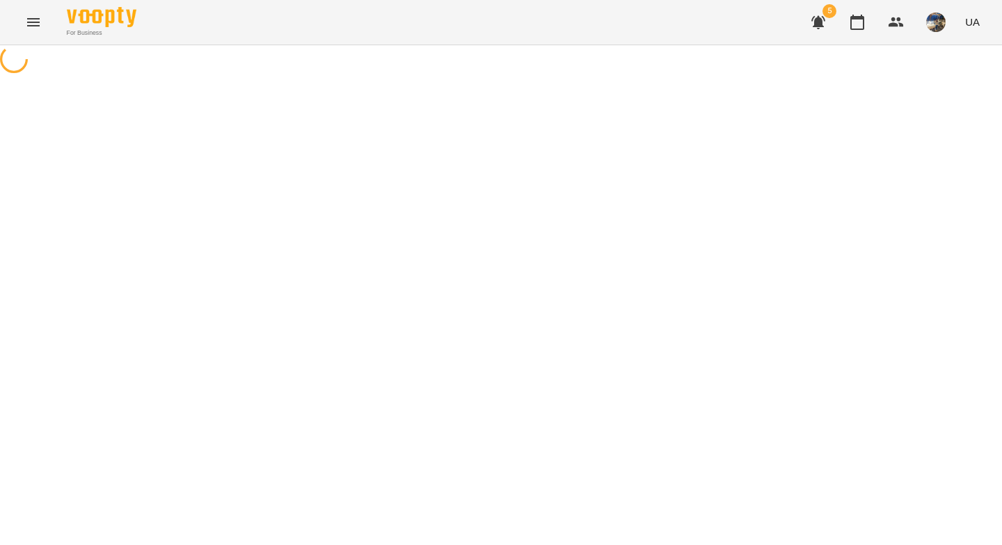
click at [815, 27] on icon "button" at bounding box center [818, 22] width 17 height 17
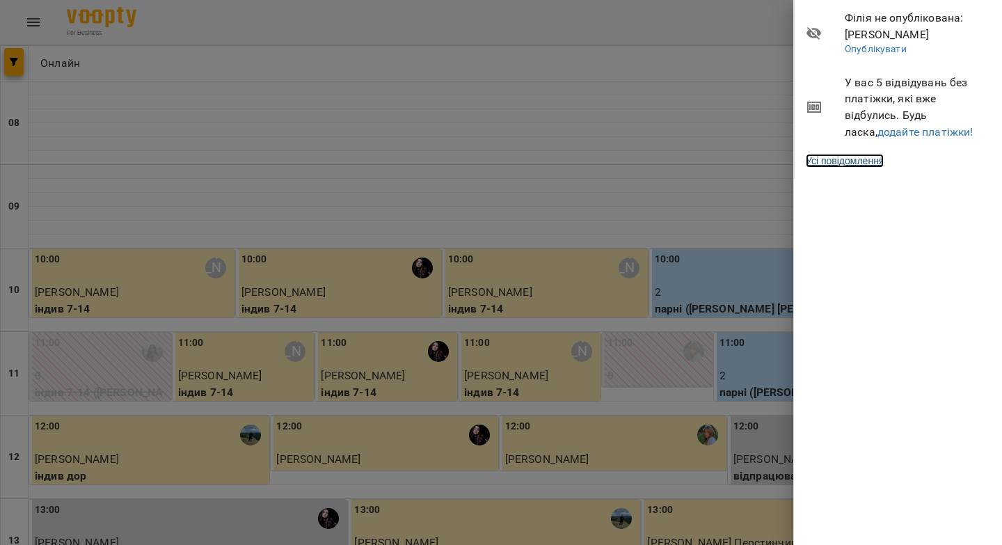
click at [858, 158] on link "Усі повідомлення" at bounding box center [845, 161] width 78 height 14
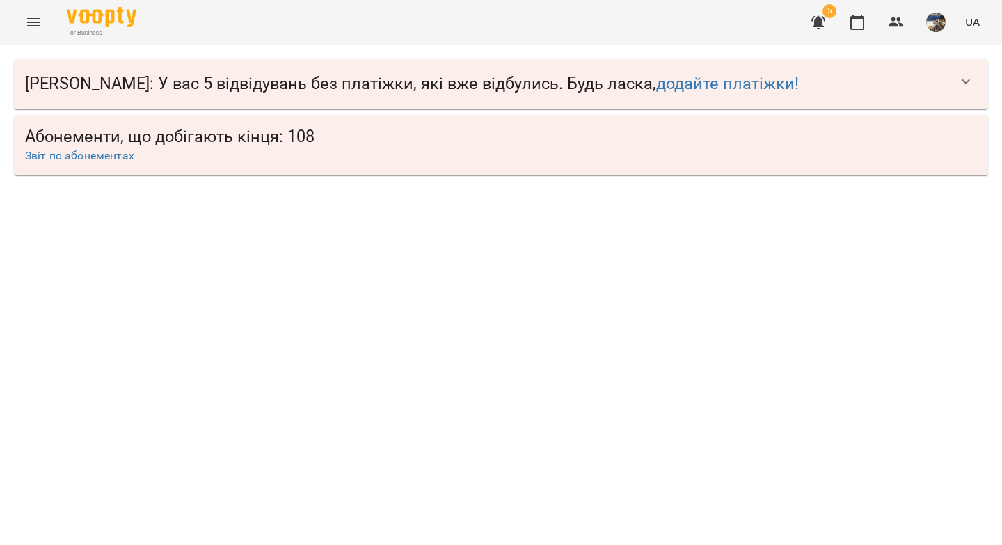
click at [904, 22] on icon "button" at bounding box center [896, 22] width 17 height 17
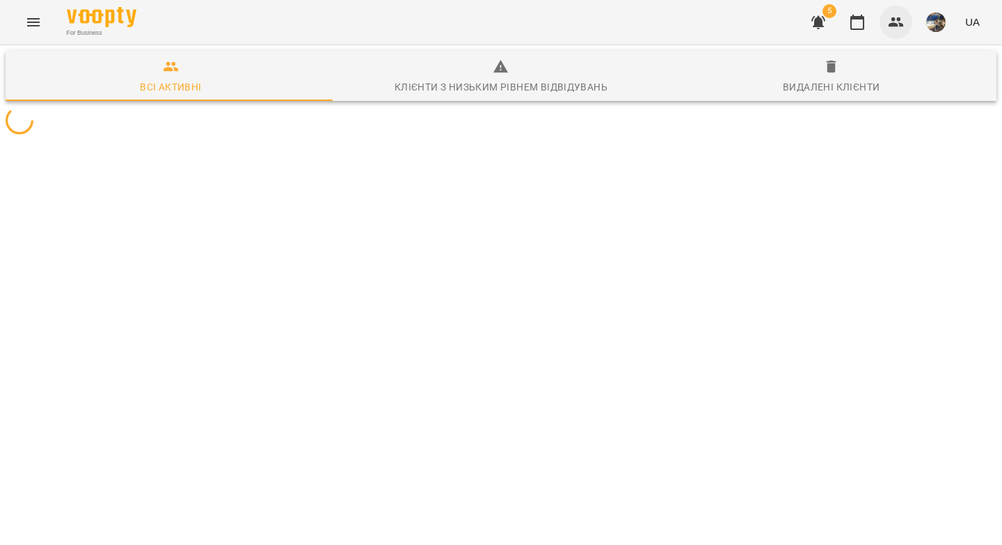
click at [897, 25] on icon "button" at bounding box center [895, 22] width 15 height 10
click at [894, 26] on icon "button" at bounding box center [895, 22] width 15 height 10
click at [899, 24] on icon "button" at bounding box center [896, 22] width 17 height 17
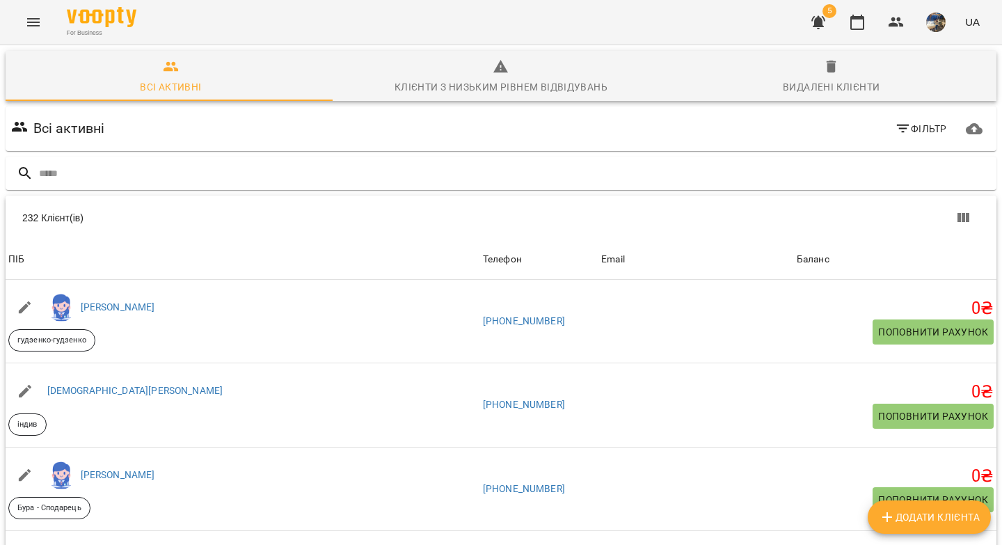
type input "**********"
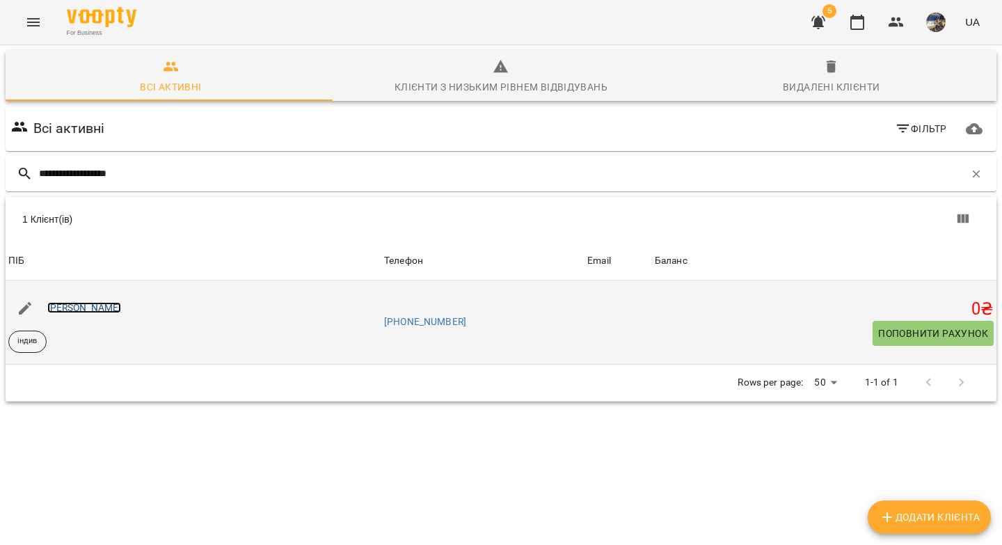
click at [102, 305] on link "Олександра Кокоріна" at bounding box center [84, 307] width 74 height 11
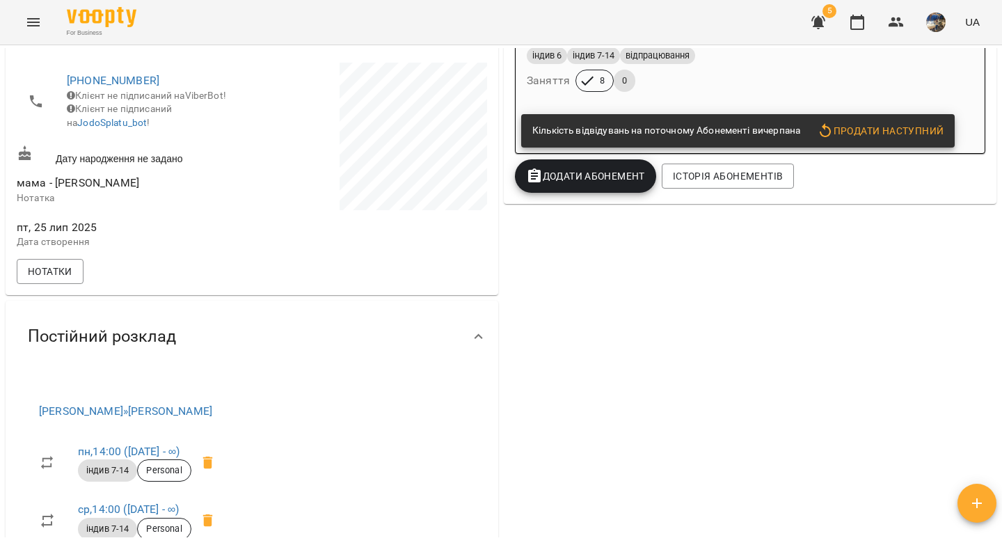
scroll to position [493, 0]
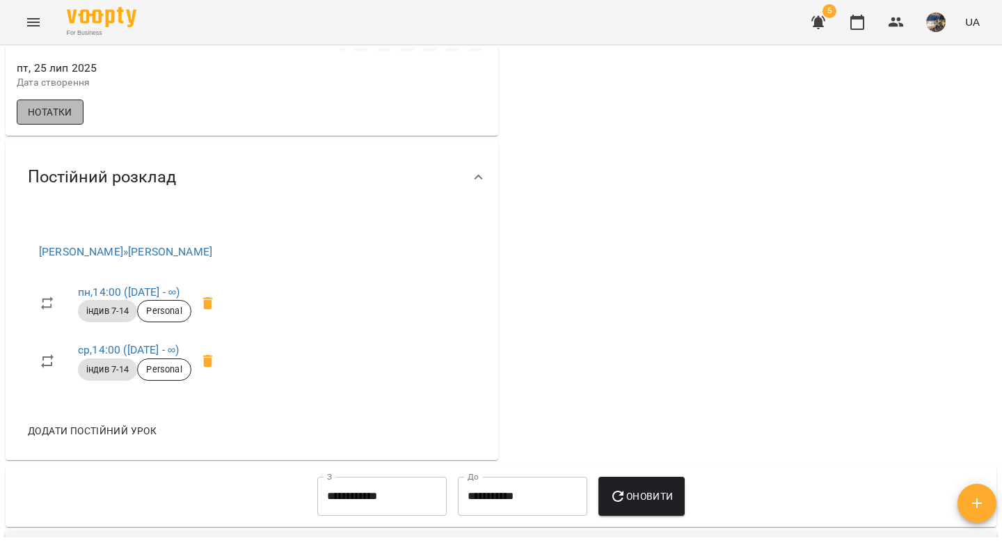
click at [46, 120] on span "Нотатки" at bounding box center [50, 112] width 45 height 17
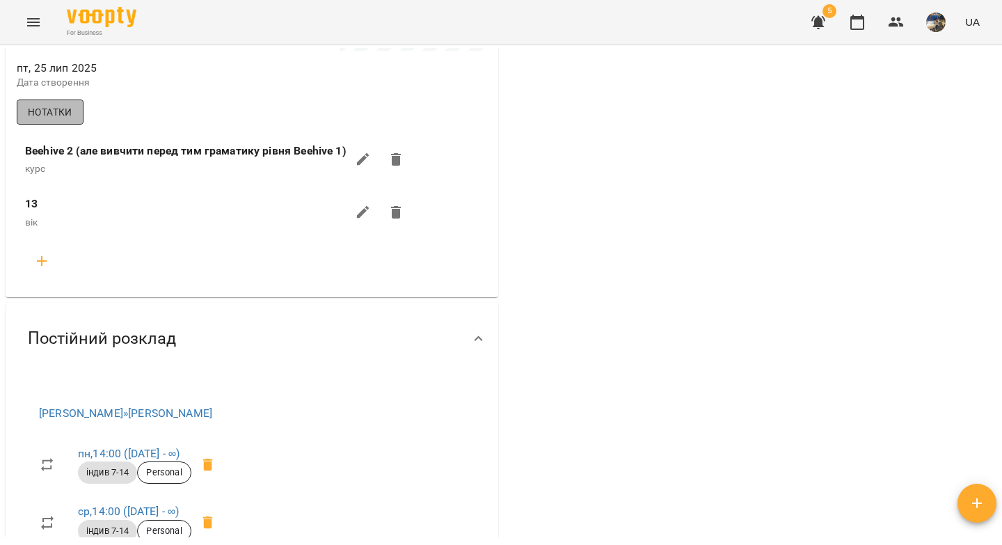
click at [46, 120] on span "Нотатки" at bounding box center [50, 112] width 45 height 17
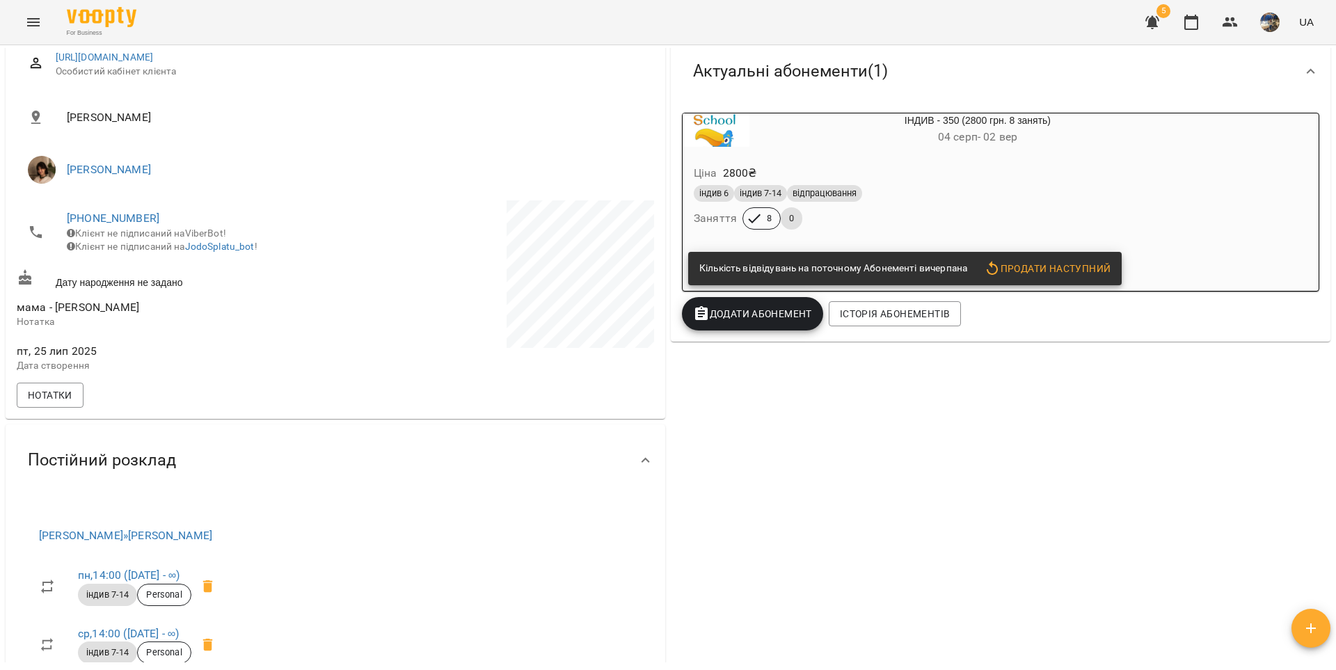
scroll to position [0, 0]
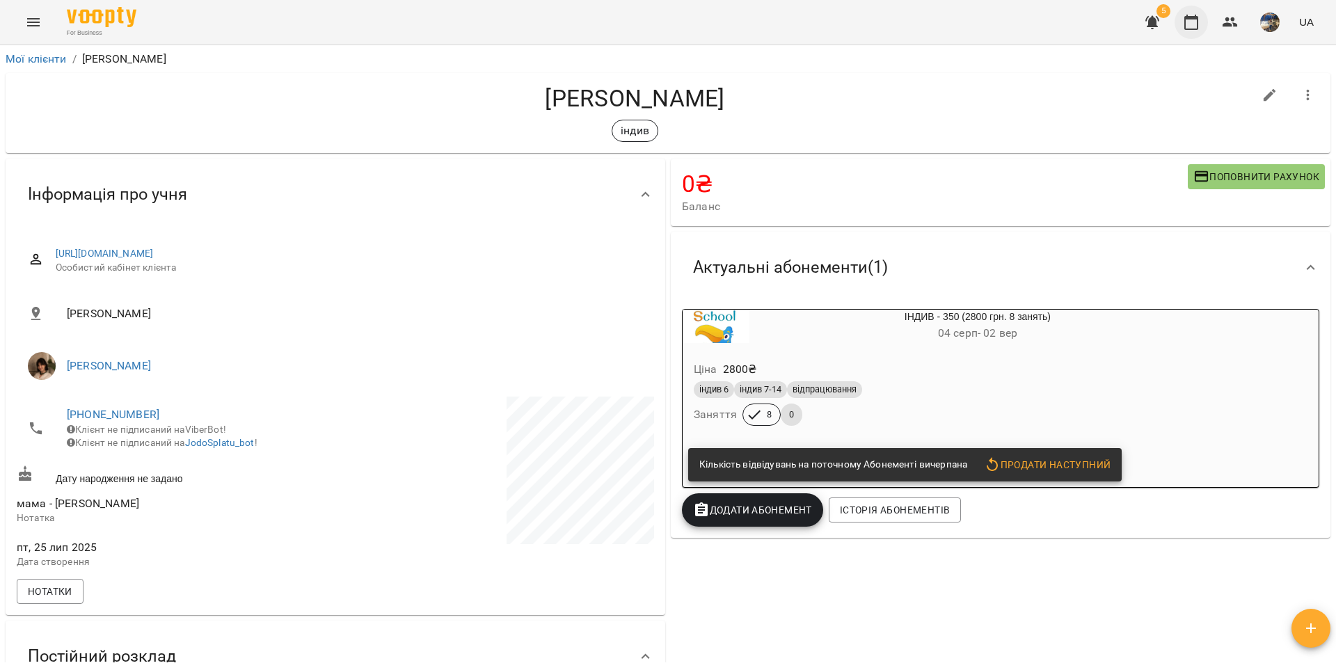
click at [1001, 27] on icon "button" at bounding box center [1191, 22] width 17 height 17
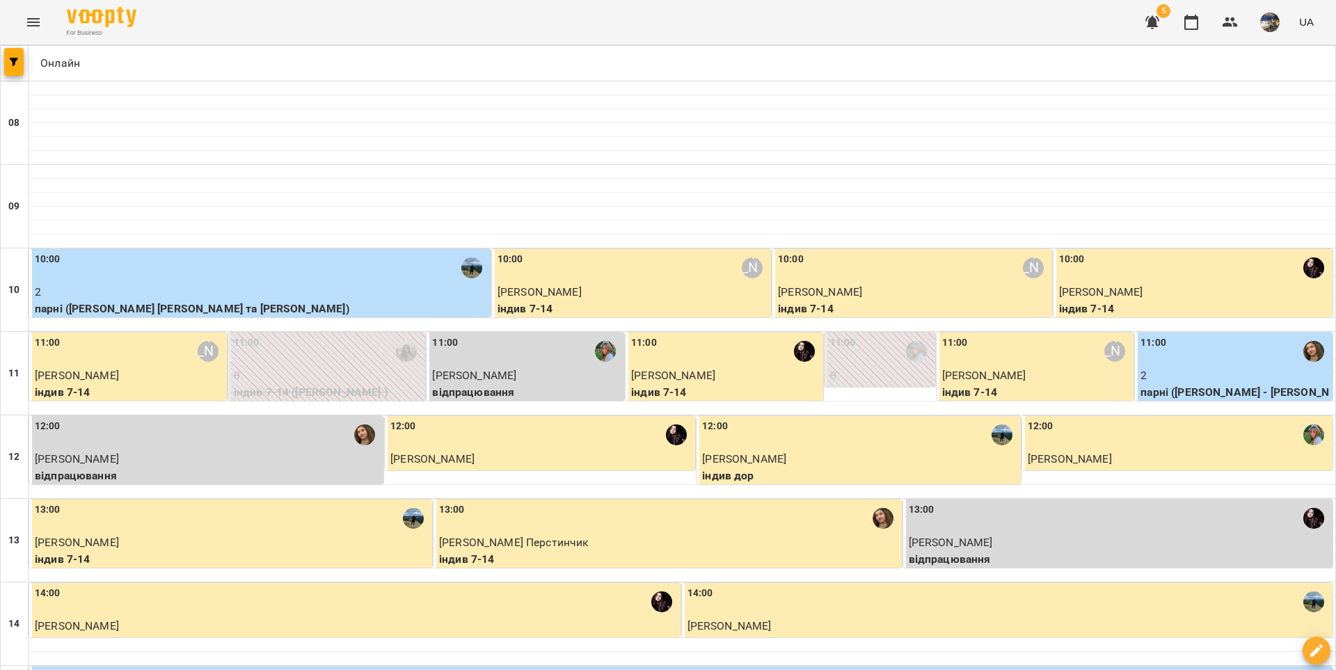
scroll to position [314, 0]
click at [656, 544] on img "Абрамова Анастасія" at bounding box center [661, 601] width 21 height 21
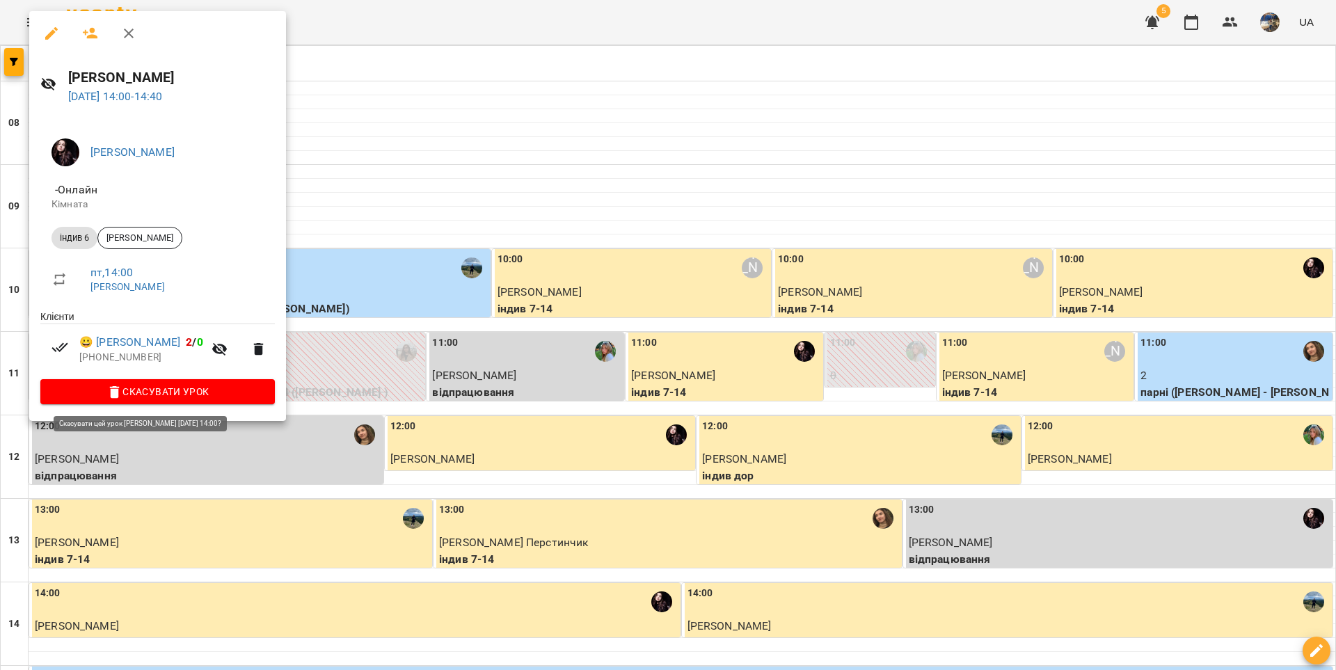
click at [237, 394] on span "Скасувати Урок" at bounding box center [157, 391] width 212 height 17
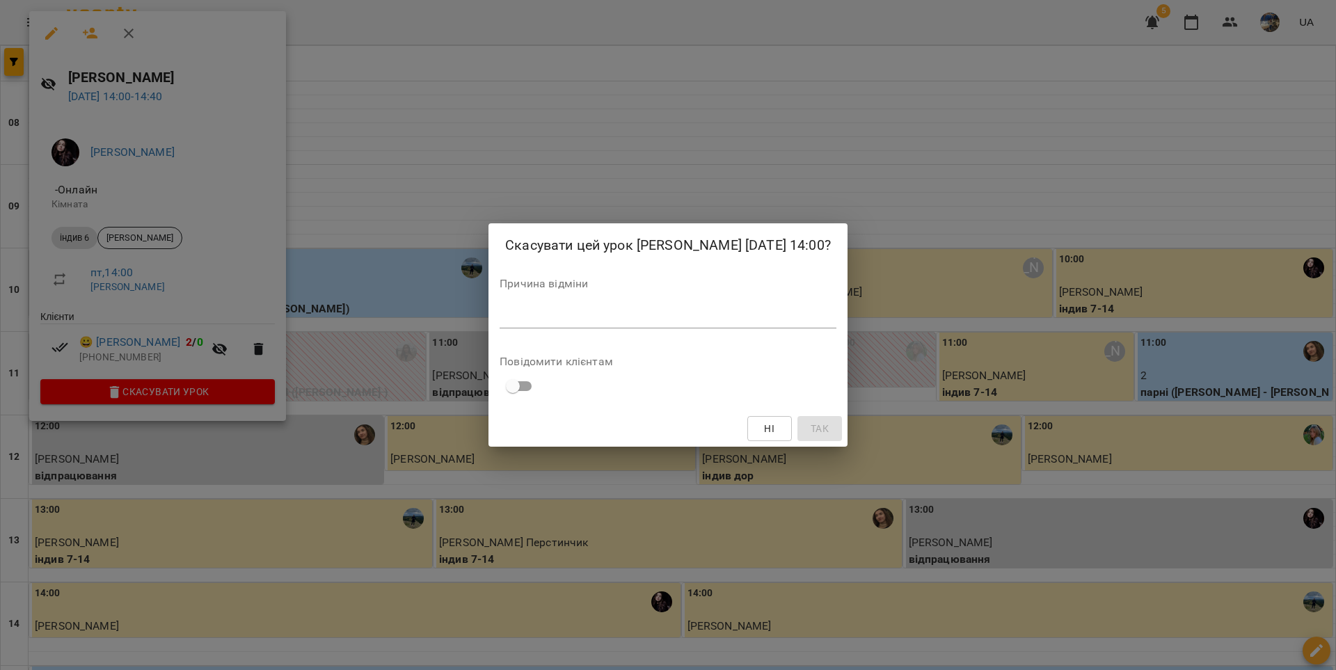
drag, startPoint x: 745, startPoint y: 232, endPoint x: 748, endPoint y: 250, distance: 17.6
click at [748, 250] on h2 "Скасувати цей урок Абрамова Анастасія 22 серп 2025 14:00?" at bounding box center [668, 245] width 326 height 22
copy h2 "22 серп 2025 14:00?"
click at [796, 323] on textarea at bounding box center [667, 316] width 337 height 13
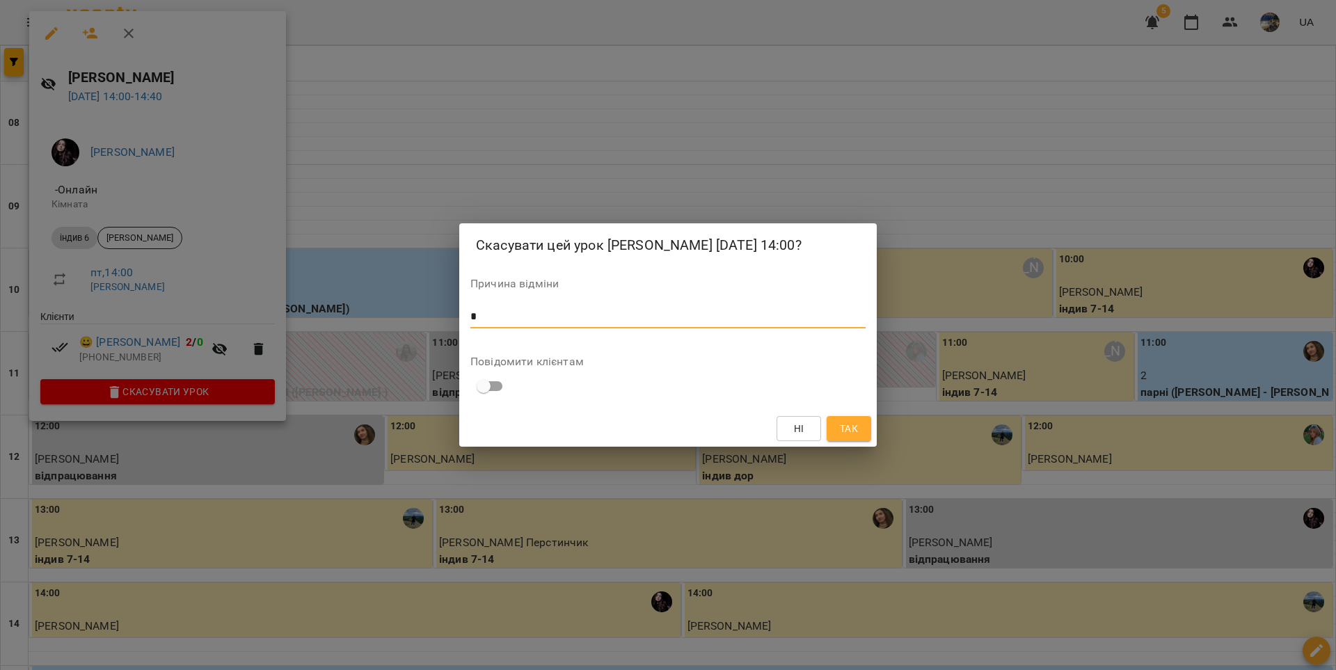
type textarea "*"
click at [841, 437] on span "Так" at bounding box center [849, 428] width 18 height 17
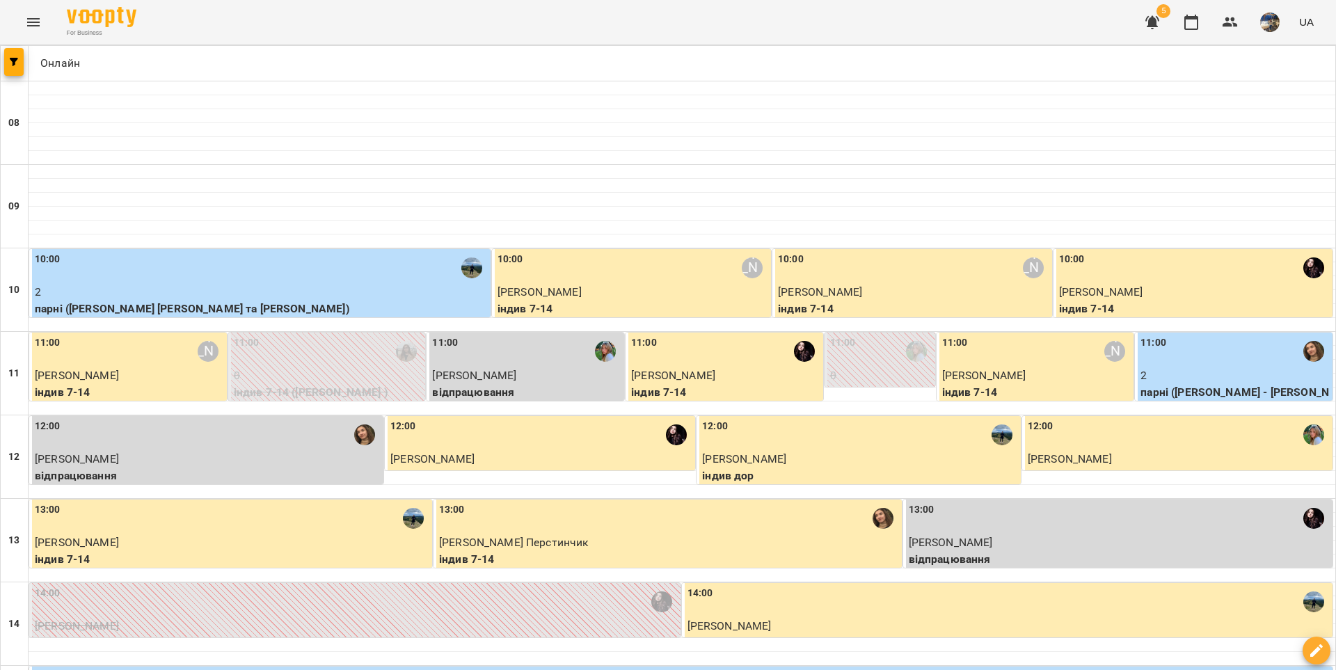
click at [108, 544] on span "Амелія Карунна" at bounding box center [77, 625] width 84 height 13
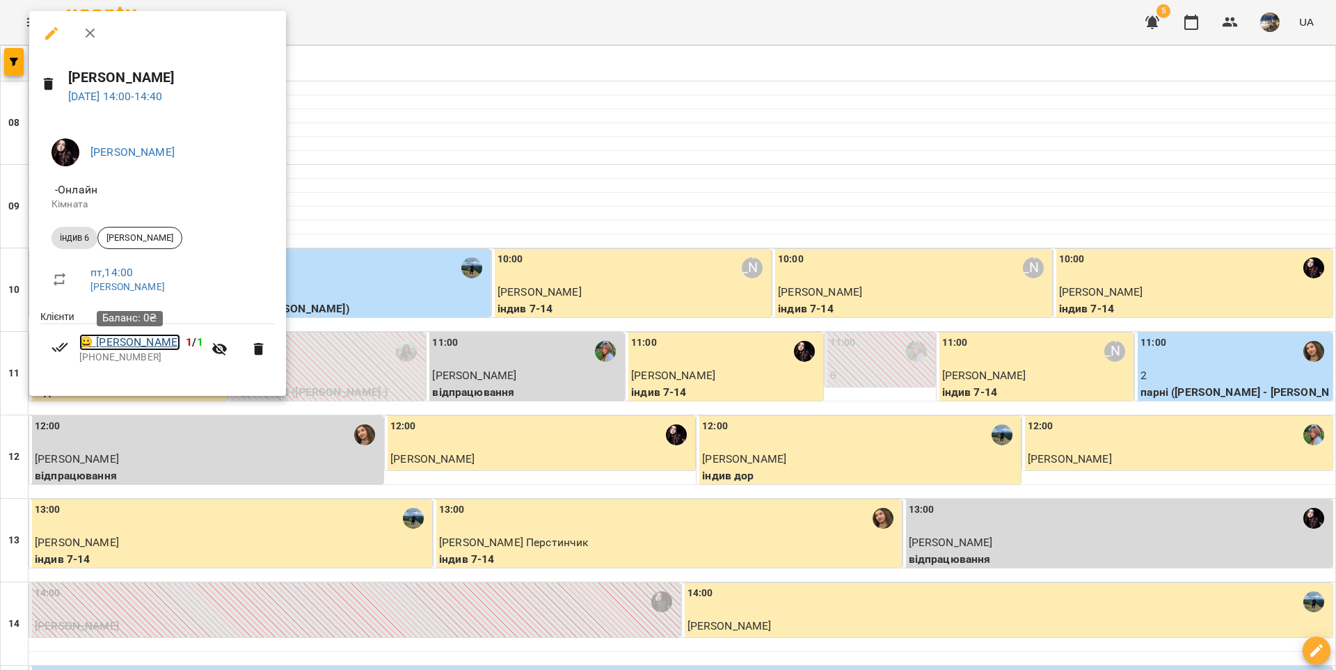
click at [127, 343] on link "😀 Амелія Карунна" at bounding box center [129, 342] width 101 height 17
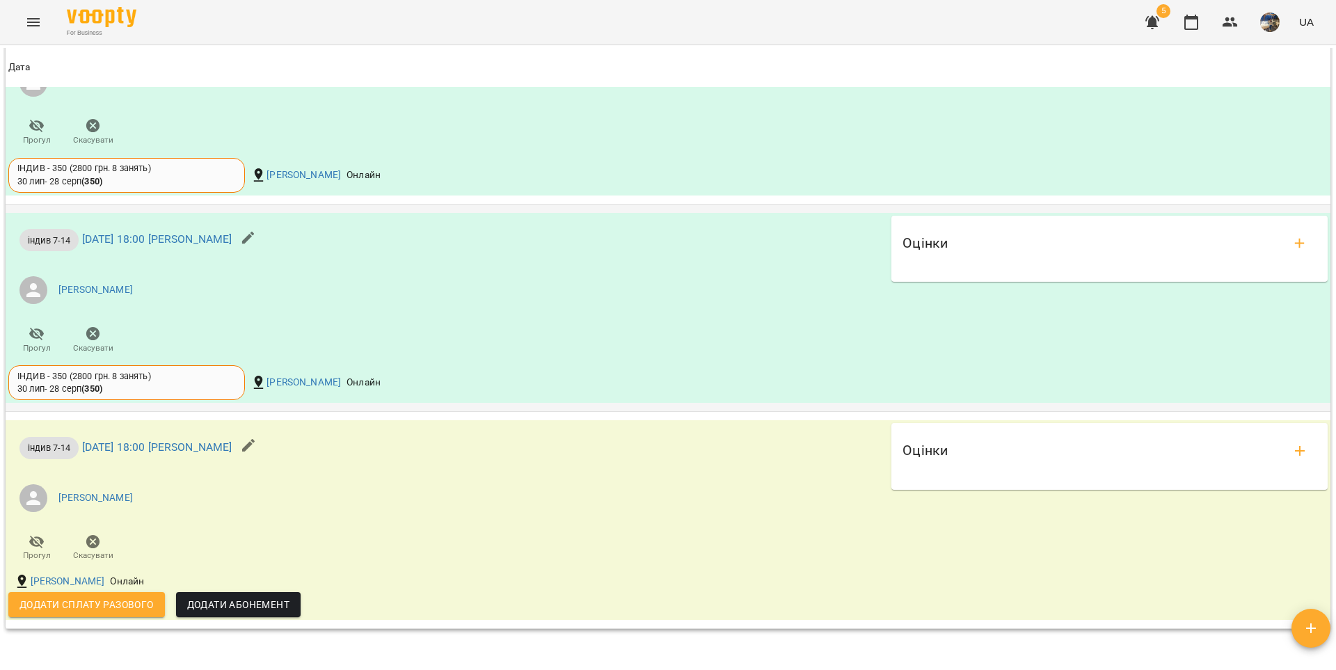
scroll to position [1555, 0]
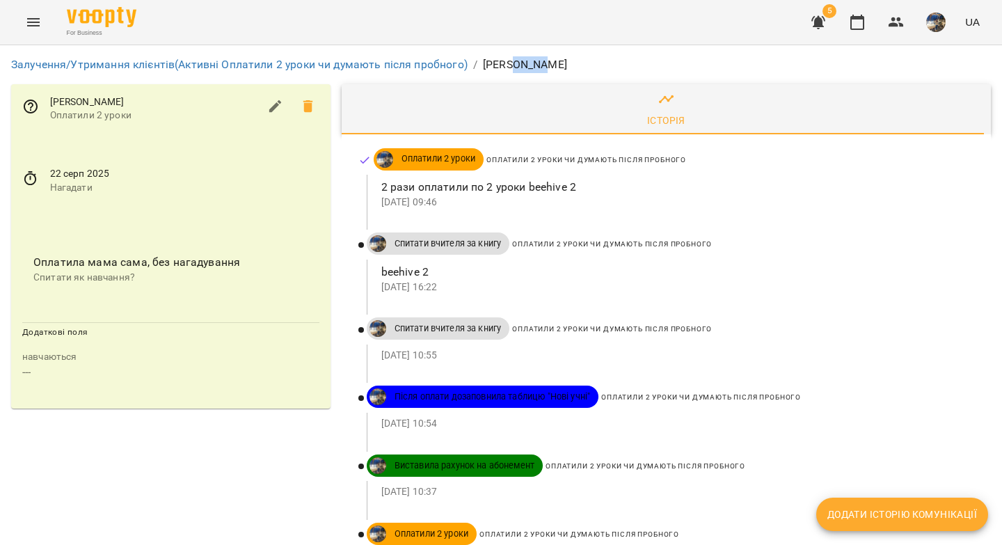
drag, startPoint x: 568, startPoint y: 66, endPoint x: 508, endPoint y: 66, distance: 59.1
click at [508, 66] on ol "Залучення/Утримання клієнтів (Активні Оплатили 2 уроки чи думають після пробног…" at bounding box center [500, 64] width 979 height 17
copy p "[PERSON_NAME]"
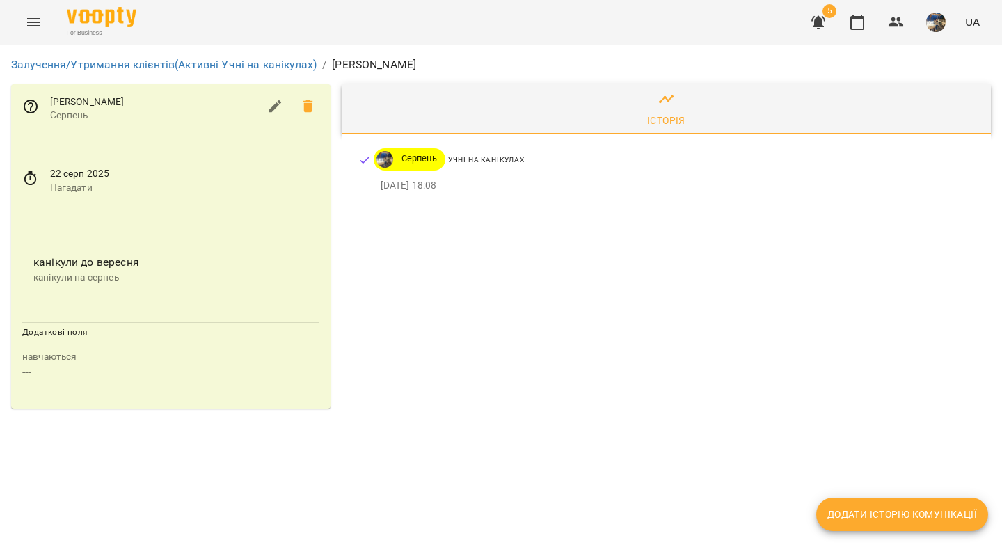
drag, startPoint x: 475, startPoint y: 68, endPoint x: 376, endPoint y: 65, distance: 99.5
click at [376, 65] on ol "Залучення/Утримання клієнтів (Активні Учні на канікулах) / [PERSON_NAME]" at bounding box center [500, 64] width 979 height 17
copy p "[PERSON_NAME]"
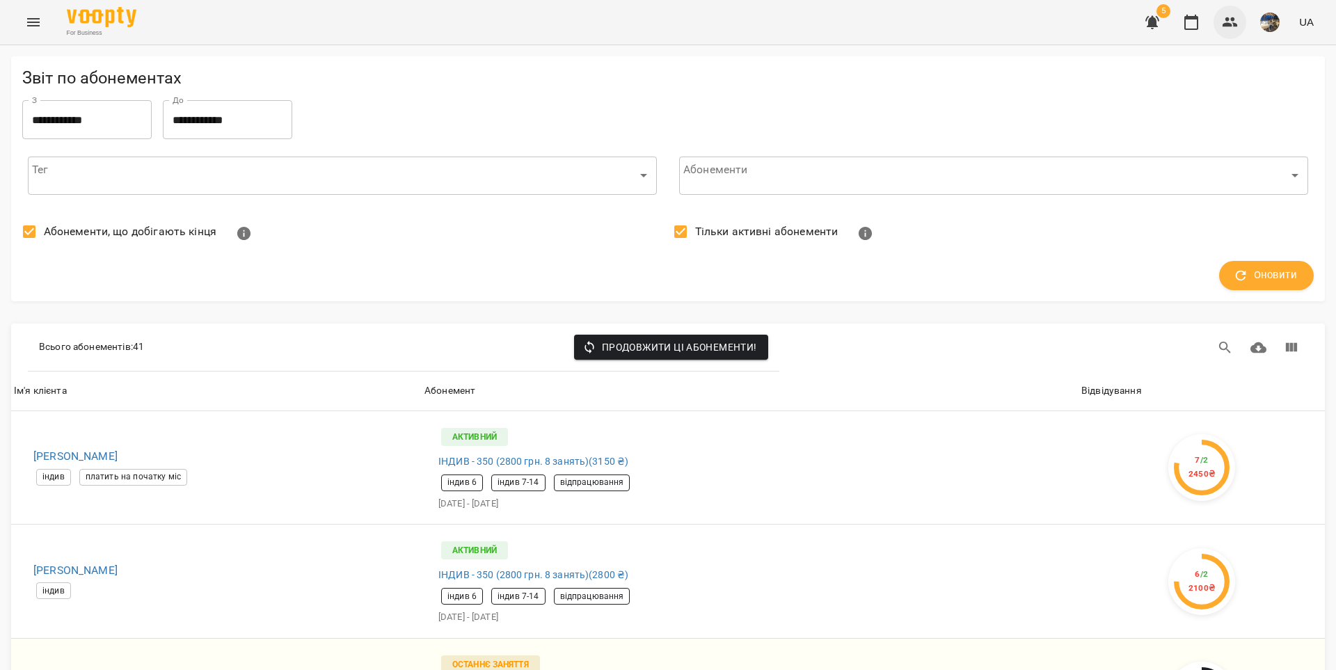
click at [1235, 22] on icon "button" at bounding box center [1229, 22] width 17 height 17
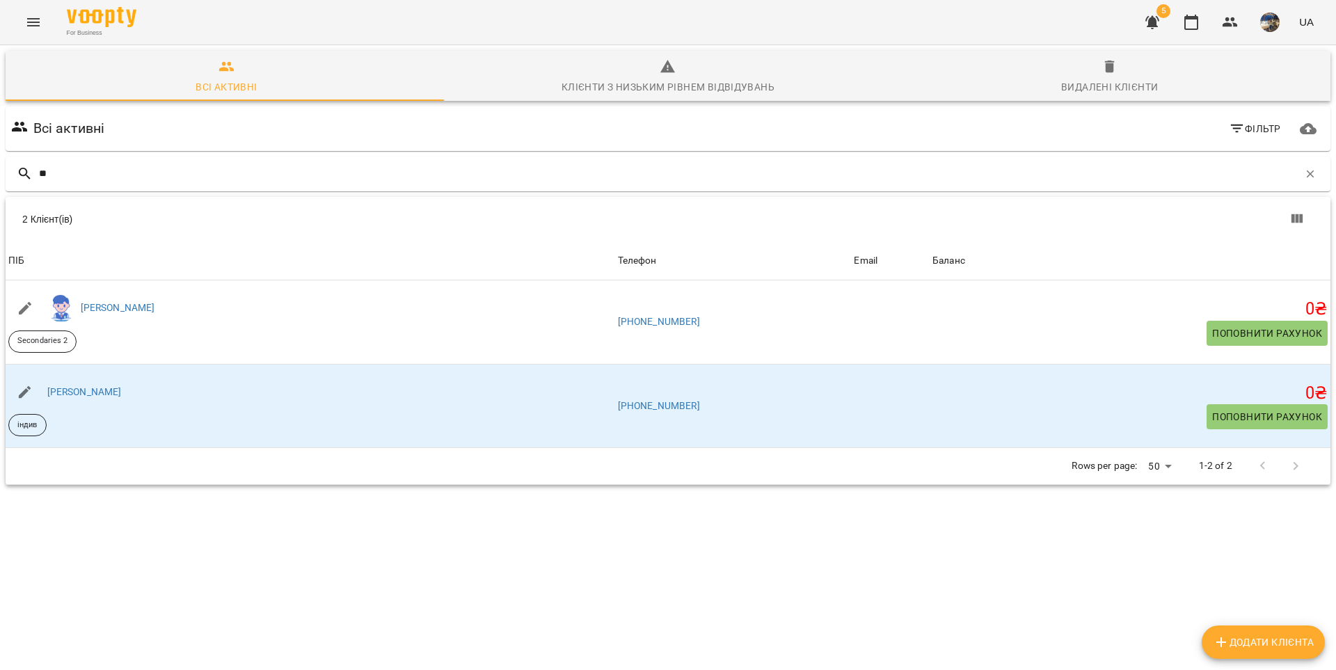
type input "***"
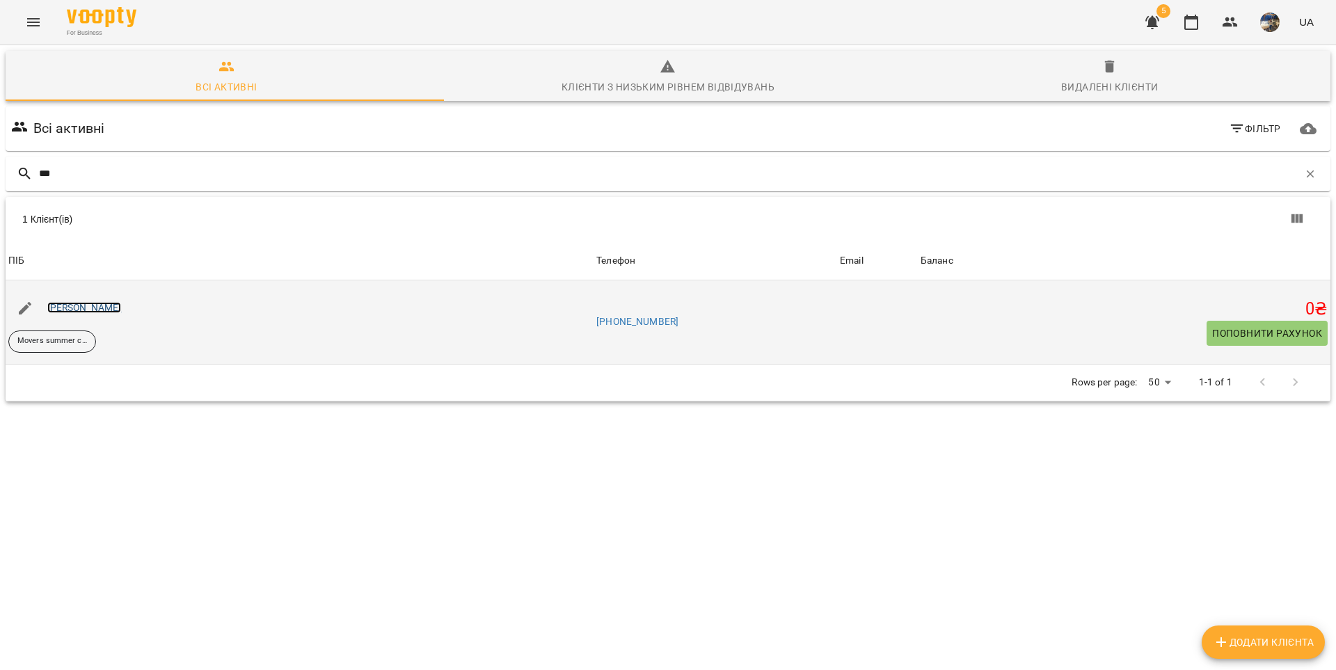
click at [66, 310] on link "[PERSON_NAME]" at bounding box center [84, 307] width 74 height 11
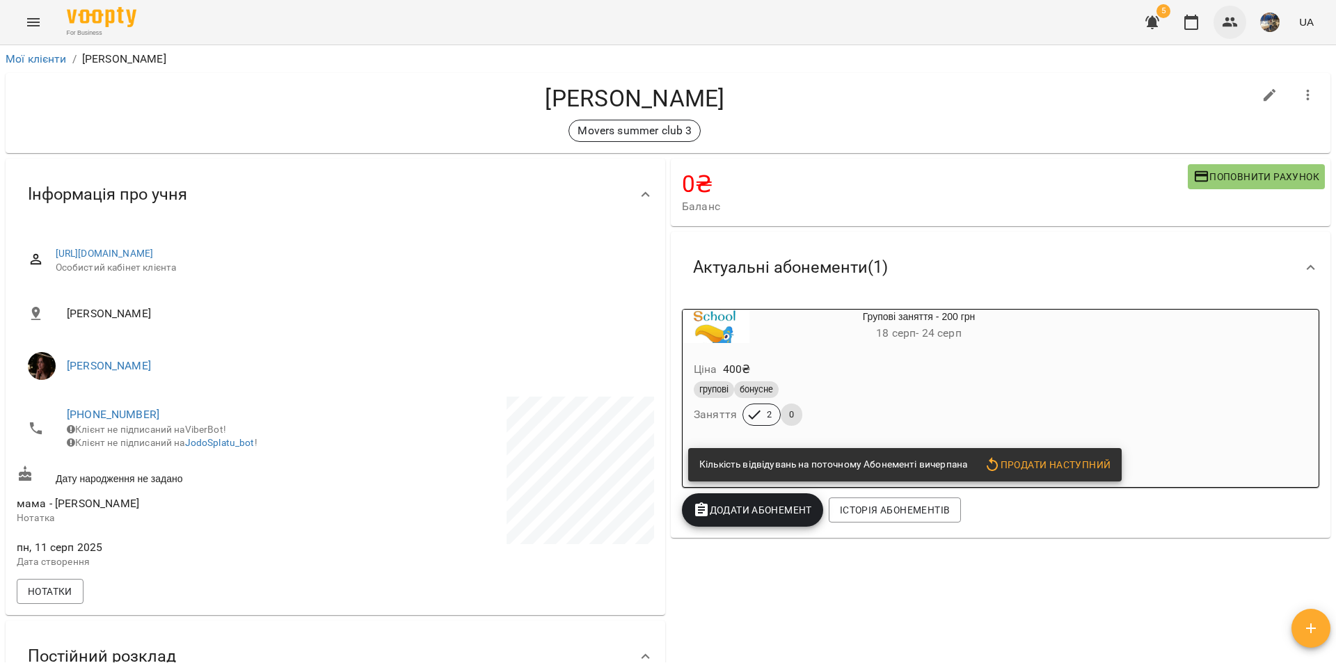
click at [1228, 26] on icon "button" at bounding box center [1229, 22] width 15 height 10
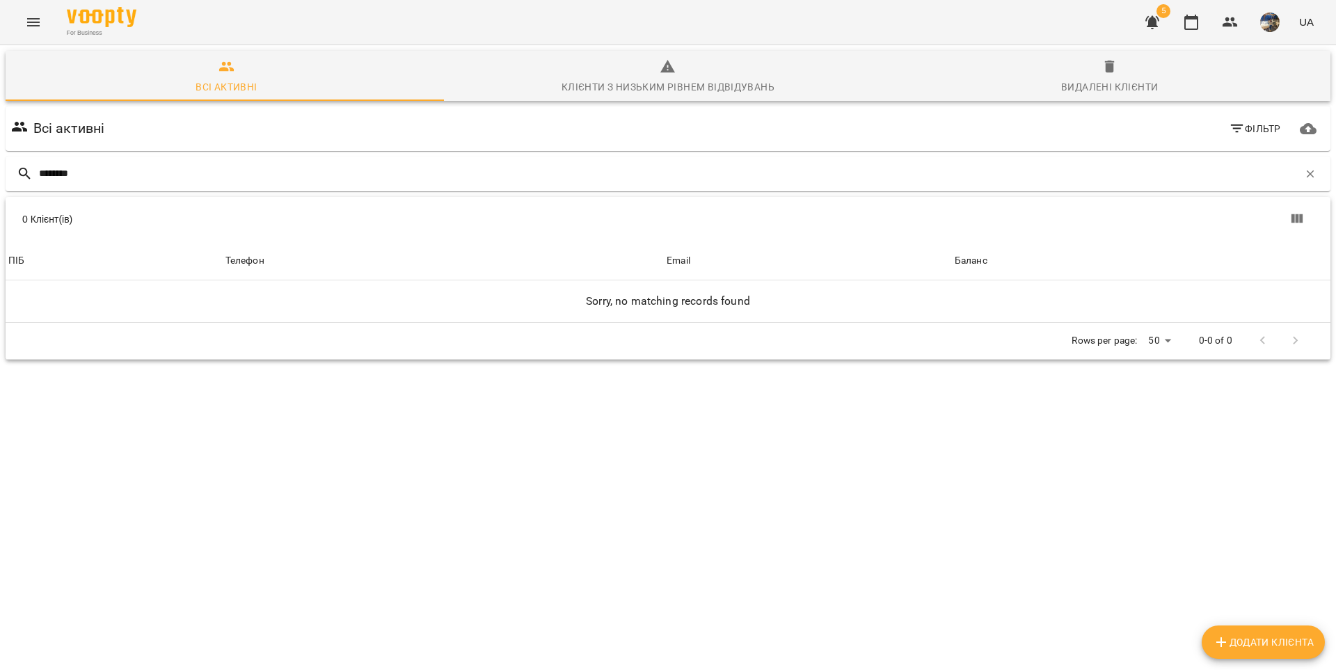
type input "********"
click at [40, 26] on icon "Menu" at bounding box center [33, 22] width 17 height 17
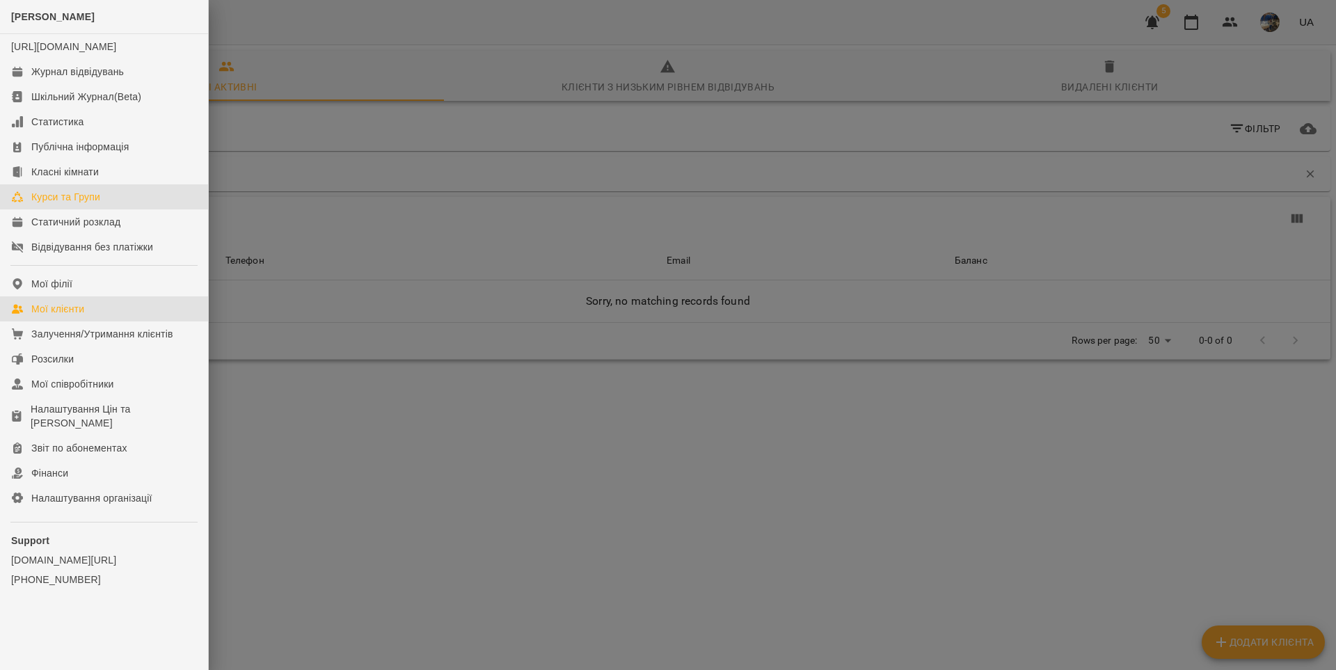
click at [56, 209] on link "Курси та Групи" at bounding box center [104, 196] width 208 height 25
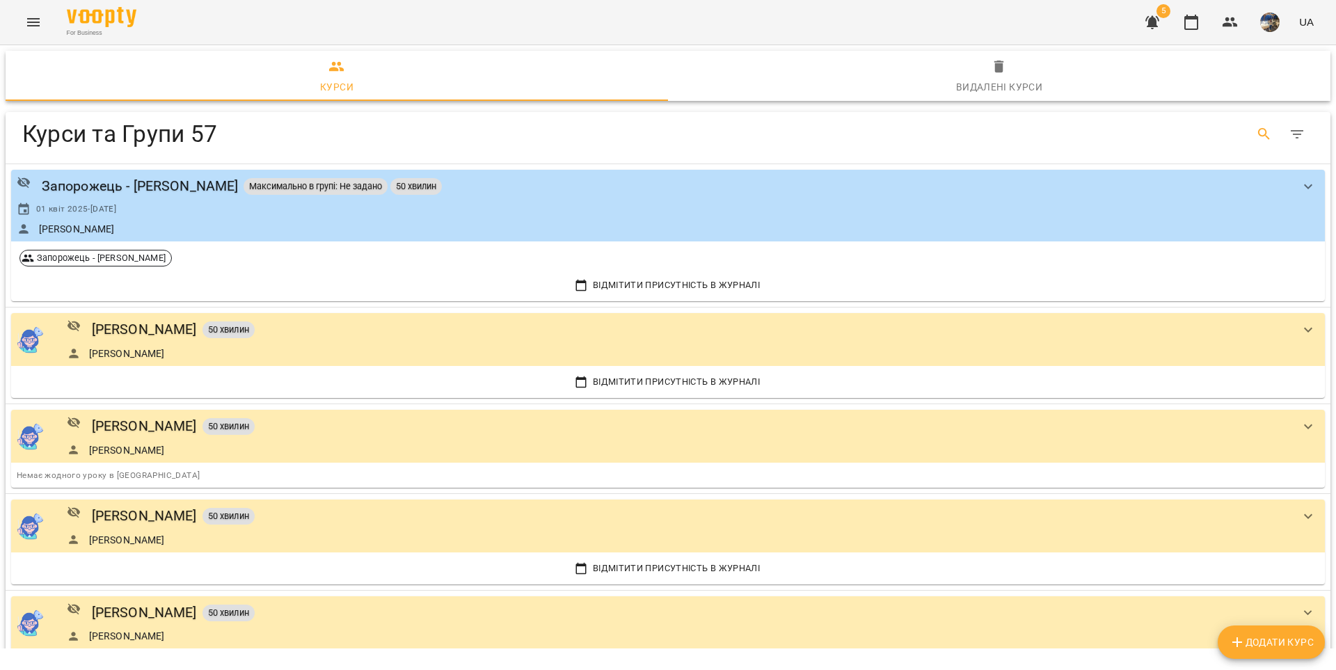
click at [1256, 135] on icon "Search" at bounding box center [1264, 134] width 17 height 17
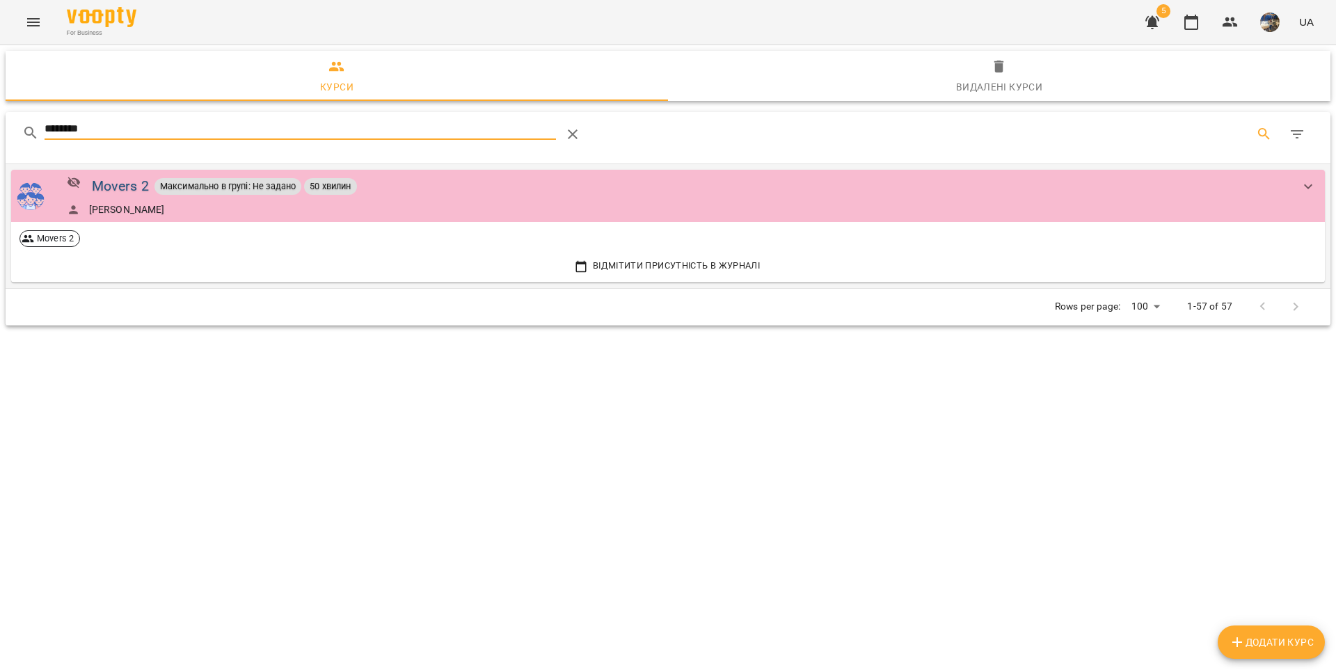
type input "********"
click at [131, 186] on div "Movers 2" at bounding box center [120, 186] width 57 height 22
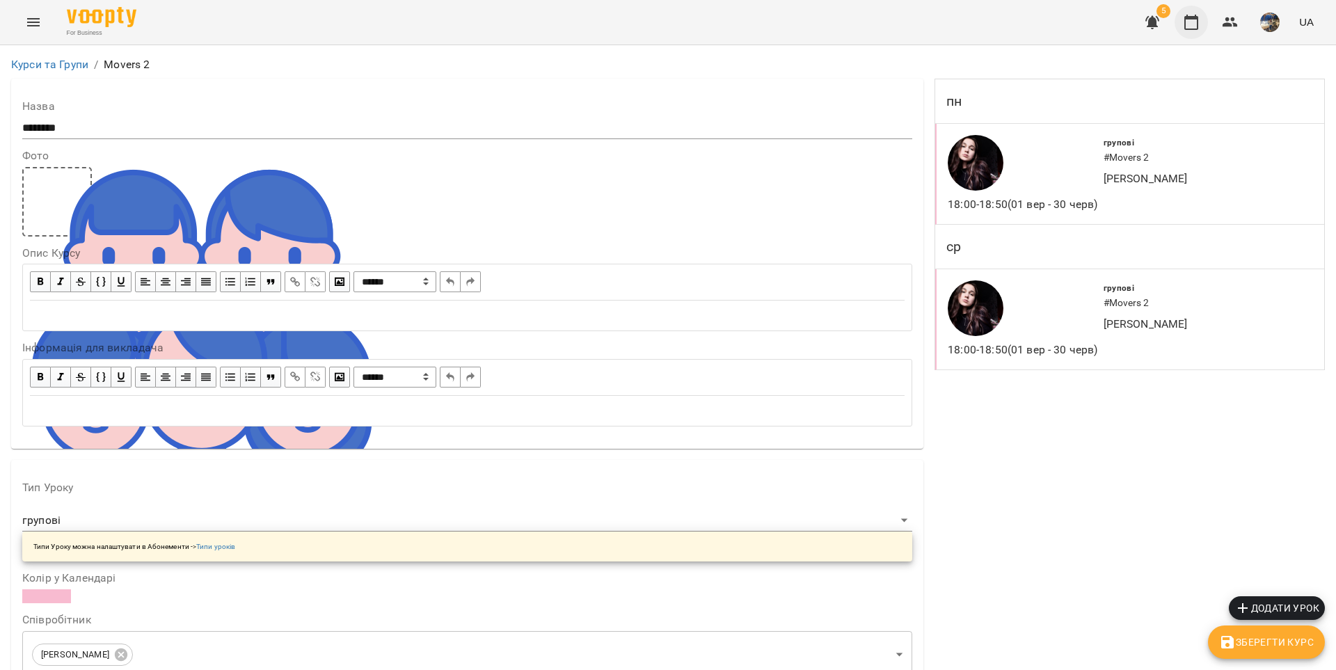
click at [1190, 27] on icon "button" at bounding box center [1191, 22] width 17 height 17
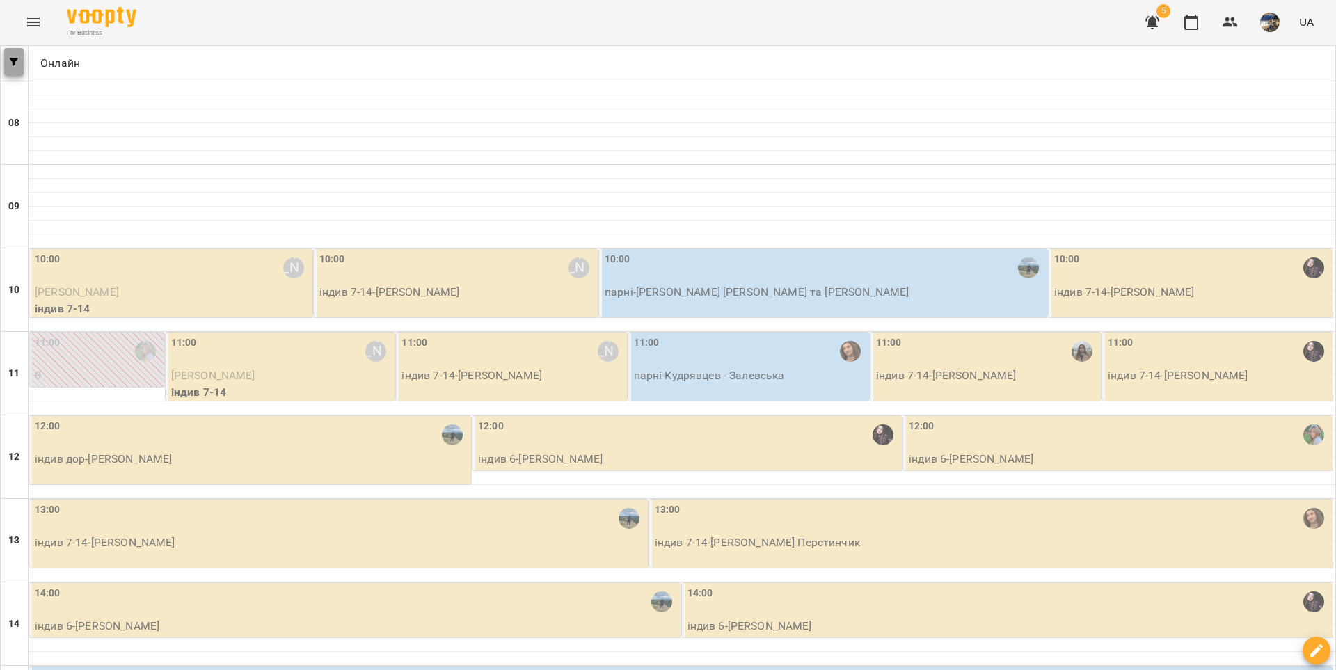
click at [17, 63] on icon "button" at bounding box center [14, 62] width 8 height 8
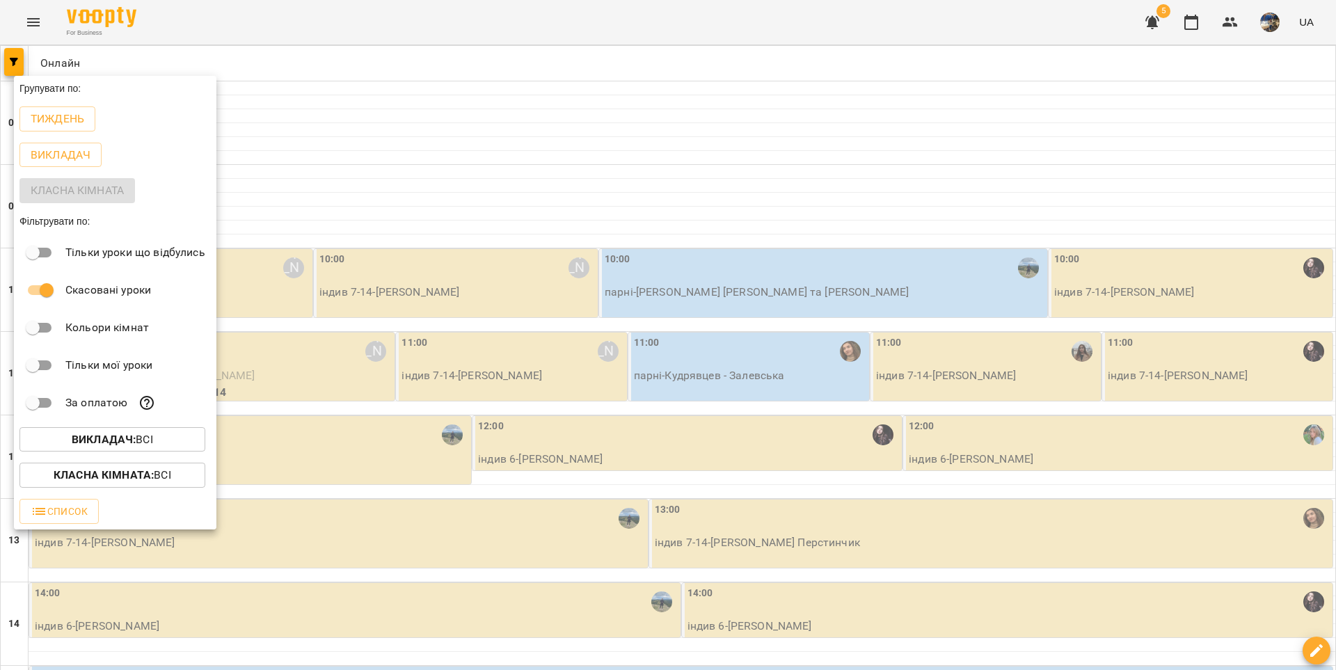
click at [143, 440] on p "Викладач : Всі" at bounding box center [112, 439] width 81 height 17
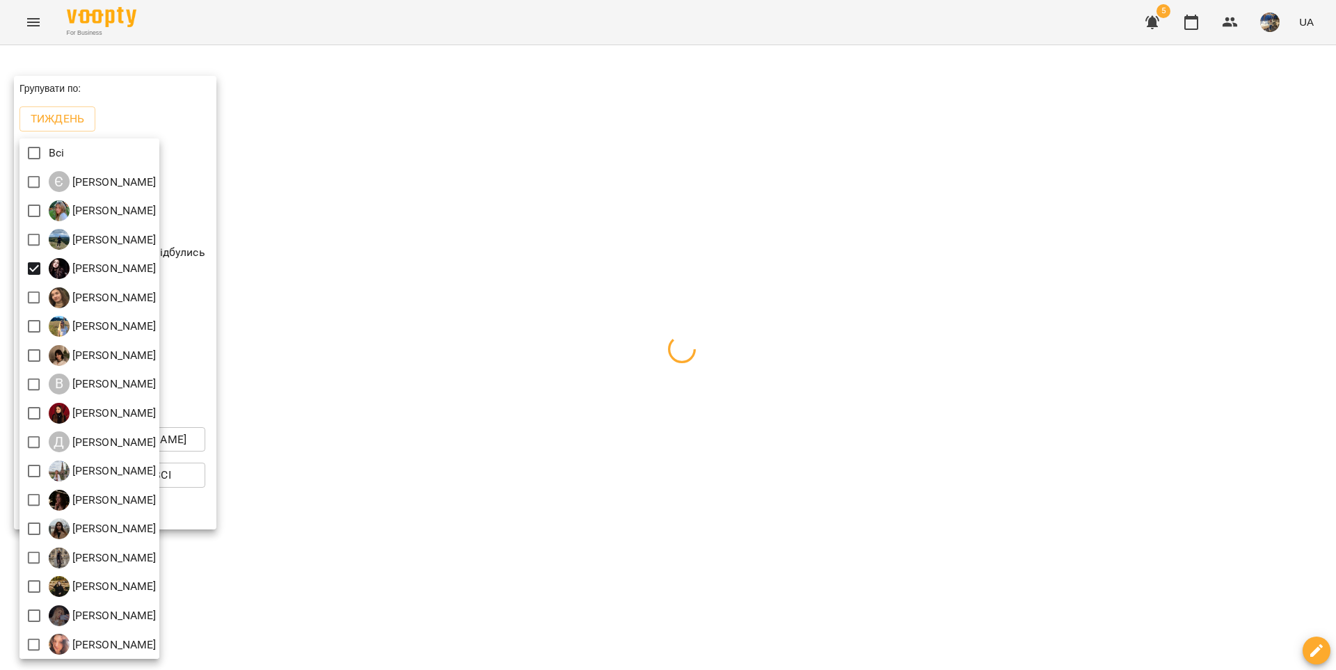
click at [421, 268] on div at bounding box center [668, 335] width 1336 height 670
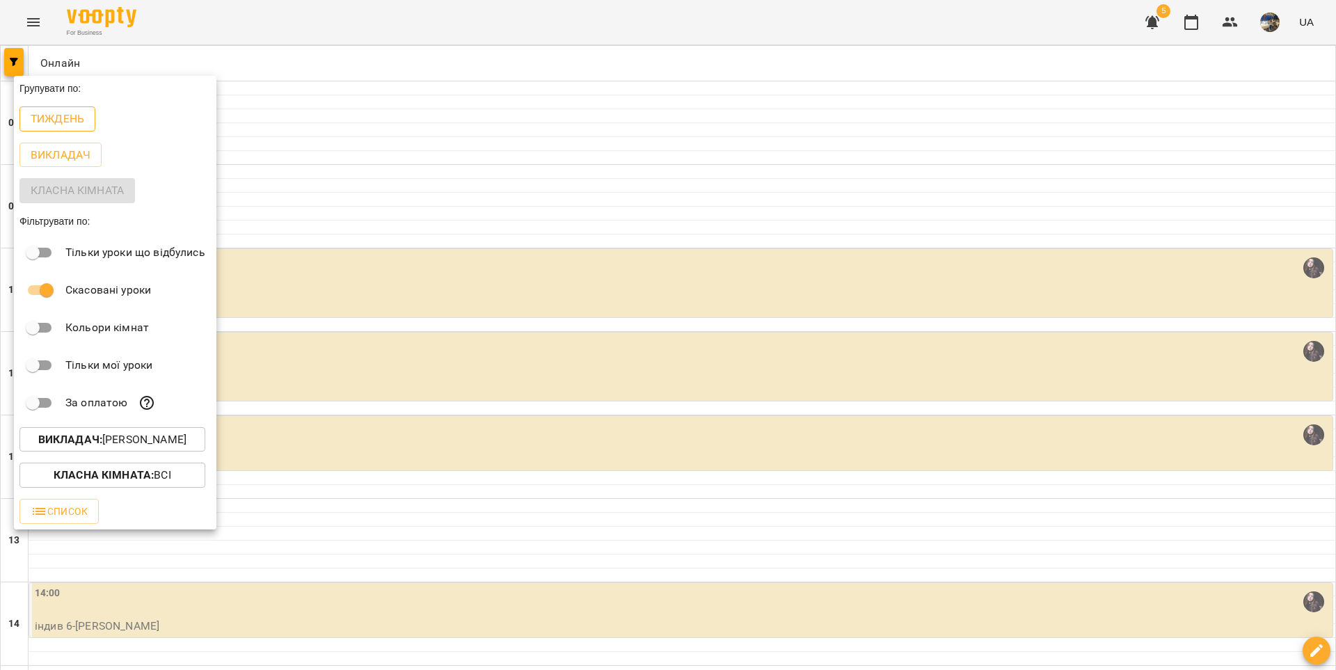
click at [61, 120] on p "Тиждень" at bounding box center [58, 119] width 54 height 17
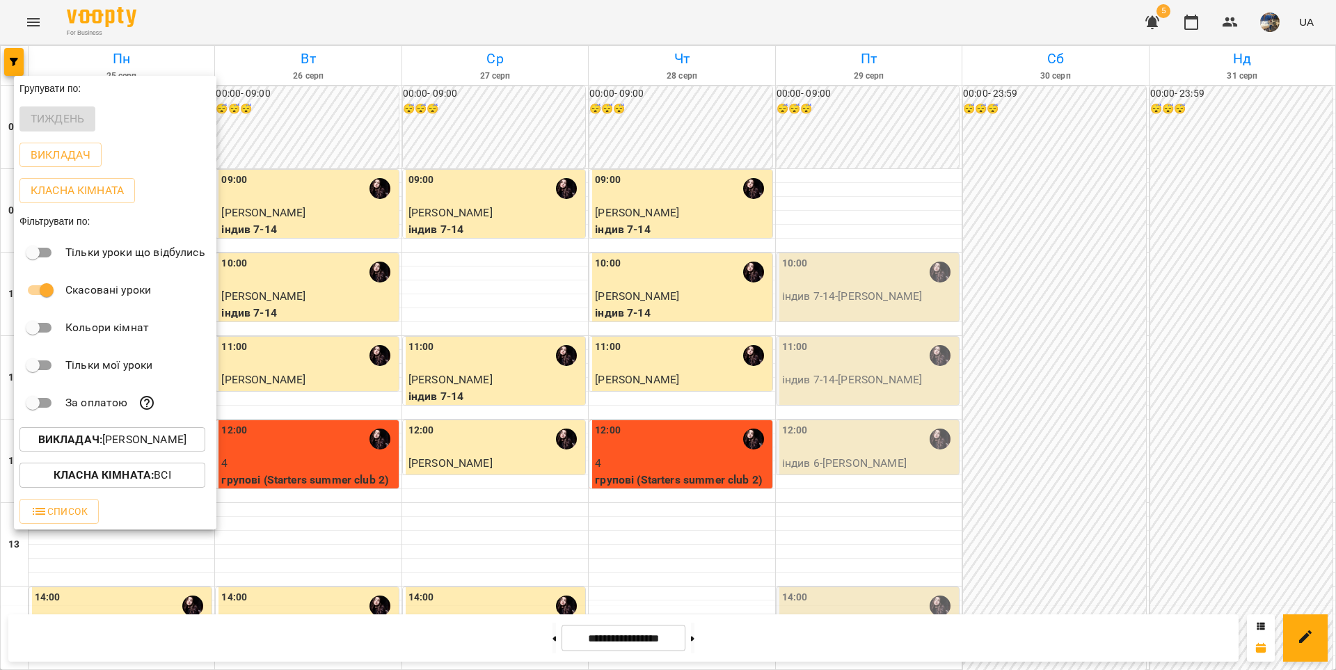
click at [556, 520] on div at bounding box center [668, 335] width 1336 height 670
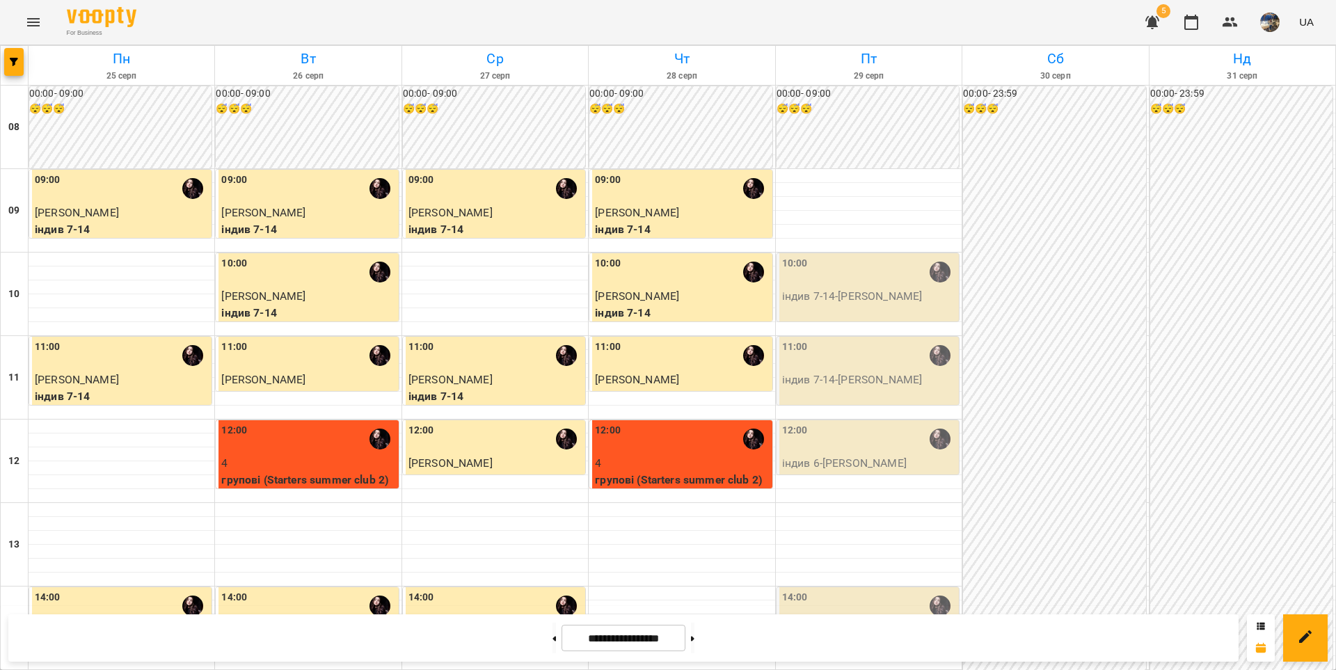
scroll to position [436, 0]
click at [694, 639] on icon at bounding box center [692, 639] width 3 height 6
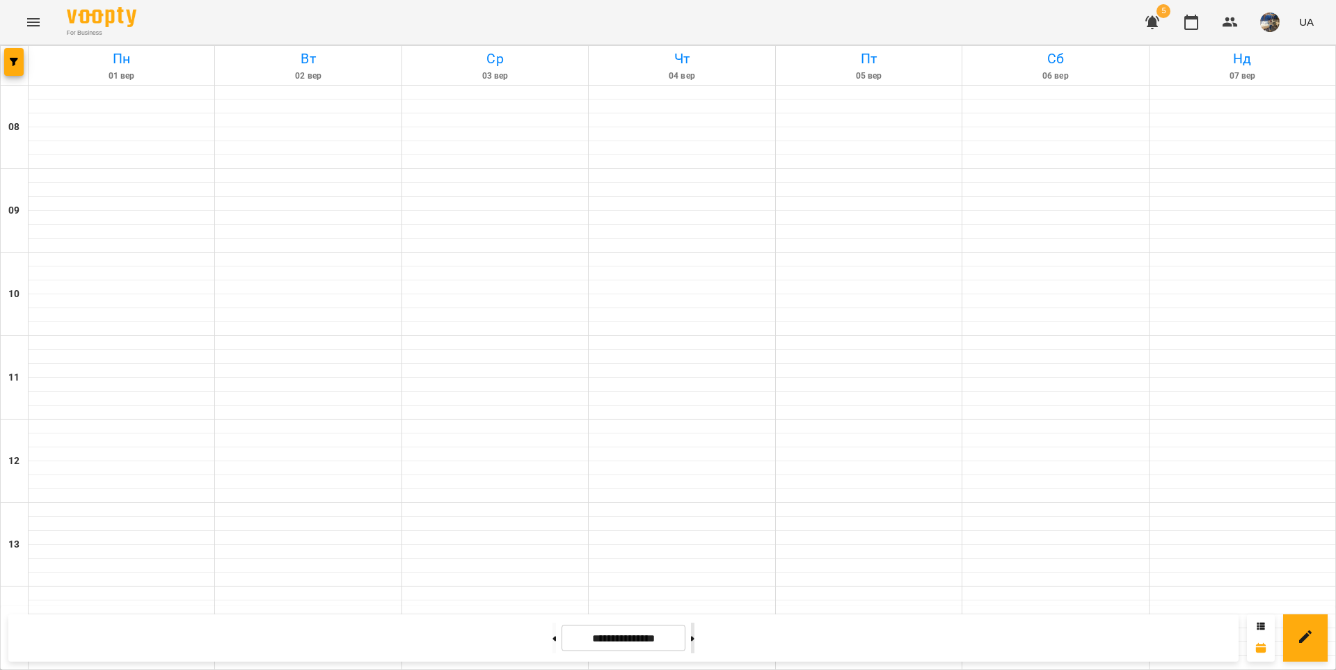
click at [694, 639] on icon at bounding box center [692, 639] width 3 height 6
type input "**********"
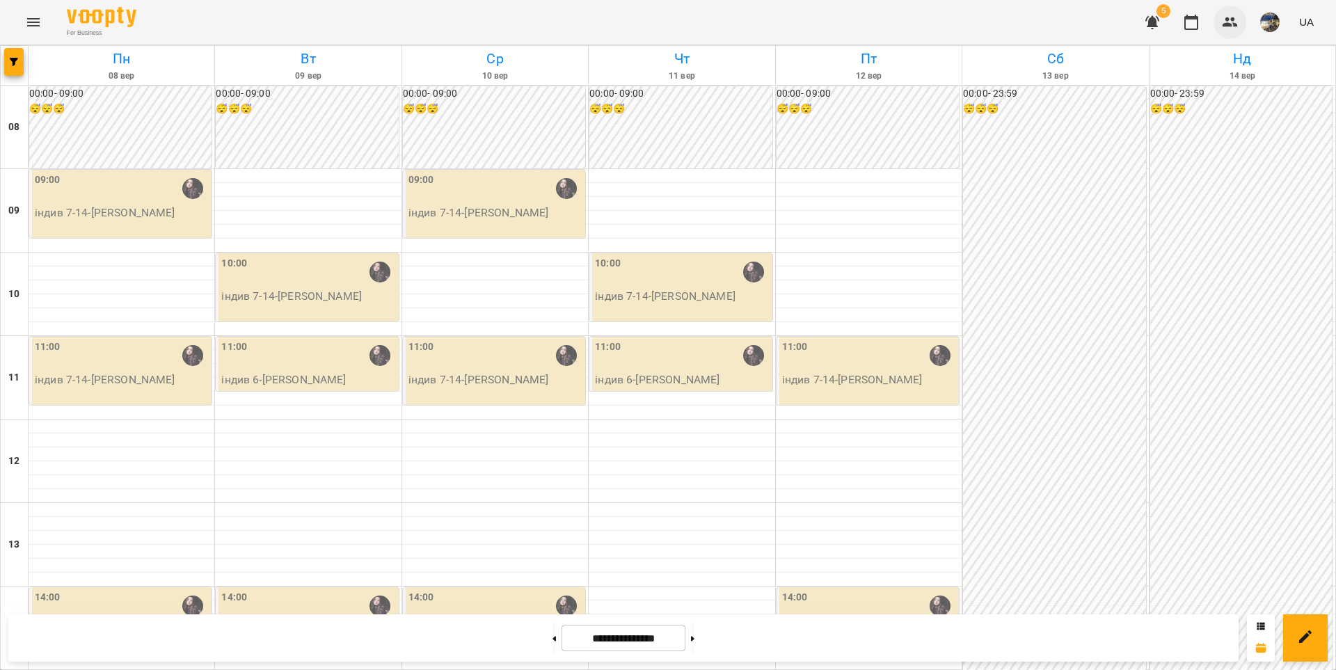
click at [1234, 26] on icon "button" at bounding box center [1229, 22] width 15 height 10
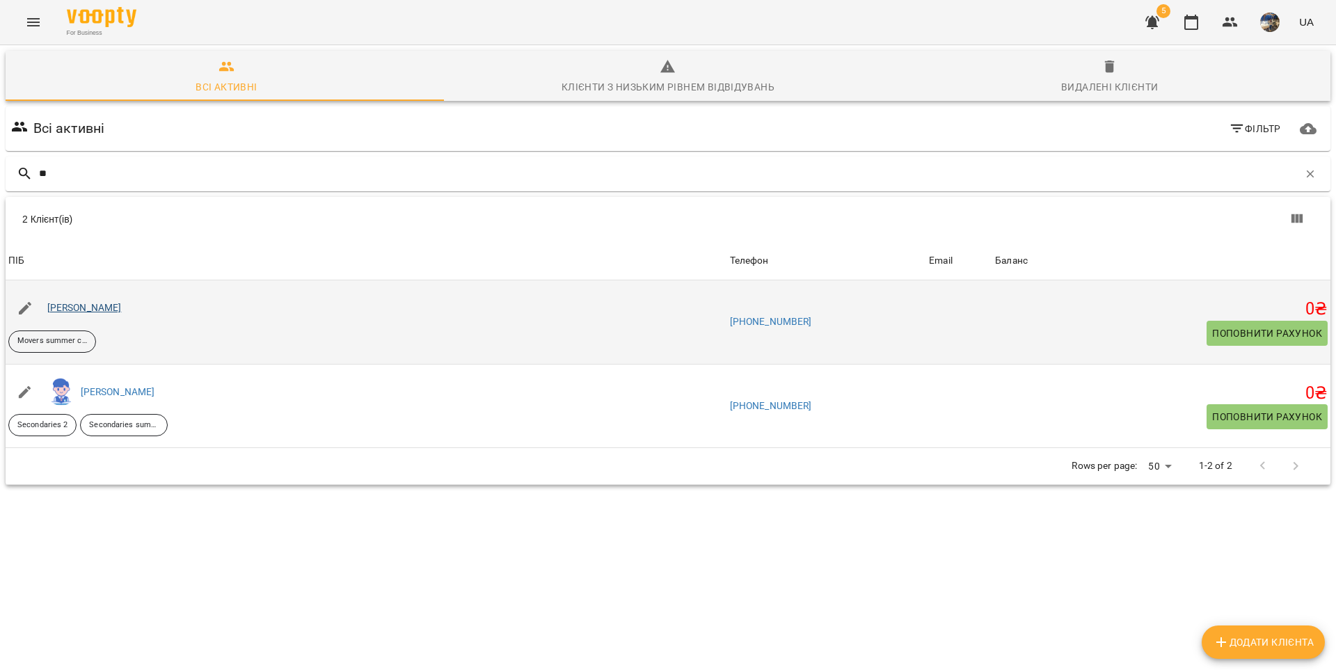
type input "**"
click at [73, 307] on link "[PERSON_NAME]" at bounding box center [84, 307] width 74 height 11
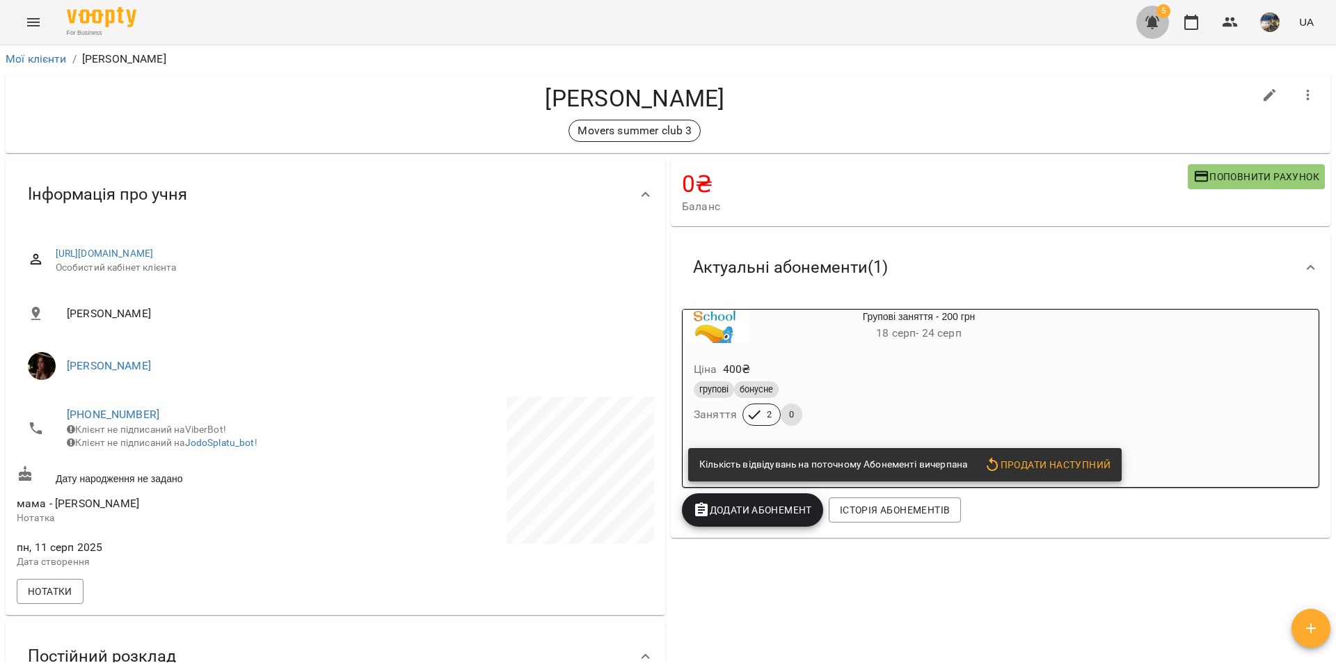
click at [1156, 24] on icon "button" at bounding box center [1152, 22] width 14 height 13
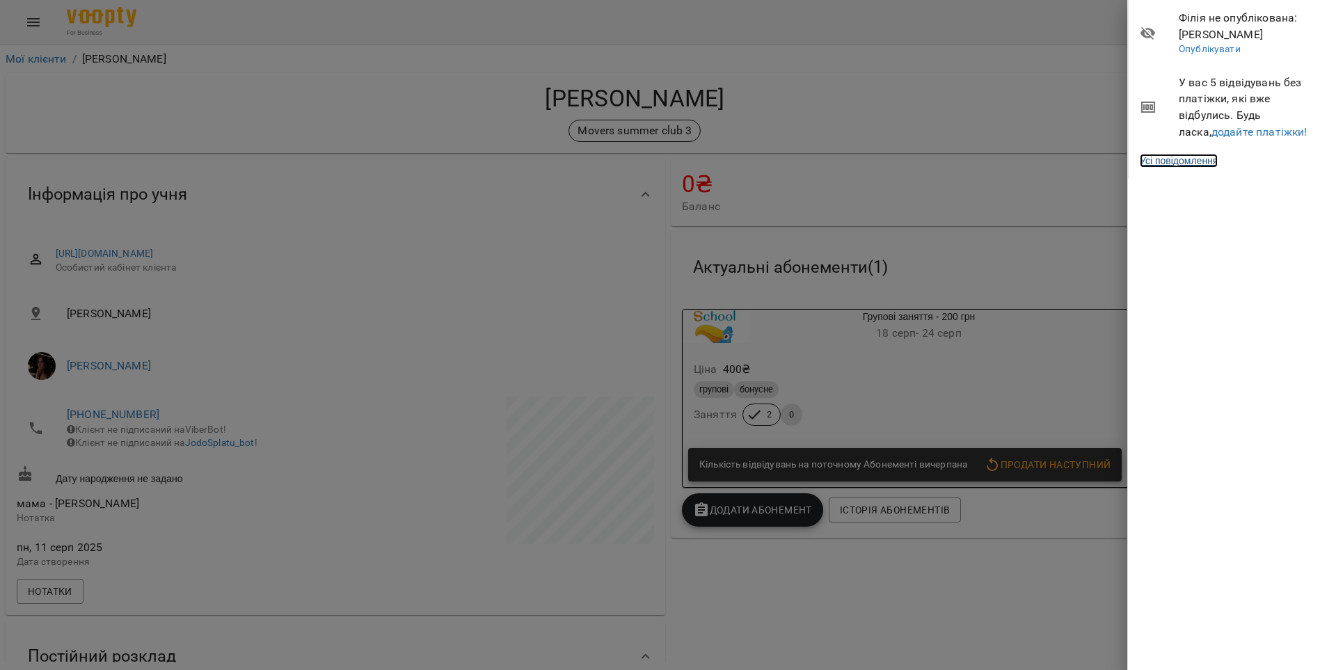
click at [1184, 163] on link "Усі повідомлення" at bounding box center [1178, 161] width 78 height 14
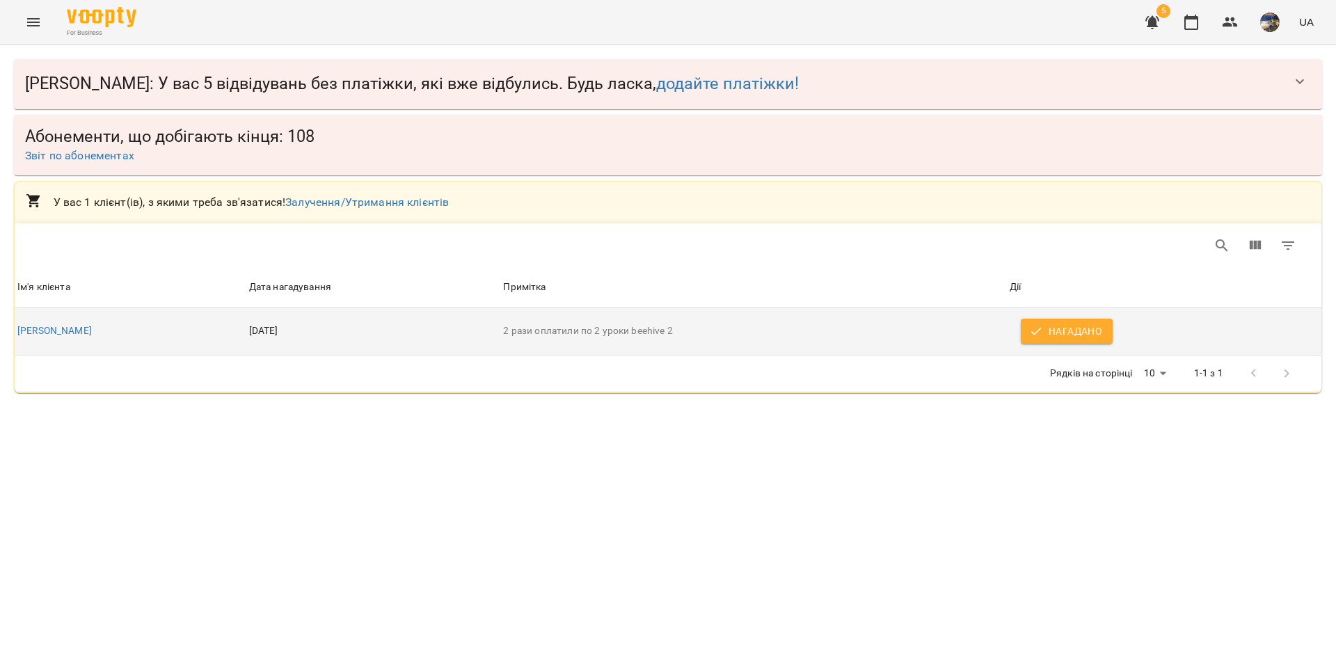
click at [1040, 339] on span "Нагадано" at bounding box center [1067, 331] width 70 height 17
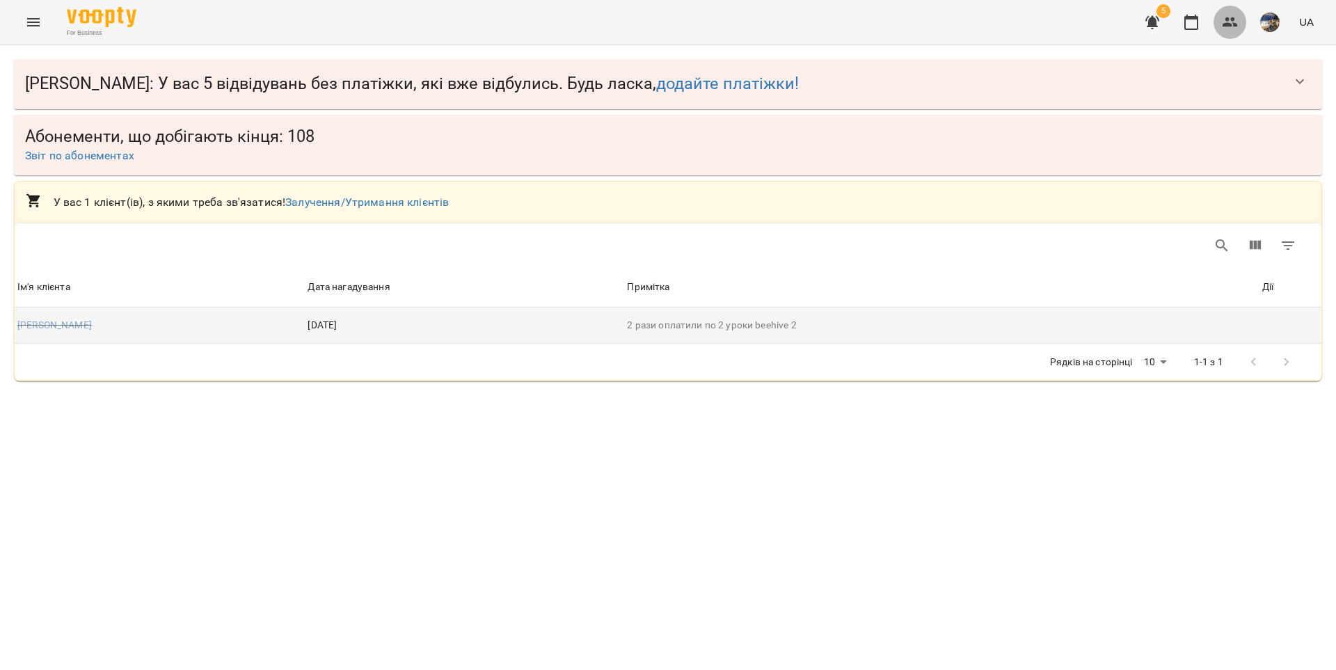
click at [1228, 22] on icon "button" at bounding box center [1229, 22] width 17 height 17
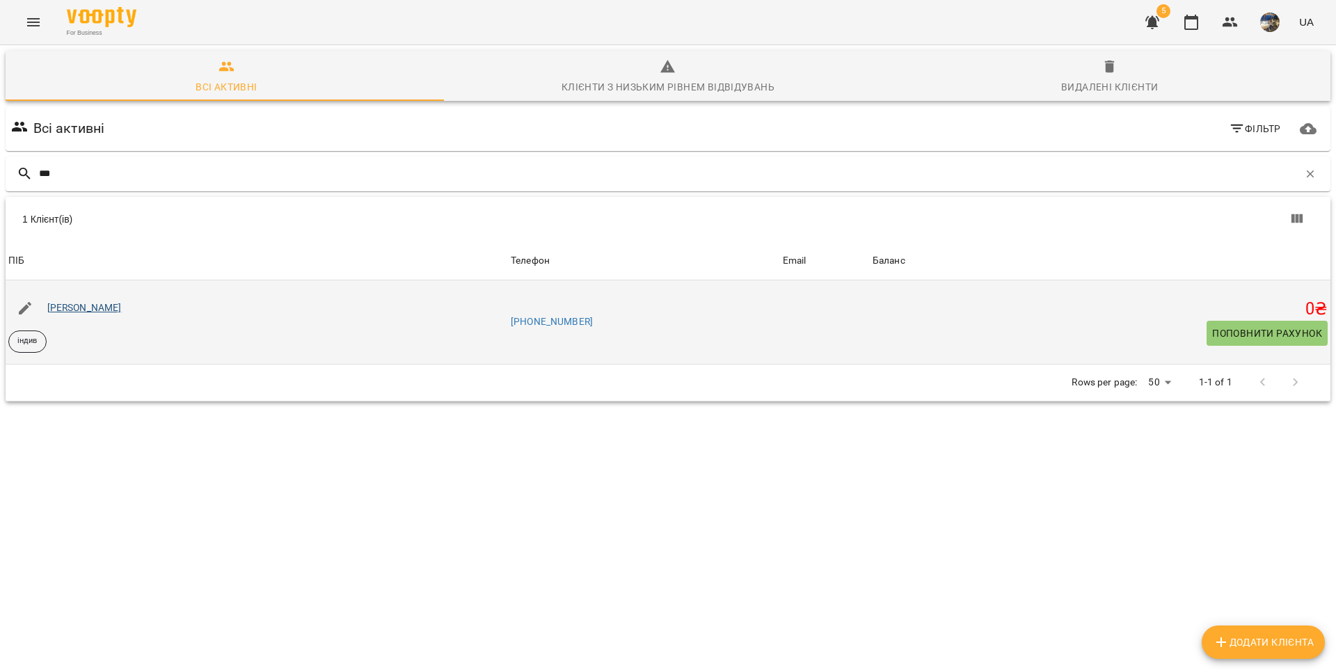
type input "***"
click at [111, 309] on link "[PERSON_NAME]" at bounding box center [84, 307] width 74 height 11
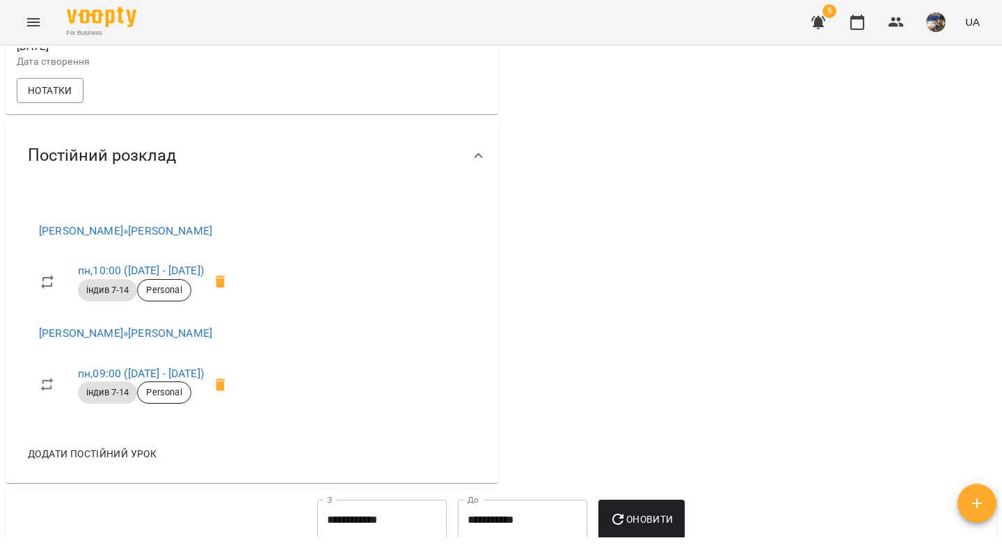
scroll to position [590, 0]
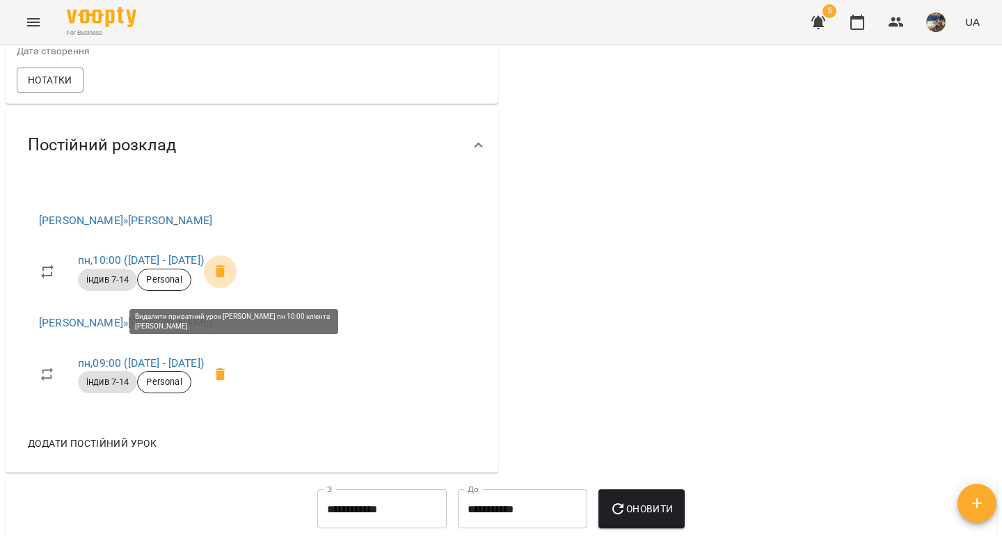
click at [225, 278] on icon at bounding box center [221, 271] width 10 height 13
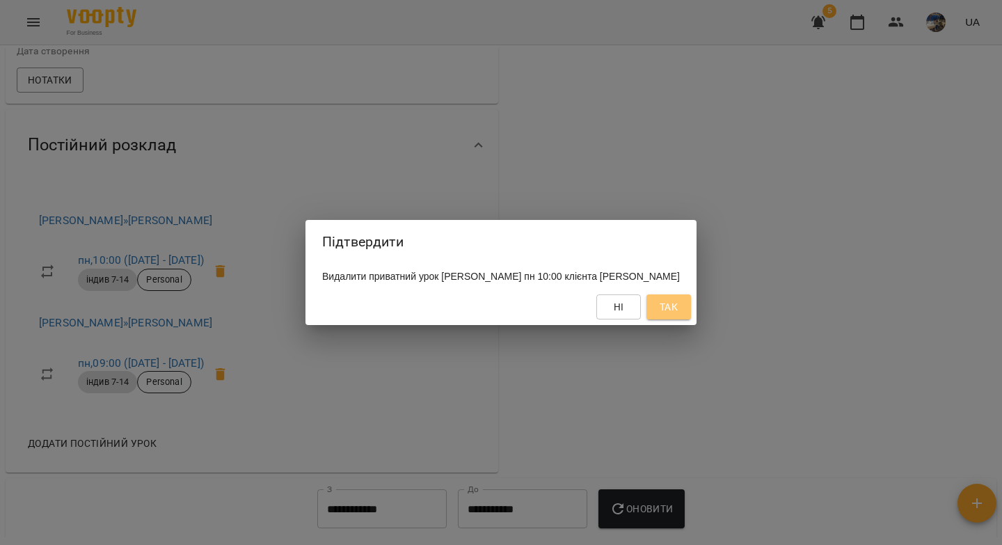
click at [673, 314] on span "Так" at bounding box center [668, 306] width 18 height 17
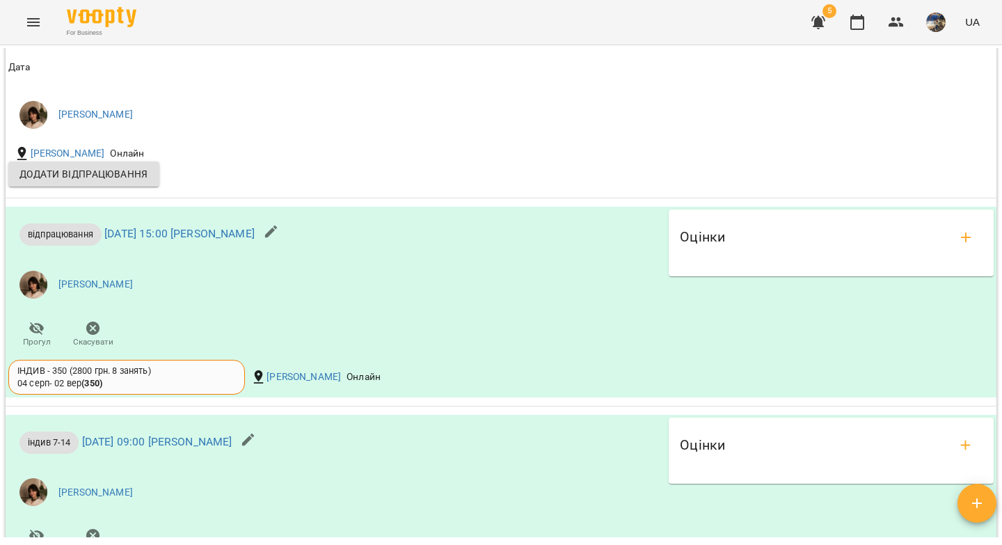
scroll to position [943, 0]
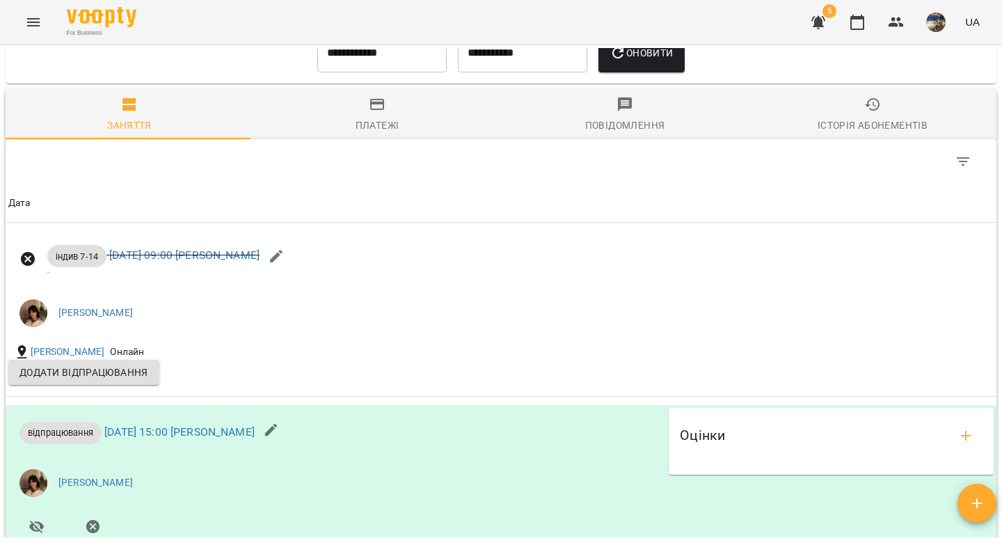
click at [346, 67] on input "**********" at bounding box center [381, 52] width 129 height 39
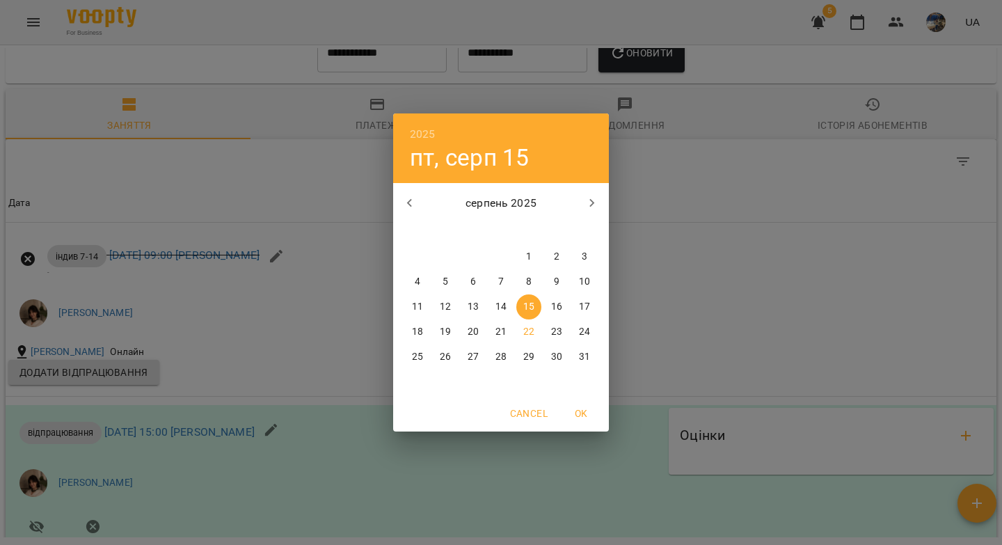
click at [410, 204] on icon "button" at bounding box center [409, 203] width 17 height 17
click at [447, 254] on p "1" at bounding box center [445, 257] width 6 height 14
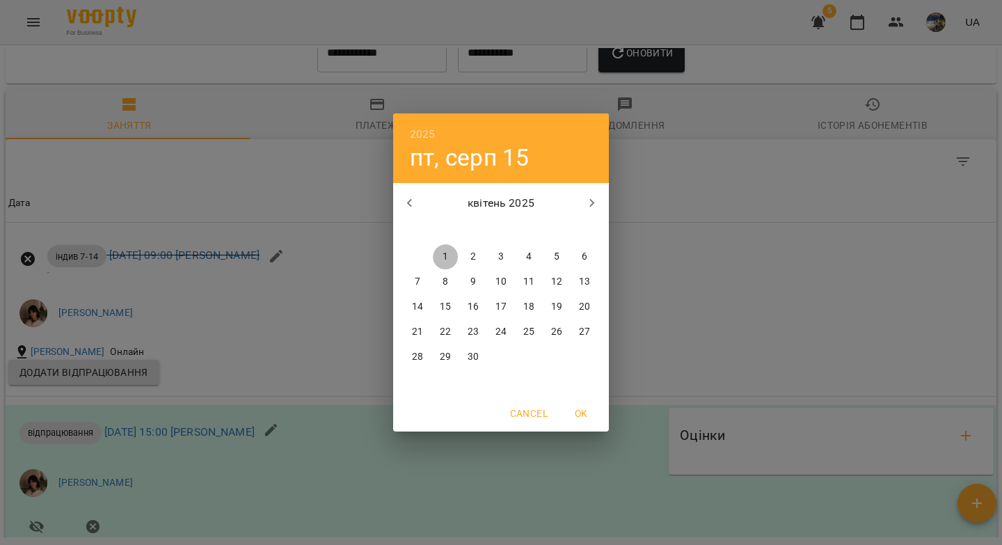
type input "**********"
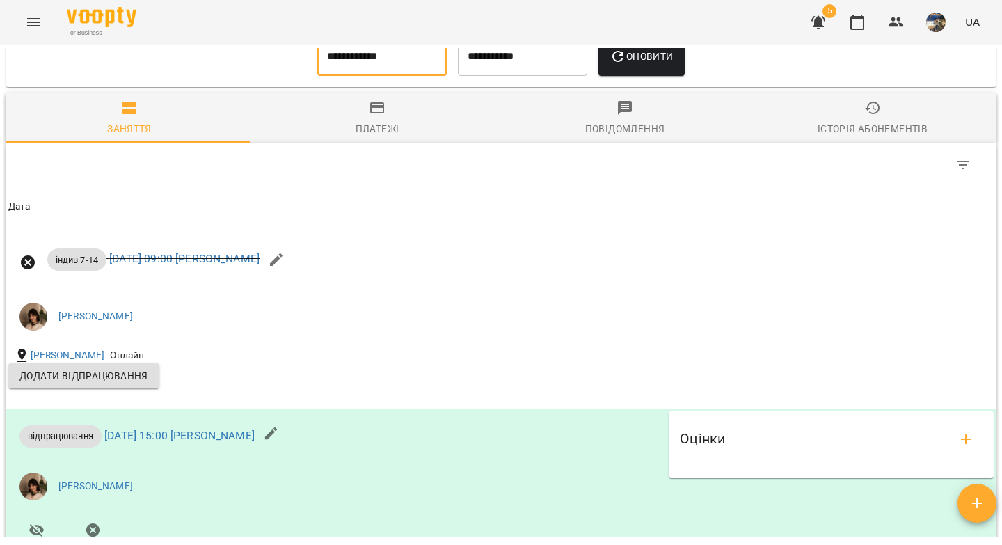
click at [614, 65] on icon "button" at bounding box center [617, 56] width 17 height 17
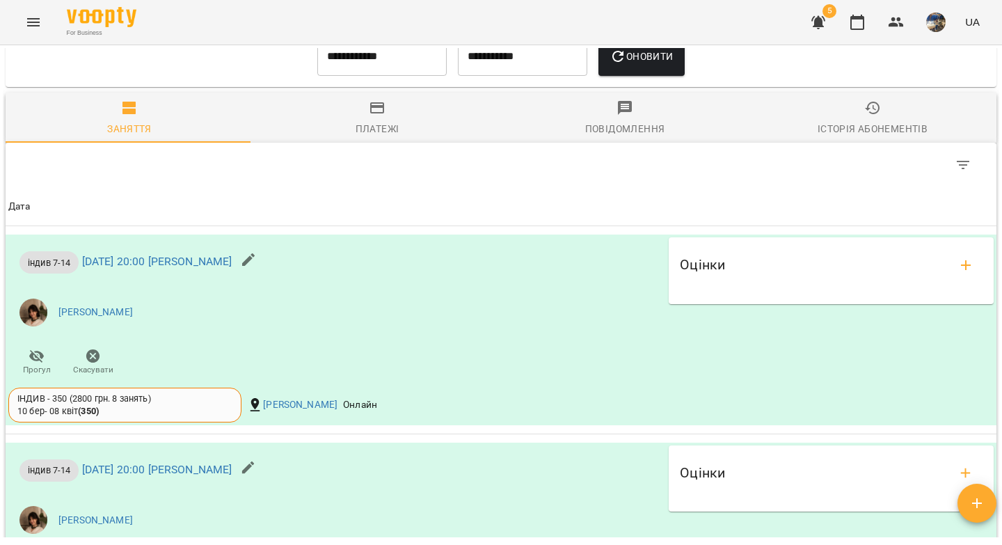
scroll to position [0, 0]
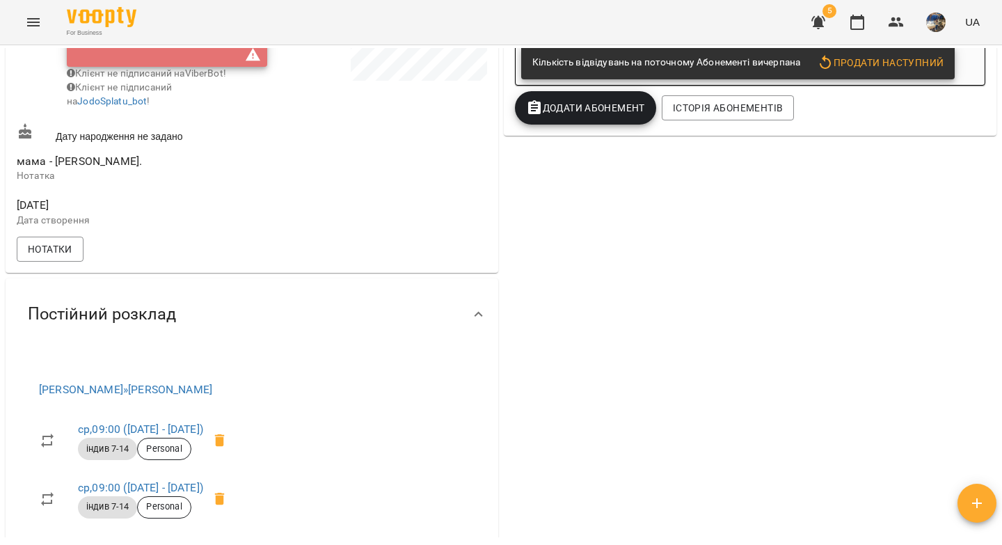
scroll to position [700, 0]
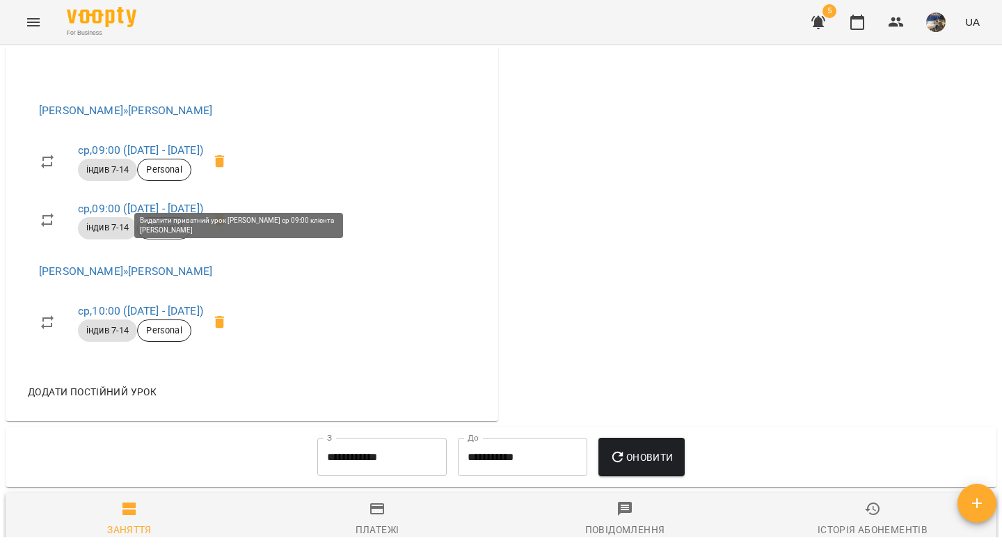
click at [225, 168] on icon at bounding box center [220, 161] width 10 height 13
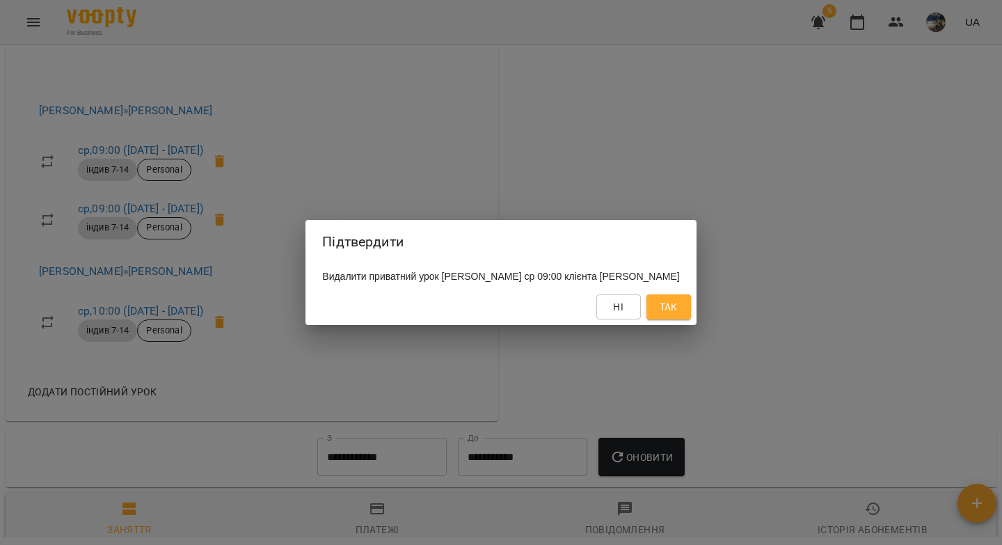
click at [672, 311] on span "Так" at bounding box center [668, 306] width 18 height 17
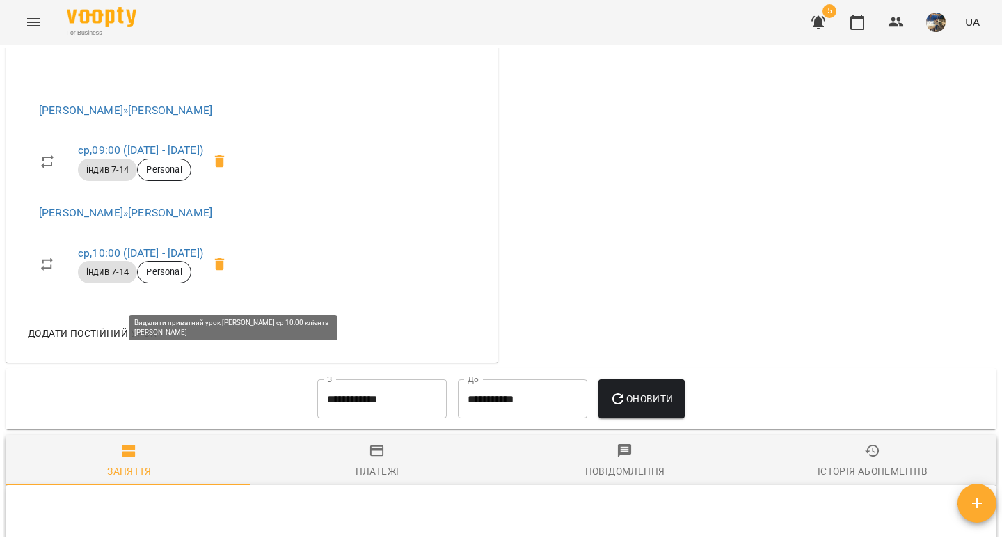
click at [225, 271] on icon at bounding box center [220, 264] width 10 height 13
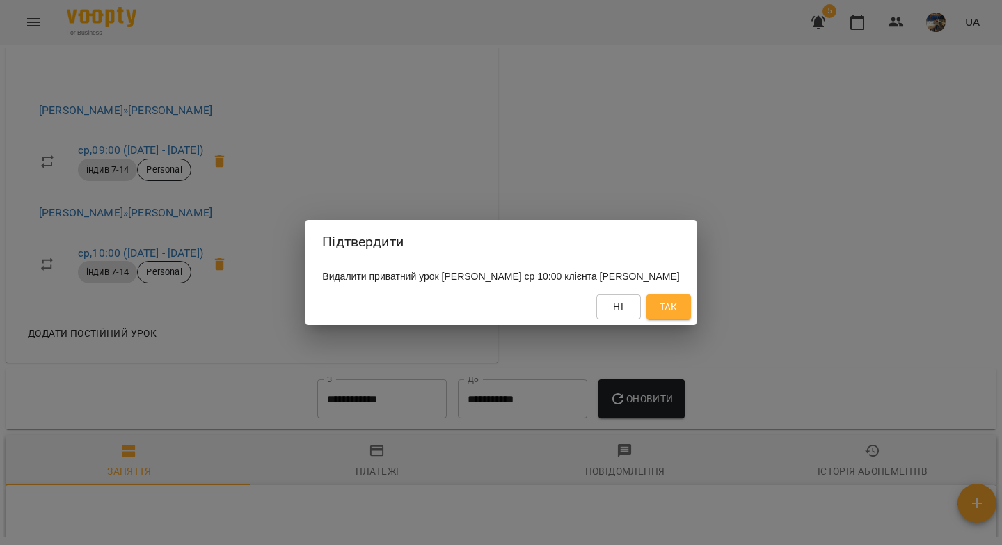
click at [678, 311] on span "Так" at bounding box center [668, 306] width 18 height 17
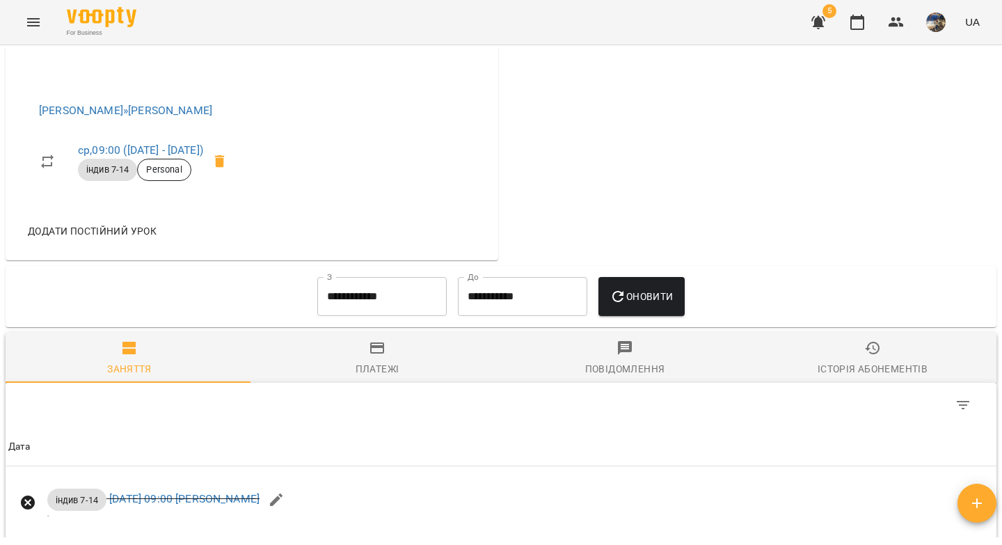
click at [116, 239] on span "Додати постійний урок" at bounding box center [92, 231] width 129 height 17
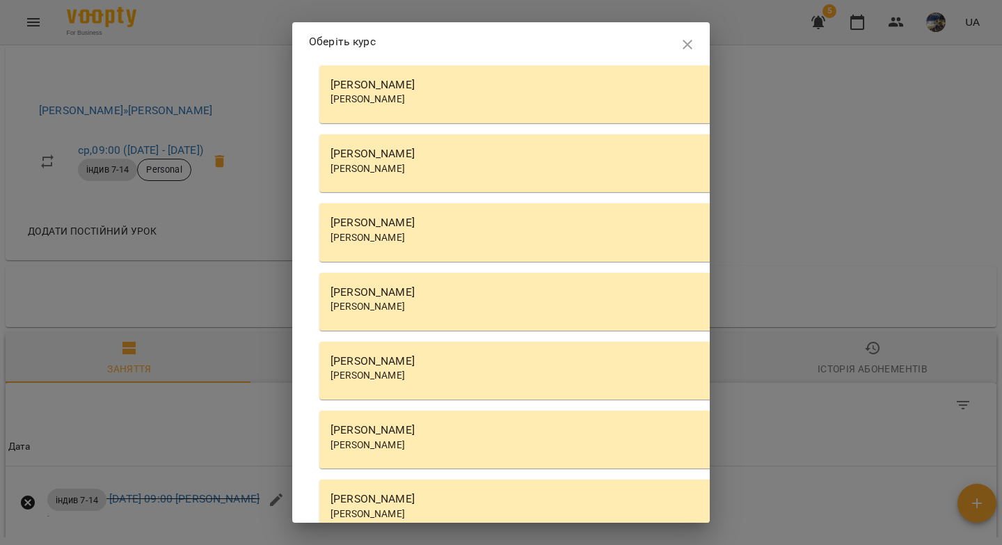
scroll to position [4708, 0]
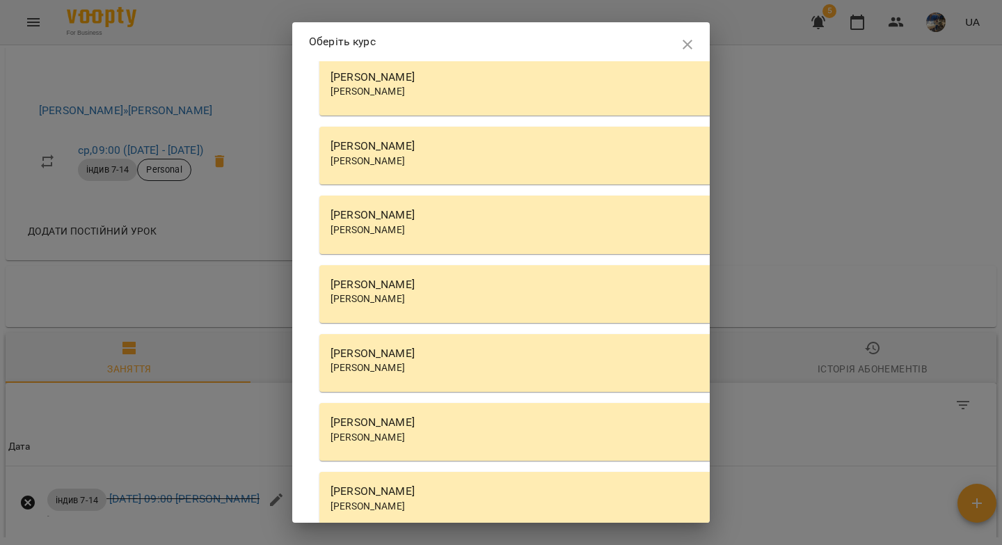
click at [401, 234] on span "[PERSON_NAME]" at bounding box center [367, 229] width 74 height 11
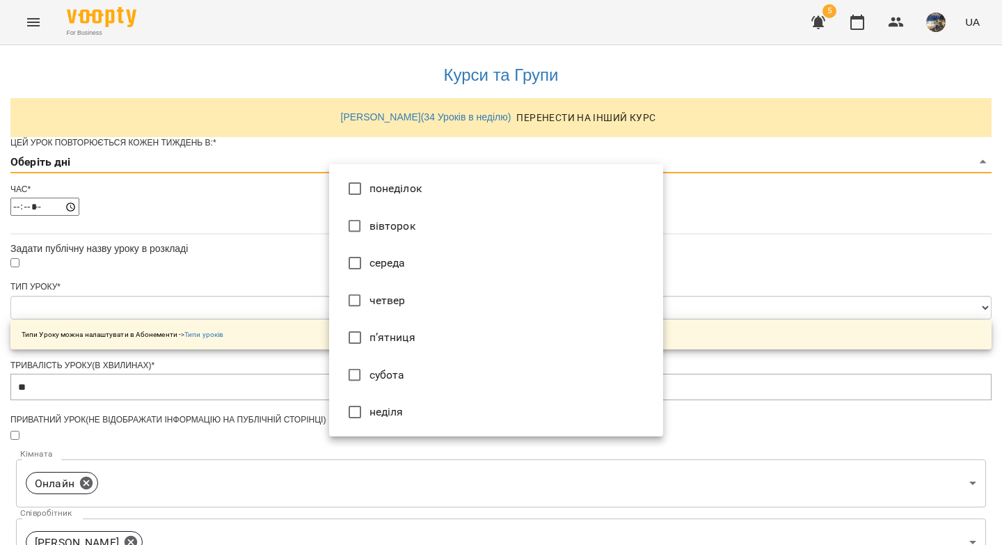
click at [358, 188] on body "**********" at bounding box center [501, 448] width 1002 height 897
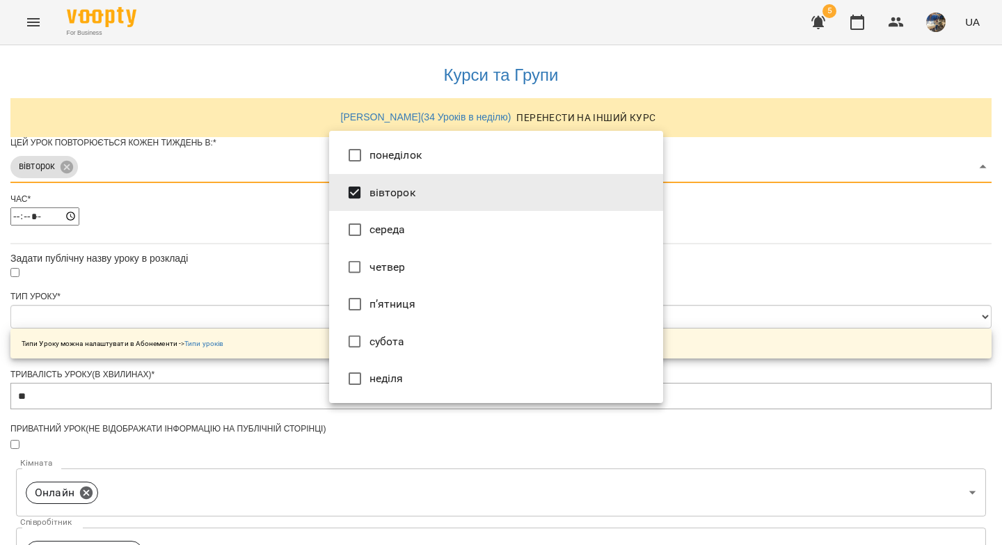
type input "***"
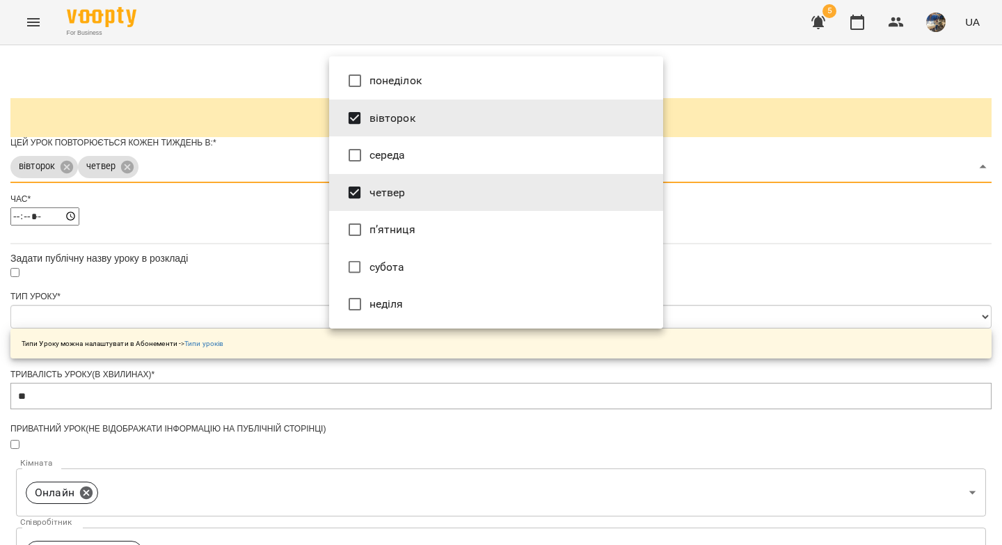
click at [270, 259] on div at bounding box center [501, 272] width 1002 height 545
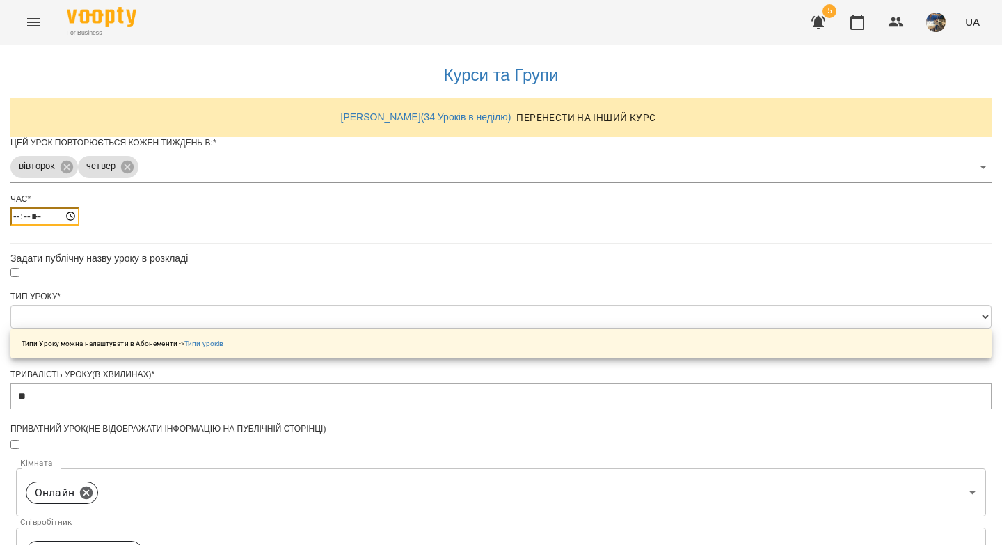
click at [79, 225] on input "*****" at bounding box center [44, 216] width 69 height 18
type input "*****"
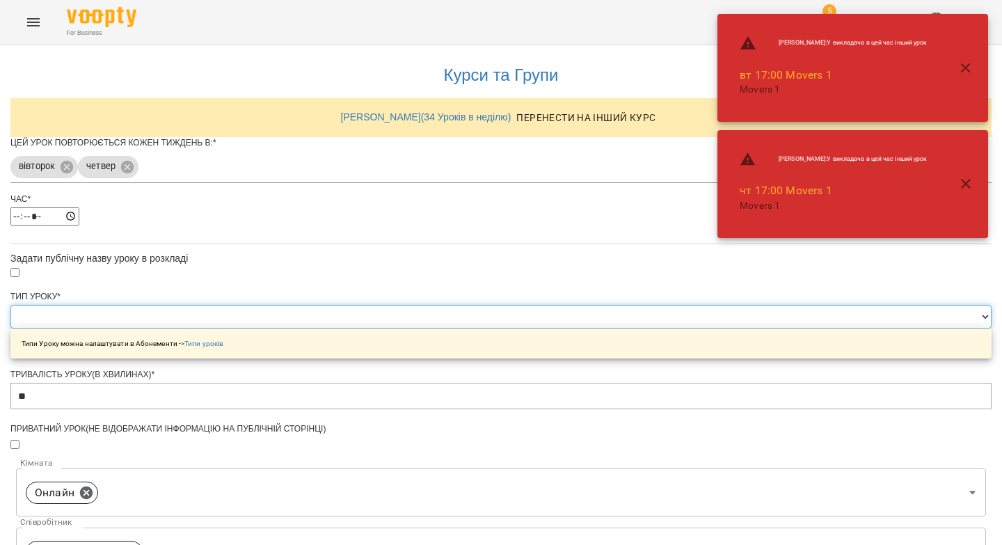
click at [349, 328] on select "**********" at bounding box center [500, 317] width 981 height 24
select select "**********"
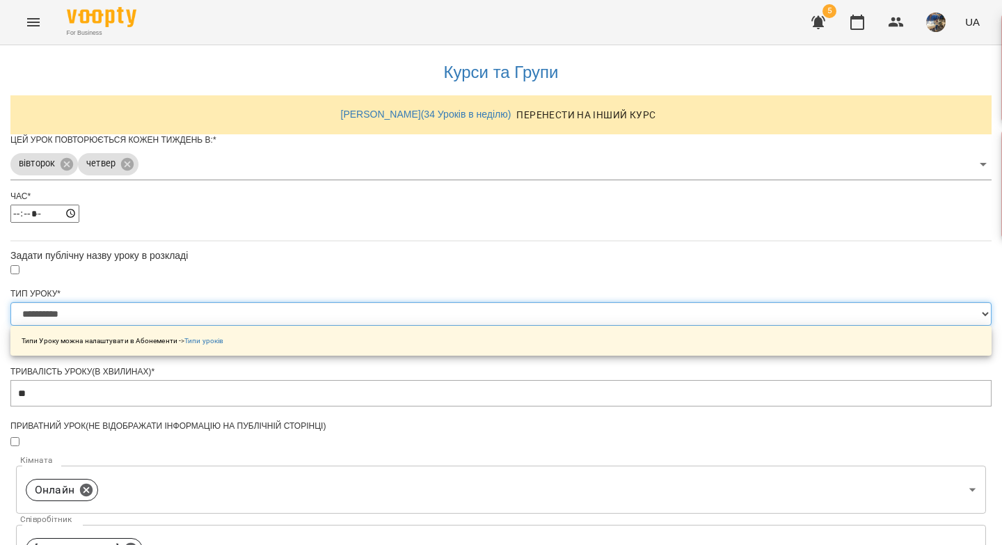
scroll to position [463, 0]
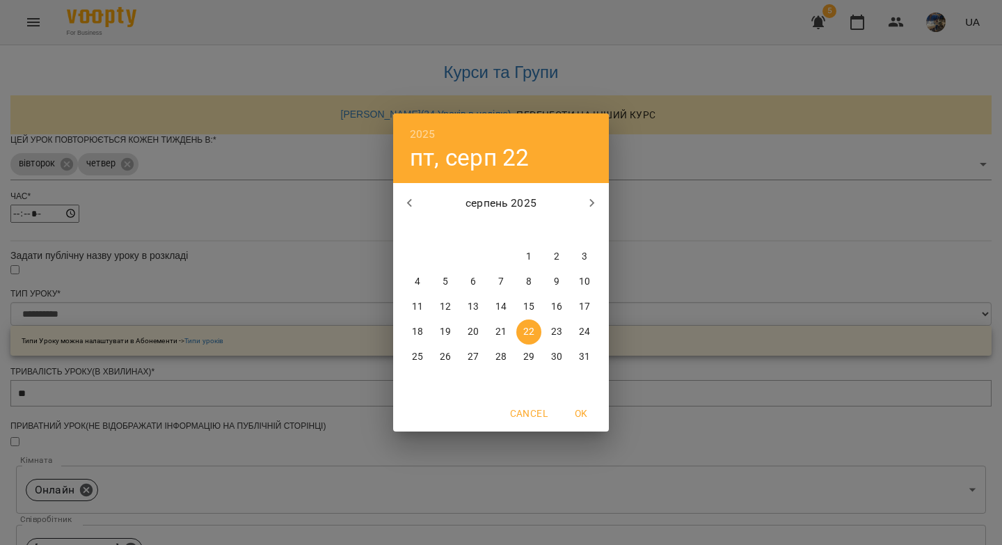
click at [590, 198] on icon "button" at bounding box center [592, 203] width 17 height 17
click at [413, 257] on span "1" at bounding box center [417, 257] width 25 height 14
type input "**********"
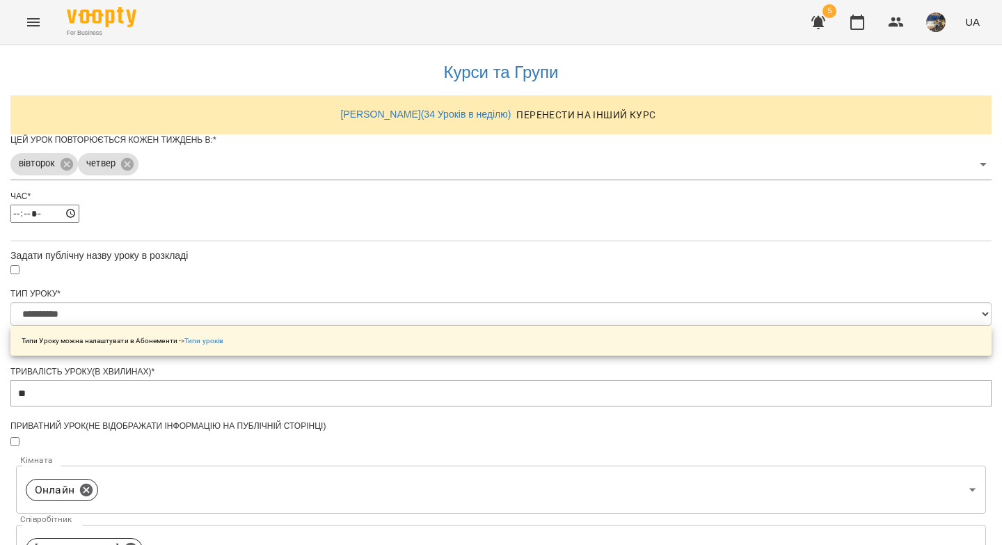
scroll to position [502, 0]
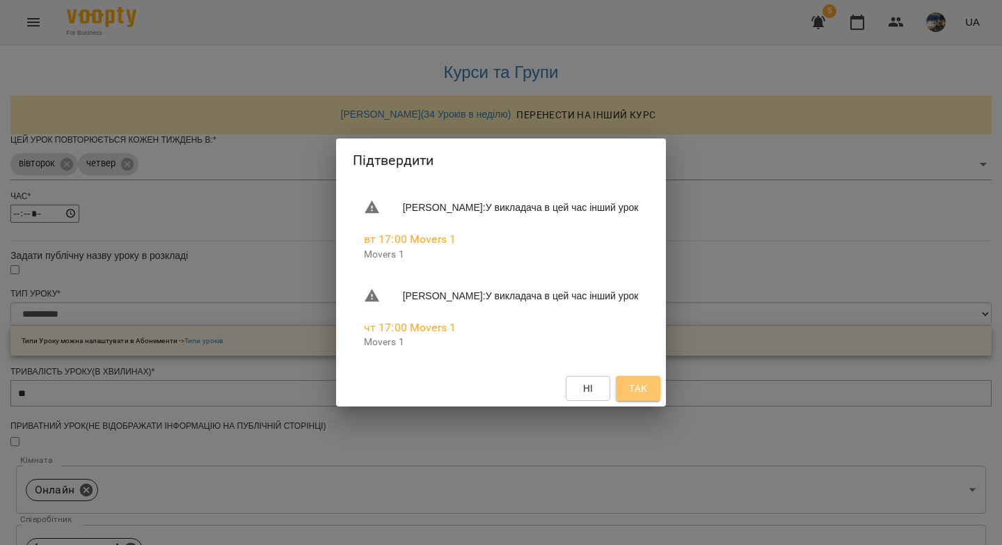
click at [647, 386] on span "Так" at bounding box center [638, 388] width 18 height 17
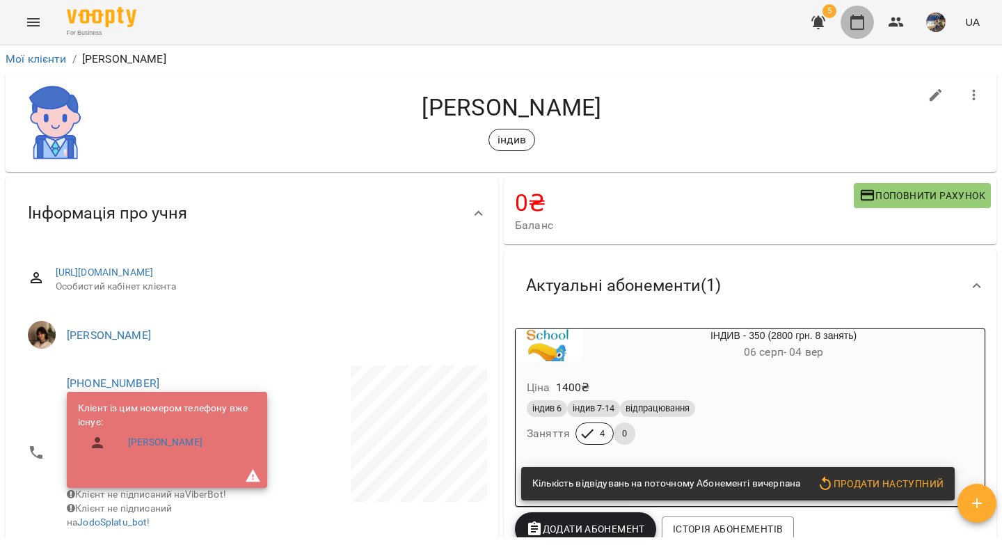
click at [856, 26] on icon "button" at bounding box center [857, 22] width 17 height 17
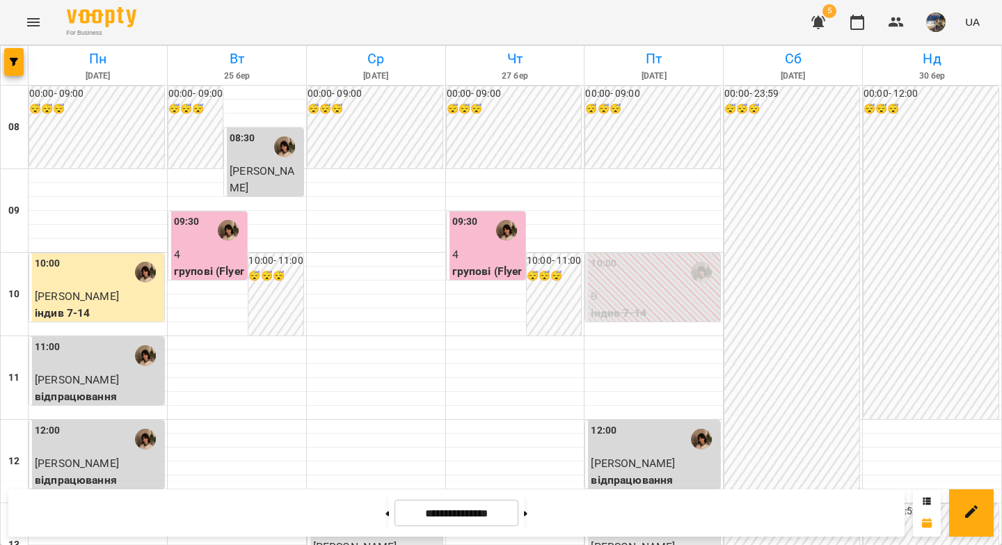
scroll to position [570, 0]
click at [527, 516] on button at bounding box center [525, 512] width 3 height 31
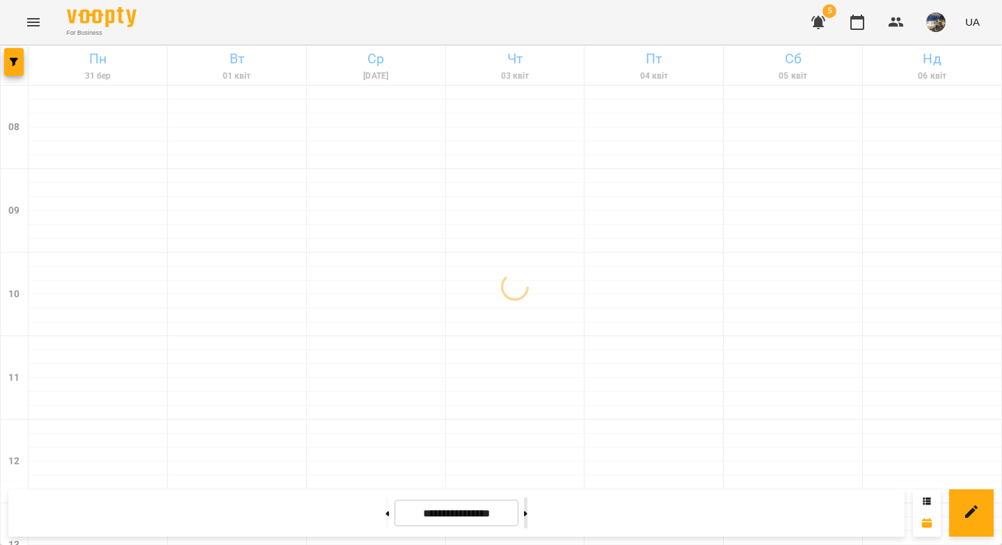
click at [527, 516] on button at bounding box center [525, 512] width 3 height 31
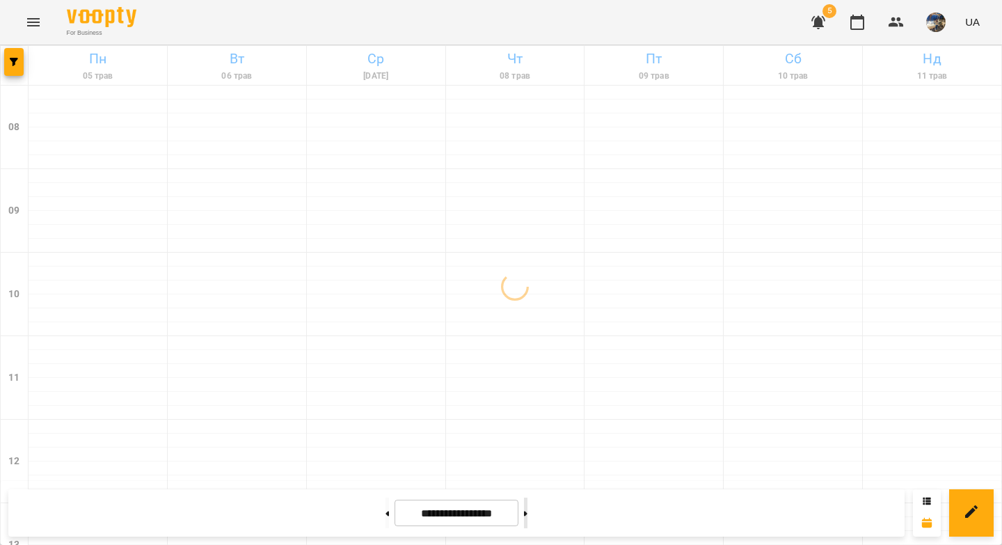
click at [527, 516] on button at bounding box center [525, 512] width 3 height 31
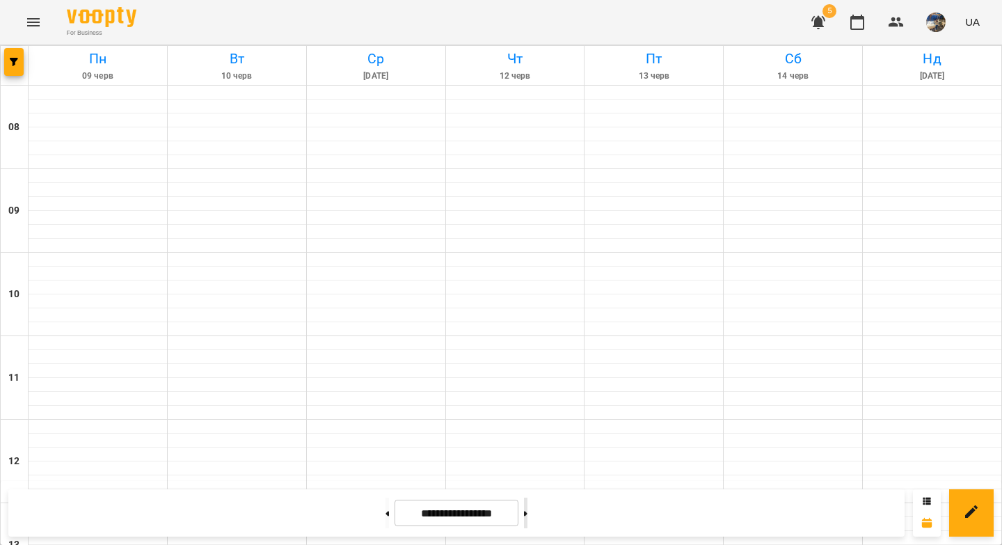
click at [527, 516] on button at bounding box center [525, 512] width 3 height 31
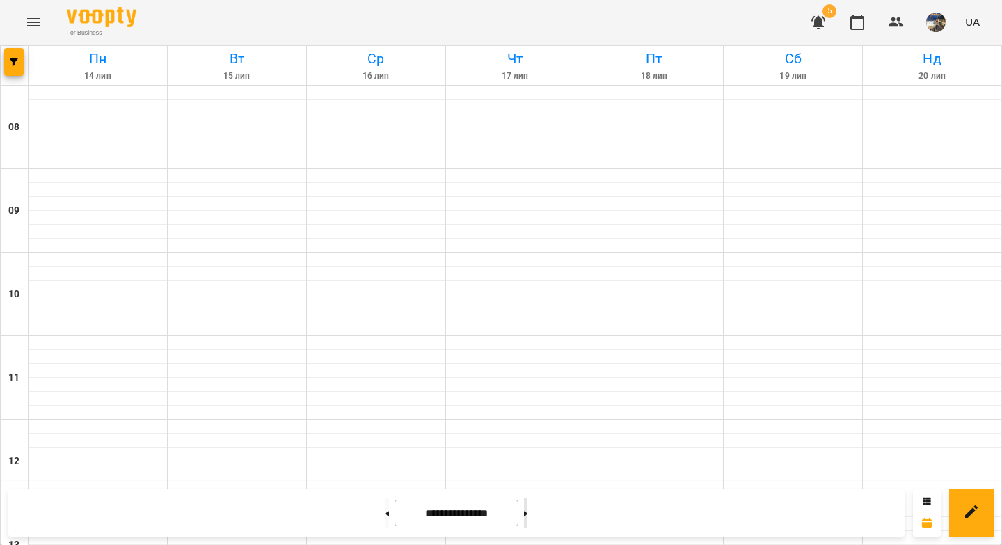
click at [527, 516] on button at bounding box center [525, 512] width 3 height 31
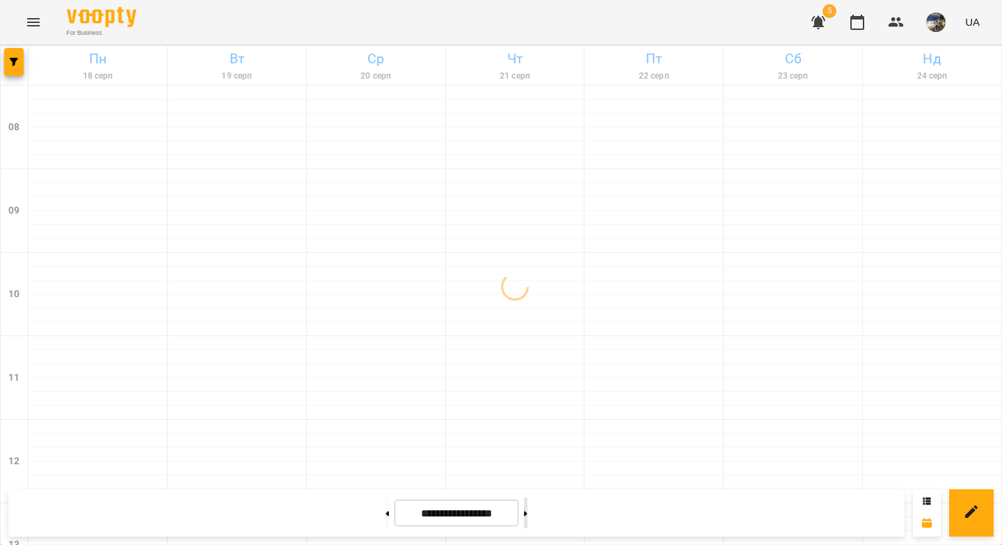
click at [527, 516] on button at bounding box center [525, 512] width 3 height 31
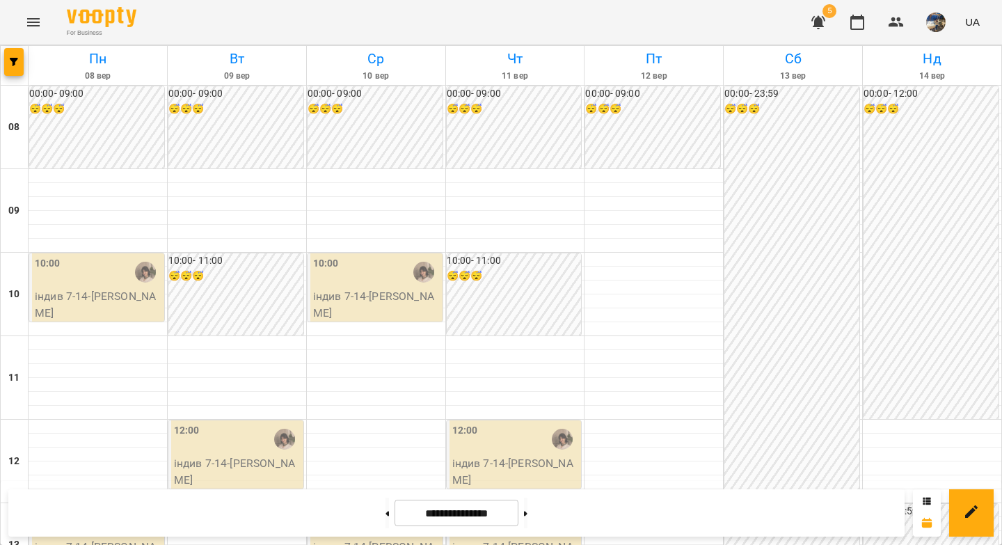
scroll to position [494, 0]
click at [385, 507] on button at bounding box center [386, 512] width 3 height 31
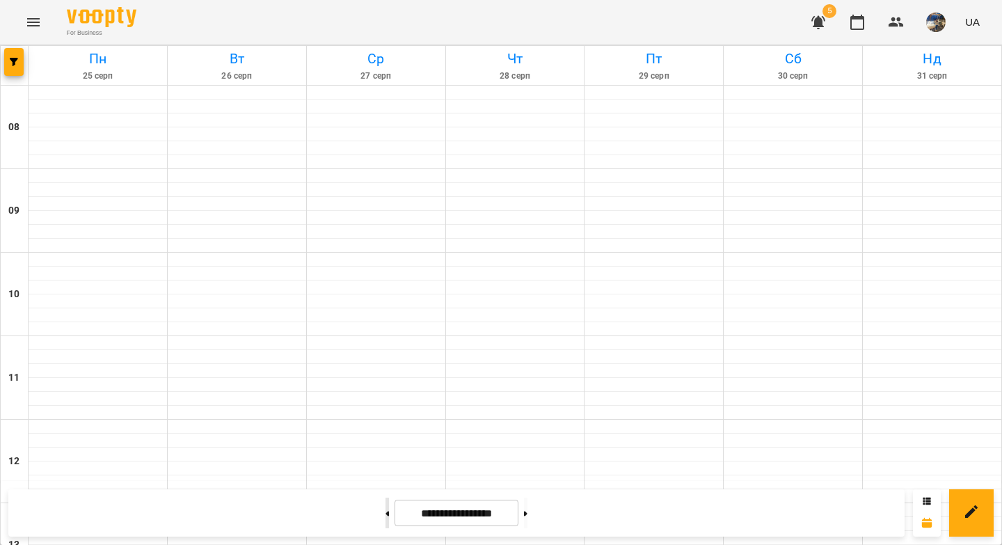
click at [385, 507] on button at bounding box center [386, 512] width 3 height 31
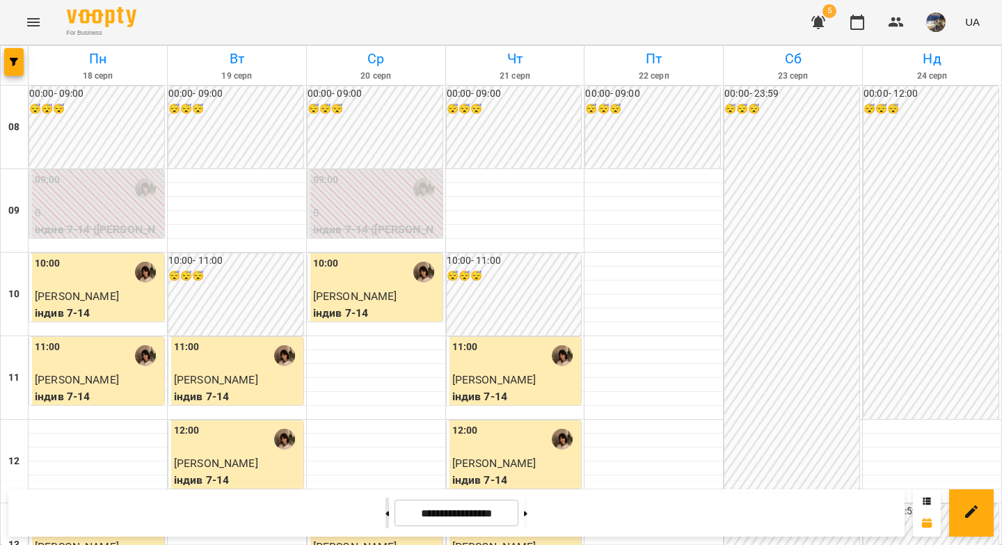
click at [385, 507] on button at bounding box center [386, 512] width 3 height 31
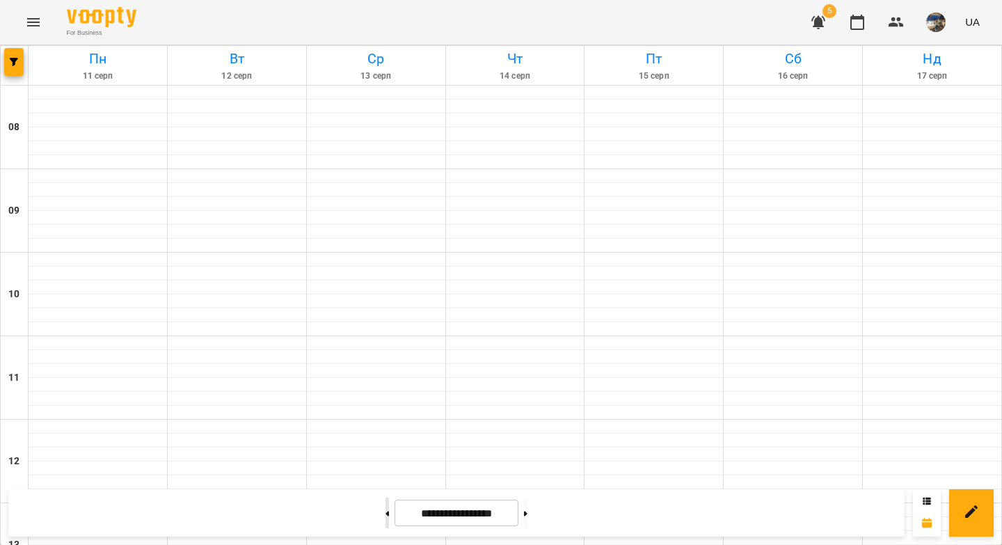
click at [385, 507] on button at bounding box center [386, 512] width 3 height 31
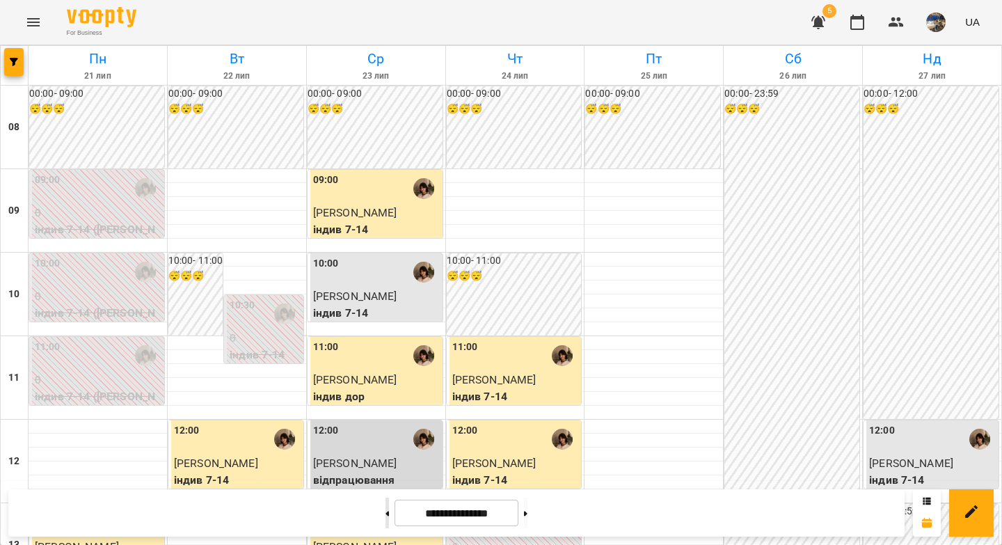
click at [385, 507] on button at bounding box center [386, 512] width 3 height 31
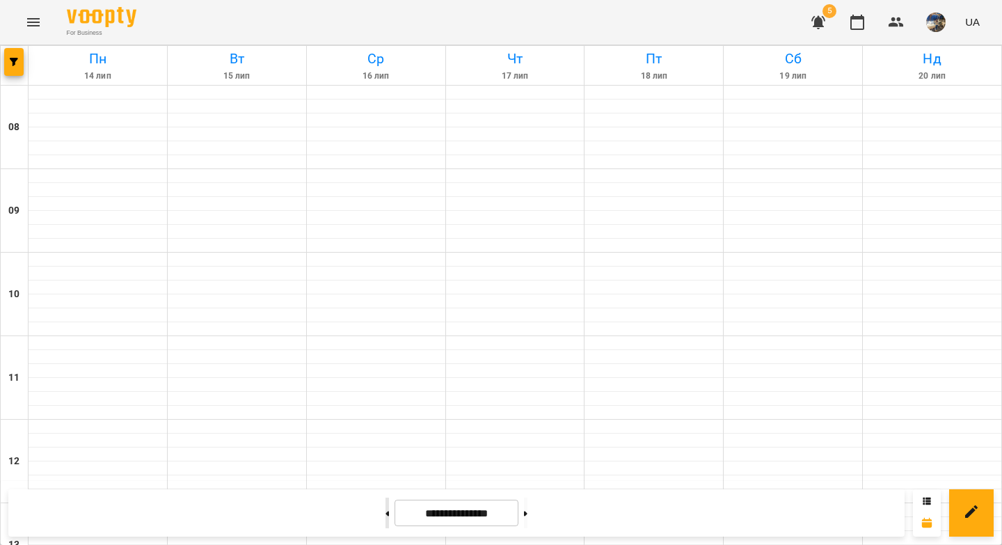
click at [385, 507] on button at bounding box center [386, 512] width 3 height 31
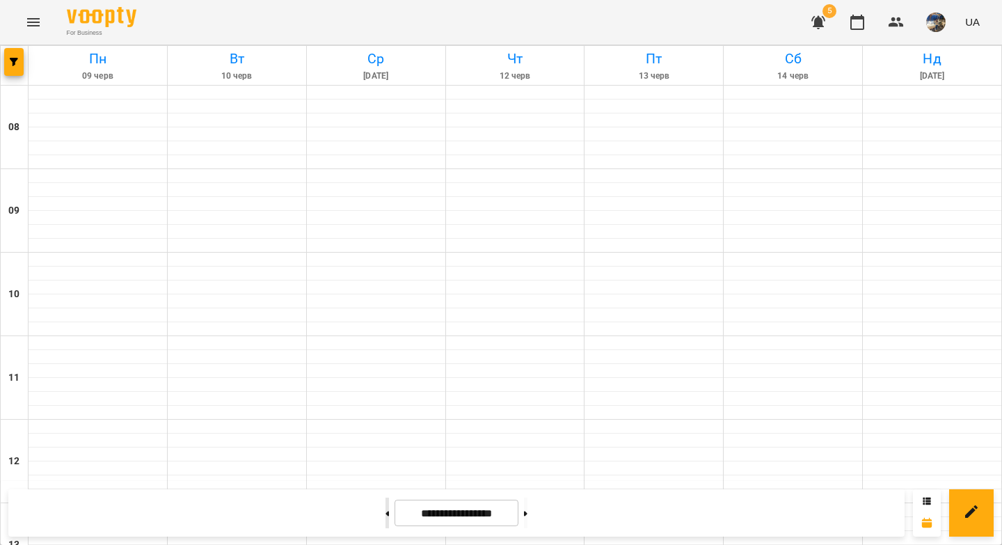
click at [385, 507] on button at bounding box center [386, 512] width 3 height 31
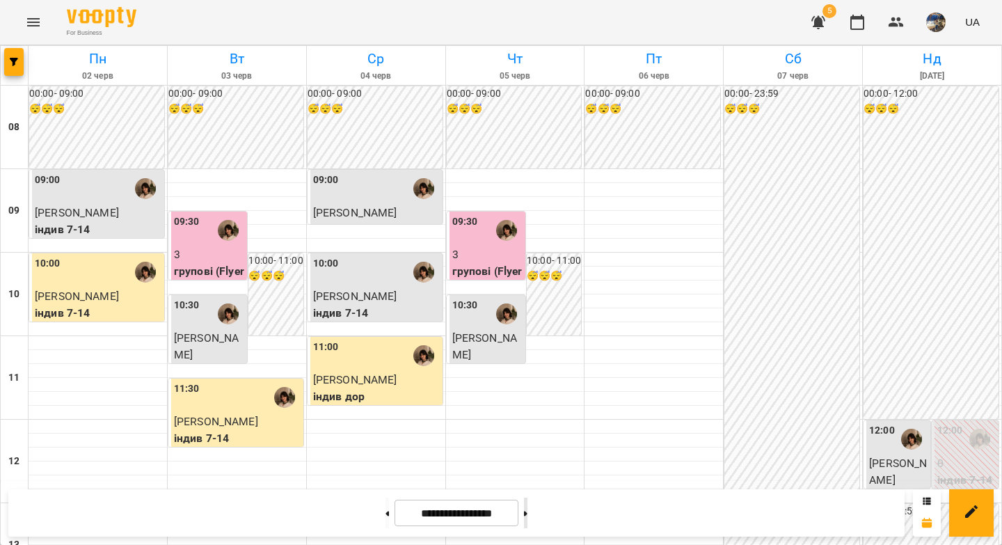
click at [527, 513] on button at bounding box center [525, 512] width 3 height 31
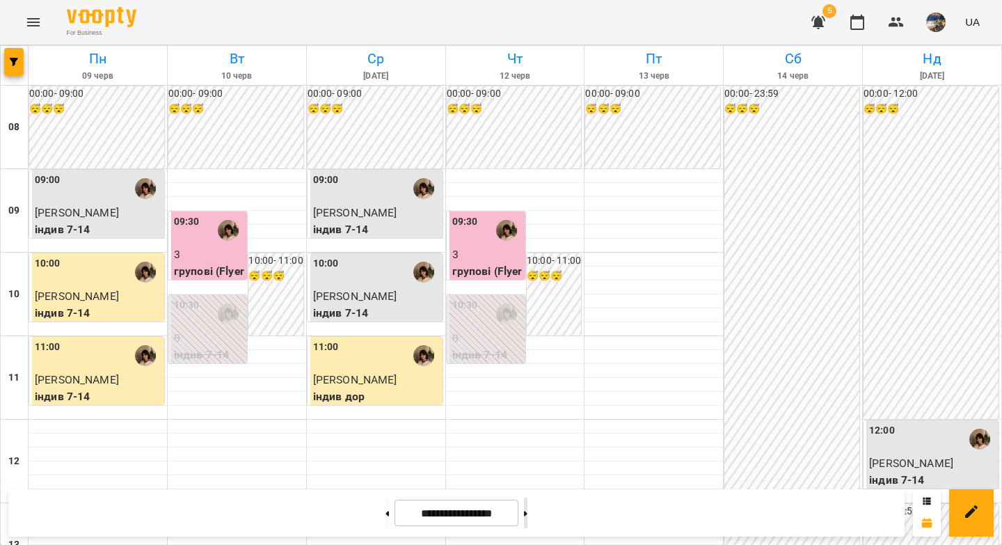
click at [527, 513] on icon at bounding box center [525, 514] width 3 height 6
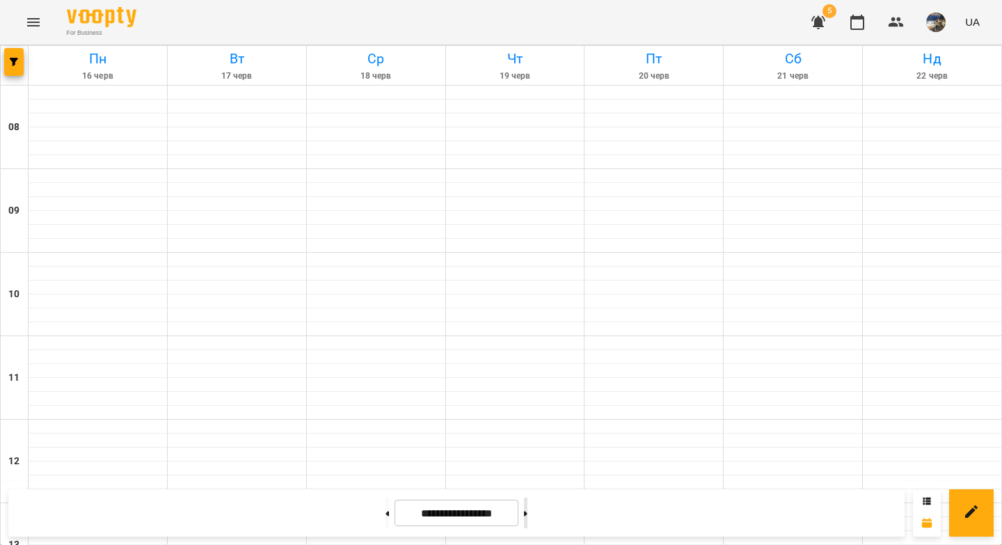
click at [527, 511] on button at bounding box center [525, 512] width 3 height 31
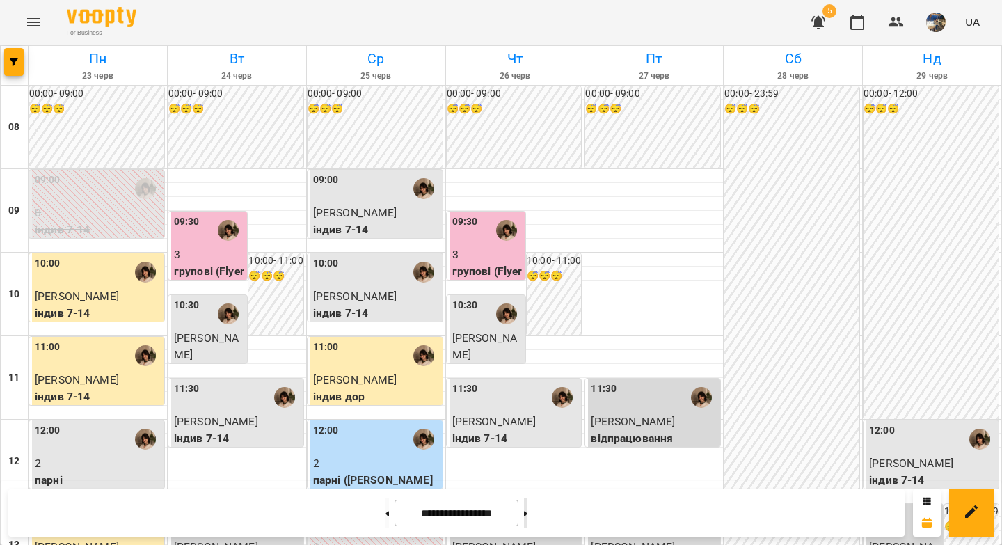
click at [527, 511] on button at bounding box center [525, 512] width 3 height 31
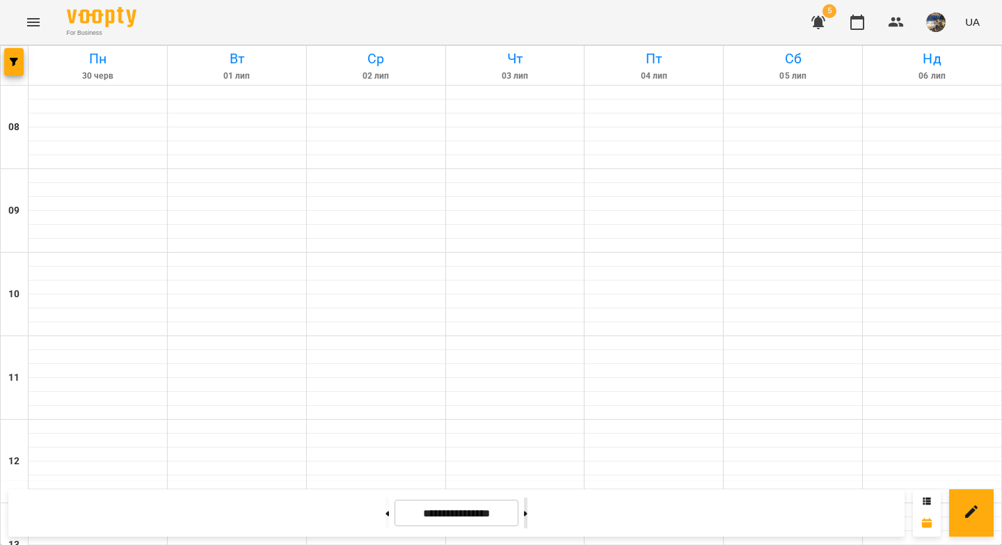
click at [527, 511] on button at bounding box center [525, 512] width 3 height 31
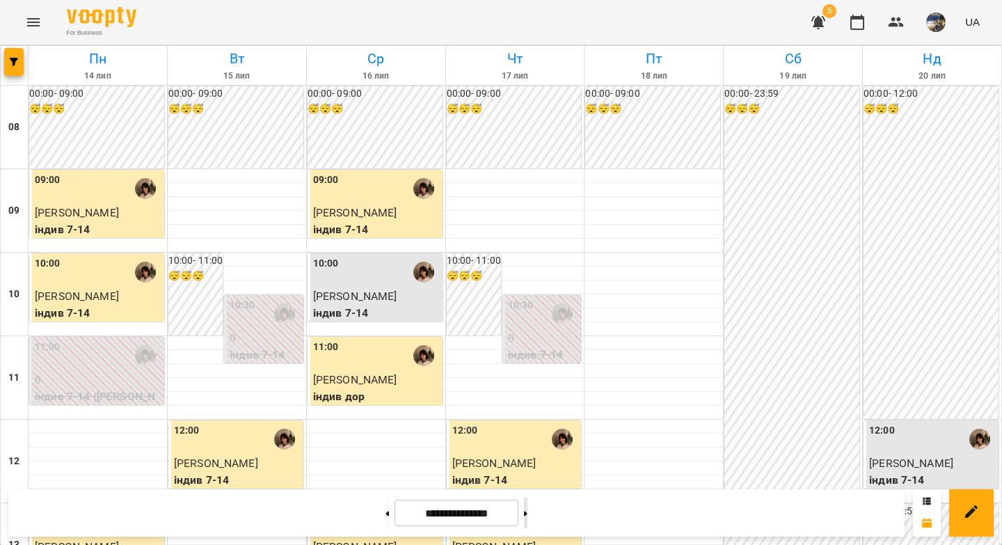
click at [527, 511] on button at bounding box center [525, 512] width 3 height 31
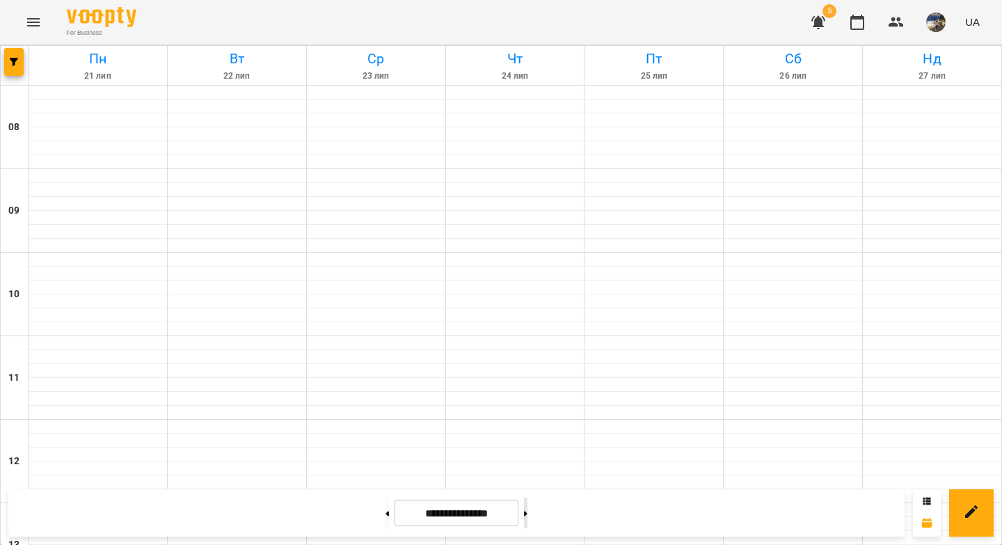
click at [527, 511] on button at bounding box center [525, 512] width 3 height 31
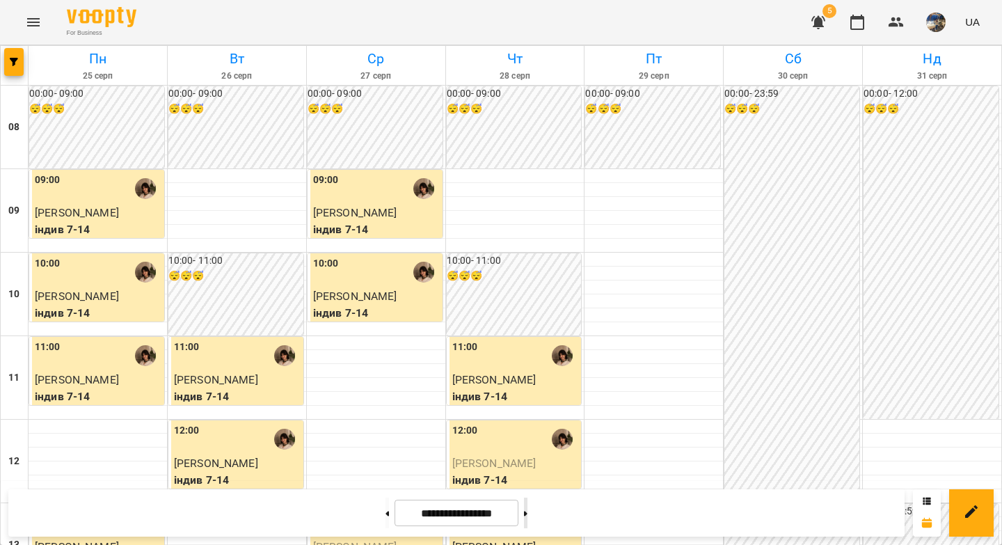
click at [527, 511] on button at bounding box center [525, 512] width 3 height 31
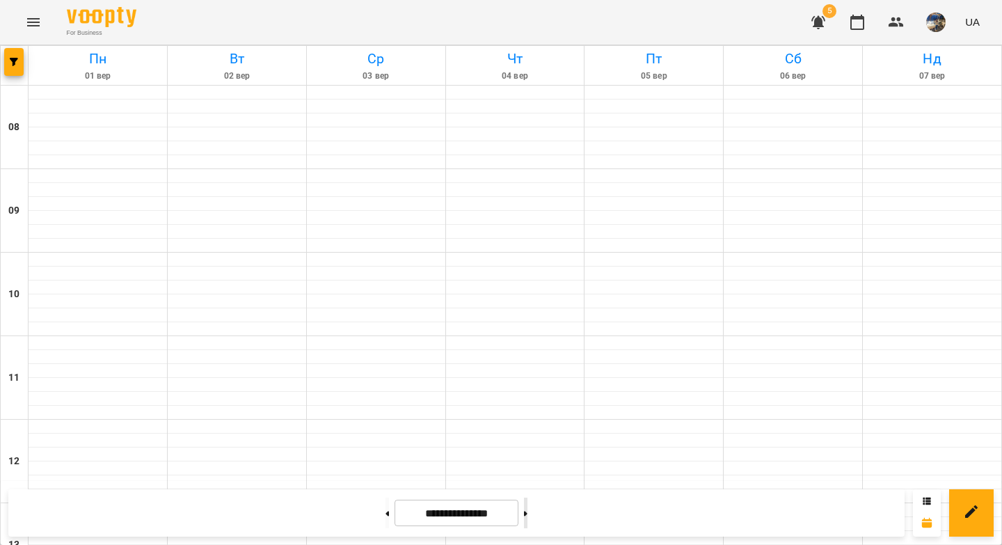
click at [527, 511] on button at bounding box center [525, 512] width 3 height 31
type input "**********"
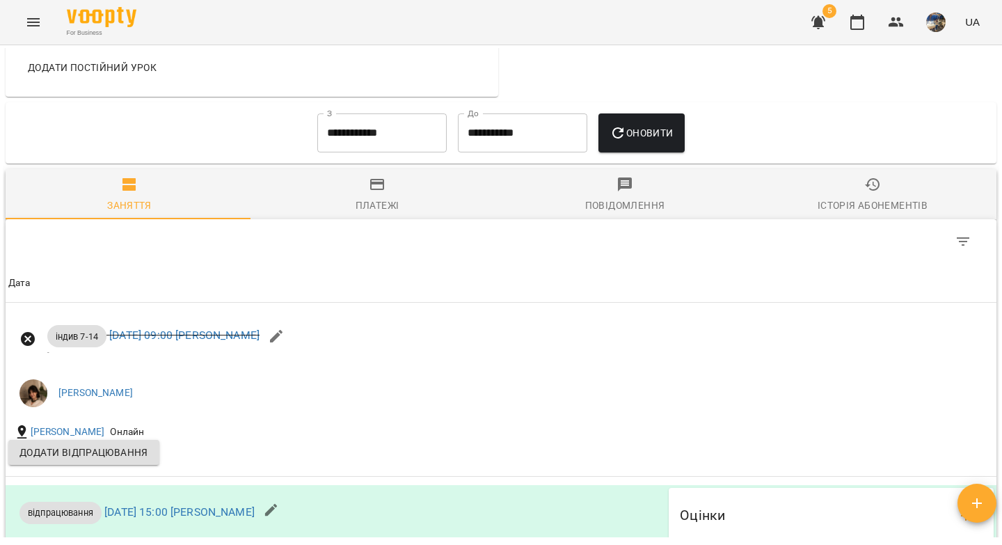
scroll to position [866, 0]
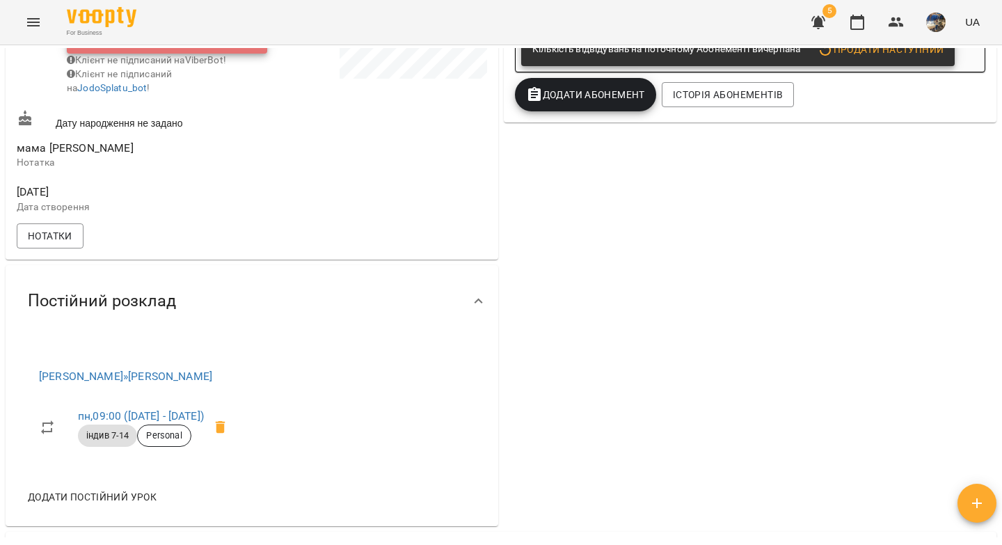
scroll to position [439, 0]
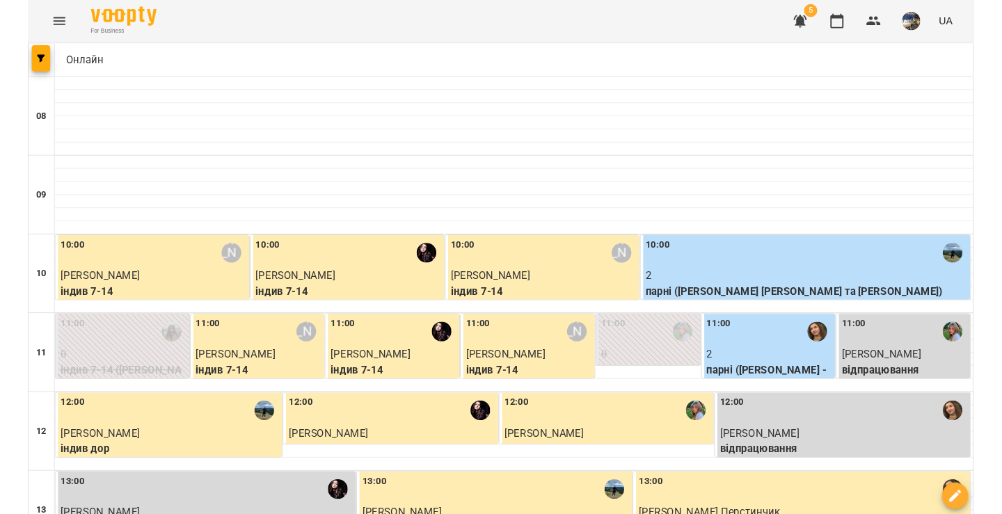
scroll to position [437, 0]
